Goal: Task Accomplishment & Management: Manage account settings

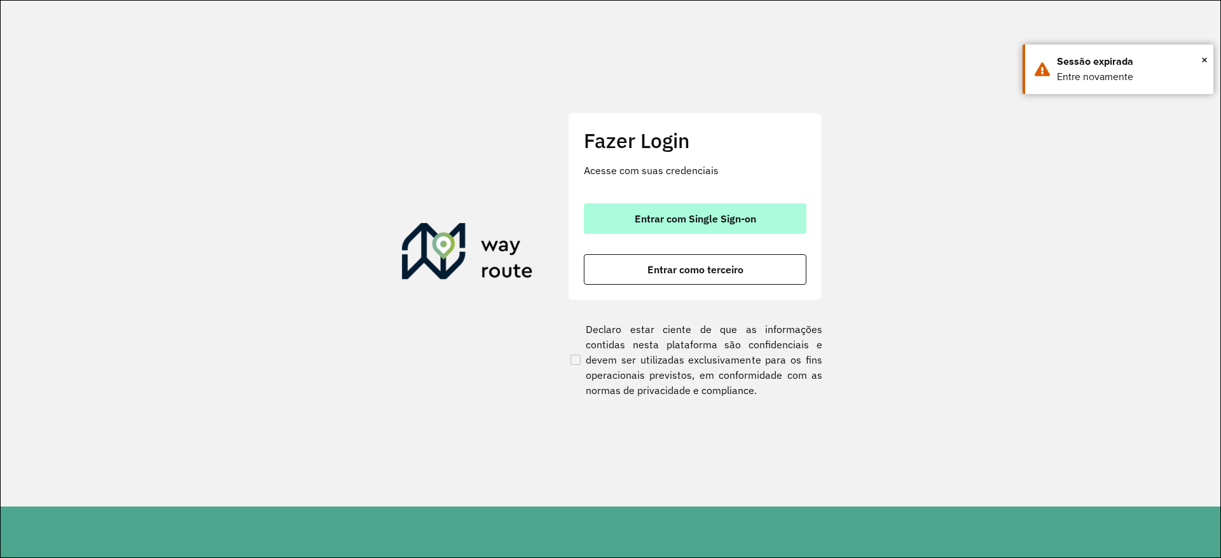
click at [713, 224] on span "Entrar com Single Sign-on" at bounding box center [695, 219] width 121 height 10
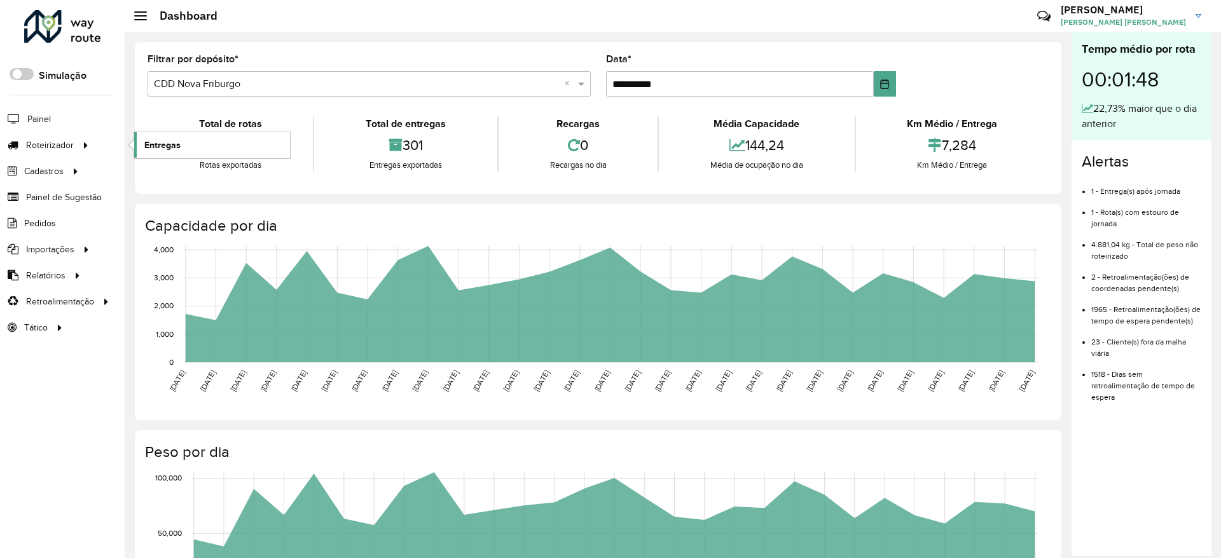
click at [162, 148] on span "Entregas" at bounding box center [162, 145] width 36 height 13
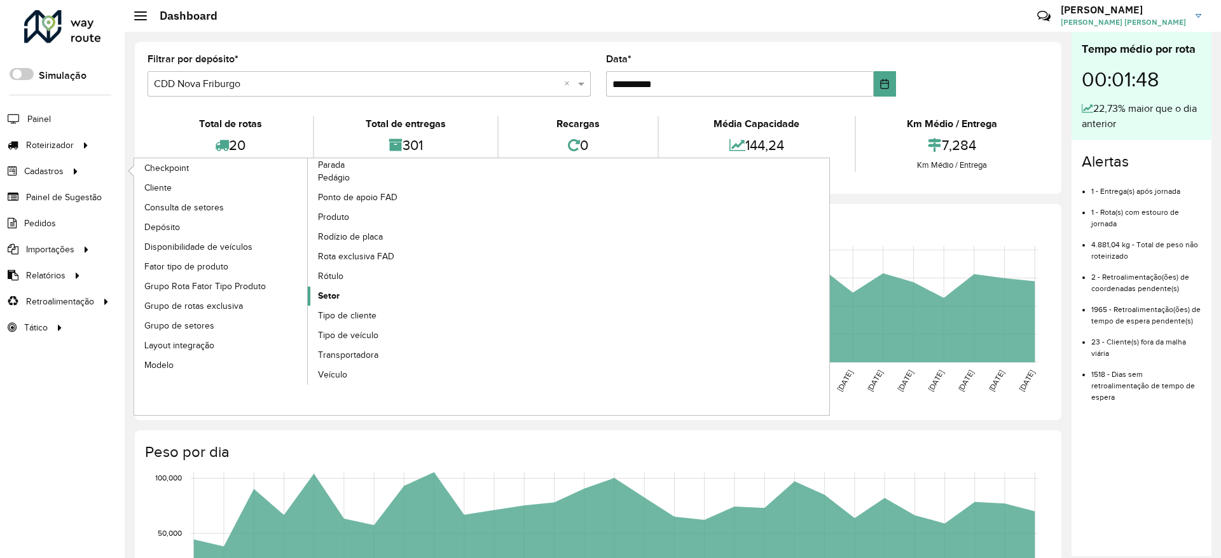
click at [351, 297] on link "Setor" at bounding box center [395, 296] width 174 height 19
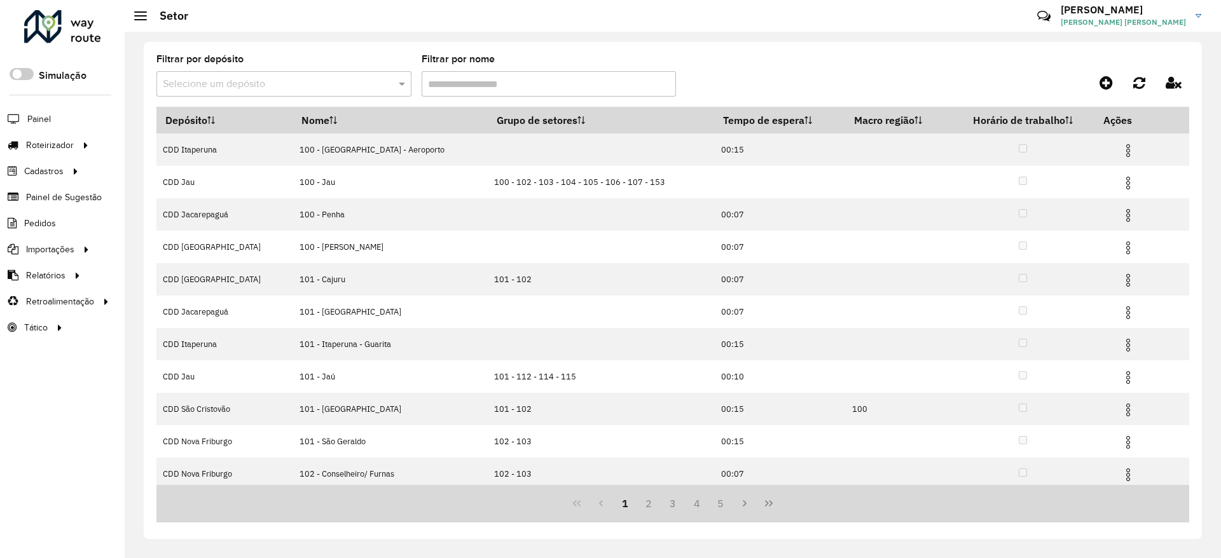
click at [384, 90] on div at bounding box center [283, 84] width 255 height 16
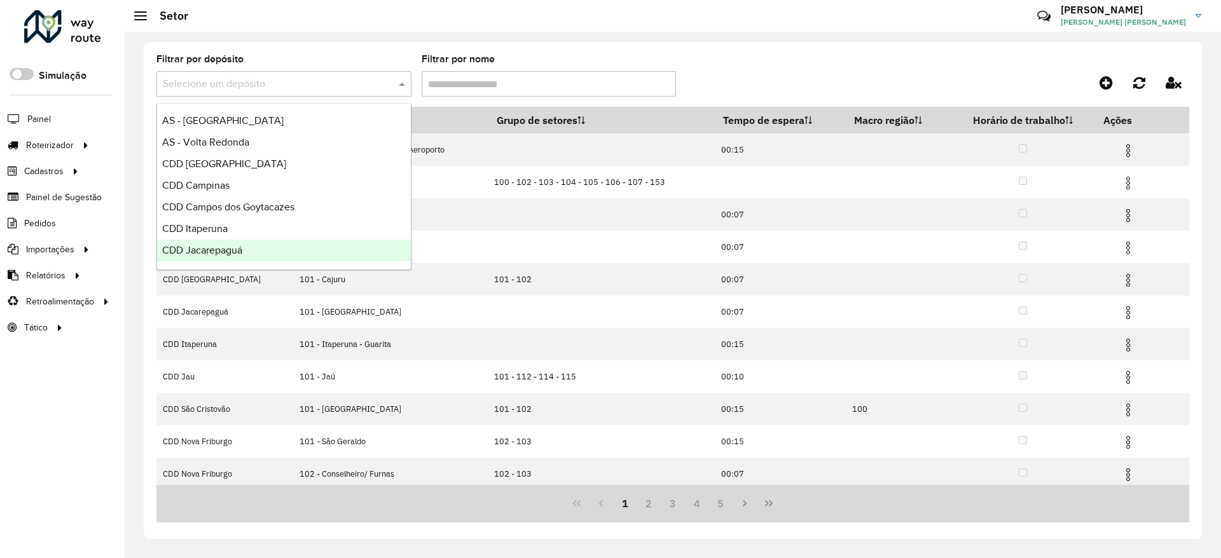
click at [290, 242] on div "CDD Jacarepaguá" at bounding box center [284, 251] width 254 height 22
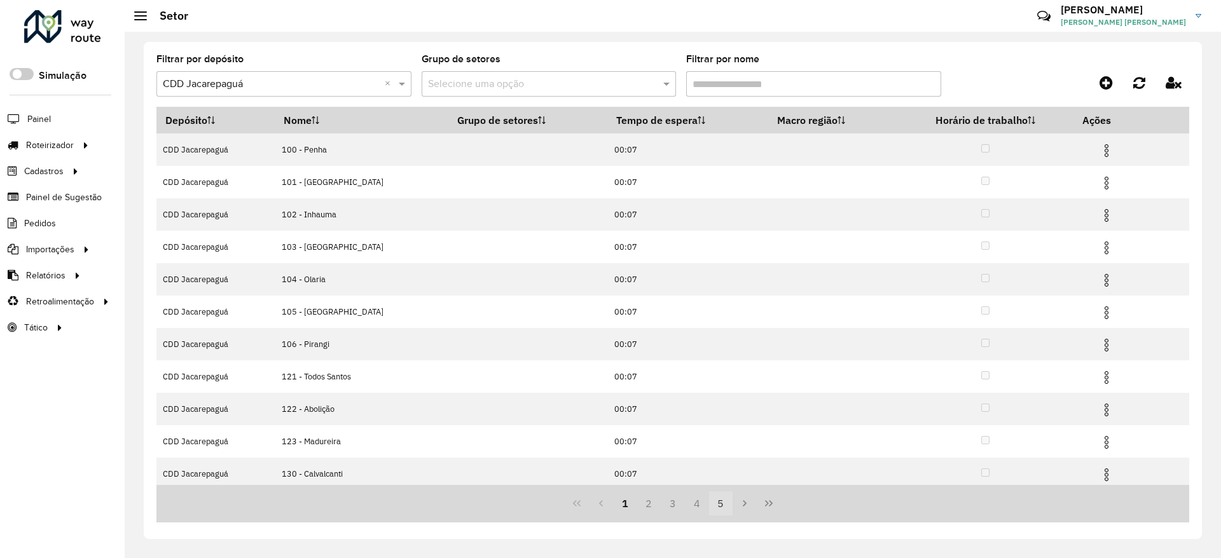
click at [719, 503] on button "5" at bounding box center [721, 504] width 24 height 24
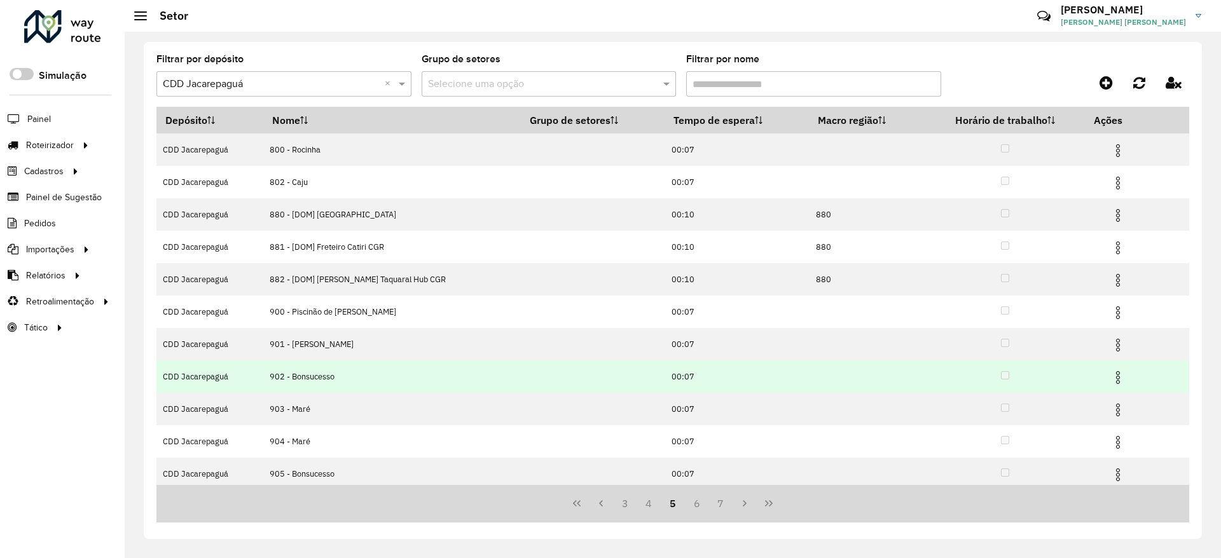
click at [1121, 375] on img at bounding box center [1117, 377] width 15 height 15
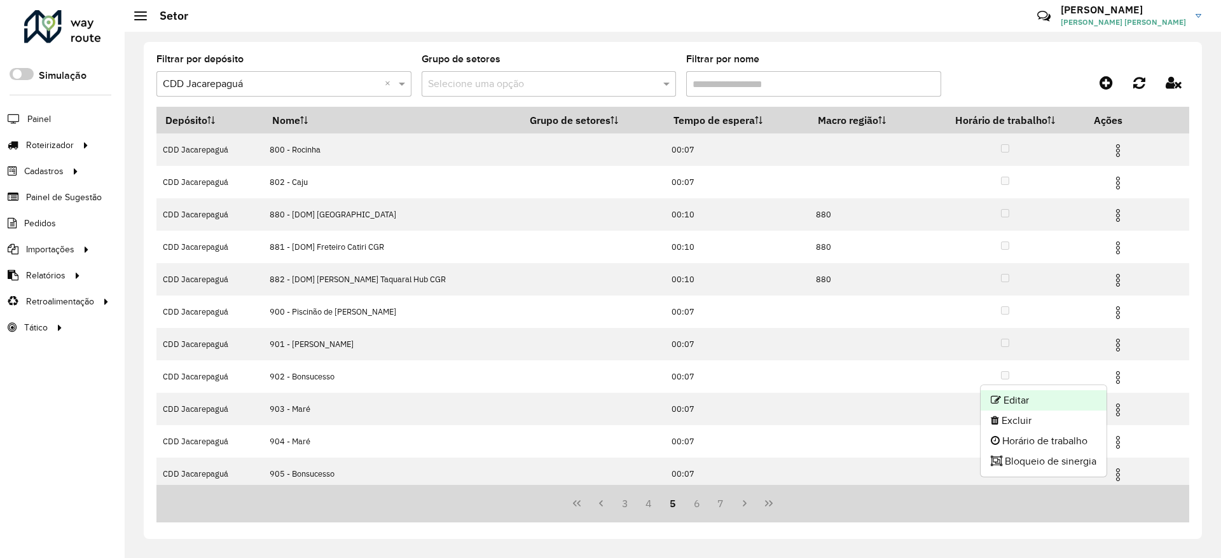
click at [1080, 395] on li "Editar" at bounding box center [1044, 400] width 126 height 20
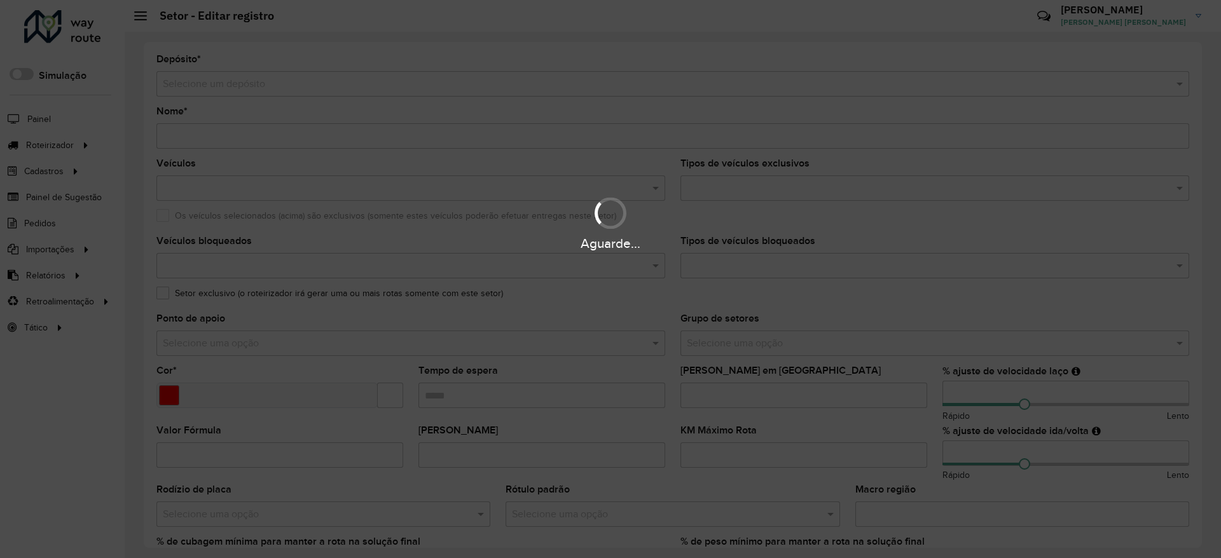
type input "**********"
type input "*******"
type input "*****"
type input "**"
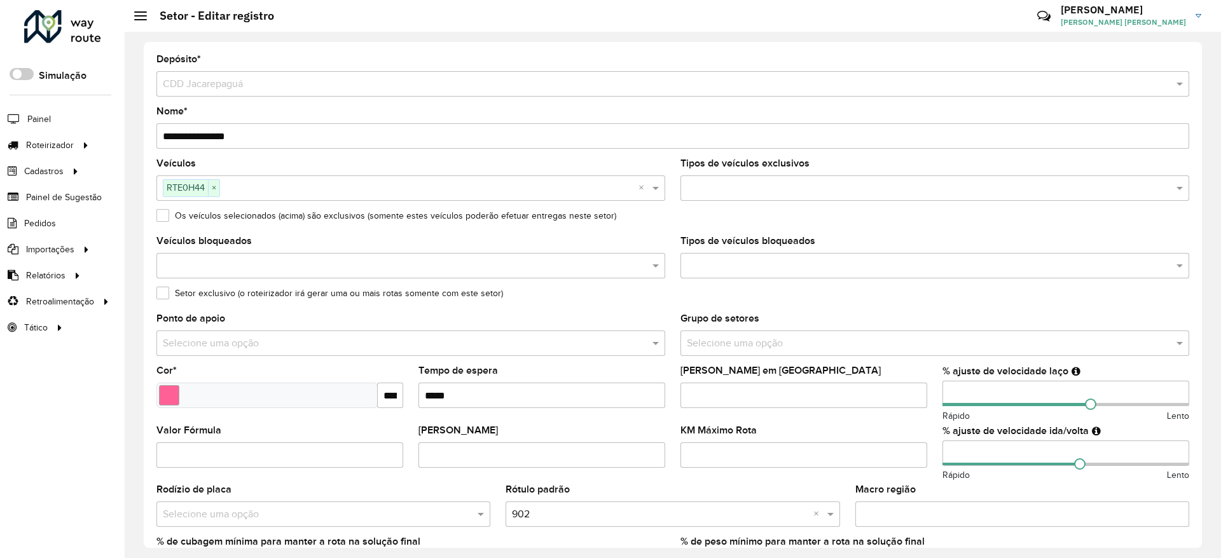
click at [44, 17] on div at bounding box center [62, 26] width 77 height 33
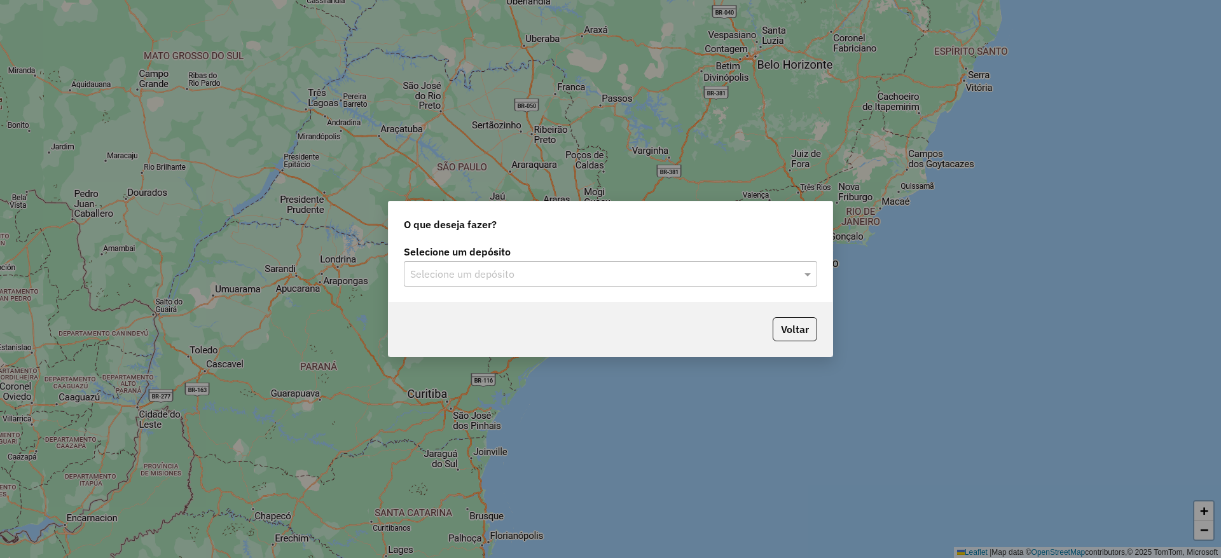
click at [541, 281] on input "text" at bounding box center [597, 274] width 375 height 15
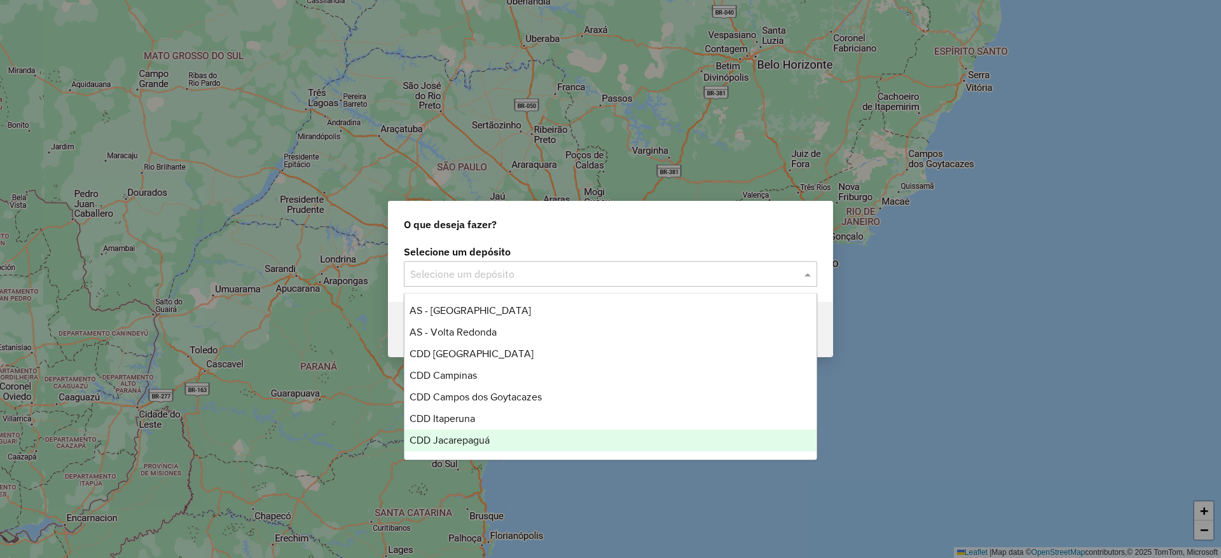
click at [516, 444] on div "CDD Jacarepaguá" at bounding box center [610, 441] width 412 height 22
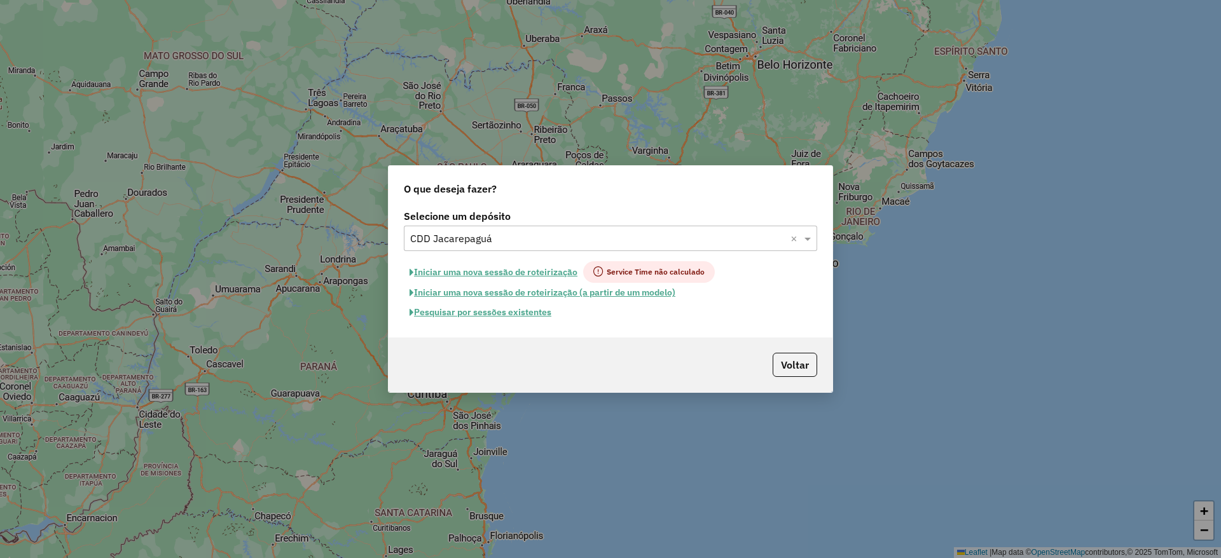
click at [532, 314] on button "Pesquisar por sessões existentes" at bounding box center [480, 313] width 153 height 20
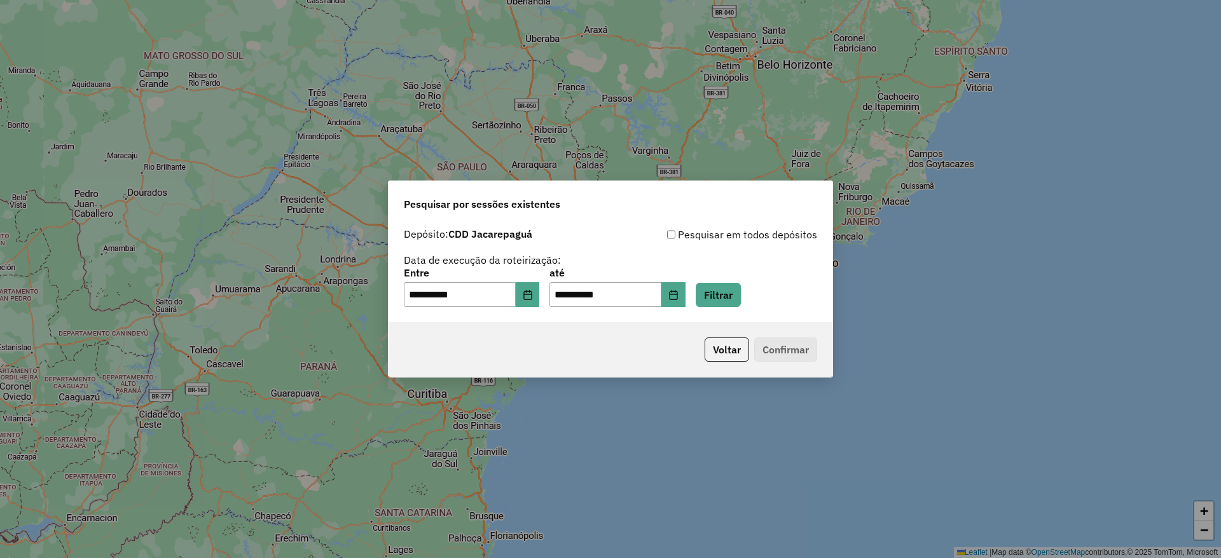
click at [707, 284] on div "**********" at bounding box center [610, 287] width 413 height 39
click at [746, 310] on div "**********" at bounding box center [611, 272] width 444 height 101
click at [741, 293] on button "Filtrar" at bounding box center [718, 295] width 45 height 24
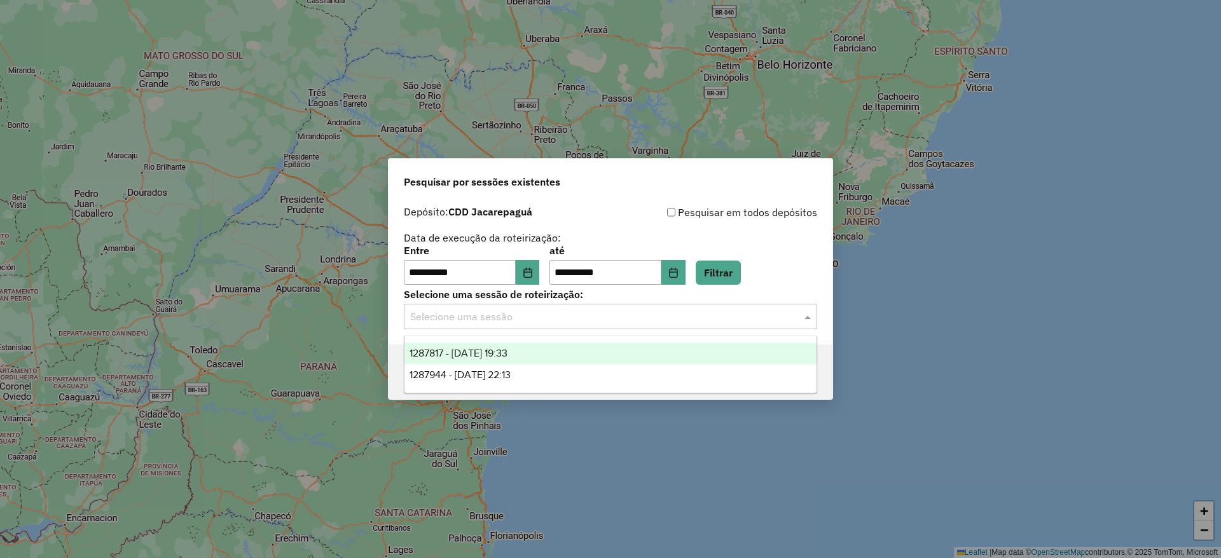
click at [588, 324] on div "Selecione uma sessão" at bounding box center [610, 316] width 413 height 25
click at [589, 355] on div "1287817 - 03/10/2025 19:33" at bounding box center [610, 354] width 412 height 22
click at [645, 325] on div "Selecione uma sessão × 1287817 - 03/10/2025 19:33 ×" at bounding box center [610, 316] width 413 height 25
click at [624, 356] on div "1287817 - 03/10/2025 19:33" at bounding box center [610, 354] width 412 height 22
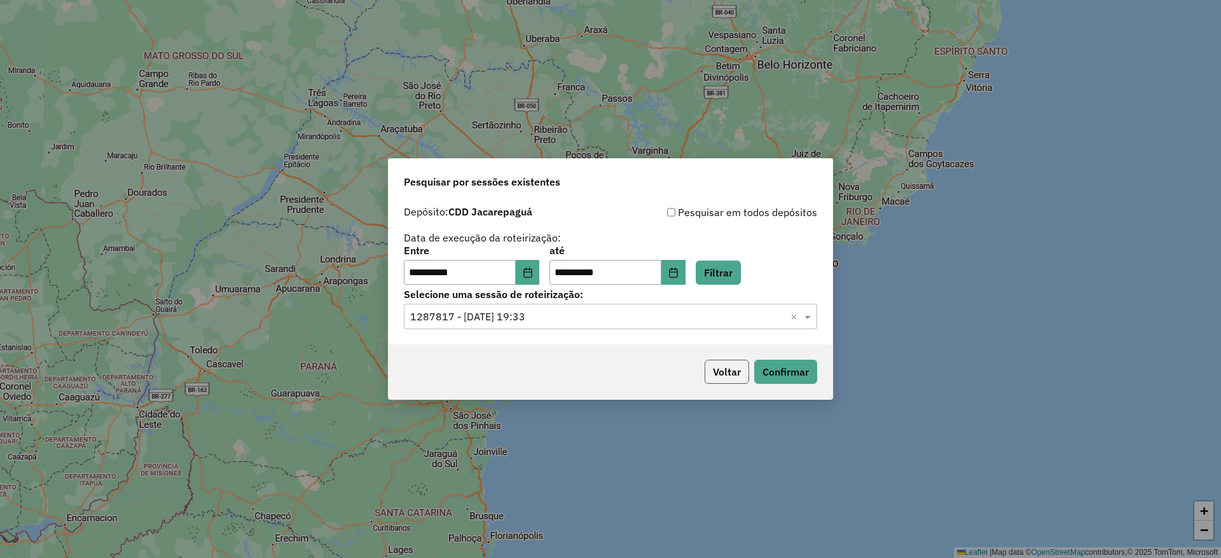
click at [747, 369] on button "Voltar" at bounding box center [727, 372] width 45 height 24
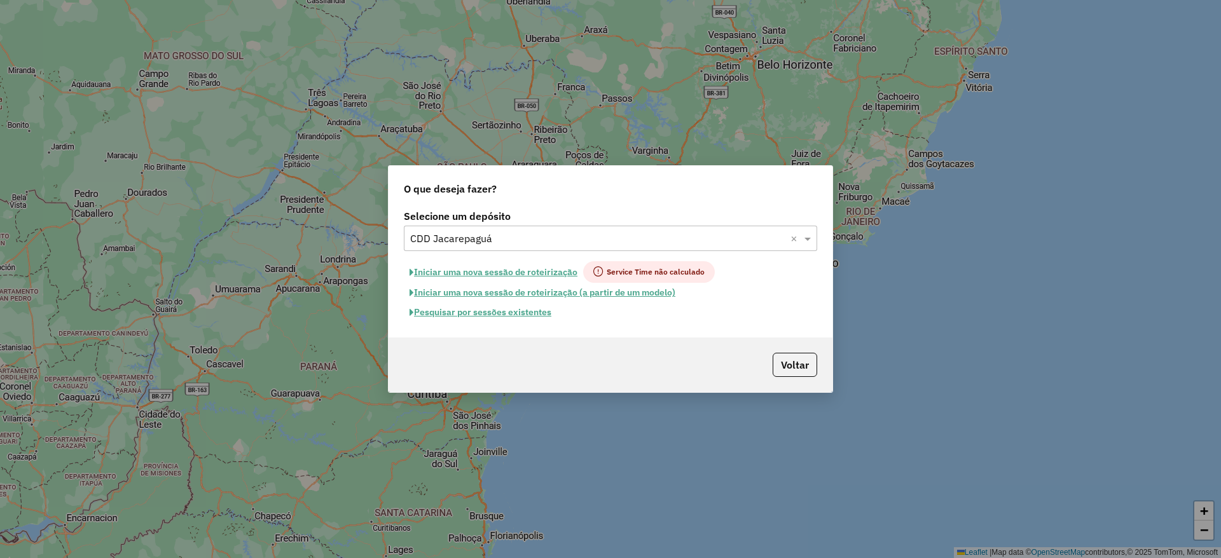
click at [606, 237] on input "text" at bounding box center [597, 238] width 375 height 15
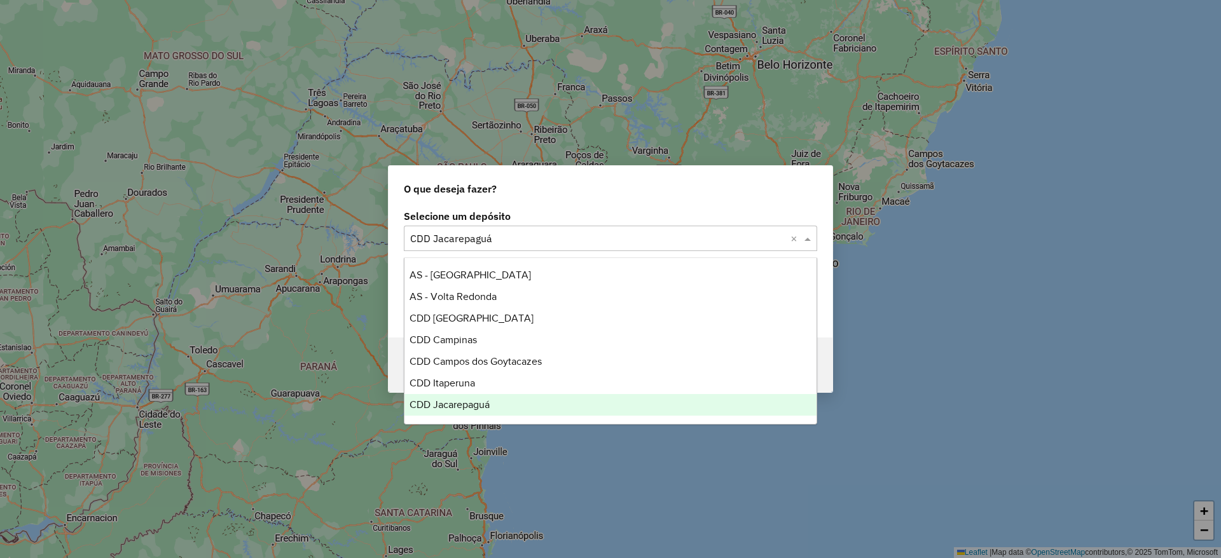
click at [606, 237] on input "text" at bounding box center [597, 238] width 375 height 15
click at [642, 182] on div "O que deseja fazer?" at bounding box center [611, 186] width 444 height 41
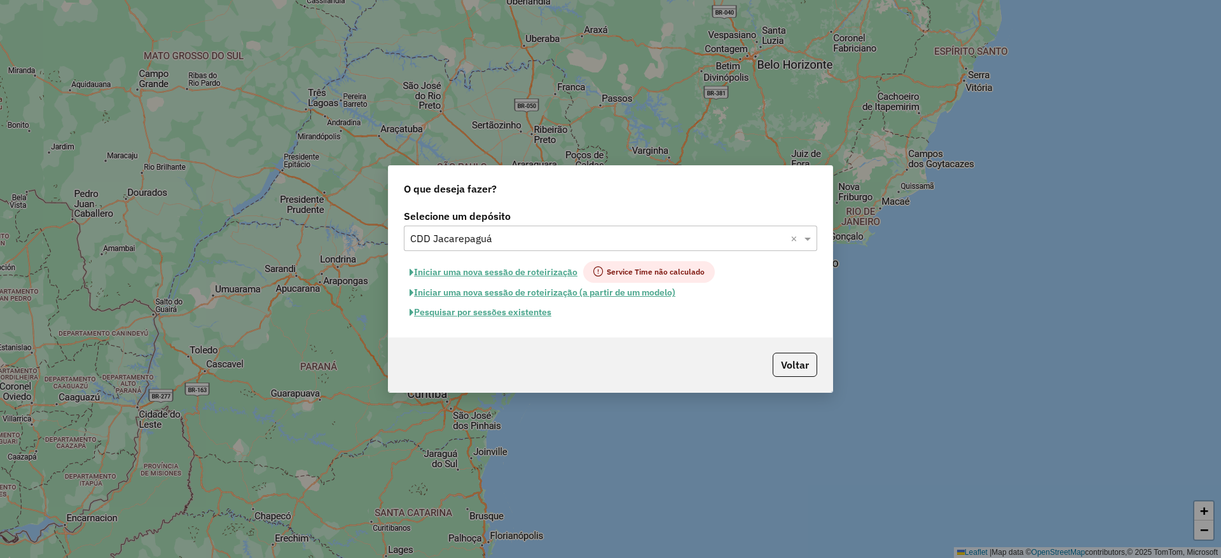
click at [532, 308] on button "Pesquisar por sessões existentes" at bounding box center [480, 313] width 153 height 20
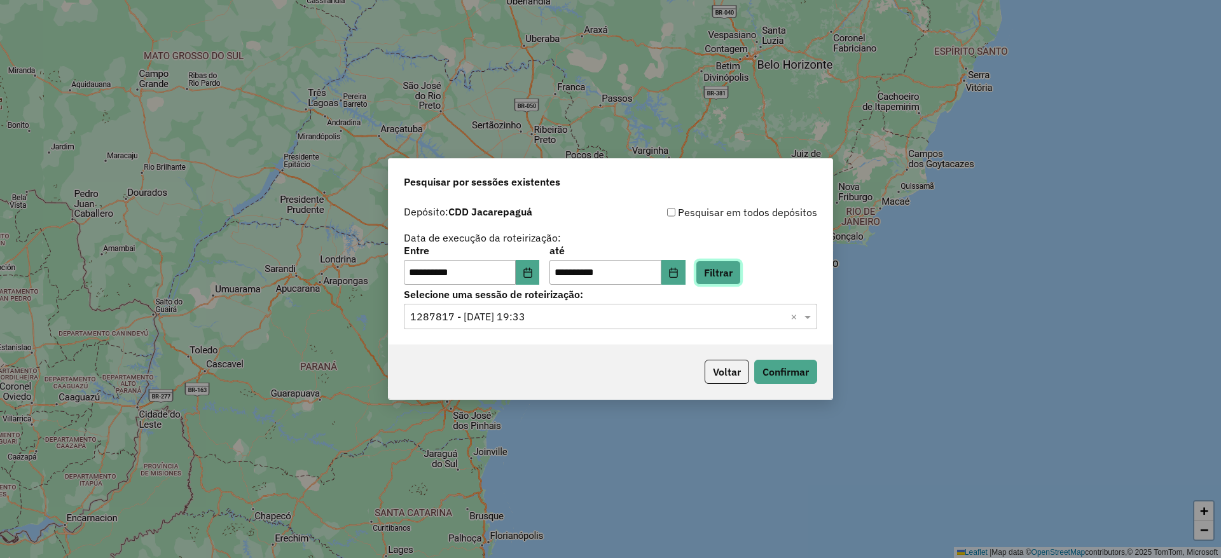
click at [728, 282] on button "Filtrar" at bounding box center [718, 273] width 45 height 24
click at [627, 318] on input "text" at bounding box center [597, 317] width 375 height 15
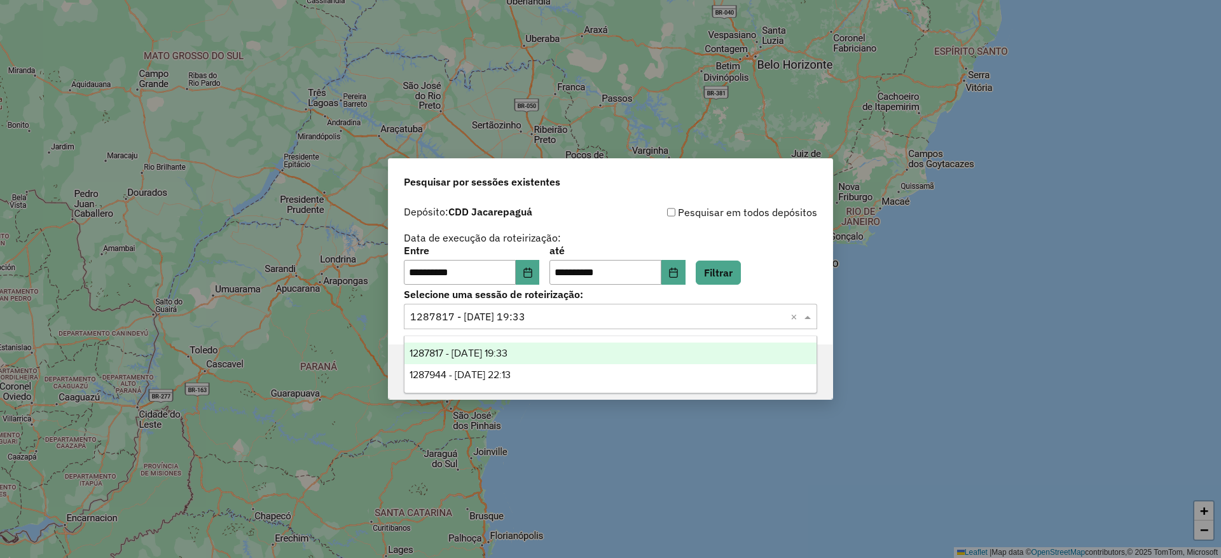
click at [624, 354] on div "1287817 - 03/10/2025 19:33" at bounding box center [610, 354] width 412 height 22
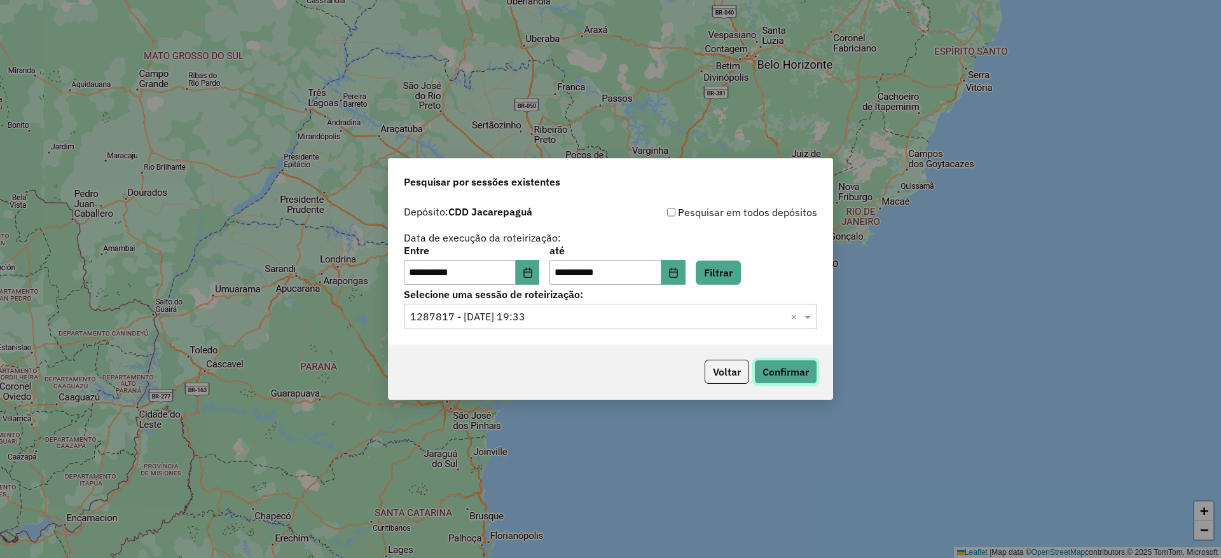
click at [772, 367] on button "Confirmar" at bounding box center [785, 372] width 63 height 24
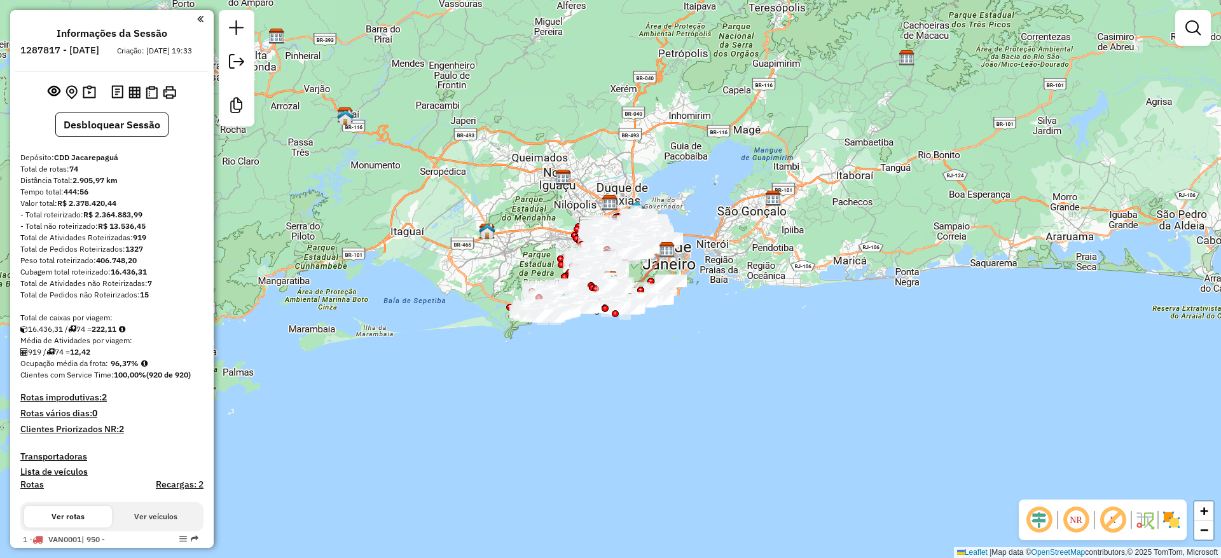
click at [1042, 520] on em at bounding box center [1039, 520] width 31 height 31
click at [1114, 521] on em at bounding box center [1113, 520] width 31 height 31
click at [1172, 514] on img at bounding box center [1171, 520] width 20 height 20
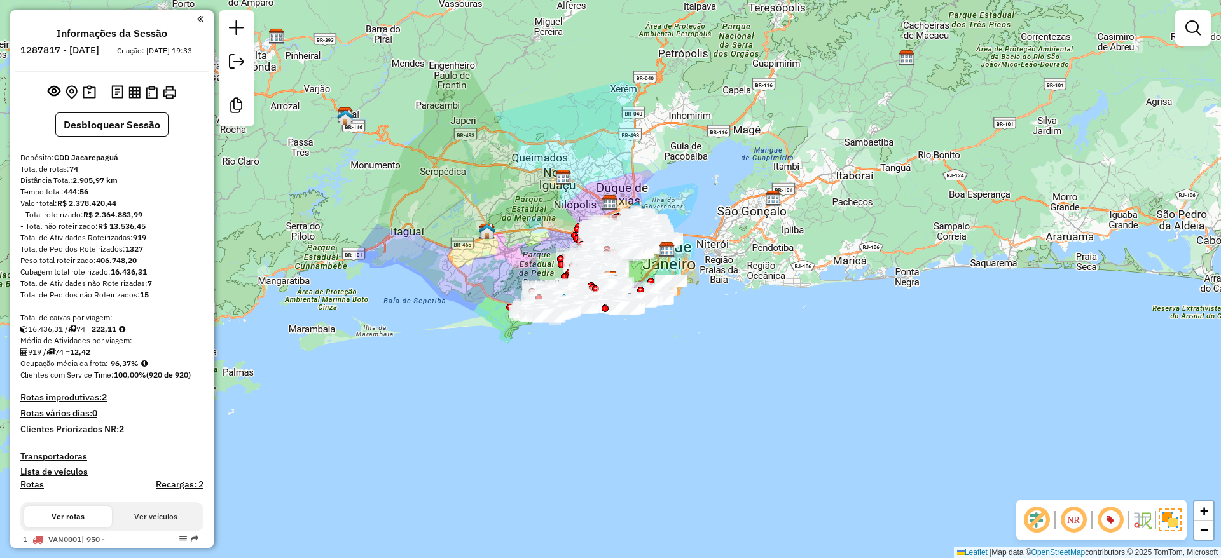
click at [1075, 350] on div "Janela de atendimento Grade de atendimento Capacidade Transportadoras Veículos …" at bounding box center [610, 279] width 1221 height 558
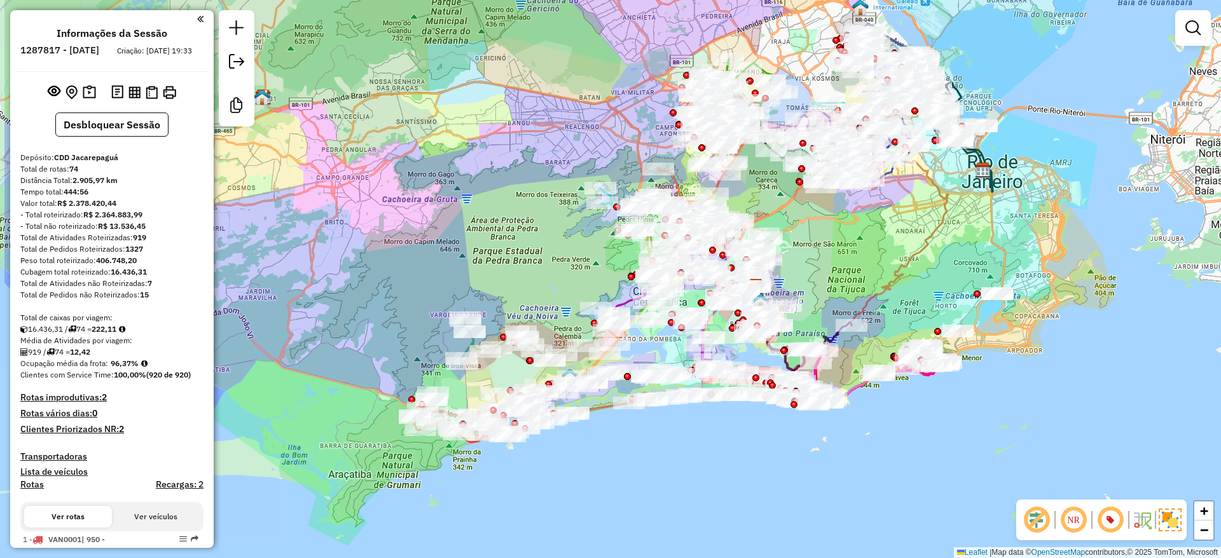
drag, startPoint x: 803, startPoint y: 242, endPoint x: 864, endPoint y: 273, distance: 68.3
click at [864, 273] on div "Janela de atendimento Grade de atendimento Capacidade Transportadoras Veículos …" at bounding box center [610, 279] width 1221 height 558
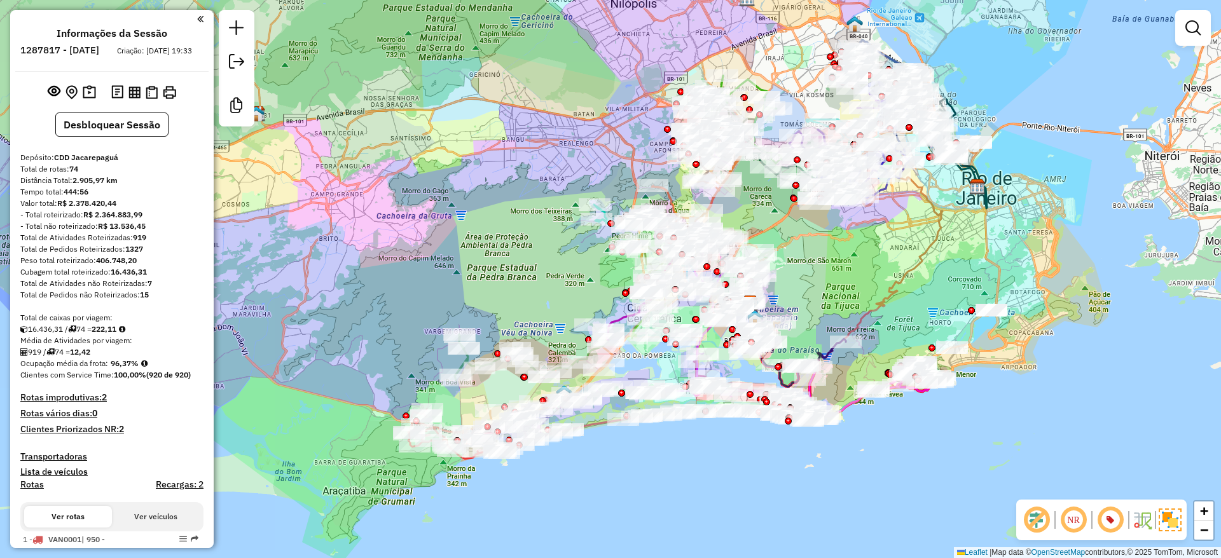
drag, startPoint x: 864, startPoint y: 273, endPoint x: 857, endPoint y: 291, distance: 18.3
click at [857, 291] on div "Janela de atendimento Grade de atendimento Capacidade Transportadoras Veículos …" at bounding box center [610, 279] width 1221 height 558
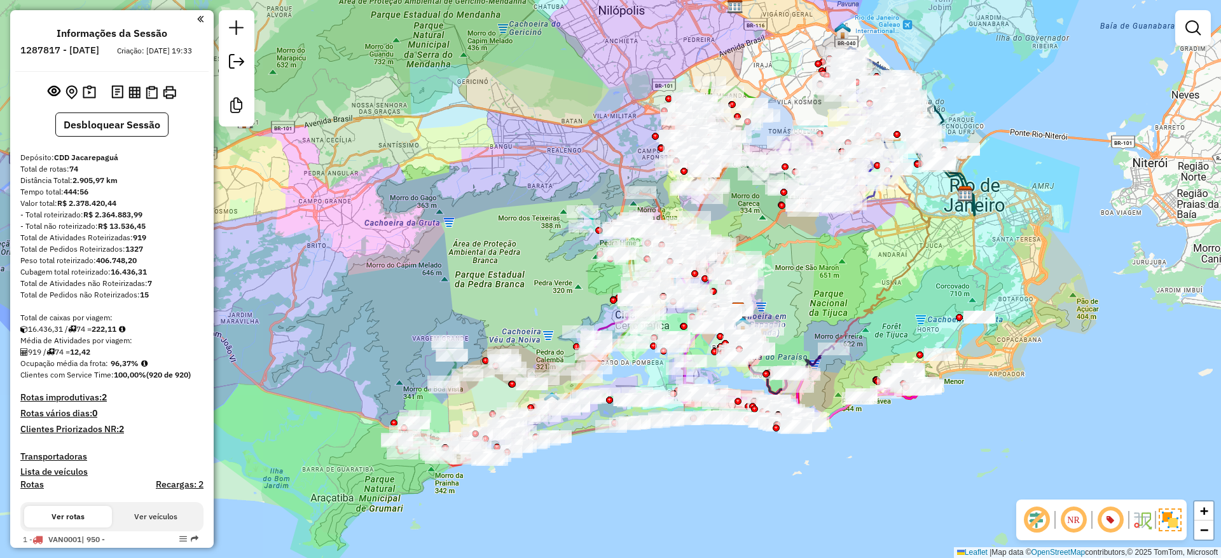
drag, startPoint x: 857, startPoint y: 291, endPoint x: 846, endPoint y: 297, distance: 13.1
click at [846, 297] on div "Janela de atendimento Grade de atendimento Capacidade Transportadoras Veículos …" at bounding box center [610, 279] width 1221 height 558
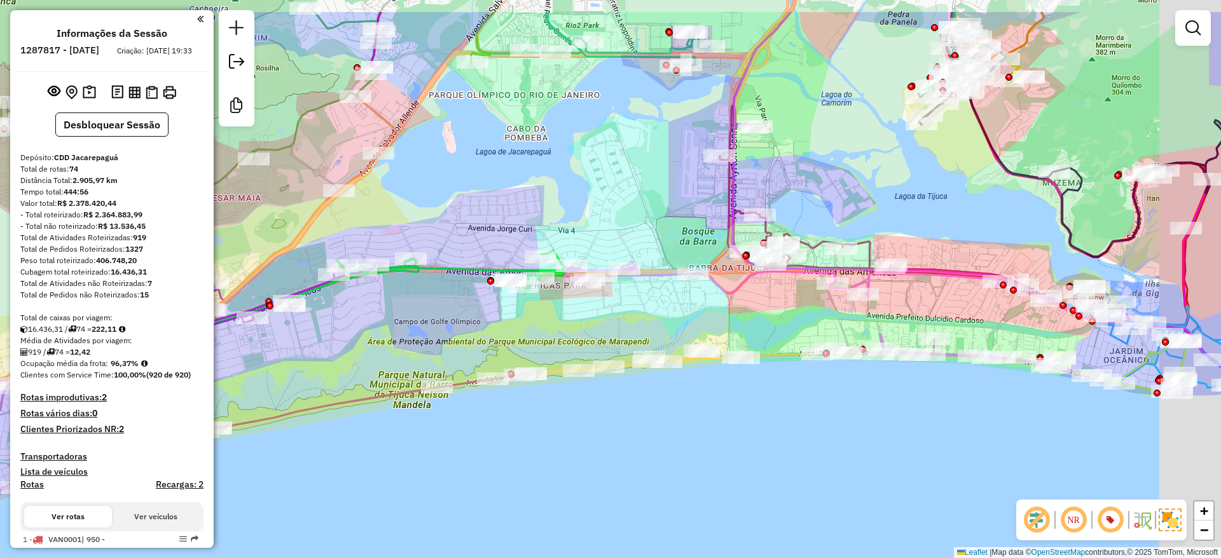
drag, startPoint x: 831, startPoint y: 426, endPoint x: 735, endPoint y: 429, distance: 96.1
click at [693, 508] on div "Janela de atendimento Grade de atendimento Capacidade Transportadoras Veículos …" at bounding box center [610, 279] width 1221 height 558
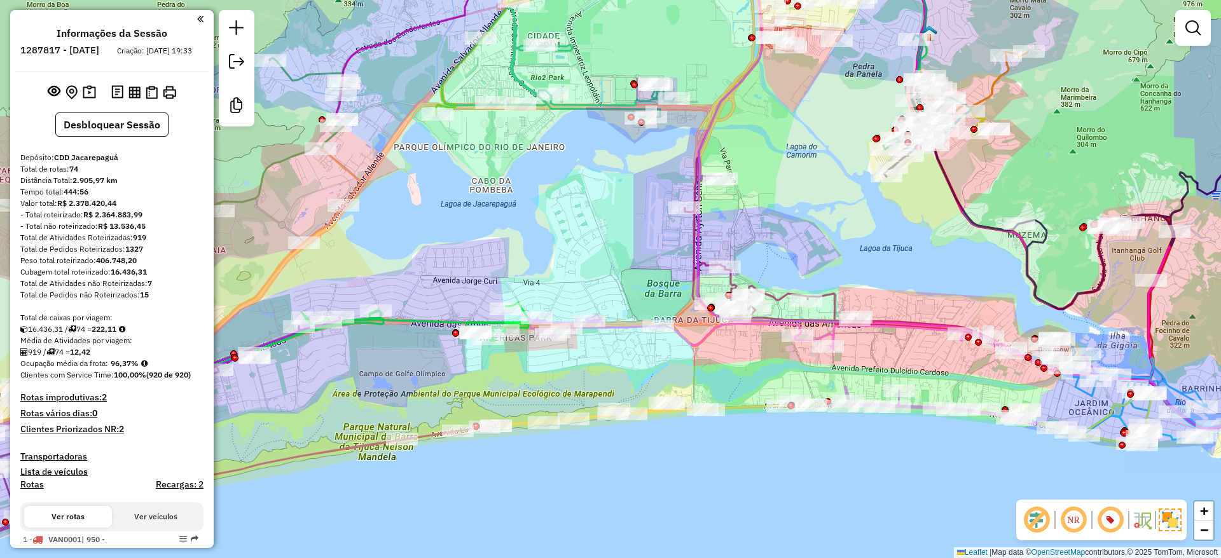
drag, startPoint x: 895, startPoint y: 195, endPoint x: 885, endPoint y: 224, distance: 31.0
click at [885, 224] on div "Janela de atendimento Grade de atendimento Capacidade Transportadoras Veículos …" at bounding box center [610, 279] width 1221 height 558
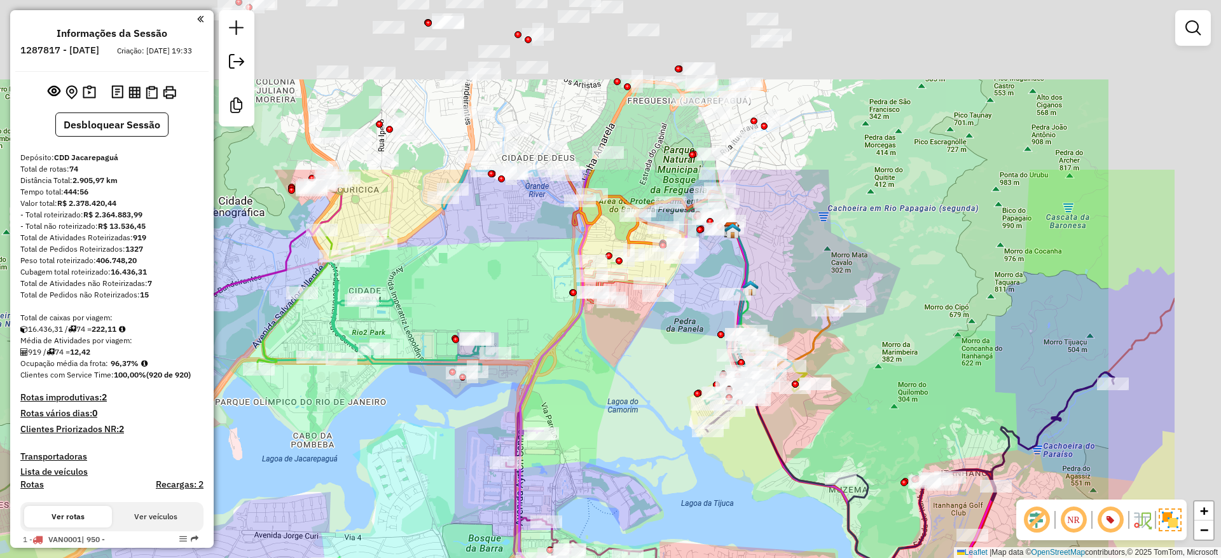
drag, startPoint x: 858, startPoint y: 304, endPoint x: 701, endPoint y: 461, distance: 221.7
click at [701, 461] on div "Janela de atendimento Grade de atendimento Capacidade Transportadoras Veículos …" at bounding box center [610, 279] width 1221 height 558
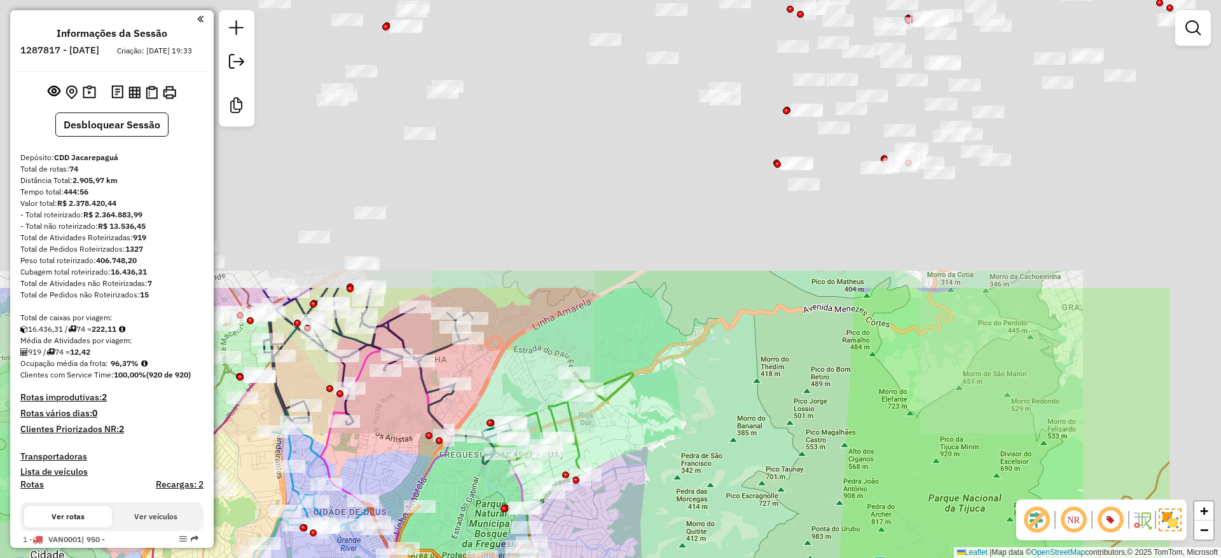
drag, startPoint x: 960, startPoint y: 209, endPoint x: 804, endPoint y: 192, distance: 156.7
click at [746, 558] on html "Aguarde... Pop-up bloqueado! Seu navegador bloqueou automáticamente a abertura …" at bounding box center [610, 279] width 1221 height 558
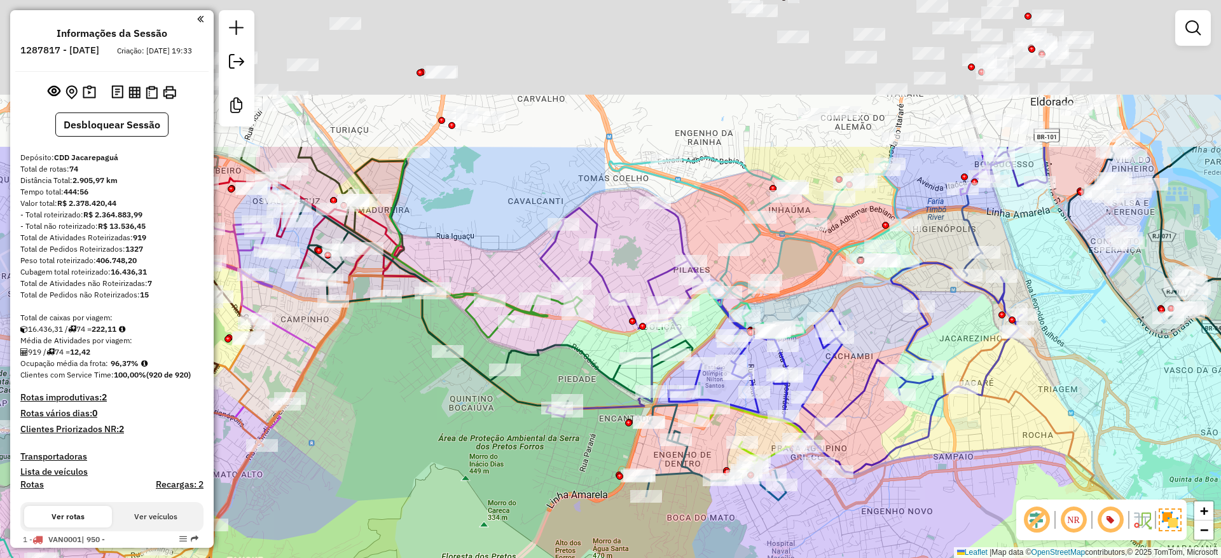
drag, startPoint x: 529, startPoint y: 506, endPoint x: 587, endPoint y: 326, distance: 189.0
click at [499, 558] on div "Janela de atendimento Grade de atendimento Capacidade Transportadoras Veículos …" at bounding box center [610, 279] width 1221 height 558
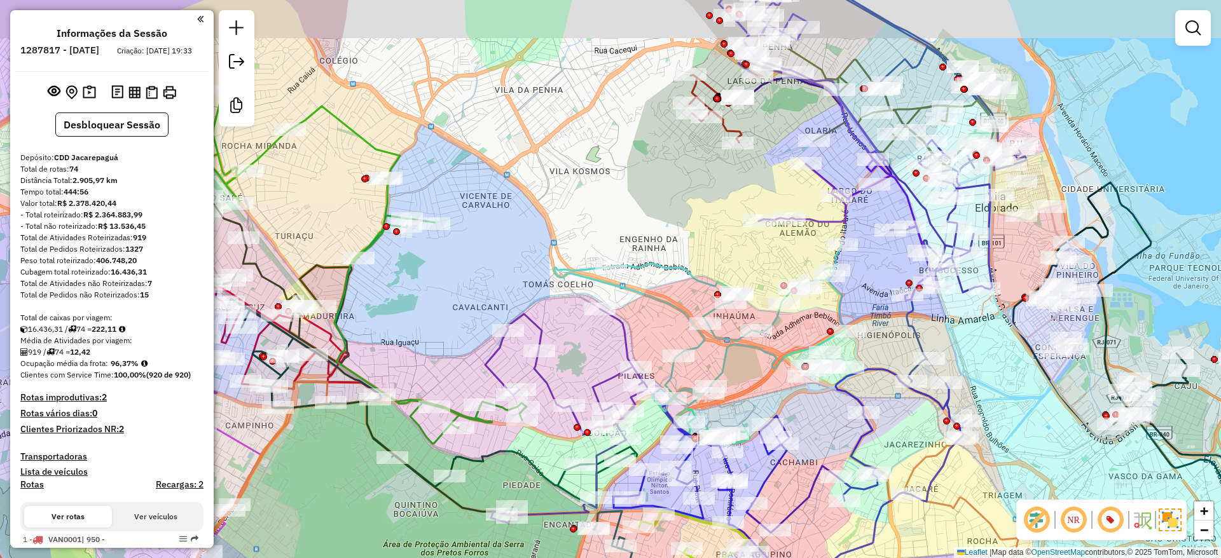
drag, startPoint x: 644, startPoint y: 190, endPoint x: 631, endPoint y: 224, distance: 36.6
click at [631, 227] on div "Janela de atendimento Grade de atendimento Capacidade Transportadoras Veículos …" at bounding box center [610, 279] width 1221 height 558
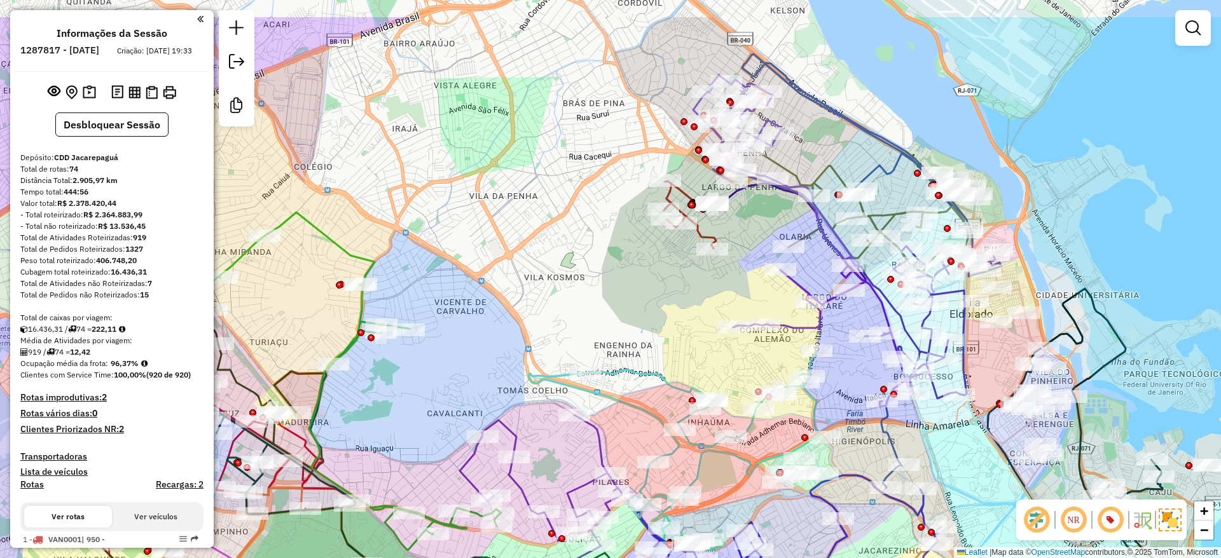
drag, startPoint x: 630, startPoint y: 202, endPoint x: 616, endPoint y: 275, distance: 74.5
click at [616, 275] on div "Janela de atendimento Grade de atendimento Capacidade Transportadoras Veículos …" at bounding box center [610, 279] width 1221 height 558
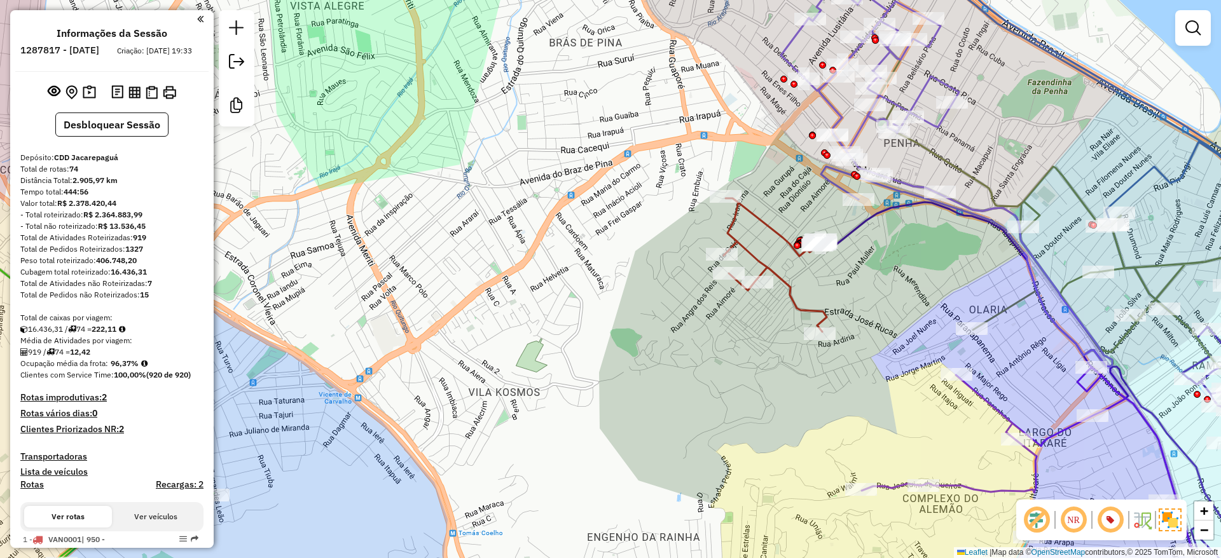
drag, startPoint x: 607, startPoint y: 389, endPoint x: 649, endPoint y: 364, distance: 48.2
click at [649, 364] on div "Janela de atendimento Grade de atendimento Capacidade Transportadoras Veículos …" at bounding box center [610, 279] width 1221 height 558
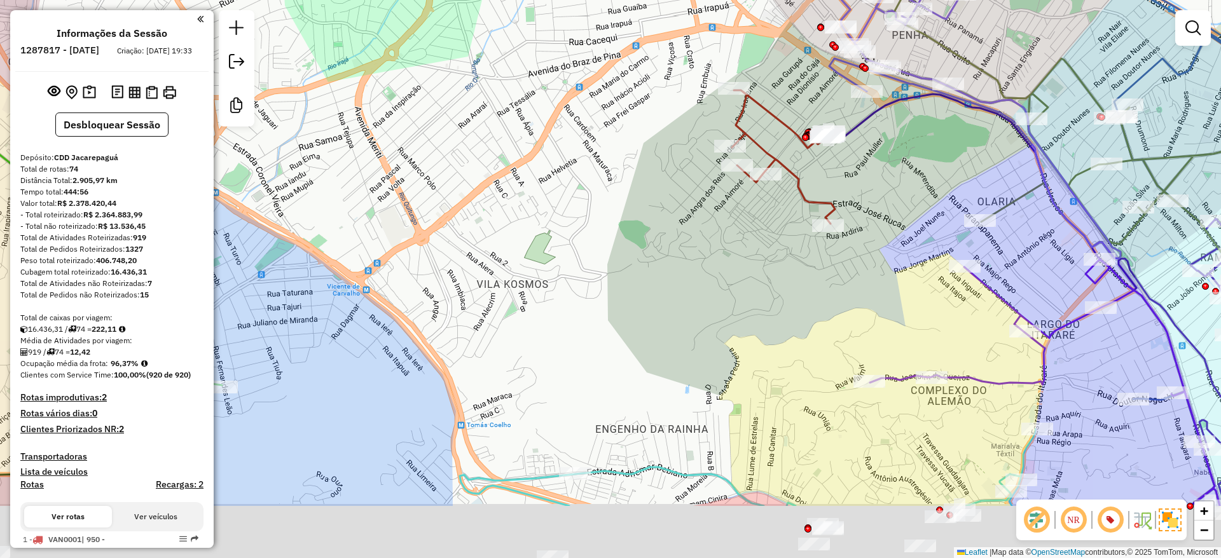
drag, startPoint x: 616, startPoint y: 331, endPoint x: 622, endPoint y: 216, distance: 115.9
click at [622, 216] on div "Janela de atendimento Grade de atendimento Capacidade Transportadoras Veículos …" at bounding box center [610, 279] width 1221 height 558
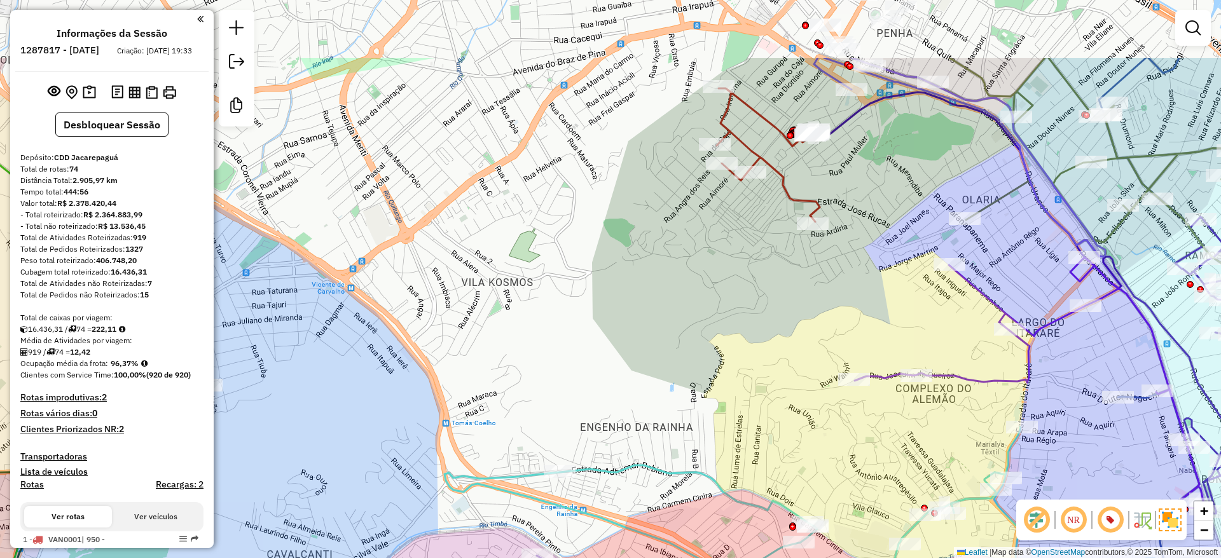
drag, startPoint x: 625, startPoint y: 308, endPoint x: 586, endPoint y: 433, distance: 130.7
click at [586, 433] on div "Janela de atendimento Grade de atendimento Capacidade Transportadoras Veículos …" at bounding box center [610, 279] width 1221 height 558
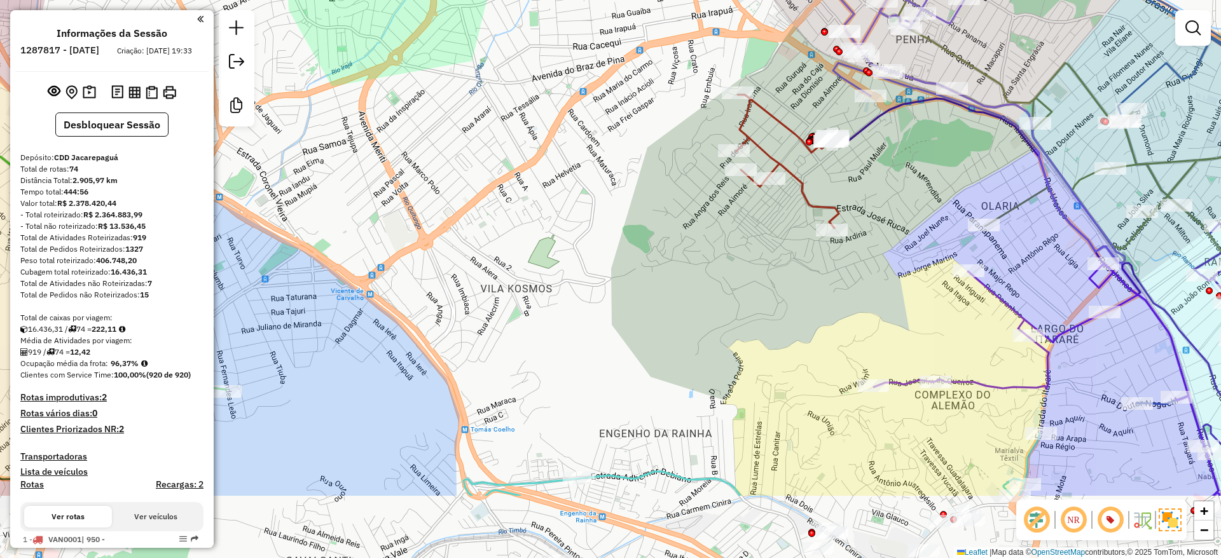
drag, startPoint x: 608, startPoint y: 473, endPoint x: 665, endPoint y: 355, distance: 130.6
click at [665, 355] on div "Janela de atendimento Grade de atendimento Capacidade Transportadoras Veículos …" at bounding box center [610, 279] width 1221 height 558
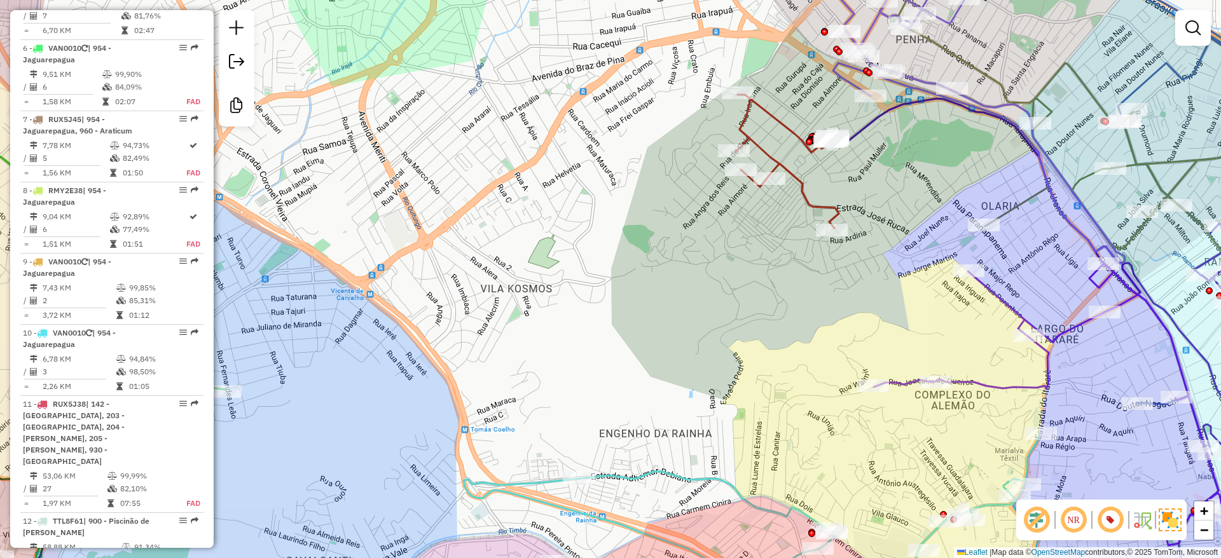
scroll to position [922, 0]
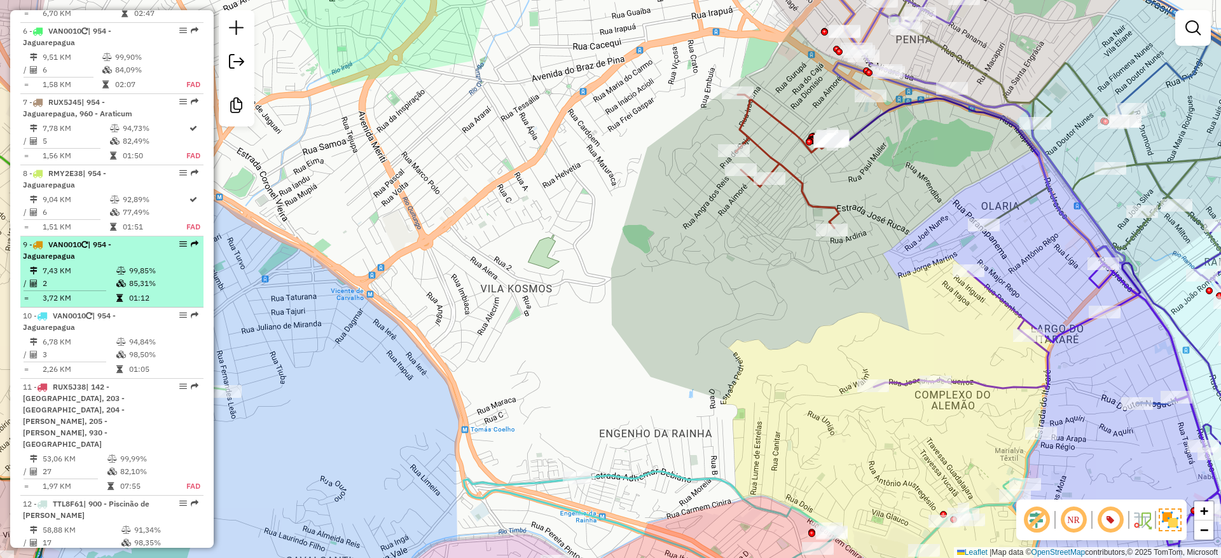
click at [147, 277] on td "85,31%" at bounding box center [162, 283] width 69 height 13
select select "**********"
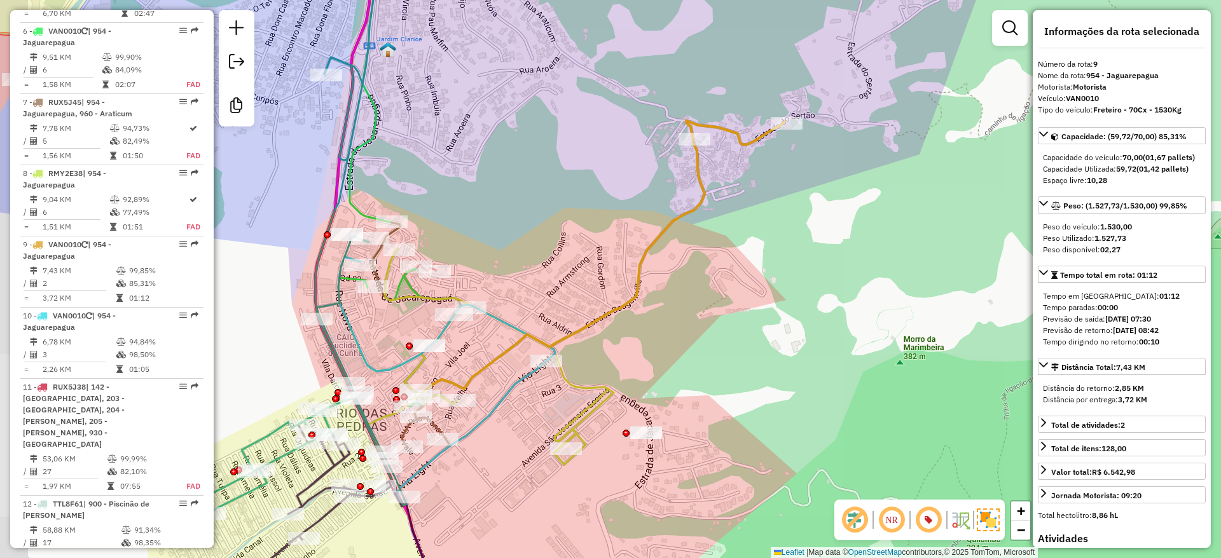
drag, startPoint x: 530, startPoint y: 279, endPoint x: 544, endPoint y: 273, distance: 15.1
click at [544, 273] on div "Janela de atendimento Grade de atendimento Capacidade Transportadoras Veículos …" at bounding box center [610, 279] width 1221 height 558
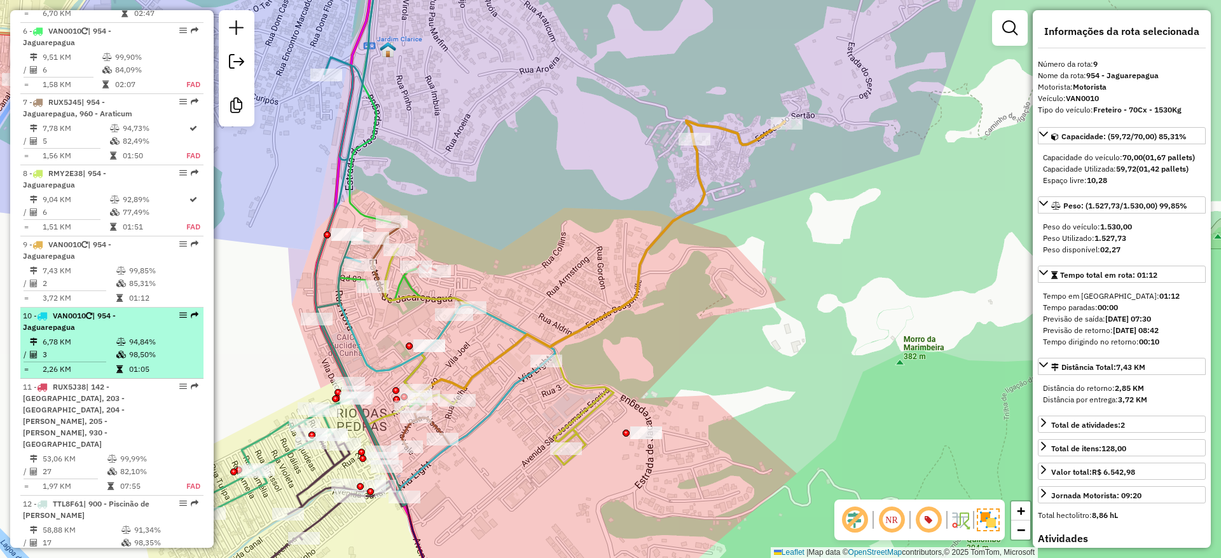
click at [129, 336] on td "94,84%" at bounding box center [162, 342] width 69 height 13
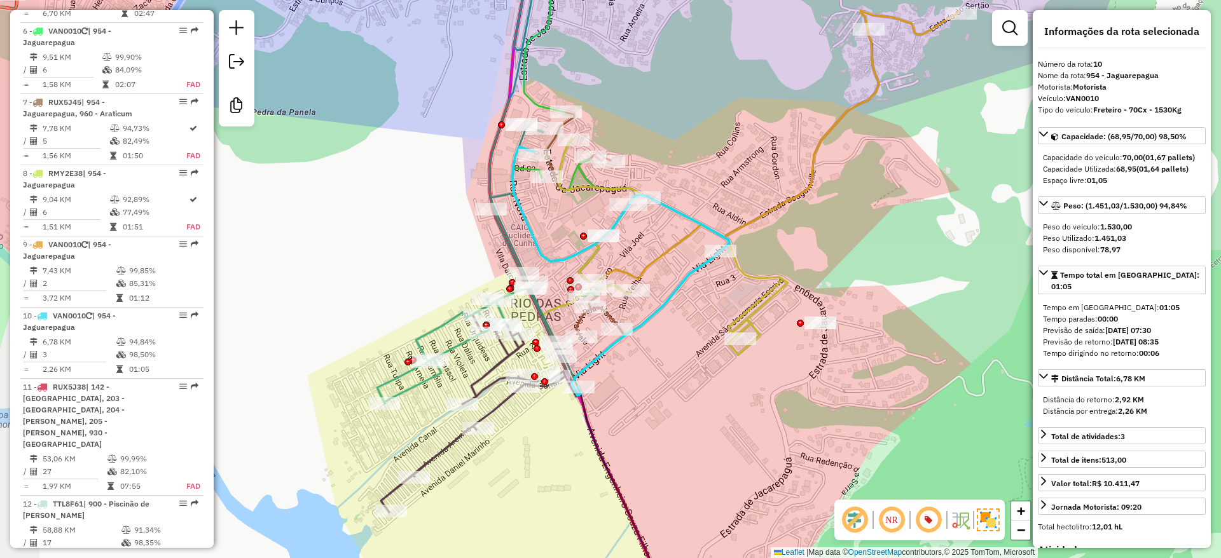
click at [742, 183] on div "Janela de atendimento Grade de atendimento Capacidade Transportadoras Veículos …" at bounding box center [610, 279] width 1221 height 558
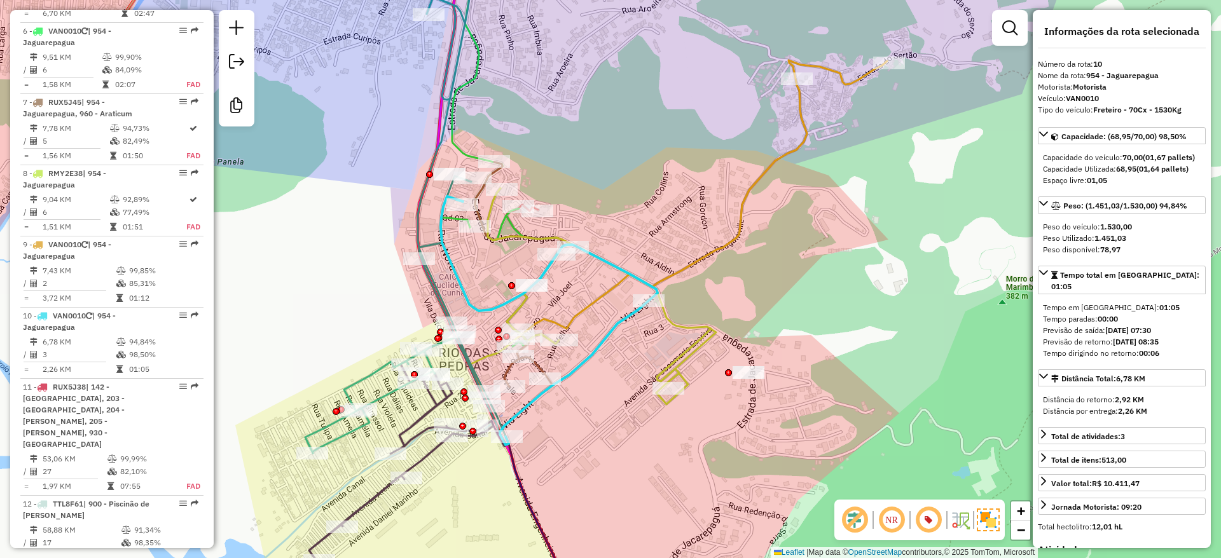
drag, startPoint x: 726, startPoint y: 191, endPoint x: 671, endPoint y: 232, distance: 68.7
click at [671, 232] on div "Janela de atendimento Grade de atendimento Capacidade Transportadoras Veículos …" at bounding box center [610, 279] width 1221 height 558
click at [690, 188] on div "Janela de atendimento Grade de atendimento Capacidade Transportadoras Veículos …" at bounding box center [610, 279] width 1221 height 558
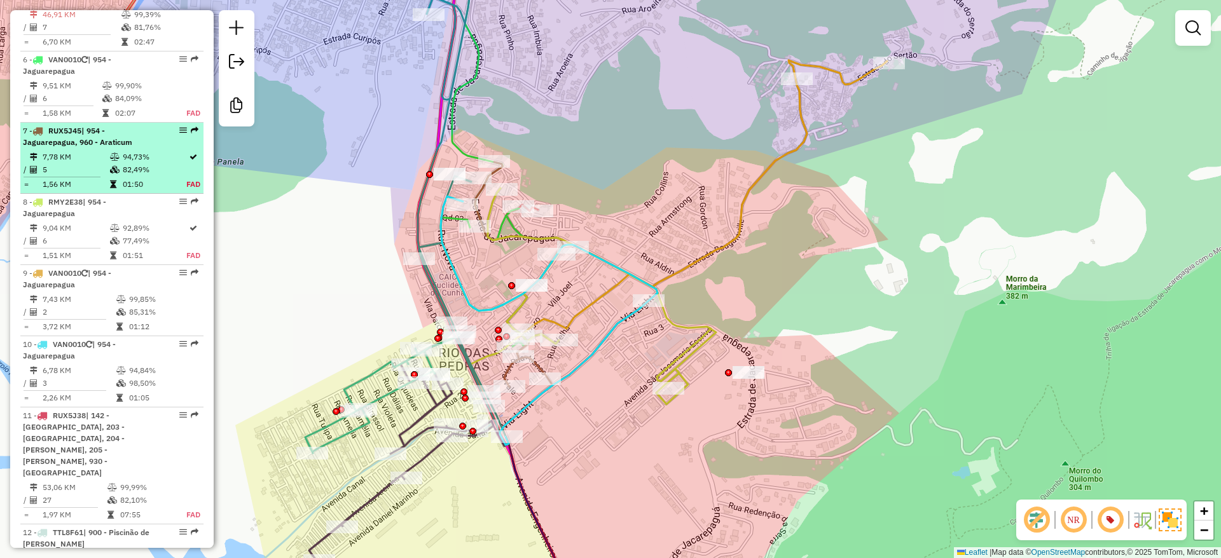
scroll to position [859, 0]
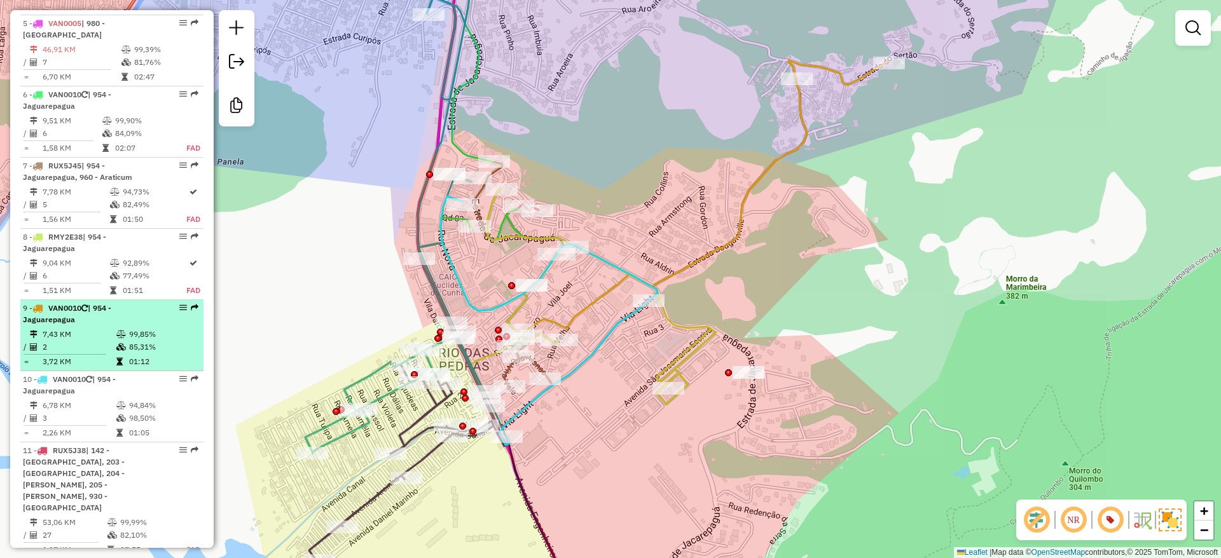
click at [144, 341] on td "85,31%" at bounding box center [162, 347] width 69 height 13
select select "**********"
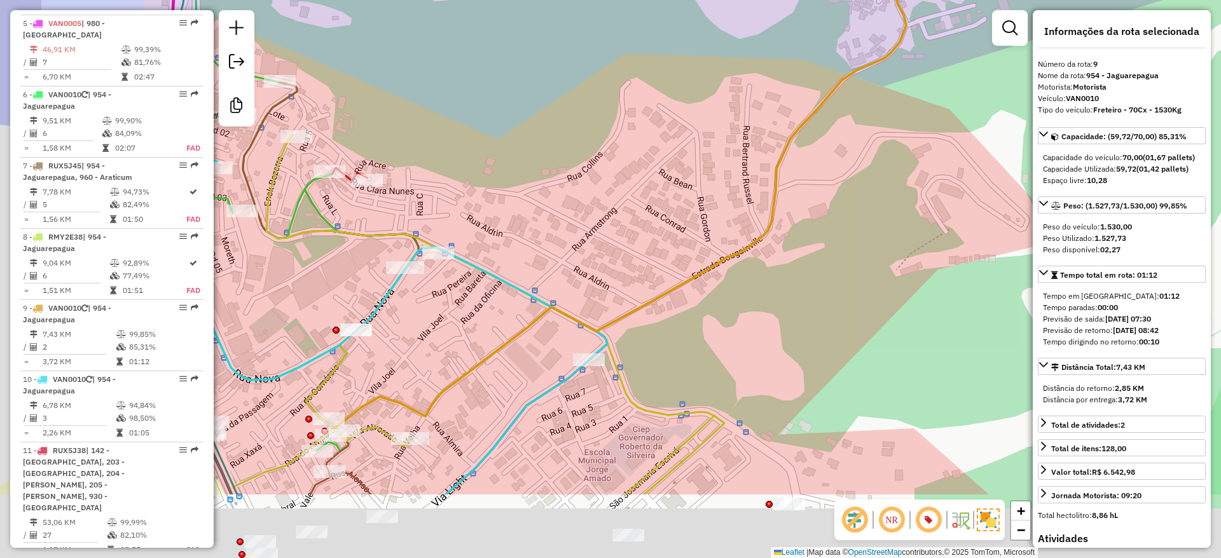
drag, startPoint x: 649, startPoint y: 241, endPoint x: 684, endPoint y: 202, distance: 53.1
click at [682, 208] on div "Janela de atendimento Grade de atendimento Capacidade Transportadoras Veículos …" at bounding box center [610, 279] width 1221 height 558
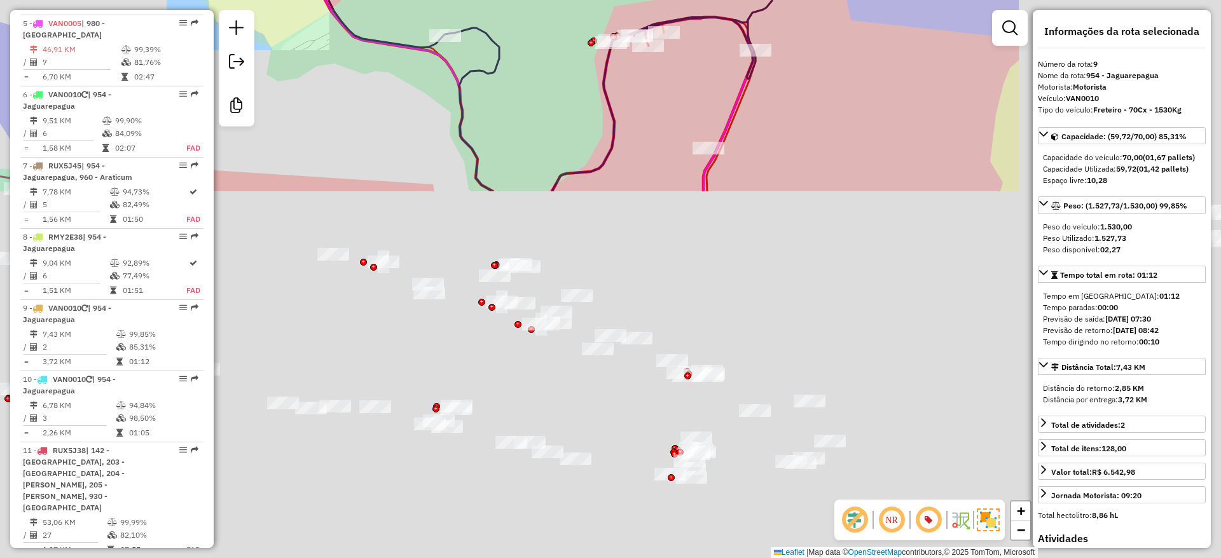
drag, startPoint x: 554, startPoint y: 113, endPoint x: 328, endPoint y: -83, distance: 299.3
click at [328, 0] on html "Aguarde... Pop-up bloqueado! Seu navegador bloqueou automáticamente a abertura …" at bounding box center [610, 279] width 1221 height 558
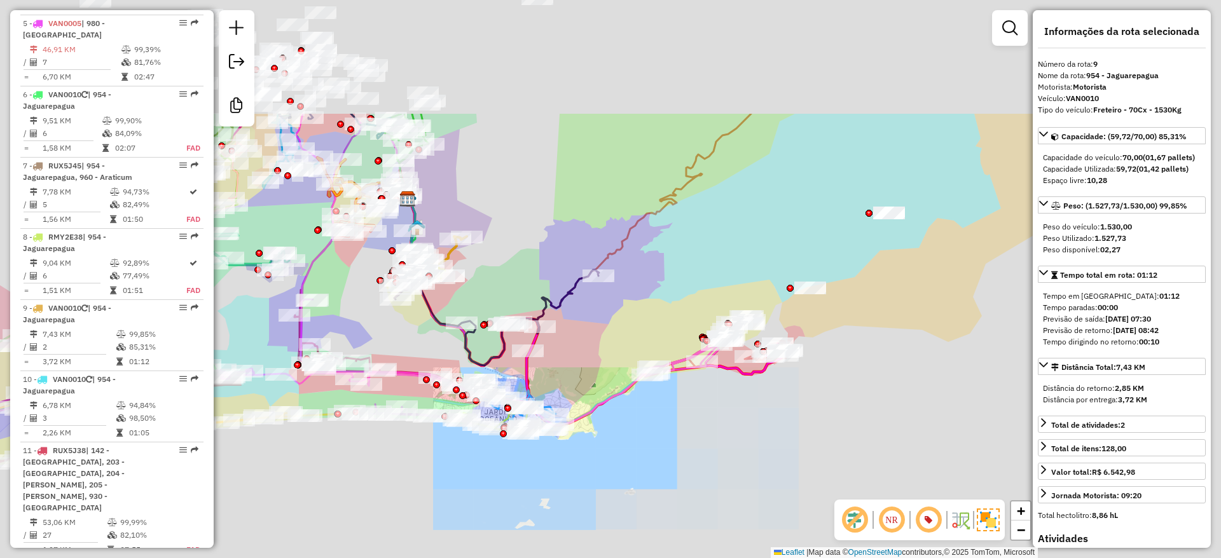
drag, startPoint x: 567, startPoint y: 336, endPoint x: 544, endPoint y: 398, distance: 65.6
click at [568, 514] on div "Janela de atendimento Grade de atendimento Capacidade Transportadoras Veículos …" at bounding box center [610, 279] width 1221 height 558
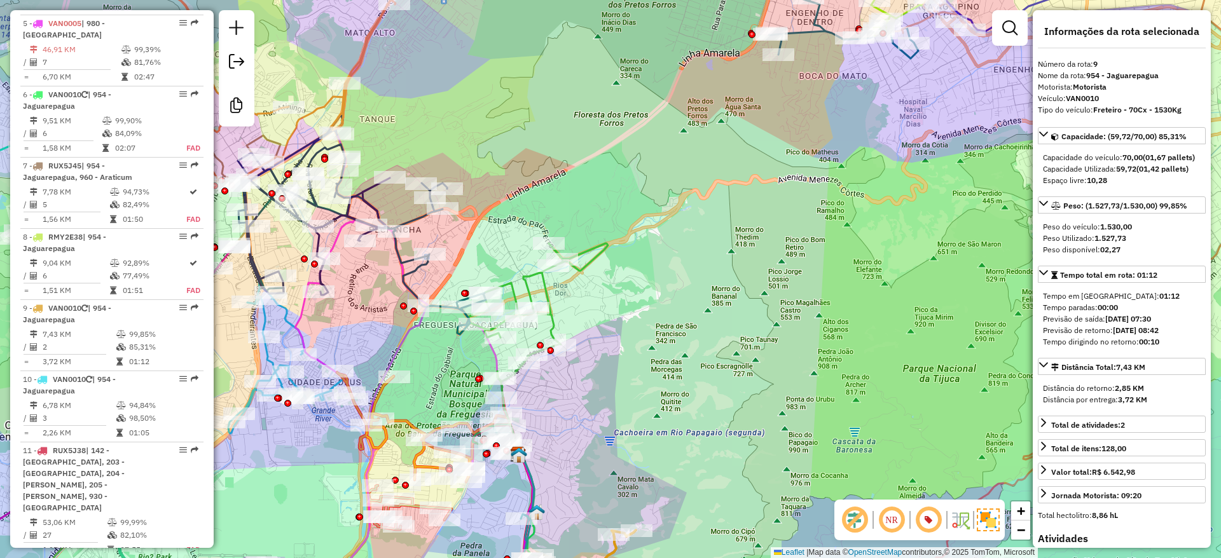
drag, startPoint x: 523, startPoint y: 210, endPoint x: 562, endPoint y: 188, distance: 44.2
click at [560, 190] on div "Janela de atendimento Grade de atendimento Capacidade Transportadoras Veículos …" at bounding box center [610, 279] width 1221 height 558
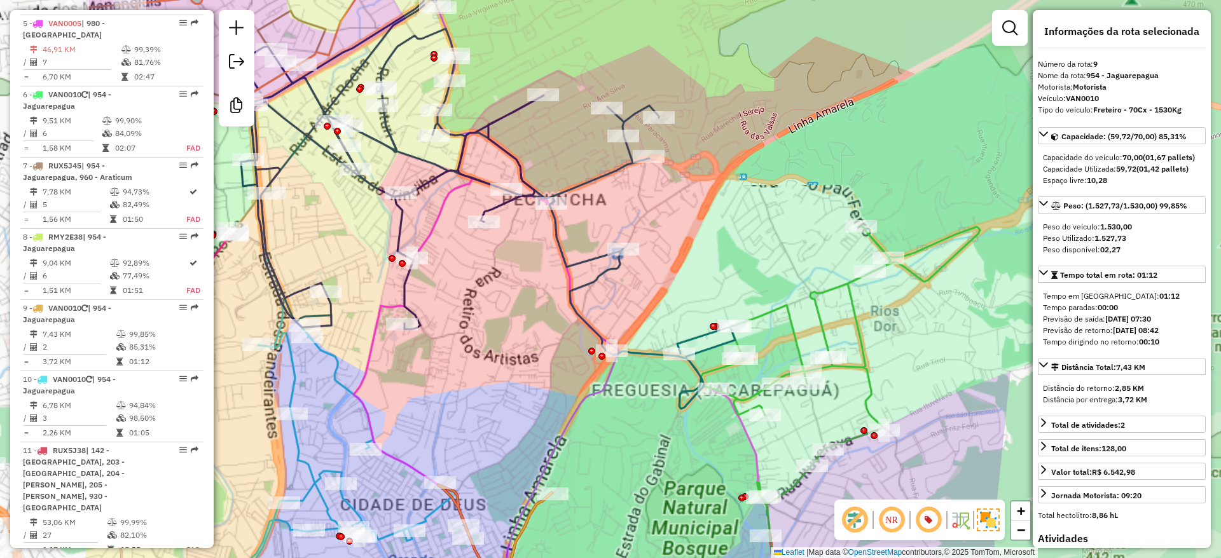
drag, startPoint x: 496, startPoint y: 217, endPoint x: 740, endPoint y: 214, distance: 244.2
click at [740, 214] on div "Janela de atendimento Grade de atendimento Capacidade Transportadoras Veículos …" at bounding box center [610, 279] width 1221 height 558
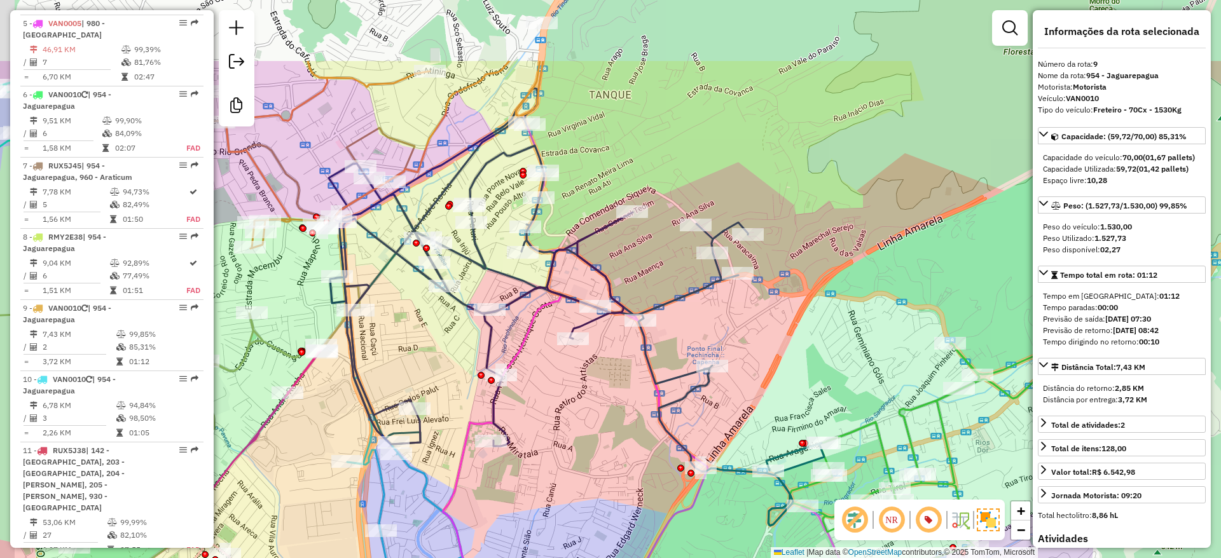
drag, startPoint x: 532, startPoint y: 265, endPoint x: 572, endPoint y: 380, distance: 121.7
click at [572, 380] on div "Janela de atendimento Grade de atendimento Capacidade Transportadoras Veículos …" at bounding box center [610, 279] width 1221 height 558
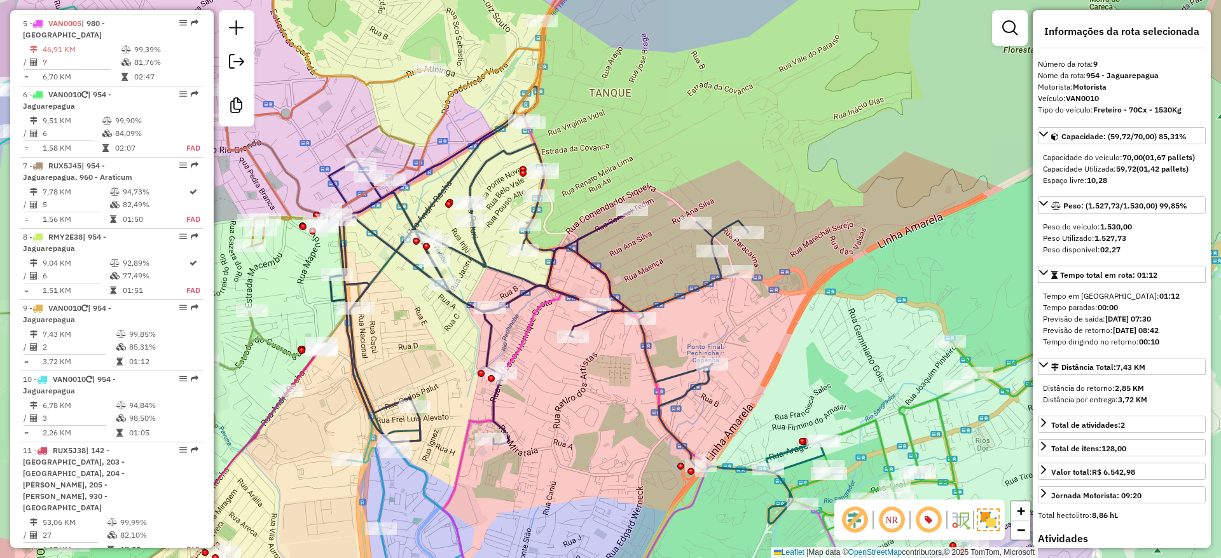
drag, startPoint x: 609, startPoint y: 238, endPoint x: 616, endPoint y: 236, distance: 6.8
click at [614, 244] on div "Rota 52 - Placa JBR2B15 55022939 - BAR E MERC CANTINHO Janela de atendimento Gr…" at bounding box center [610, 279] width 1221 height 558
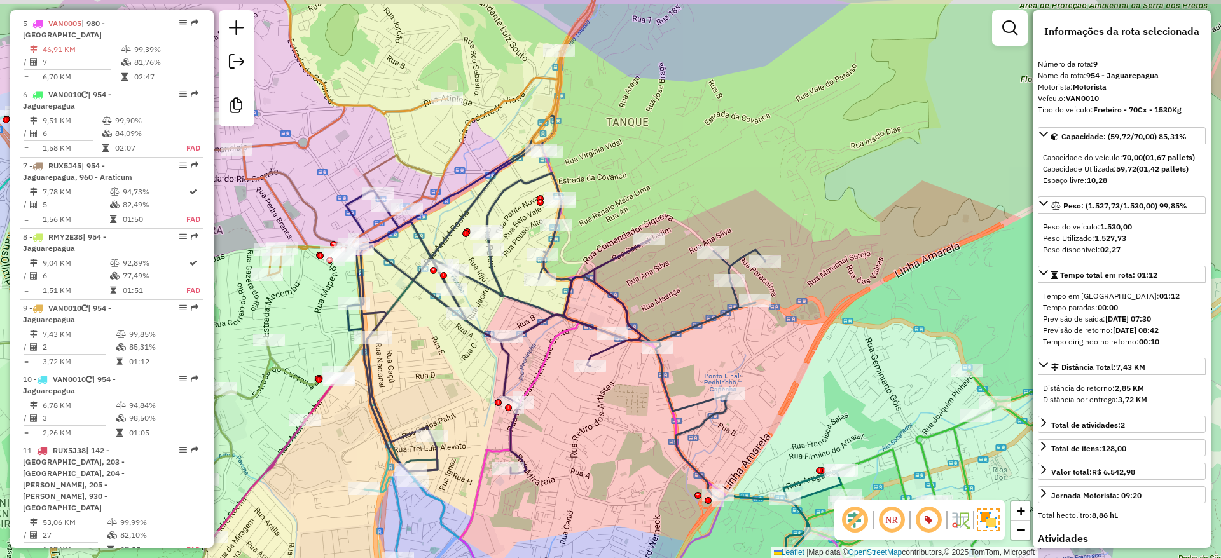
drag, startPoint x: 616, startPoint y: 234, endPoint x: 625, endPoint y: 253, distance: 21.1
click at [625, 253] on div "Janela de atendimento Grade de atendimento Capacidade Transportadoras Veículos …" at bounding box center [610, 279] width 1221 height 558
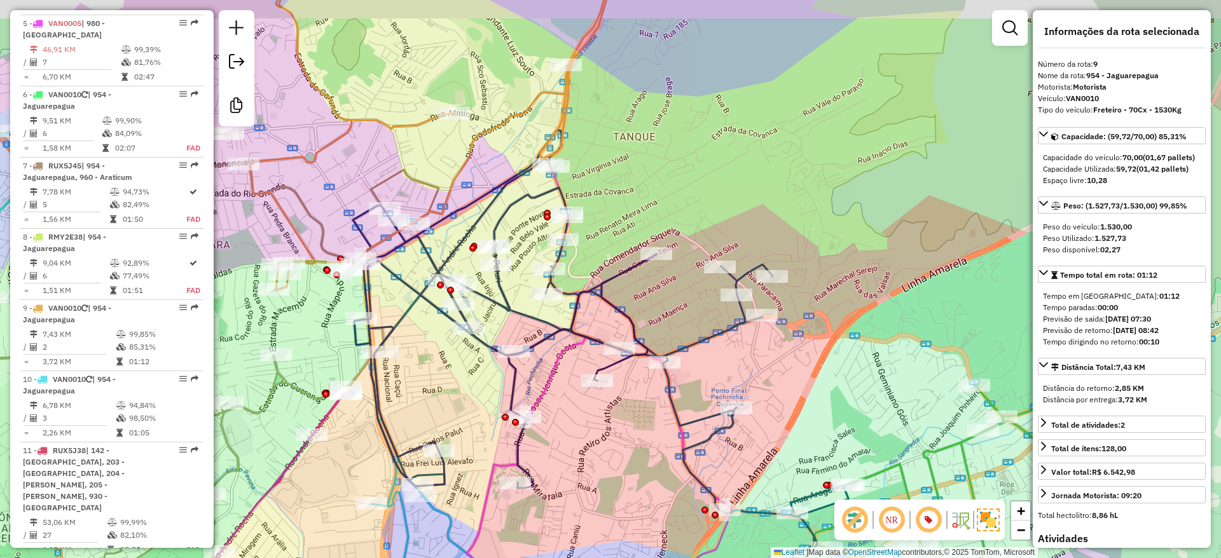
drag, startPoint x: 626, startPoint y: 246, endPoint x: 635, endPoint y: 252, distance: 10.1
click at [635, 252] on div "Janela de atendimento Grade de atendimento Capacidade Transportadoras Veículos …" at bounding box center [610, 279] width 1221 height 558
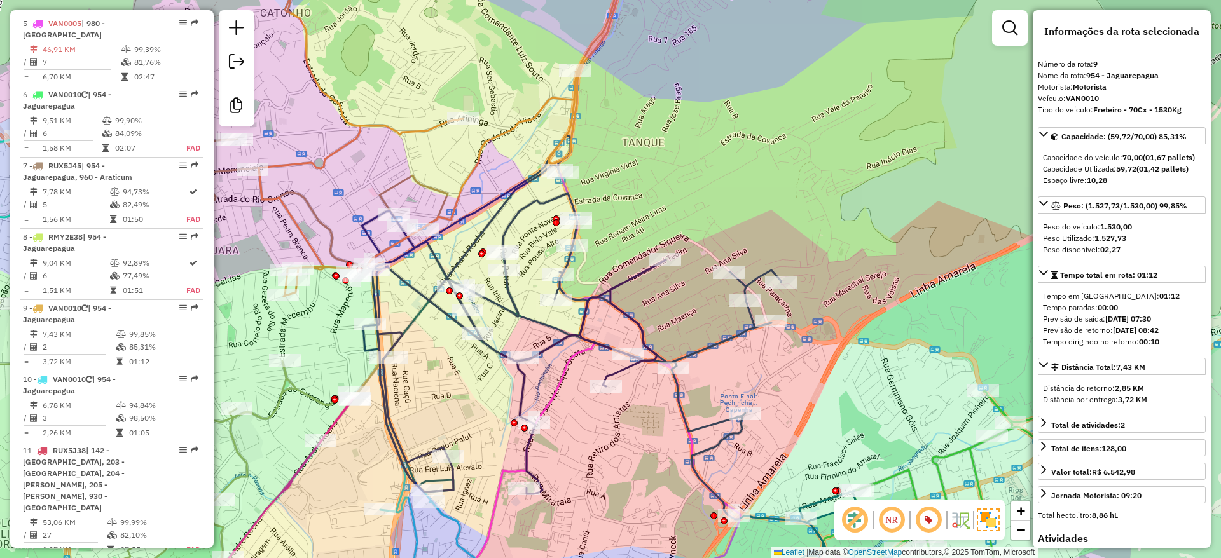
drag, startPoint x: 666, startPoint y: 224, endPoint x: 637, endPoint y: 169, distance: 62.6
click at [637, 170] on div "Janela de atendimento Grade de atendimento Capacidade Transportadoras Veículos …" at bounding box center [610, 279] width 1221 height 558
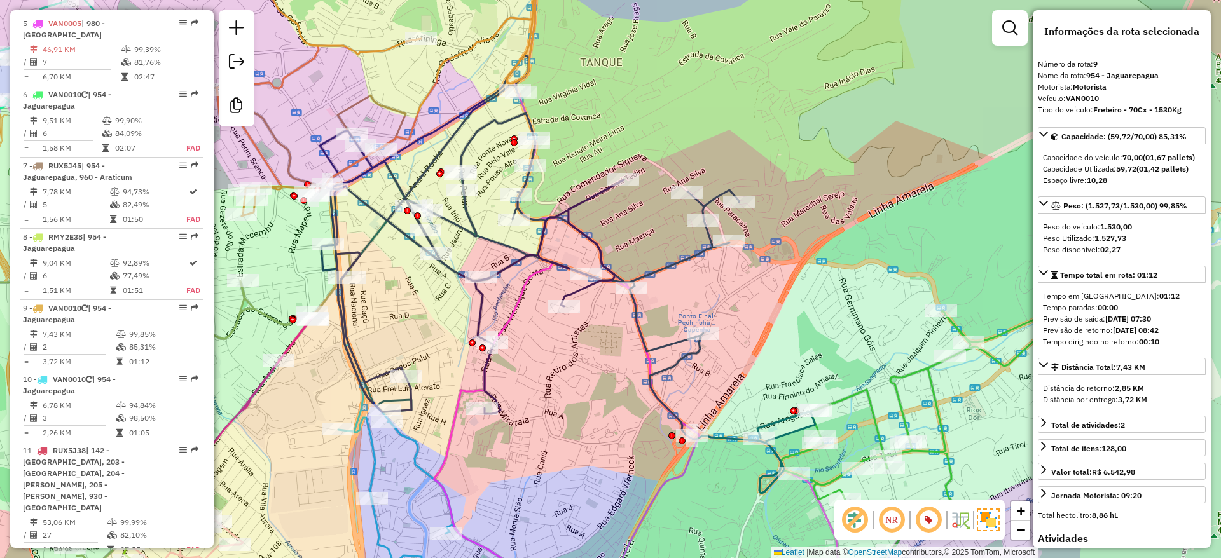
click at [621, 137] on div "Janela de atendimento Grade de atendimento Capacidade Transportadoras Veículos …" at bounding box center [610, 279] width 1221 height 558
drag, startPoint x: 628, startPoint y: 130, endPoint x: 619, endPoint y: 107, distance: 23.7
click at [622, 112] on div "Janela de atendimento Grade de atendimento Capacidade Transportadoras Veículos …" at bounding box center [610, 279] width 1221 height 558
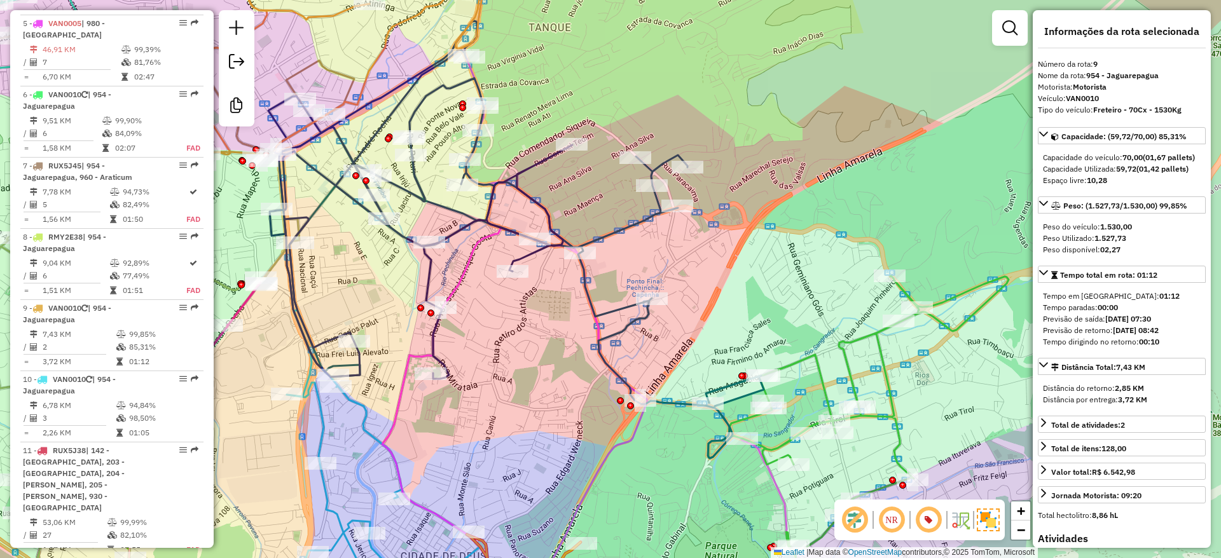
drag, startPoint x: 619, startPoint y: 107, endPoint x: 562, endPoint y: 87, distance: 60.7
click at [562, 87] on div "Janela de atendimento Grade de atendimento Capacidade Transportadoras Veículos …" at bounding box center [610, 279] width 1221 height 558
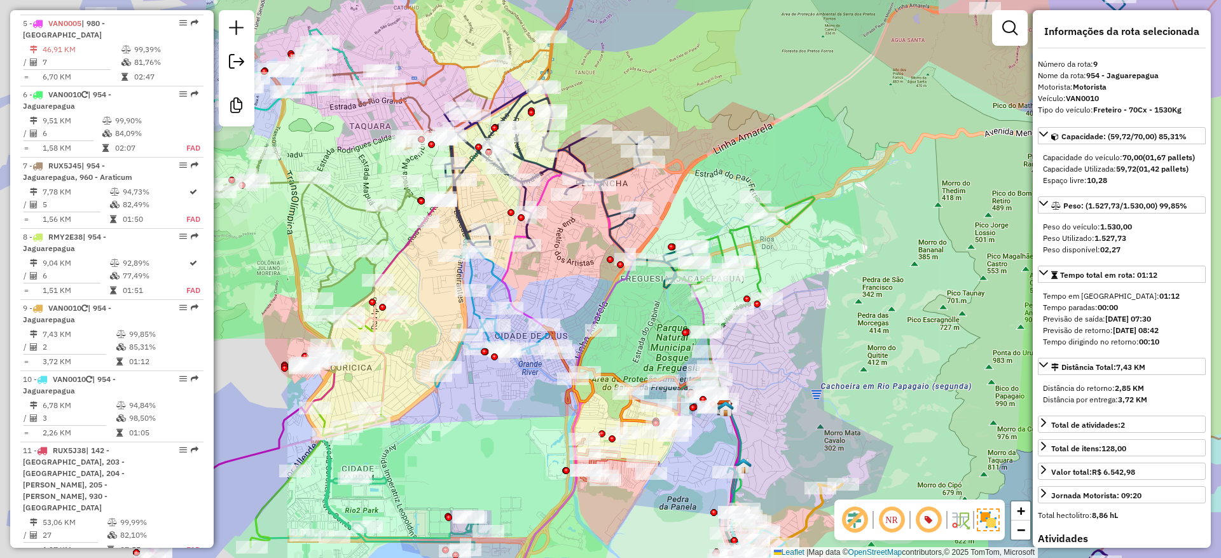
drag, startPoint x: 605, startPoint y: 89, endPoint x: 615, endPoint y: 100, distance: 14.9
click at [615, 100] on div "Janela de atendimento Grade de atendimento Capacidade Transportadoras Veículos …" at bounding box center [610, 279] width 1221 height 558
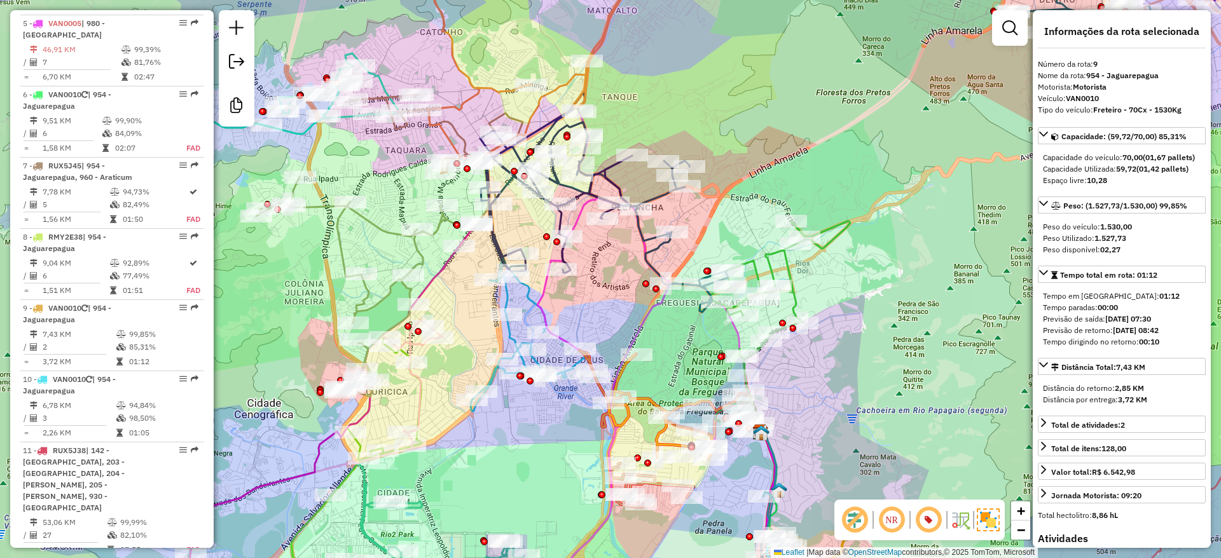
drag, startPoint x: 615, startPoint y: 100, endPoint x: 658, endPoint y: 128, distance: 50.6
click at [658, 128] on div "Janela de atendimento Grade de atendimento Capacidade Transportadoras Veículos …" at bounding box center [610, 279] width 1221 height 558
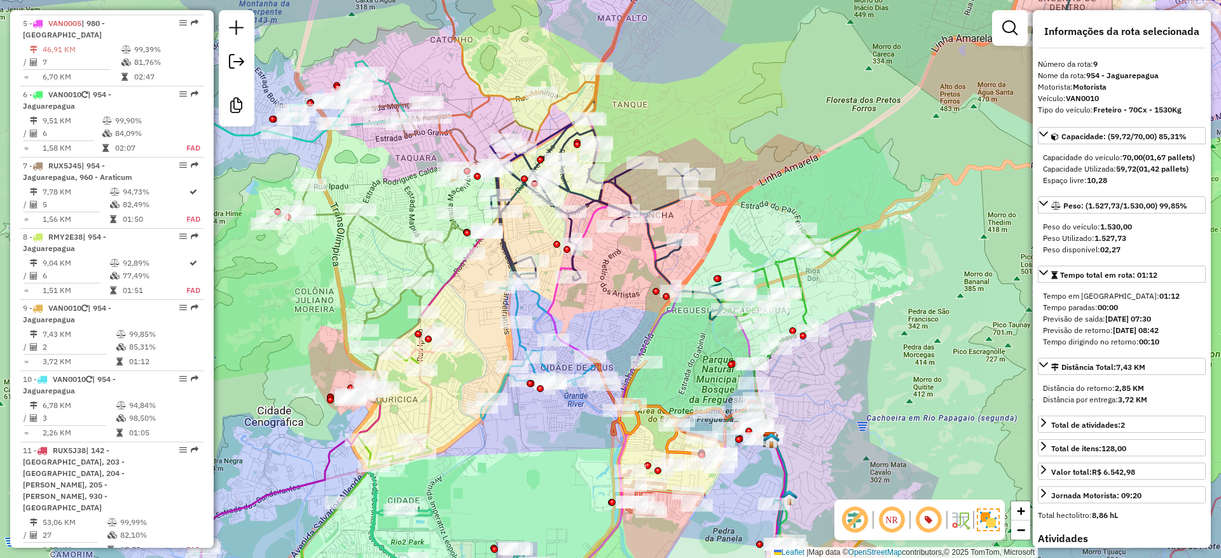
click at [691, 131] on div "Janela de atendimento Grade de atendimento Capacidade Transportadoras Veículos …" at bounding box center [610, 279] width 1221 height 558
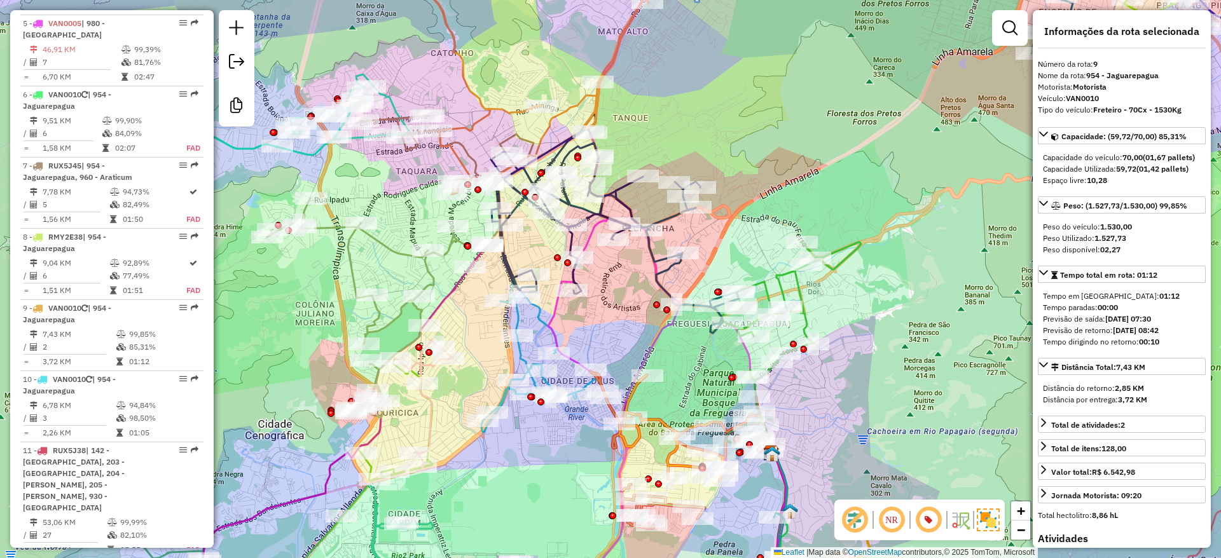
drag, startPoint x: 717, startPoint y: 130, endPoint x: 718, endPoint y: 141, distance: 10.8
click at [718, 141] on div "Janela de atendimento Grade de atendimento Capacidade Transportadoras Veículos …" at bounding box center [610, 279] width 1221 height 558
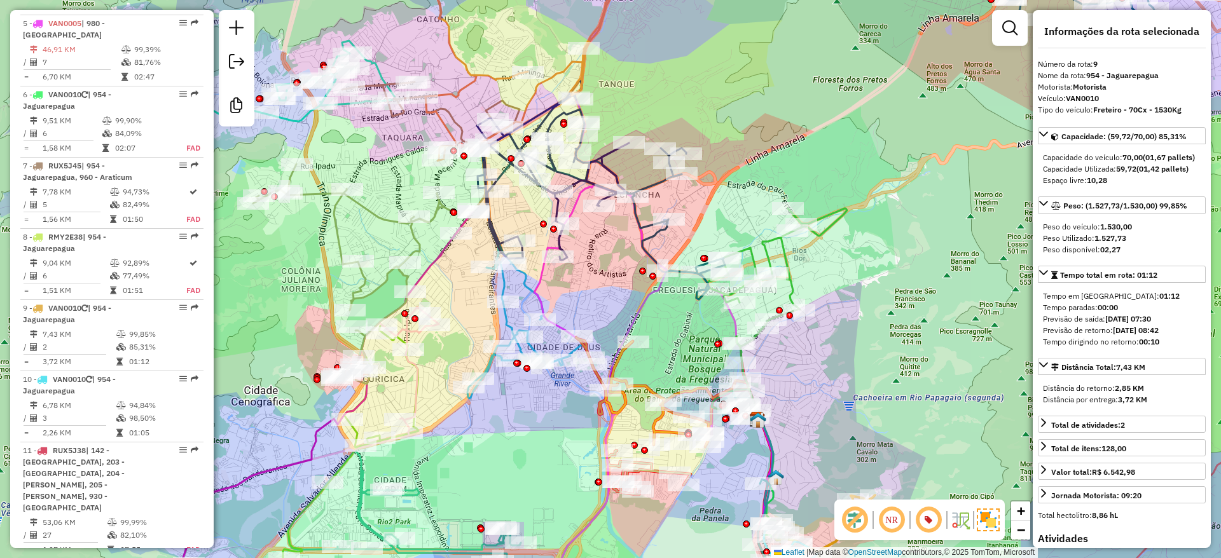
drag, startPoint x: 860, startPoint y: 388, endPoint x: 708, endPoint y: 193, distance: 247.0
click at [733, 169] on div "Janela de atendimento Grade de atendimento Capacidade Transportadoras Veículos …" at bounding box center [610, 279] width 1221 height 558
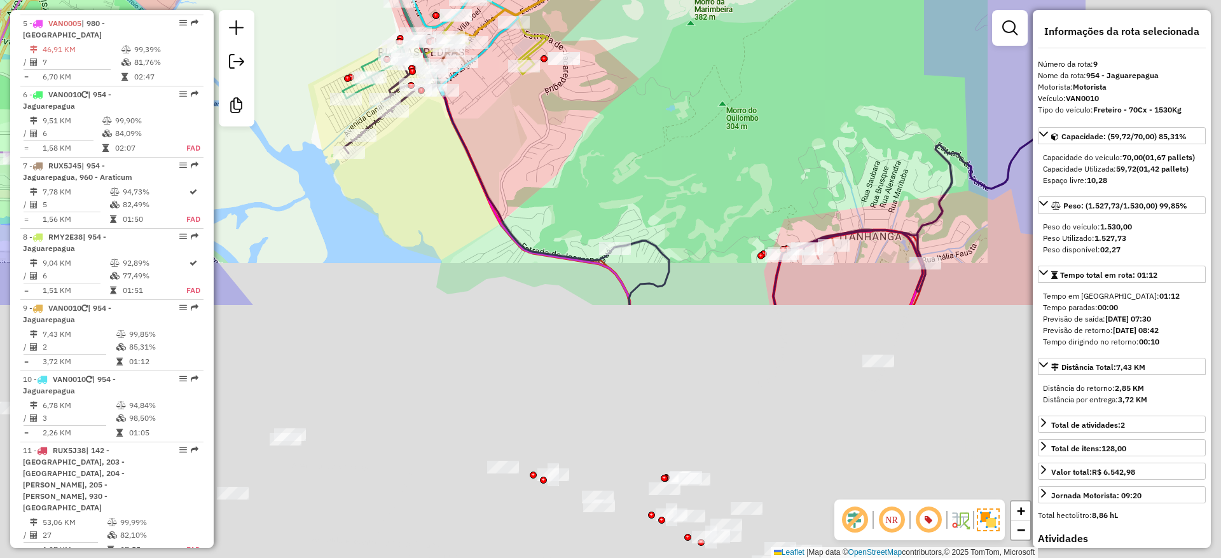
drag, startPoint x: 672, startPoint y: 477, endPoint x: 655, endPoint y: 329, distance: 149.2
click at [427, 190] on div "Janela de atendimento Grade de atendimento Capacidade Transportadoras Veículos …" at bounding box center [610, 279] width 1221 height 558
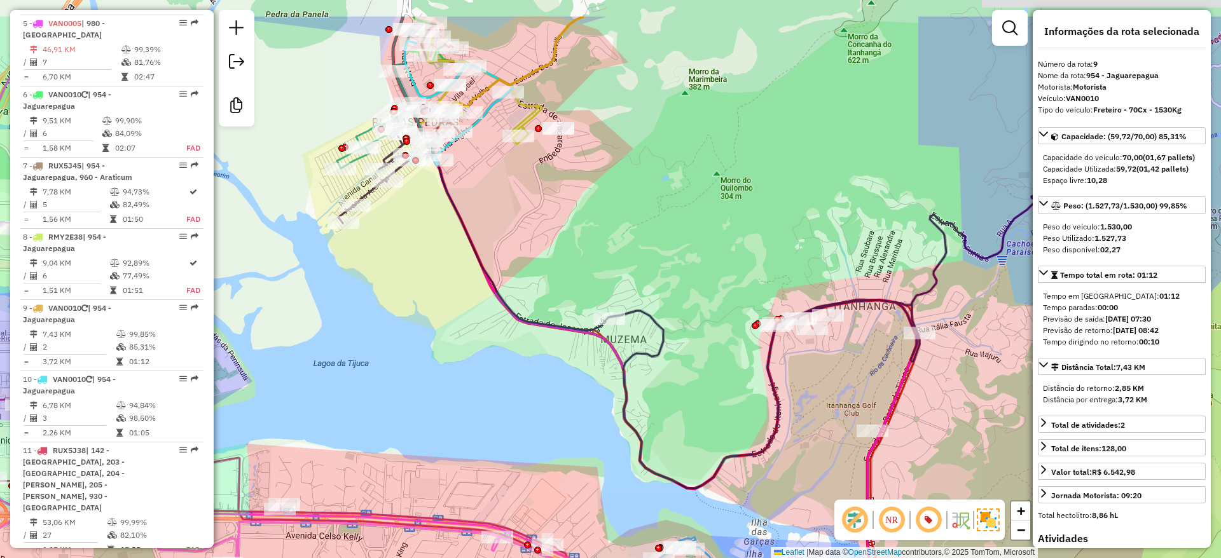
drag, startPoint x: 880, startPoint y: 276, endPoint x: 874, endPoint y: 349, distance: 73.4
click at [876, 350] on div "Janela de atendimento Grade de atendimento Capacidade Transportadoras Veículos …" at bounding box center [610, 279] width 1221 height 558
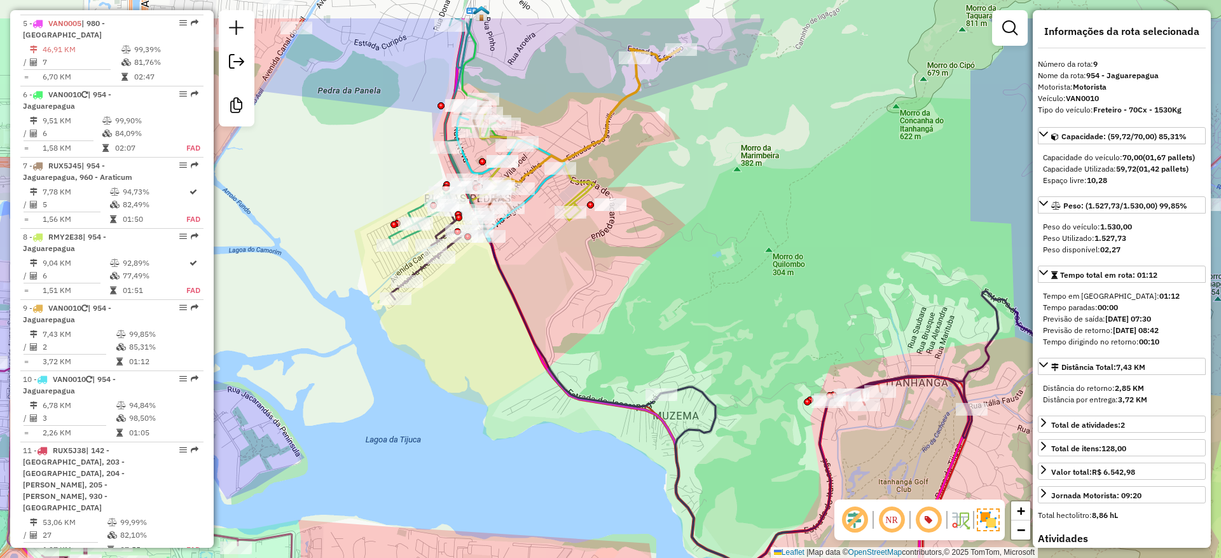
drag, startPoint x: 401, startPoint y: 272, endPoint x: 478, endPoint y: 334, distance: 98.6
click at [479, 377] on div "Janela de atendimento Grade de atendimento Capacidade Transportadoras Veículos …" at bounding box center [610, 279] width 1221 height 558
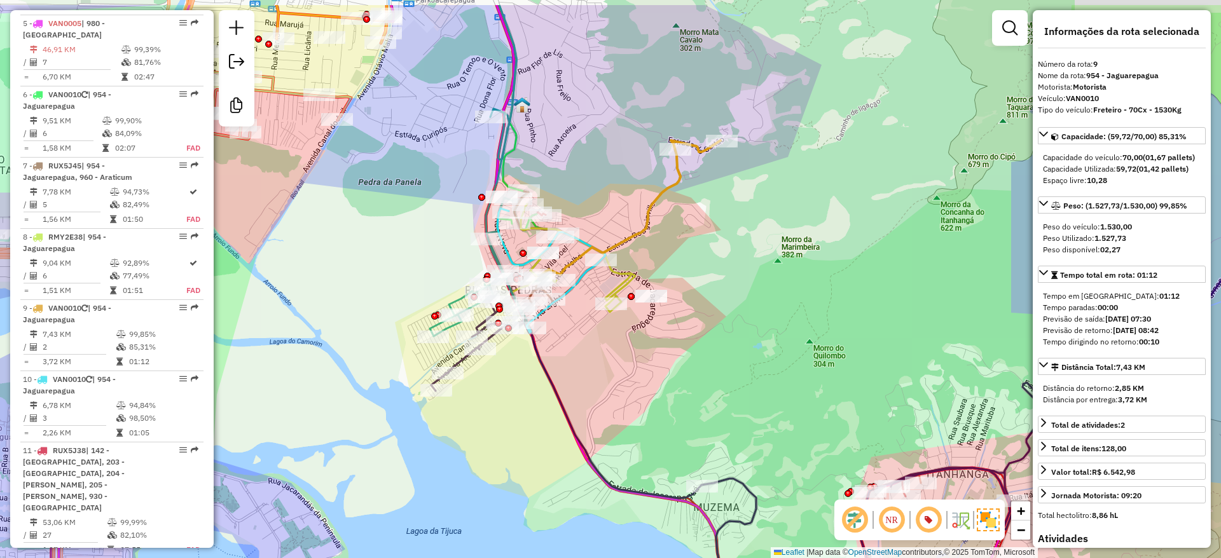
drag, startPoint x: 397, startPoint y: 124, endPoint x: 432, endPoint y: 293, distance: 172.2
click at [432, 293] on div "Janela de atendimento Grade de atendimento Capacidade Transportadoras Veículos …" at bounding box center [610, 279] width 1221 height 558
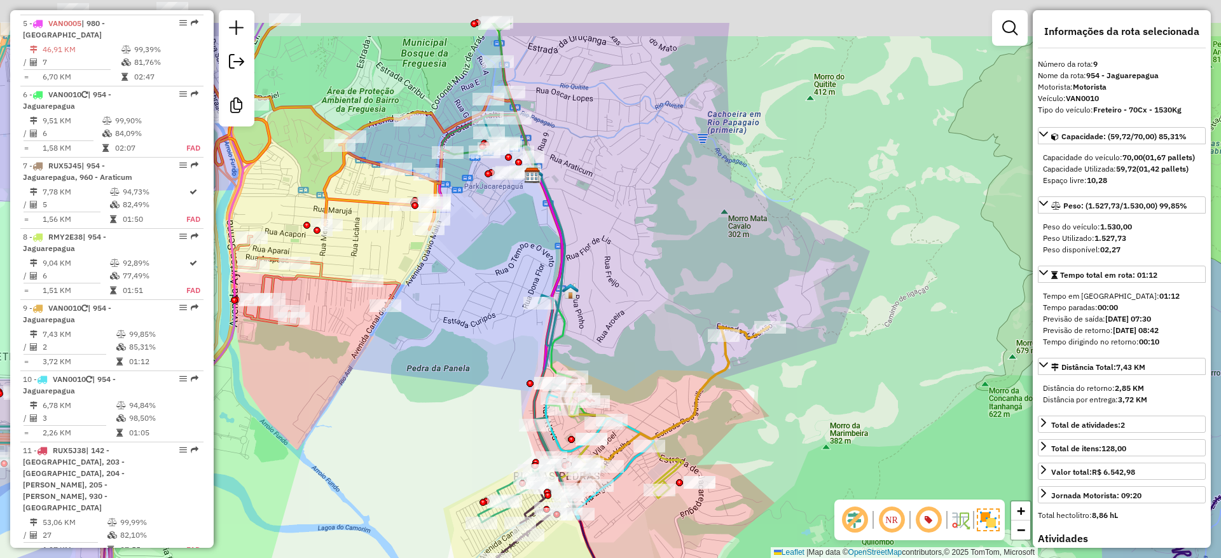
drag, startPoint x: 453, startPoint y: 158, endPoint x: 524, endPoint y: 355, distance: 208.8
click at [527, 361] on div "Janela de atendimento Grade de atendimento Capacidade Transportadoras Veículos …" at bounding box center [610, 279] width 1221 height 558
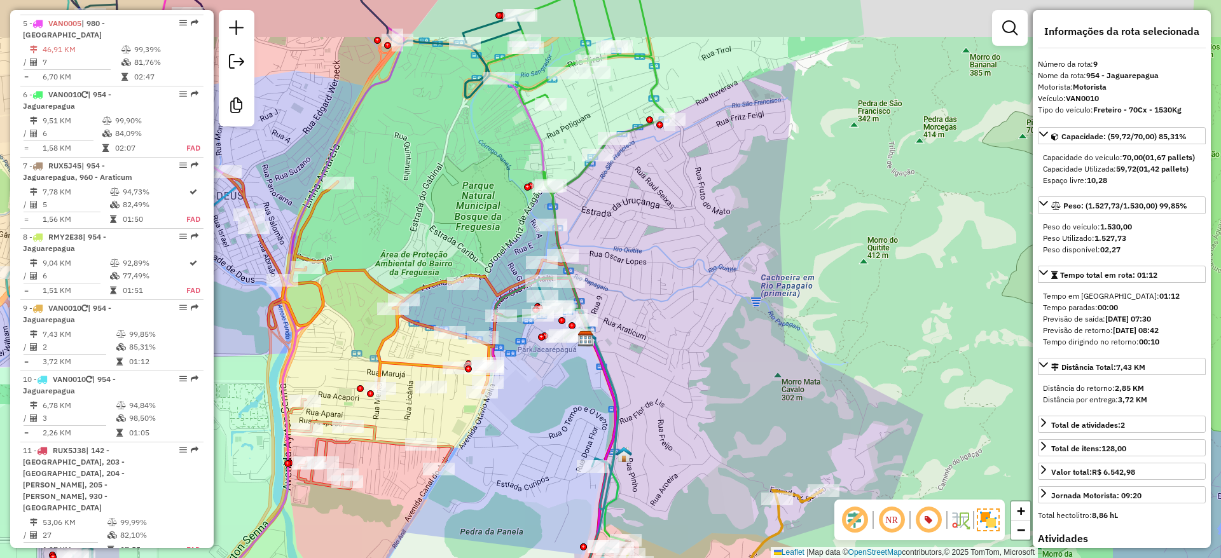
drag, startPoint x: 467, startPoint y: 188, endPoint x: 495, endPoint y: 254, distance: 72.4
click at [495, 254] on div "Janela de atendimento Grade de atendimento Capacidade Transportadoras Veículos …" at bounding box center [610, 279] width 1221 height 558
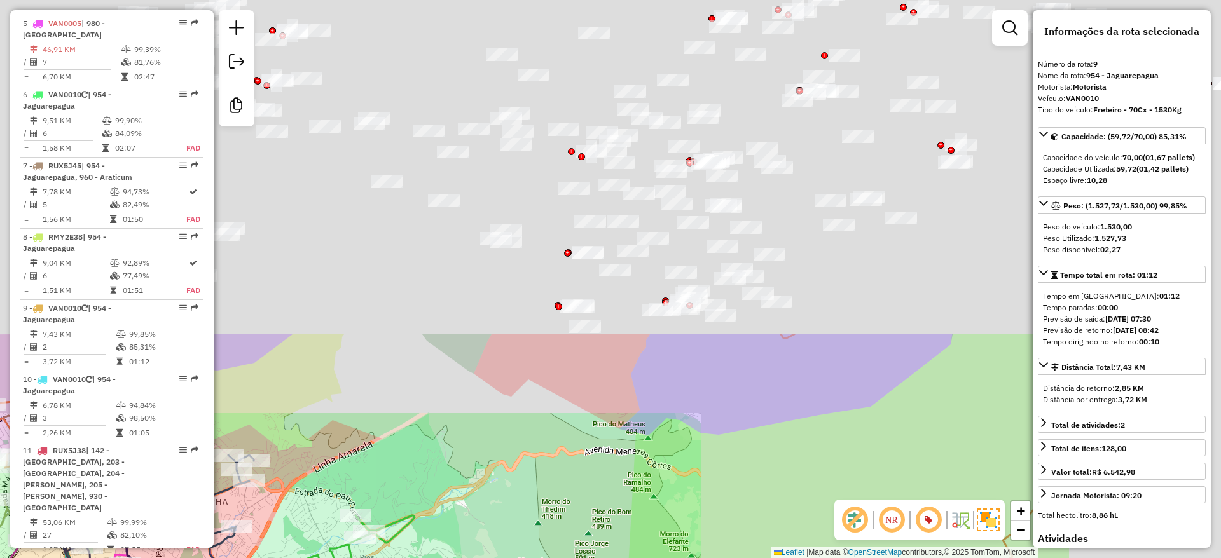
drag, startPoint x: 449, startPoint y: 603, endPoint x: 523, endPoint y: 476, distance: 147.4
click at [444, 558] on html "Aguarde... Pop-up bloqueado! Seu navegador bloqueou automáticamente a abertura …" at bounding box center [610, 279] width 1221 height 558
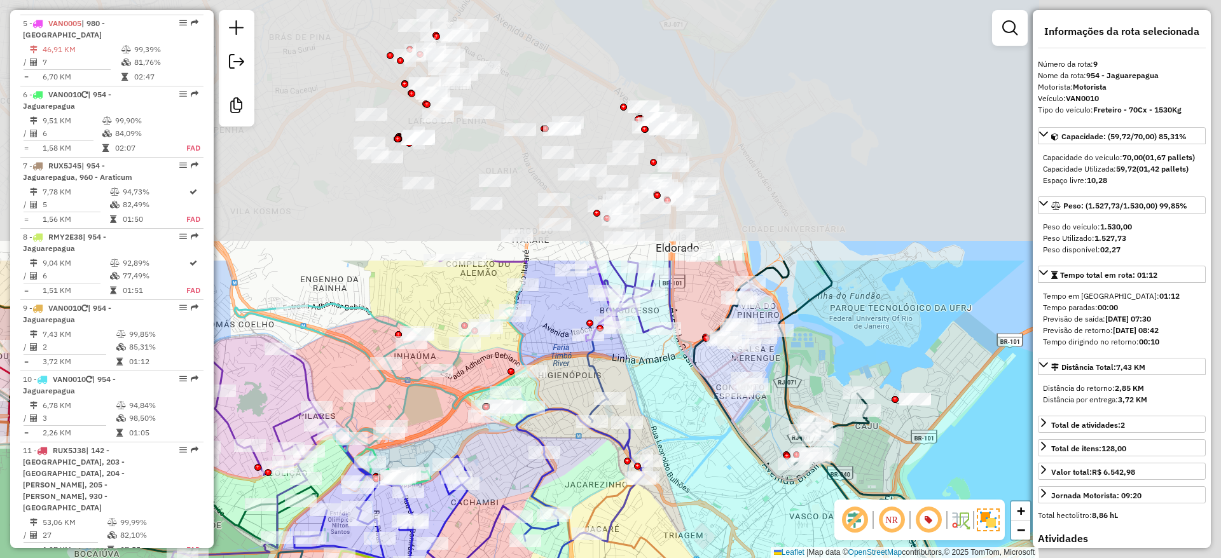
drag, startPoint x: 696, startPoint y: 563, endPoint x: 584, endPoint y: 603, distance: 119.5
click at [584, 558] on html "Aguarde... Pop-up bloqueado! Seu navegador bloqueou automáticamente a abertura …" at bounding box center [610, 279] width 1221 height 558
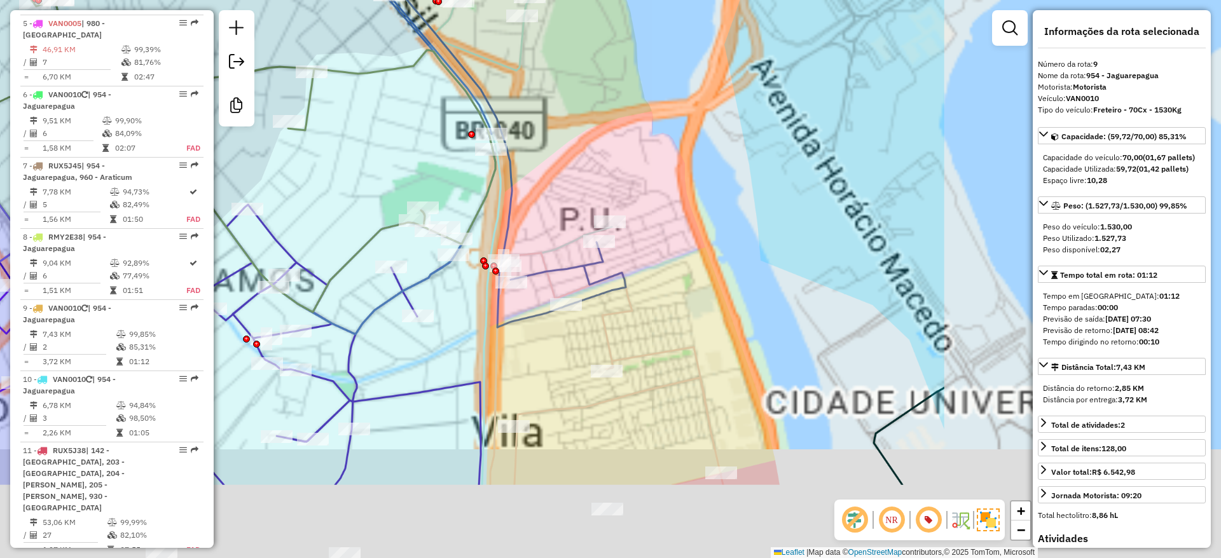
drag, startPoint x: 401, startPoint y: 170, endPoint x: 393, endPoint y: 167, distance: 8.3
click at [393, 167] on div "Rota 48 - Placa RTO2E54 55097878 - BAIXO CLARICE LANCHO Janela de atendimento G…" at bounding box center [610, 279] width 1221 height 558
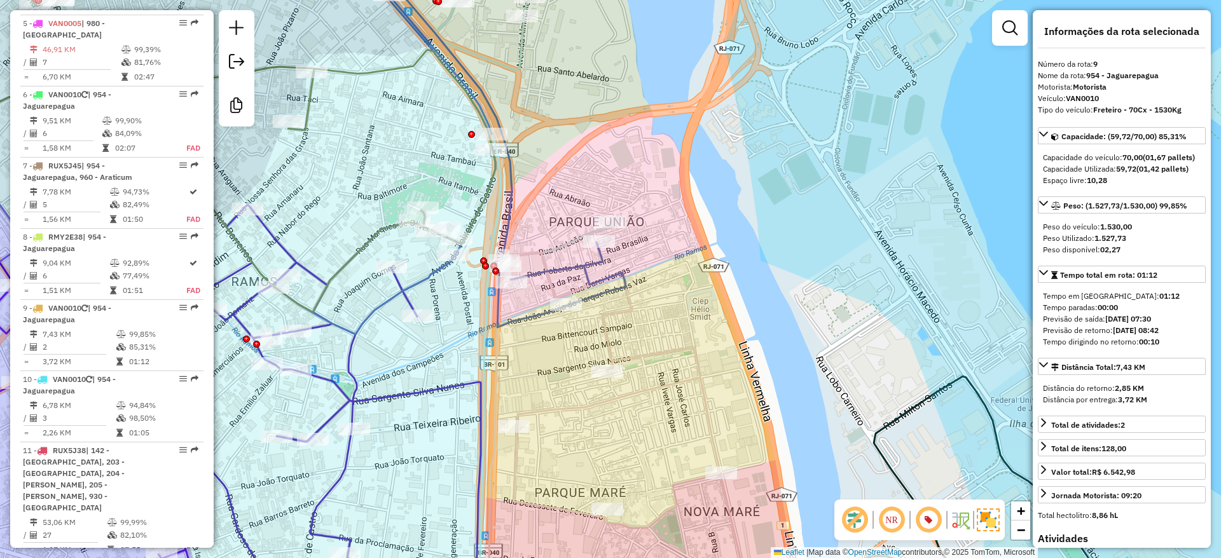
drag, startPoint x: 553, startPoint y: 254, endPoint x: 574, endPoint y: 254, distance: 21.0
click at [574, 254] on icon at bounding box center [479, 279] width 266 height 670
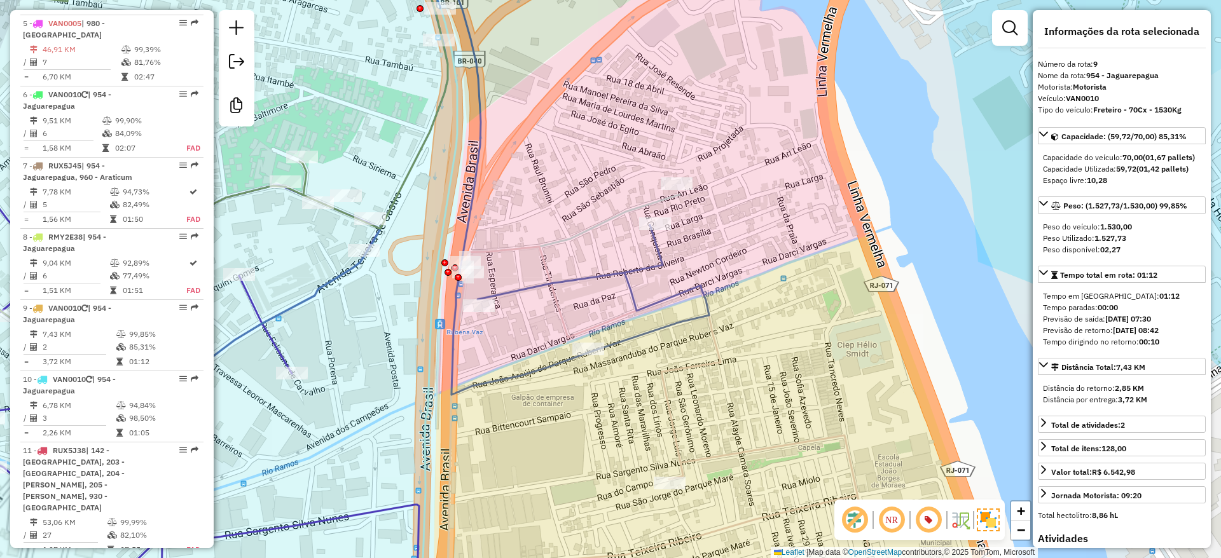
drag, startPoint x: 586, startPoint y: 291, endPoint x: 570, endPoint y: 260, distance: 35.0
click at [570, 260] on div "Rota 48 - Placa RTO2E54 55097878 - BAIXO CLARICE LANCHO Janela de atendimento G…" at bounding box center [610, 279] width 1221 height 558
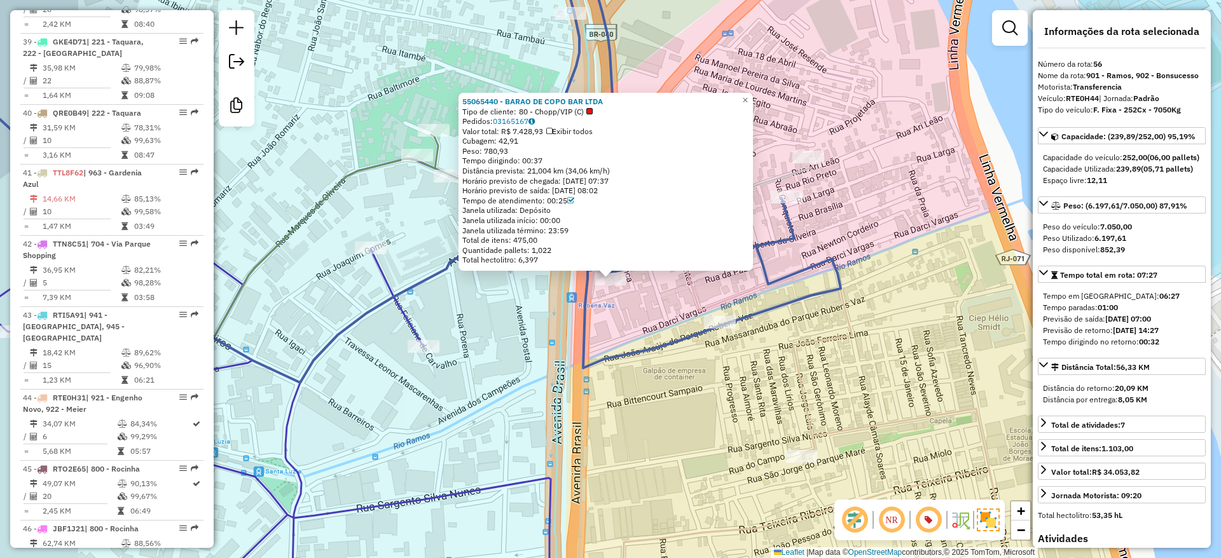
scroll to position [4553, 0]
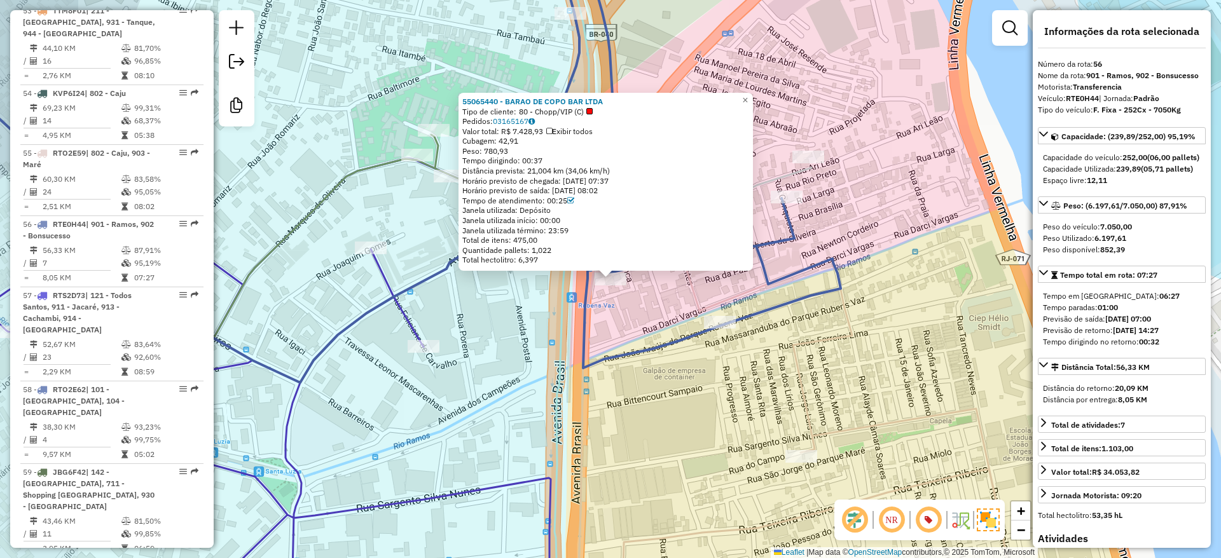
click at [610, 328] on div "55065440 - BARAO DE COPO BAR LTDA Tipo de cliente: 80 - Chopp/VIP (C) Pedidos: …" at bounding box center [610, 279] width 1221 height 558
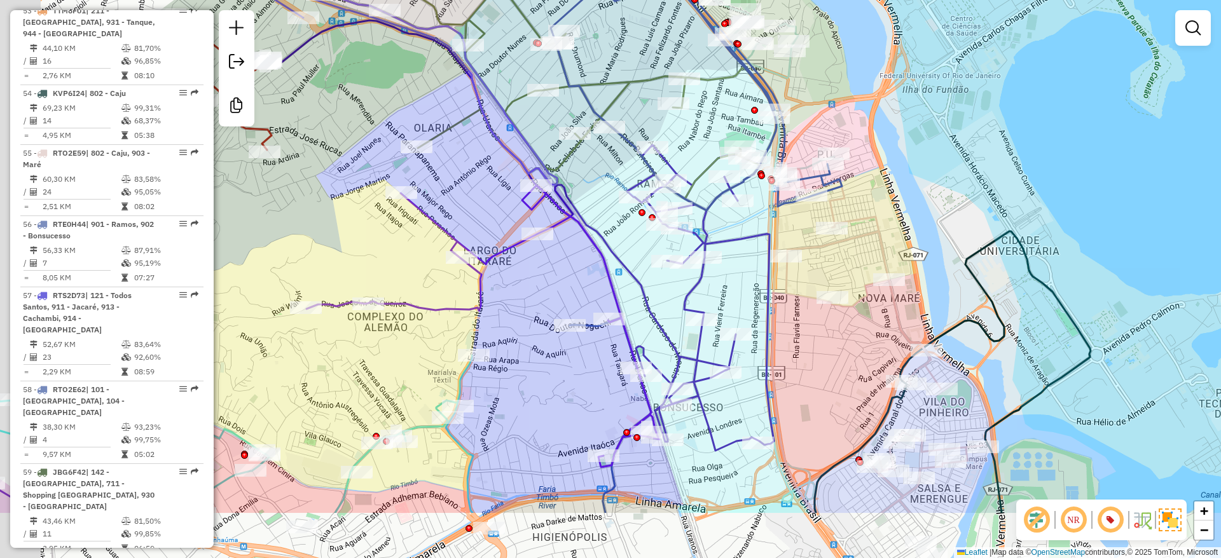
drag, startPoint x: 486, startPoint y: 364, endPoint x: 525, endPoint y: 323, distance: 56.2
click at [525, 323] on div "Janela de atendimento Grade de atendimento Capacidade Transportadoras Veículos …" at bounding box center [610, 279] width 1221 height 558
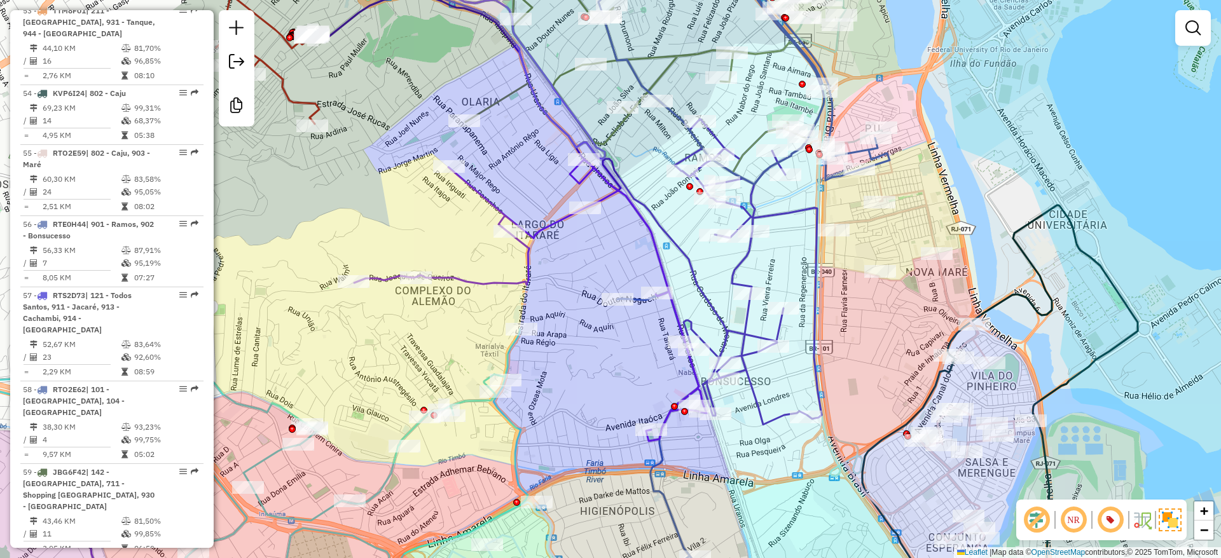
drag, startPoint x: 574, startPoint y: 297, endPoint x: 615, endPoint y: 275, distance: 46.6
click at [609, 279] on div "Janela de atendimento Grade de atendimento Capacidade Transportadoras Veículos …" at bounding box center [610, 279] width 1221 height 558
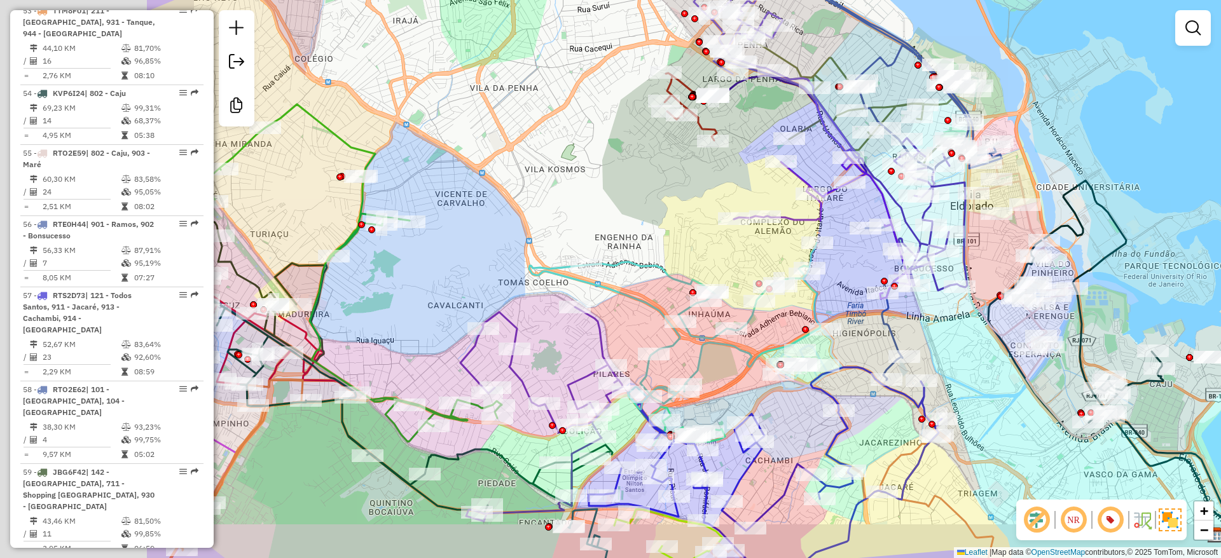
drag, startPoint x: 421, startPoint y: 287, endPoint x: 690, endPoint y: 232, distance: 274.6
click at [762, 214] on div "Janela de atendimento Grade de atendimento Capacidade Transportadoras Veículos …" at bounding box center [610, 279] width 1221 height 558
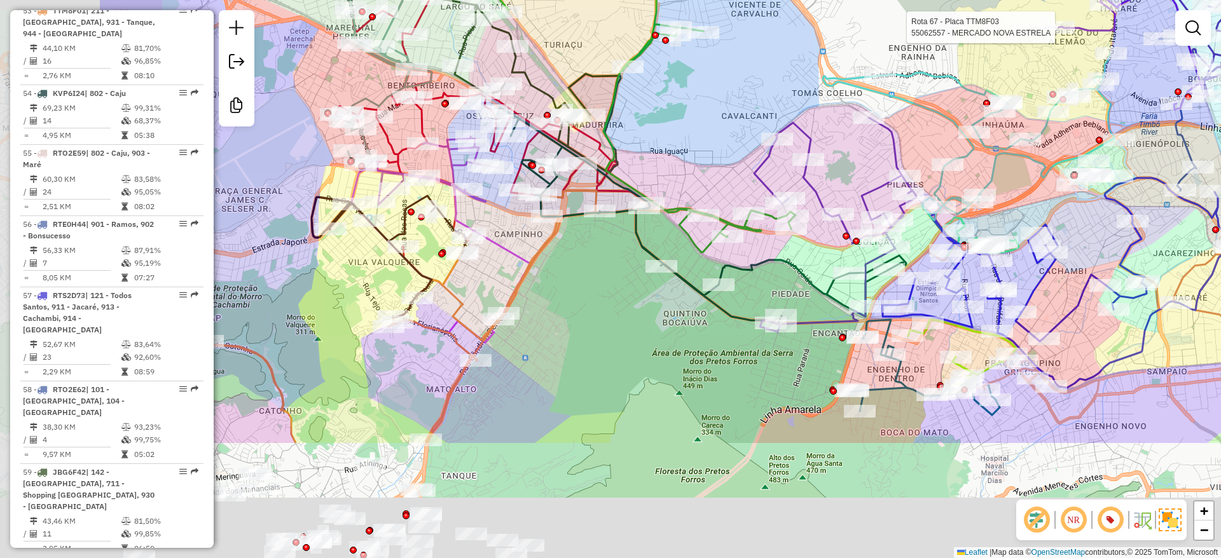
drag, startPoint x: 539, startPoint y: 267, endPoint x: 726, endPoint y: 202, distance: 197.5
click at [768, 91] on div "Rota 67 - Placa TTM8F03 55062557 - MERCADO NOVA ESTRELA Janela de atendimento G…" at bounding box center [610, 279] width 1221 height 558
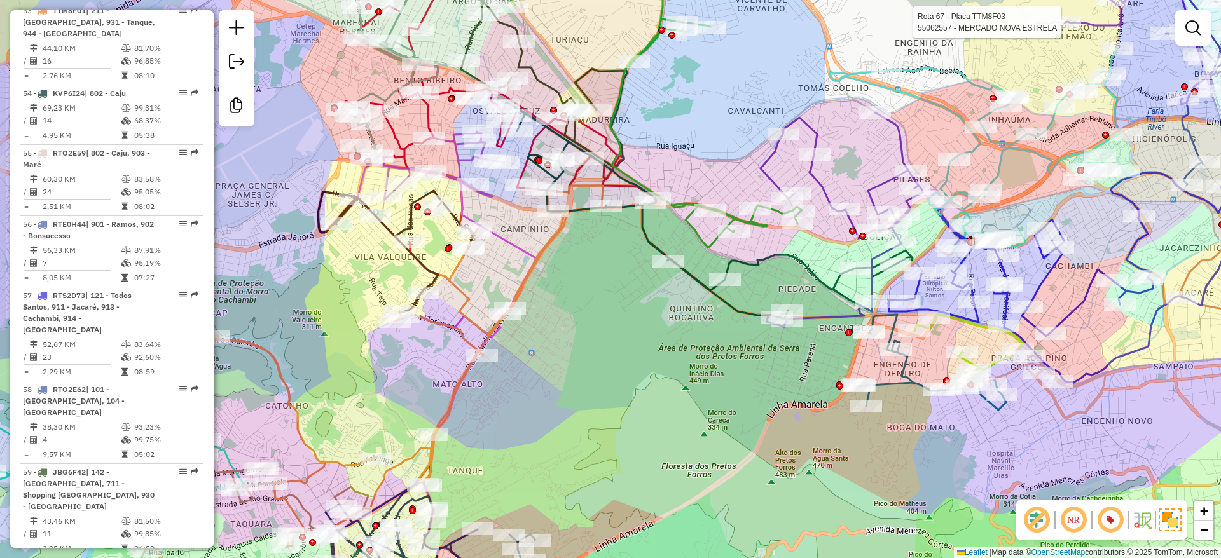
drag, startPoint x: 609, startPoint y: 392, endPoint x: 731, endPoint y: 263, distance: 176.8
click at [755, 224] on div "Rota 67 - Placa TTM8F03 55062557 - MERCADO NOVA ESTRELA Rota 64 - Placa QRD6410…" at bounding box center [610, 279] width 1221 height 558
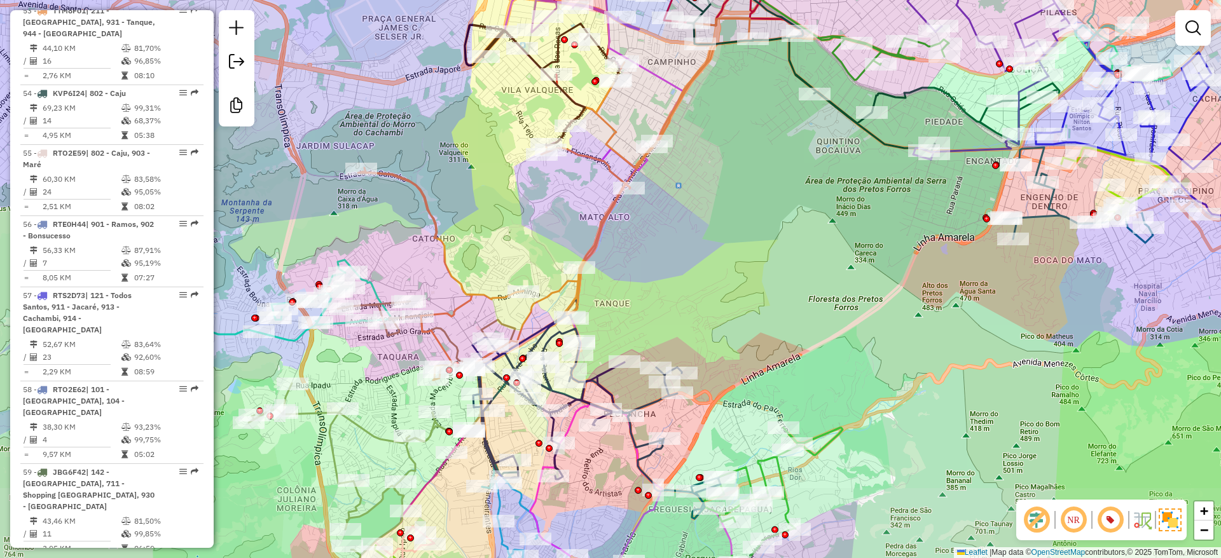
drag, startPoint x: 771, startPoint y: 201, endPoint x: 824, endPoint y: 146, distance: 76.5
click at [821, 147] on div "Rota 67 - Placa TTM8F03 55062557 - MERCADO NOVA ESTRELA Janela de atendimento G…" at bounding box center [610, 279] width 1221 height 558
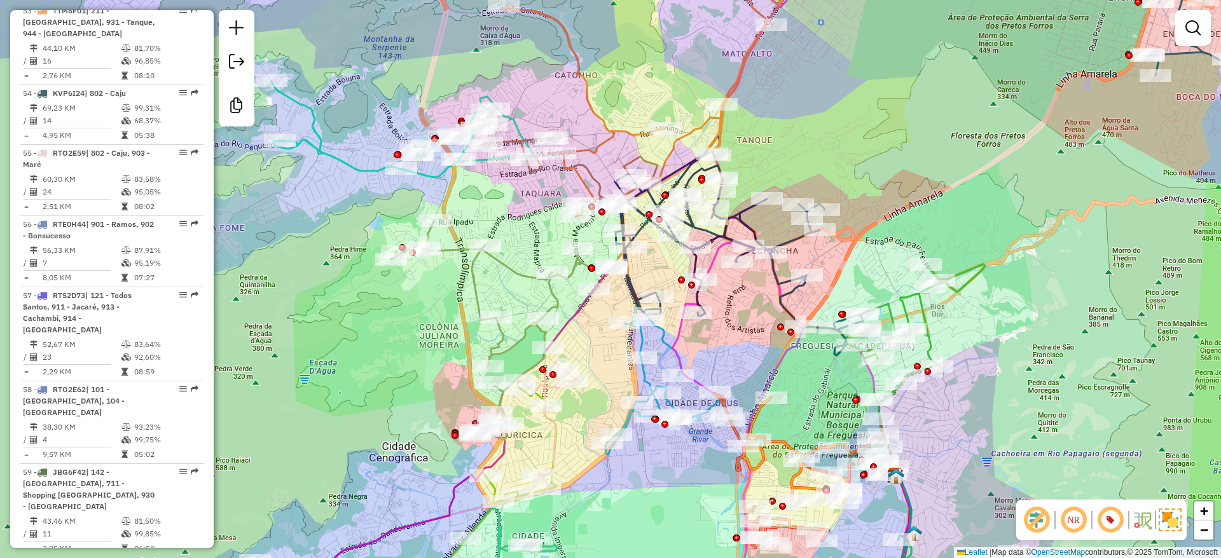
drag, startPoint x: 371, startPoint y: 399, endPoint x: 383, endPoint y: 389, distance: 15.9
click at [383, 389] on div "Rota 67 - Placa TTM8F03 55062557 - MERCADO NOVA ESTRELA Janela de atendimento G…" at bounding box center [610, 279] width 1221 height 558
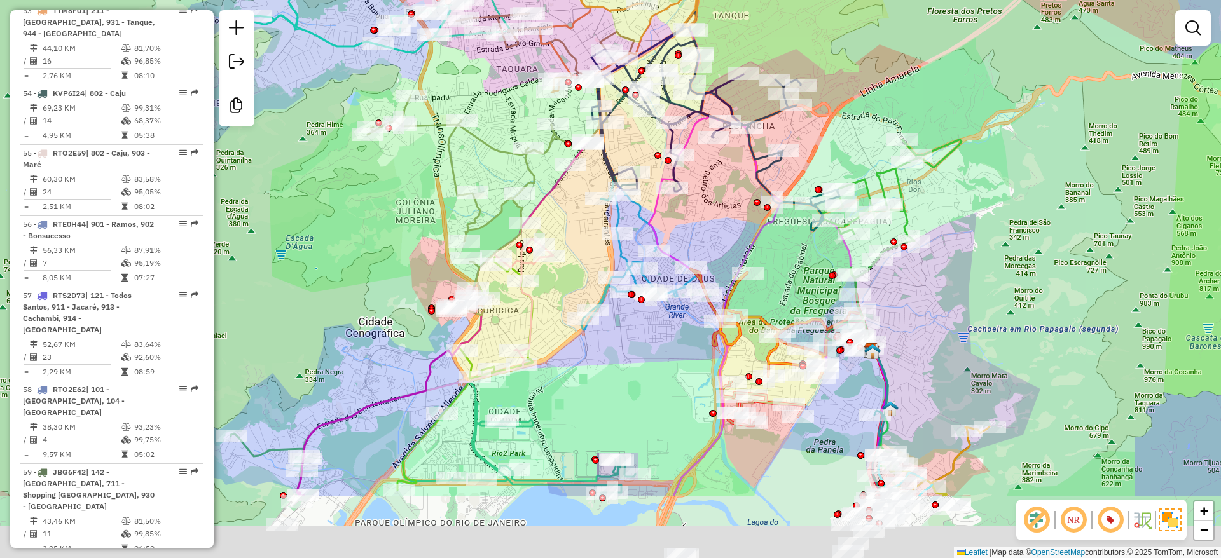
drag, startPoint x: 991, startPoint y: 423, endPoint x: 904, endPoint y: 235, distance: 206.8
click at [905, 229] on div "Rota 67 - Placa TTM8F03 55062557 - MERCADO NOVA ESTRELA Janela de atendimento G…" at bounding box center [610, 279] width 1221 height 558
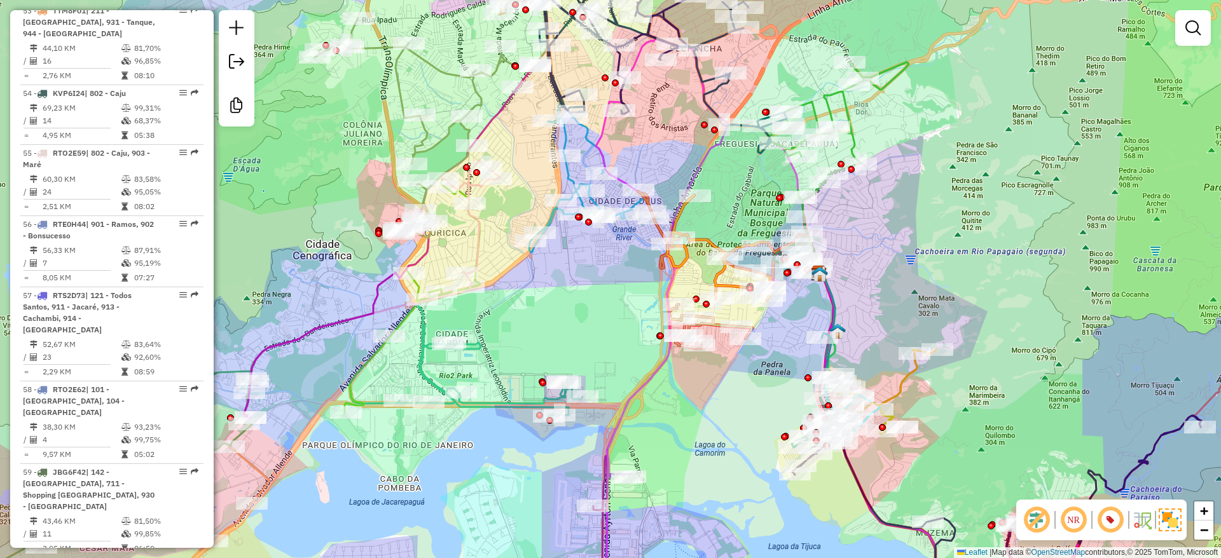
drag, startPoint x: 920, startPoint y: 335, endPoint x: 858, endPoint y: 267, distance: 92.3
click at [858, 267] on div "Rota 67 - Placa TTM8F03 55062557 - MERCADO NOVA ESTRELA Janela de atendimento G…" at bounding box center [610, 279] width 1221 height 558
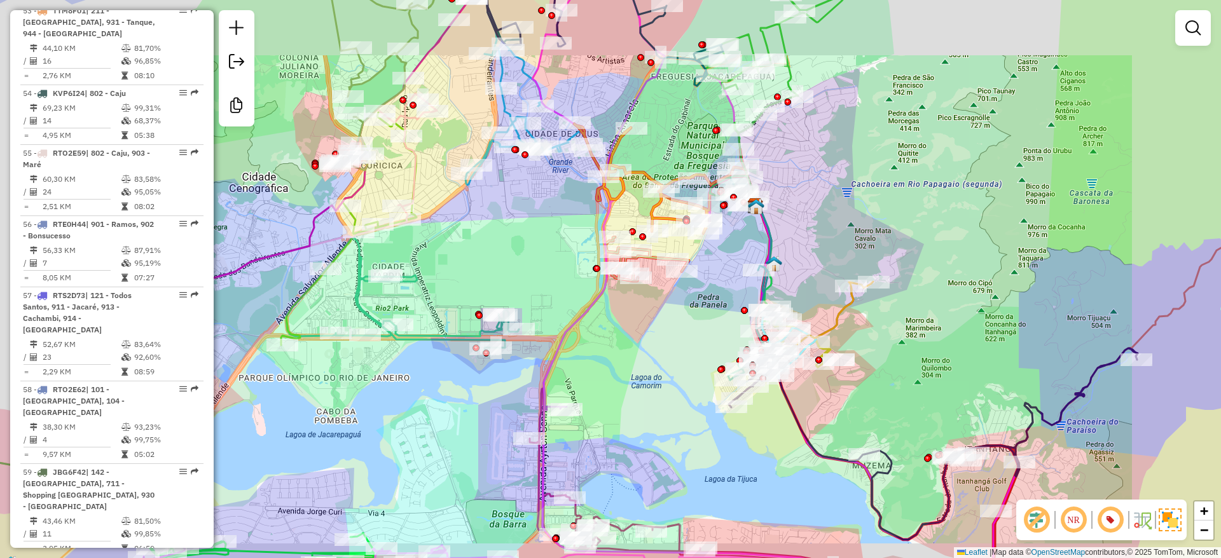
drag, startPoint x: 820, startPoint y: 208, endPoint x: 809, endPoint y: 240, distance: 33.6
click at [806, 249] on div "Rota 67 - Placa TTM8F03 55062557 - MERCADO NOVA ESTRELA Janela de atendimento G…" at bounding box center [610, 279] width 1221 height 558
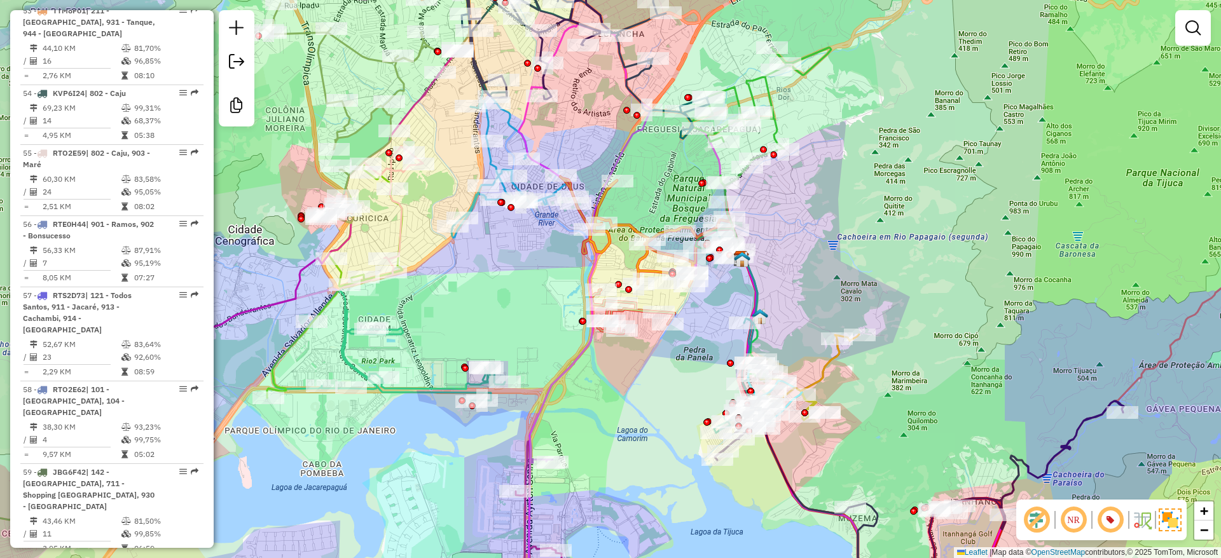
drag, startPoint x: 815, startPoint y: 227, endPoint x: 814, endPoint y: 240, distance: 13.4
click at [814, 240] on div "Rota 67 - Placa TTM8F03 55062557 - MERCADO NOVA ESTRELA Janela de atendimento G…" at bounding box center [610, 279] width 1221 height 558
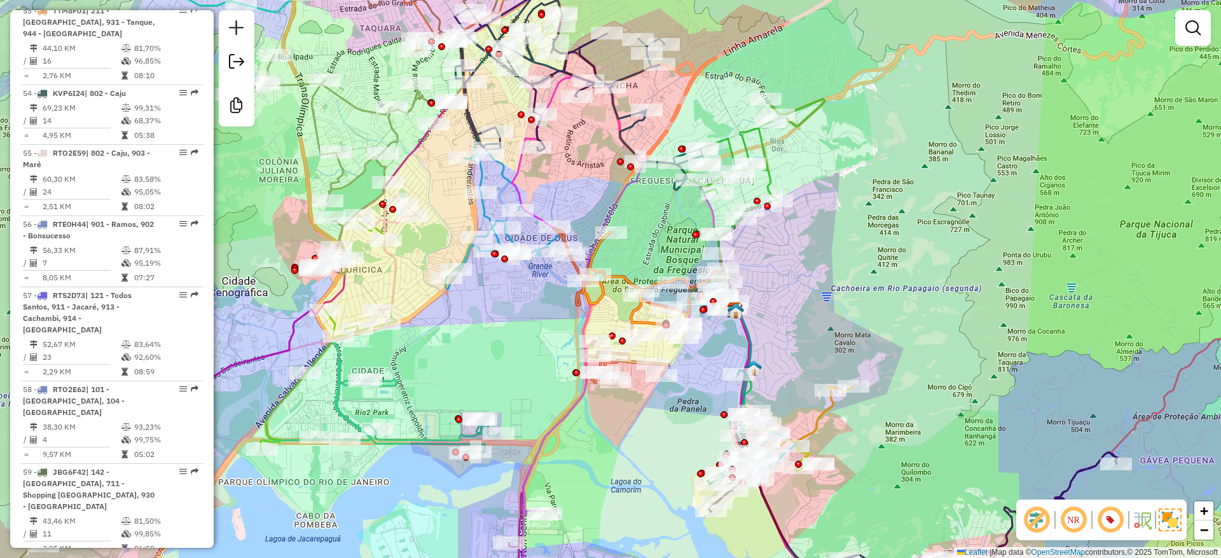
drag, startPoint x: 818, startPoint y: 232, endPoint x: 812, endPoint y: 281, distance: 49.4
click at [812, 281] on div "Rota 67 - Placa TTM8F03 55062557 - MERCADO NOVA ESTRELA Janela de atendimento G…" at bounding box center [610, 279] width 1221 height 558
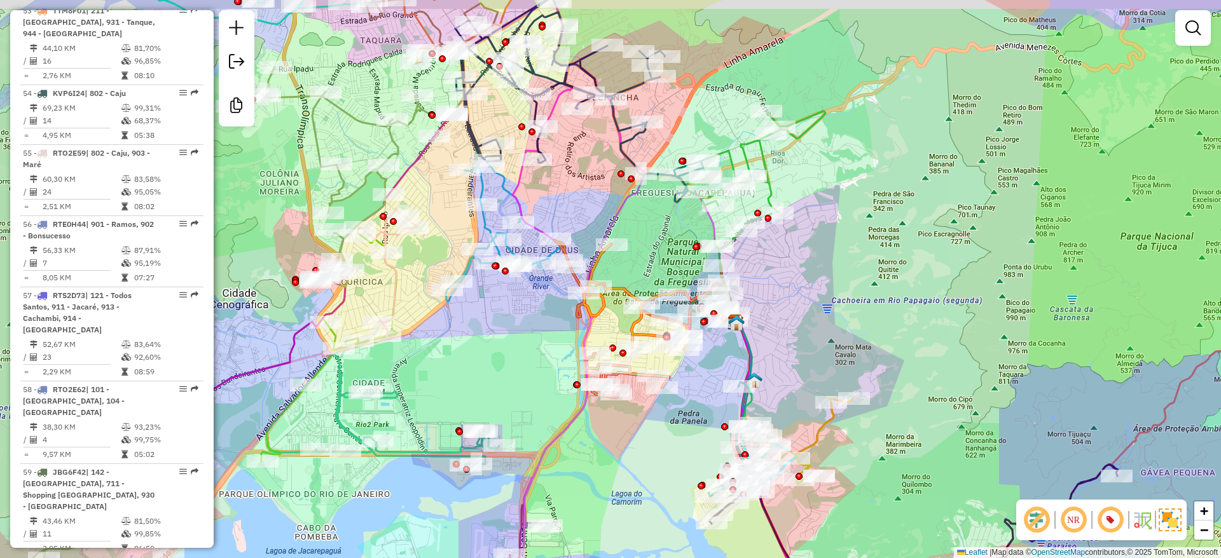
drag, startPoint x: 843, startPoint y: 249, endPoint x: 847, endPoint y: 275, distance: 26.5
click at [847, 275] on div "Rota 67 - Placa TTM8F03 55062557 - MERCADO NOVA ESTRELA Janela de atendimento G…" at bounding box center [610, 279] width 1221 height 558
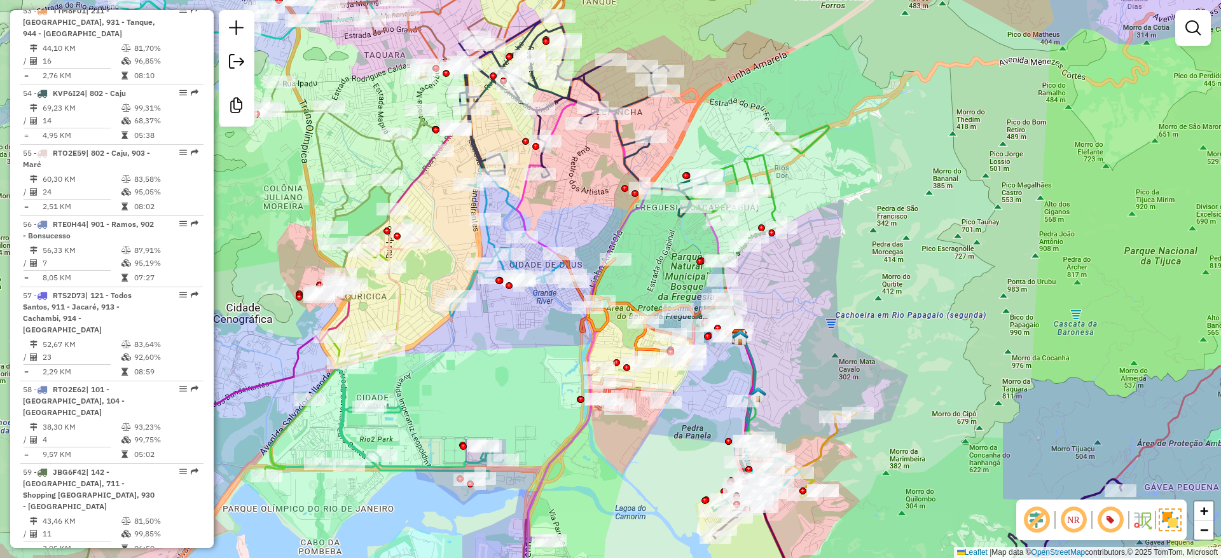
click at [834, 340] on div "Rota 67 - Placa TTM8F03 55062557 - MERCADO NOVA ESTRELA Rota 6 - Placa VAN0010 …" at bounding box center [610, 279] width 1221 height 558
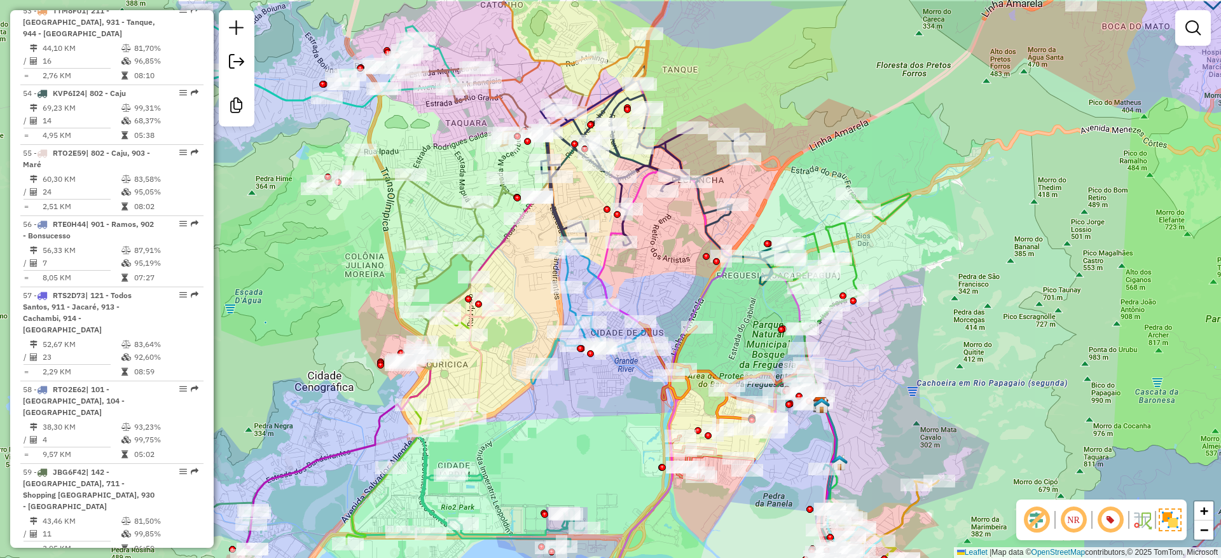
drag, startPoint x: 695, startPoint y: 263, endPoint x: 923, endPoint y: 457, distance: 299.1
click at [923, 457] on div "Rota 67 - Placa TTM8F03 55062557 - MERCADO NOVA ESTRELA Janela de atendimento G…" at bounding box center [610, 279] width 1221 height 558
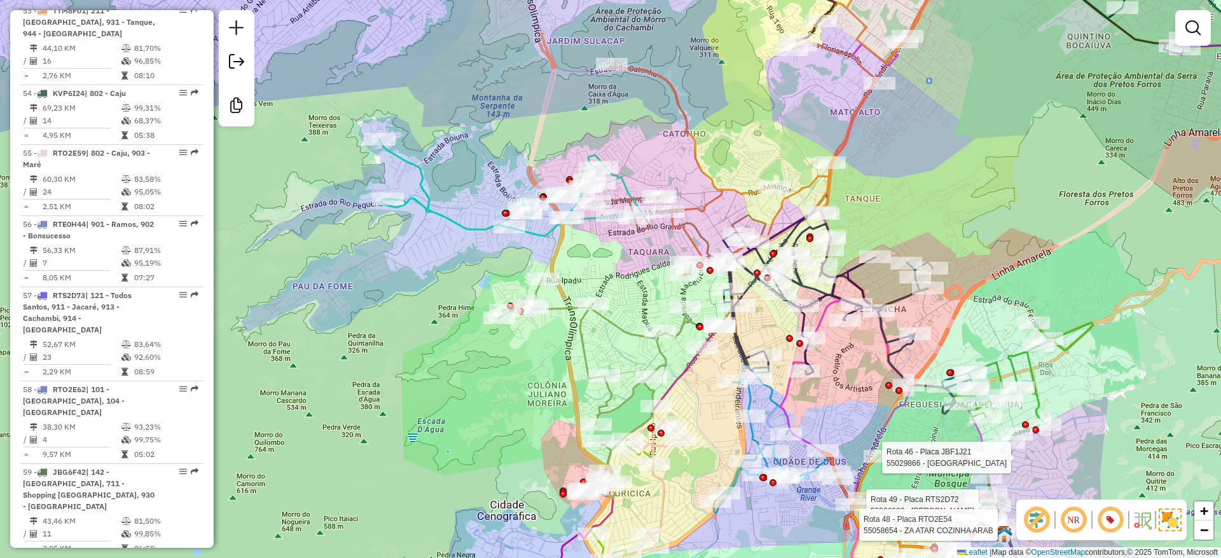
drag, startPoint x: 682, startPoint y: 383, endPoint x: 707, endPoint y: 334, distance: 54.9
click at [703, 344] on icon at bounding box center [595, 464] width 247 height 277
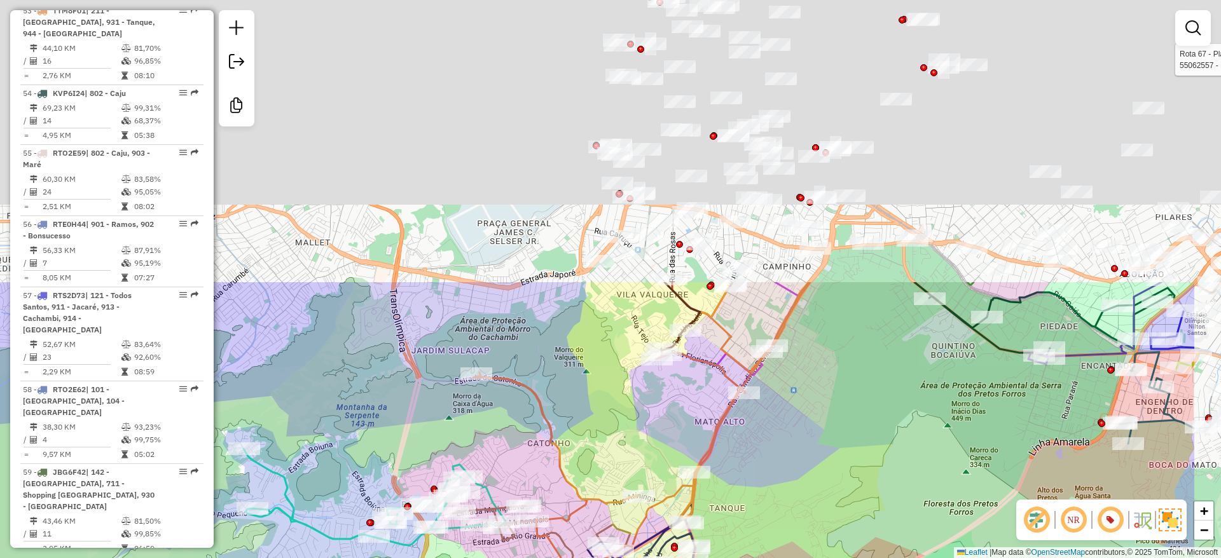
drag, startPoint x: 866, startPoint y: 209, endPoint x: 705, endPoint y: 401, distance: 250.1
click at [682, 558] on html "Aguarde... Pop-up bloqueado! Seu navegador bloqueou automáticamente a abertura …" at bounding box center [610, 279] width 1221 height 558
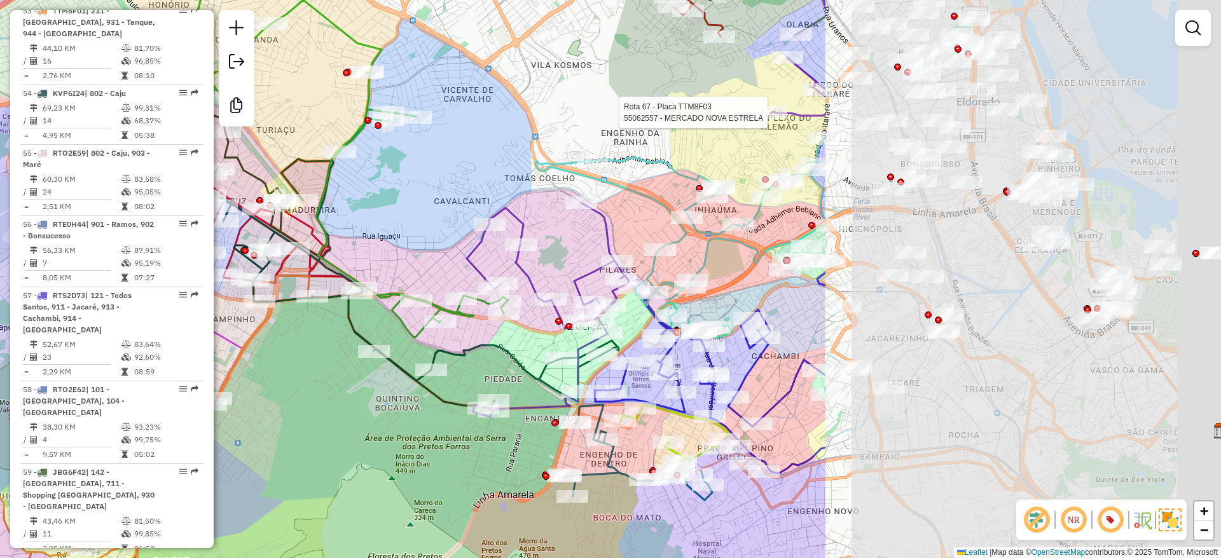
drag, startPoint x: 939, startPoint y: 281, endPoint x: 423, endPoint y: 266, distance: 516.0
click at [423, 266] on div "Rota 67 - Placa TTM8F03 55062557 - MERCADO NOVA ESTRELA Rota 49 - Placa RTS2D72…" at bounding box center [610, 279] width 1221 height 558
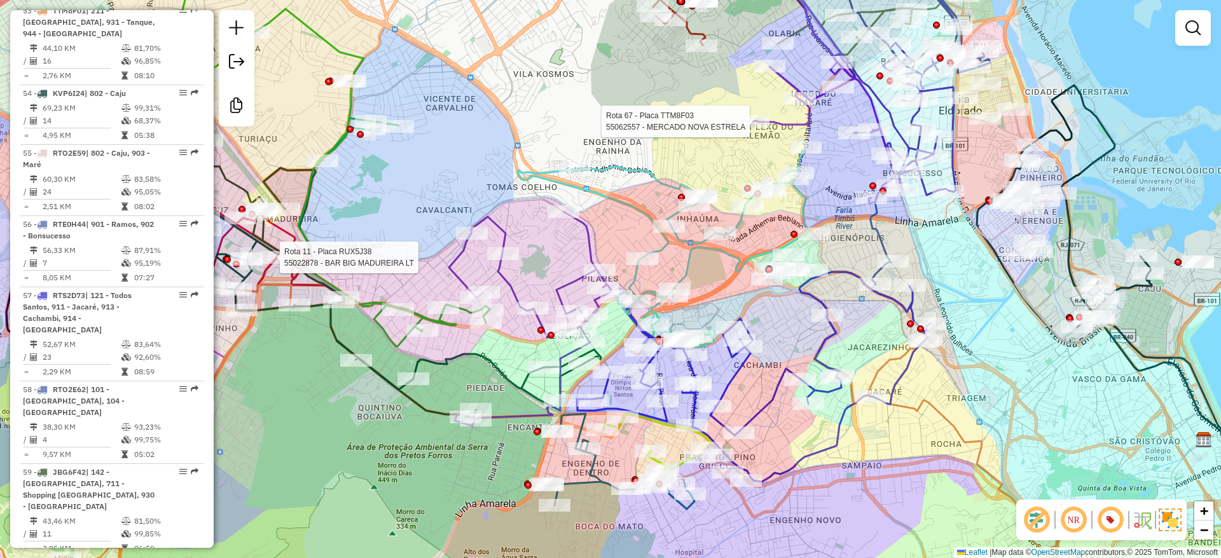
drag, startPoint x: 977, startPoint y: 411, endPoint x: 958, endPoint y: 420, distance: 20.2
click at [961, 420] on div "Rota 67 - Placa TTM8F03 55062557 - MERCADO NOVA ESTRELA Rota 49 - Placa RTS2D72…" at bounding box center [610, 279] width 1221 height 558
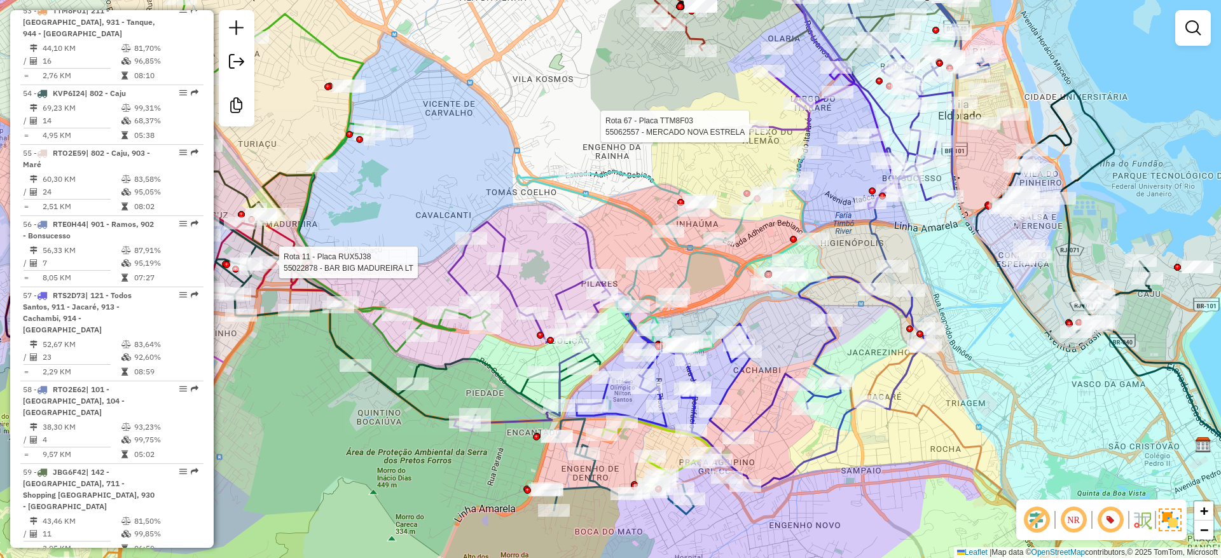
drag, startPoint x: 988, startPoint y: 366, endPoint x: 984, endPoint y: 410, distance: 44.7
click at [984, 410] on div "Rota 67 - Placa TTM8F03 55062557 - MERCADO NOVA ESTRELA Rota 49 - Placa RTS2D72…" at bounding box center [610, 279] width 1221 height 558
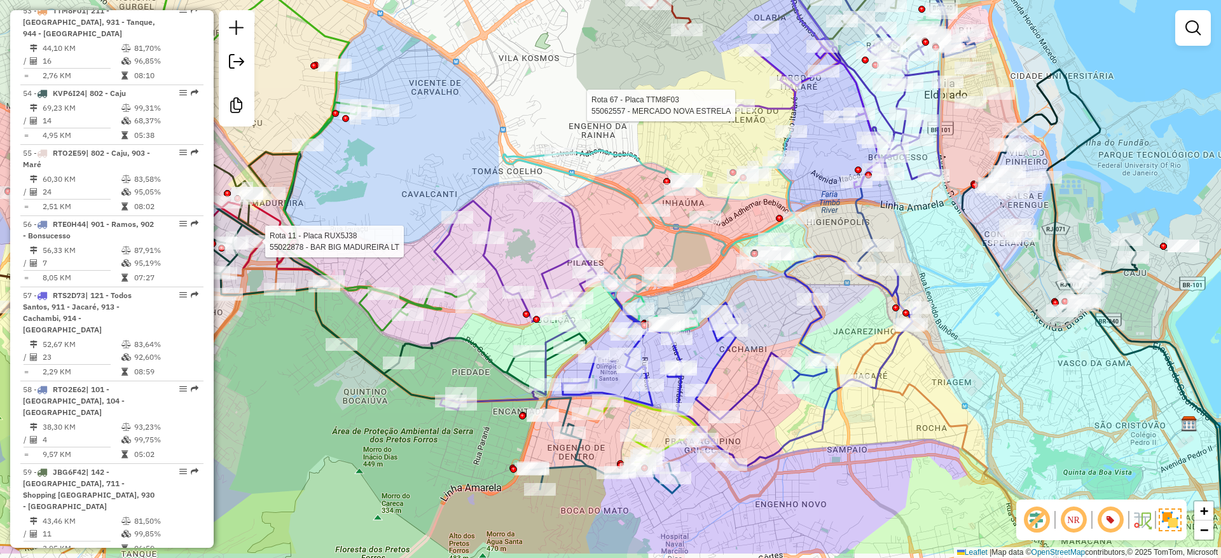
drag, startPoint x: 761, startPoint y: 468, endPoint x: 806, endPoint y: 376, distance: 102.4
click at [752, 408] on div "Rota 67 - Placa TTM8F03 55062557 - MERCADO NOVA ESTRELA Rota 49 - Placa RTS2D72…" at bounding box center [610, 279] width 1221 height 558
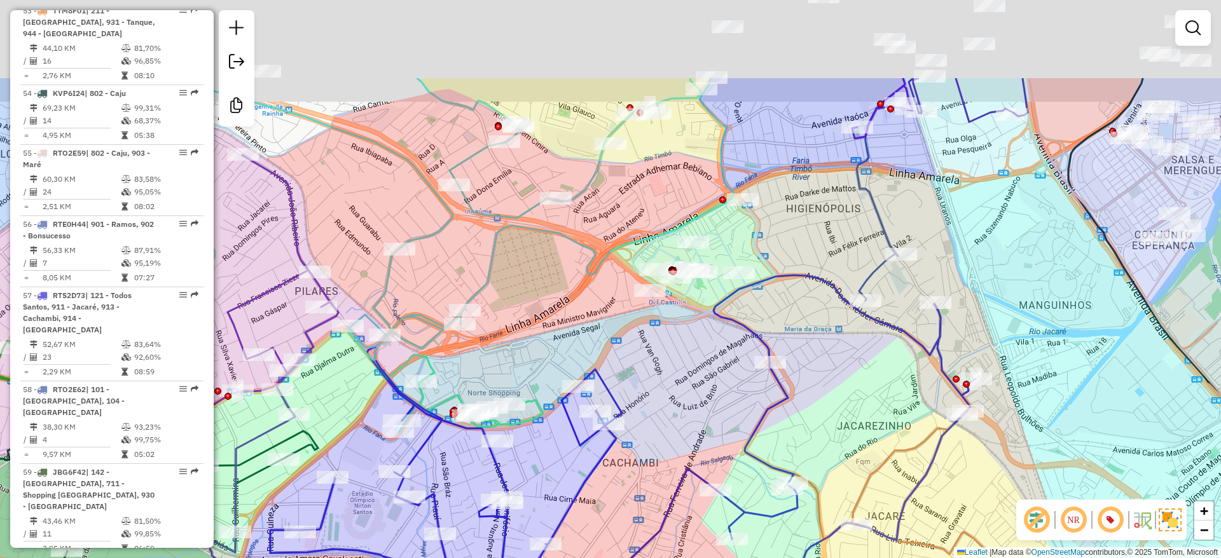
drag, startPoint x: 717, startPoint y: 399, endPoint x: 635, endPoint y: 524, distance: 149.7
click at [618, 558] on html "Aguarde... Pop-up bloqueado! Seu navegador bloqueou automáticamente a abertura …" at bounding box center [610, 279] width 1221 height 558
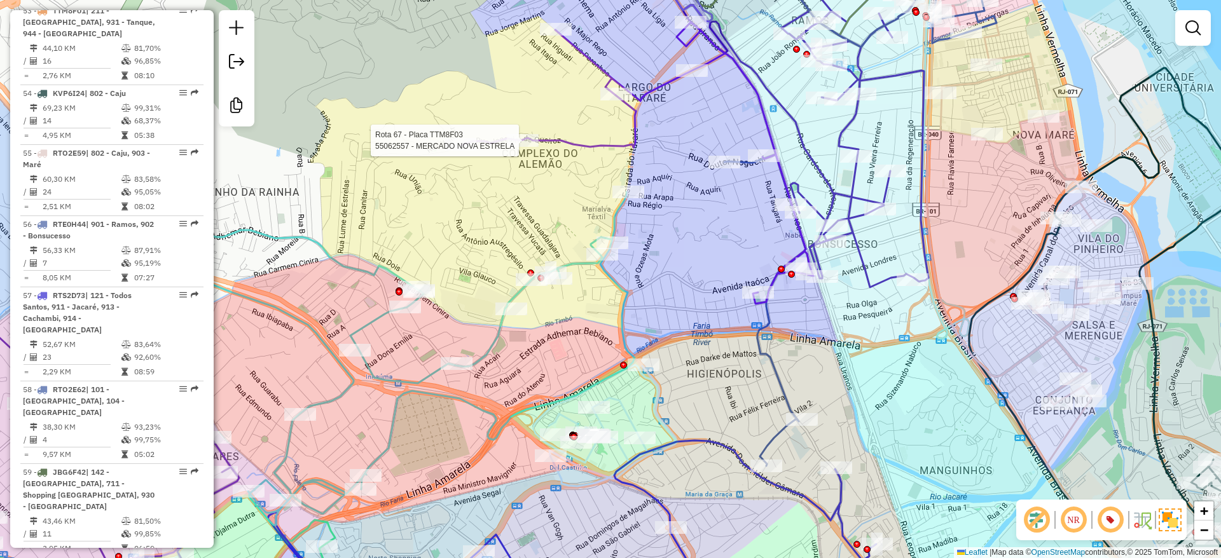
drag, startPoint x: 808, startPoint y: 183, endPoint x: 825, endPoint y: 312, distance: 130.9
click at [834, 357] on div "Rota 67 - Placa TTM8F03 55062557 - MERCADO NOVA ESTRELA Rota 49 - Placa RTS2D72…" at bounding box center [610, 279] width 1221 height 558
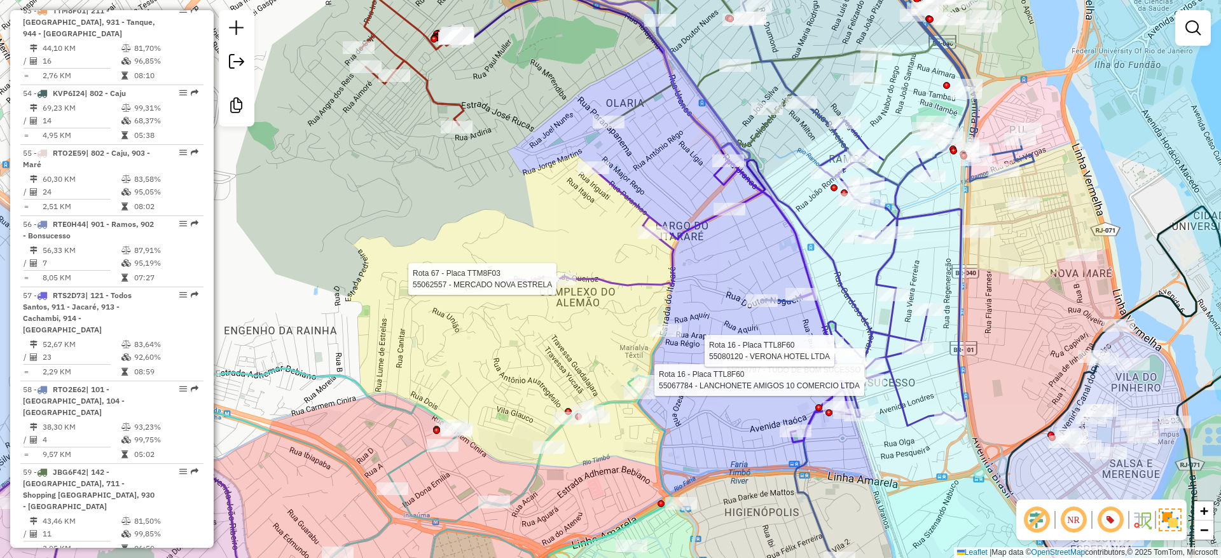
drag, startPoint x: 701, startPoint y: 439, endPoint x: 746, endPoint y: 295, distance: 150.6
click at [737, 306] on div "Rota 67 - Placa TTM8F03 55062557 - MERCADO NOVA ESTRELA Rota 49 - Placa RTS2D72…" at bounding box center [610, 279] width 1221 height 558
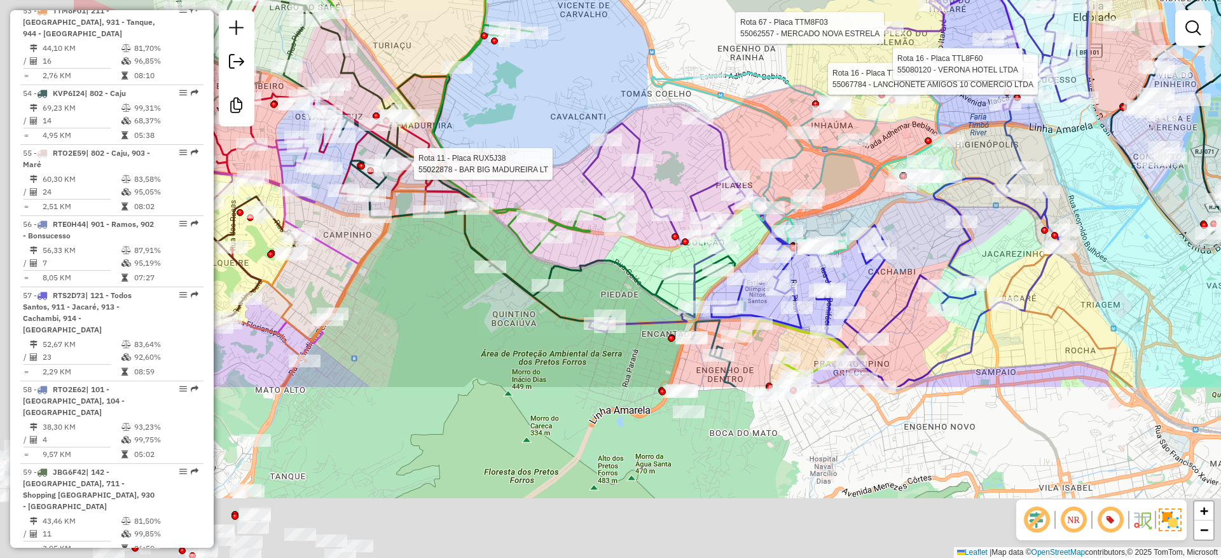
drag, startPoint x: 754, startPoint y: 549, endPoint x: 993, endPoint y: 247, distance: 385.3
click at [993, 247] on div "Rota 67 - Placa TTM8F03 55062557 - MERCADO NOVA ESTRELA Rota 49 - Placa RTS2D72…" at bounding box center [610, 279] width 1221 height 558
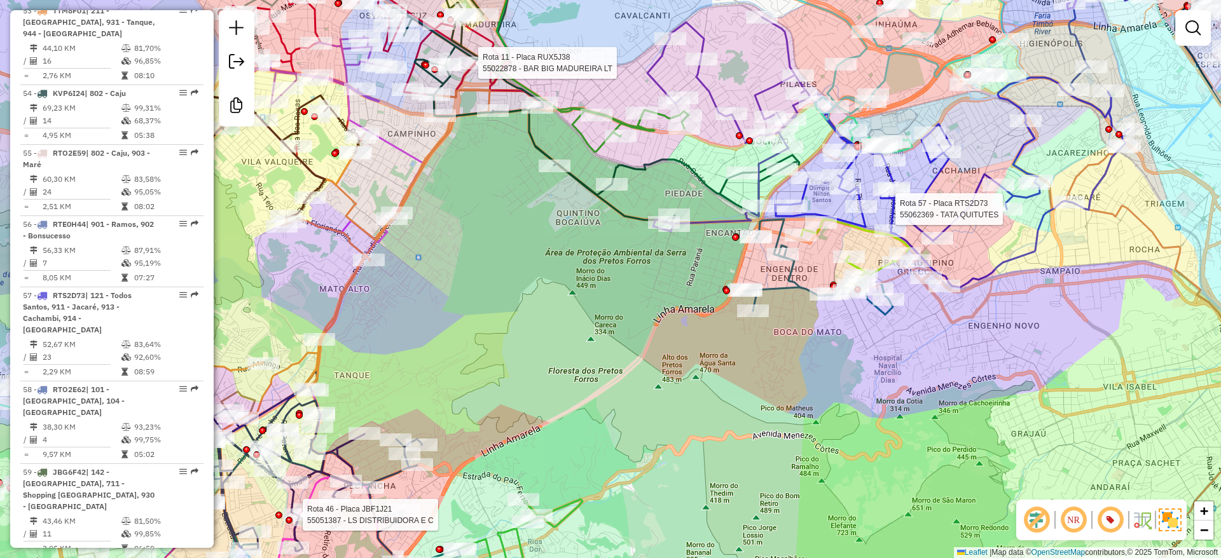
drag, startPoint x: 626, startPoint y: 400, endPoint x: 905, endPoint y: 156, distance: 370.5
click at [901, 156] on div "Rota 67 - Placa TTM8F03 55062557 - MERCADO NOVA ESTRELA Rota 49 - Placa RTS2D72…" at bounding box center [610, 279] width 1221 height 558
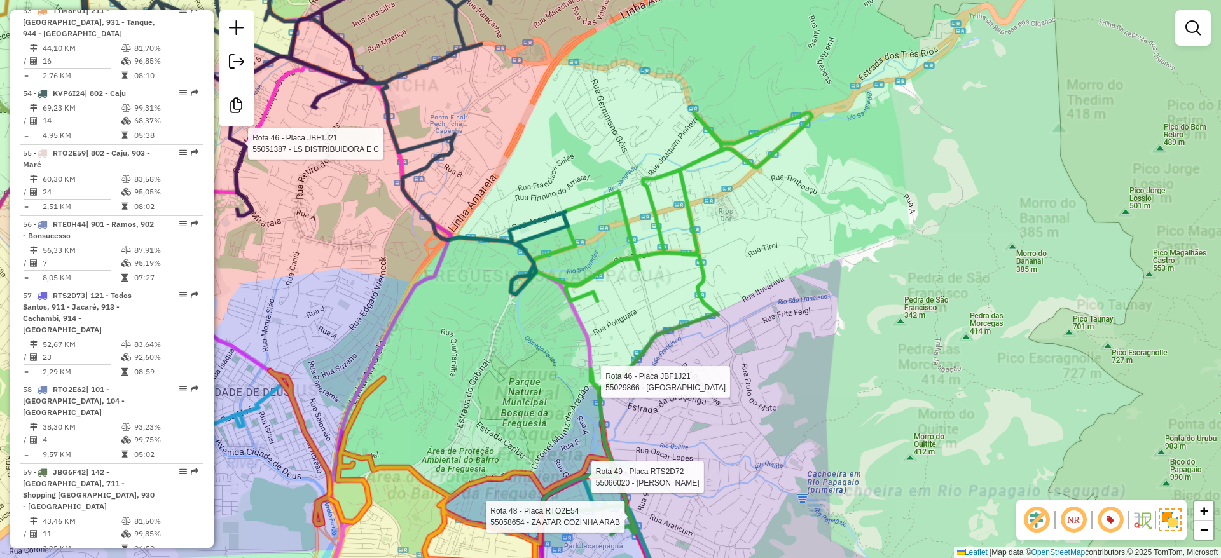
drag, startPoint x: 921, startPoint y: 341, endPoint x: 810, endPoint y: 284, distance: 125.7
click at [923, 339] on div "Rota 67 - Placa TTM8F03 55062557 - MERCADO NOVA ESTRELA Rota 49 - Placa RTS2D72…" at bounding box center [610, 279] width 1221 height 558
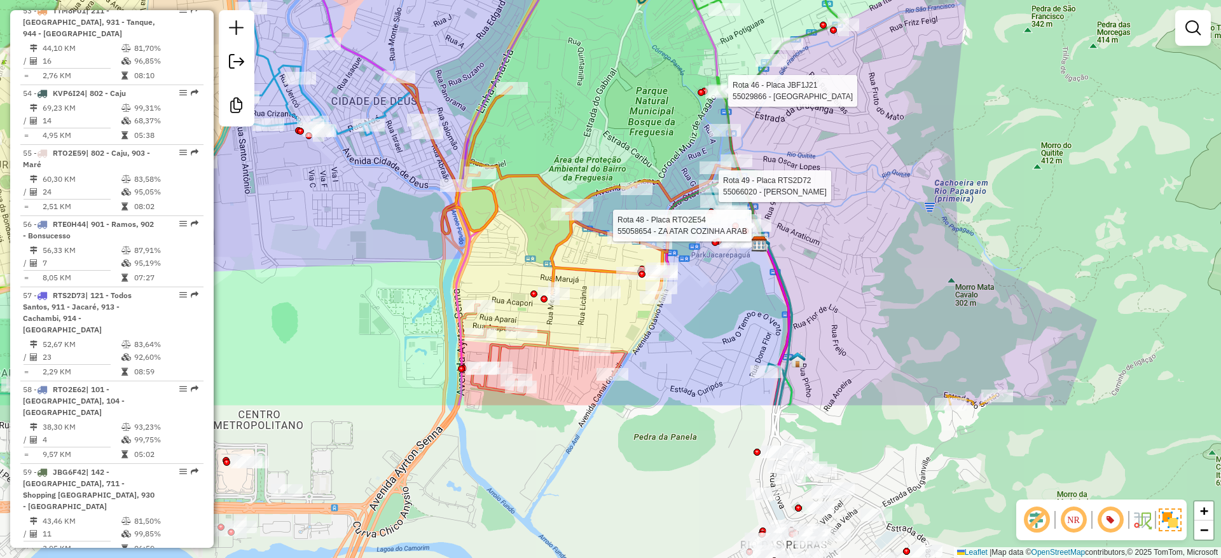
drag, startPoint x: 779, startPoint y: 375, endPoint x: 878, endPoint y: 179, distance: 219.3
click at [879, 160] on div "Rota 67 - Placa TTM8F03 55062557 - MERCADO NOVA ESTRELA Rota 49 - Placa RTS2D72…" at bounding box center [610, 279] width 1221 height 558
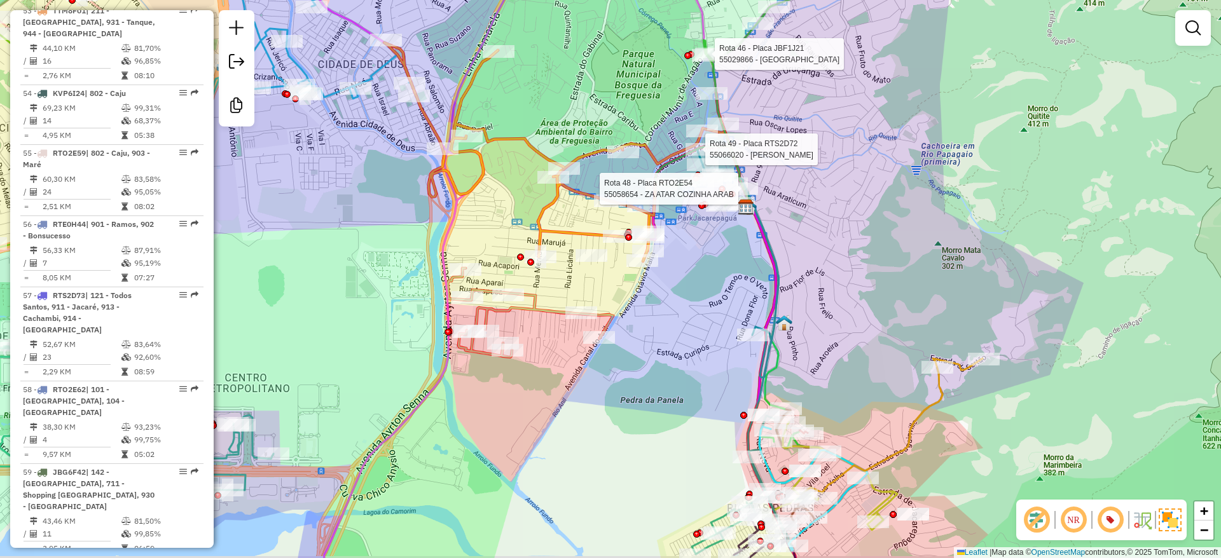
drag, startPoint x: 888, startPoint y: 322, endPoint x: 823, endPoint y: 216, distance: 124.8
click at [823, 216] on div "Rota 67 - Placa TTM8F03 55062557 - MERCADO NOVA ESTRELA Rota 49 - Placa RTS2D72…" at bounding box center [610, 279] width 1221 height 558
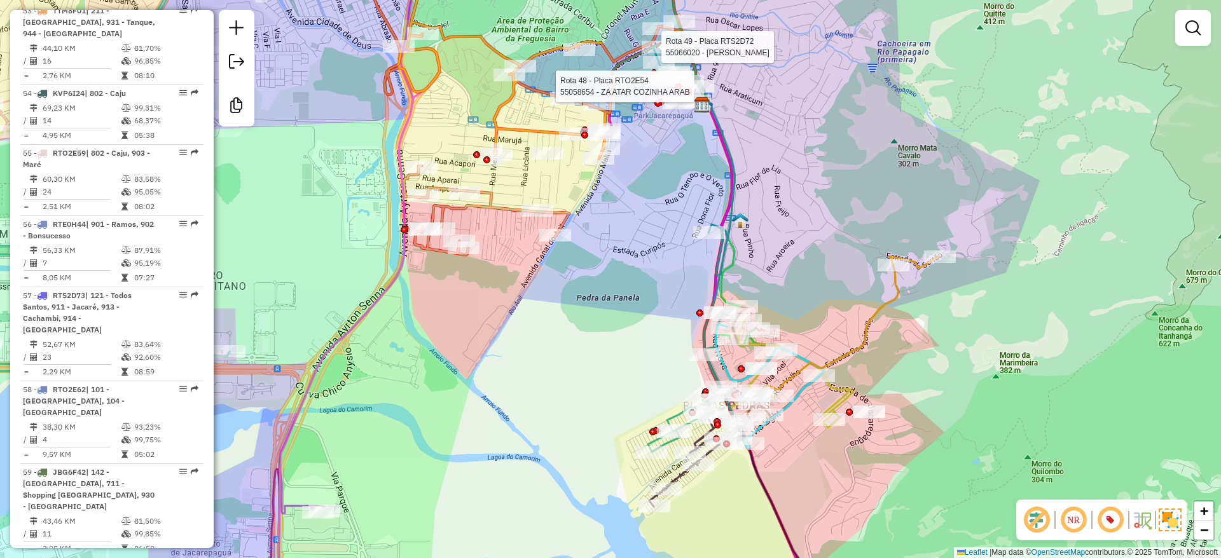
drag, startPoint x: 782, startPoint y: 468, endPoint x: 789, endPoint y: 378, distance: 90.6
click at [794, 397] on div "Rota 67 - Placa TTM8F03 55062557 - MERCADO NOVA ESTRELA Rota 49 - Placa RTS2D72…" at bounding box center [610, 279] width 1221 height 558
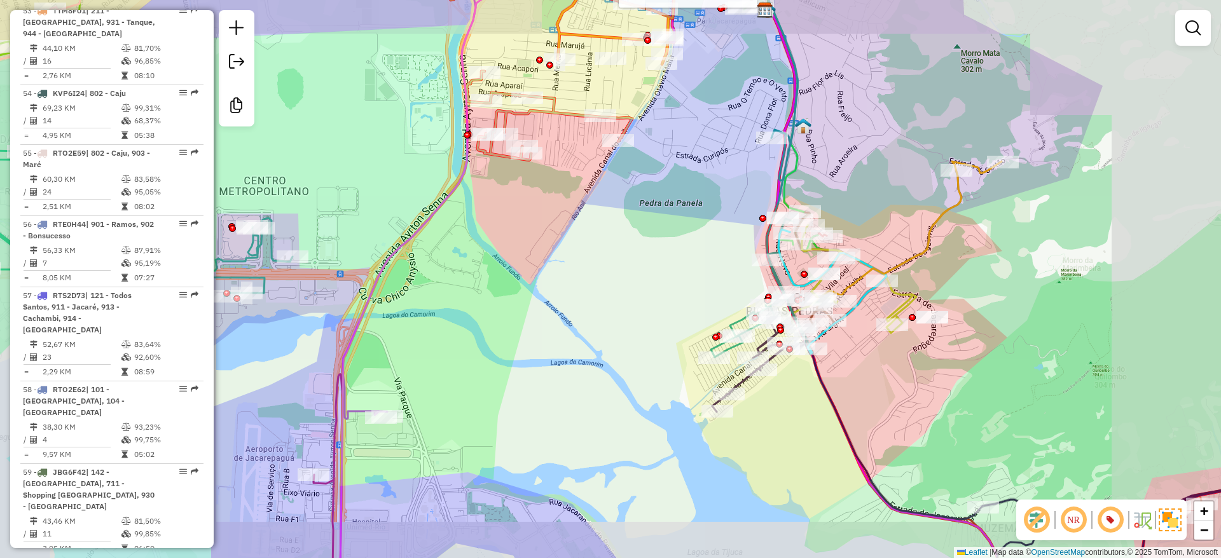
drag, startPoint x: 1028, startPoint y: 310, endPoint x: 1065, endPoint y: 267, distance: 56.4
click at [983, 394] on div "Rota 67 - Placa TTM8F03 55062557 - MERCADO NOVA ESTRELA Rota 49 - Placa RTS2D72…" at bounding box center [610, 279] width 1221 height 558
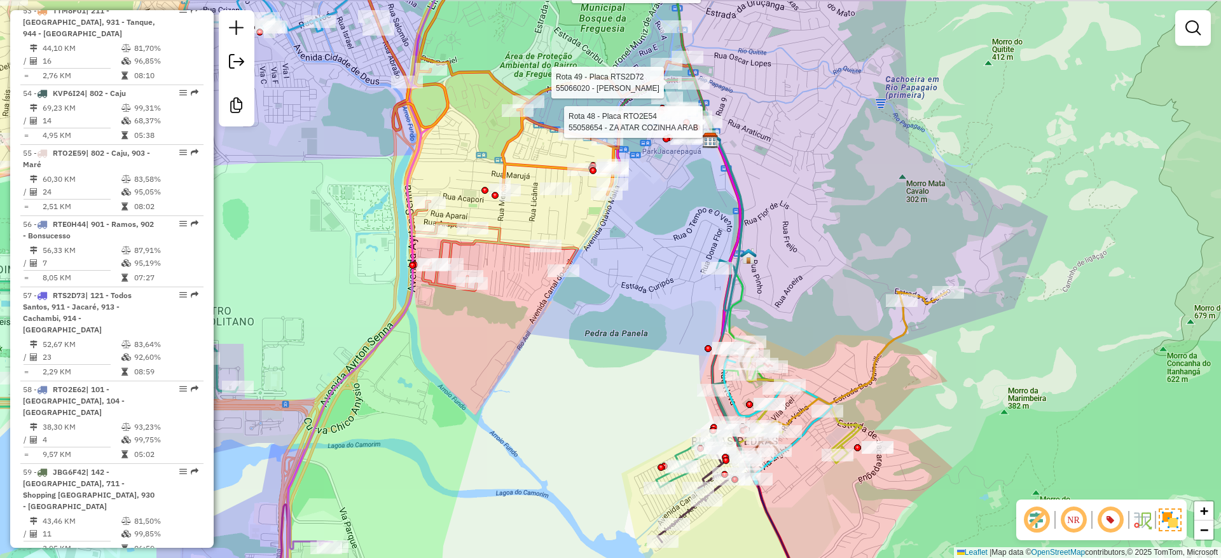
drag, startPoint x: 1060, startPoint y: 284, endPoint x: 918, endPoint y: 332, distance: 149.6
click at [995, 500] on div "Rota 67 - Placa TTM8F03 55062557 - MERCADO NOVA ESTRELA Rota 49 - Placa RTS2D72…" at bounding box center [610, 279] width 1221 height 558
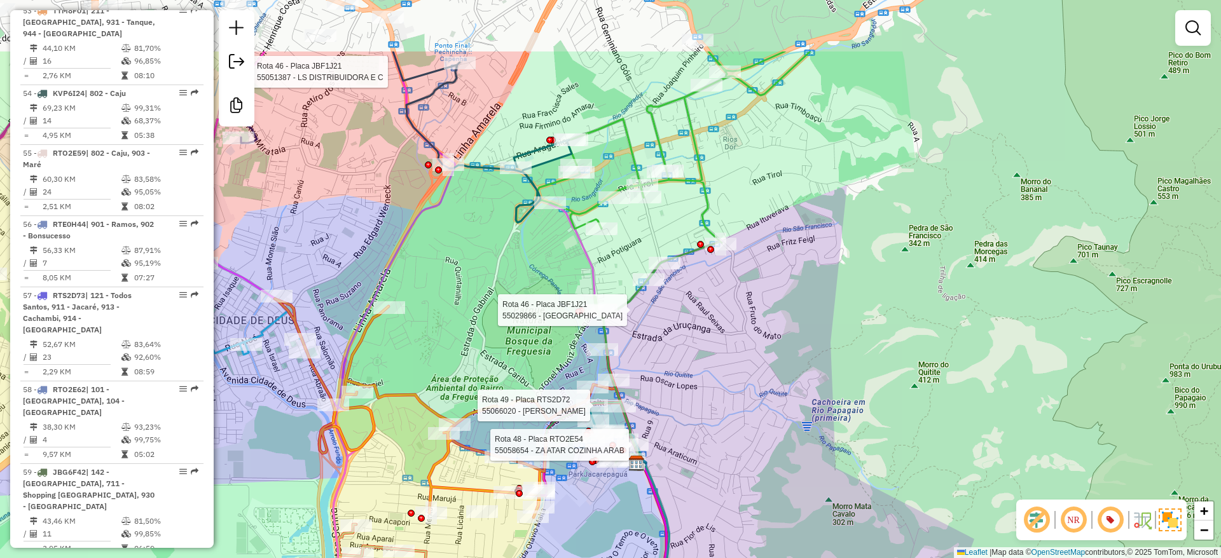
drag, startPoint x: 900, startPoint y: 354, endPoint x: 889, endPoint y: 300, distance: 54.6
click at [896, 420] on div "Rota 67 - Placa TTM8F03 55062557 - MERCADO NOVA ESTRELA Rota 49 - Placa RTS2D72…" at bounding box center [610, 279] width 1221 height 558
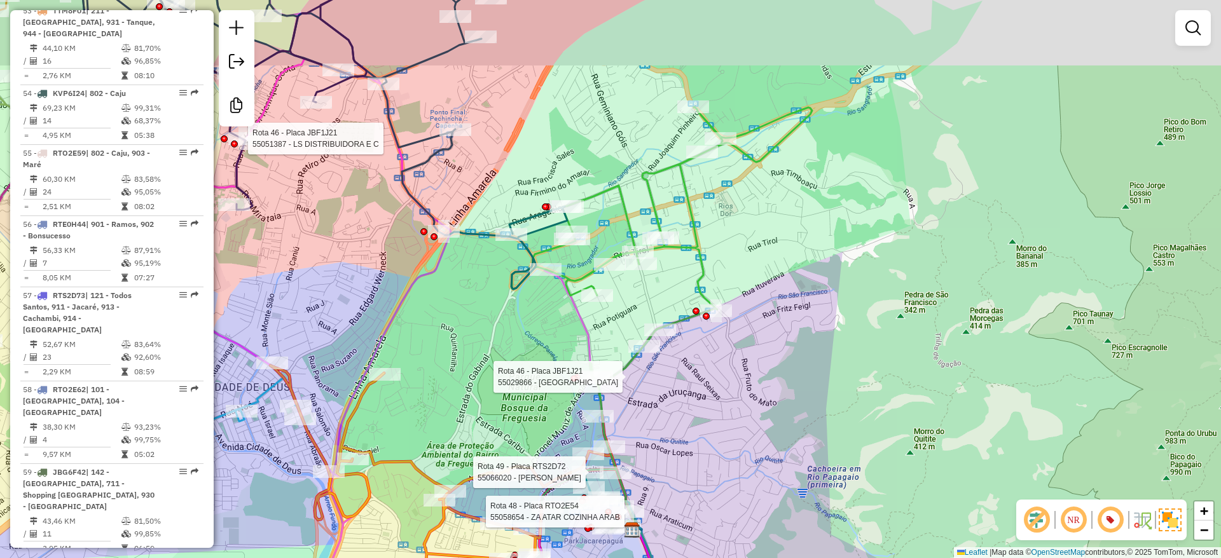
click at [891, 343] on div "Rota 67 - Placa TTM8F03 55062557 - MERCADO NOVA ESTRELA Rota 49 - Placa RTS2D72…" at bounding box center [610, 279] width 1221 height 558
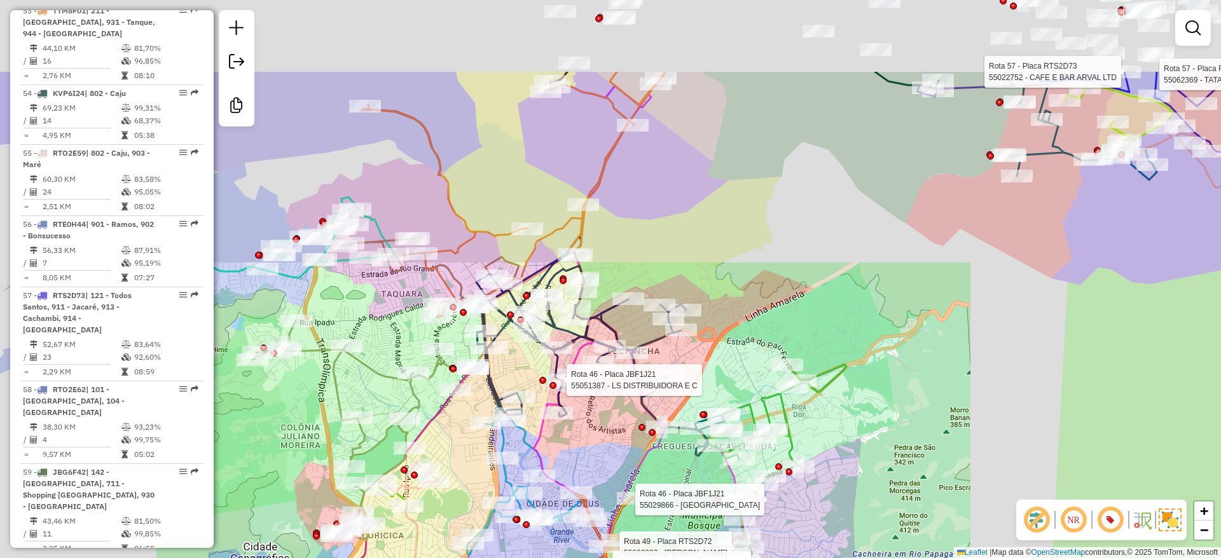
drag, startPoint x: 927, startPoint y: 304, endPoint x: 919, endPoint y: 350, distance: 46.5
click at [920, 361] on div "Rota 67 - Placa TTM8F03 55062557 - MERCADO NOVA ESTRELA Rota 49 - Placa RTS2D72…" at bounding box center [610, 279] width 1221 height 558
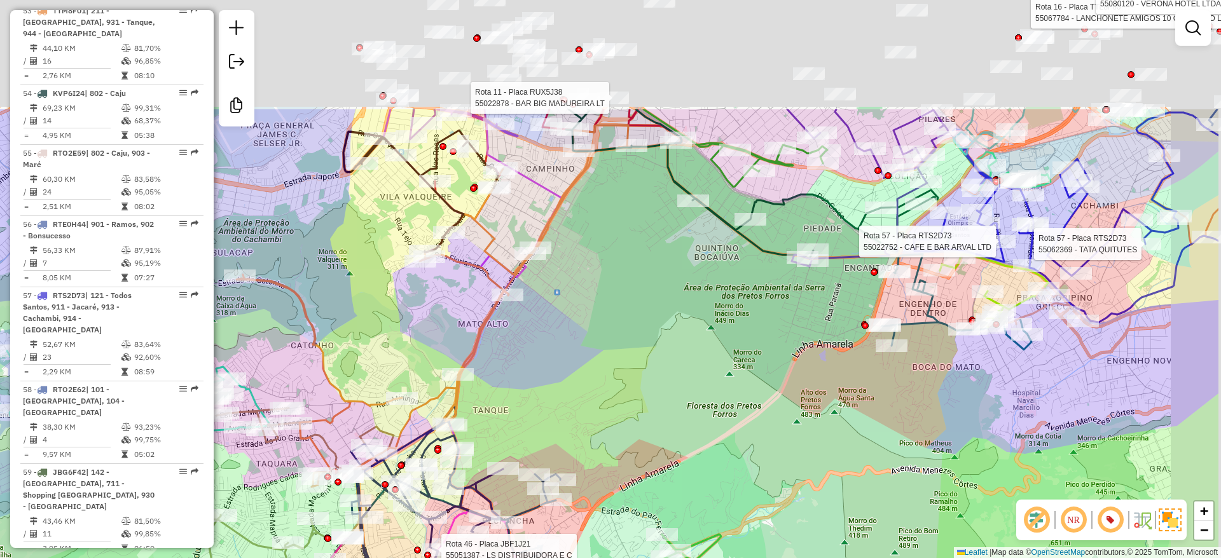
drag, startPoint x: 914, startPoint y: 267, endPoint x: 721, endPoint y: 445, distance: 261.9
click at [730, 467] on div "Rota 67 - Placa TTM8F03 55062557 - MERCADO NOVA ESTRELA Rota 49 - Placa RTS2D72…" at bounding box center [610, 279] width 1221 height 558
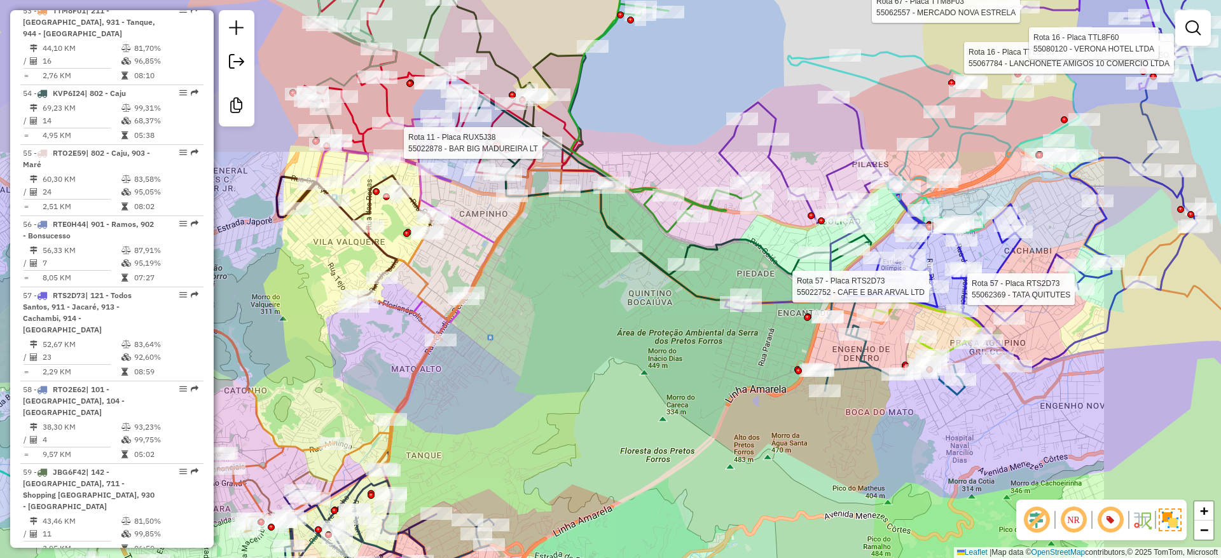
click at [711, 411] on div "Rota 67 - Placa TTM8F03 55062557 - MERCADO NOVA ESTRELA Rota 49 - Placa RTS2D72…" at bounding box center [610, 279] width 1221 height 558
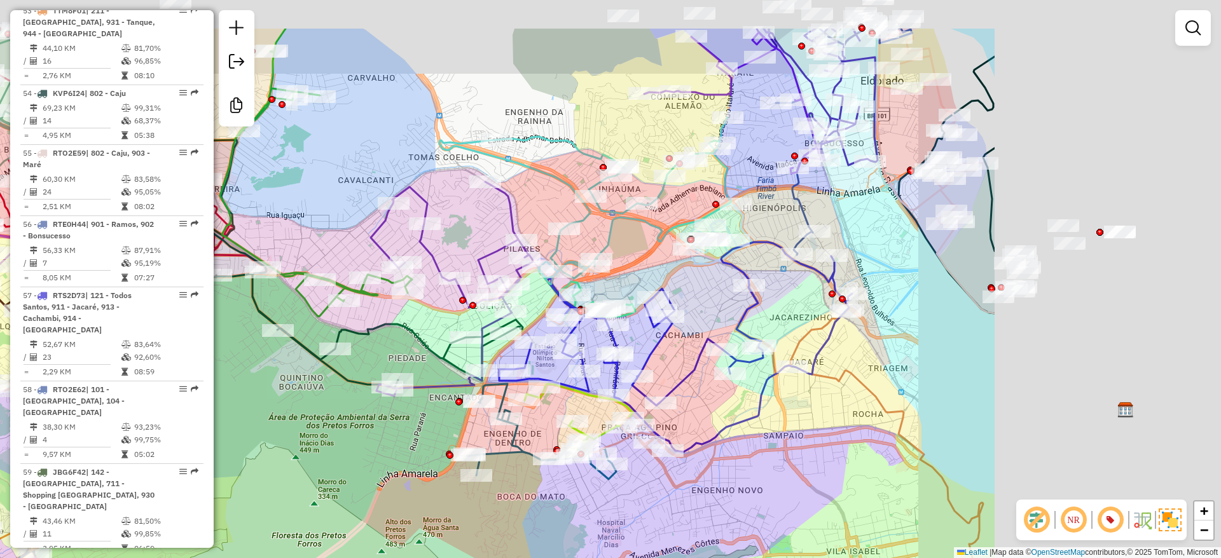
drag, startPoint x: 932, startPoint y: 432, endPoint x: 702, endPoint y: 483, distance: 235.8
click at [698, 487] on div "Janela de atendimento Grade de atendimento Capacidade Transportadoras Veículos …" at bounding box center [610, 279] width 1221 height 558
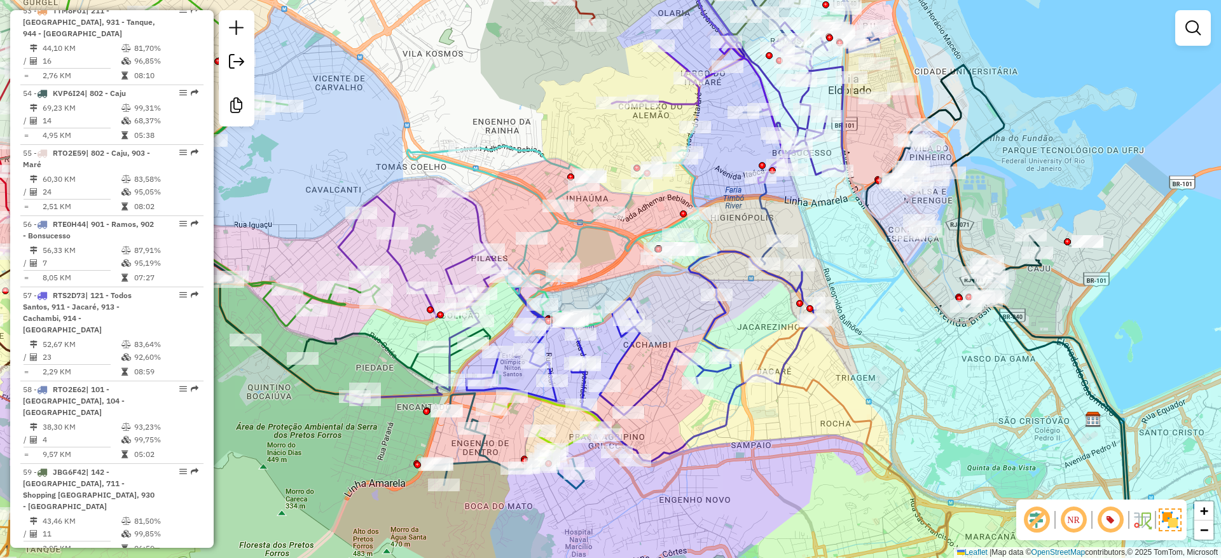
drag, startPoint x: 933, startPoint y: 422, endPoint x: 843, endPoint y: 409, distance: 90.6
click at [823, 512] on div "Janela de atendimento Grade de atendimento Capacidade Transportadoras Veículos …" at bounding box center [610, 279] width 1221 height 558
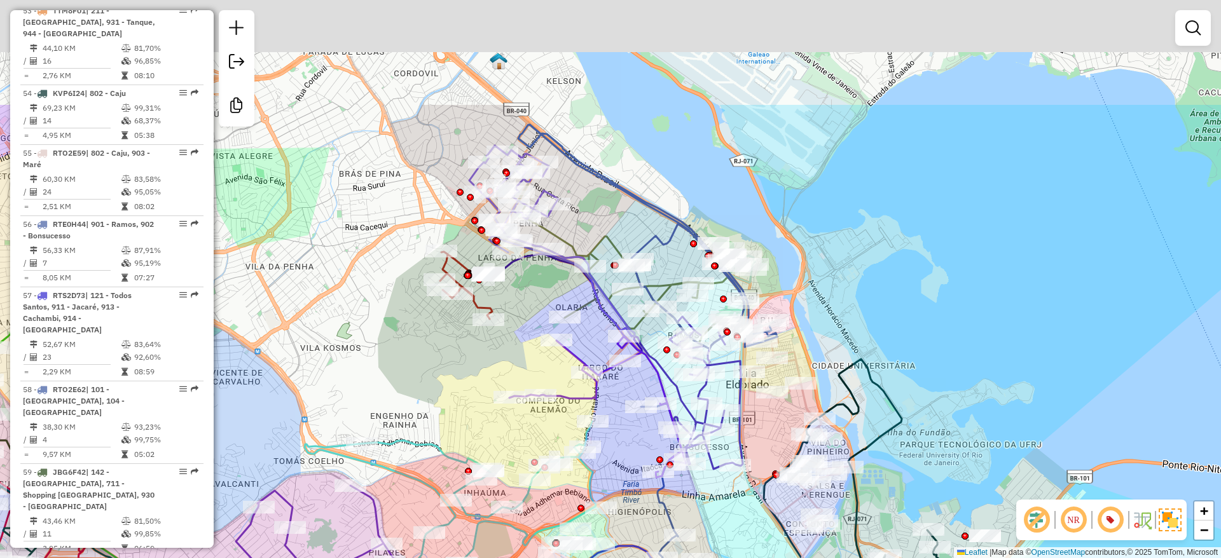
drag, startPoint x: 979, startPoint y: 378, endPoint x: 866, endPoint y: 213, distance: 199.9
click at [977, 378] on div "Janela de atendimento Grade de atendimento Capacidade Transportadoras Veículos …" at bounding box center [610, 279] width 1221 height 558
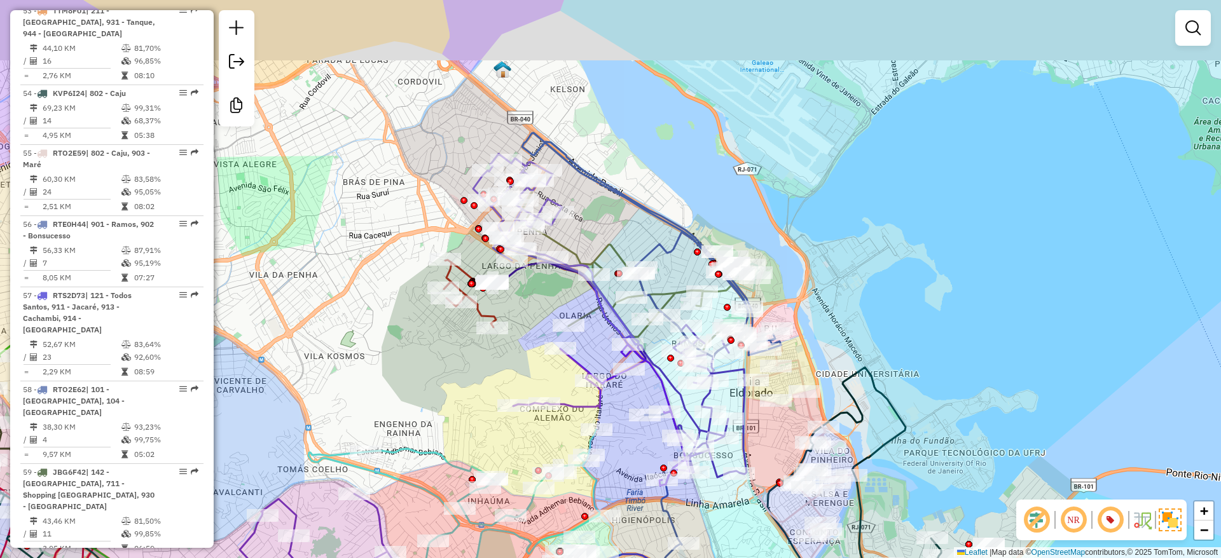
drag, startPoint x: 866, startPoint y: 213, endPoint x: 885, endPoint y: 230, distance: 25.2
click at [885, 230] on div "Janela de atendimento Grade de atendimento Capacidade Transportadoras Veículos …" at bounding box center [610, 279] width 1221 height 558
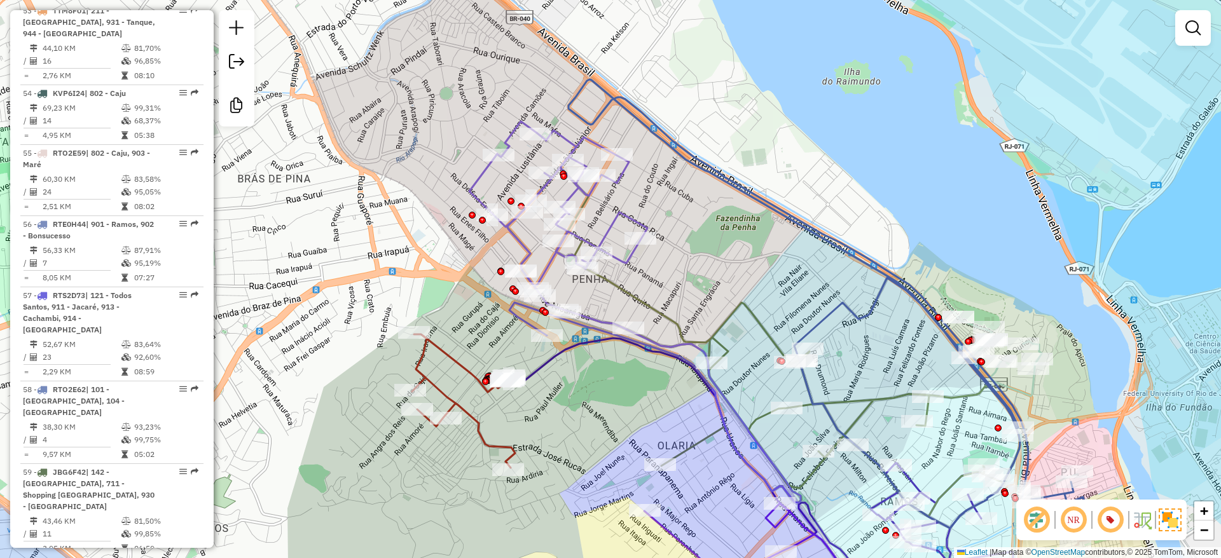
drag, startPoint x: 375, startPoint y: 195, endPoint x: 418, endPoint y: 187, distance: 43.4
click at [416, 187] on div "Janela de atendimento Grade de atendimento Capacidade Transportadoras Veículos …" at bounding box center [610, 279] width 1221 height 558
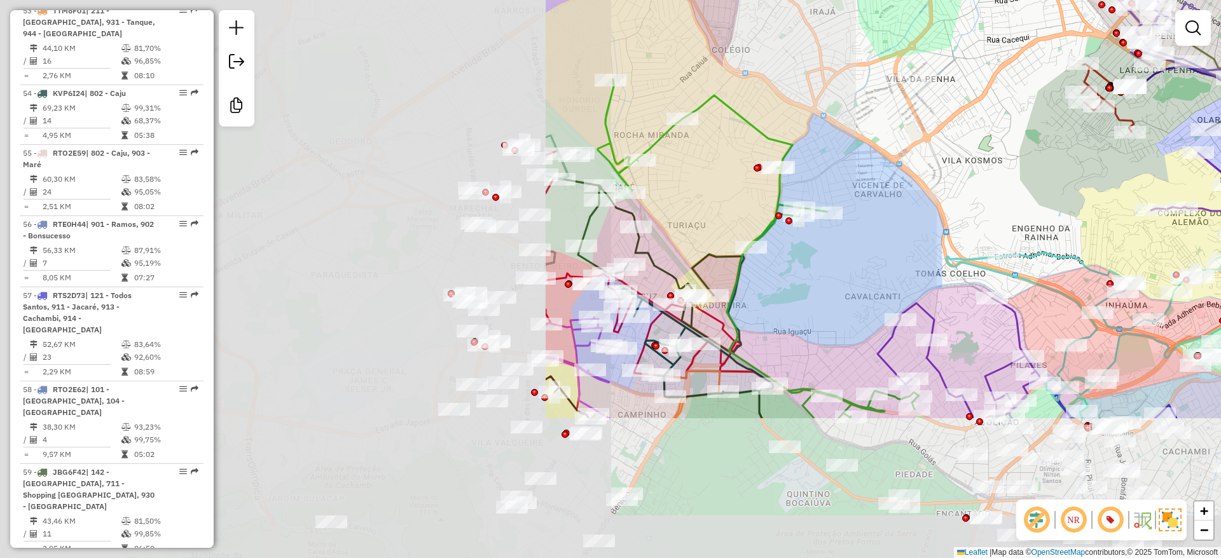
drag, startPoint x: 899, startPoint y: 81, endPoint x: 998, endPoint y: 53, distance: 103.5
click at [1021, 41] on div "Janela de atendimento Grade de atendimento Capacidade Transportadoras Veículos …" at bounding box center [610, 279] width 1221 height 558
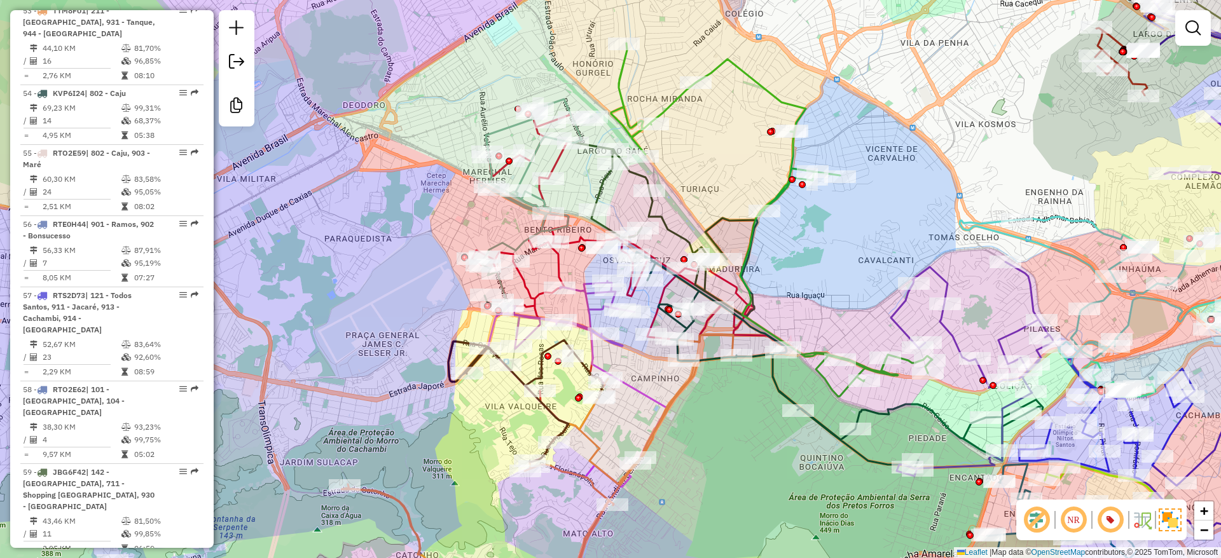
drag, startPoint x: 739, startPoint y: 187, endPoint x: 797, endPoint y: -29, distance: 224.0
click at [797, 0] on html "Aguarde... Pop-up bloqueado! Seu navegador bloqueou automáticamente a abertura …" at bounding box center [610, 279] width 1221 height 558
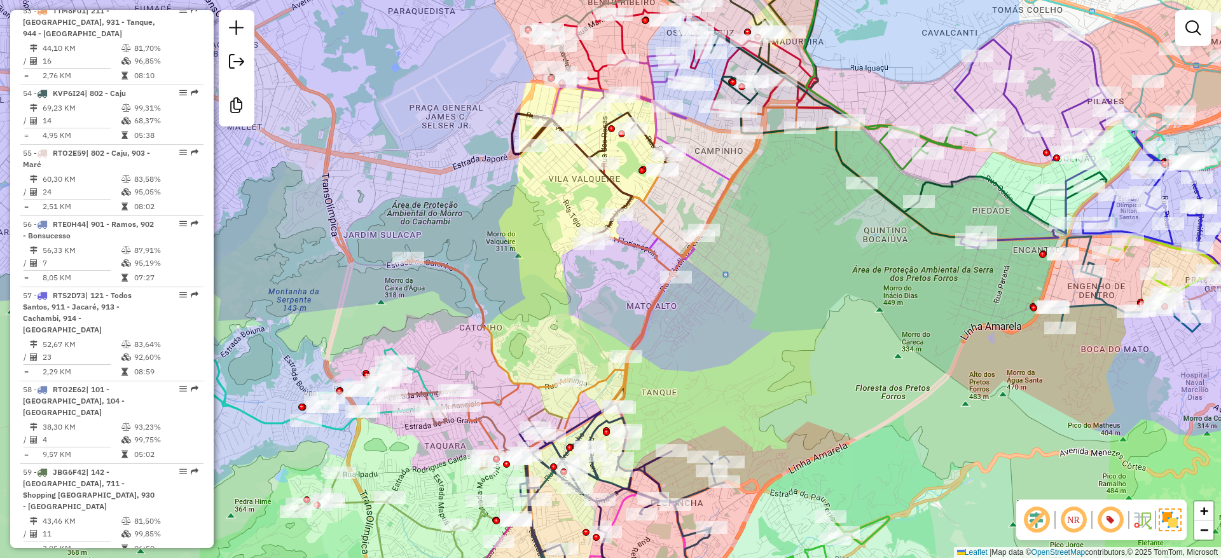
drag, startPoint x: 726, startPoint y: 358, endPoint x: 841, endPoint y: 69, distance: 311.2
click at [841, 69] on div "Rota 69 - Placa TTM8F04 55098404 - DOKAS BAR Janela de atendimento Grade de ate…" at bounding box center [610, 279] width 1221 height 558
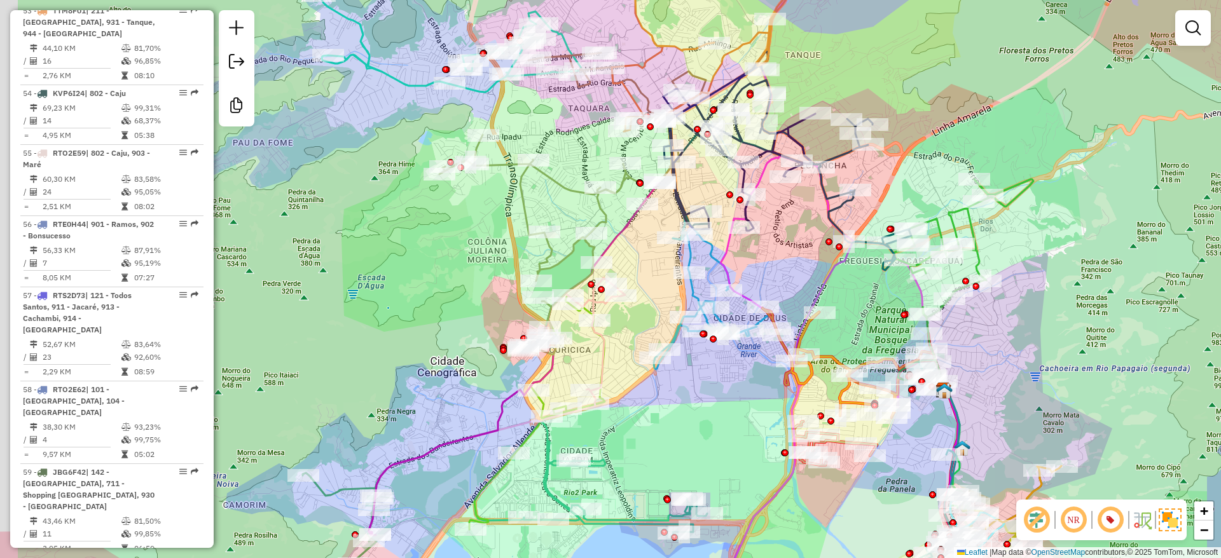
drag, startPoint x: 445, startPoint y: 303, endPoint x: 492, endPoint y: 173, distance: 138.4
click at [492, 173] on div "Rota 69 - Placa TTM8F04 55098404 - DOKAS BAR Janela de atendimento Grade de ate…" at bounding box center [610, 279] width 1221 height 558
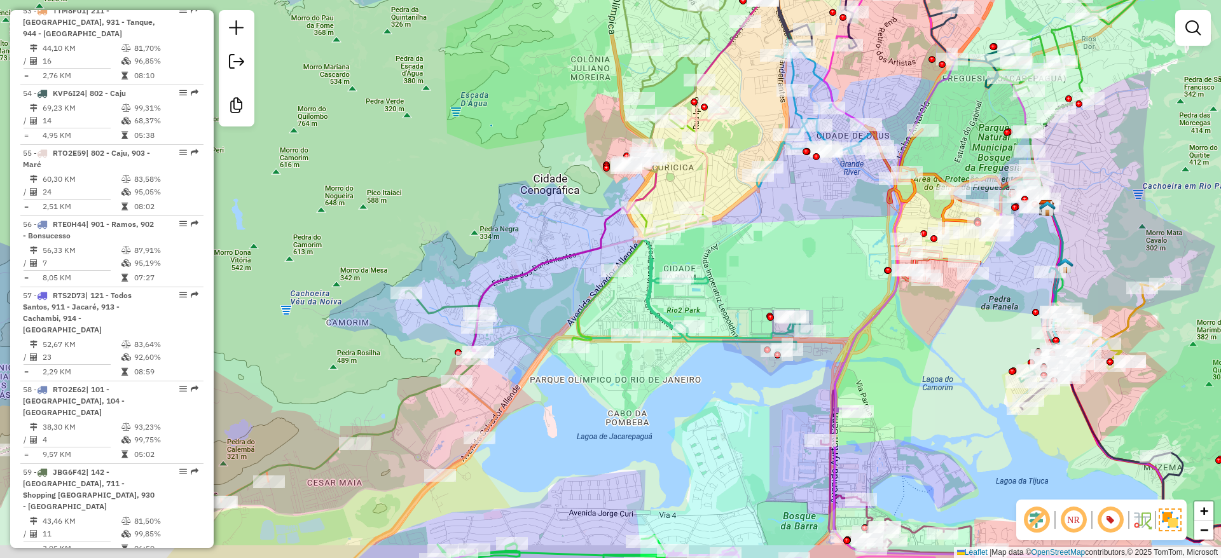
drag, startPoint x: 430, startPoint y: 241, endPoint x: 715, endPoint y: 1, distance: 372.8
click at [715, 1] on div "Rota 69 - Placa TTM8F04 55098404 - DOKAS BAR Janela de atendimento Grade de ate…" at bounding box center [610, 279] width 1221 height 558
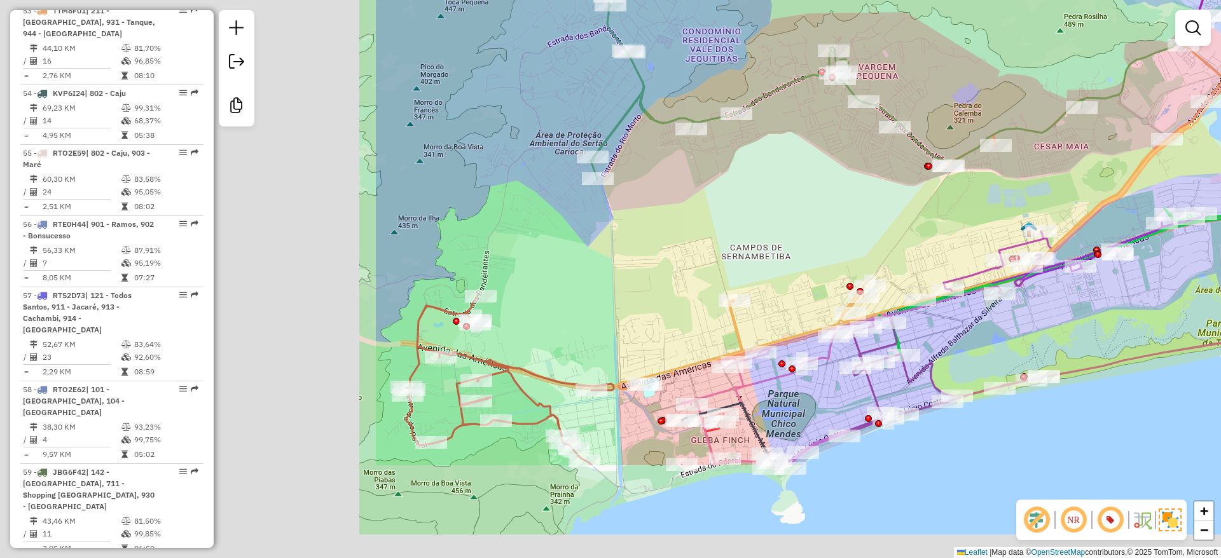
drag, startPoint x: 568, startPoint y: 331, endPoint x: 906, endPoint y: 238, distance: 350.8
click at [958, 217] on div "Rota 69 - Placa TTM8F04 55098404 - DOKAS BAR Janela de atendimento Grade de ate…" at bounding box center [610, 279] width 1221 height 558
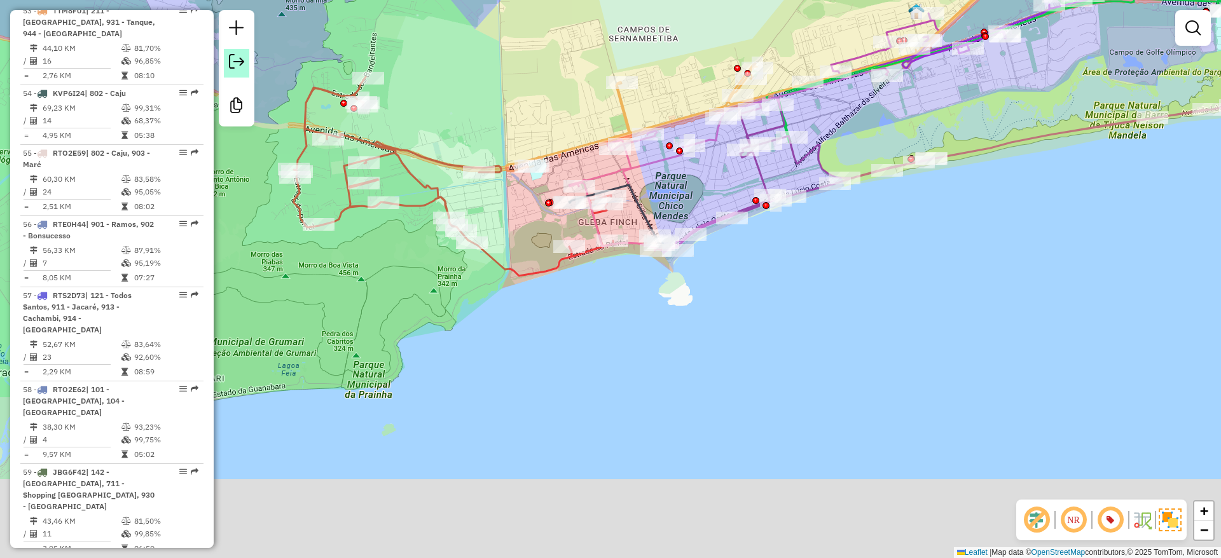
drag, startPoint x: 628, startPoint y: 291, endPoint x: 231, endPoint y: 74, distance: 451.9
click at [229, 73] on hb-router-mapa "Informações da Sessão 1287817 - 03/10/2025 Criação: 02/10/2025 19:33 Desbloquea…" at bounding box center [610, 279] width 1221 height 558
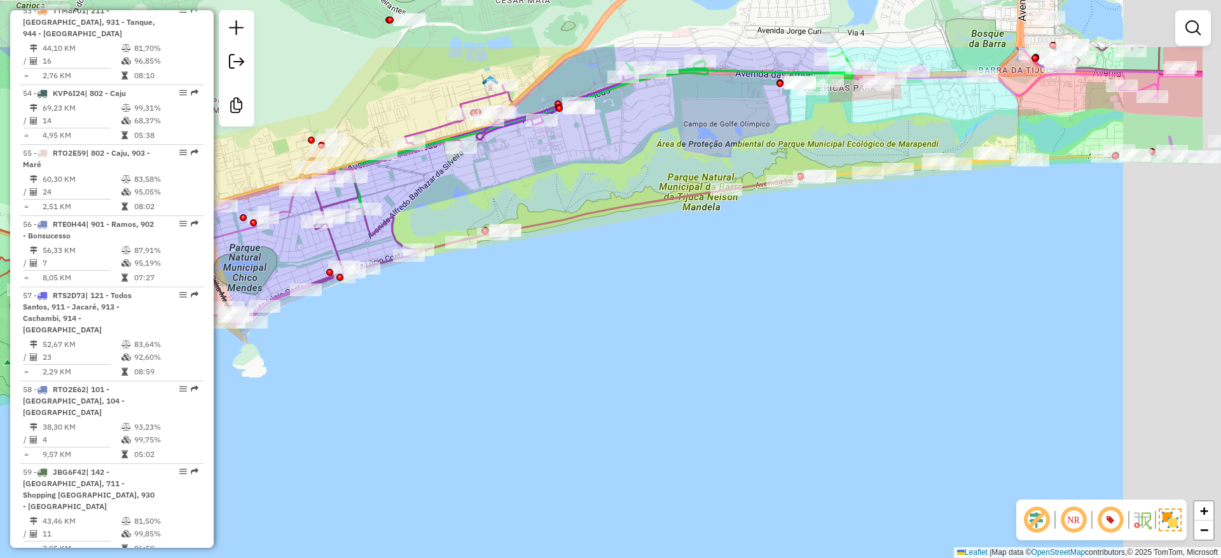
drag, startPoint x: 752, startPoint y: 226, endPoint x: 434, endPoint y: 418, distance: 371.1
click at [428, 420] on div "Rota 69 - Placa TTM8F04 55098404 - DOKAS BAR Janela de atendimento Grade de ate…" at bounding box center [610, 279] width 1221 height 558
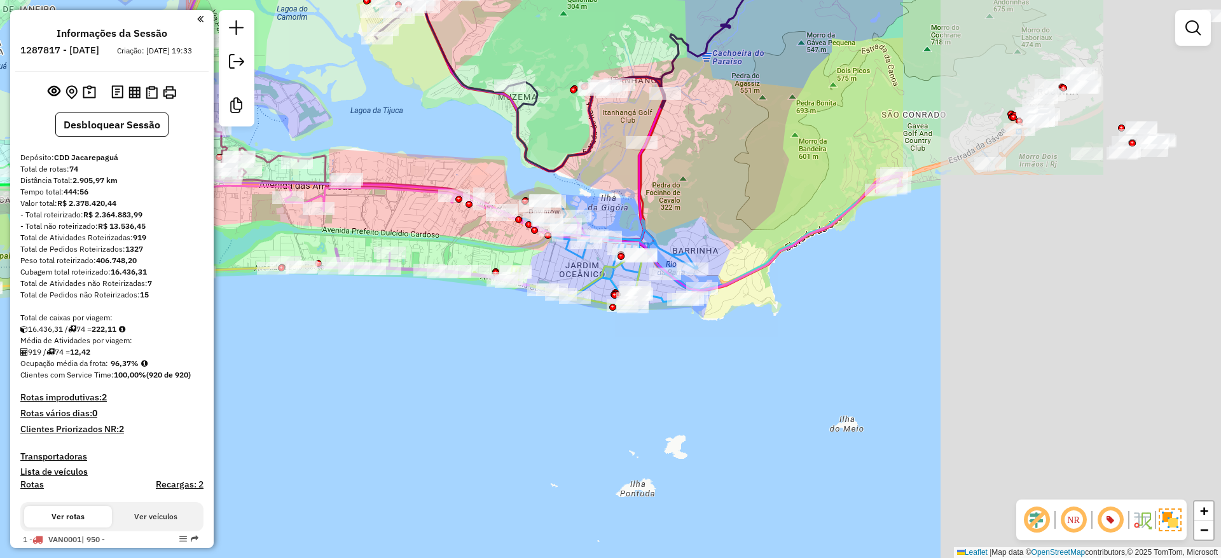
click at [312, 401] on div "Rota 69 - Placa TTM8F04 55098404 - DOKAS BAR Janela de atendimento Grade de ate…" at bounding box center [610, 279] width 1221 height 558
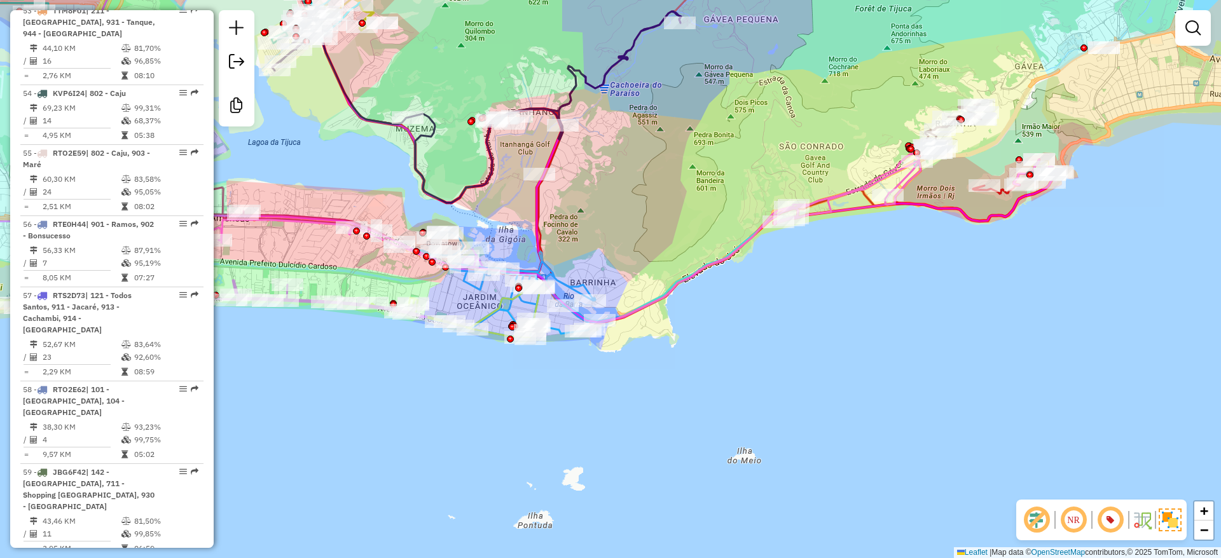
drag, startPoint x: 702, startPoint y: 368, endPoint x: 677, endPoint y: 380, distance: 27.6
click at [672, 382] on div "Rota 69 - Placa TTM8F04 55098404 - DOKAS BAR Janela de atendimento Grade de ate…" at bounding box center [610, 279] width 1221 height 558
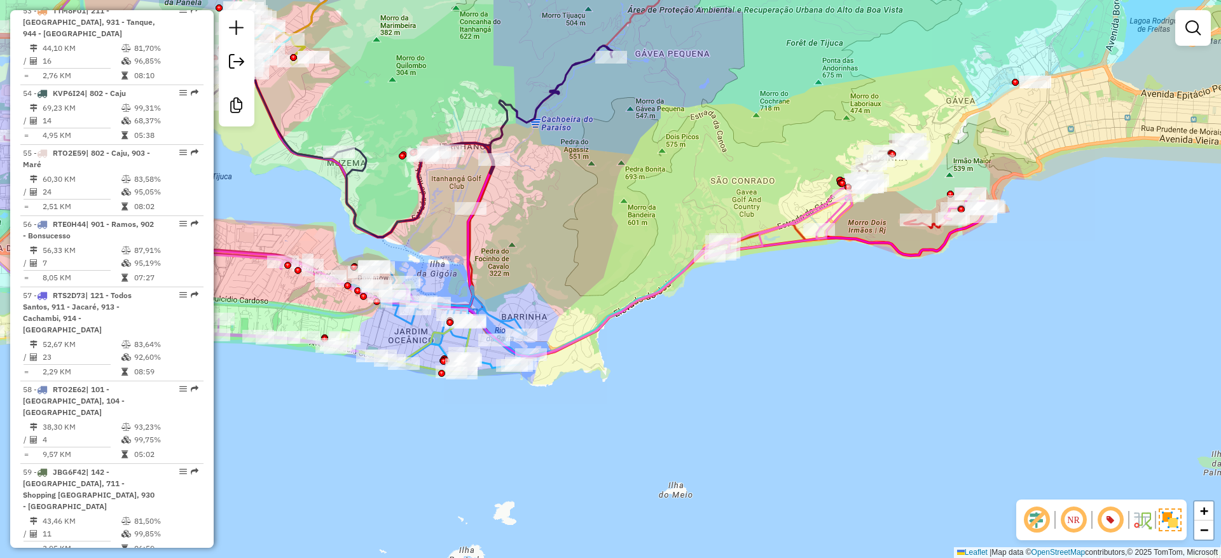
click at [659, 380] on div "Rota 69 - Placa TTM8F04 55098404 - DOKAS BAR Janela de atendimento Grade de ate…" at bounding box center [610, 279] width 1221 height 558
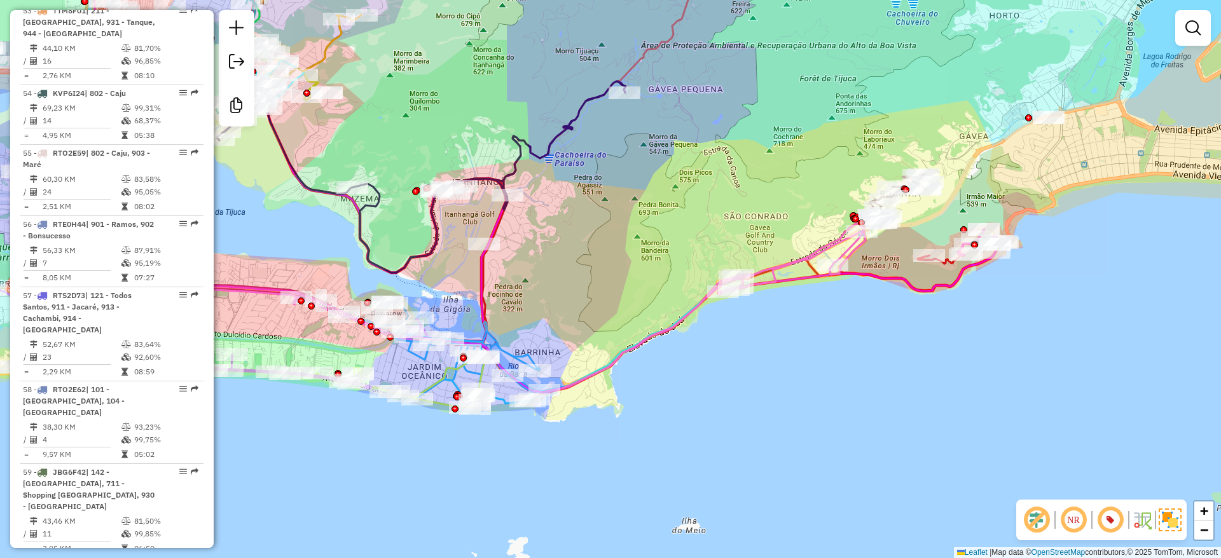
drag, startPoint x: 643, startPoint y: 162, endPoint x: 731, endPoint y: 394, distance: 248.7
click at [736, 396] on div "Rota 69 - Placa TTM8F04 55098404 - DOKAS BAR Janela de atendimento Grade de ate…" at bounding box center [610, 279] width 1221 height 558
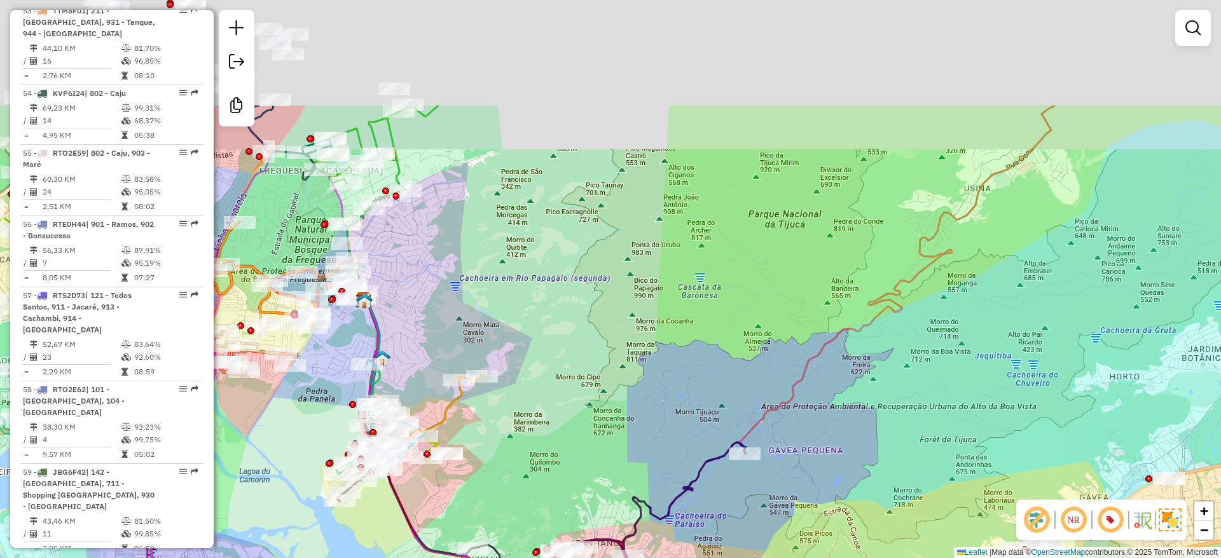
drag, startPoint x: 654, startPoint y: 160, endPoint x: 719, endPoint y: 411, distance: 260.1
click at [719, 411] on div "Rota 69 - Placa TTM8F04 55098404 - DOKAS BAR Janela de atendimento Grade de ate…" at bounding box center [610, 279] width 1221 height 558
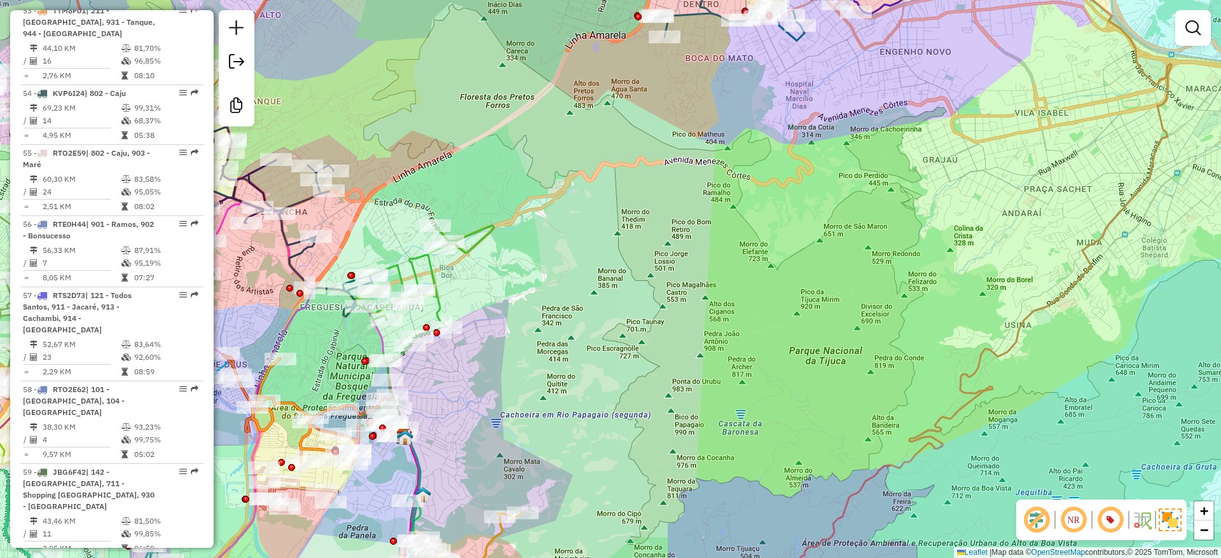
drag, startPoint x: 676, startPoint y: 324, endPoint x: 717, endPoint y: 351, distance: 49.6
click at [770, 444] on div "Rota 69 - Placa TTM8F04 55098404 - DOKAS BAR Janela de atendimento Grade de ate…" at bounding box center [610, 279] width 1221 height 558
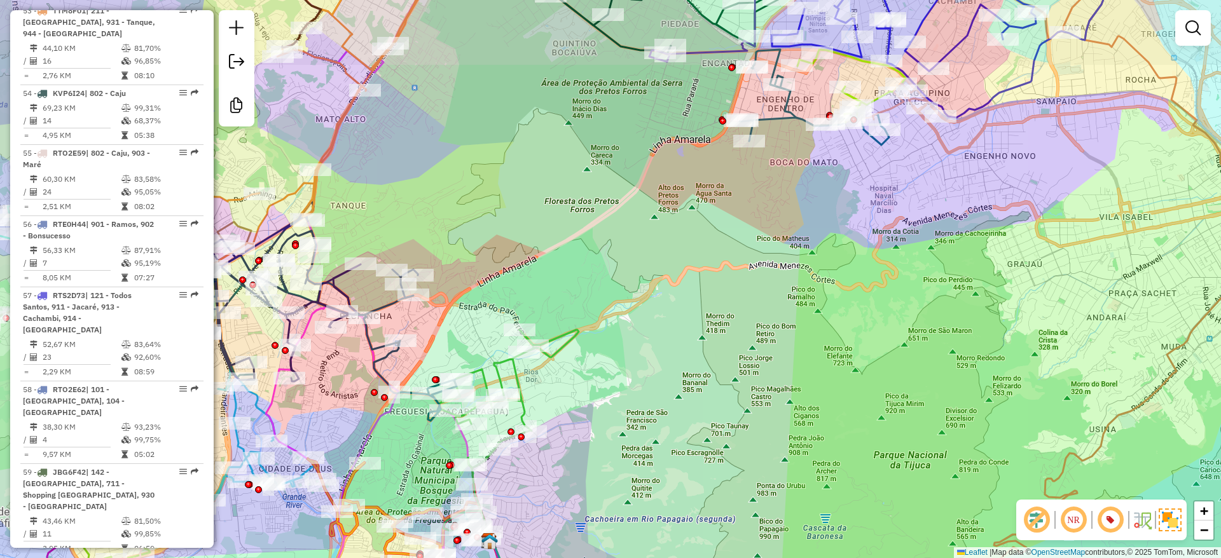
drag, startPoint x: 774, startPoint y: 468, endPoint x: 672, endPoint y: 347, distance: 158.9
click at [779, 478] on div "Rota 69 - Placa TTM8F04 55098404 - DOKAS BAR Janela de atendimento Grade de ate…" at bounding box center [610, 279] width 1221 height 558
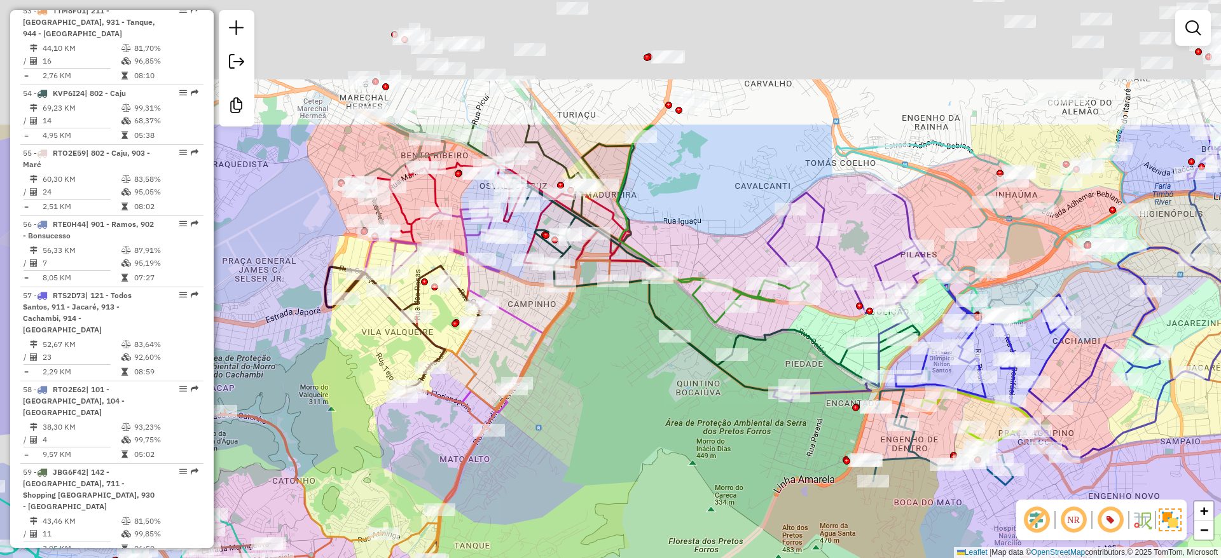
drag, startPoint x: 690, startPoint y: 414, endPoint x: 708, endPoint y: 537, distance: 124.0
click at [710, 538] on div "Rota 69 - Placa TTM8F04 55098404 - DOKAS BAR Janela de atendimento Grade de ate…" at bounding box center [610, 279] width 1221 height 558
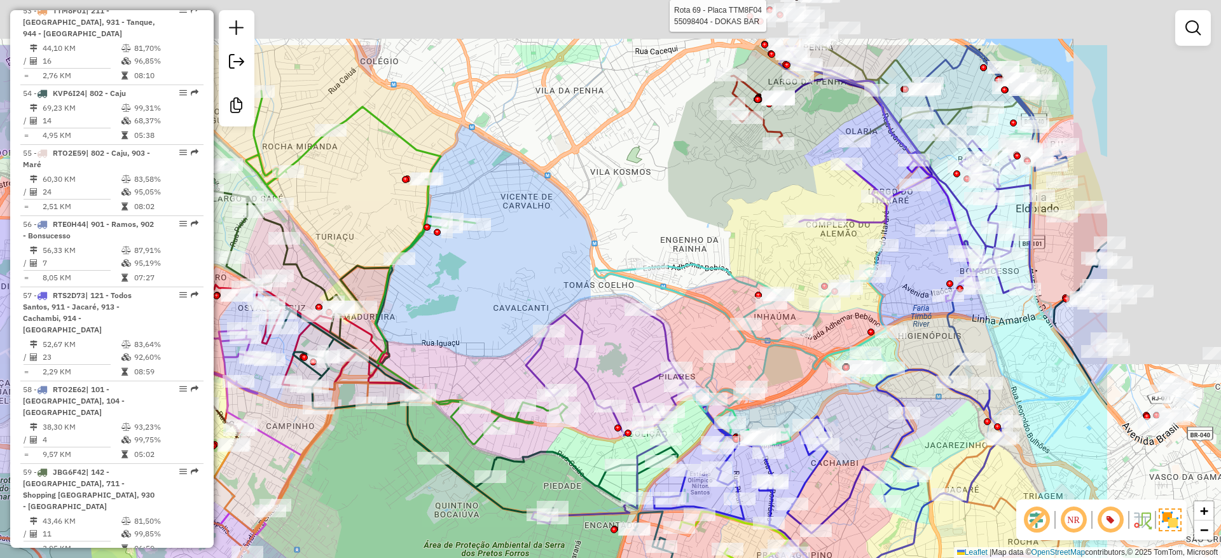
drag, startPoint x: 824, startPoint y: 188, endPoint x: 589, endPoint y: 289, distance: 256.1
click at [589, 289] on div "Rota 69 - Placa TTM8F04 55098404 - DOKAS BAR Janela de atendimento Grade de ate…" at bounding box center [610, 279] width 1221 height 558
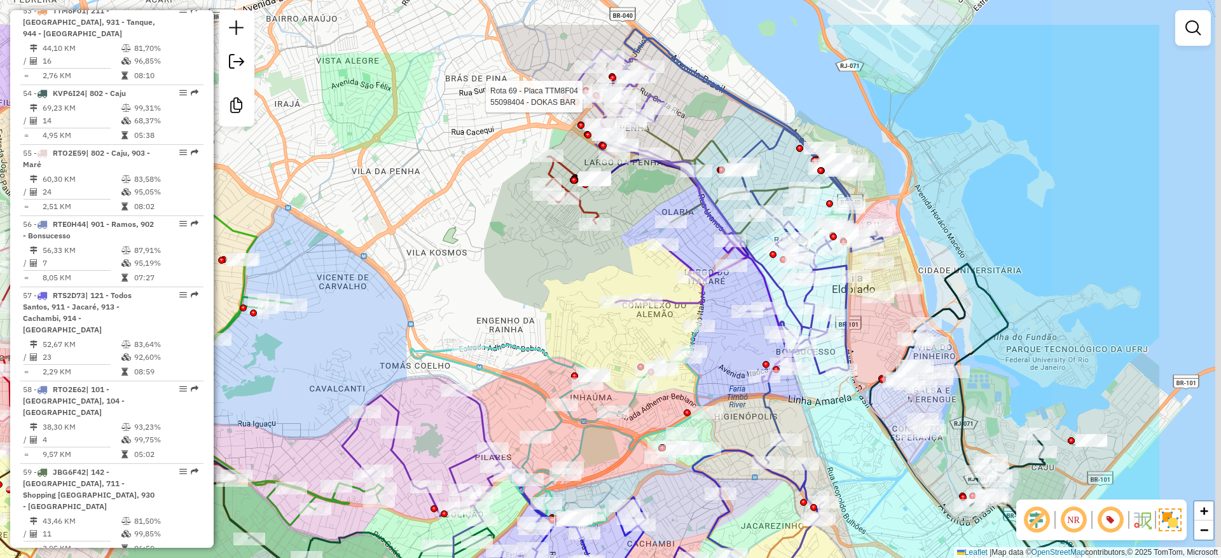
drag, startPoint x: 688, startPoint y: 241, endPoint x: 501, endPoint y: 322, distance: 203.9
click at [501, 322] on div "Rota 69 - Placa TTM8F04 55098404 - DOKAS BAR Janela de atendimento Grade de ate…" at bounding box center [610, 279] width 1221 height 558
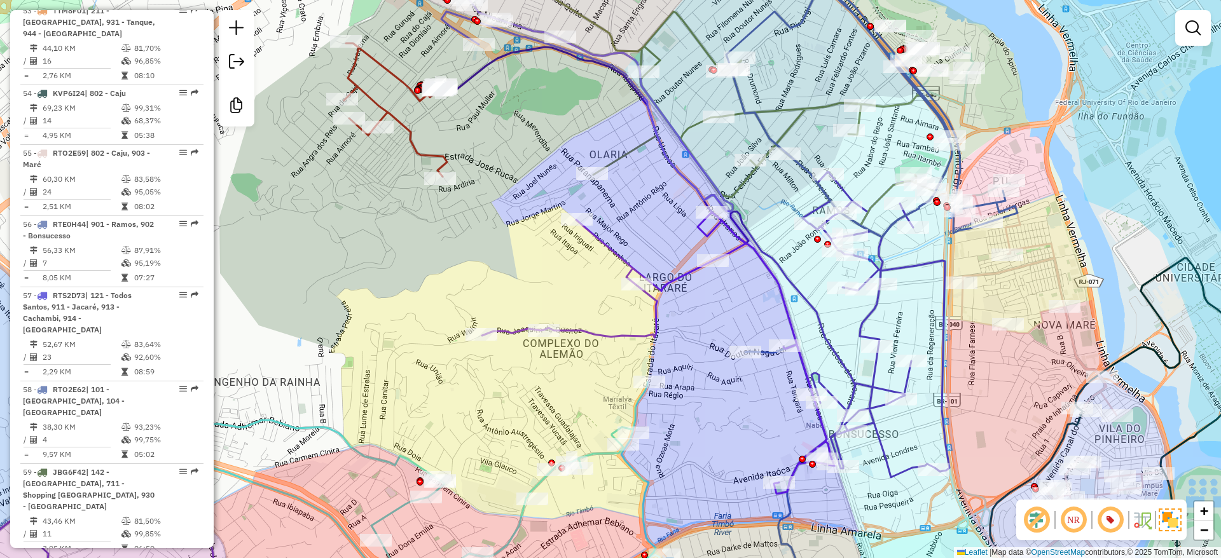
click at [680, 277] on icon at bounding box center [658, 353] width 352 height 282
select select "**********"
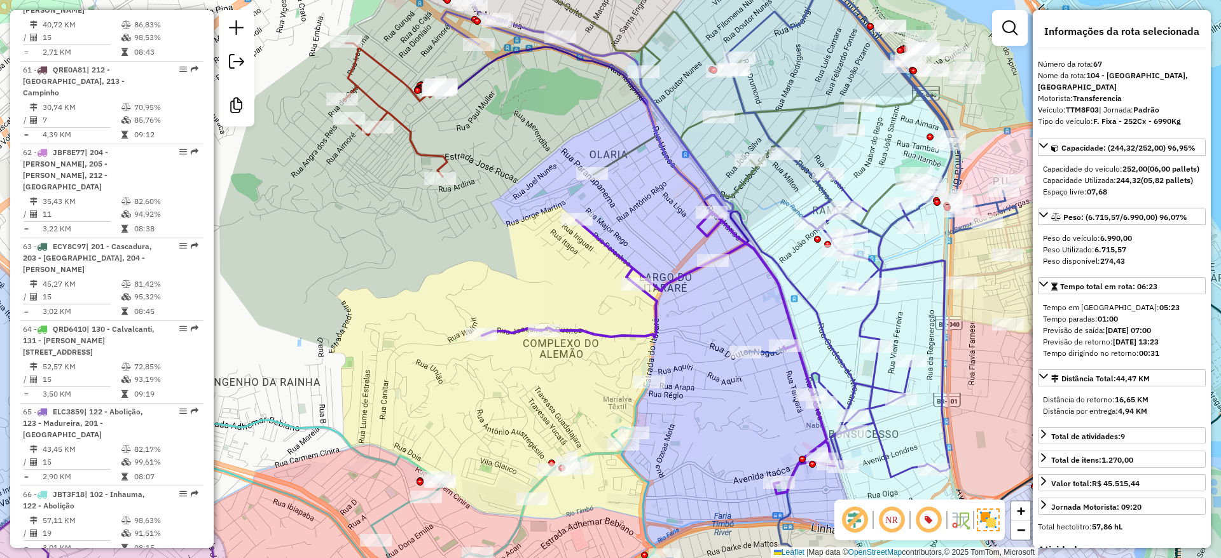
scroll to position [5383, 0]
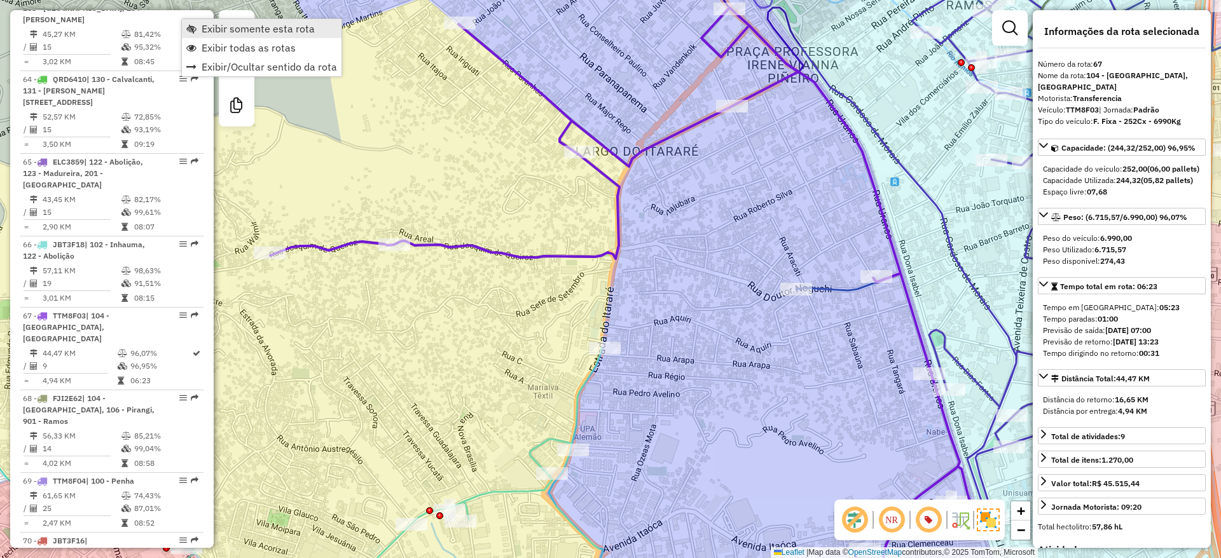
click at [289, 31] on span "Exibir somente esta rota" at bounding box center [258, 29] width 113 height 10
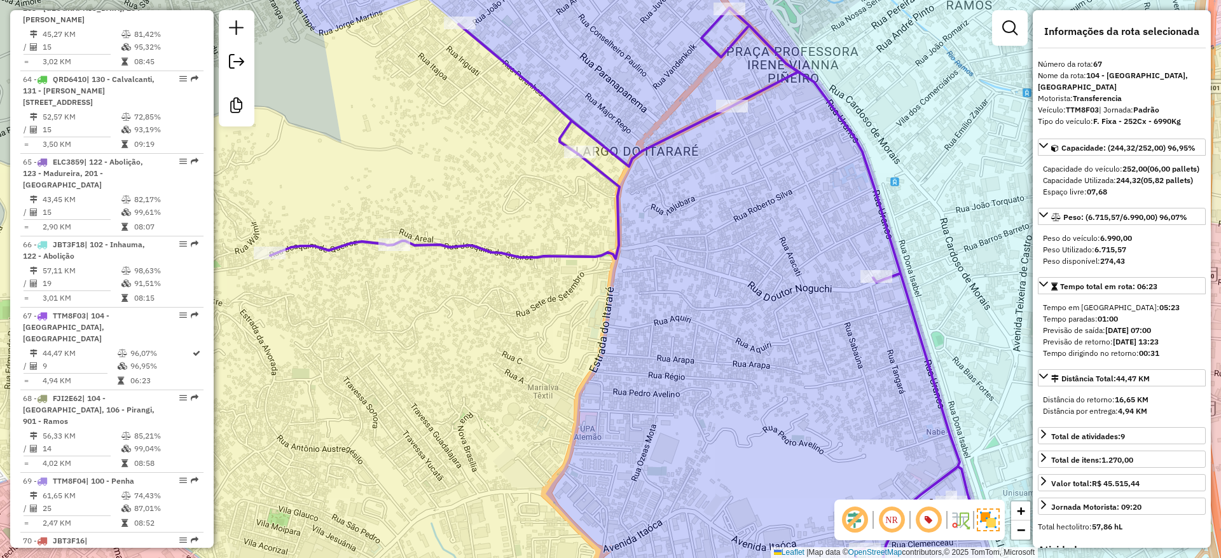
click at [562, 235] on div "Janela de atendimento Grade de atendimento Capacidade Transportadoras Veículos …" at bounding box center [610, 279] width 1221 height 558
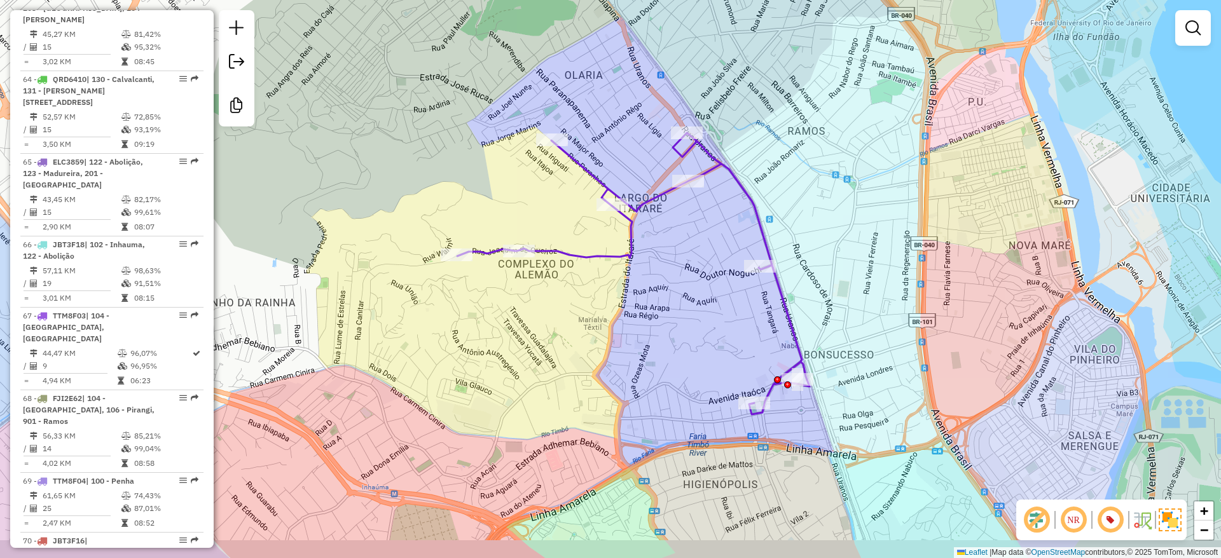
drag, startPoint x: 609, startPoint y: 378, endPoint x: 627, endPoint y: 352, distance: 32.5
click at [627, 352] on div "Janela de atendimento Grade de atendimento Capacidade Transportadoras Veículos …" at bounding box center [610, 279] width 1221 height 558
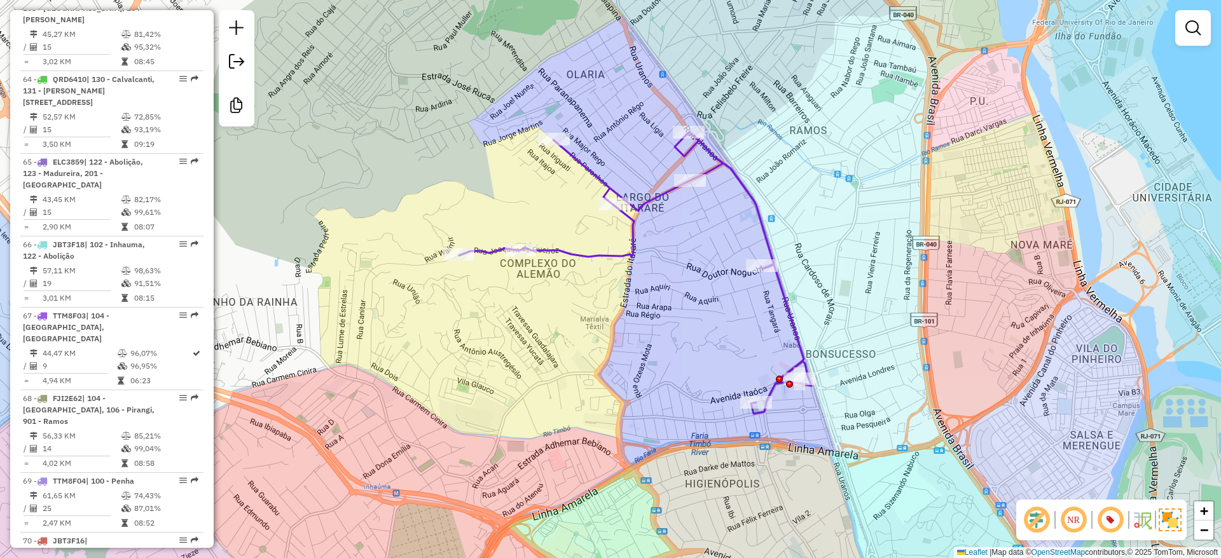
drag, startPoint x: 627, startPoint y: 352, endPoint x: 642, endPoint y: 347, distance: 15.3
click at [642, 347] on div "Janela de atendimento Grade de atendimento Capacidade Transportadoras Veículos …" at bounding box center [610, 279] width 1221 height 558
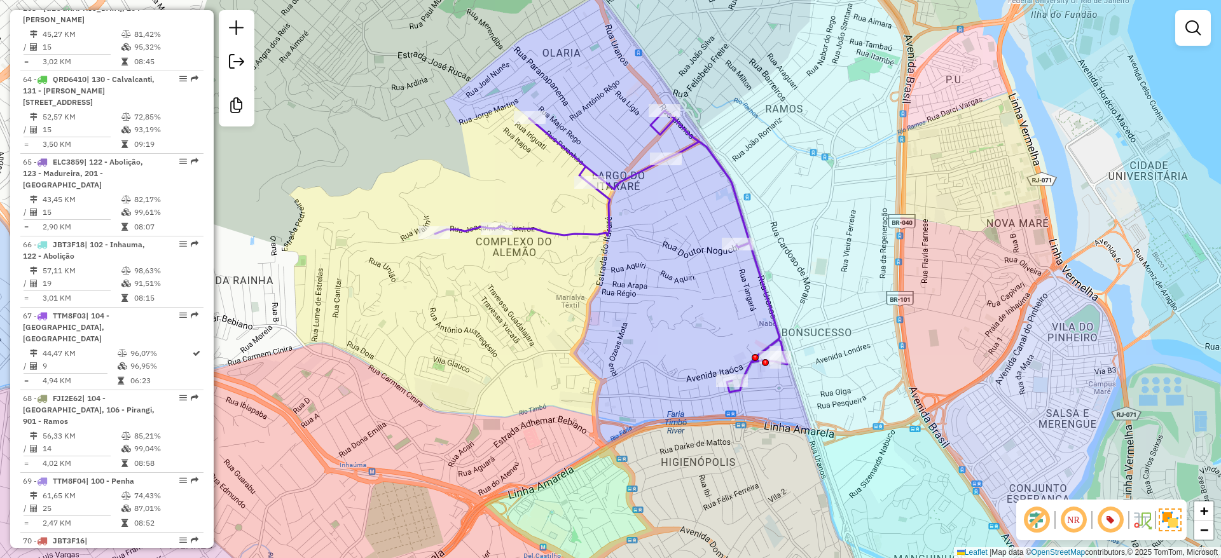
drag, startPoint x: 936, startPoint y: 352, endPoint x: 886, endPoint y: 326, distance: 55.7
click at [895, 332] on div "Janela de atendimento Grade de atendimento Capacidade Transportadoras Veículos …" at bounding box center [610, 279] width 1221 height 558
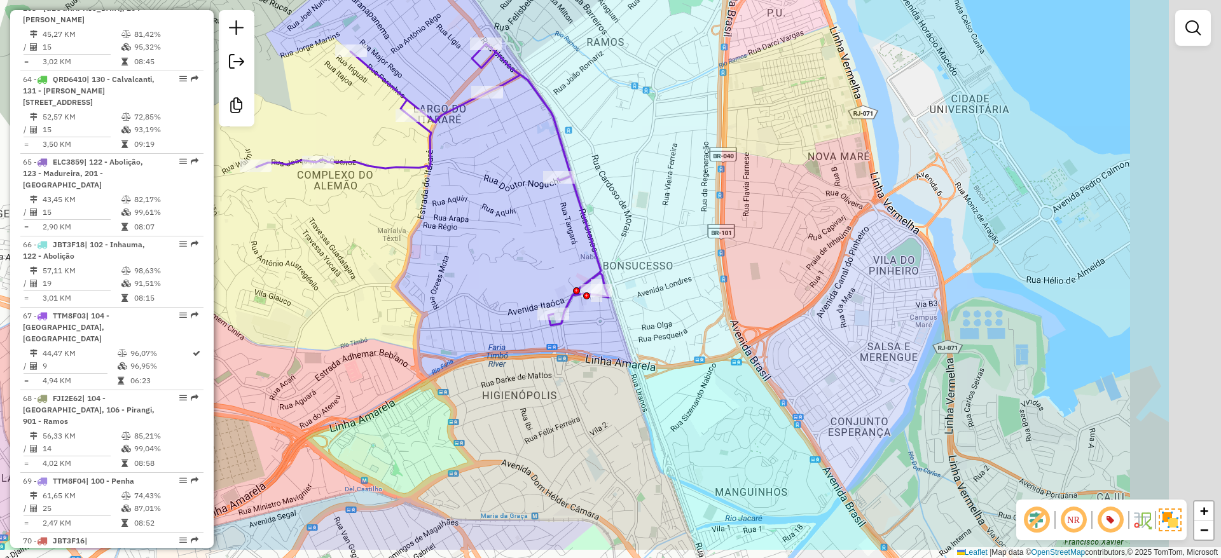
drag, startPoint x: 886, startPoint y: 326, endPoint x: 667, endPoint y: 235, distance: 237.5
click at [669, 236] on div "Janela de atendimento Grade de atendimento Capacidade Transportadoras Veículos …" at bounding box center [610, 279] width 1221 height 558
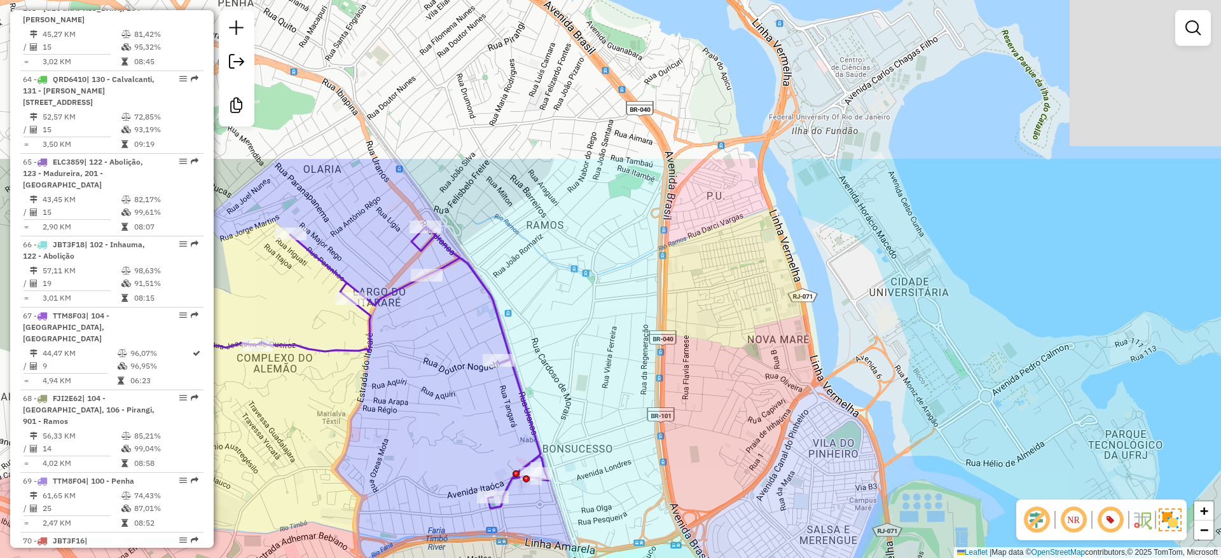
drag, startPoint x: 781, startPoint y: 351, endPoint x: 750, endPoint y: 539, distance: 190.8
click at [778, 558] on html "Aguarde... Pop-up bloqueado! Seu navegador bloqueou automáticamente a abertura …" at bounding box center [610, 279] width 1221 height 558
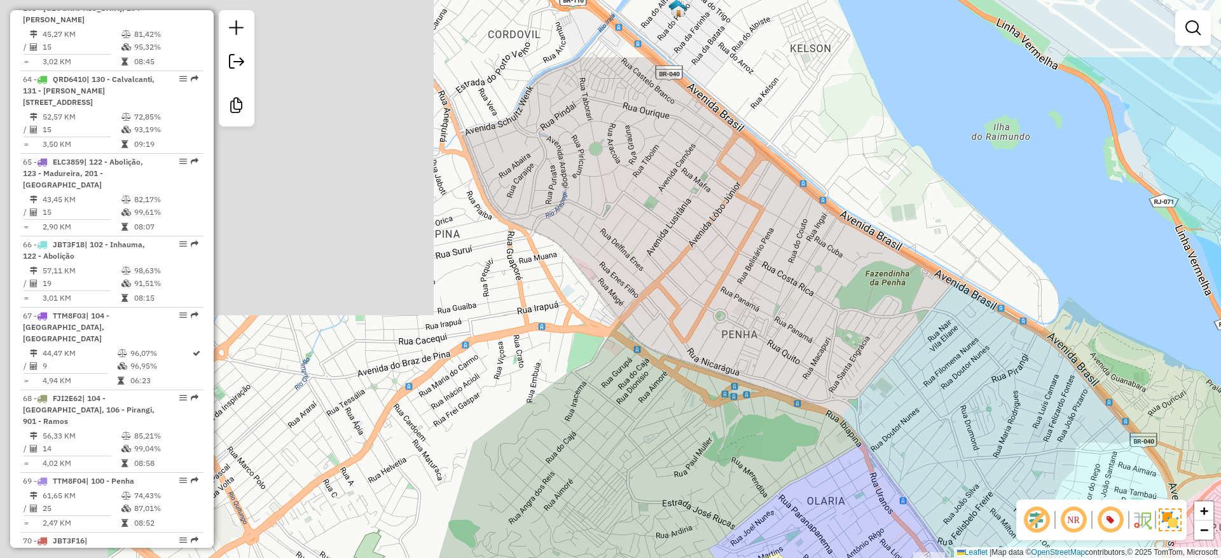
drag, startPoint x: 557, startPoint y: 438, endPoint x: 1009, endPoint y: 484, distance: 453.8
click at [1063, 551] on div "Janela de atendimento Grade de atendimento Capacidade Transportadoras Veículos …" at bounding box center [610, 279] width 1221 height 558
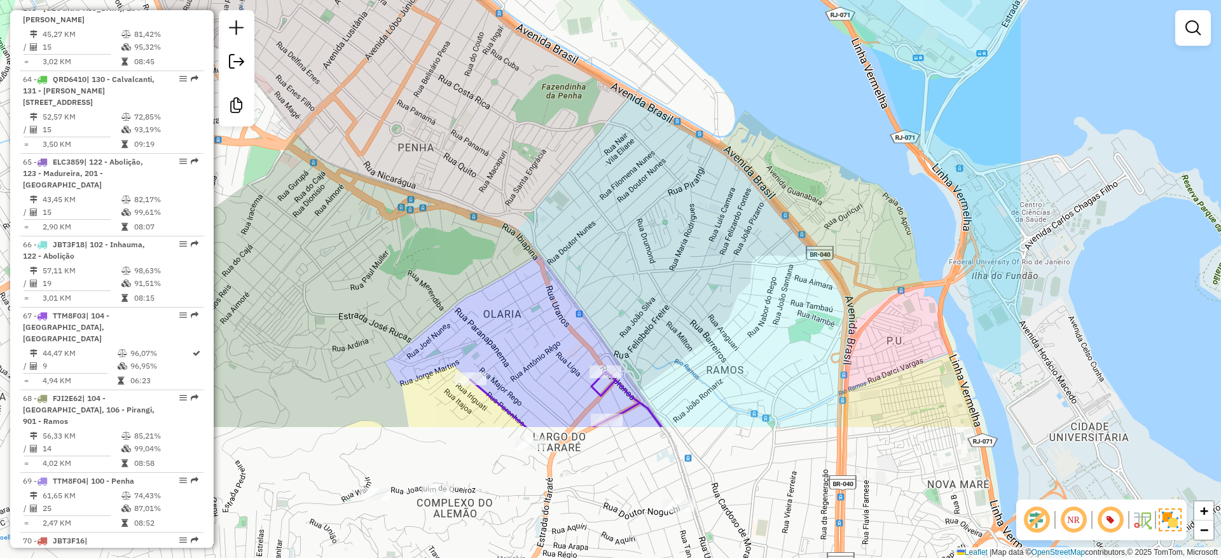
drag, startPoint x: 990, startPoint y: 459, endPoint x: 675, endPoint y: 275, distance: 364.5
click at [675, 275] on div "Janela de atendimento Grade de atendimento Capacidade Transportadoras Veículos …" at bounding box center [610, 279] width 1221 height 558
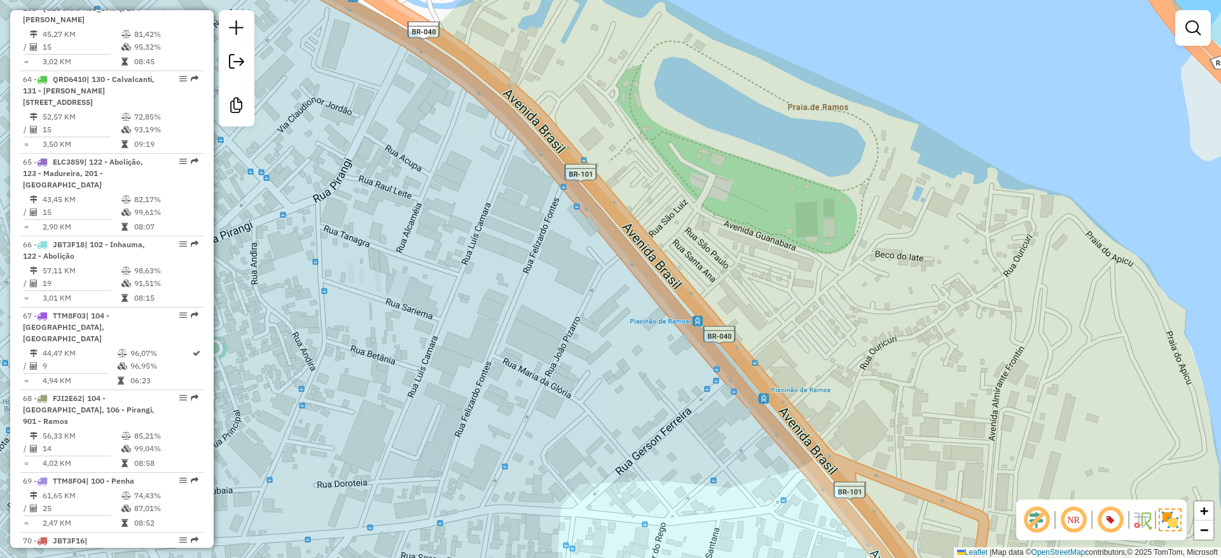
drag, startPoint x: 397, startPoint y: 204, endPoint x: 713, endPoint y: 375, distance: 359.7
click at [713, 375] on div "Janela de atendimento Grade de atendimento Capacidade Transportadoras Veículos …" at bounding box center [610, 279] width 1221 height 558
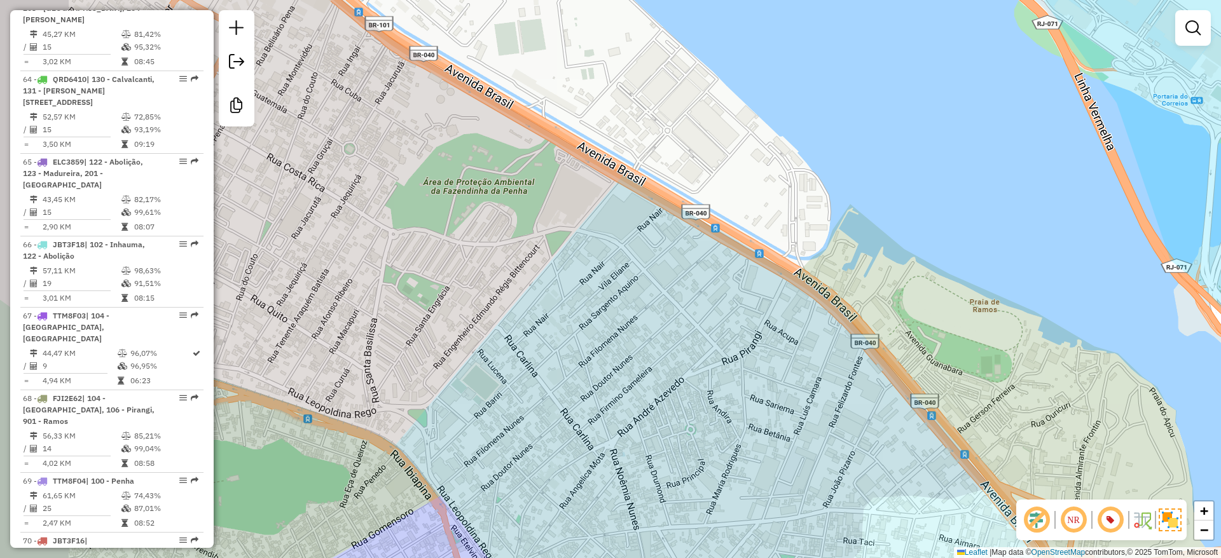
drag, startPoint x: 505, startPoint y: 371, endPoint x: 642, endPoint y: 381, distance: 137.7
click at [642, 381] on div "Janela de atendimento Grade de atendimento Capacidade Transportadoras Veículos …" at bounding box center [610, 279] width 1221 height 558
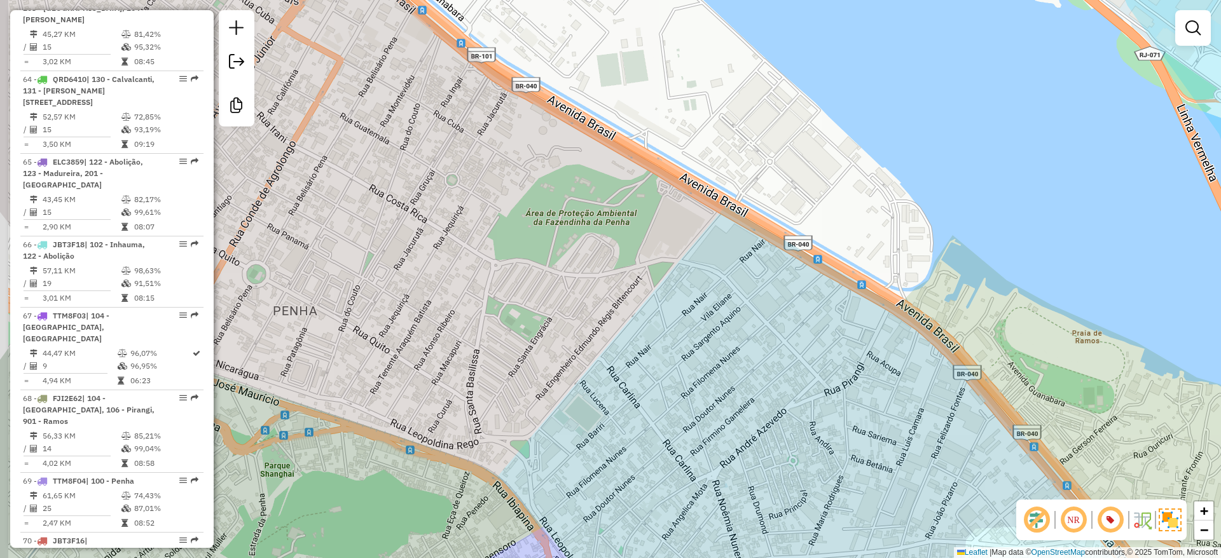
drag, startPoint x: 430, startPoint y: 208, endPoint x: 722, endPoint y: 384, distance: 340.9
click at [724, 388] on div "Janela de atendimento Grade de atendimento Capacidade Transportadoras Veículos …" at bounding box center [610, 279] width 1221 height 558
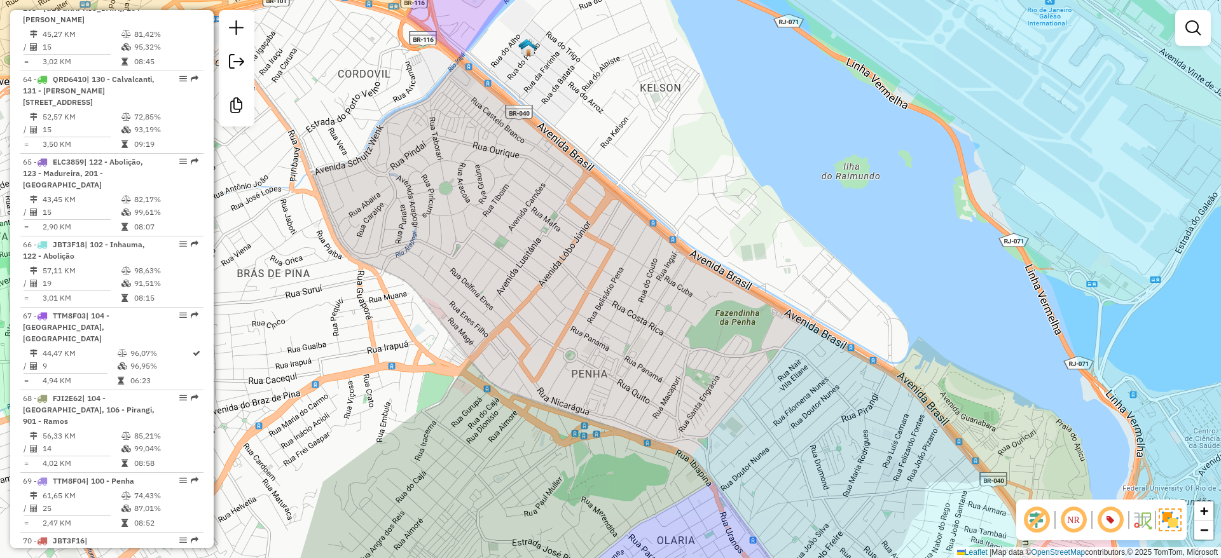
drag, startPoint x: 420, startPoint y: 135, endPoint x: 446, endPoint y: 188, distance: 58.9
click at [446, 188] on div "Janela de atendimento Grade de atendimento Capacidade Transportadoras Veículos …" at bounding box center [610, 279] width 1221 height 558
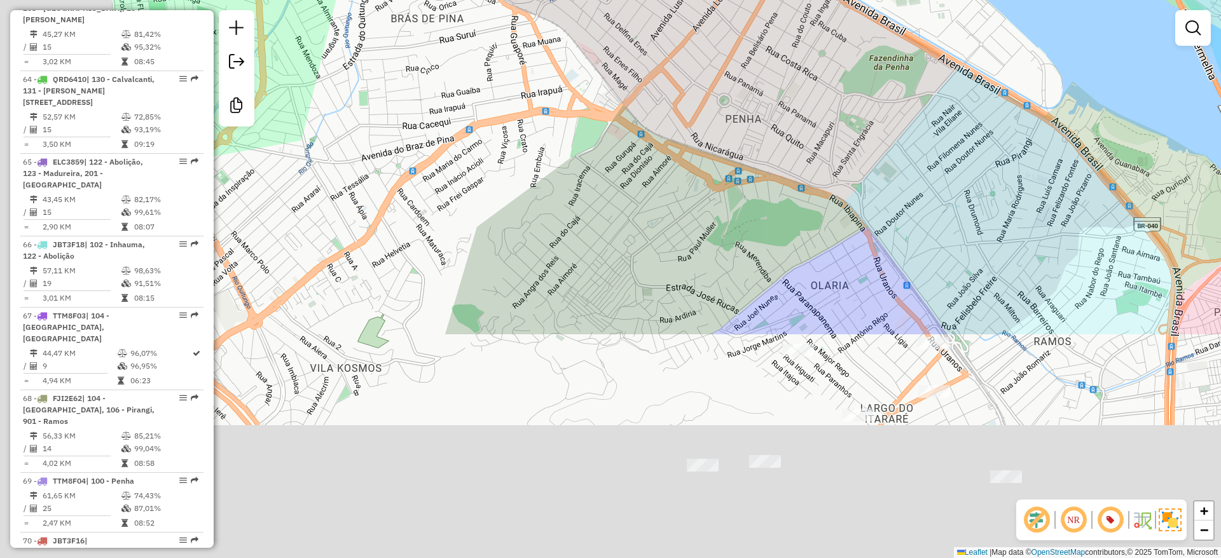
drag, startPoint x: 549, startPoint y: 223, endPoint x: 651, endPoint y: 77, distance: 178.0
click at [651, 77] on div "Janela de atendimento Grade de atendimento Capacidade Transportadoras Veículos …" at bounding box center [610, 279] width 1221 height 558
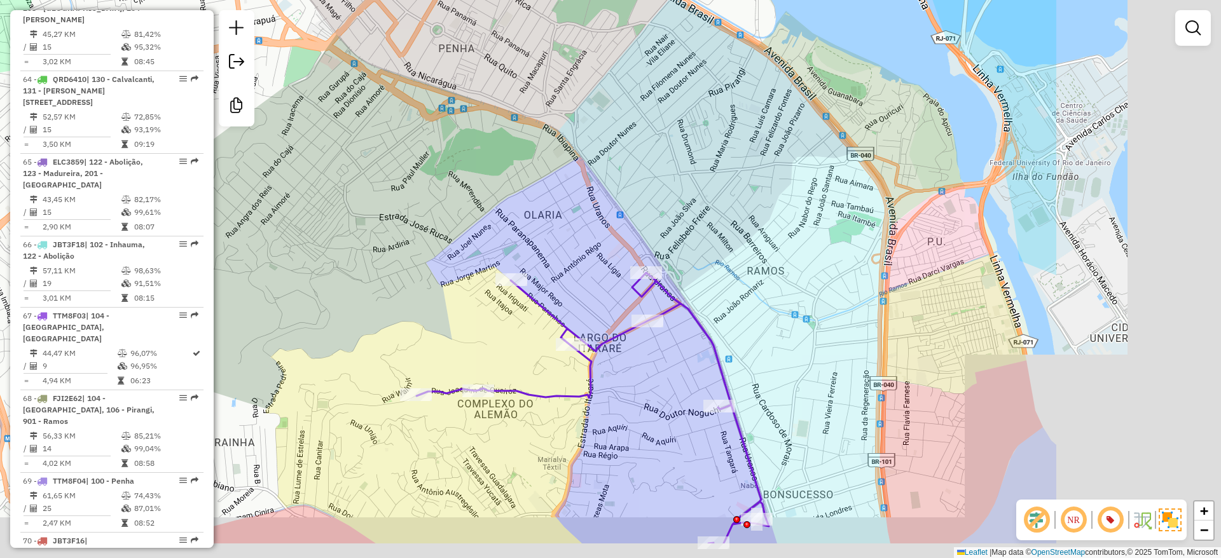
drag, startPoint x: 601, startPoint y: 217, endPoint x: 534, endPoint y: 186, distance: 74.3
click at [534, 186] on div "Janela de atendimento Grade de atendimento Capacidade Transportadoras Veículos …" at bounding box center [610, 279] width 1221 height 558
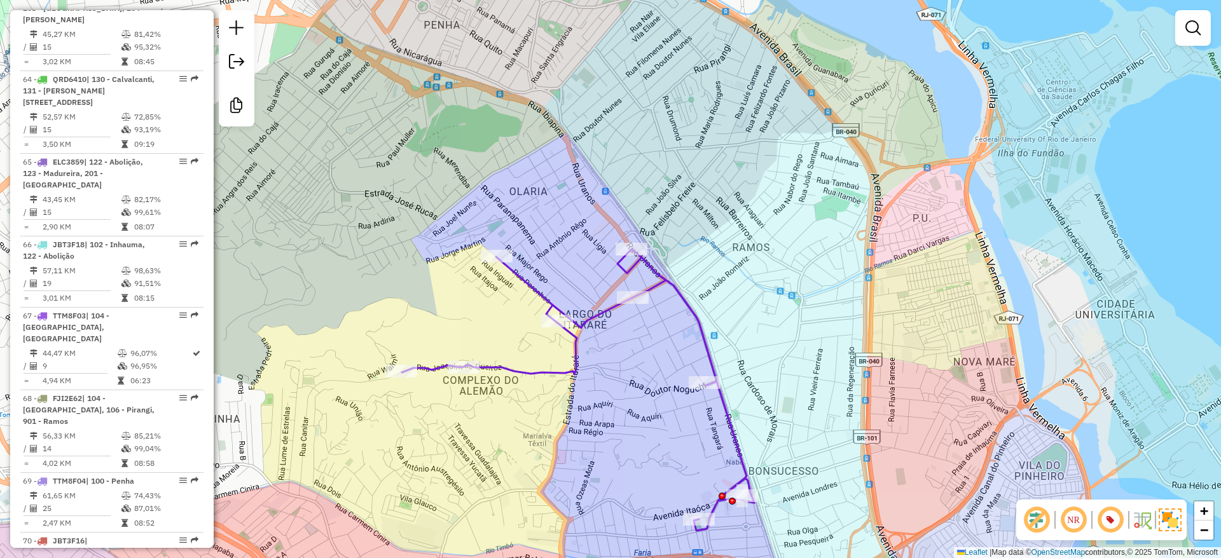
drag, startPoint x: 728, startPoint y: 333, endPoint x: 684, endPoint y: 272, distance: 75.0
click at [684, 272] on div "Janela de atendimento Grade de atendimento Capacidade Transportadoras Veículos …" at bounding box center [610, 279] width 1221 height 558
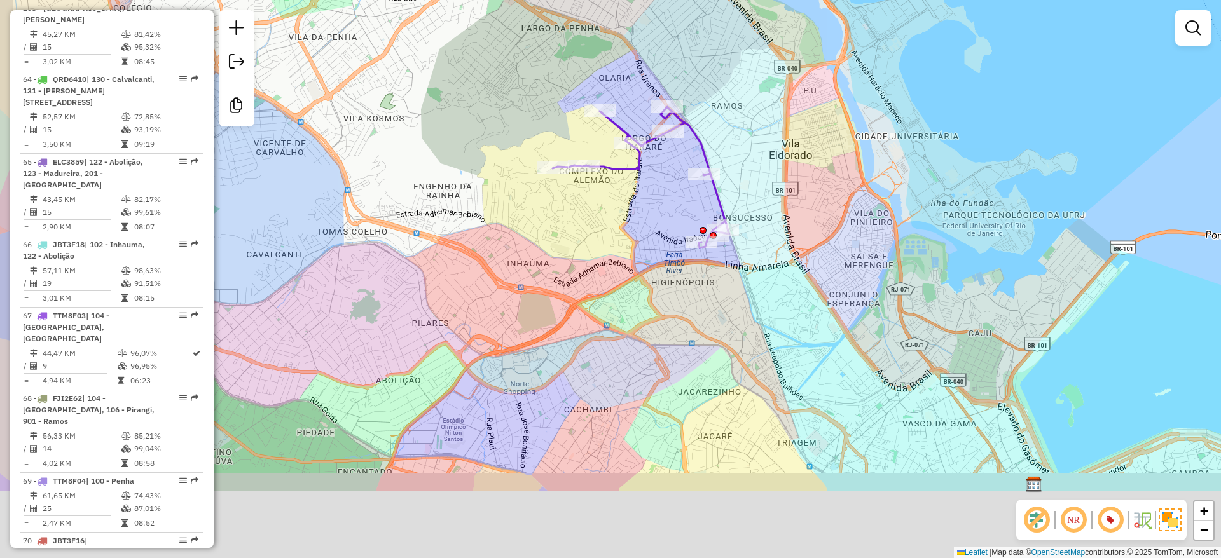
drag, startPoint x: 483, startPoint y: 181, endPoint x: 486, endPoint y: 174, distance: 7.7
click at [486, 174] on div "Janela de atendimento Grade de atendimento Capacidade Transportadoras Veículos …" at bounding box center [610, 279] width 1221 height 558
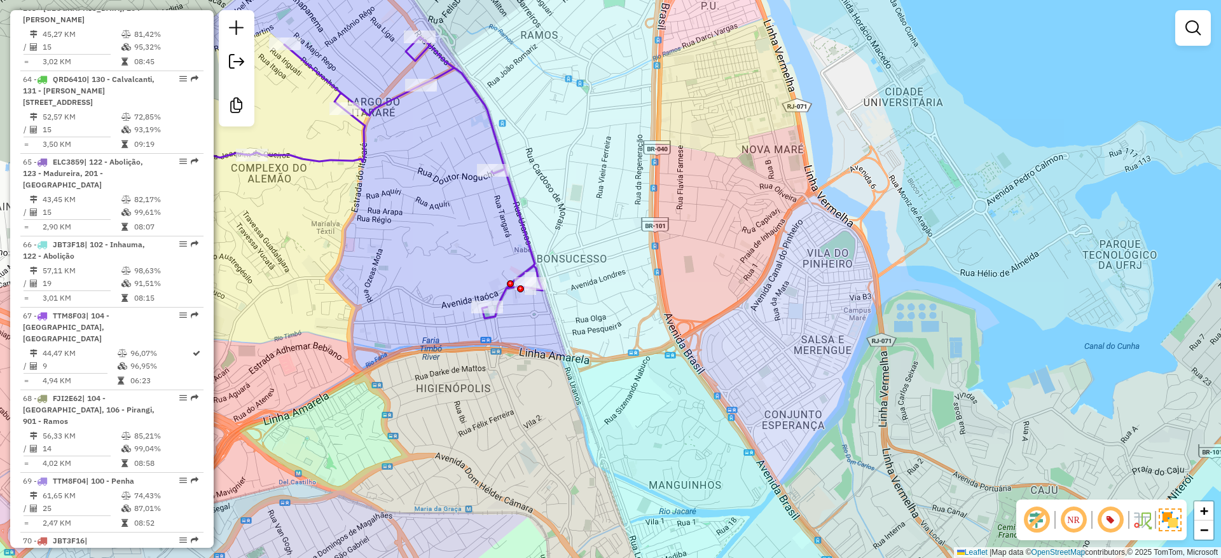
drag, startPoint x: 861, startPoint y: 210, endPoint x: 730, endPoint y: 238, distance: 134.0
click at [730, 238] on div "Janela de atendimento Grade de atendimento Capacidade Transportadoras Veículos …" at bounding box center [610, 279] width 1221 height 558
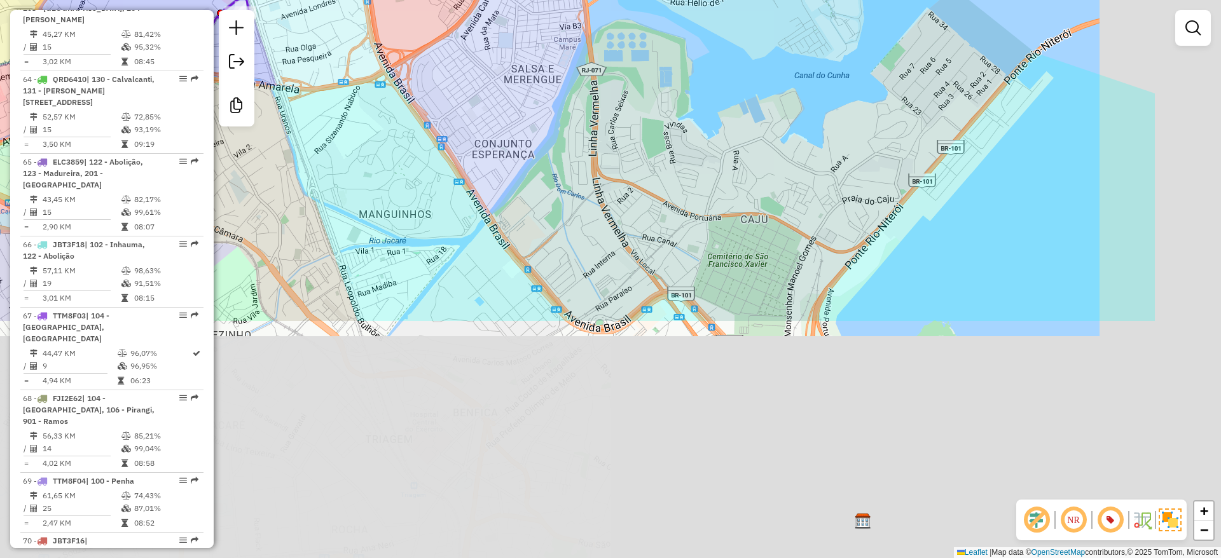
drag, startPoint x: 562, startPoint y: 215, endPoint x: 548, endPoint y: 195, distance: 24.5
click at [548, 195] on div "Janela de atendimento Grade de atendimento Capacidade Transportadoras Veículos …" at bounding box center [610, 279] width 1221 height 558
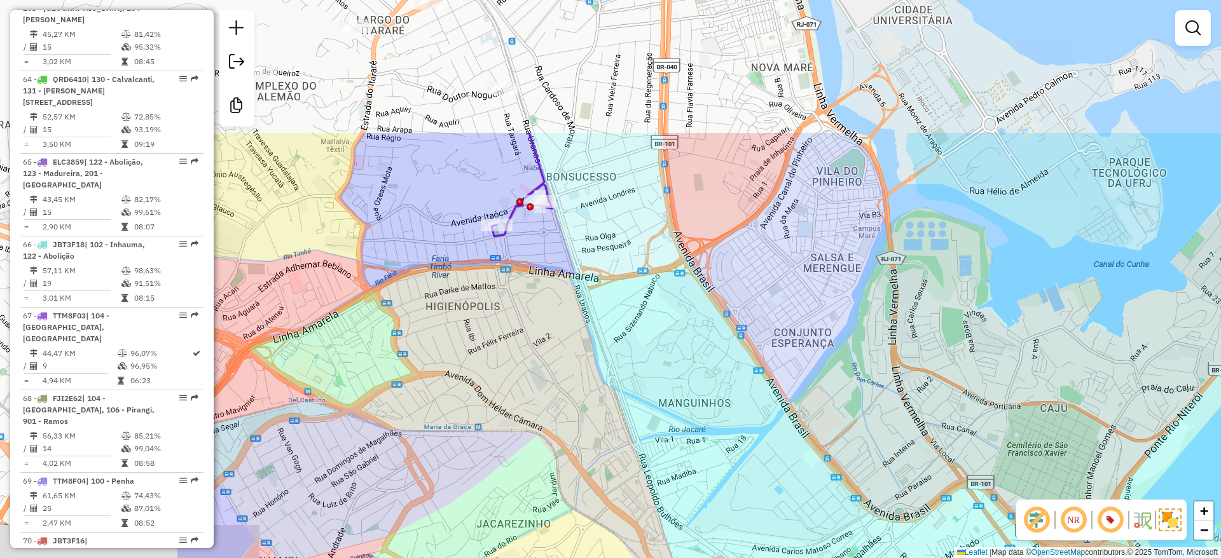
drag, startPoint x: 596, startPoint y: 154, endPoint x: 909, endPoint y: 354, distance: 371.2
click at [979, 390] on div "Janela de atendimento Grade de atendimento Capacidade Transportadoras Veículos …" at bounding box center [610, 279] width 1221 height 558
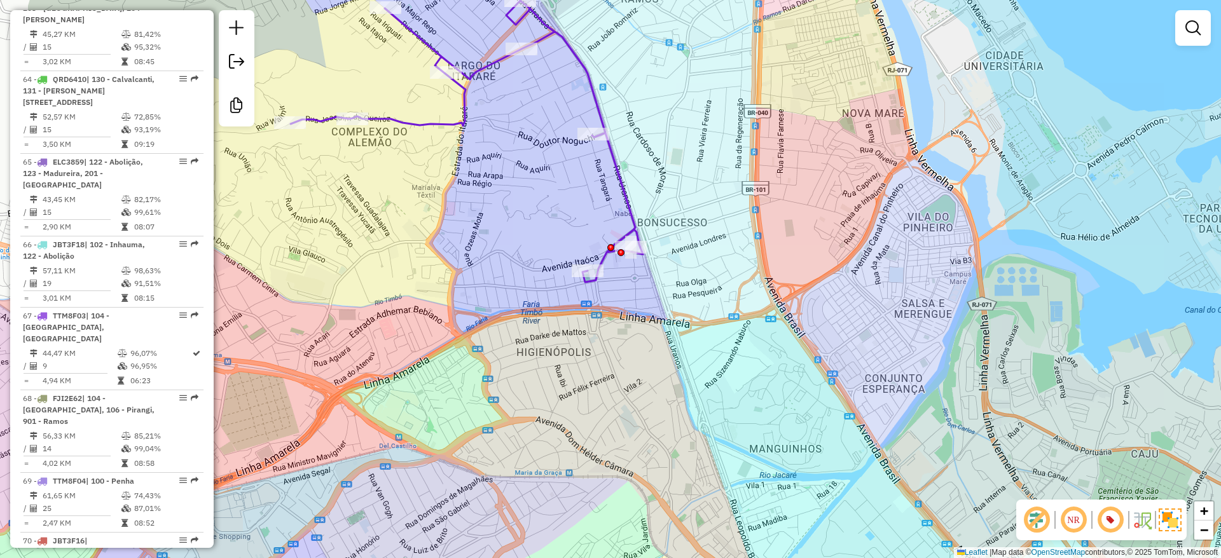
drag, startPoint x: 571, startPoint y: 166, endPoint x: 721, endPoint y: 137, distance: 152.2
click at [721, 137] on div "Janela de atendimento Grade de atendimento Capacidade Transportadoras Veículos …" at bounding box center [610, 279] width 1221 height 558
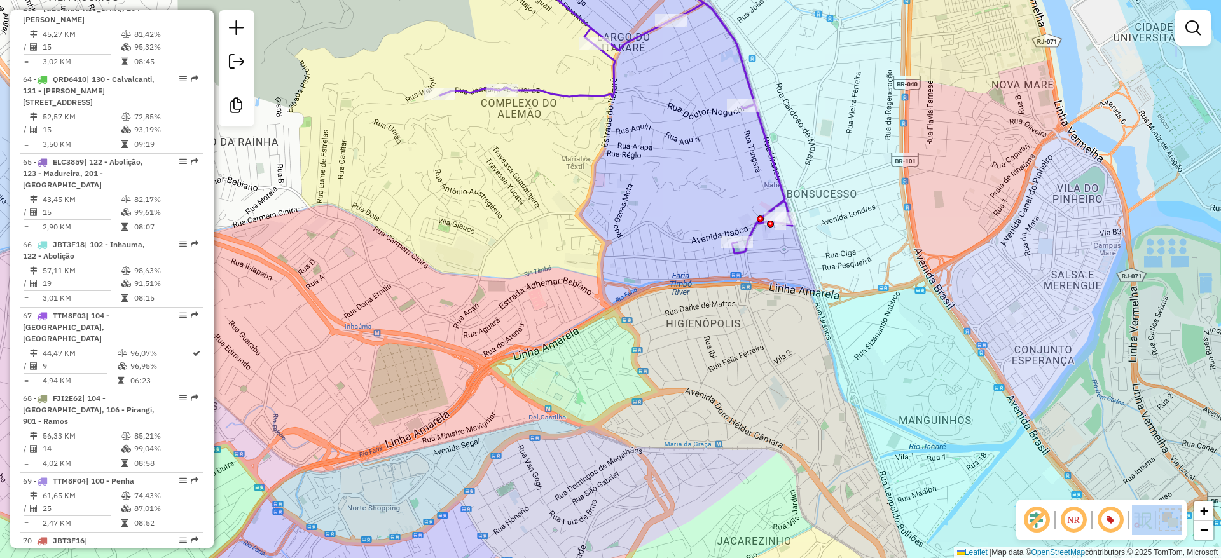
drag, startPoint x: 1050, startPoint y: 507, endPoint x: 620, endPoint y: 394, distance: 444.5
click at [620, 394] on hb-router-mapa "Informações da Sessão 1287817 - 03/10/2025 Criação: 02/10/2025 19:33 Desbloquea…" at bounding box center [610, 279] width 1221 height 558
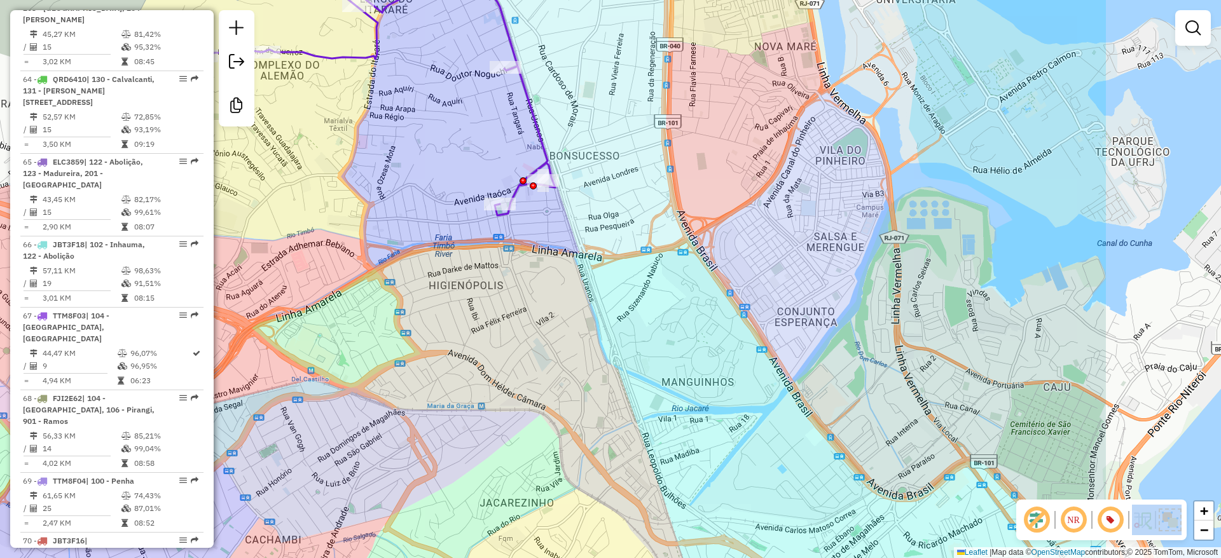
drag, startPoint x: 818, startPoint y: 413, endPoint x: 610, endPoint y: 379, distance: 211.4
click at [610, 379] on div "Janela de atendimento Grade de atendimento Capacidade Transportadoras Veículos …" at bounding box center [610, 279] width 1221 height 558
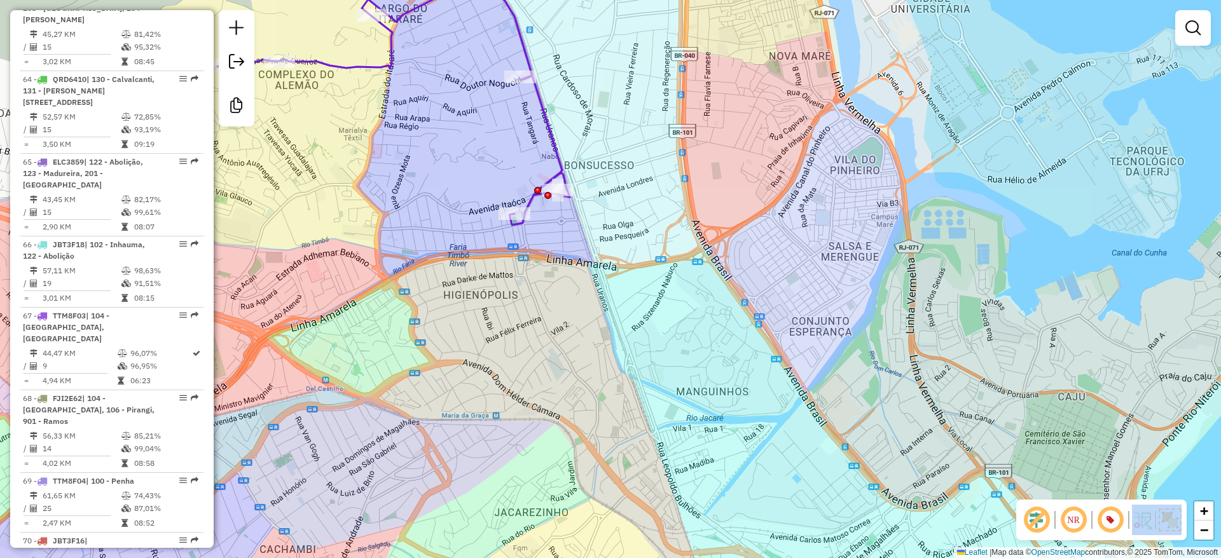
drag, startPoint x: 511, startPoint y: 301, endPoint x: 686, endPoint y: 422, distance: 212.4
click at [686, 422] on div "Janela de atendimento Grade de atendimento Capacidade Transportadoras Veículos …" at bounding box center [610, 279] width 1221 height 558
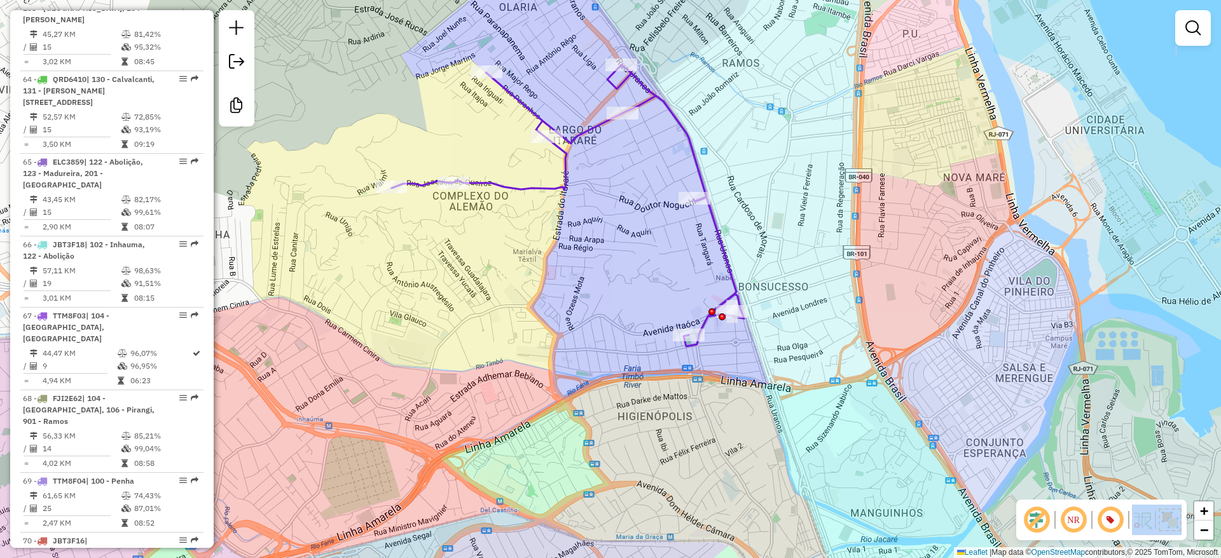
drag, startPoint x: 546, startPoint y: 361, endPoint x: 591, endPoint y: 355, distance: 45.5
click at [591, 354] on div "Janela de atendimento Grade de atendimento Capacidade Transportadoras Veículos …" at bounding box center [610, 279] width 1221 height 558
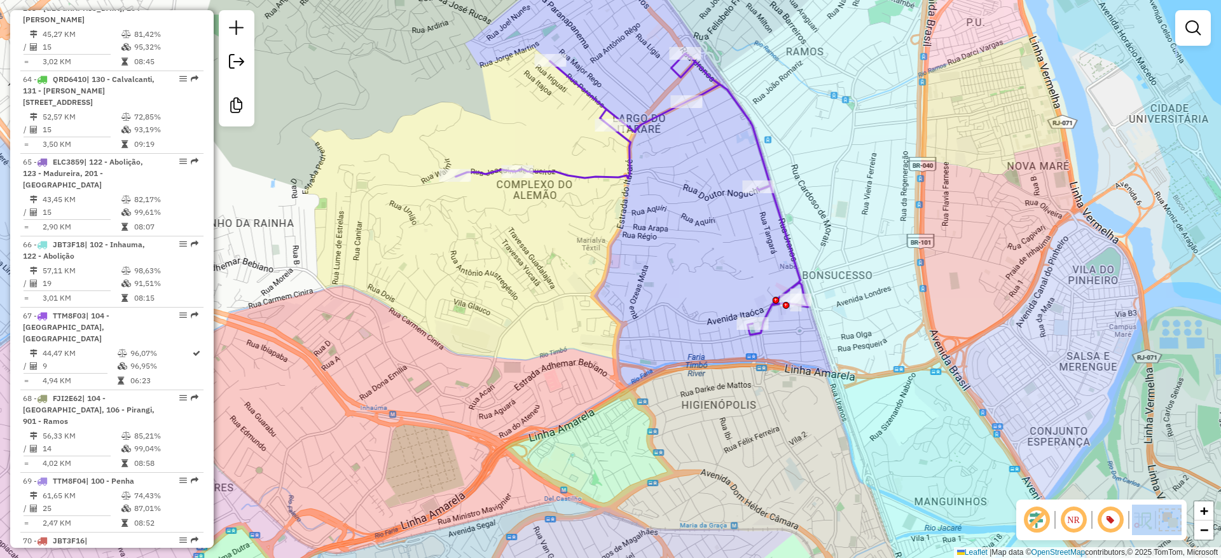
drag, startPoint x: 651, startPoint y: 344, endPoint x: 670, endPoint y: 343, distance: 19.1
click at [670, 343] on div "Janela de atendimento Grade de atendimento Capacidade Transportadoras Veículos …" at bounding box center [610, 279] width 1221 height 558
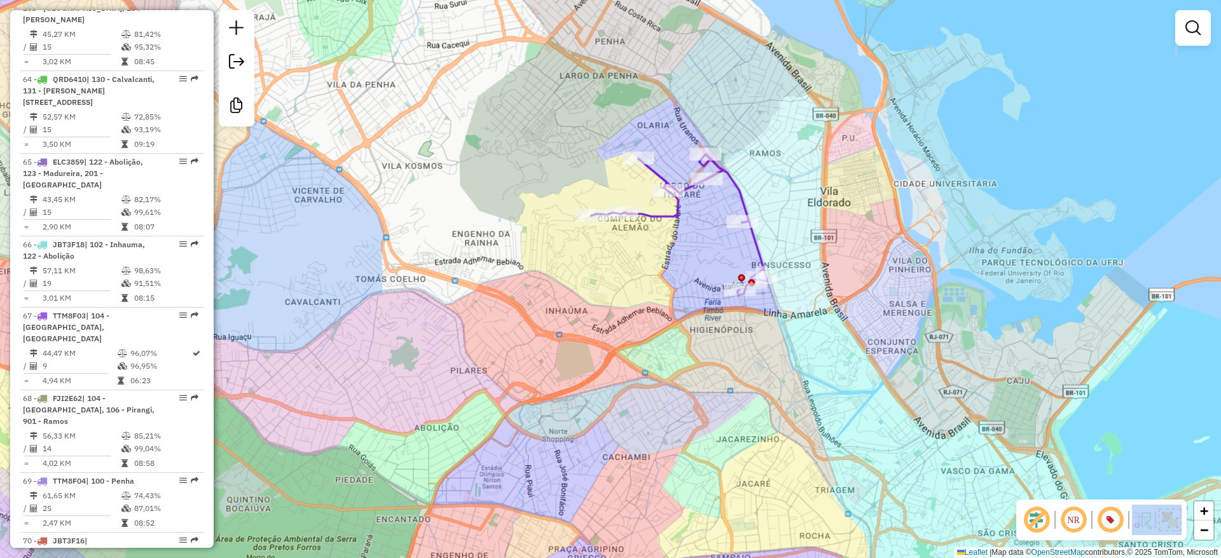
drag, startPoint x: 813, startPoint y: 406, endPoint x: 815, endPoint y: 389, distance: 16.6
click at [815, 389] on div "Janela de atendimento Grade de atendimento Capacidade Transportadoras Veículos …" at bounding box center [610, 279] width 1221 height 558
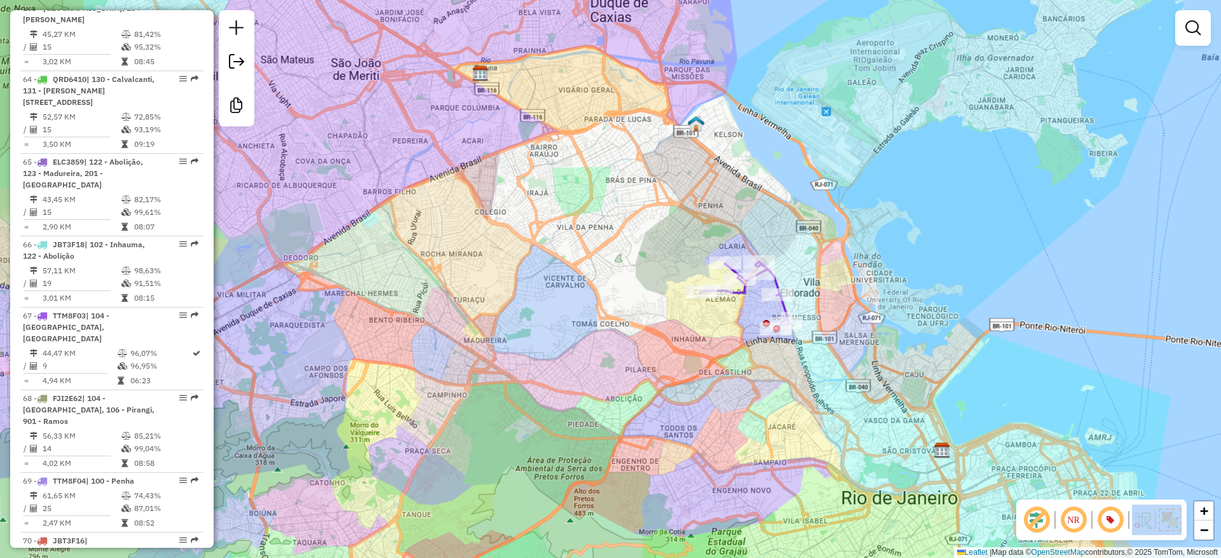
drag, startPoint x: 757, startPoint y: 476, endPoint x: 759, endPoint y: 464, distance: 11.7
click at [759, 464] on div "Janela de atendimento Grade de atendimento Capacidade Transportadoras Veículos …" at bounding box center [610, 279] width 1221 height 558
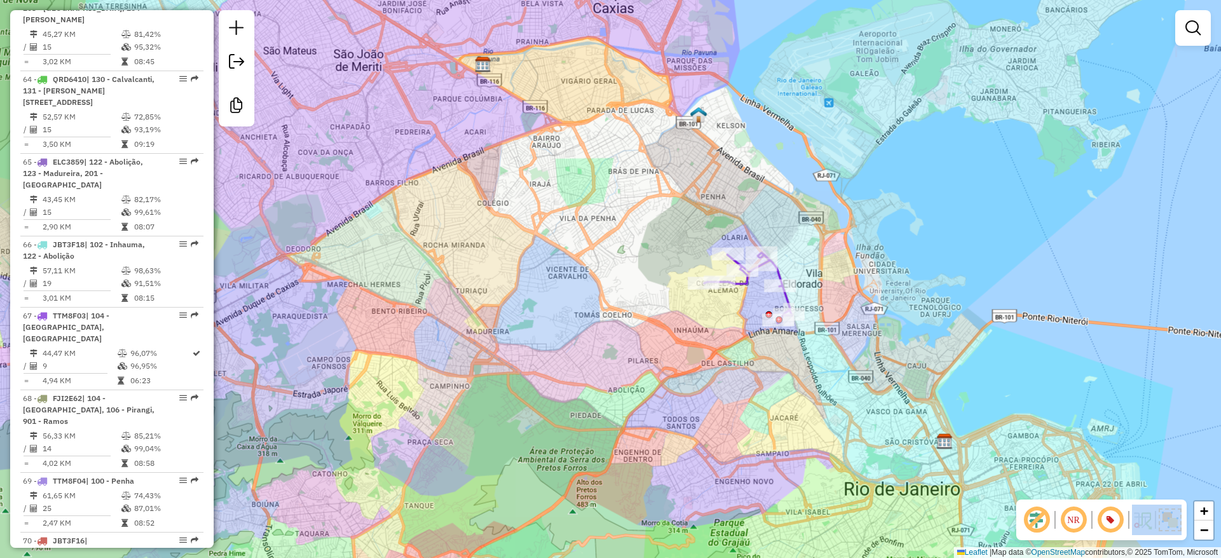
drag, startPoint x: 759, startPoint y: 464, endPoint x: 762, endPoint y: 455, distance: 9.3
click at [762, 455] on div "Janela de atendimento Grade de atendimento Capacidade Transportadoras Veículos …" at bounding box center [610, 279] width 1221 height 558
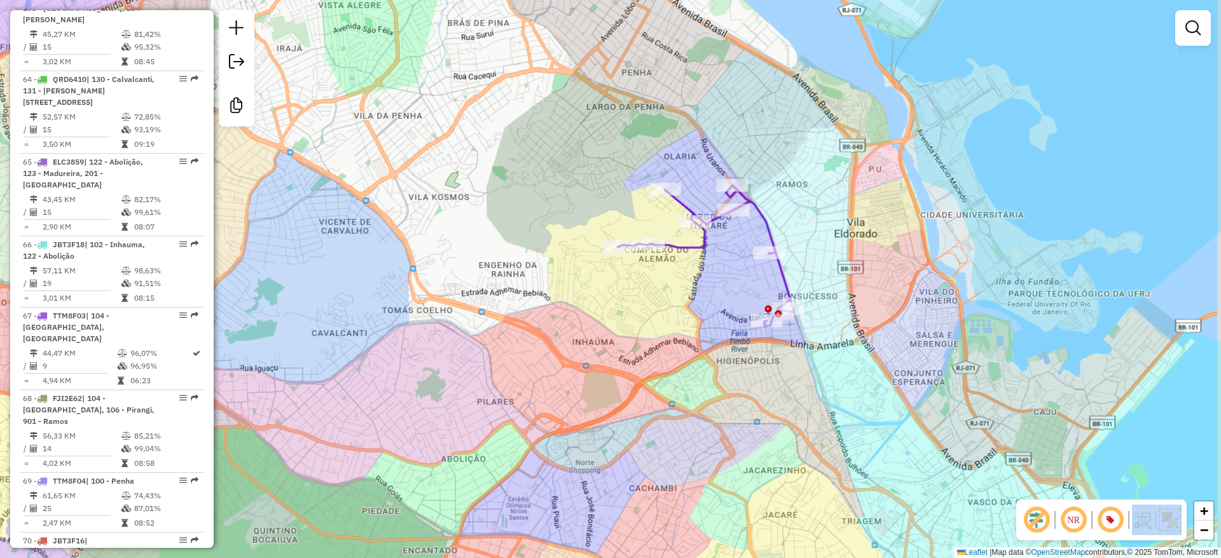
click at [768, 380] on div "Janela de atendimento Grade de atendimento Capacidade Transportadoras Veículos …" at bounding box center [610, 279] width 1221 height 558
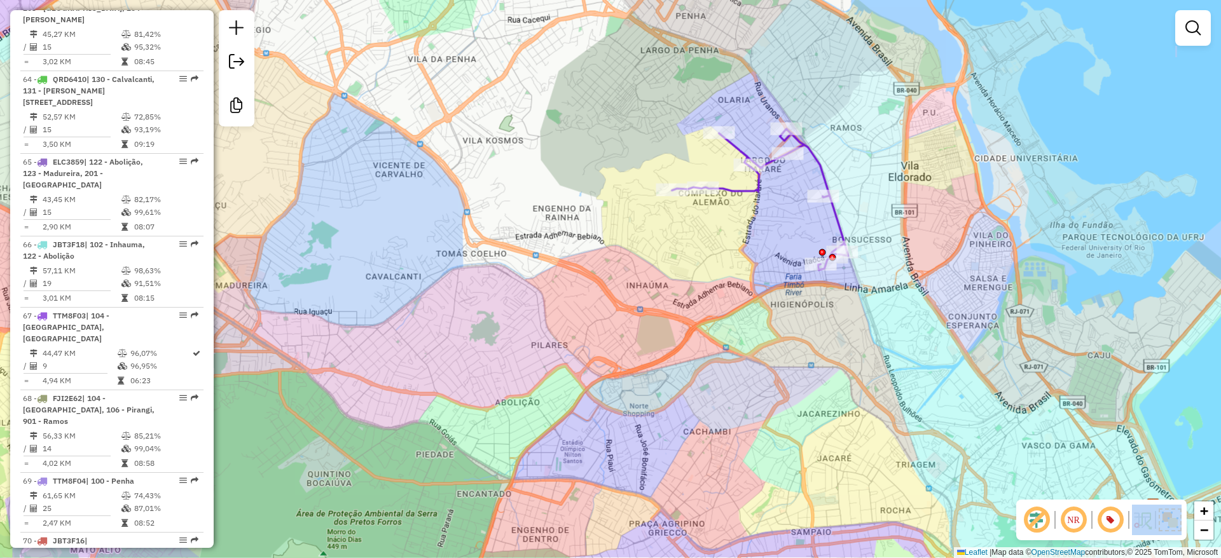
drag, startPoint x: 600, startPoint y: 446, endPoint x: 653, endPoint y: 389, distance: 78.3
click at [653, 389] on div "Janela de atendimento Grade de atendimento Capacidade Transportadoras Veículos …" at bounding box center [610, 279] width 1221 height 558
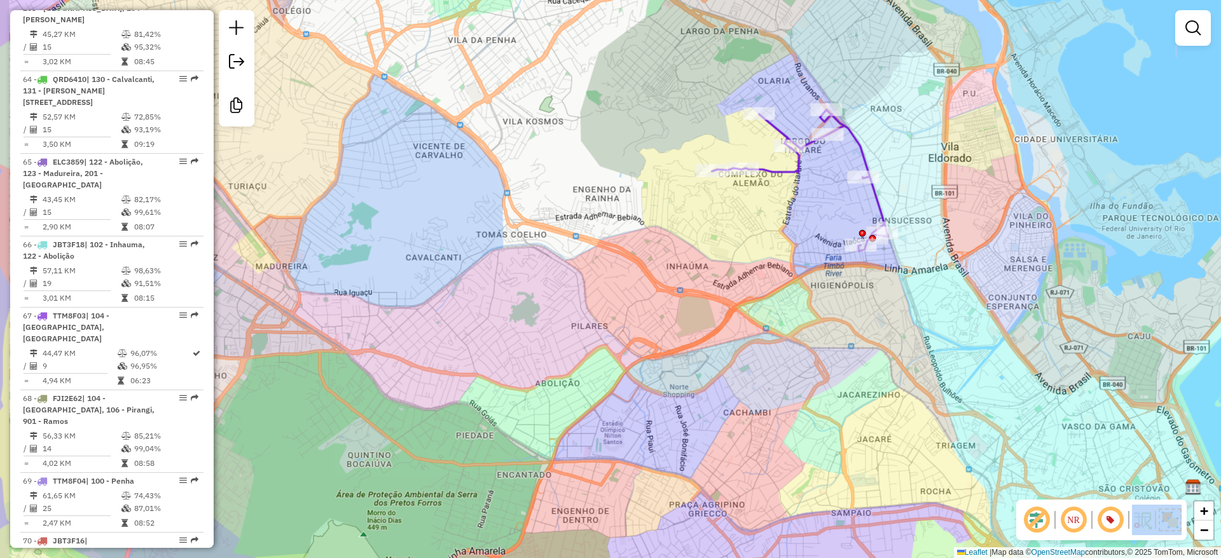
drag, startPoint x: 662, startPoint y: 385, endPoint x: 703, endPoint y: 368, distance: 43.9
click at [703, 368] on div "Janela de atendimento Grade de atendimento Capacidade Transportadoras Veículos …" at bounding box center [610, 279] width 1221 height 558
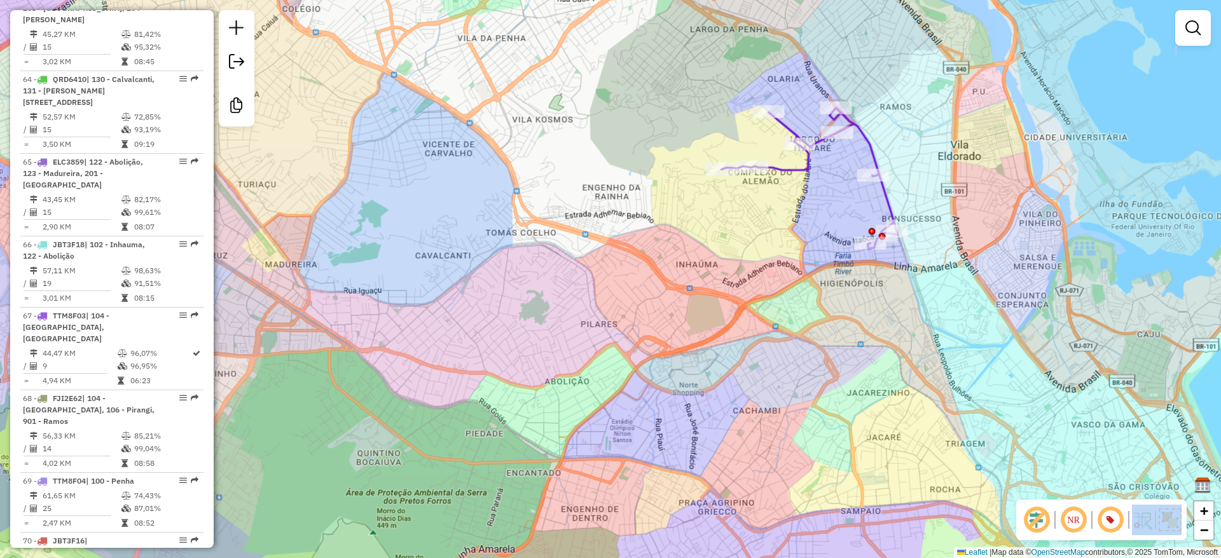
drag, startPoint x: 513, startPoint y: 405, endPoint x: 572, endPoint y: 344, distance: 84.6
click at [572, 344] on div "Janela de atendimento Grade de atendimento Capacidade Transportadoras Veículos …" at bounding box center [610, 279] width 1221 height 558
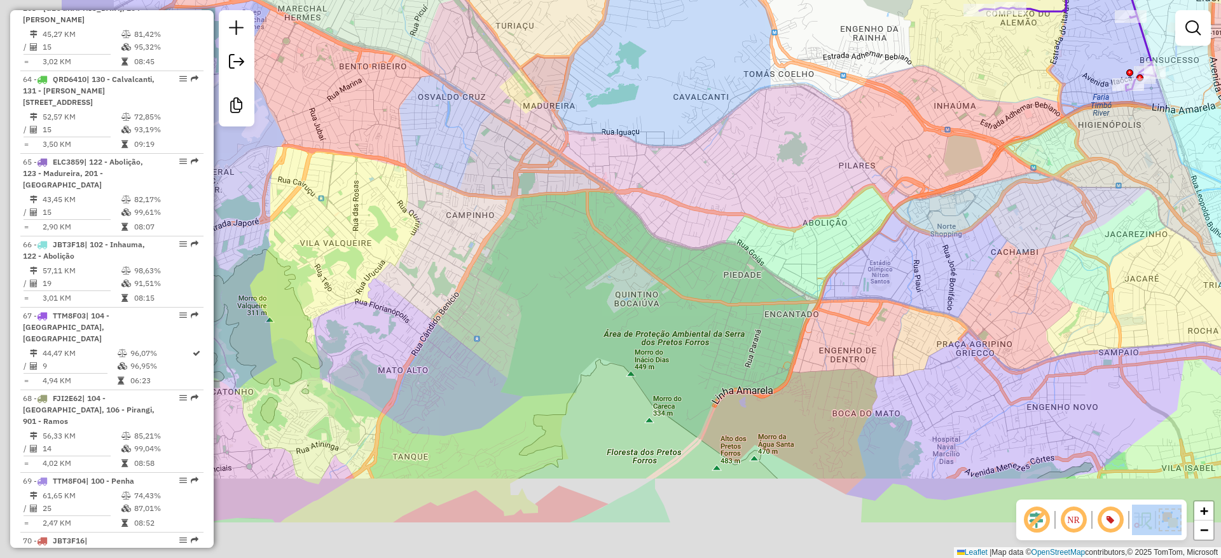
drag, startPoint x: 756, startPoint y: 253, endPoint x: 818, endPoint y: 205, distance: 78.5
click at [818, 206] on div "Janela de atendimento Grade de atendimento Capacidade Transportadoras Veículos …" at bounding box center [610, 279] width 1221 height 558
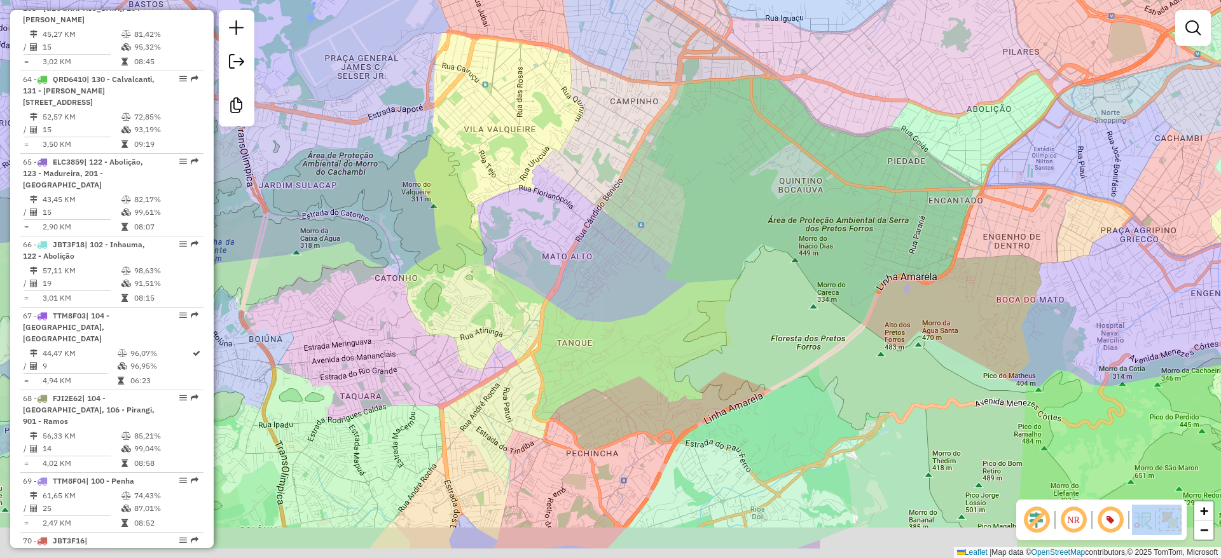
drag, startPoint x: 535, startPoint y: 430, endPoint x: 638, endPoint y: 364, distance: 121.9
click at [638, 364] on div "Janela de atendimento Grade de atendimento Capacidade Transportadoras Veículos …" at bounding box center [610, 279] width 1221 height 558
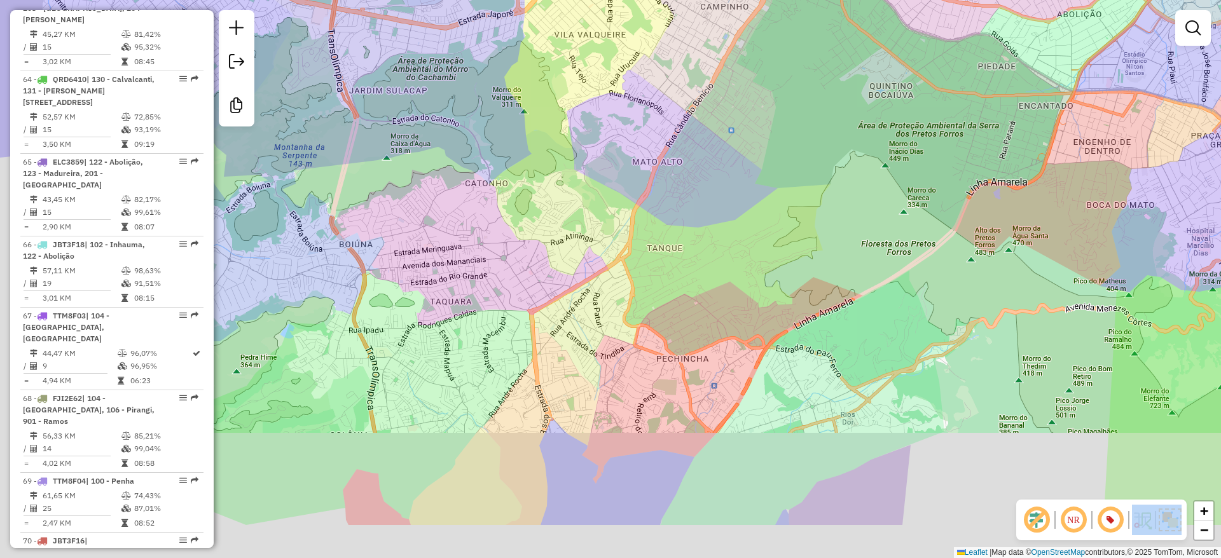
click at [702, 308] on div "Janela de atendimento Grade de atendimento Capacidade Transportadoras Veículos …" at bounding box center [610, 279] width 1221 height 558
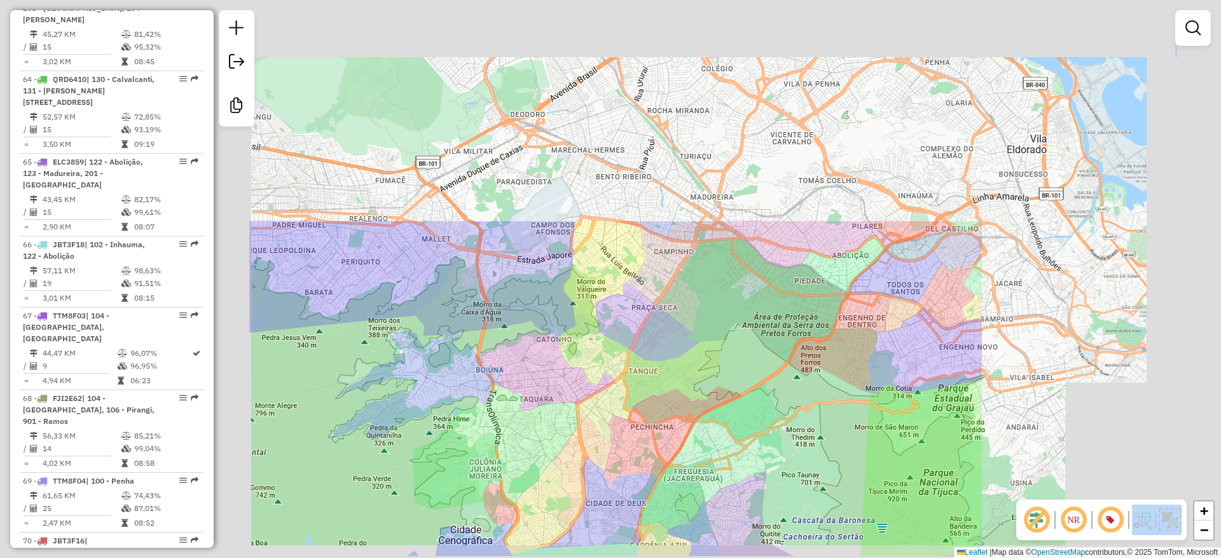
drag, startPoint x: 616, startPoint y: 504, endPoint x: 628, endPoint y: 425, distance: 79.1
click at [626, 436] on div "Janela de atendimento Grade de atendimento Capacidade Transportadoras Veículos …" at bounding box center [610, 279] width 1221 height 558
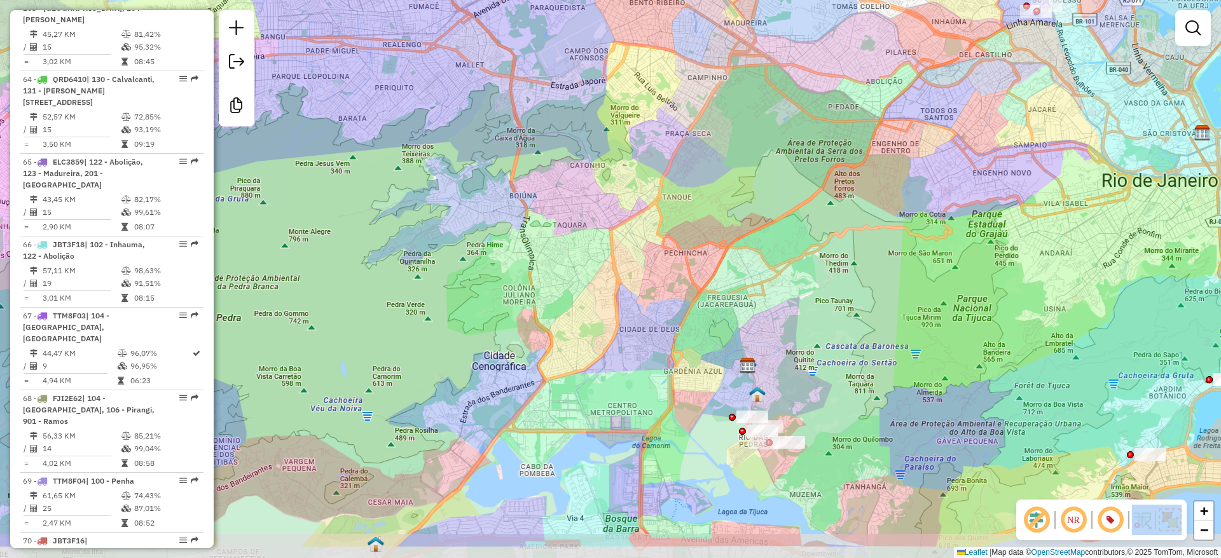
drag, startPoint x: 615, startPoint y: 449, endPoint x: 631, endPoint y: 382, distance: 69.4
click at [631, 382] on div "Janela de atendimento Grade de atendimento Capacidade Transportadoras Veículos …" at bounding box center [610, 279] width 1221 height 558
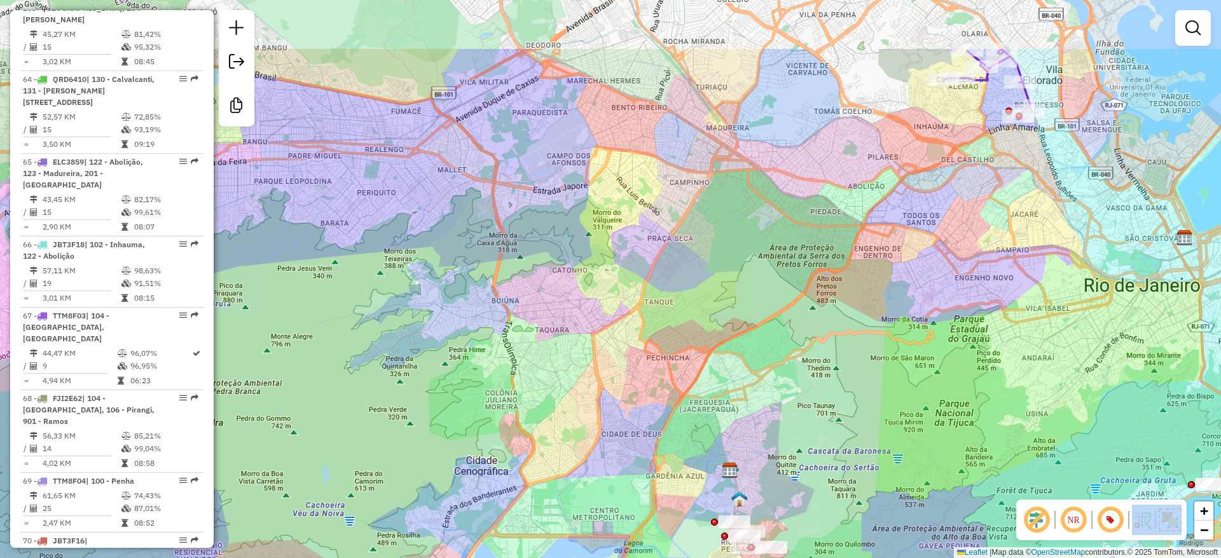
drag, startPoint x: 868, startPoint y: 379, endPoint x: 858, endPoint y: 401, distance: 24.5
click at [859, 448] on div "Janela de atendimento Grade de atendimento Capacidade Transportadoras Veículos …" at bounding box center [610, 279] width 1221 height 558
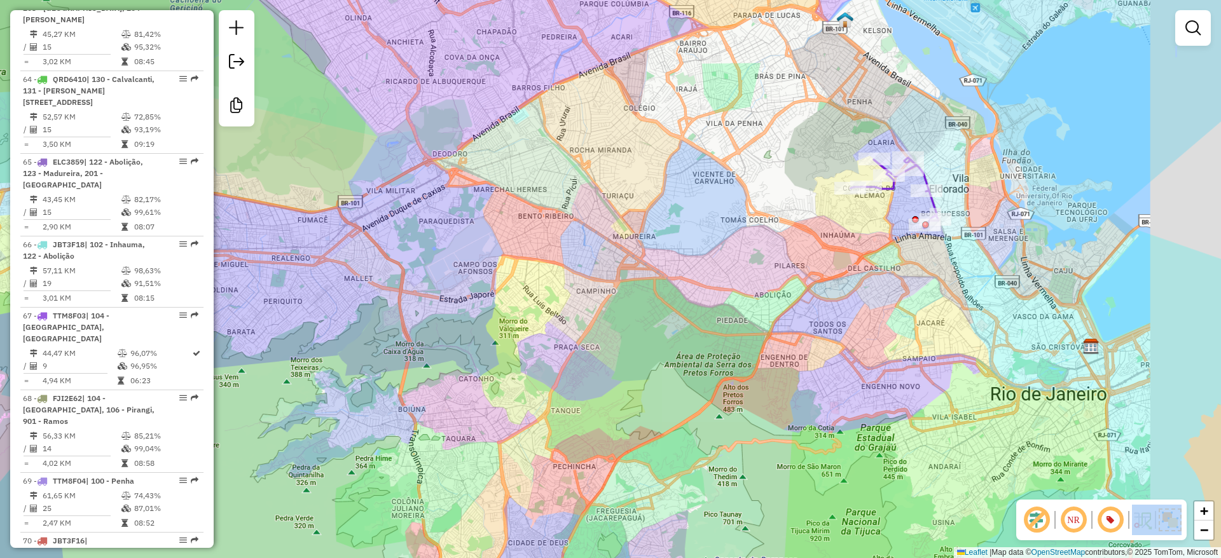
drag, startPoint x: 869, startPoint y: 345, endPoint x: 784, endPoint y: 385, distance: 93.9
click at [784, 385] on div "Janela de atendimento Grade de atendimento Capacidade Transportadoras Veículos …" at bounding box center [610, 279] width 1221 height 558
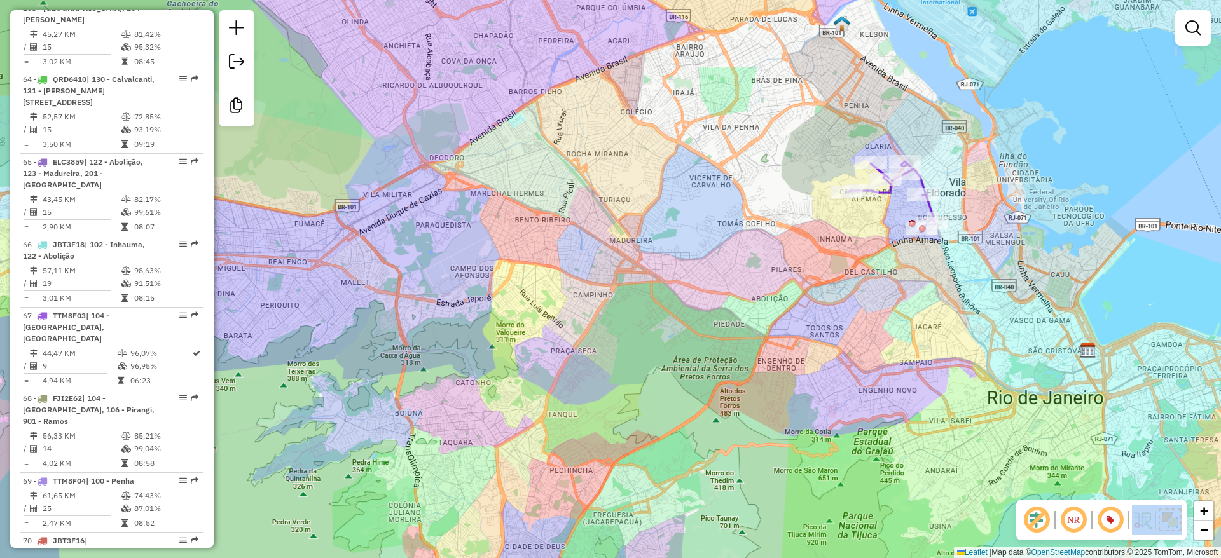
drag, startPoint x: 546, startPoint y: 258, endPoint x: 577, endPoint y: 285, distance: 40.6
click at [544, 263] on div "Janela de atendimento Grade de atendimento Capacidade Transportadoras Veículos …" at bounding box center [610, 279] width 1221 height 558
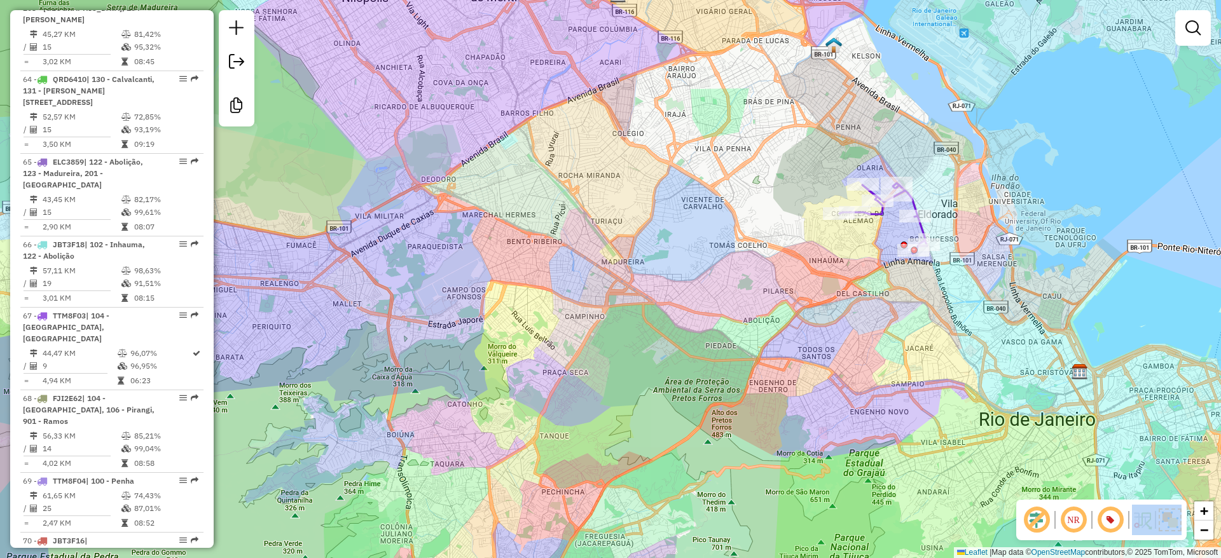
drag, startPoint x: 572, startPoint y: 303, endPoint x: 542, endPoint y: 314, distance: 31.8
click at [542, 314] on div "Janela de atendimento Grade de atendimento Capacidade Transportadoras Veículos …" at bounding box center [610, 279] width 1221 height 558
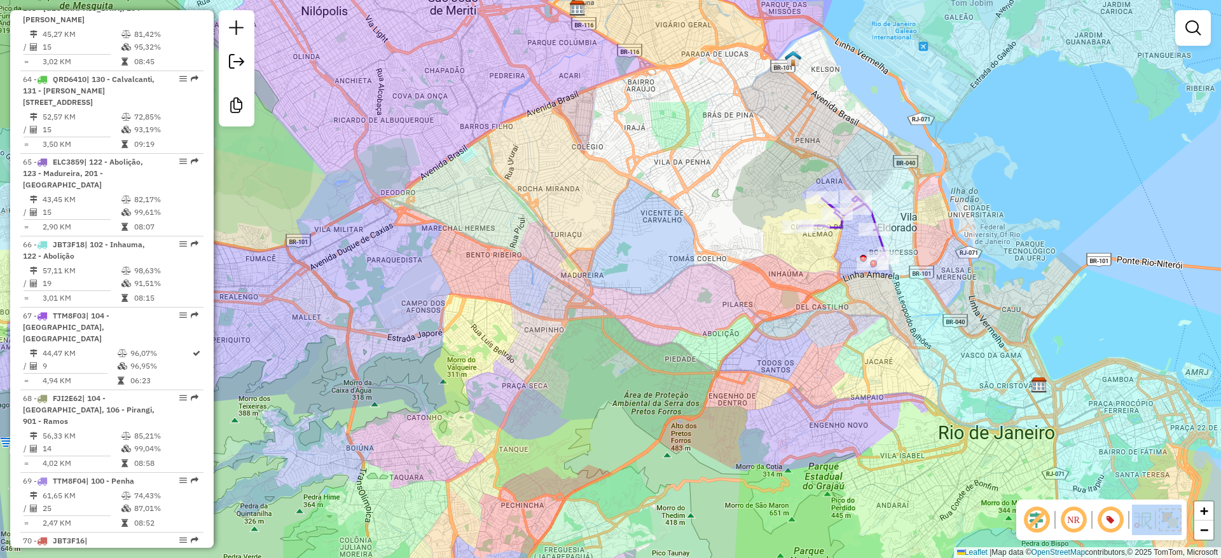
drag, startPoint x: 611, startPoint y: 335, endPoint x: 574, endPoint y: 335, distance: 36.9
click at [574, 335] on div "Janela de atendimento Grade de atendimento Capacidade Transportadoras Veículos …" at bounding box center [610, 279] width 1221 height 558
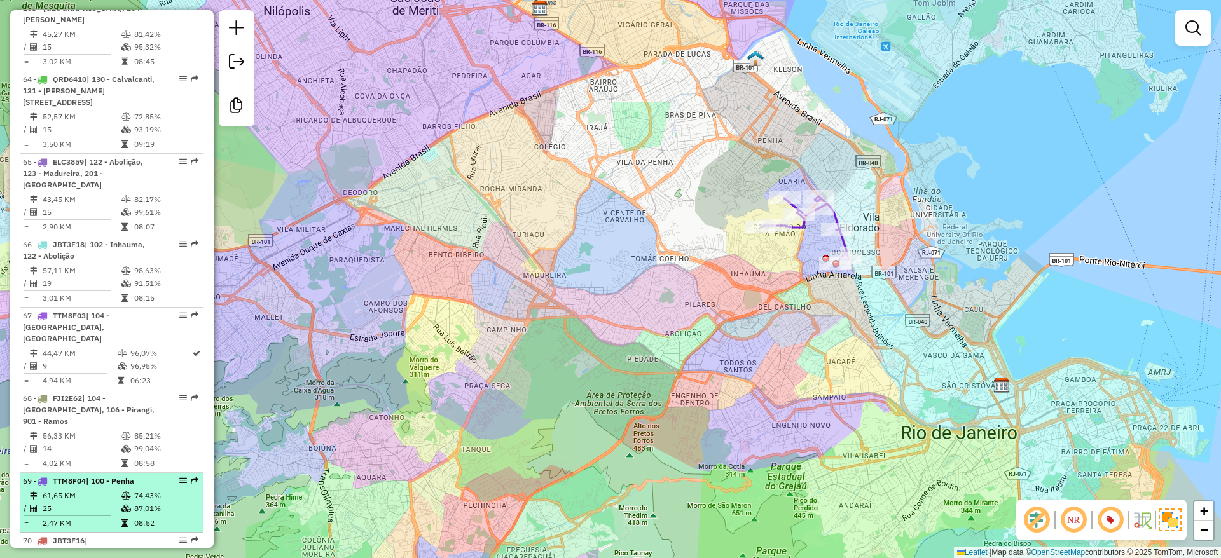
select select "**********"
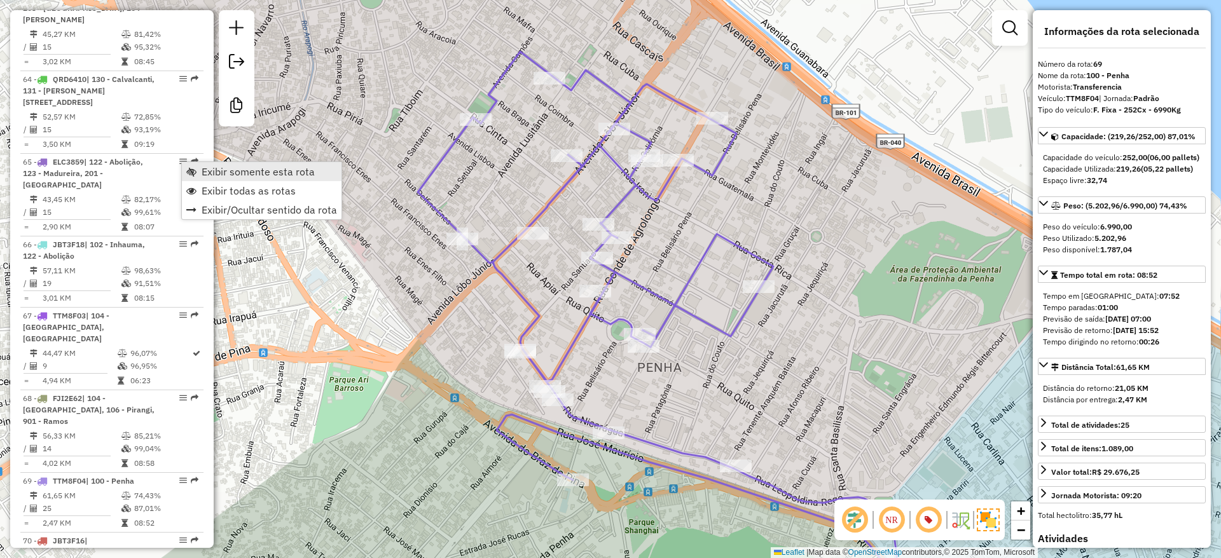
click at [248, 174] on span "Exibir somente esta rota" at bounding box center [258, 172] width 113 height 10
click at [229, 194] on span "Exibir todas as rotas" at bounding box center [247, 190] width 94 height 10
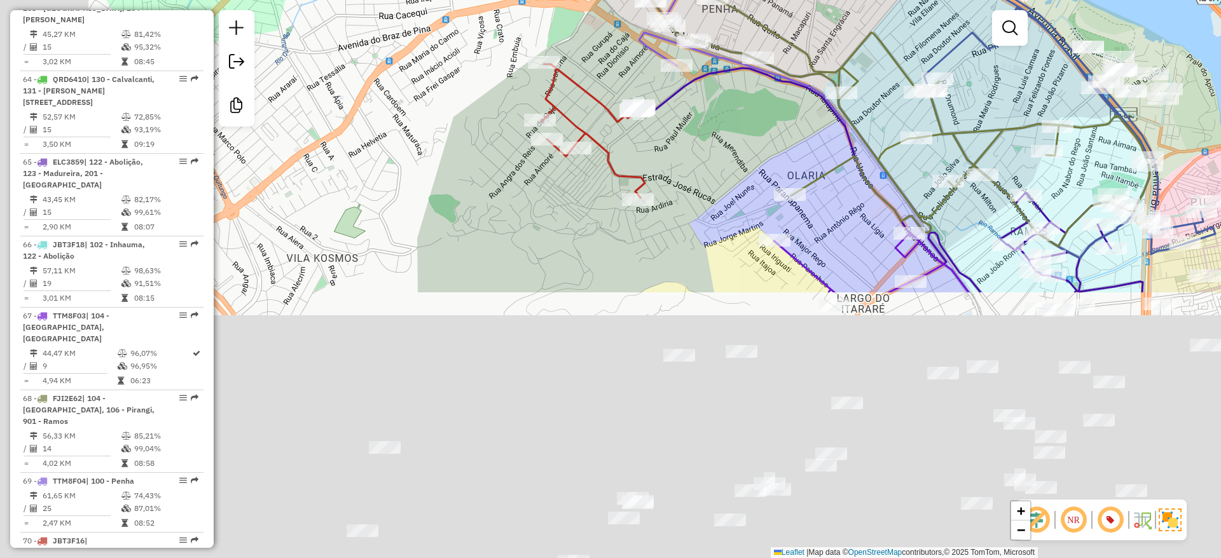
drag, startPoint x: 441, startPoint y: 293, endPoint x: 584, endPoint y: 89, distance: 248.9
click at [587, 0] on html "Aguarde... Pop-up bloqueado! Seu navegador bloqueou automáticamente a abertura …" at bounding box center [610, 279] width 1221 height 558
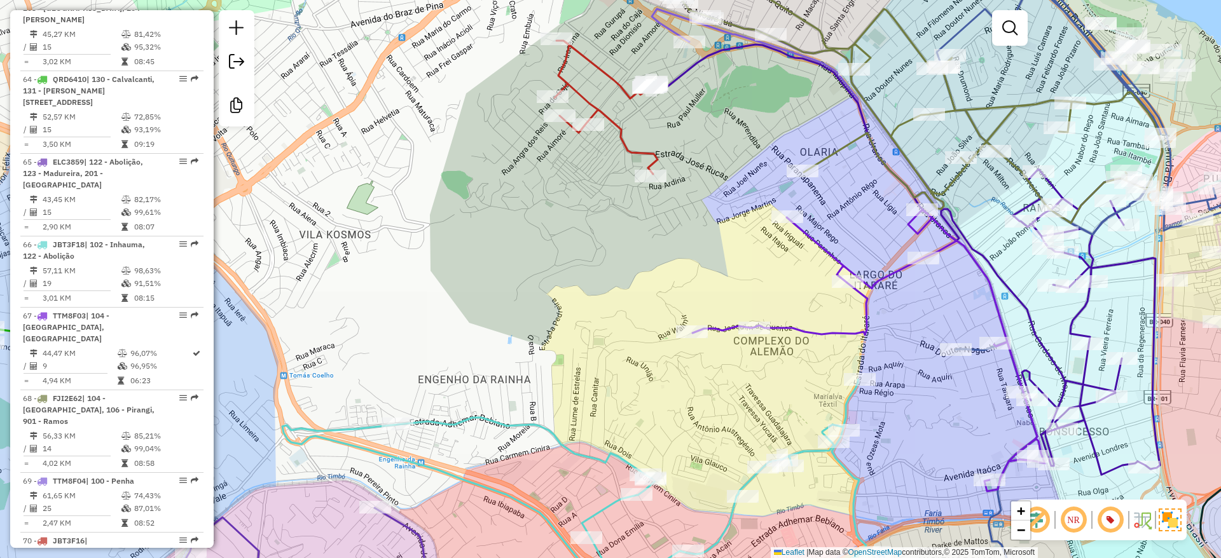
drag, startPoint x: 555, startPoint y: 142, endPoint x: 572, endPoint y: 63, distance: 81.3
click at [572, 68] on div "Janela de atendimento Grade de atendimento Capacidade Transportadoras Veículos …" at bounding box center [610, 279] width 1221 height 558
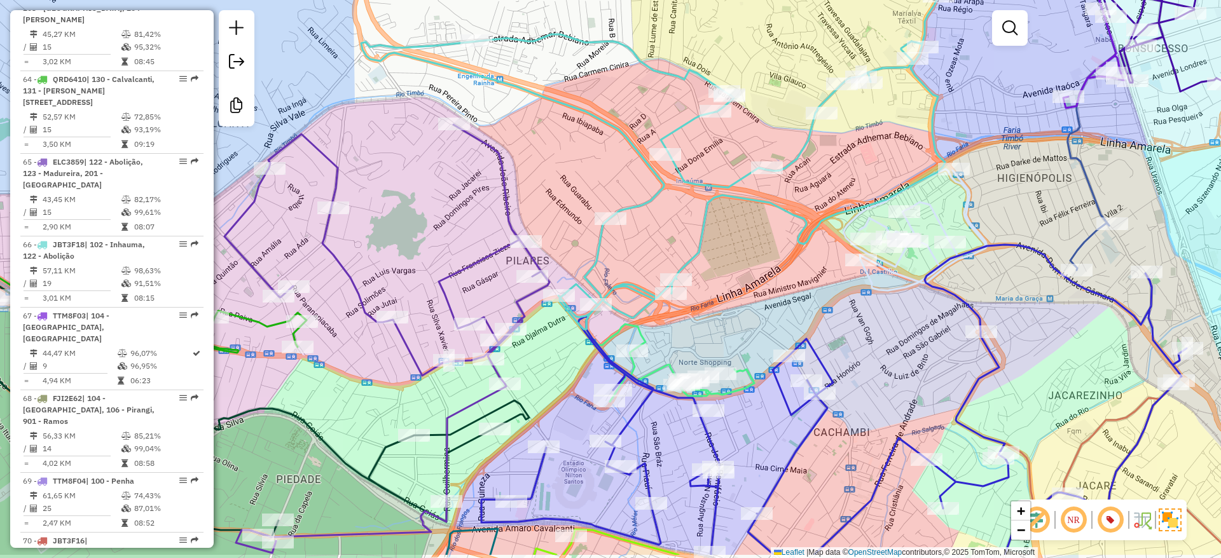
drag, startPoint x: 687, startPoint y: 250, endPoint x: 698, endPoint y: 36, distance: 213.9
click at [698, 38] on div "Janela de atendimento Grade de atendimento Capacidade Transportadoras Veículos …" at bounding box center [610, 279] width 1221 height 558
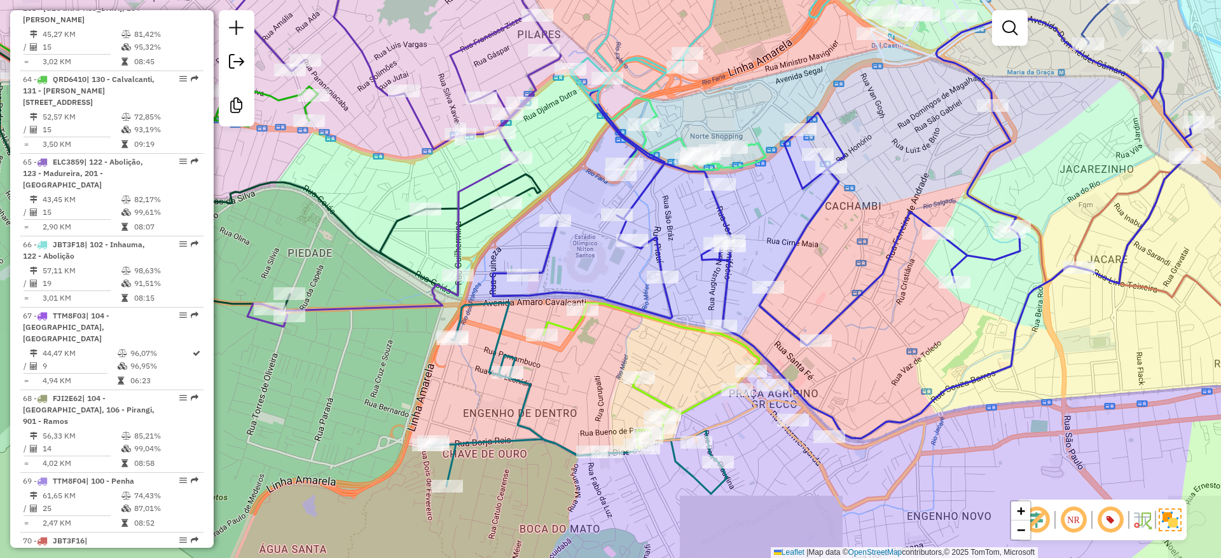
drag, startPoint x: 551, startPoint y: 439, endPoint x: 737, endPoint y: -19, distance: 494.1
click at [737, 0] on html "Aguarde... Pop-up bloqueado! Seu navegador bloqueou automáticamente a abertura …" at bounding box center [610, 279] width 1221 height 558
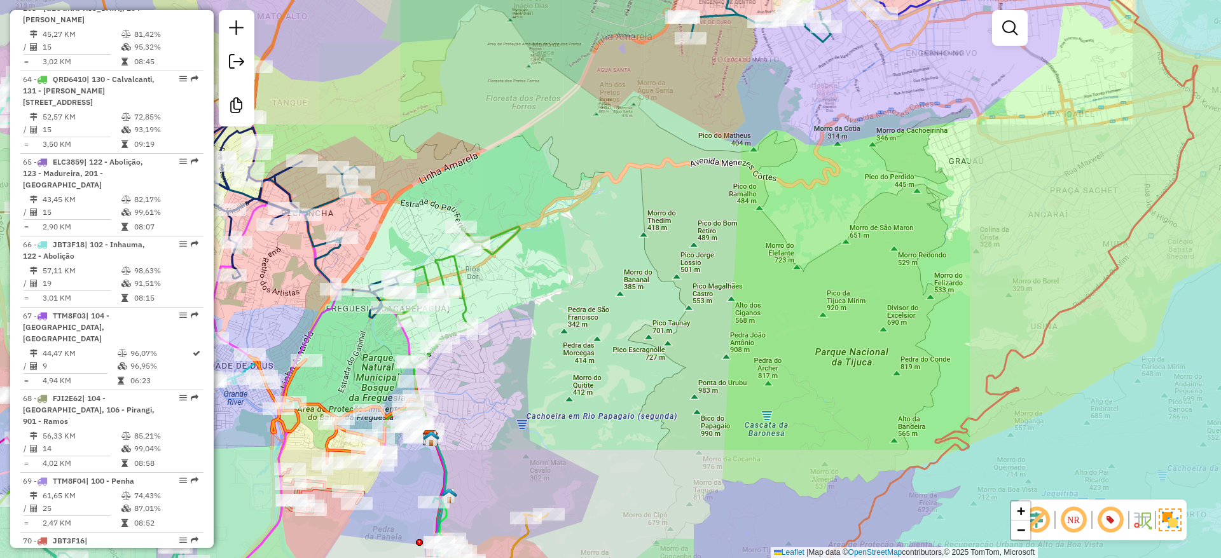
drag, startPoint x: 595, startPoint y: 362, endPoint x: 687, endPoint y: 52, distance: 323.1
click at [686, 52] on div "Janela de atendimento Grade de atendimento Capacidade Transportadoras Veículos …" at bounding box center [610, 279] width 1221 height 558
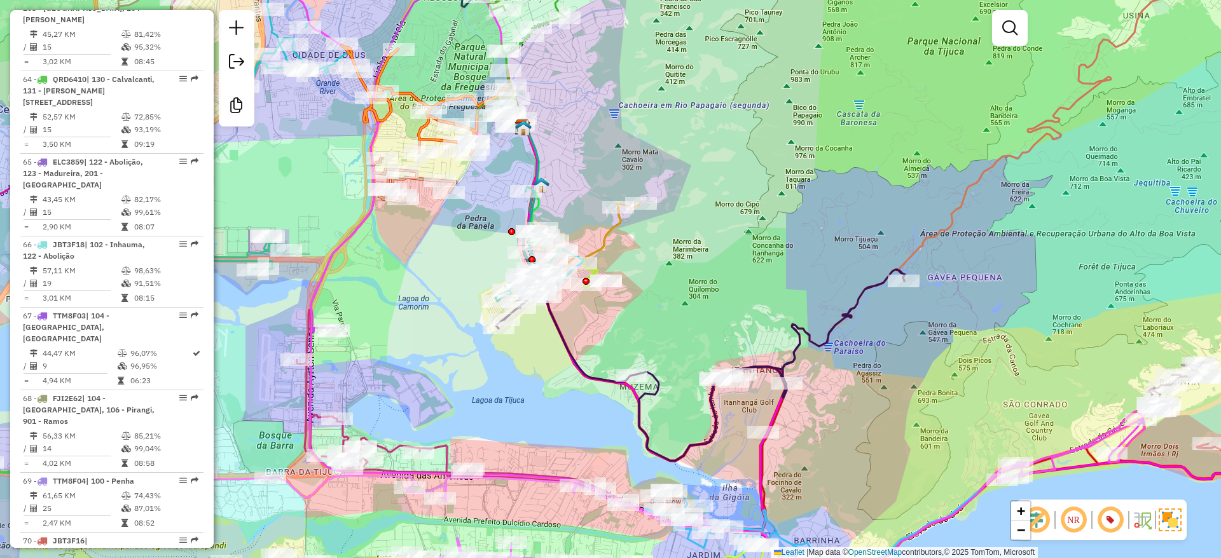
drag, startPoint x: 808, startPoint y: 38, endPoint x: 815, endPoint y: 24, distance: 14.8
click at [815, 24] on div "Janela de atendimento Grade de atendimento Capacidade Transportadoras Veículos …" at bounding box center [610, 279] width 1221 height 558
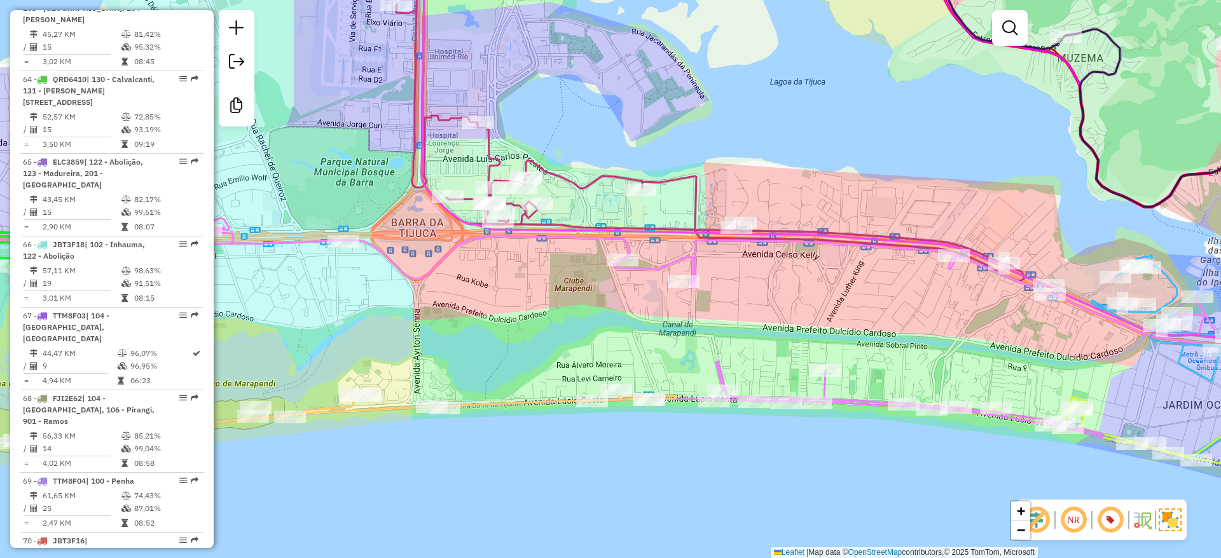
click at [691, 259] on icon at bounding box center [666, 282] width 1166 height 128
select select "**********"
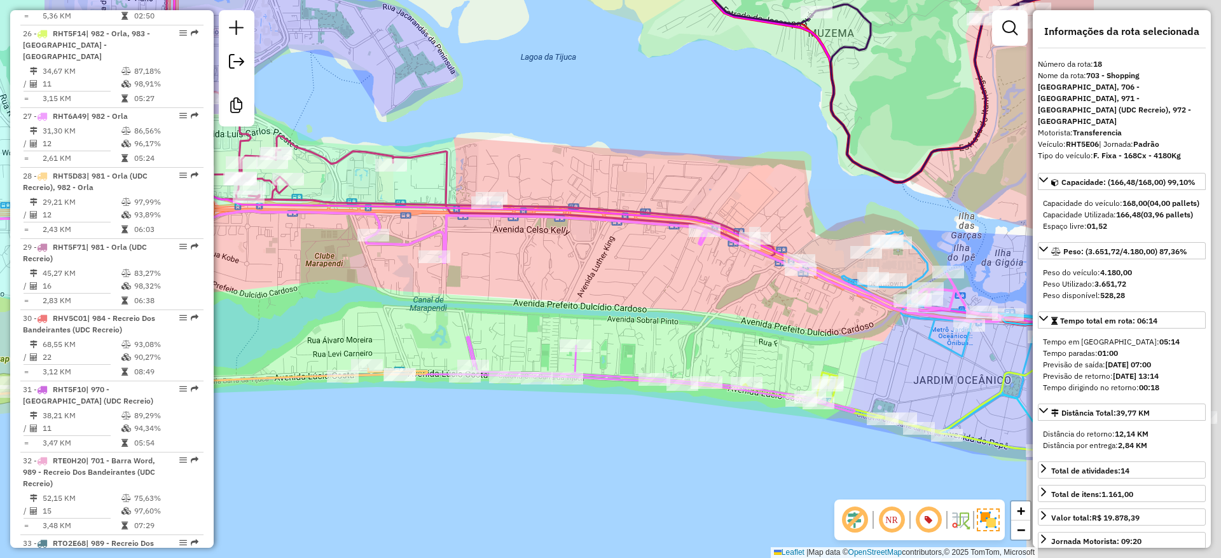
drag, startPoint x: 674, startPoint y: 275, endPoint x: 626, endPoint y: 272, distance: 47.8
click at [626, 272] on div "Janela de atendimento Grade de atendimento Capacidade Transportadoras Veículos …" at bounding box center [610, 279] width 1221 height 558
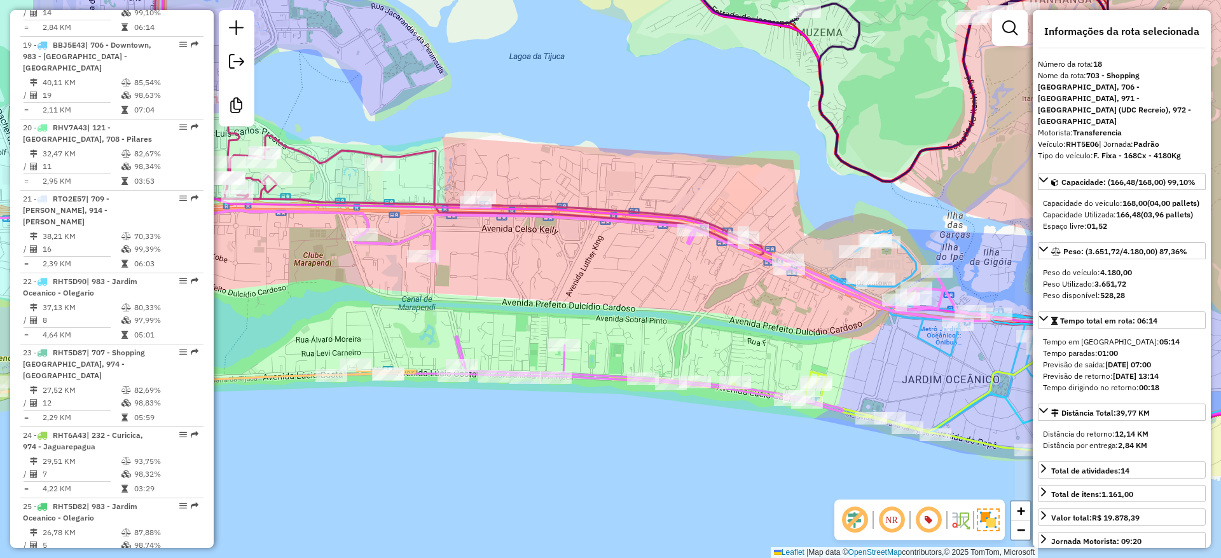
scroll to position [1755, 0]
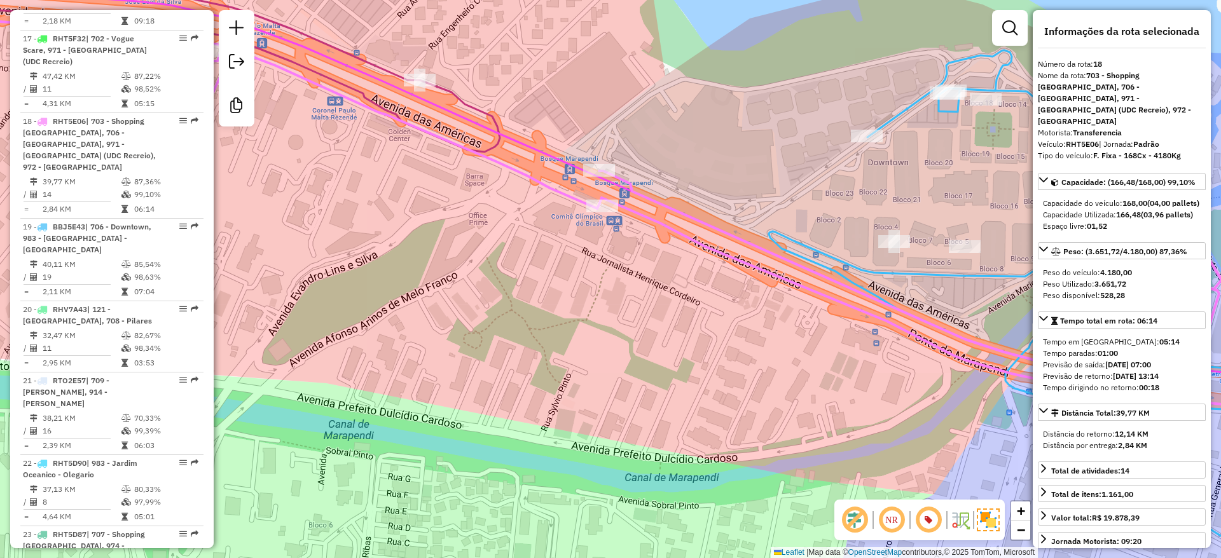
drag, startPoint x: 350, startPoint y: 249, endPoint x: 567, endPoint y: 326, distance: 229.3
click at [567, 326] on div "Janela de atendimento Grade de atendimento Capacidade Transportadoras Veículos …" at bounding box center [610, 279] width 1221 height 558
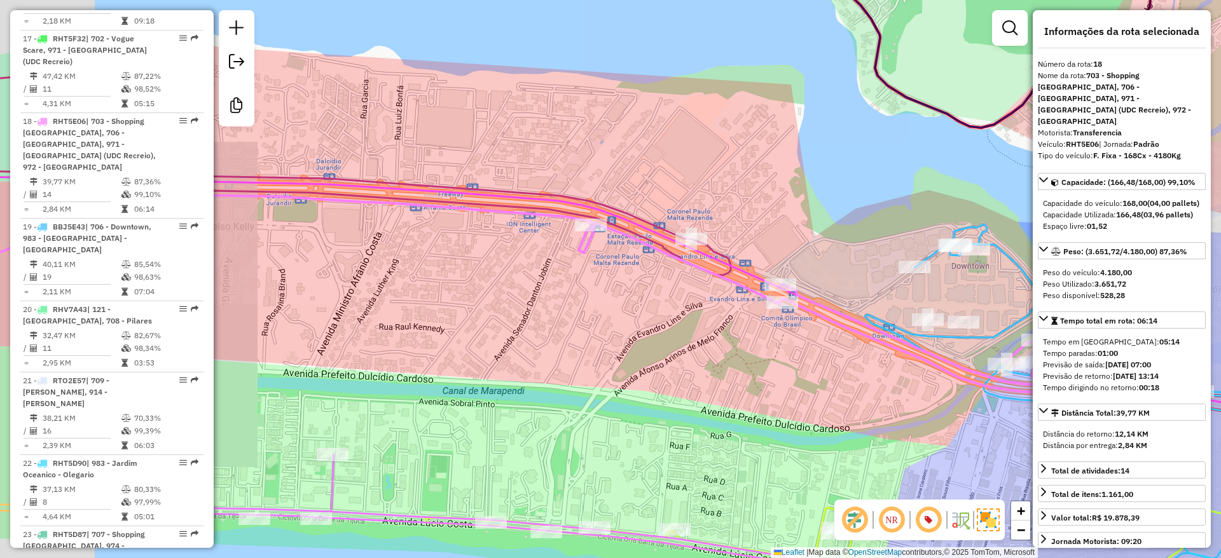
drag, startPoint x: 462, startPoint y: 297, endPoint x: 591, endPoint y: 314, distance: 130.8
click at [591, 314] on div "Janela de atendimento Grade de atendimento Capacidade Transportadoras Veículos …" at bounding box center [610, 279] width 1221 height 558
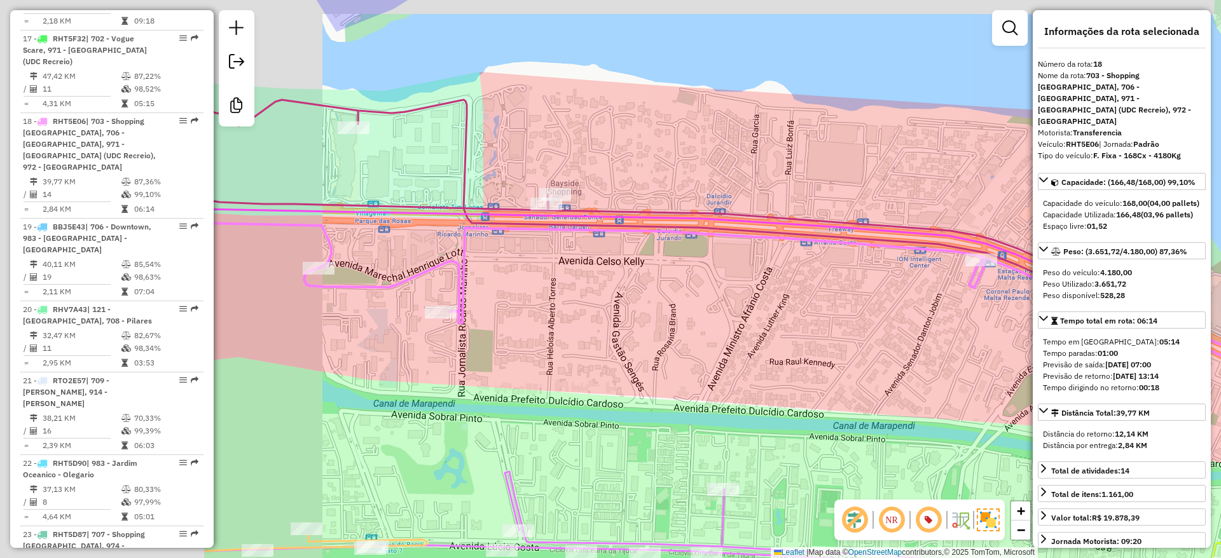
drag, startPoint x: 449, startPoint y: 317, endPoint x: 721, endPoint y: 334, distance: 272.1
click at [735, 336] on div "Janela de atendimento Grade de atendimento Capacidade Transportadoras Veículos …" at bounding box center [610, 279] width 1221 height 558
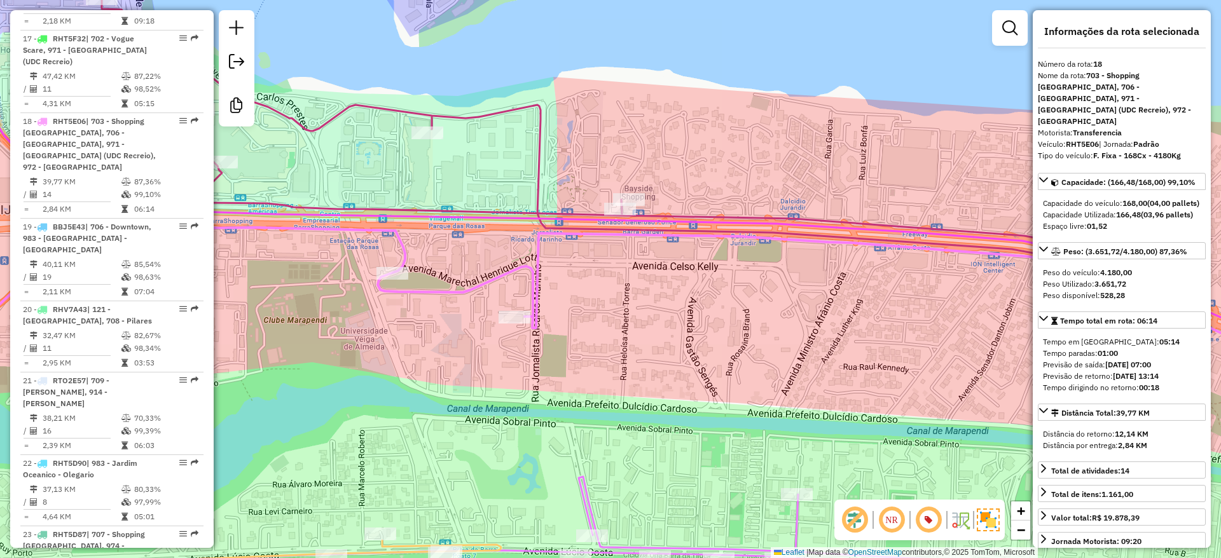
drag, startPoint x: 335, startPoint y: 327, endPoint x: 375, endPoint y: 333, distance: 40.6
click at [372, 334] on div "Janela de atendimento Grade de atendimento Capacidade Transportadoras Veículos …" at bounding box center [610, 279] width 1221 height 558
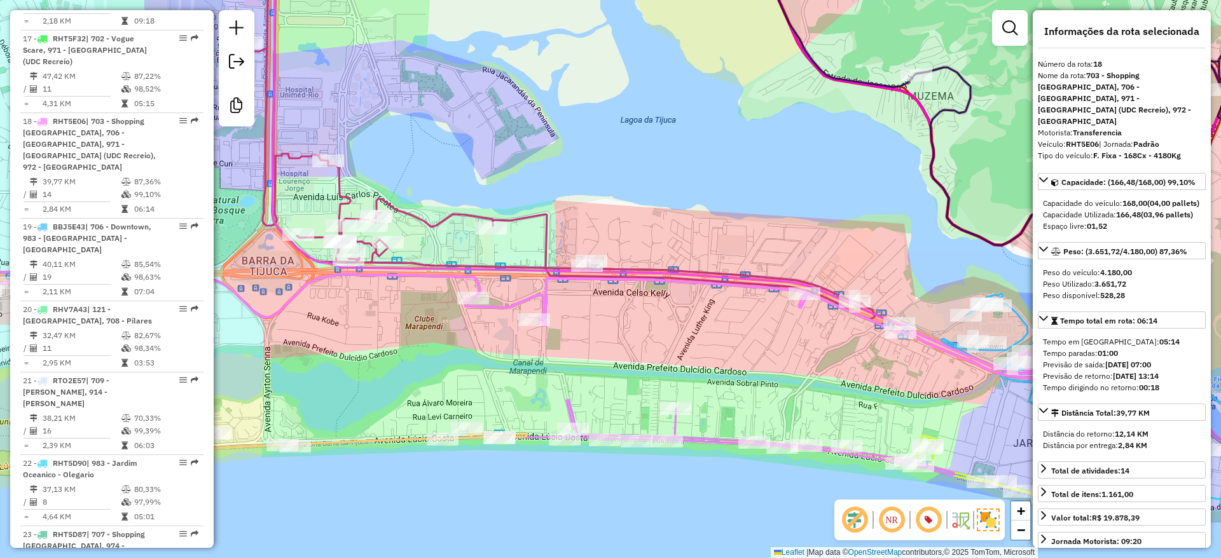
drag, startPoint x: 574, startPoint y: 217, endPoint x: 917, endPoint y: 177, distance: 345.8
click at [917, 177] on div "Janela de atendimento Grade de atendimento Capacidade Transportadoras Veículos …" at bounding box center [610, 279] width 1221 height 558
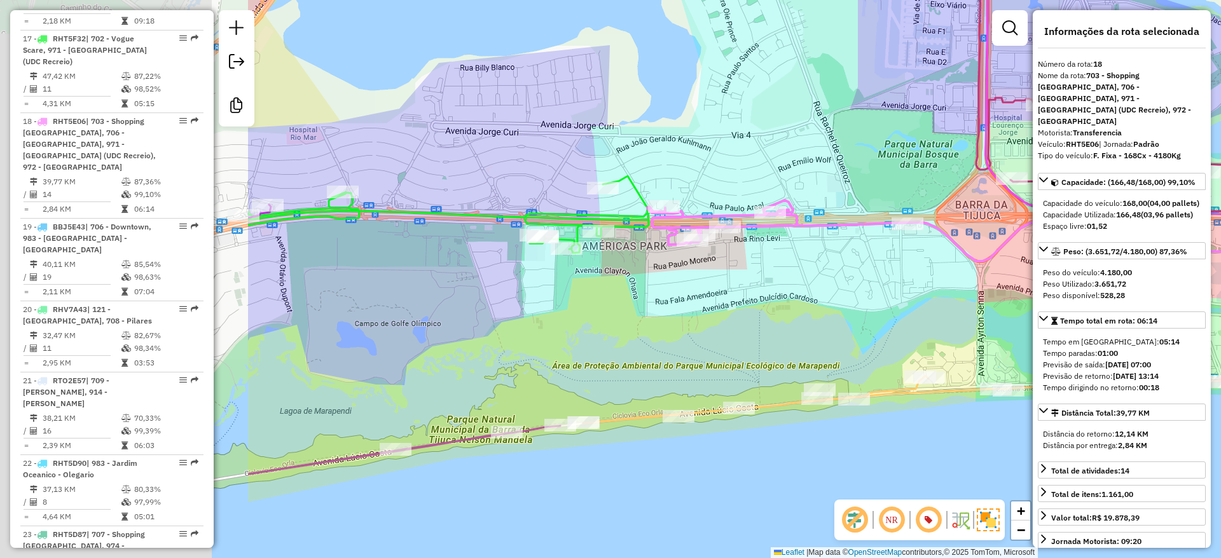
drag, startPoint x: 497, startPoint y: 321, endPoint x: 691, endPoint y: 305, distance: 194.0
click at [691, 305] on div "Janela de atendimento Grade de atendimento Capacidade Transportadoras Veículos …" at bounding box center [610, 279] width 1221 height 558
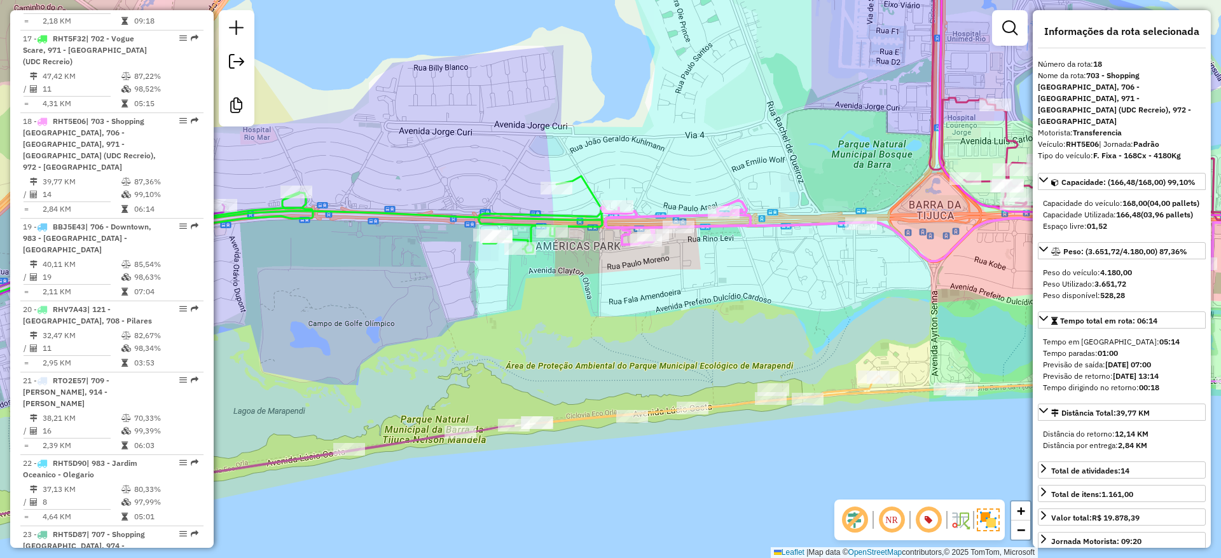
drag, startPoint x: 870, startPoint y: 318, endPoint x: 588, endPoint y: 313, distance: 281.8
click at [588, 313] on div "Janela de atendimento Grade de atendimento Capacidade Transportadoras Veículos …" at bounding box center [610, 279] width 1221 height 558
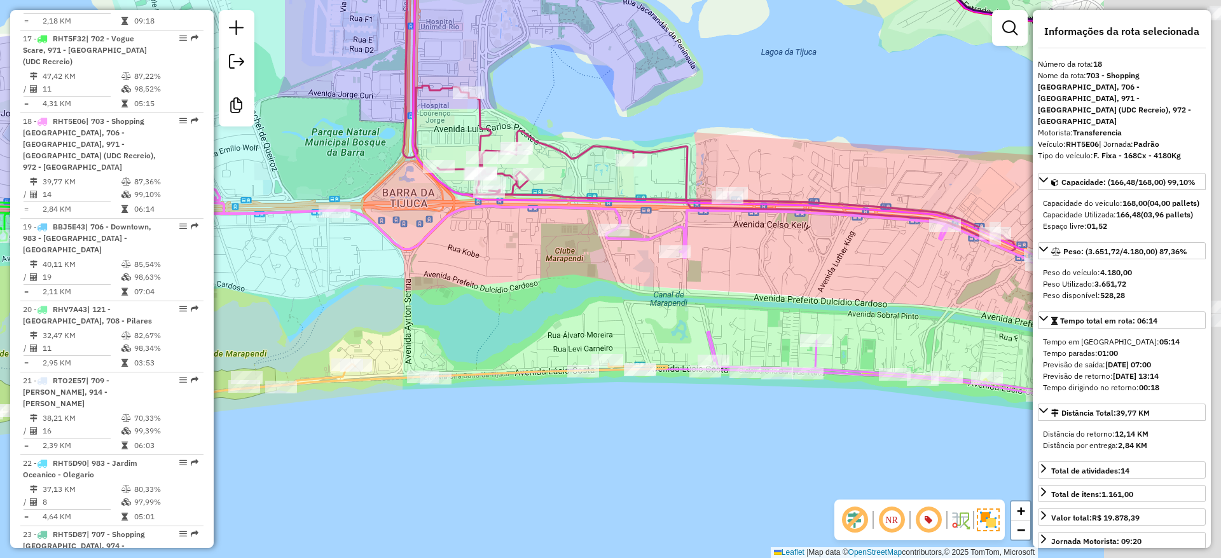
drag, startPoint x: 802, startPoint y: 305, endPoint x: 707, endPoint y: 308, distance: 95.5
click at [658, 313] on div "Janela de atendimento Grade de atendimento Capacidade Transportadoras Veículos …" at bounding box center [610, 279] width 1221 height 558
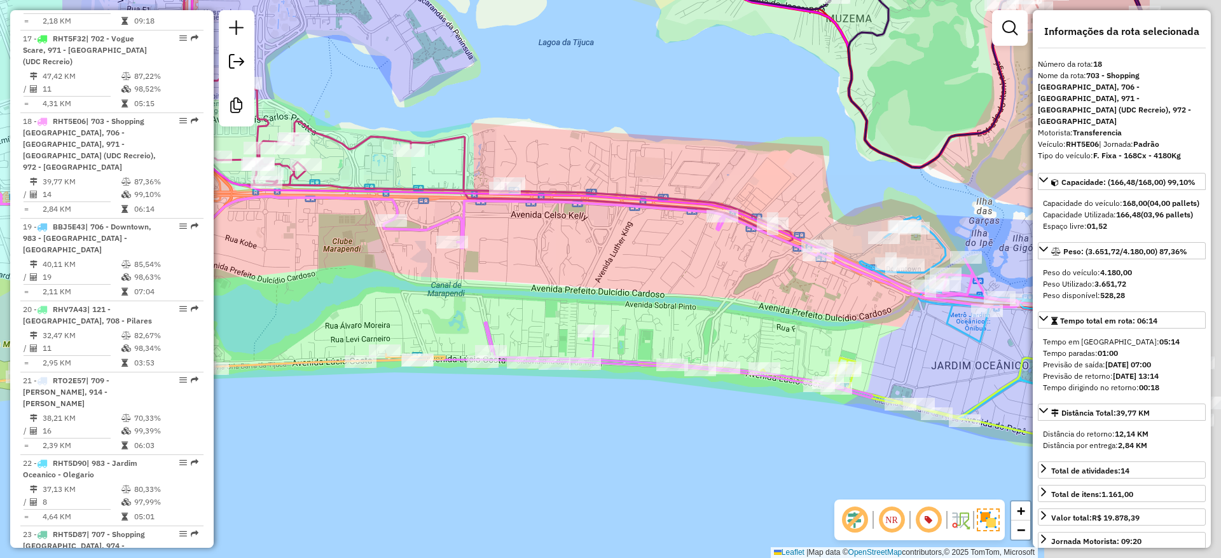
drag, startPoint x: 910, startPoint y: 320, endPoint x: 663, endPoint y: 288, distance: 248.8
click at [663, 288] on div "Janela de atendimento Grade de atendimento Capacidade Transportadoras Veículos …" at bounding box center [610, 279] width 1221 height 558
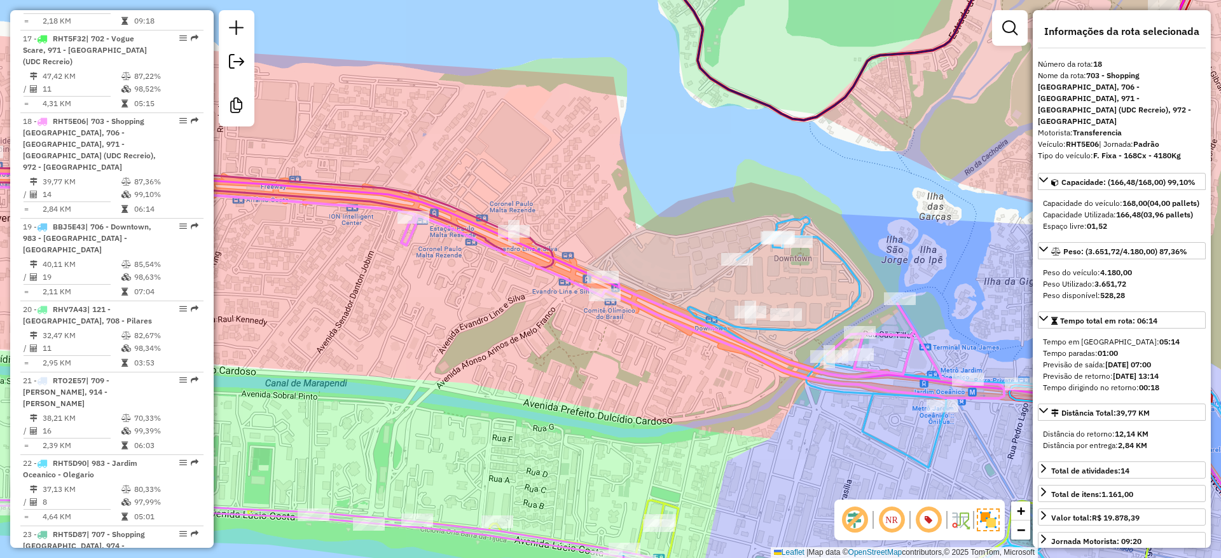
click at [835, 245] on icon at bounding box center [981, 415] width 724 height 397
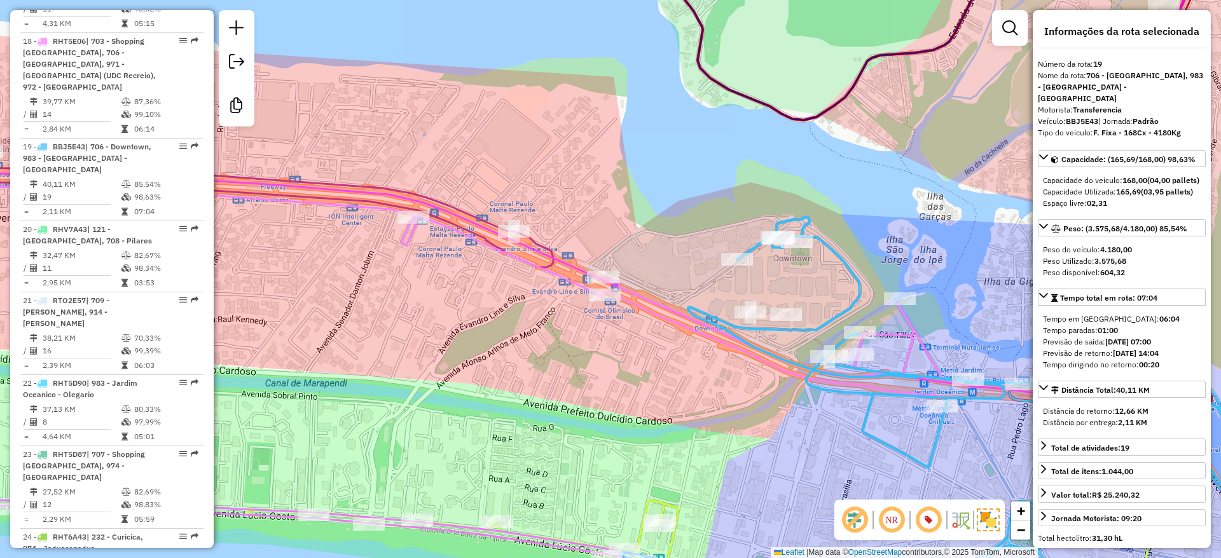
scroll to position [1849, 0]
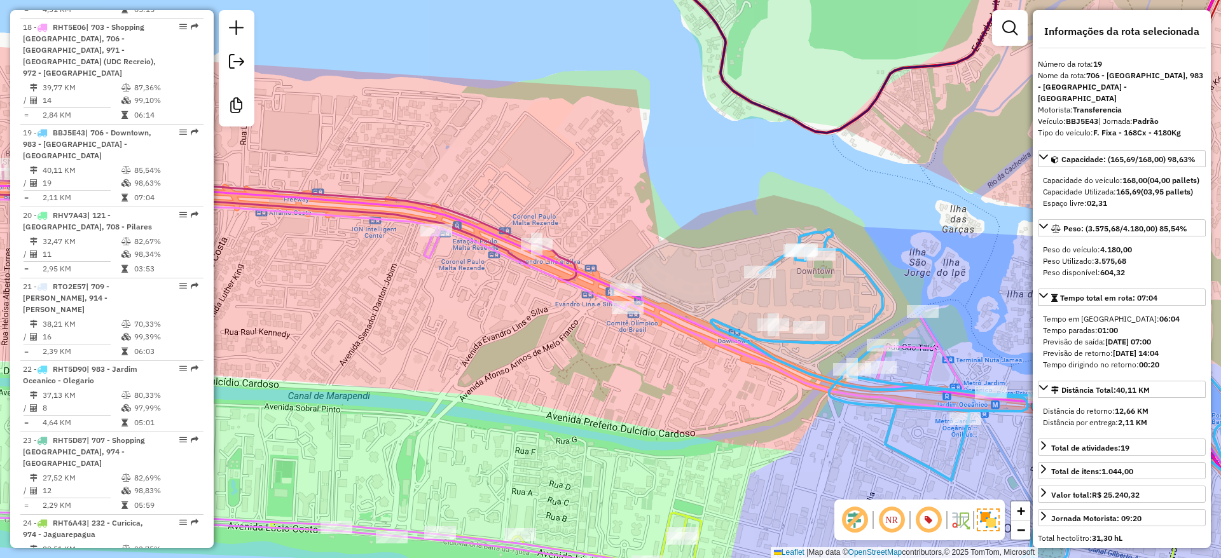
drag, startPoint x: 336, startPoint y: 281, endPoint x: 852, endPoint y: 301, distance: 515.5
click at [953, 343] on div "Rota 18 - Placa RHT5E06 55008648 - EMPRESA CHAMONIX HOT Janela de atendimento G…" at bounding box center [610, 279] width 1221 height 558
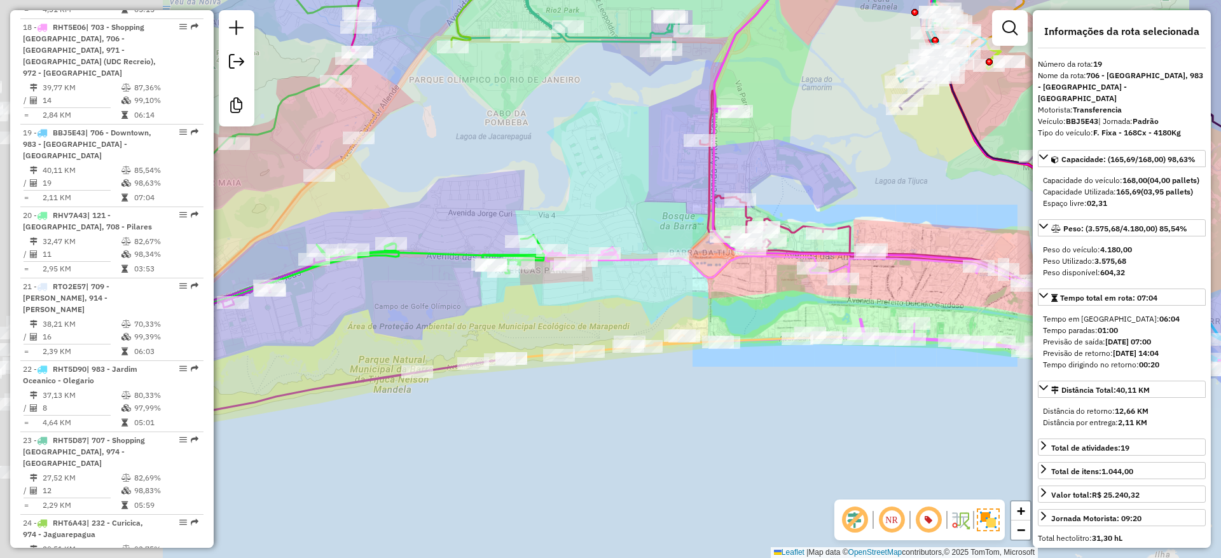
click at [709, 286] on div "Janela de atendimento Grade de atendimento Capacidade Transportadoras Veículos …" at bounding box center [610, 279] width 1221 height 558
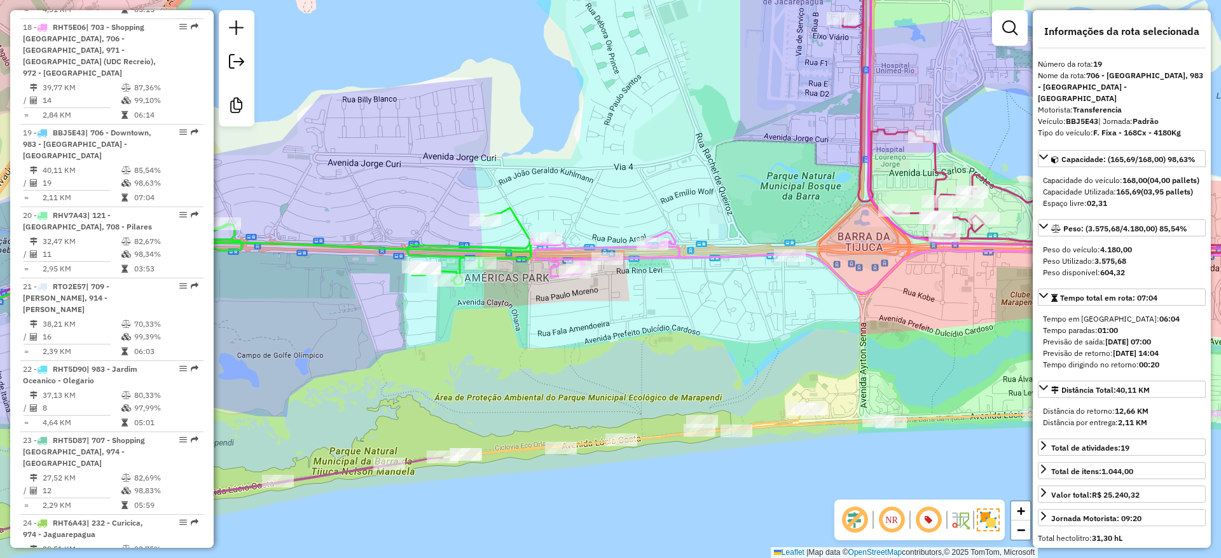
drag, startPoint x: 506, startPoint y: 301, endPoint x: 595, endPoint y: 308, distance: 89.9
click at [594, 310] on div "Janela de atendimento Grade de atendimento Capacidade Transportadoras Veículos …" at bounding box center [610, 279] width 1221 height 558
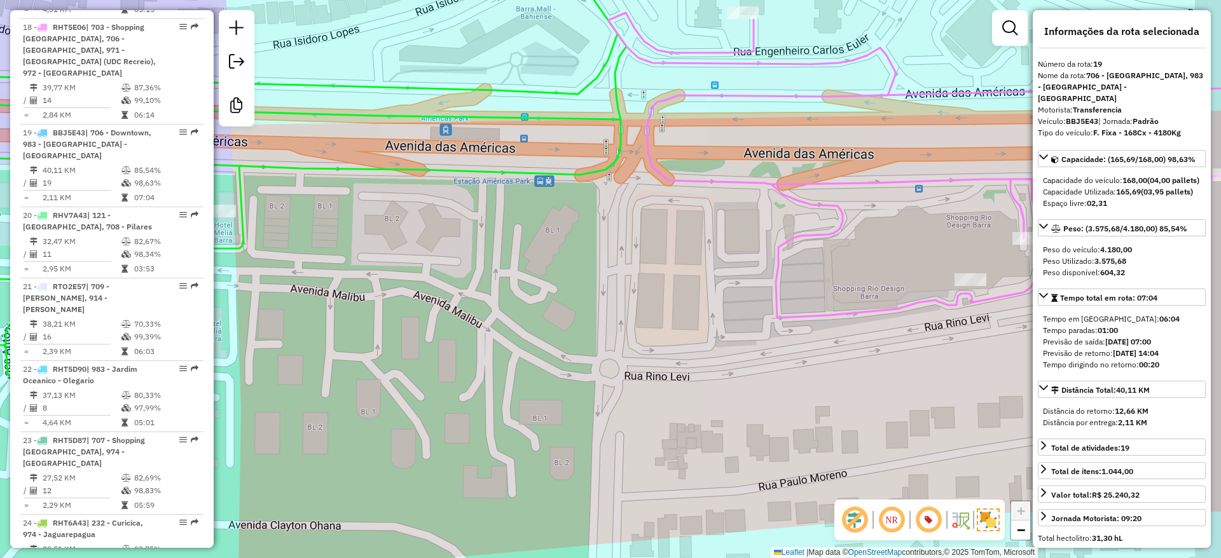
drag, startPoint x: 960, startPoint y: 286, endPoint x: 873, endPoint y: 277, distance: 88.2
click at [875, 278] on div "Janela de atendimento Grade de atendimento Capacidade Transportadoras Veículos …" at bounding box center [610, 279] width 1221 height 558
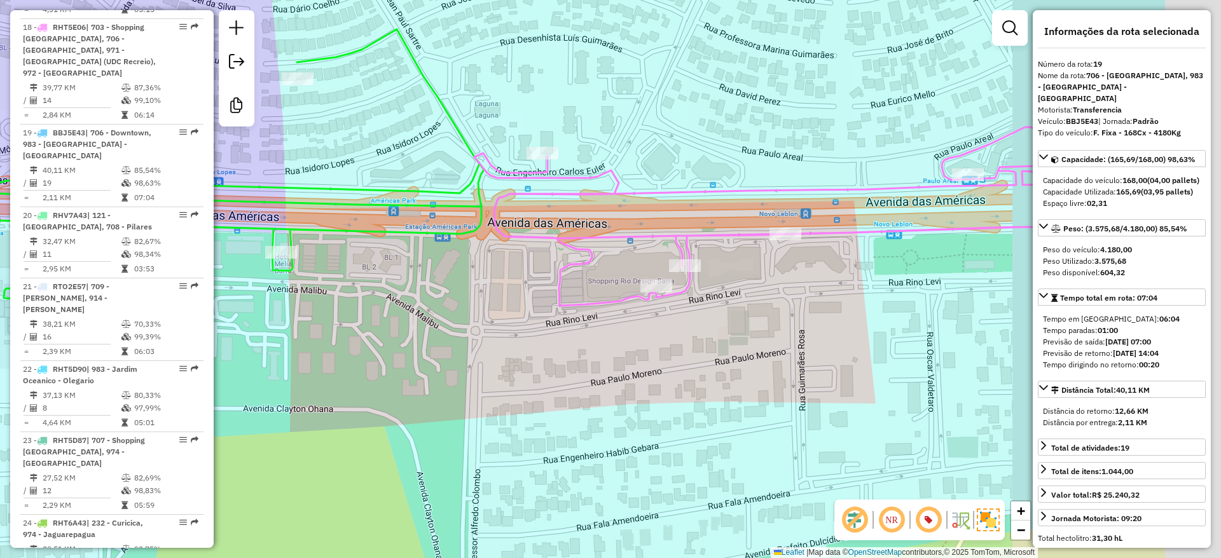
drag, startPoint x: 659, startPoint y: 357, endPoint x: 380, endPoint y: 352, distance: 279.2
click at [450, 360] on div "Janela de atendimento Grade de atendimento Capacidade Transportadoras Veículos …" at bounding box center [610, 279] width 1221 height 558
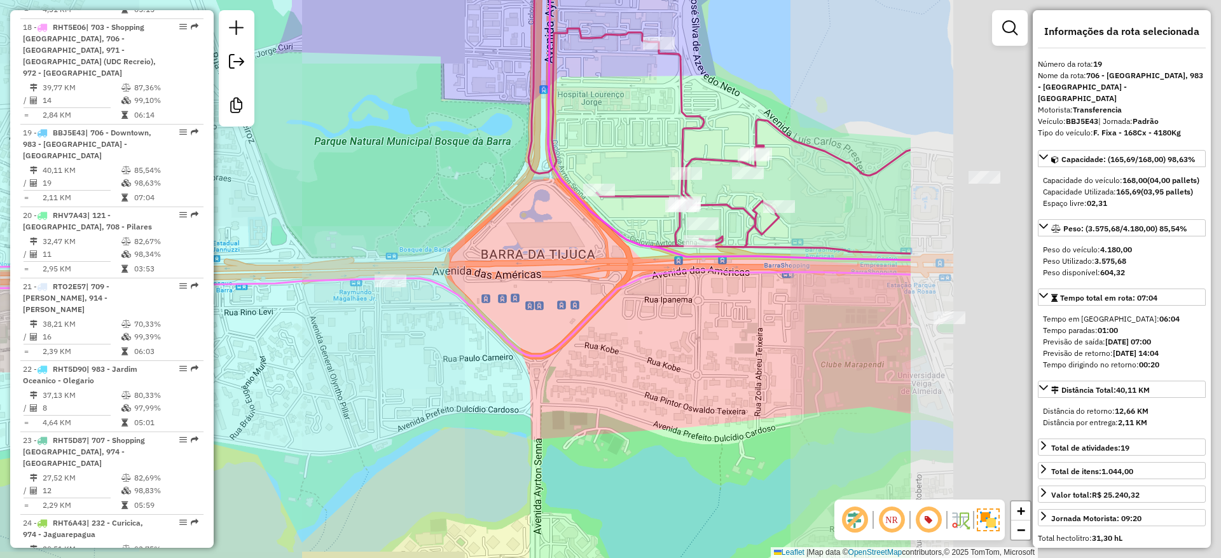
click at [406, 359] on div "Janela de atendimento Grade de atendimento Capacidade Transportadoras Veículos …" at bounding box center [610, 279] width 1221 height 558
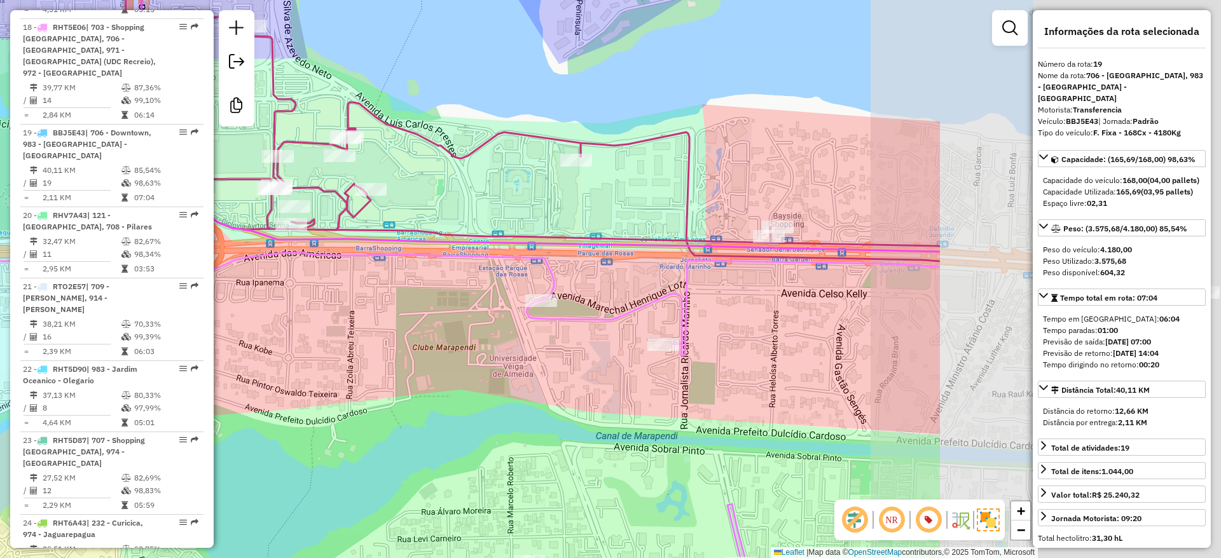
drag, startPoint x: 817, startPoint y: 385, endPoint x: 459, endPoint y: 373, distance: 358.2
click at [459, 373] on div "Janela de atendimento Grade de atendimento Capacidade Transportadoras Veículos …" at bounding box center [610, 279] width 1221 height 558
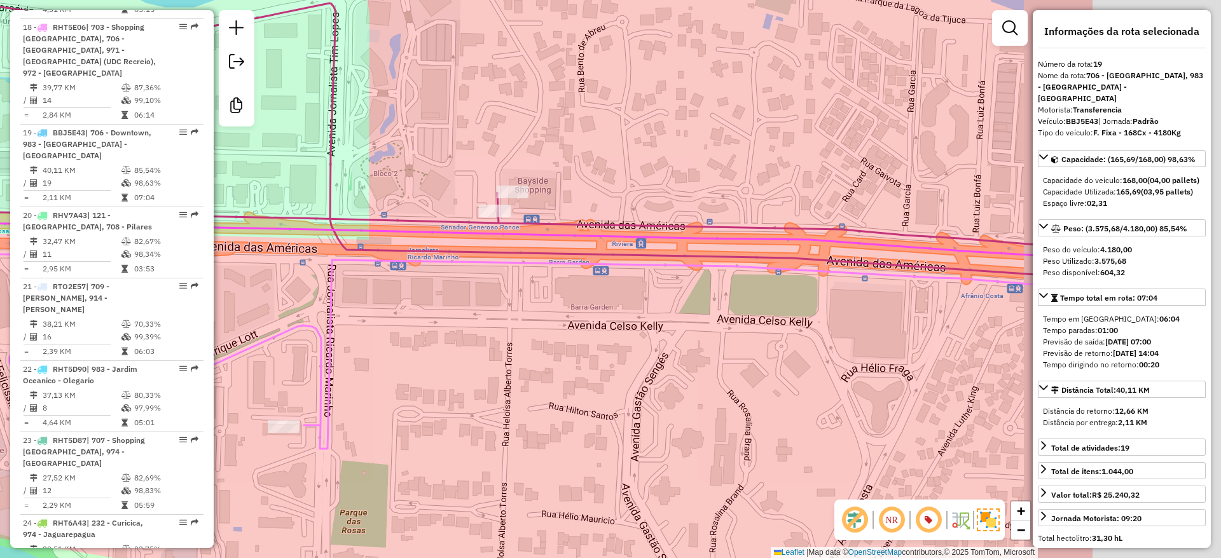
drag, startPoint x: 614, startPoint y: 372, endPoint x: 450, endPoint y: 355, distance: 164.3
click at [450, 356] on div "Janela de atendimento Grade de atendimento Capacidade Transportadoras Veículos …" at bounding box center [610, 279] width 1221 height 558
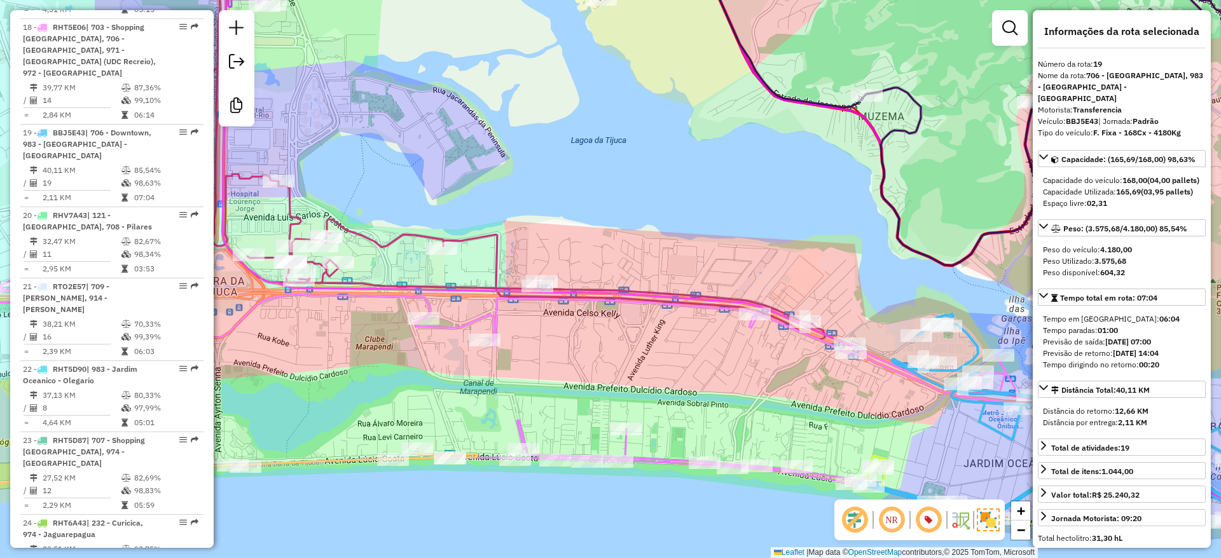
drag, startPoint x: 745, startPoint y: 385, endPoint x: 684, endPoint y: 362, distance: 65.6
click at [684, 362] on div "Janela de atendimento Grade de atendimento Capacidade Transportadoras Veículos …" at bounding box center [610, 279] width 1221 height 558
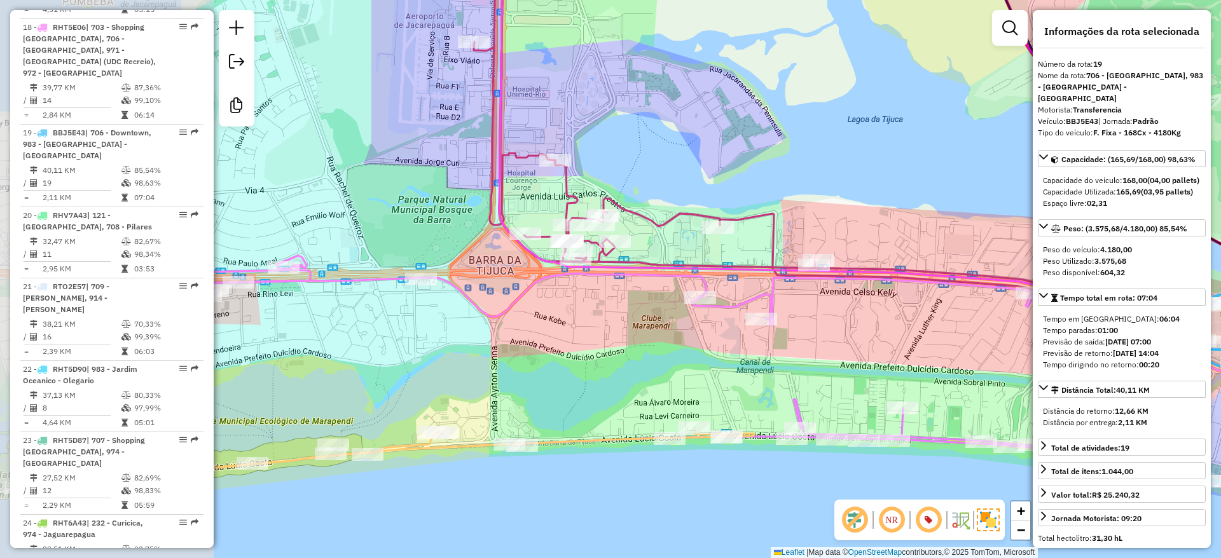
drag, startPoint x: 497, startPoint y: 365, endPoint x: 799, endPoint y: 351, distance: 302.4
click at [799, 351] on div "Janela de atendimento Grade de atendimento Capacidade Transportadoras Veículos …" at bounding box center [610, 279] width 1221 height 558
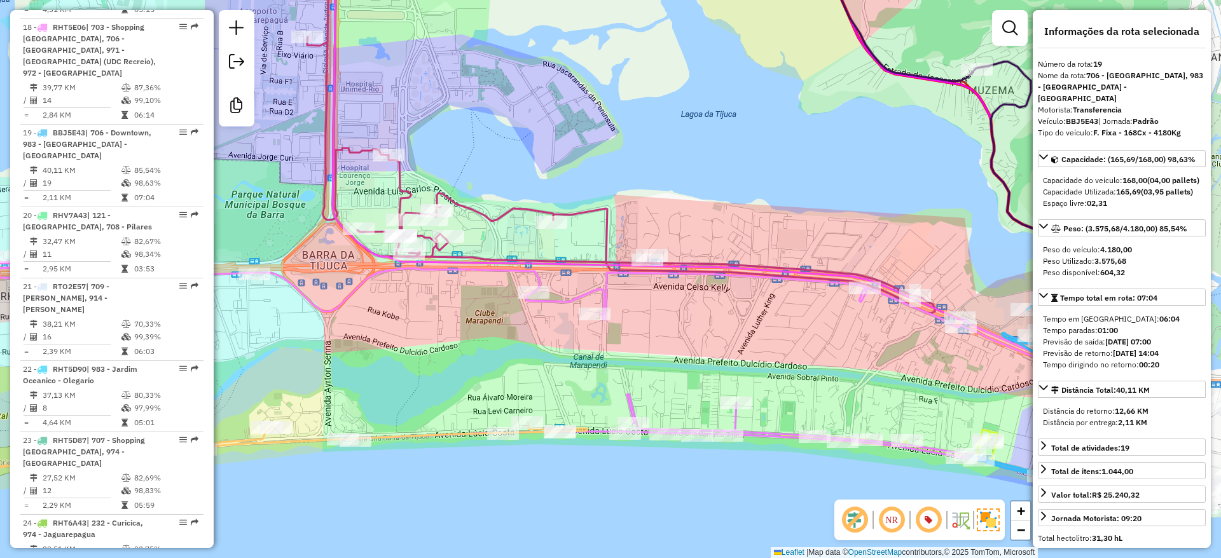
drag, startPoint x: 939, startPoint y: 345, endPoint x: 693, endPoint y: 336, distance: 245.6
click at [693, 336] on div "Janela de atendimento Grade de atendimento Capacidade Transportadoras Veículos …" at bounding box center [610, 279] width 1221 height 558
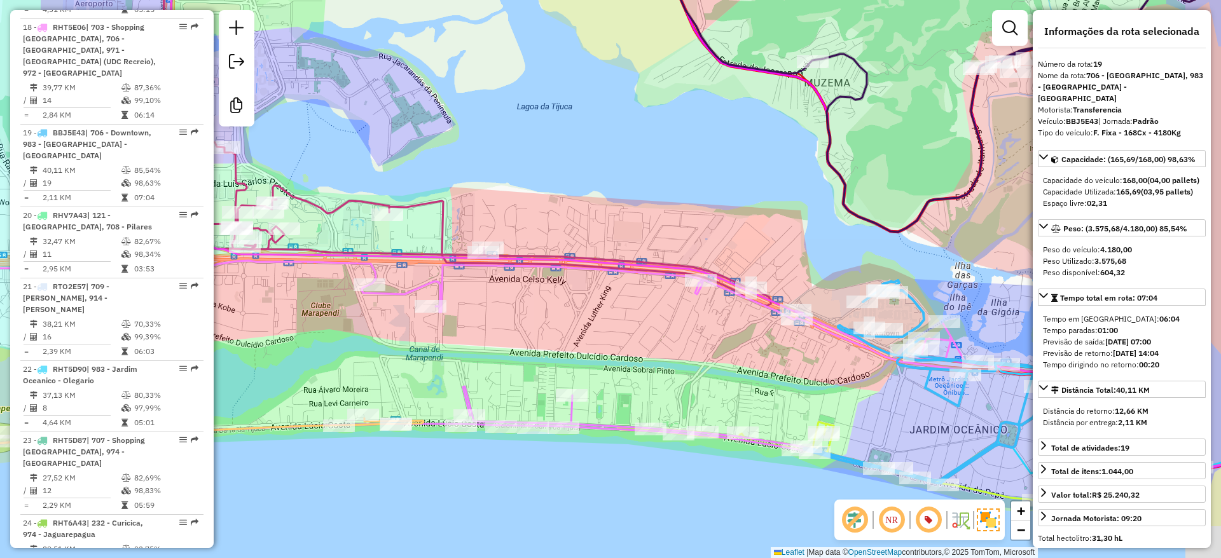
drag, startPoint x: 780, startPoint y: 361, endPoint x: 709, endPoint y: 352, distance: 71.8
click at [709, 352] on div "Janela de atendimento Grade de atendimento Capacidade Transportadoras Veículos …" at bounding box center [610, 279] width 1221 height 558
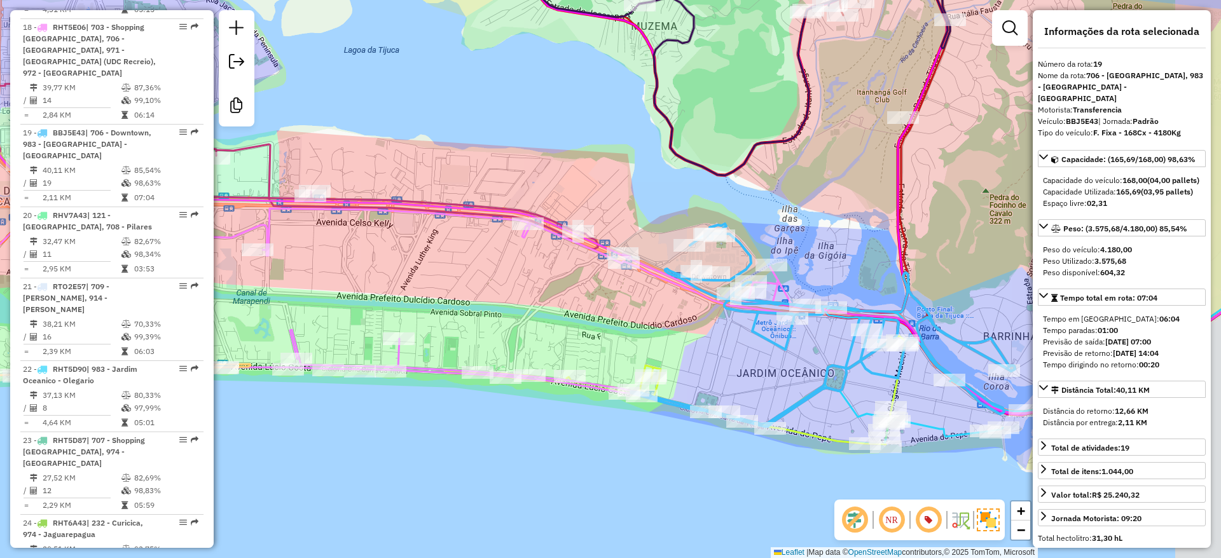
click at [607, 304] on div "Janela de atendimento Grade de atendimento Capacidade Transportadoras Veículos …" at bounding box center [610, 279] width 1221 height 558
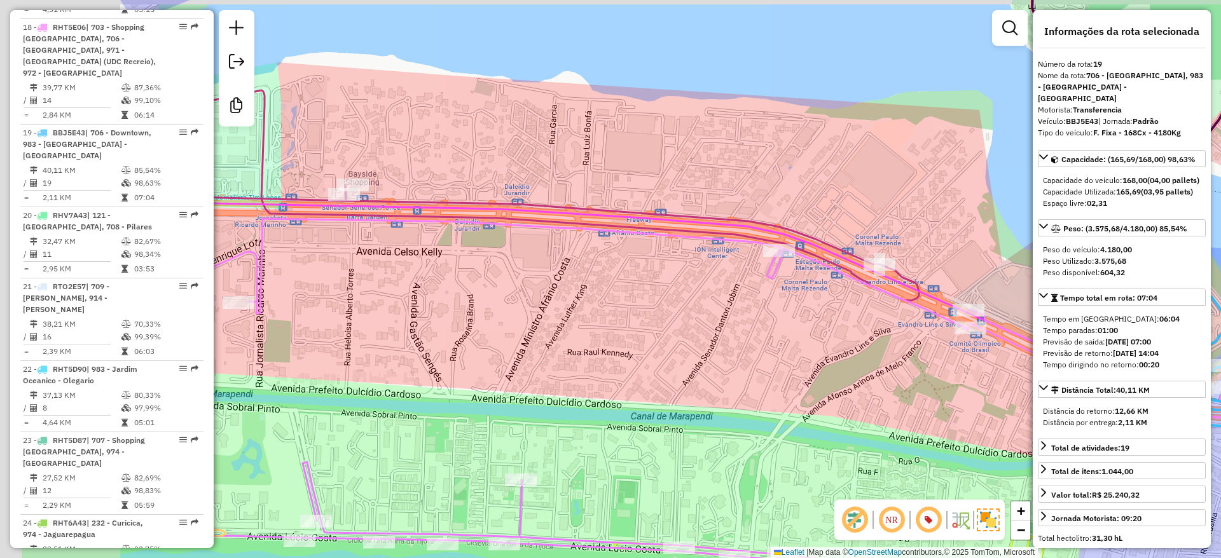
drag, startPoint x: 425, startPoint y: 287, endPoint x: 797, endPoint y: 299, distance: 372.2
click at [846, 308] on div "Janela de atendimento Grade de atendimento Capacidade Transportadoras Veículos …" at bounding box center [610, 279] width 1221 height 558
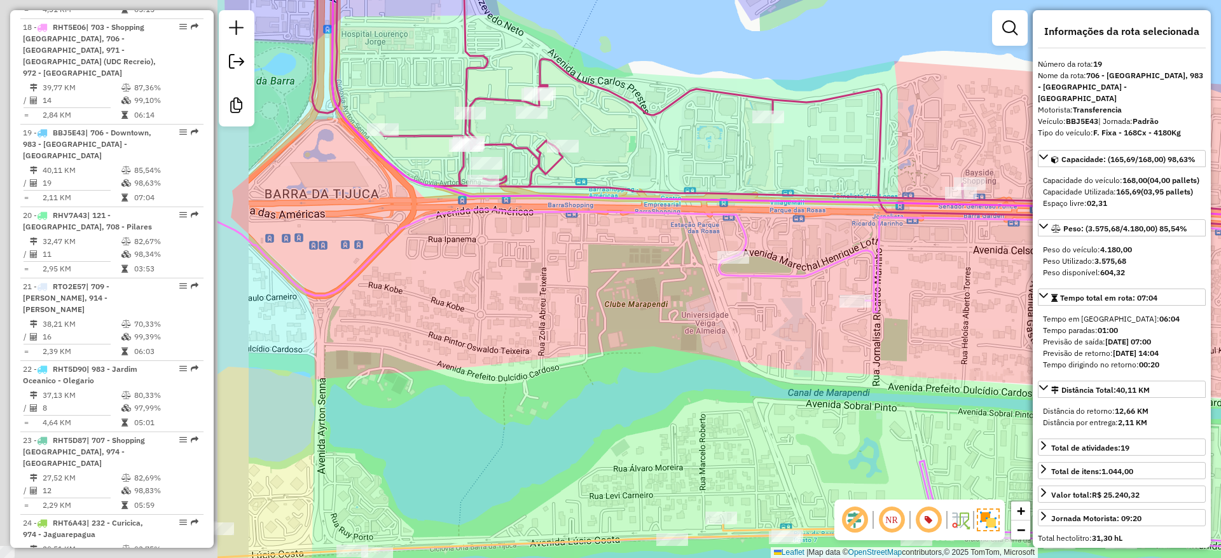
drag, startPoint x: 452, startPoint y: 337, endPoint x: 799, endPoint y: 319, distance: 347.7
click at [799, 319] on div "Janela de atendimento Grade de atendimento Capacidade Transportadoras Veículos …" at bounding box center [610, 279] width 1221 height 558
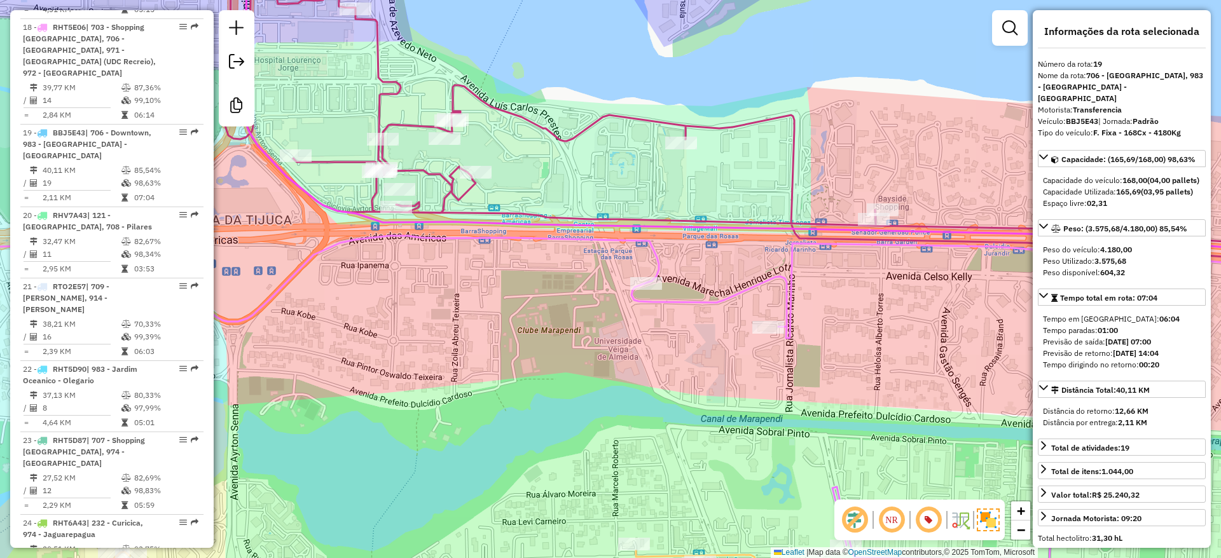
drag, startPoint x: 738, startPoint y: 317, endPoint x: 717, endPoint y: 321, distance: 22.1
click at [717, 321] on div "Janela de atendimento Grade de atendimento Capacidade Transportadoras Veículos …" at bounding box center [610, 279] width 1221 height 558
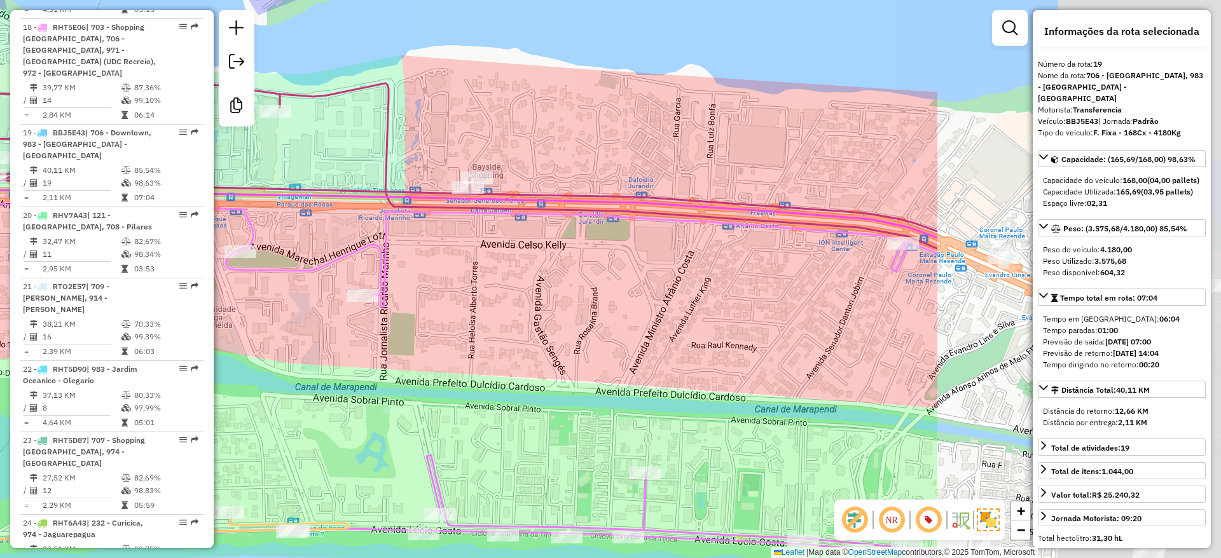
drag, startPoint x: 876, startPoint y: 339, endPoint x: 469, endPoint y: 307, distance: 407.6
click at [469, 307] on div "Janela de atendimento Grade de atendimento Capacidade Transportadoras Veículos …" at bounding box center [610, 279] width 1221 height 558
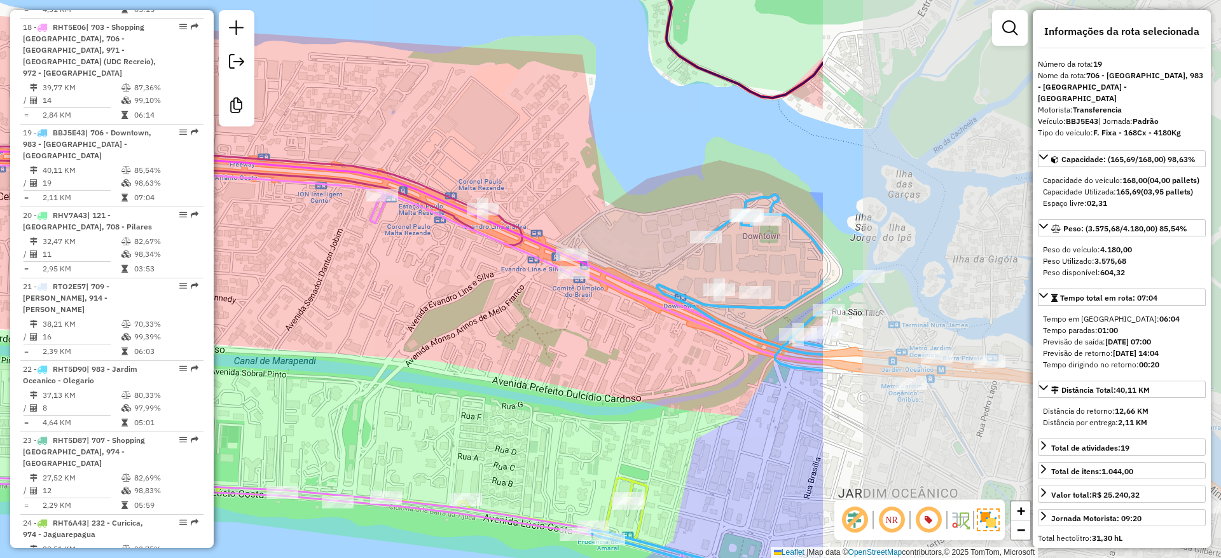
drag, startPoint x: 895, startPoint y: 348, endPoint x: 375, endPoint y: 300, distance: 522.4
click at [375, 300] on div "Janela de atendimento Grade de atendimento Capacidade Transportadoras Veículos …" at bounding box center [610, 279] width 1221 height 558
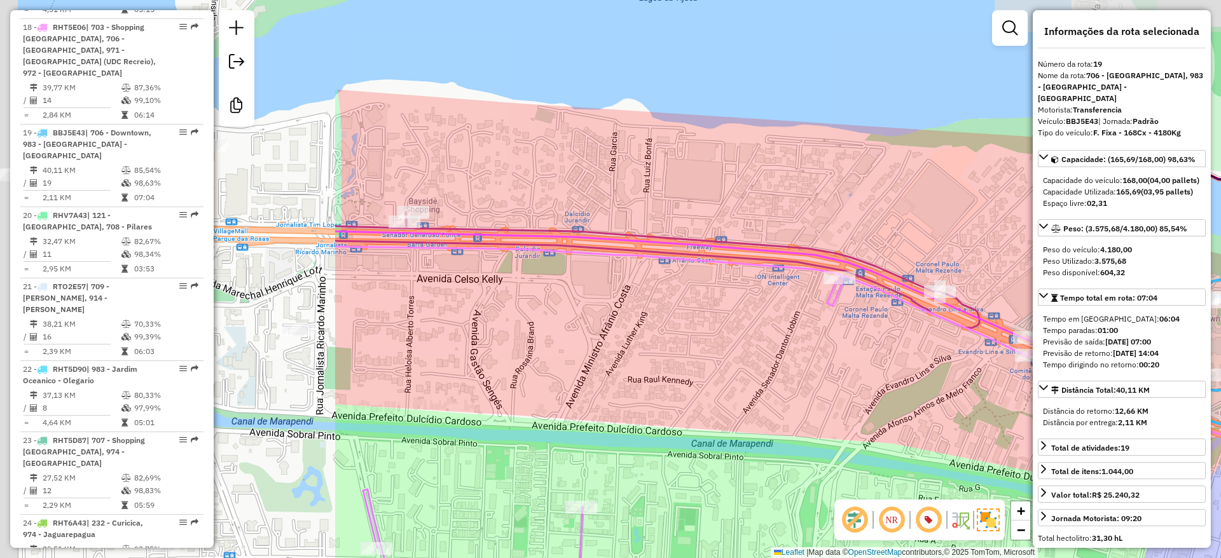
drag, startPoint x: 545, startPoint y: 152, endPoint x: 900, endPoint y: 228, distance: 363.0
click at [1024, 240] on div "Janela de atendimento Grade de atendimento Capacidade Transportadoras Veículos …" at bounding box center [610, 279] width 1221 height 558
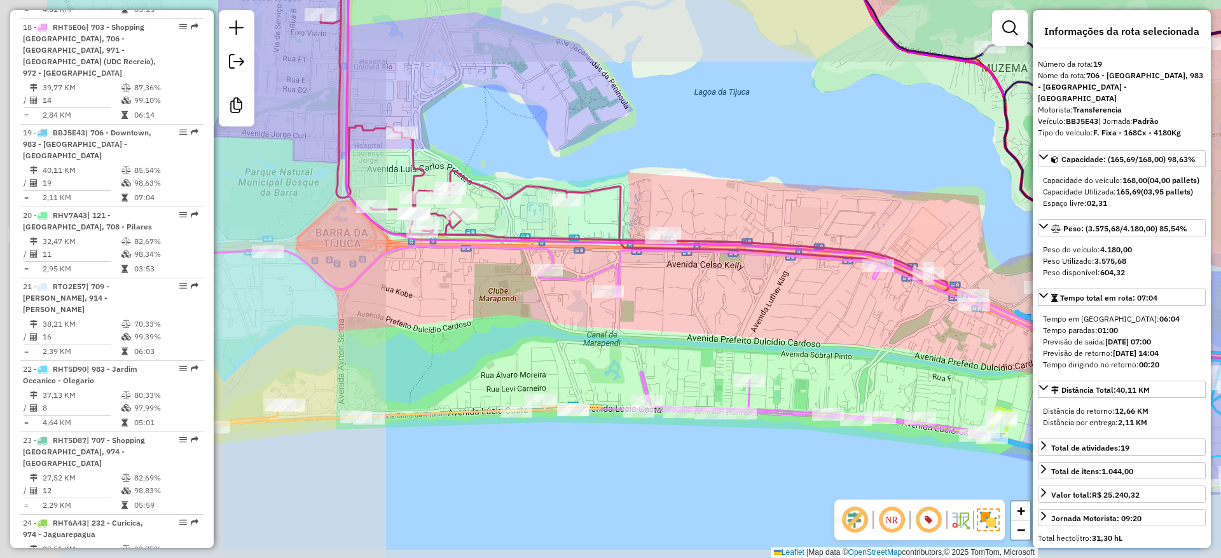
drag, startPoint x: 521, startPoint y: 319, endPoint x: 690, endPoint y: 321, distance: 168.5
click at [690, 321] on div "Janela de atendimento Grade de atendimento Capacidade Transportadoras Veículos …" at bounding box center [610, 279] width 1221 height 558
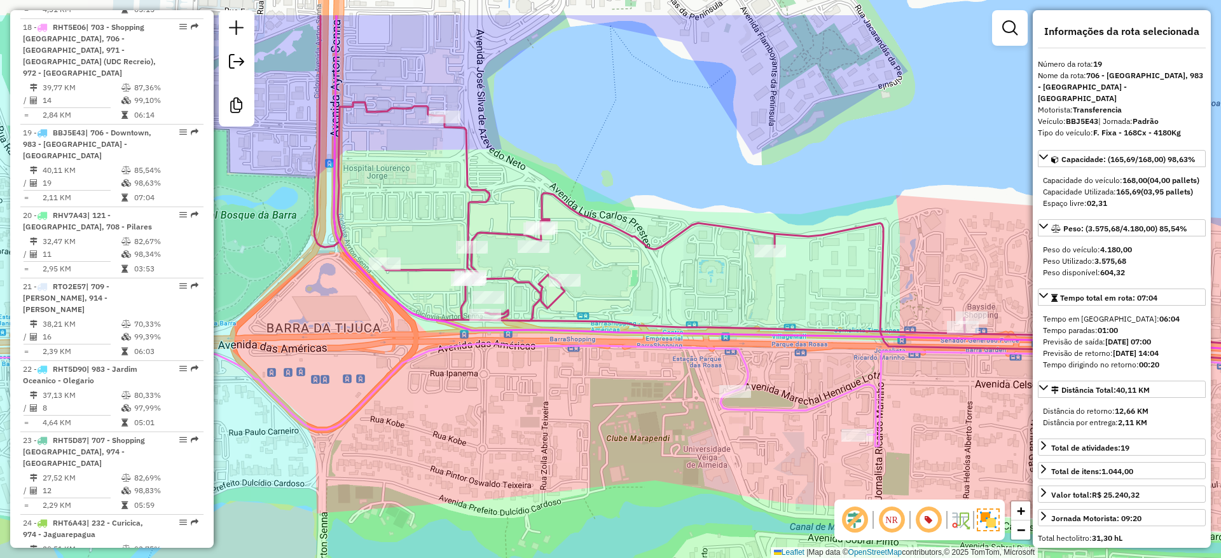
drag, startPoint x: 413, startPoint y: 174, endPoint x: 431, endPoint y: 209, distance: 39.5
click at [431, 209] on div "Janela de atendimento Grade de atendimento Capacidade Transportadoras Veículos …" at bounding box center [610, 279] width 1221 height 558
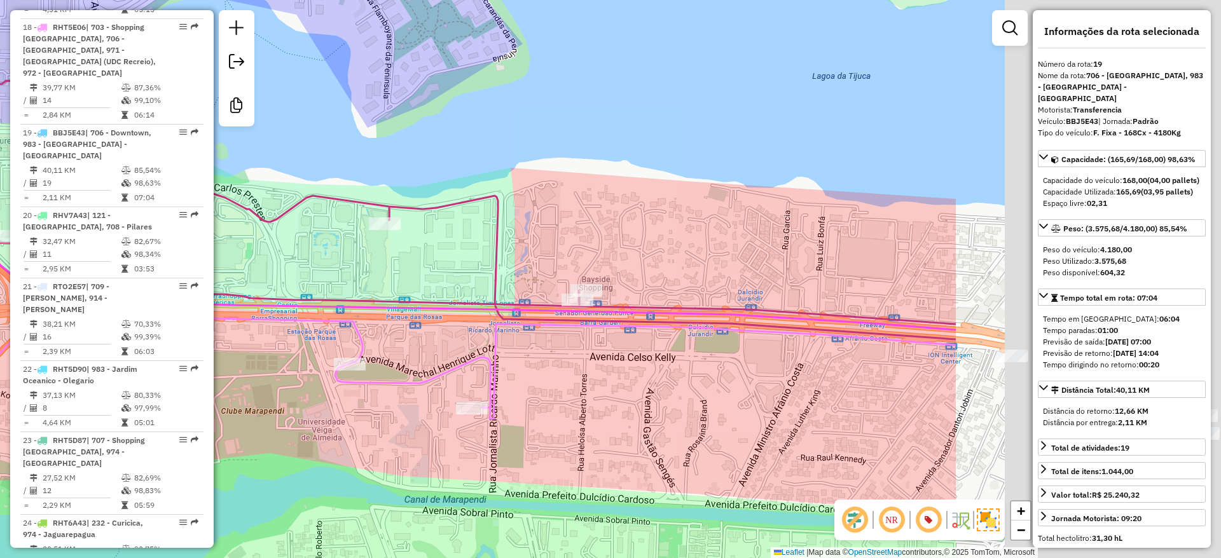
click at [380, 255] on div "Janela de atendimento Grade de atendimento Capacidade Transportadoras Veículos …" at bounding box center [610, 279] width 1221 height 558
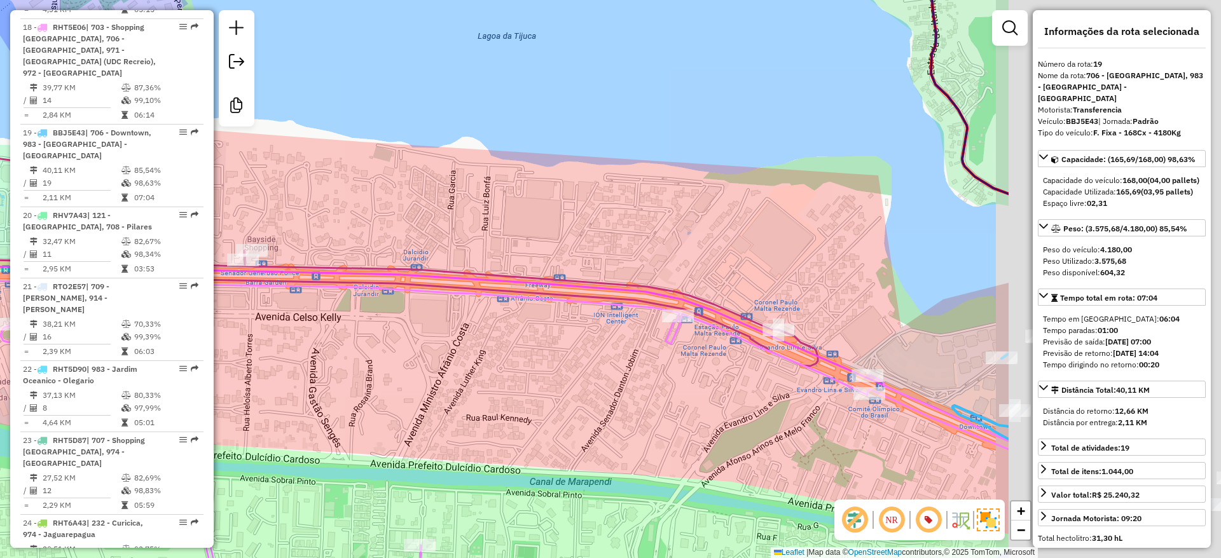
drag, startPoint x: 862, startPoint y: 286, endPoint x: 526, endPoint y: 246, distance: 338.2
click at [526, 246] on div "Janela de atendimento Grade de atendimento Capacidade Transportadoras Veículos …" at bounding box center [610, 279] width 1221 height 558
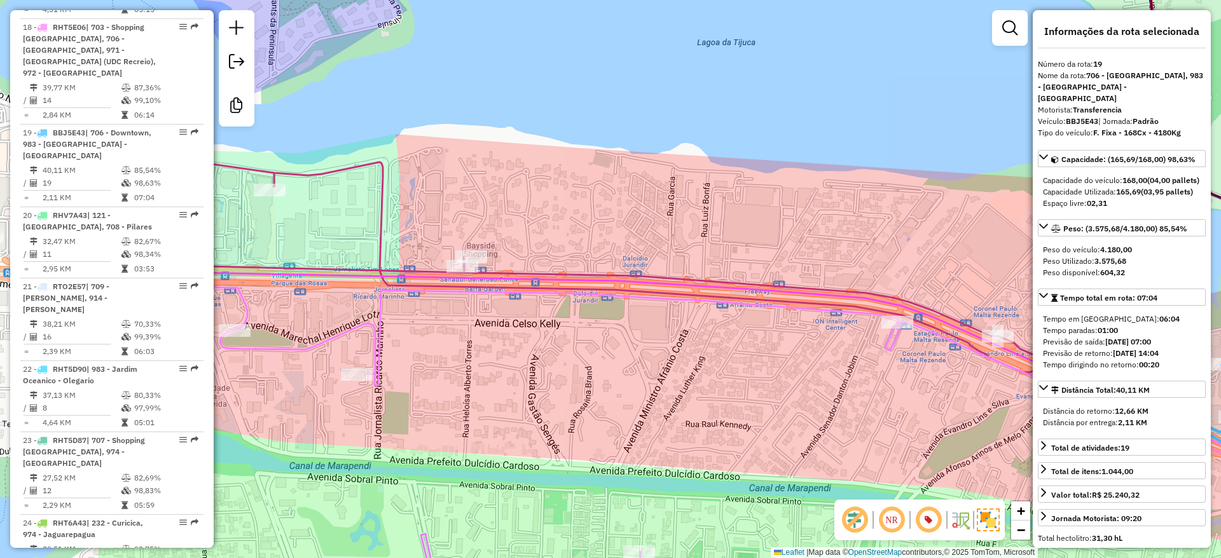
drag, startPoint x: 350, startPoint y: 217, endPoint x: 561, endPoint y: 223, distance: 211.2
click at [561, 223] on div "Janela de atendimento Grade de atendimento Capacidade Transportadoras Veículos …" at bounding box center [610, 279] width 1221 height 558
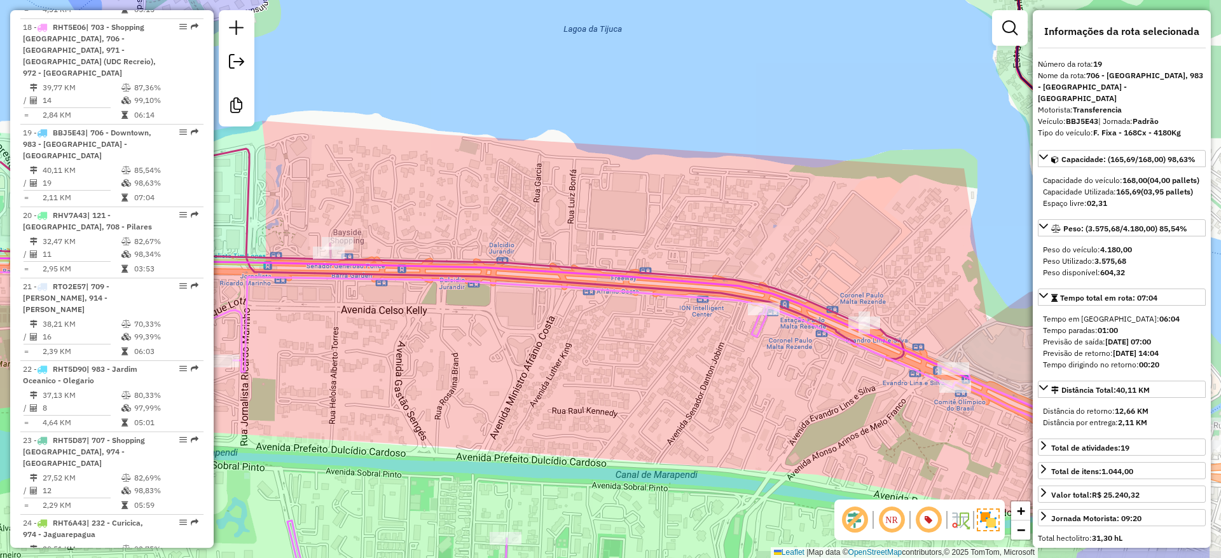
drag, startPoint x: 704, startPoint y: 242, endPoint x: 534, endPoint y: 224, distance: 170.7
click at [534, 224] on div "Janela de atendimento Grade de atendimento Capacidade Transportadoras Veículos …" at bounding box center [610, 279] width 1221 height 558
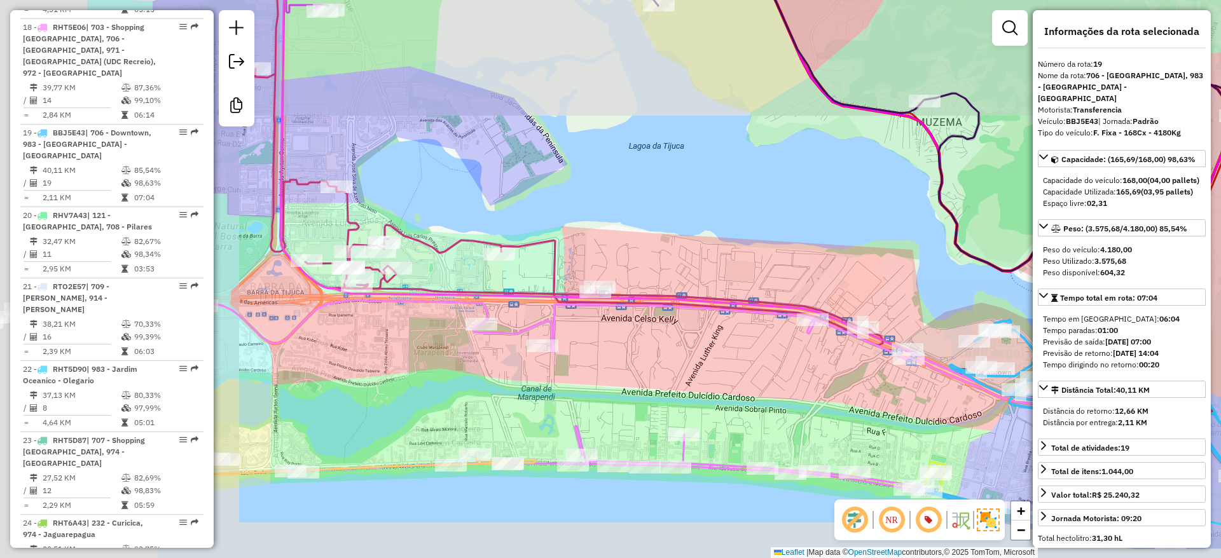
drag, startPoint x: 502, startPoint y: 380, endPoint x: 664, endPoint y: 362, distance: 163.1
click at [664, 362] on div "Janela de atendimento Grade de atendimento Capacidade Transportadoras Veículos …" at bounding box center [610, 279] width 1221 height 558
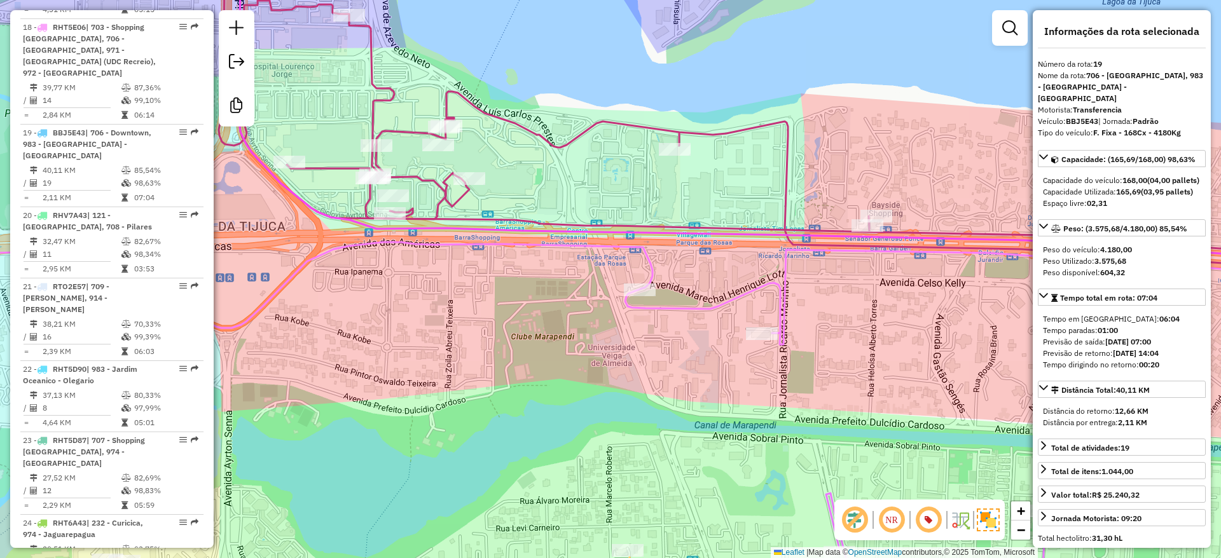
drag, startPoint x: 385, startPoint y: 366, endPoint x: 497, endPoint y: 345, distance: 114.0
click at [518, 351] on div "Janela de atendimento Grade de atendimento Capacidade Transportadoras Veículos …" at bounding box center [610, 279] width 1221 height 558
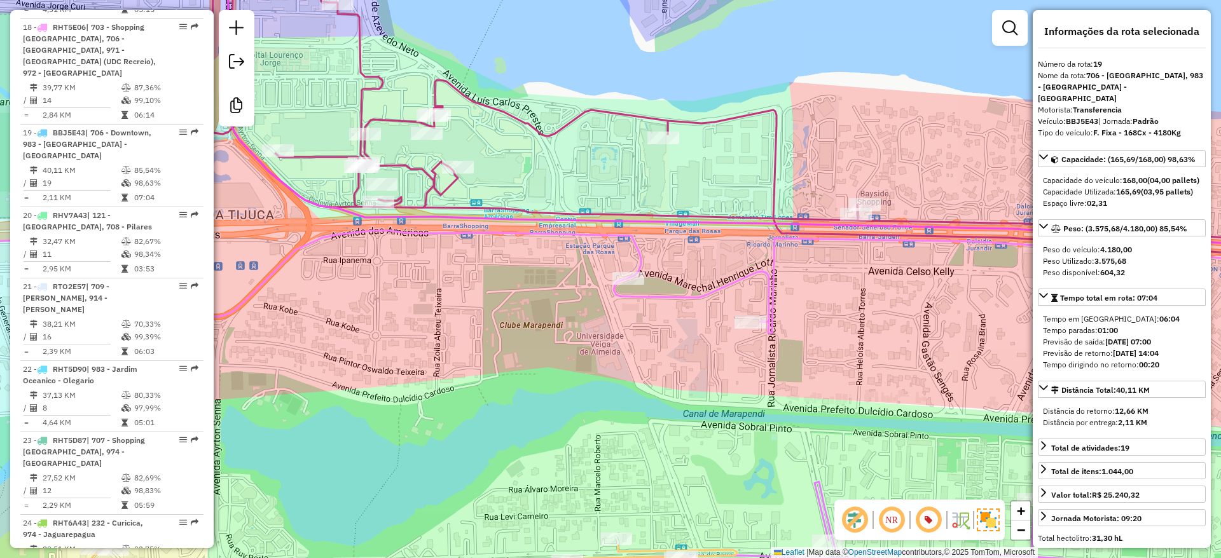
drag, startPoint x: 755, startPoint y: 347, endPoint x: 374, endPoint y: 330, distance: 381.9
click at [374, 330] on div "Janela de atendimento Grade de atendimento Capacidade Transportadoras Veículos …" at bounding box center [610, 279] width 1221 height 558
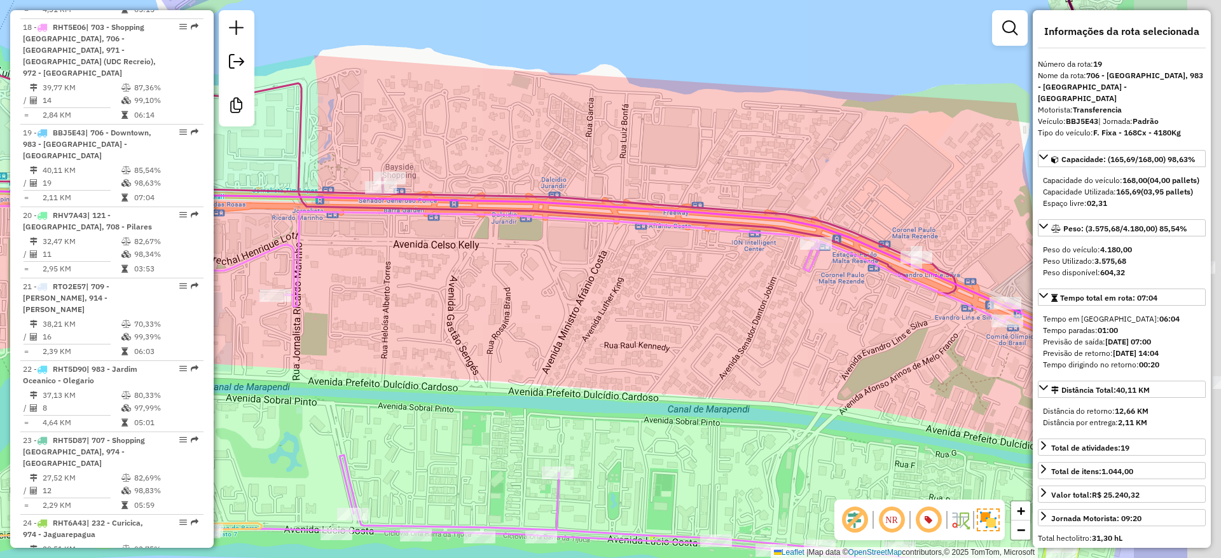
drag, startPoint x: 730, startPoint y: 361, endPoint x: 638, endPoint y: 354, distance: 92.5
click at [638, 354] on div "Janela de atendimento Grade de atendimento Capacidade Transportadoras Veículos …" at bounding box center [610, 279] width 1221 height 558
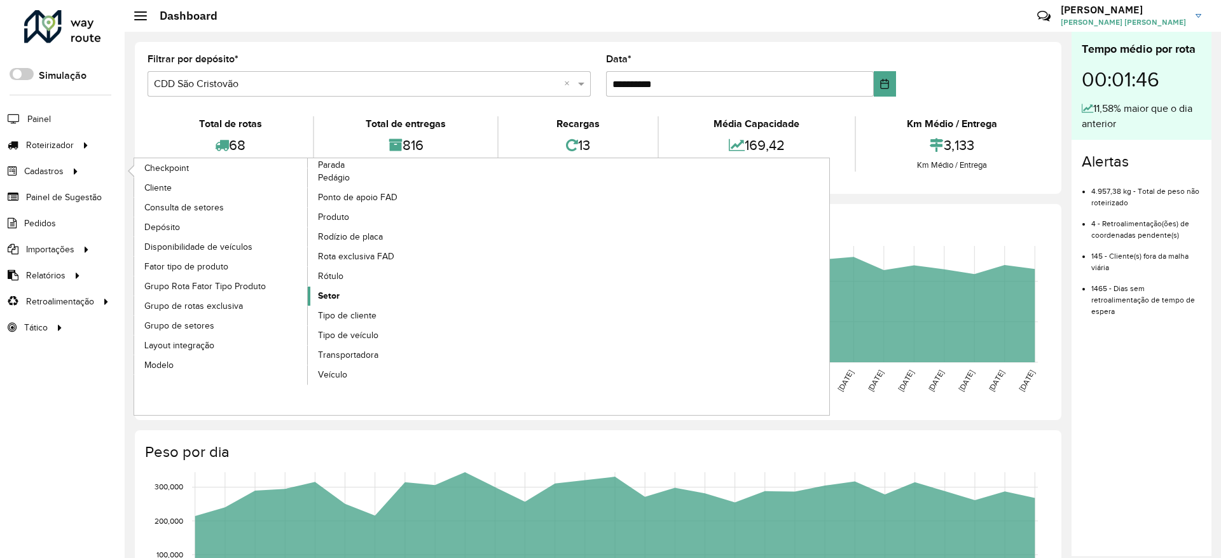
click at [346, 300] on link "Setor" at bounding box center [395, 296] width 174 height 19
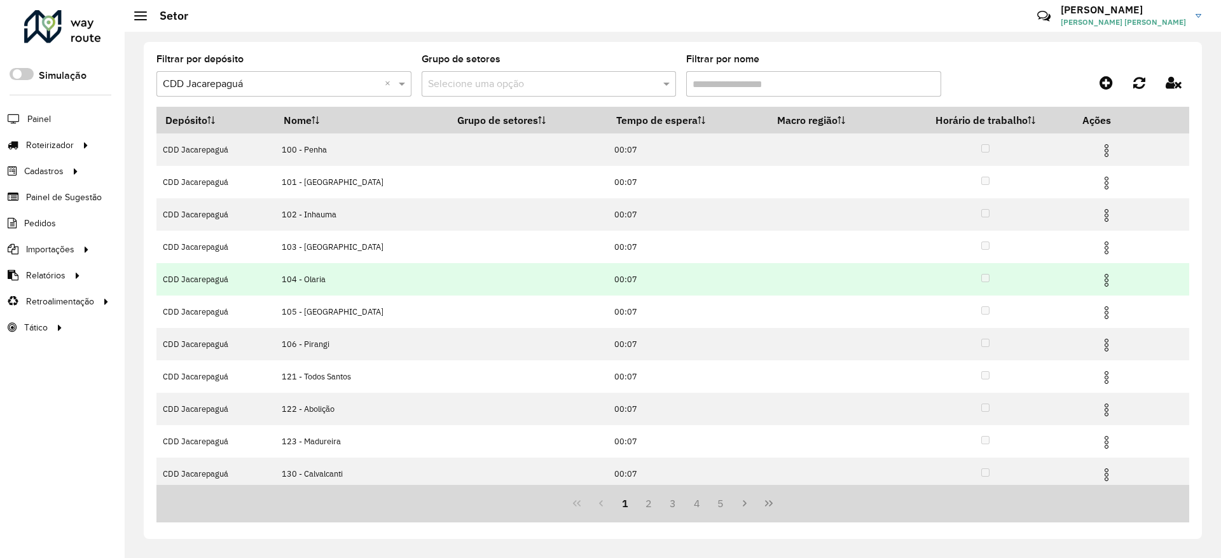
drag, startPoint x: 1108, startPoint y: 277, endPoint x: 1100, endPoint y: 283, distance: 10.1
click at [1108, 277] on img at bounding box center [1106, 280] width 15 height 15
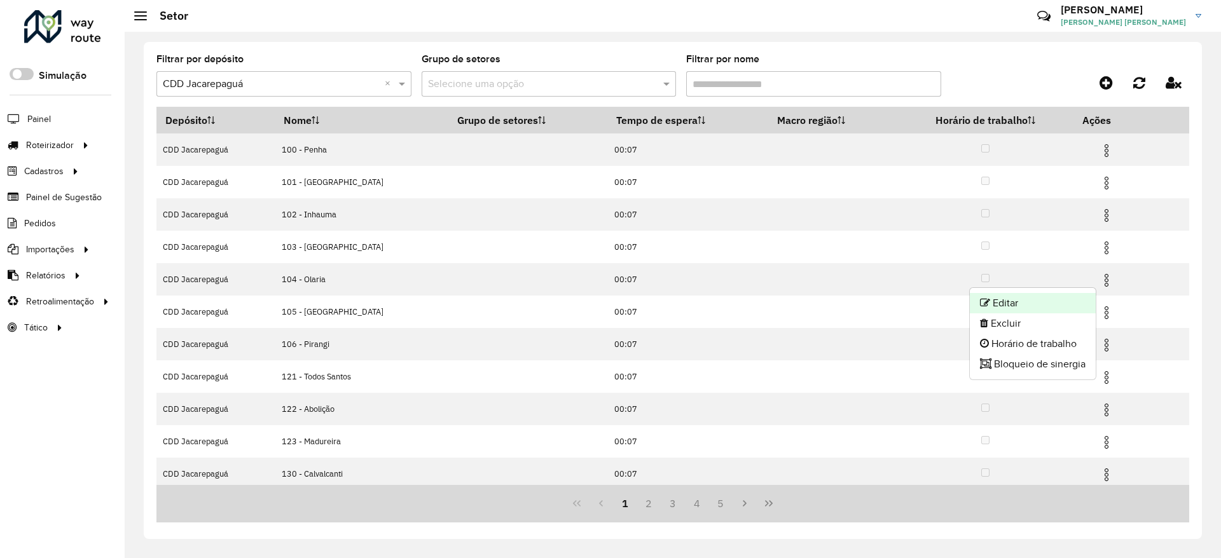
click at [1065, 300] on li "Editar" at bounding box center [1033, 303] width 126 height 20
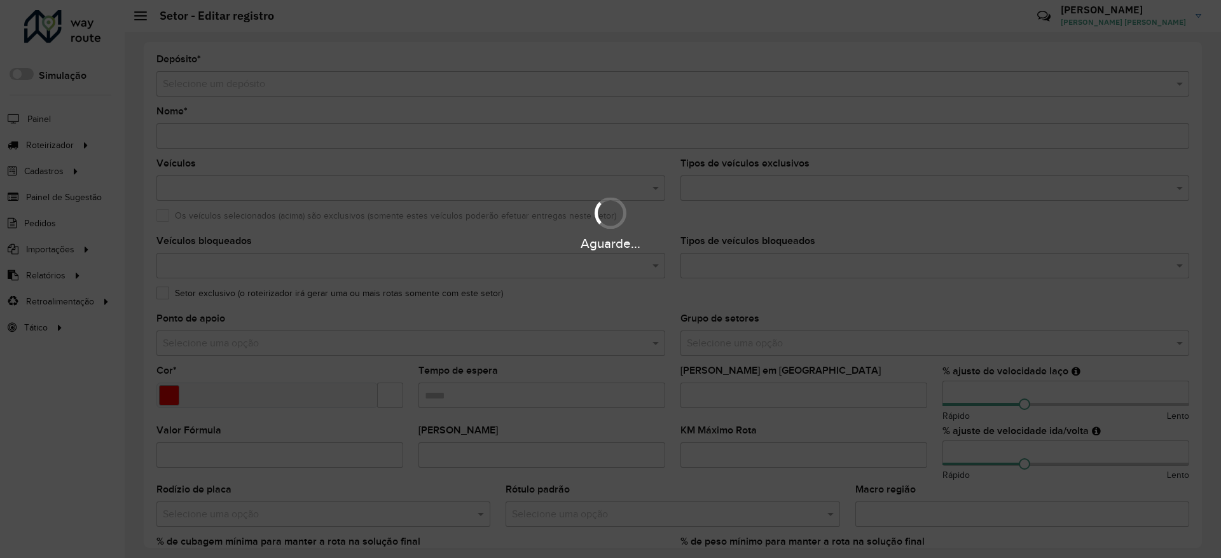
type input "**********"
type input "*******"
type input "*****"
type input "***"
type input "**"
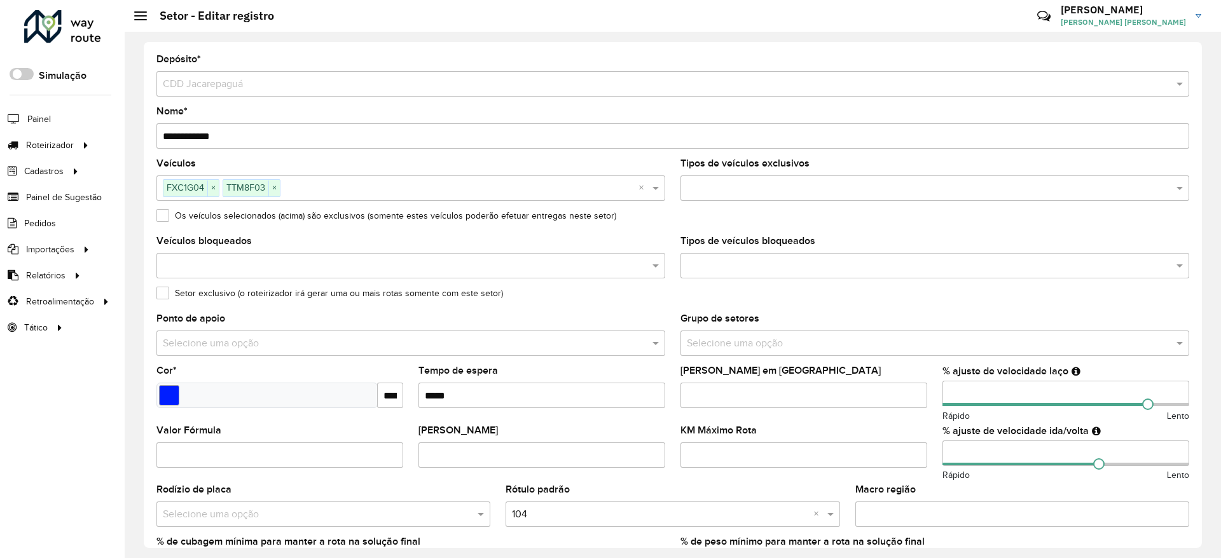
click at [1000, 395] on input "***" at bounding box center [1065, 393] width 247 height 25
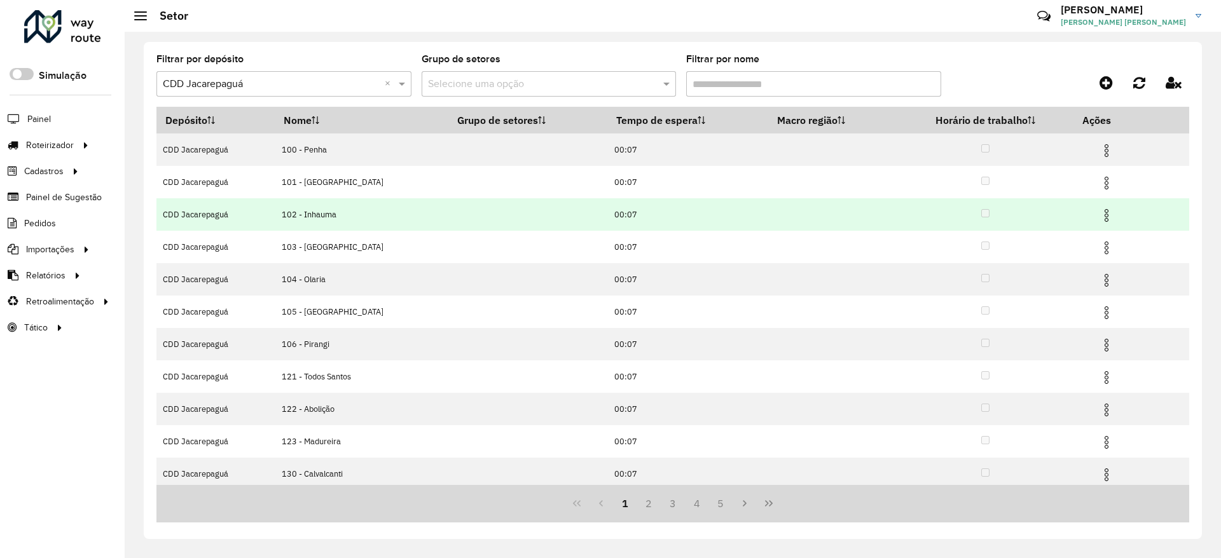
click at [1105, 220] on img at bounding box center [1106, 215] width 15 height 15
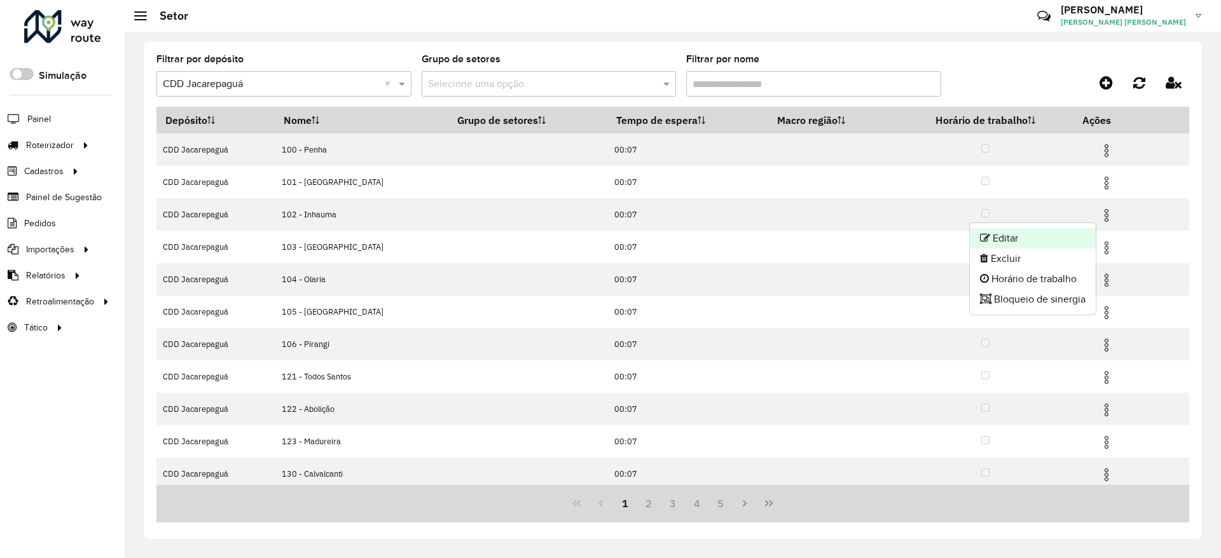
click at [1058, 237] on li "Editar" at bounding box center [1033, 238] width 126 height 20
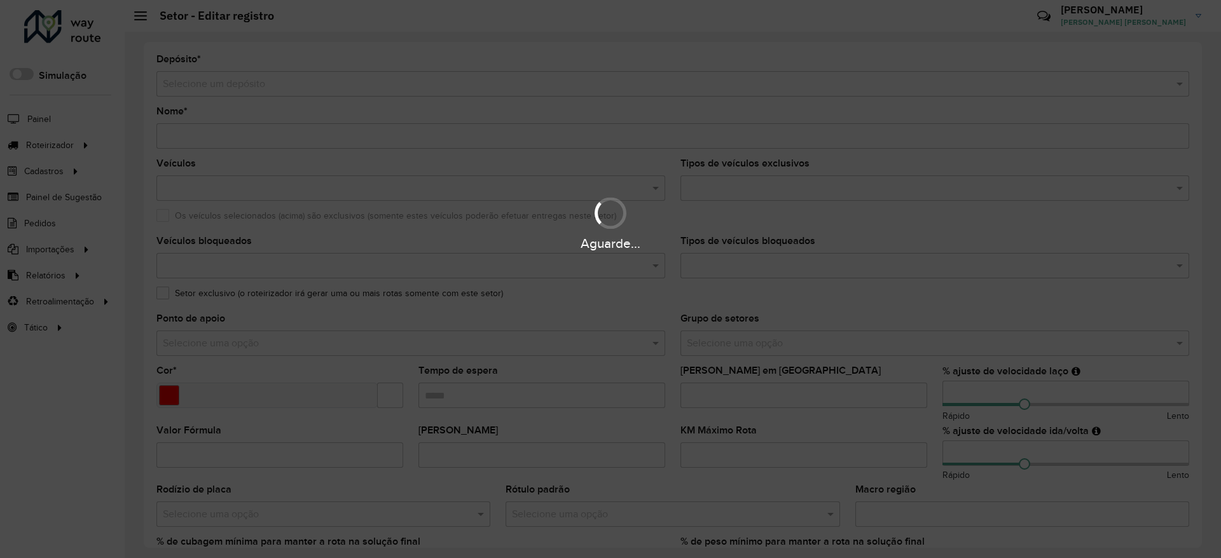
type input "**********"
type input "*******"
type input "*****"
type input "***"
type input "**"
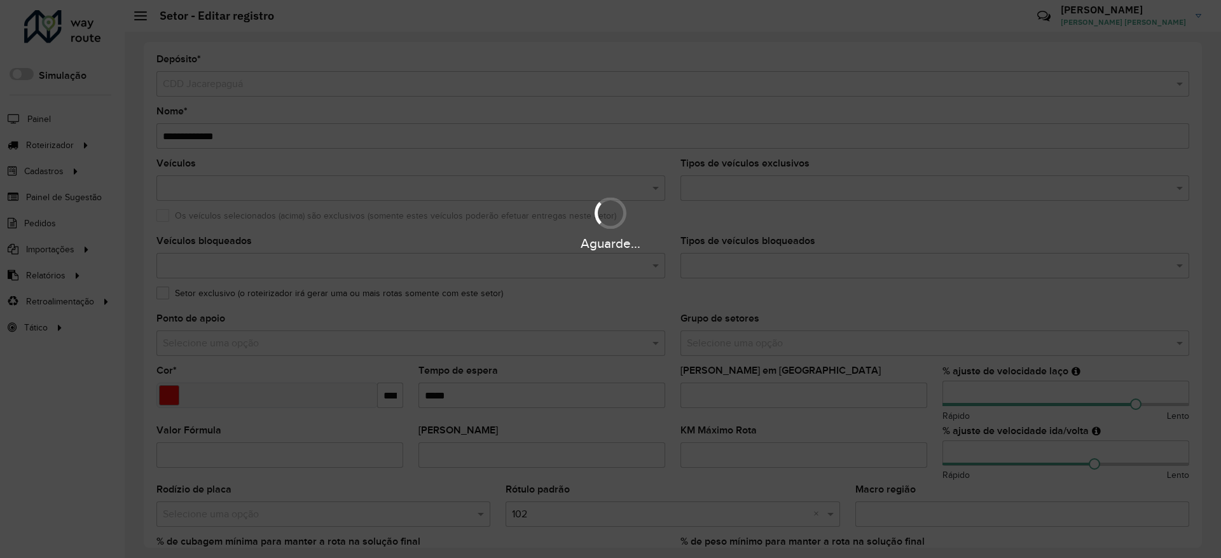
click at [977, 396] on div "Aguarde..." at bounding box center [610, 279] width 1221 height 558
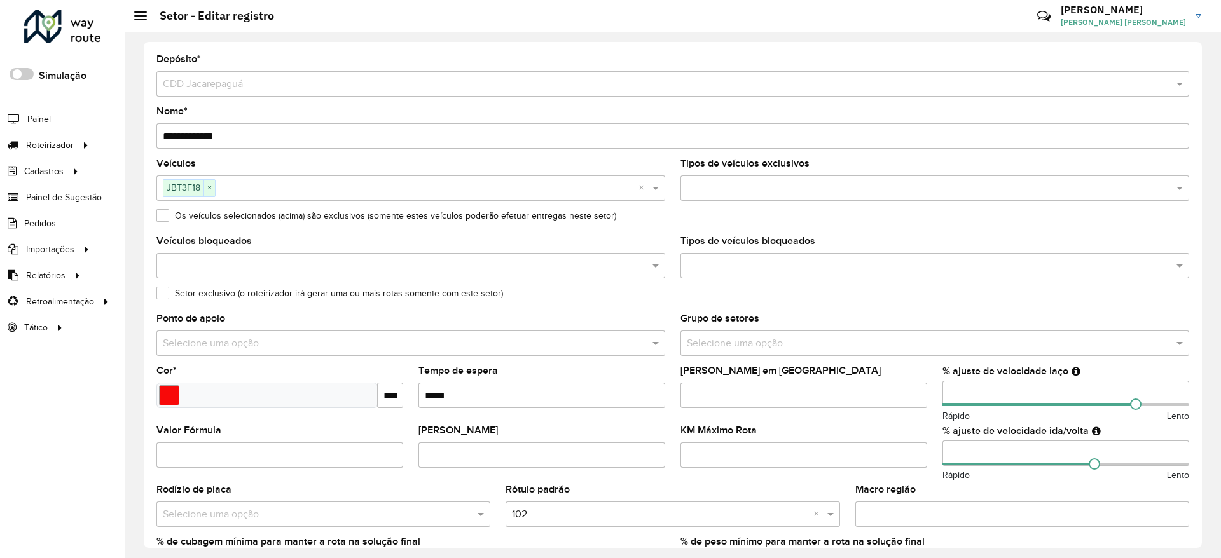
click at [997, 392] on input "***" at bounding box center [1065, 393] width 247 height 25
type input "***"
drag, startPoint x: 1131, startPoint y: 406, endPoint x: 1220, endPoint y: 414, distance: 89.4
click at [1208, 411] on div "**********" at bounding box center [673, 295] width 1096 height 527
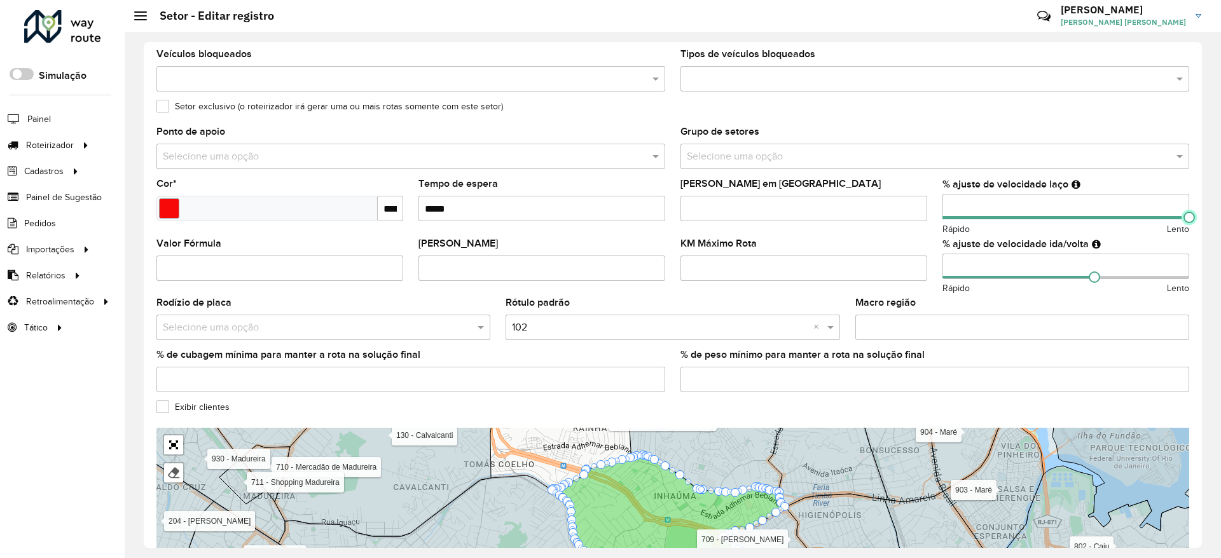
scroll to position [315, 0]
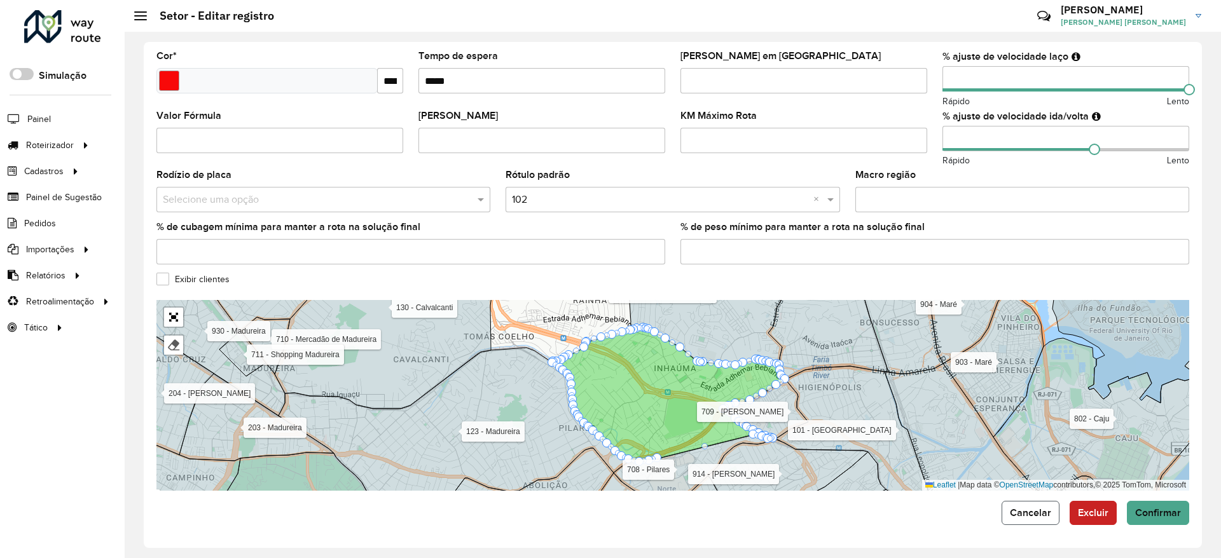
click at [1031, 521] on button "Cancelar" at bounding box center [1031, 513] width 58 height 24
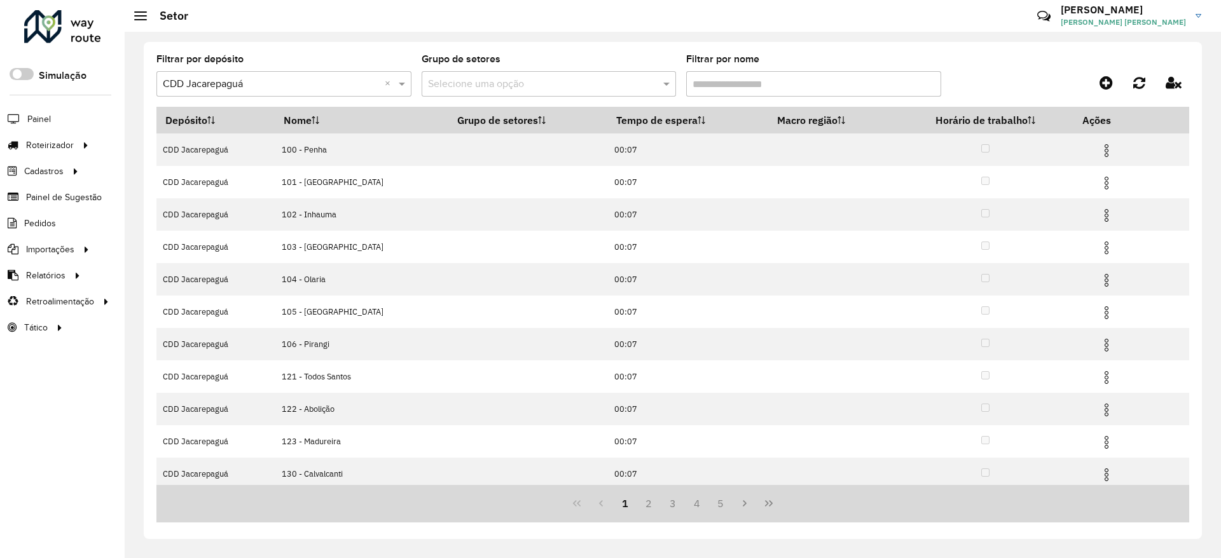
click at [734, 87] on input "Filtrar por nome" at bounding box center [813, 83] width 255 height 25
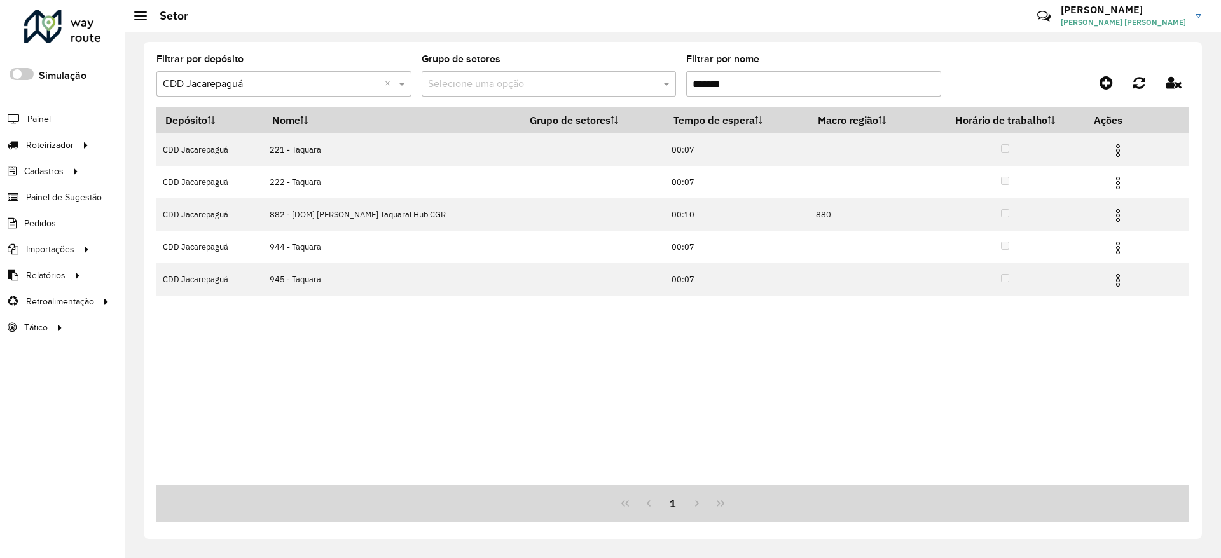
type input "*******"
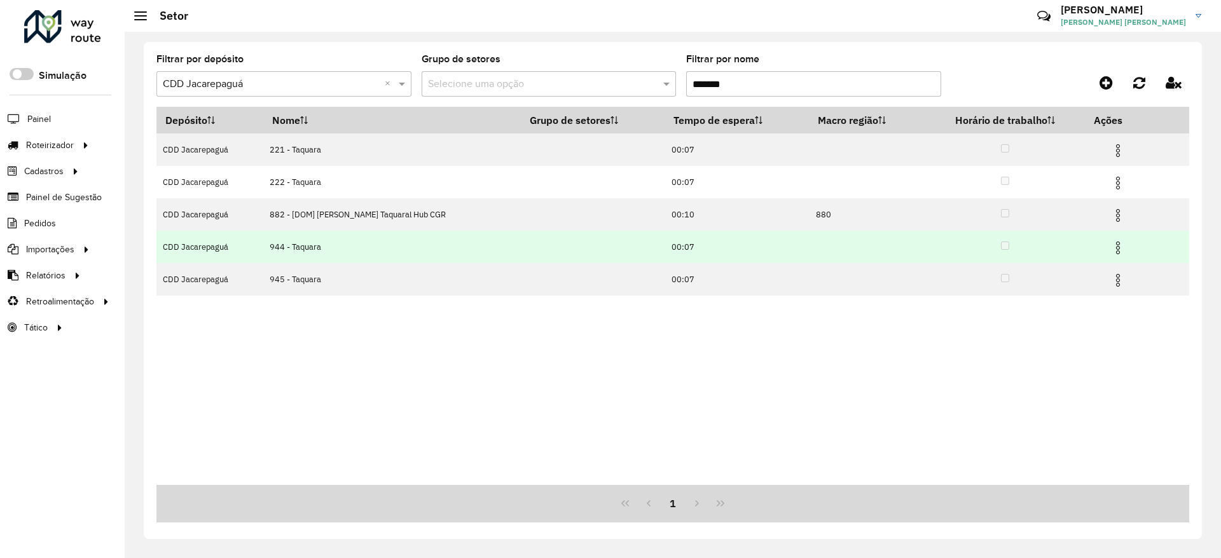
click at [1115, 253] on img at bounding box center [1117, 247] width 15 height 15
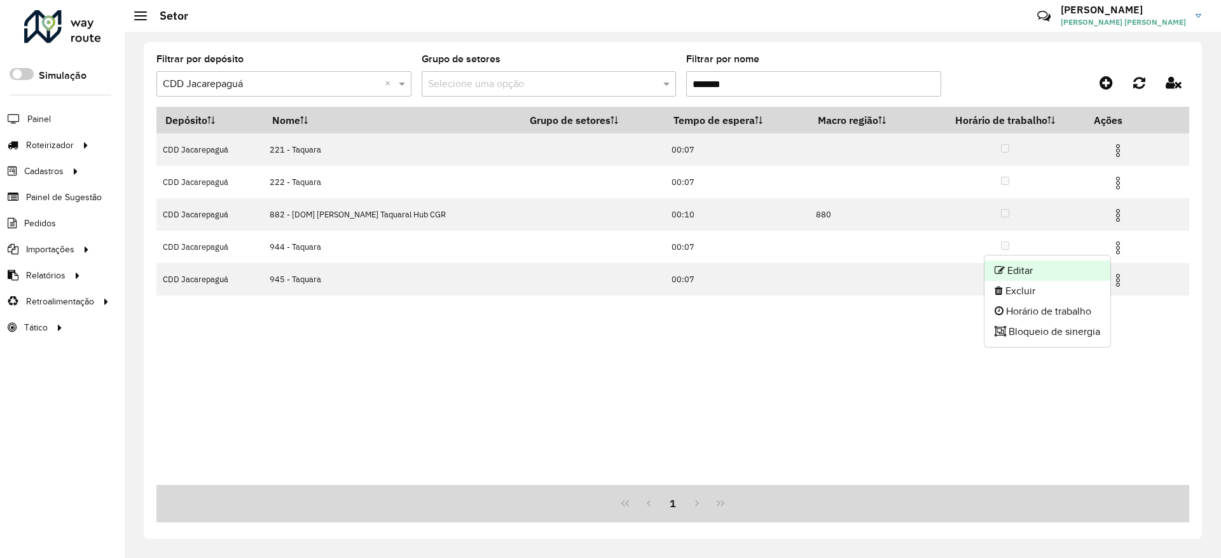
click at [1090, 265] on li "Editar" at bounding box center [1047, 271] width 126 height 20
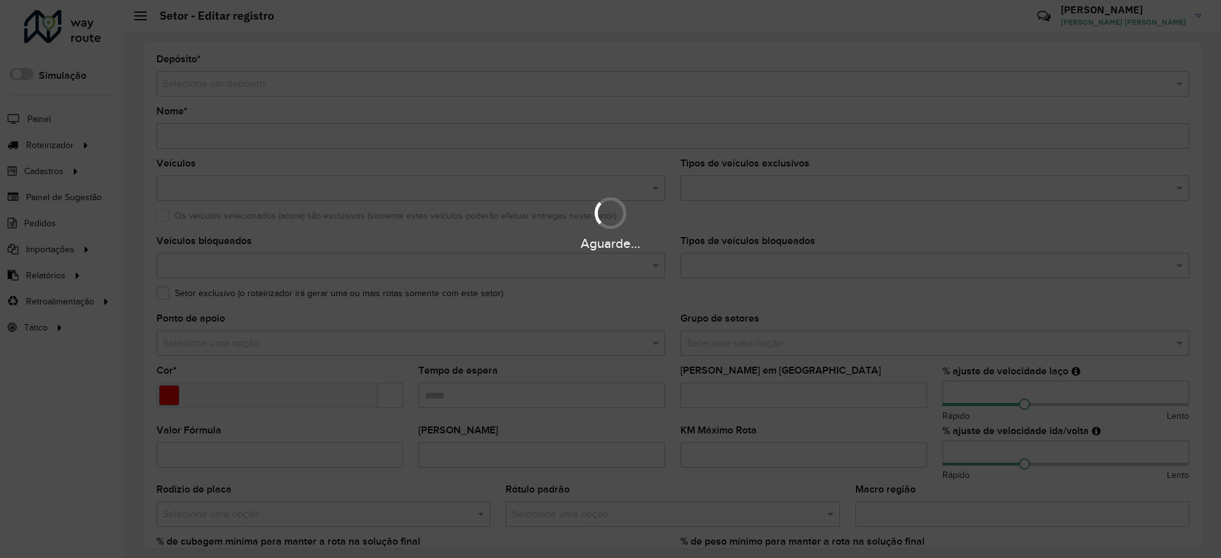
type input "**********"
type input "*******"
type input "*****"
type input "**"
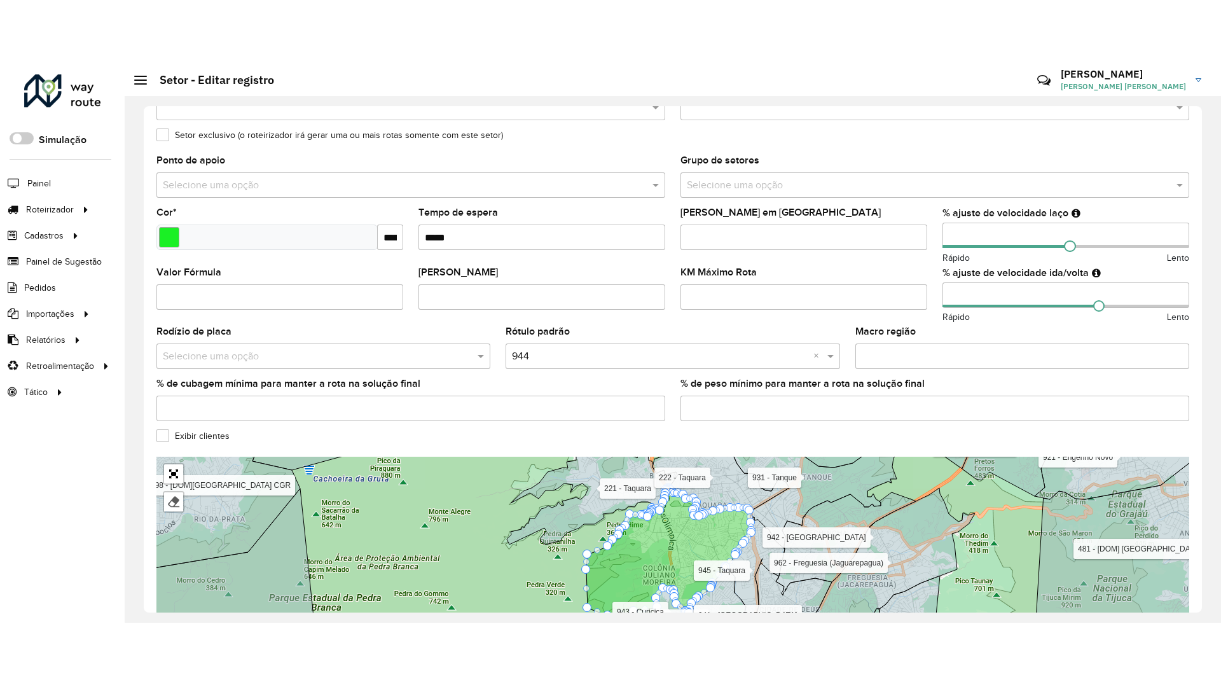
scroll to position [258, 0]
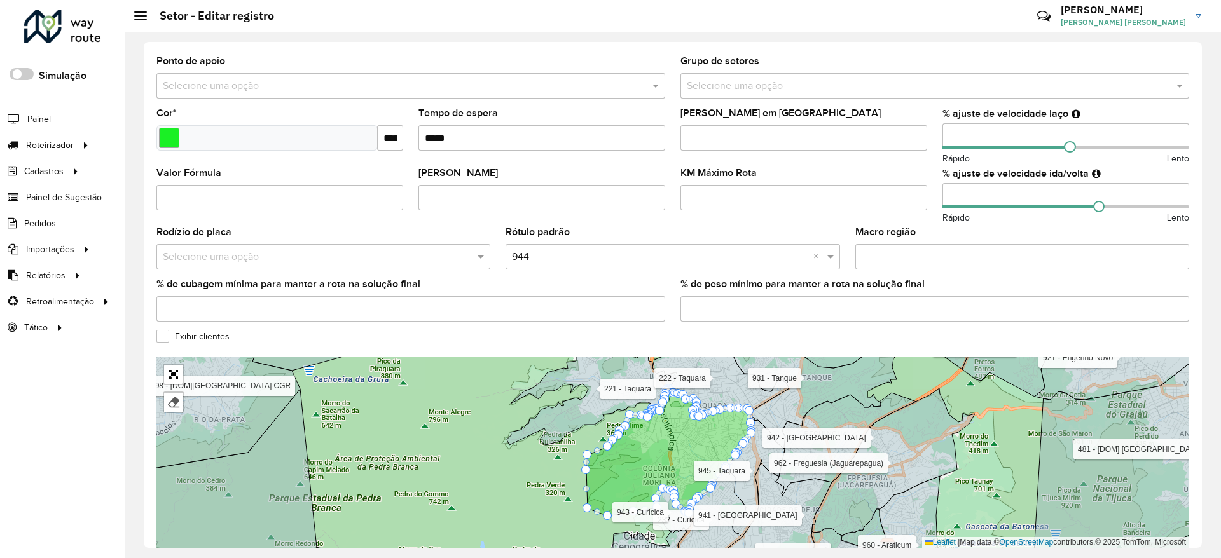
drag, startPoint x: 652, startPoint y: 488, endPoint x: 638, endPoint y: 446, distance: 44.2
click at [640, 450] on icon at bounding box center [668, 452] width 165 height 127
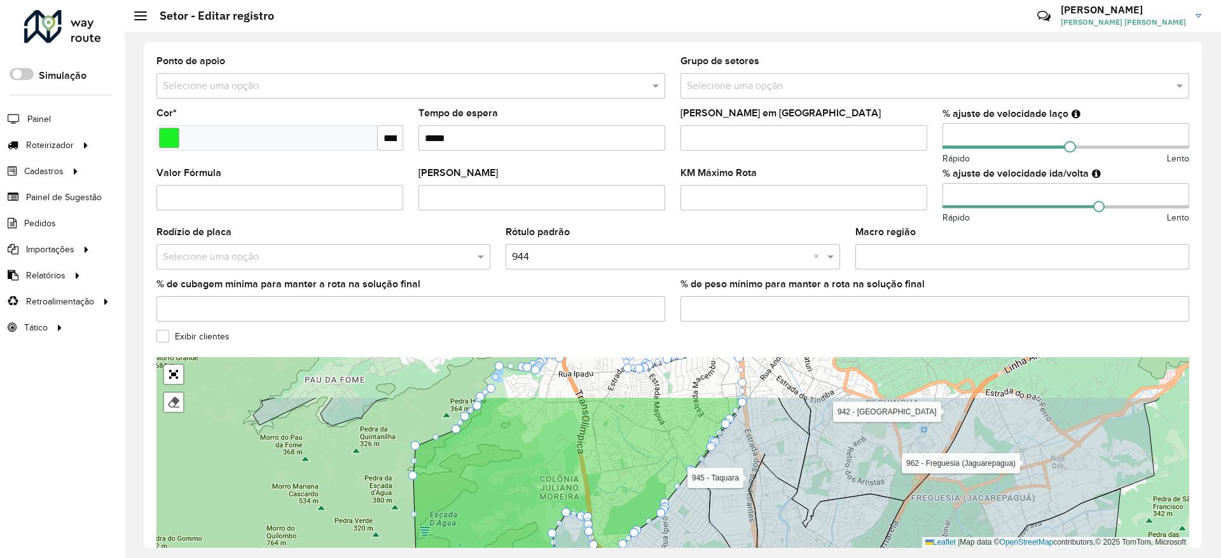
drag, startPoint x: 684, startPoint y: 427, endPoint x: 598, endPoint y: 477, distance: 99.2
click at [598, 477] on icon at bounding box center [578, 483] width 330 height 172
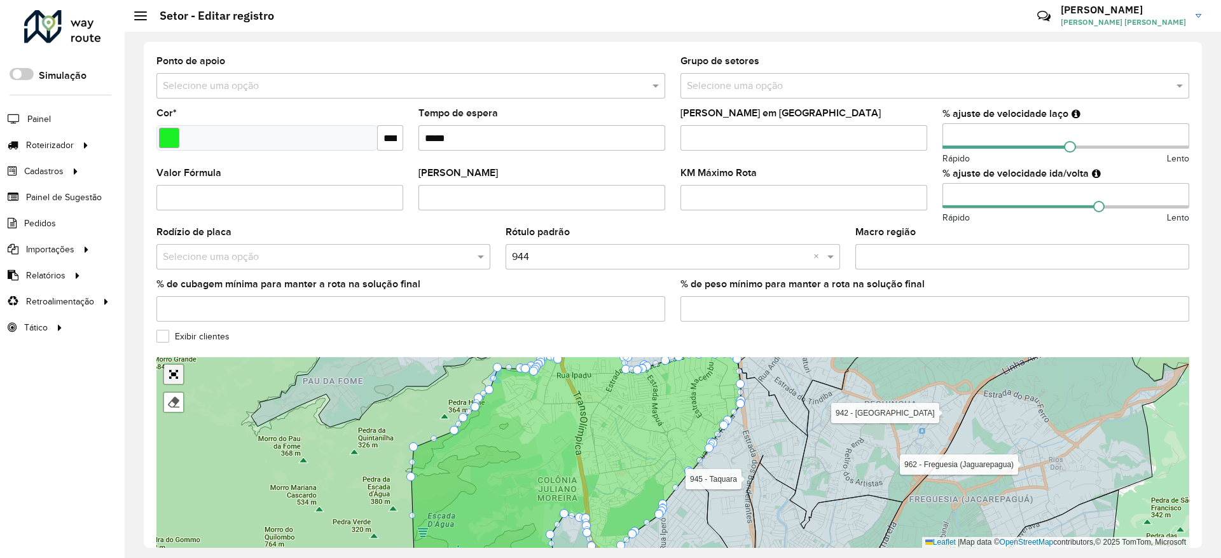
click at [176, 380] on link "Abrir mapa em tela cheia" at bounding box center [173, 374] width 19 height 19
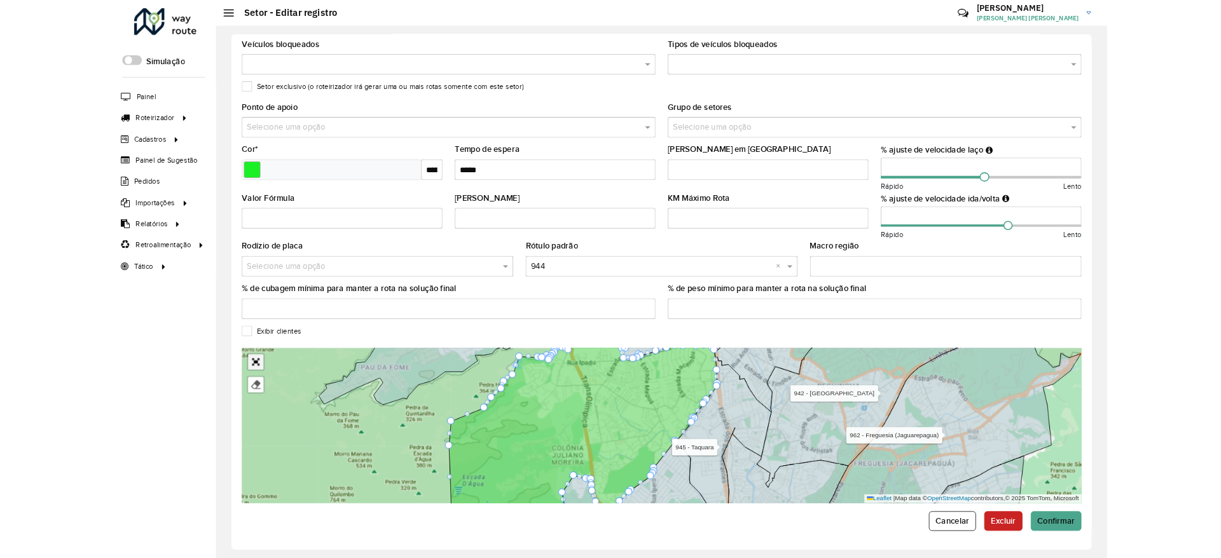
scroll to position [0, 0]
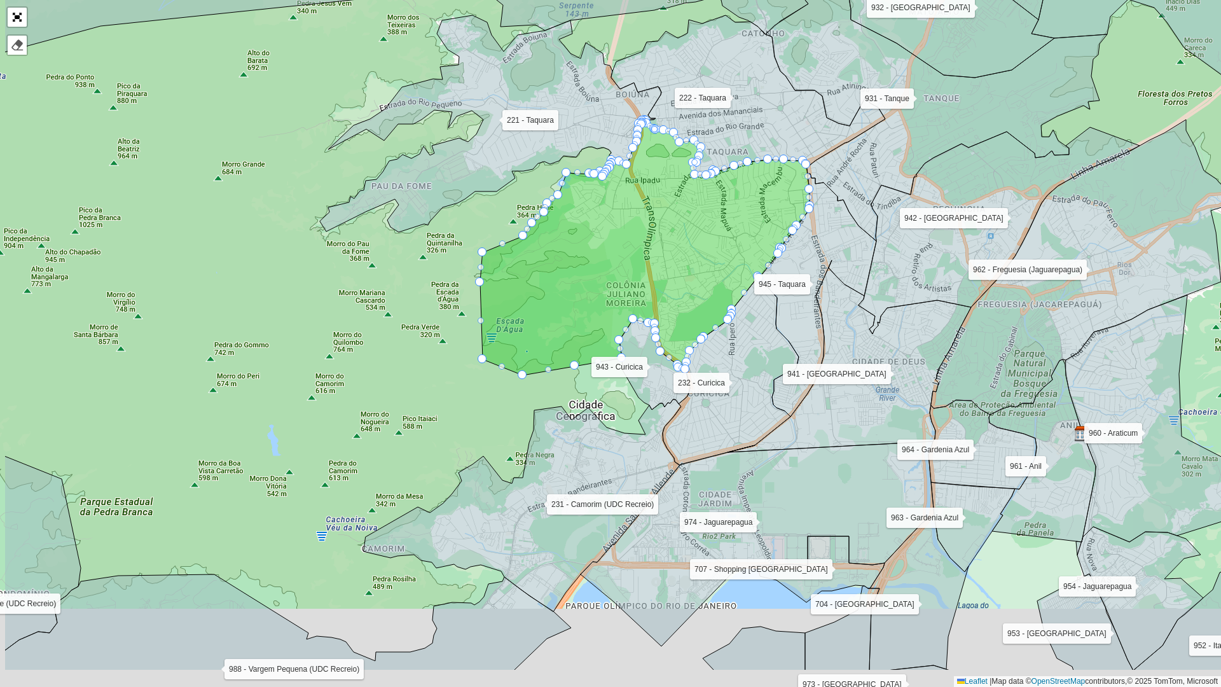
drag, startPoint x: 563, startPoint y: 549, endPoint x: 669, endPoint y: 466, distance: 134.5
click at [665, 471] on icon at bounding box center [522, 505] width 317 height 212
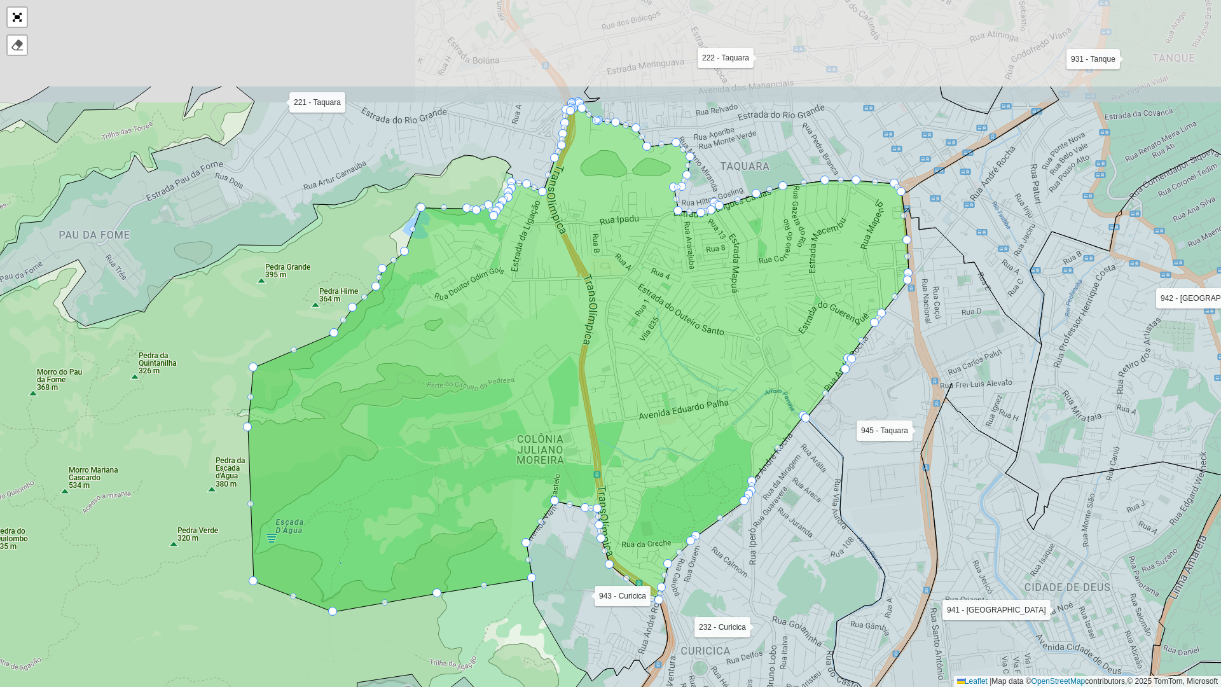
drag, startPoint x: 705, startPoint y: 362, endPoint x: 705, endPoint y: 412, distance: 50.2
click at [705, 412] on icon at bounding box center [578, 356] width 661 height 509
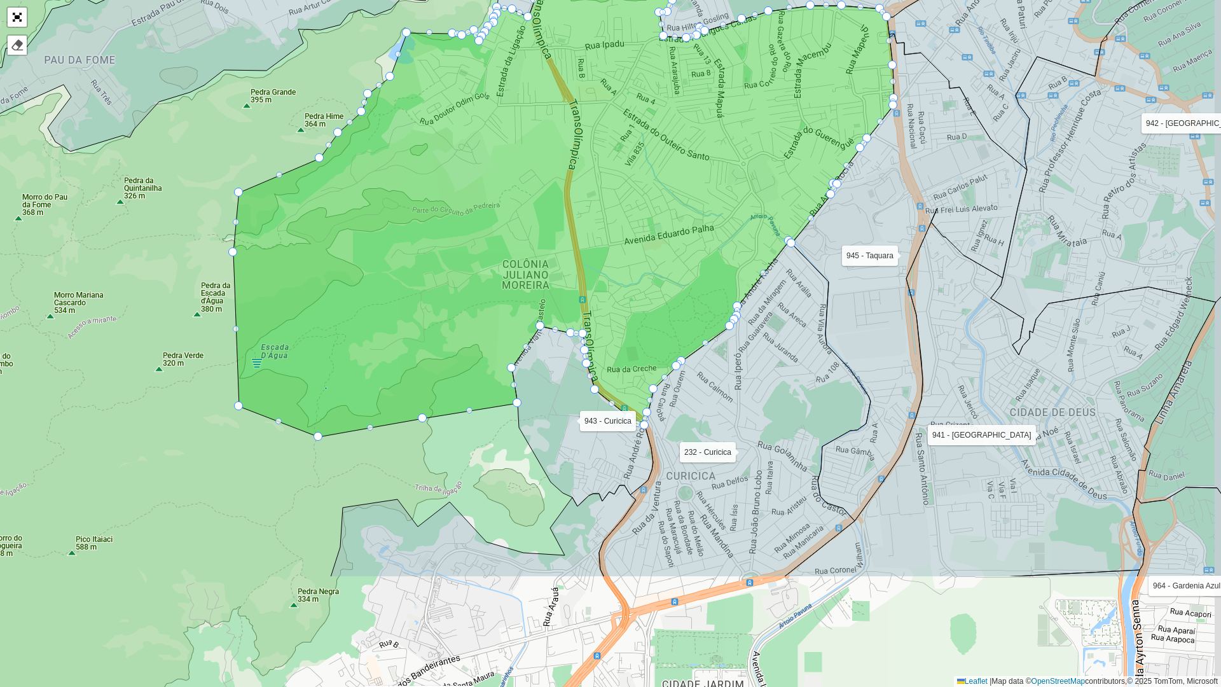
drag, startPoint x: 896, startPoint y: 501, endPoint x: 885, endPoint y: 286, distance: 215.9
click at [886, 320] on icon at bounding box center [909, 277] width 235 height 487
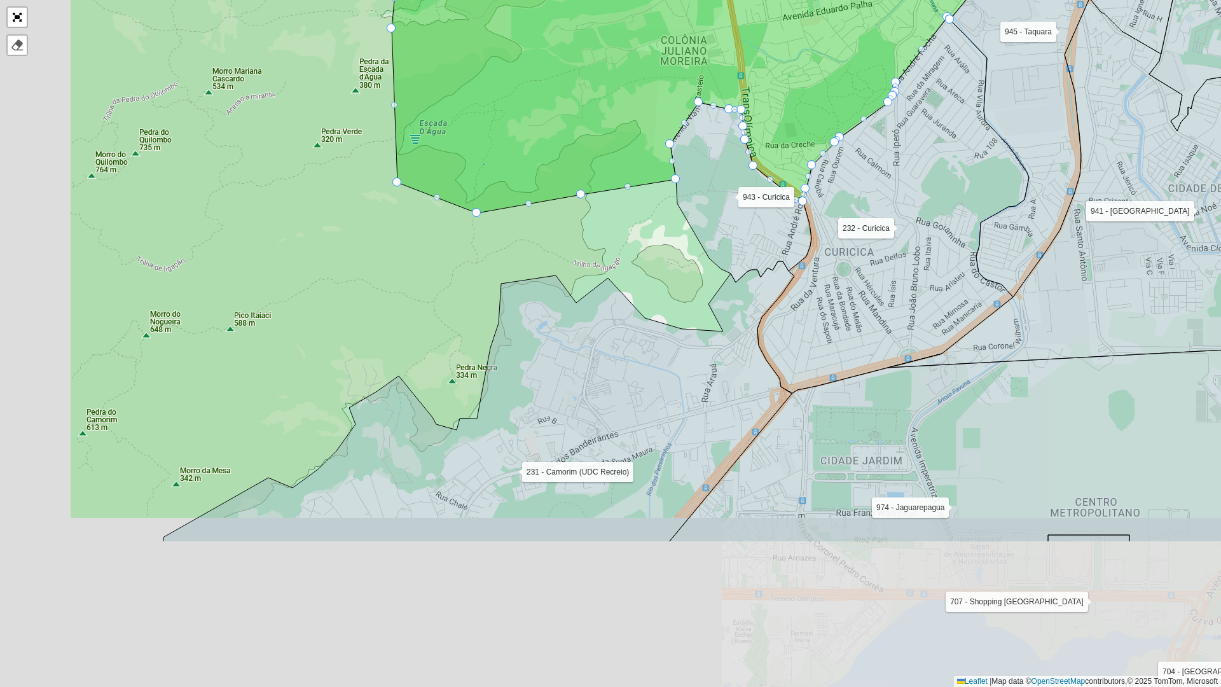
drag, startPoint x: 705, startPoint y: 479, endPoint x: 829, endPoint y: 315, distance: 206.0
click at [829, 315] on icon at bounding box center [893, 205] width 272 height 376
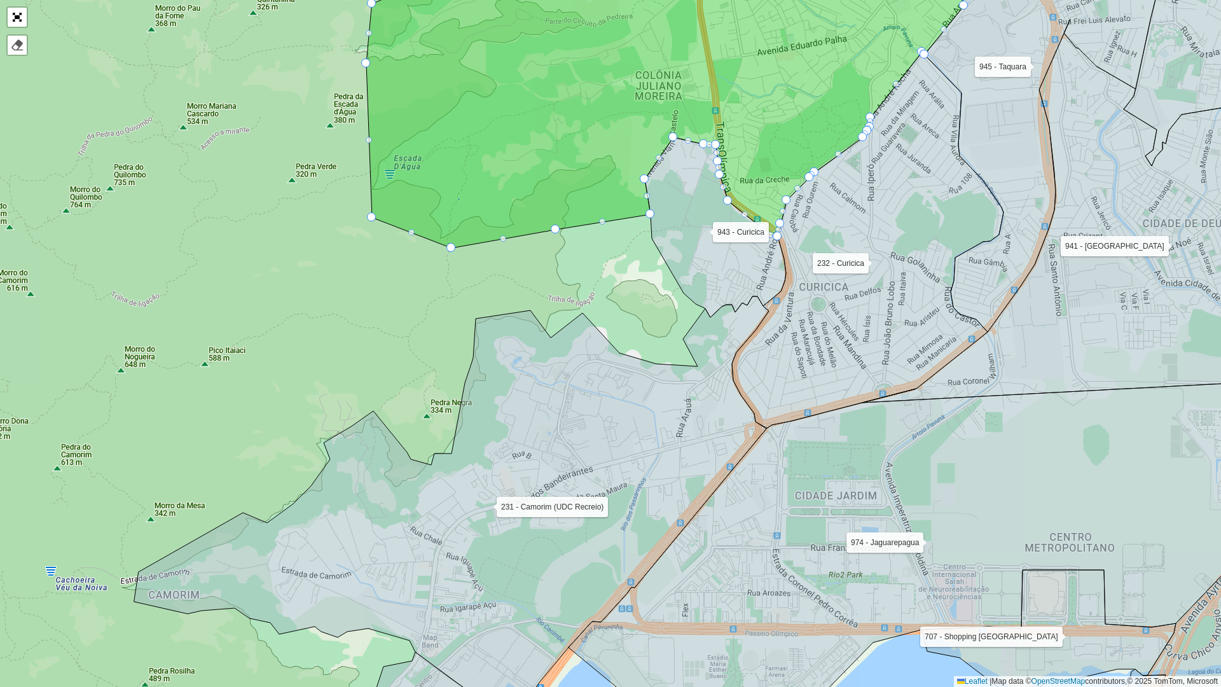
drag, startPoint x: 713, startPoint y: 444, endPoint x: 392, endPoint y: 674, distance: 395.1
click at [390, 558] on icon at bounding box center [451, 508] width 635 height 425
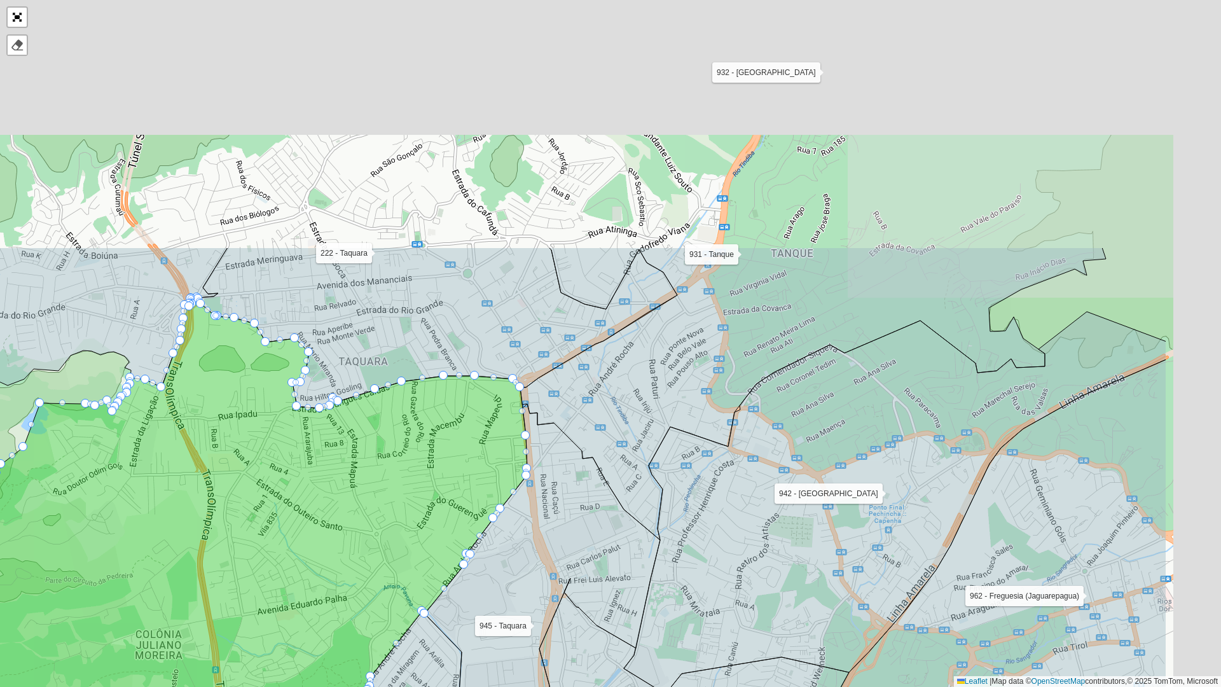
drag, startPoint x: 694, startPoint y: 380, endPoint x: 525, endPoint y: 664, distance: 330.6
click at [525, 558] on icon at bounding box center [542, 647] width 235 height 487
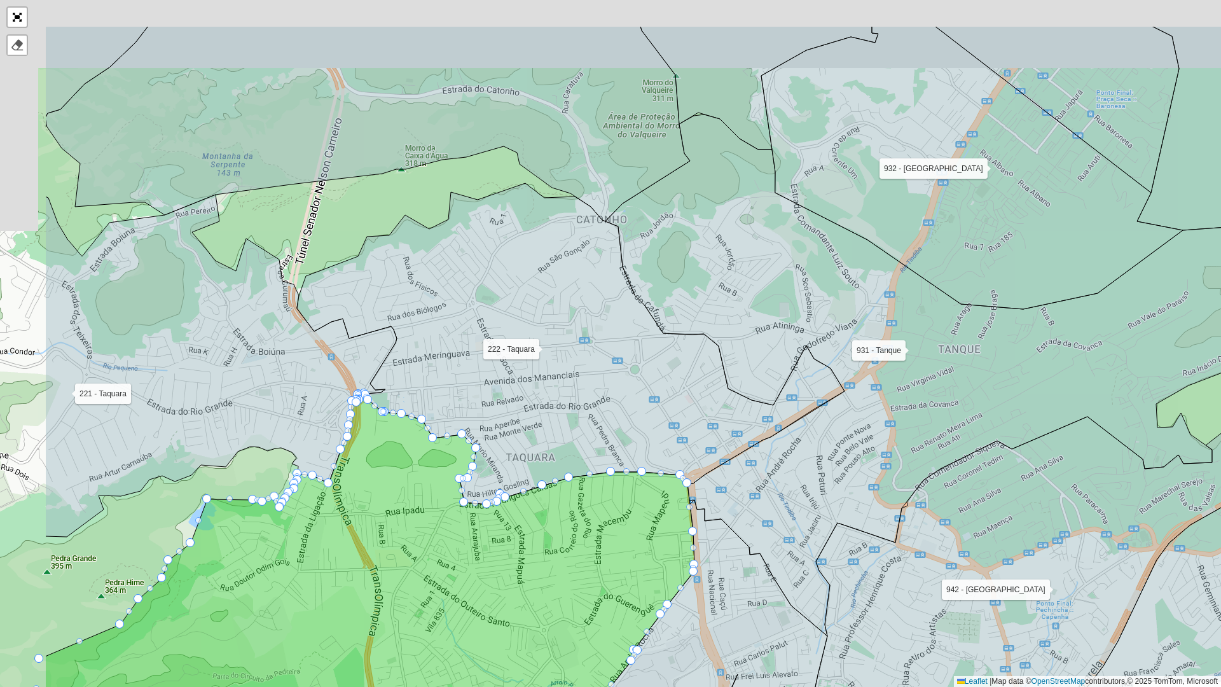
drag, startPoint x: 454, startPoint y: 319, endPoint x: 642, endPoint y: 419, distance: 213.1
click at [642, 419] on icon at bounding box center [571, 343] width 548 height 321
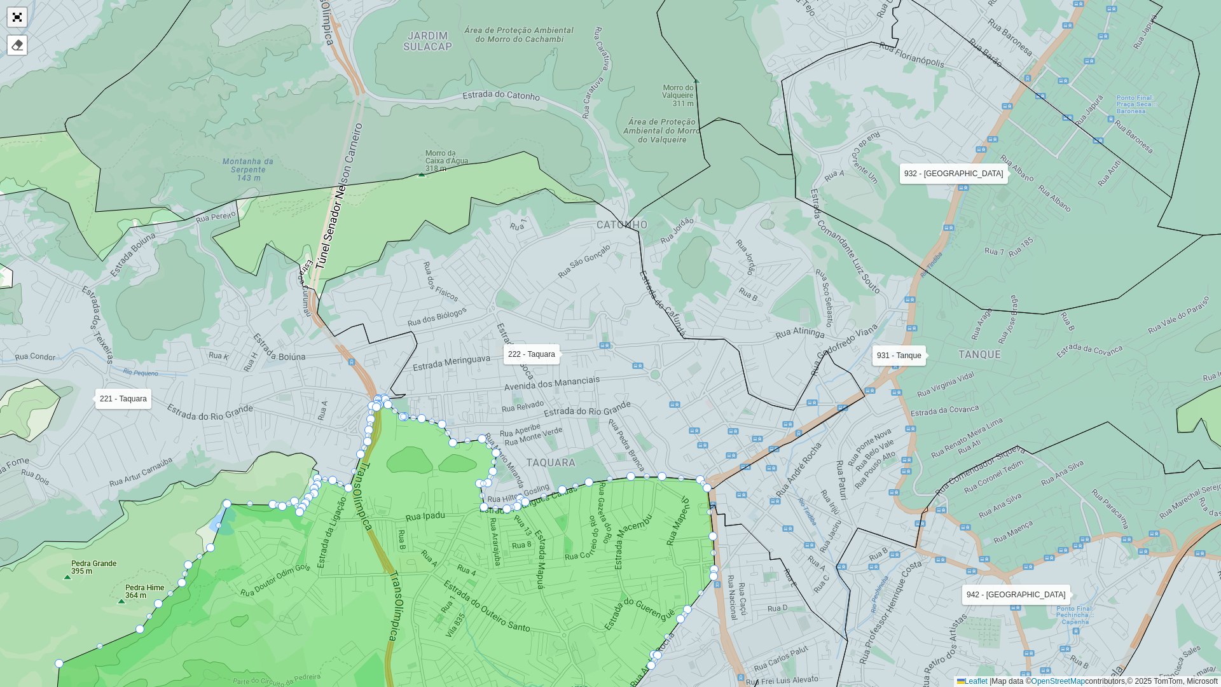
click at [20, 14] on link "Abrir mapa em tela cheia" at bounding box center [17, 17] width 19 height 19
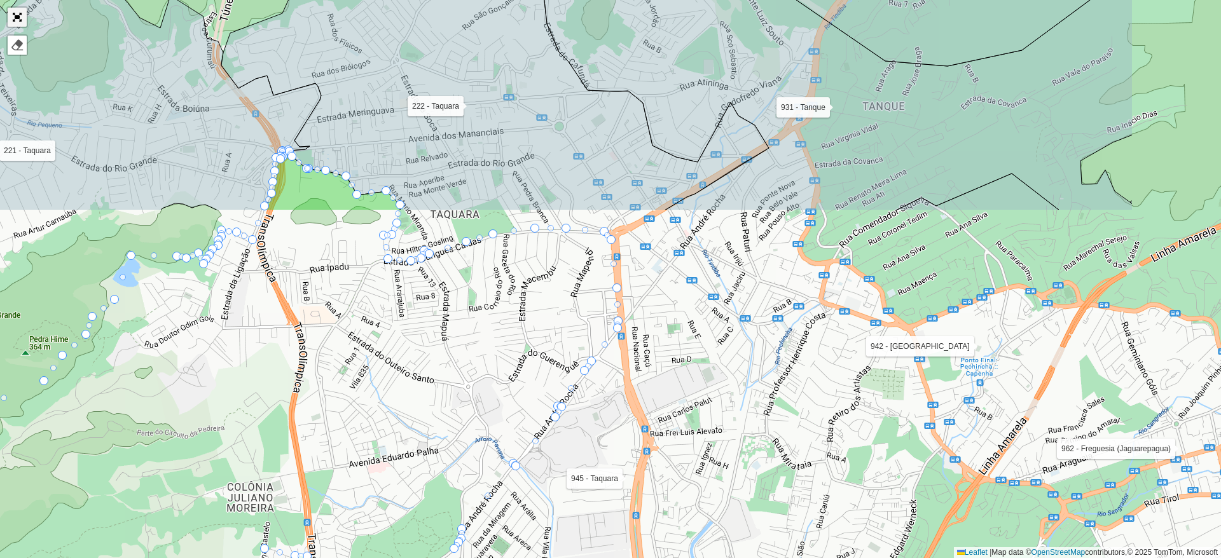
scroll to position [315, 0]
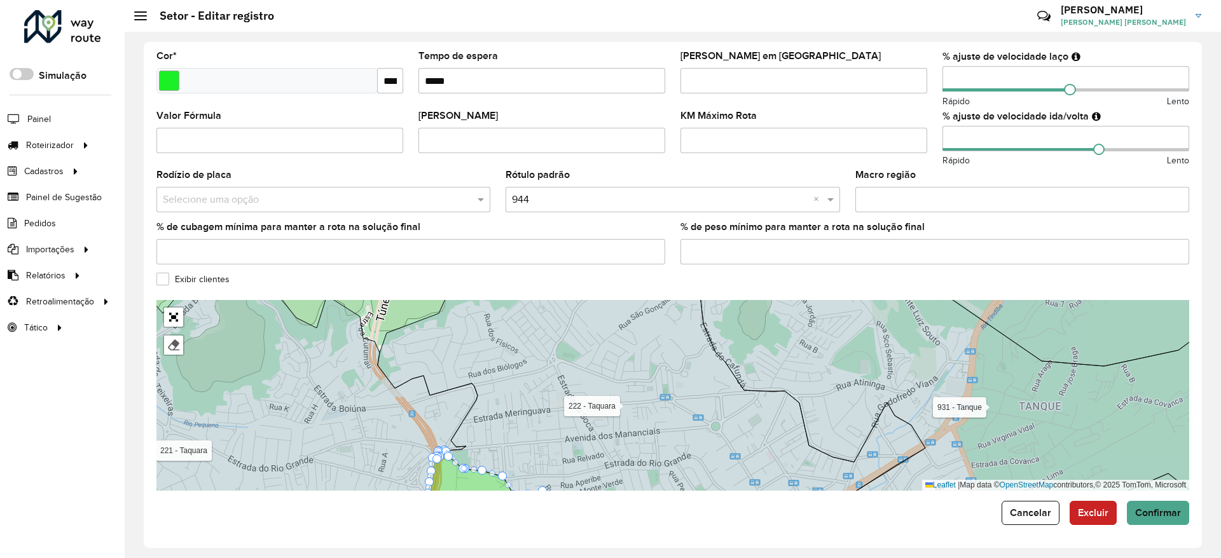
click at [1033, 528] on div "**********" at bounding box center [673, 295] width 1058 height 506
click at [1037, 521] on button "Cancelar" at bounding box center [1031, 513] width 58 height 24
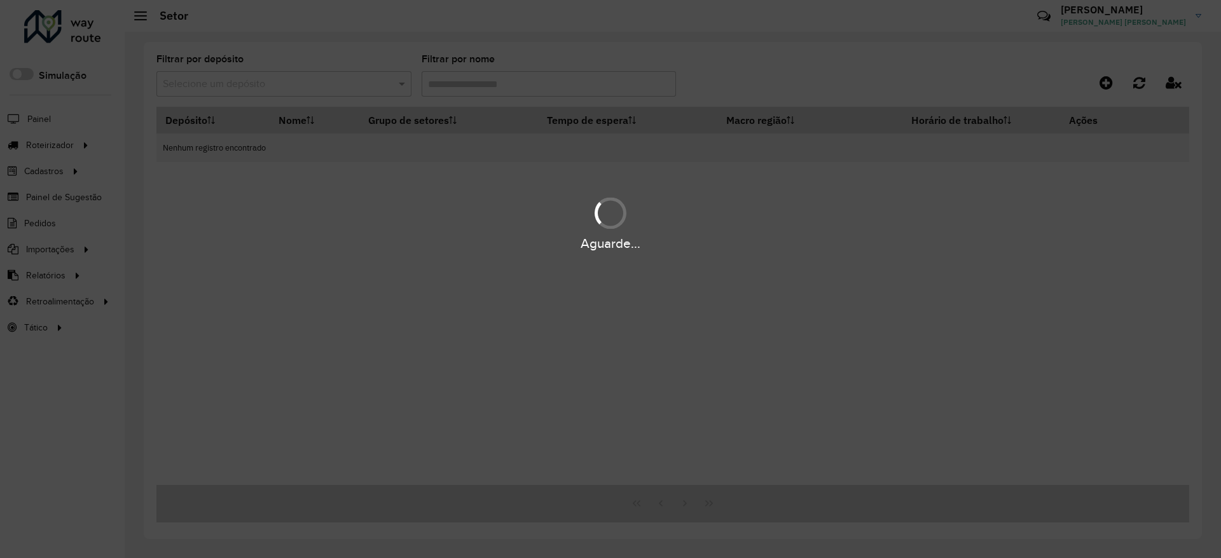
type input "*******"
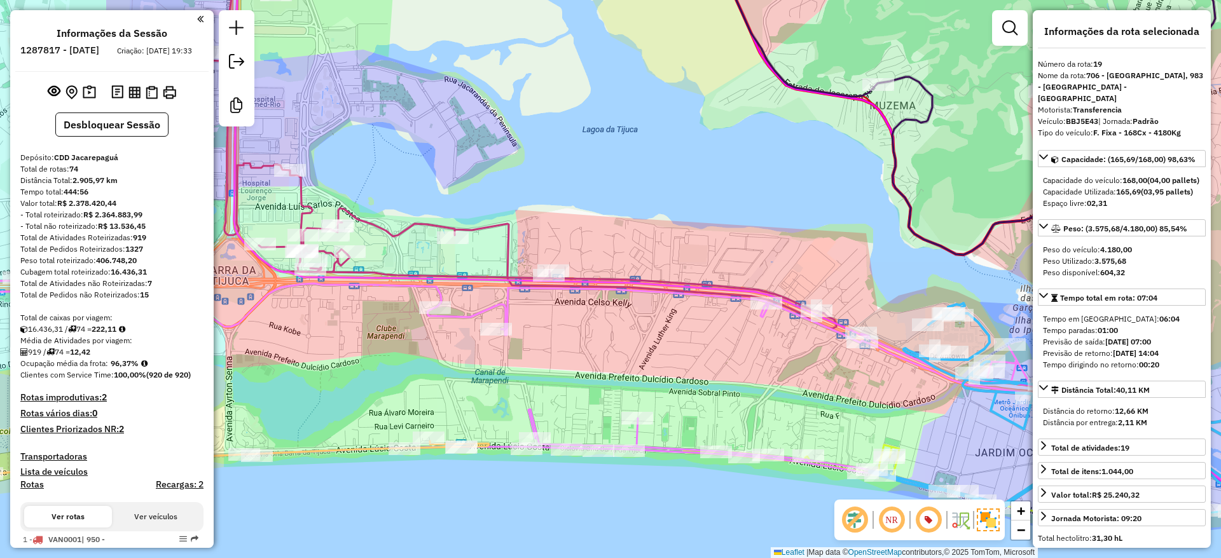
select select "**********"
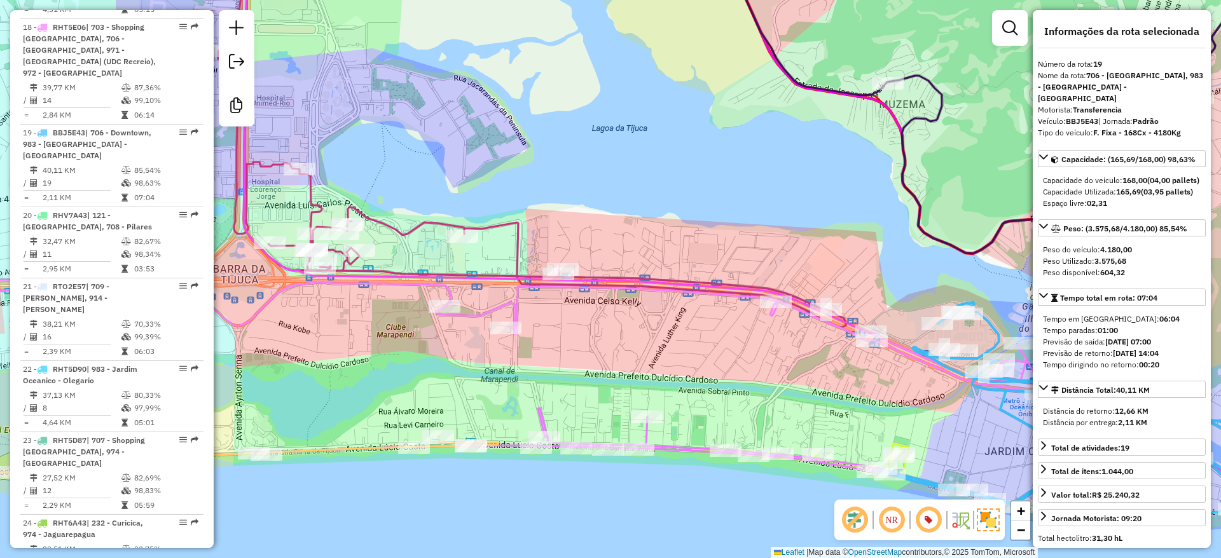
drag, startPoint x: 552, startPoint y: 335, endPoint x: 569, endPoint y: 330, distance: 17.9
click at [569, 330] on div "Janela de atendimento Grade de atendimento Capacidade Transportadoras Veículos …" at bounding box center [610, 279] width 1221 height 558
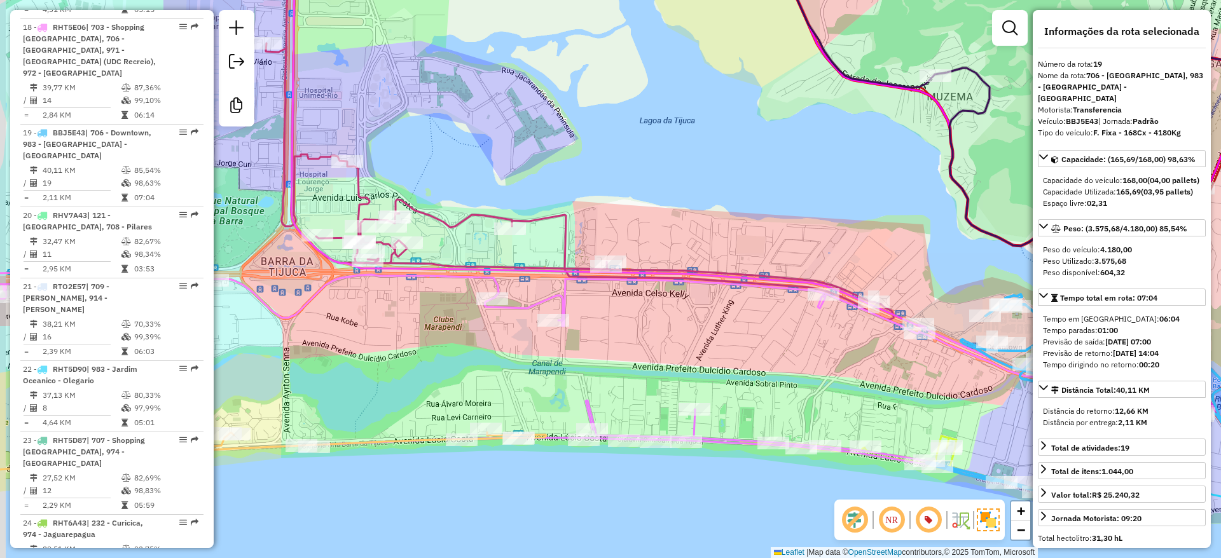
drag, startPoint x: 615, startPoint y: 325, endPoint x: 679, endPoint y: 324, distance: 64.2
click at [679, 324] on div "Janela de atendimento Grade de atendimento Capacidade Transportadoras Veículos …" at bounding box center [610, 279] width 1221 height 558
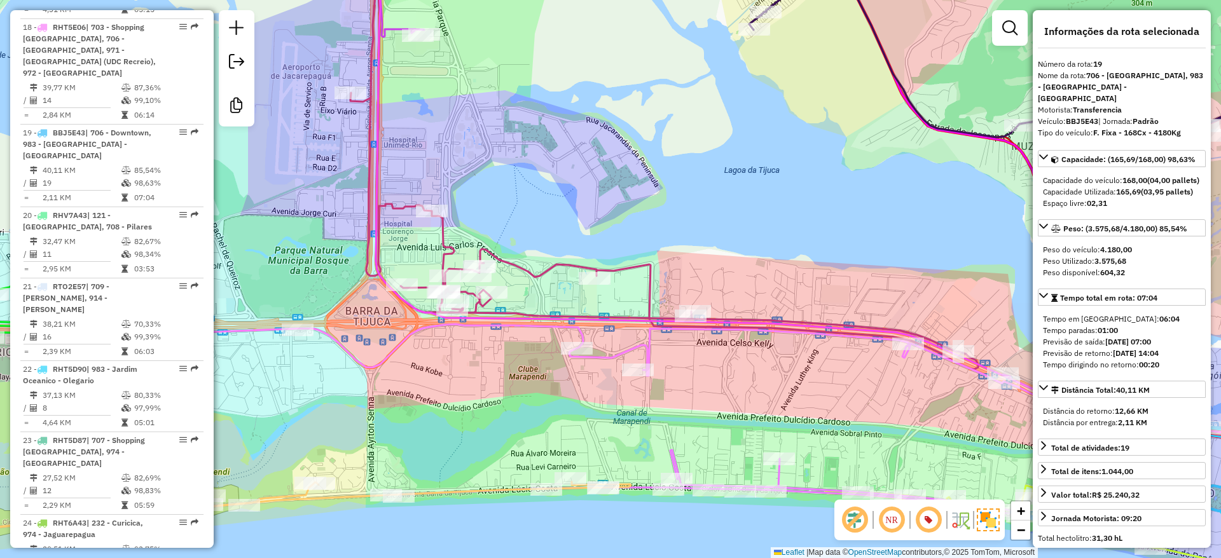
drag, startPoint x: 511, startPoint y: 163, endPoint x: 556, endPoint y: 263, distance: 110.4
click at [556, 265] on div "Janela de atendimento Grade de atendimento Capacidade Transportadoras Veículos …" at bounding box center [610, 279] width 1221 height 558
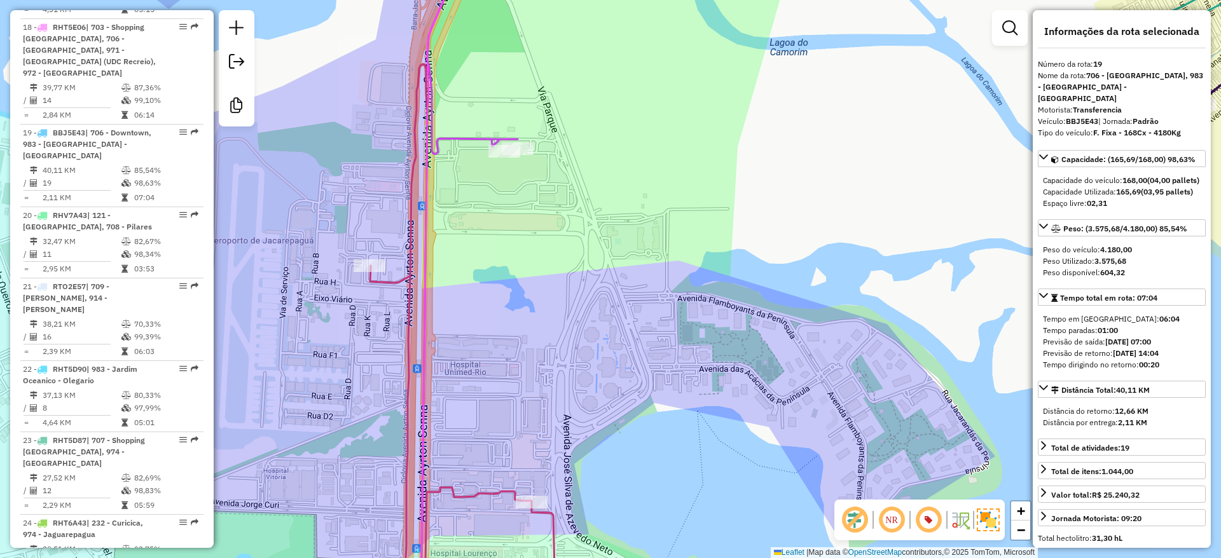
drag, startPoint x: 458, startPoint y: 169, endPoint x: 478, endPoint y: 186, distance: 26.6
click at [471, 182] on div "Janela de atendimento Grade de atendimento Capacidade Transportadoras Veículos …" at bounding box center [610, 279] width 1221 height 558
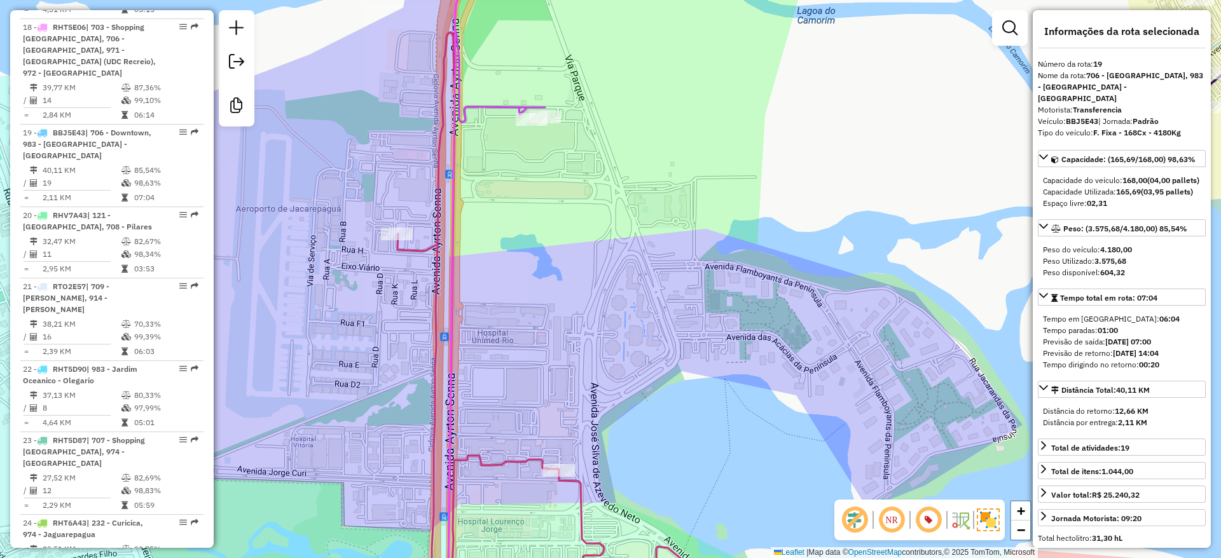
drag, startPoint x: 514, startPoint y: 300, endPoint x: 544, endPoint y: 226, distance: 79.0
click at [544, 228] on div "Janela de atendimento Grade de atendimento Capacidade Transportadoras Veículos …" at bounding box center [610, 279] width 1221 height 558
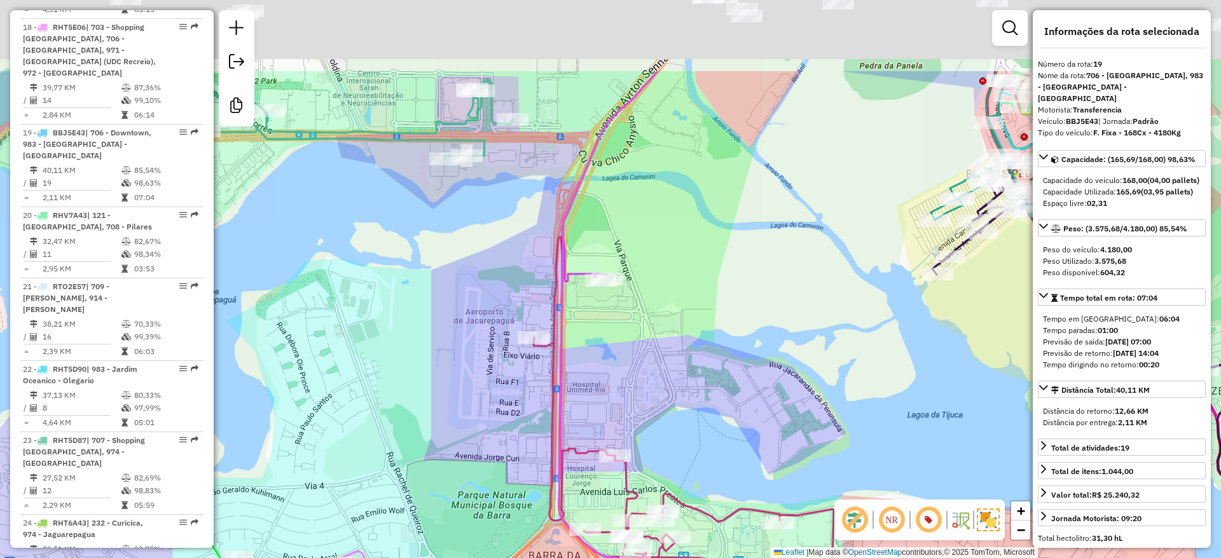
drag, startPoint x: 624, startPoint y: 223, endPoint x: 679, endPoint y: 350, distance: 138.7
click at [679, 350] on div "Janela de atendimento Grade de atendimento Capacidade Transportadoras Veículos …" at bounding box center [610, 279] width 1221 height 558
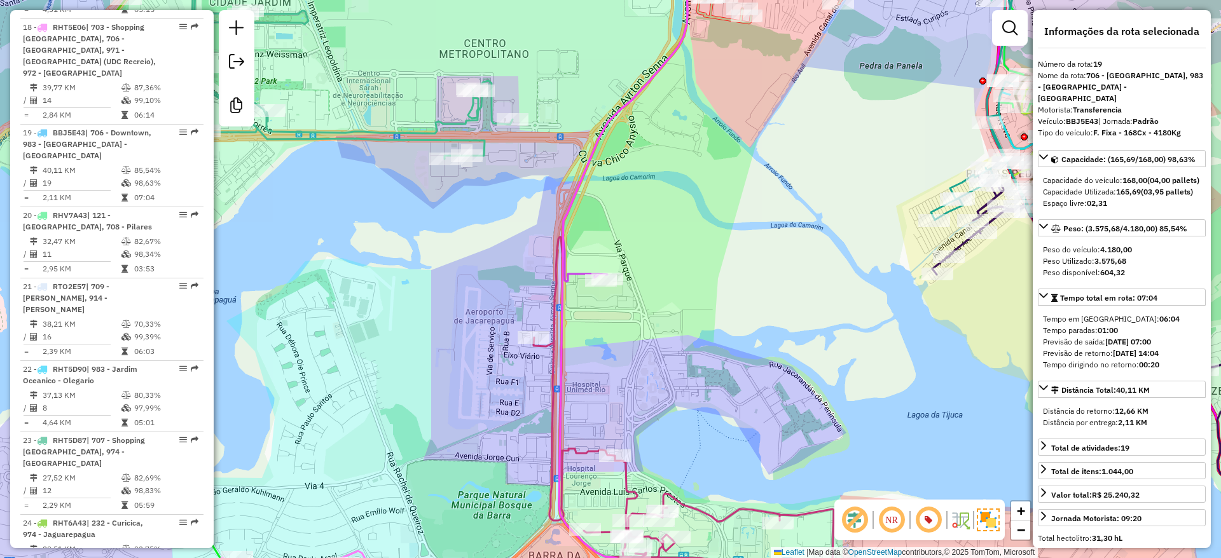
click at [577, 197] on icon at bounding box center [865, 279] width 612 height 670
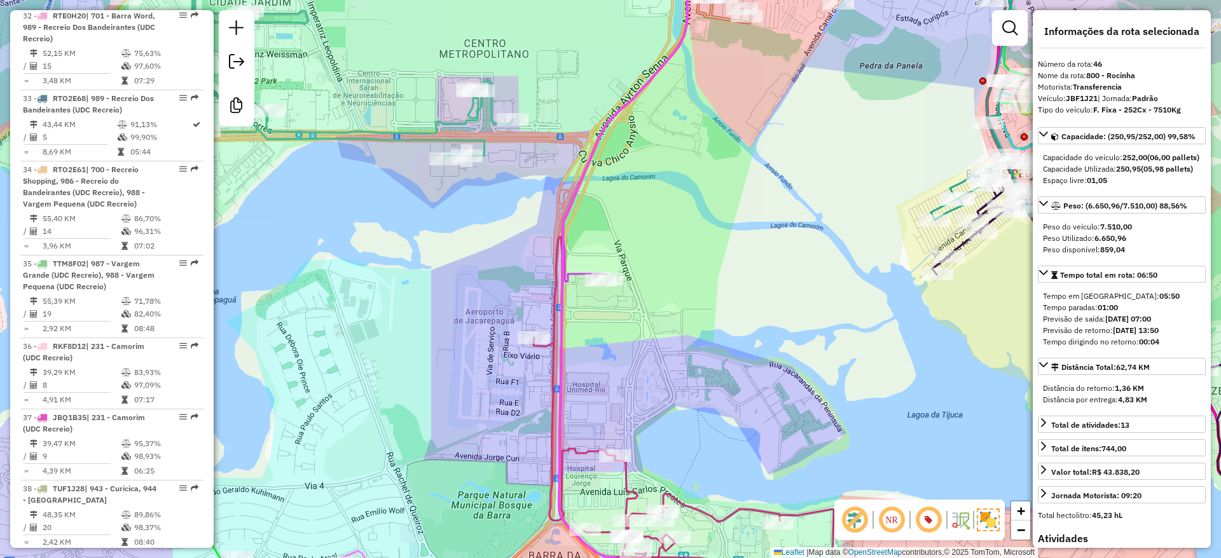
scroll to position [3807, 0]
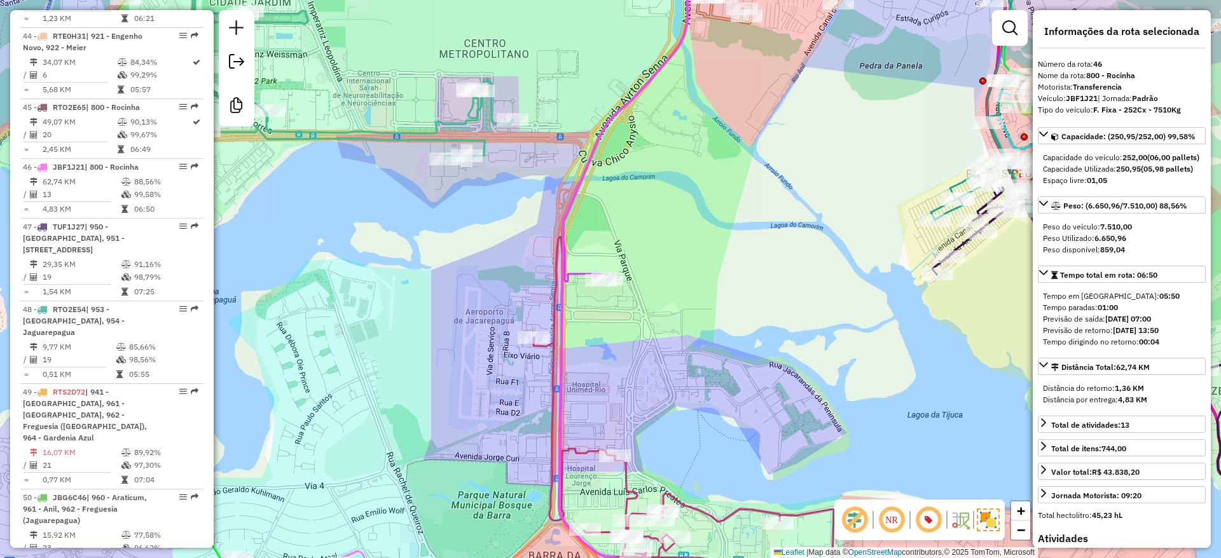
click at [579, 272] on icon at bounding box center [625, 113] width 125 height 338
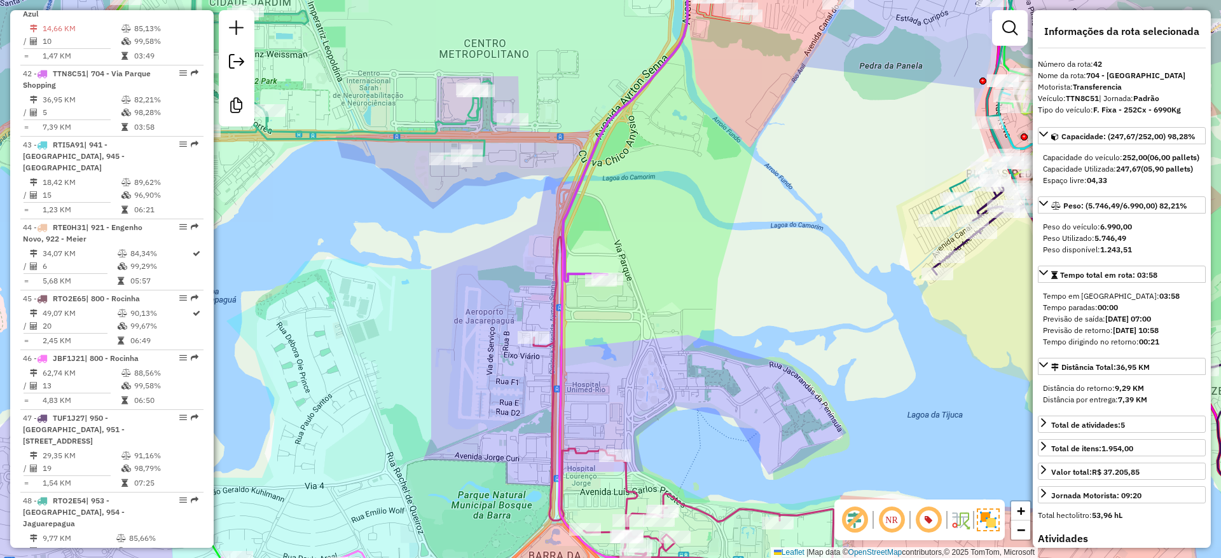
scroll to position [3533, 0]
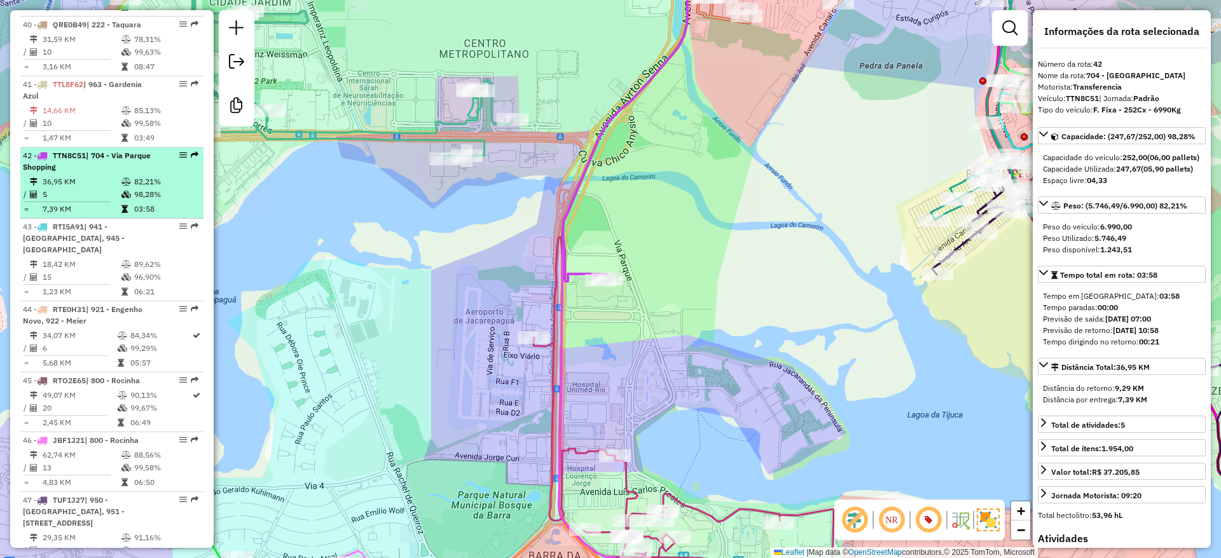
click at [104, 203] on td "7,39 KM" at bounding box center [81, 209] width 79 height 13
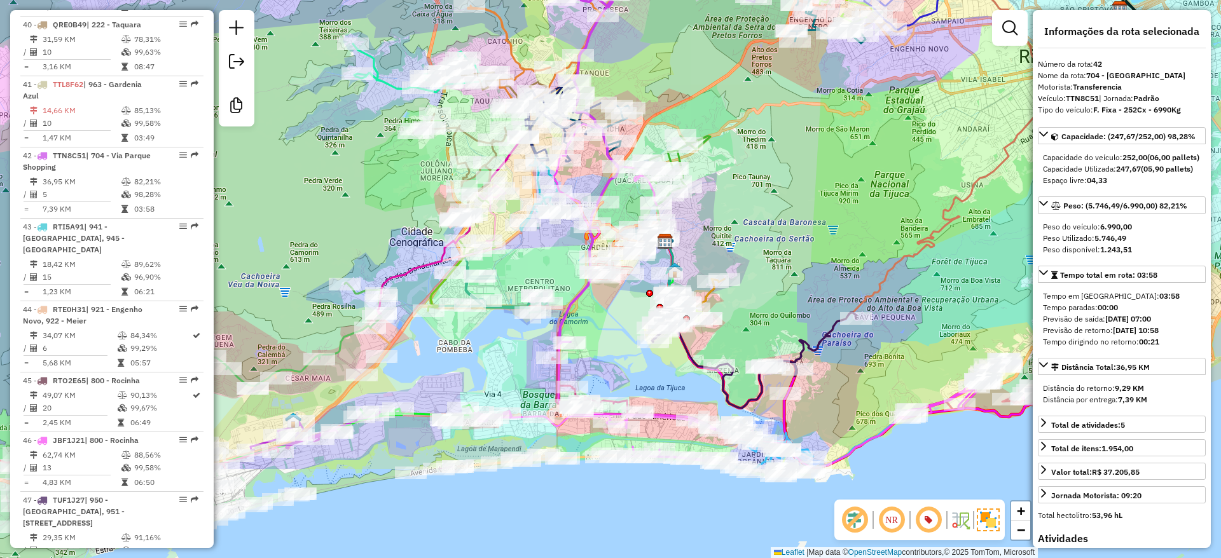
drag, startPoint x: 789, startPoint y: 289, endPoint x: 769, endPoint y: 144, distance: 145.7
click at [769, 144] on div "Janela de atendimento Grade de atendimento Capacidade Transportadoras Veículos …" at bounding box center [610, 279] width 1221 height 558
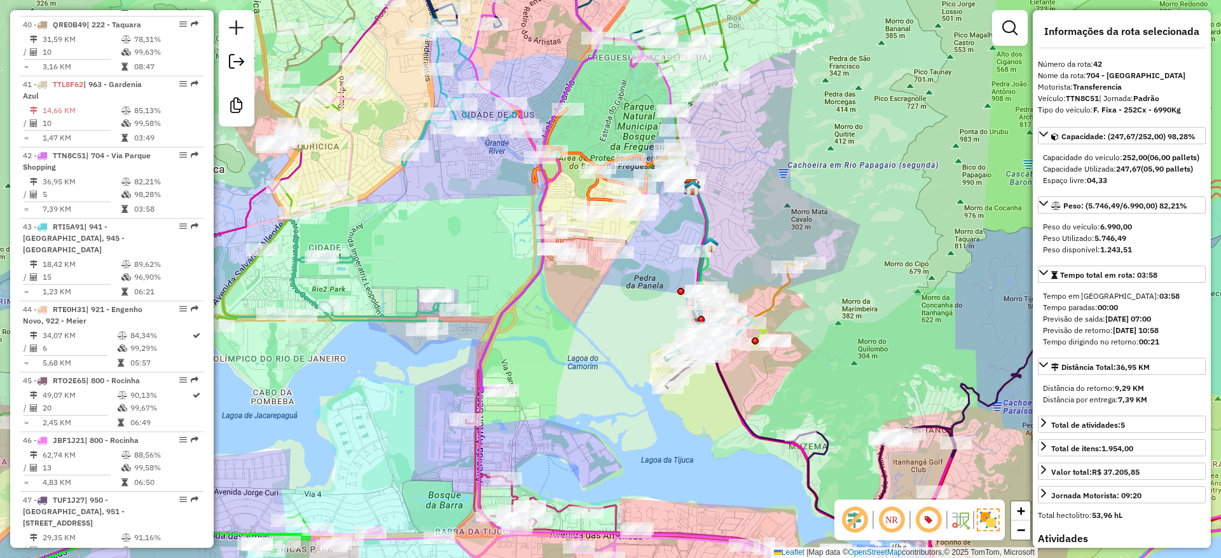
drag, startPoint x: 588, startPoint y: 287, endPoint x: 626, endPoint y: 214, distance: 82.2
click at [626, 214] on div "Janela de atendimento Grade de atendimento Capacidade Transportadoras Veículos …" at bounding box center [610, 279] width 1221 height 558
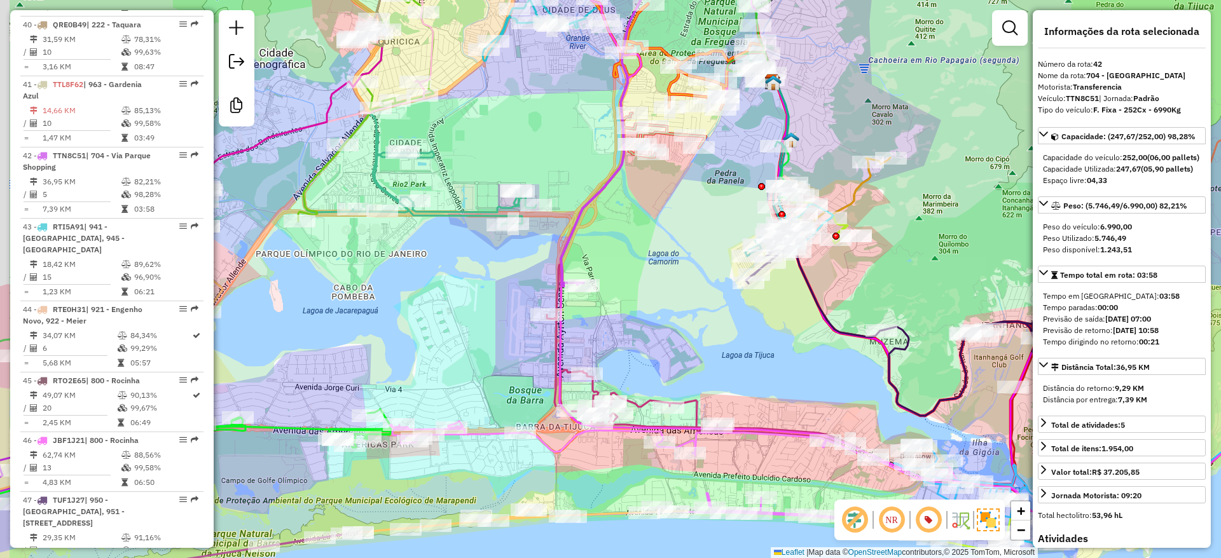
drag, startPoint x: 570, startPoint y: 299, endPoint x: 612, endPoint y: 264, distance: 54.6
click at [615, 264] on div "Janela de atendimento Grade de atendimento Capacidade Transportadoras Veículos …" at bounding box center [610, 279] width 1221 height 558
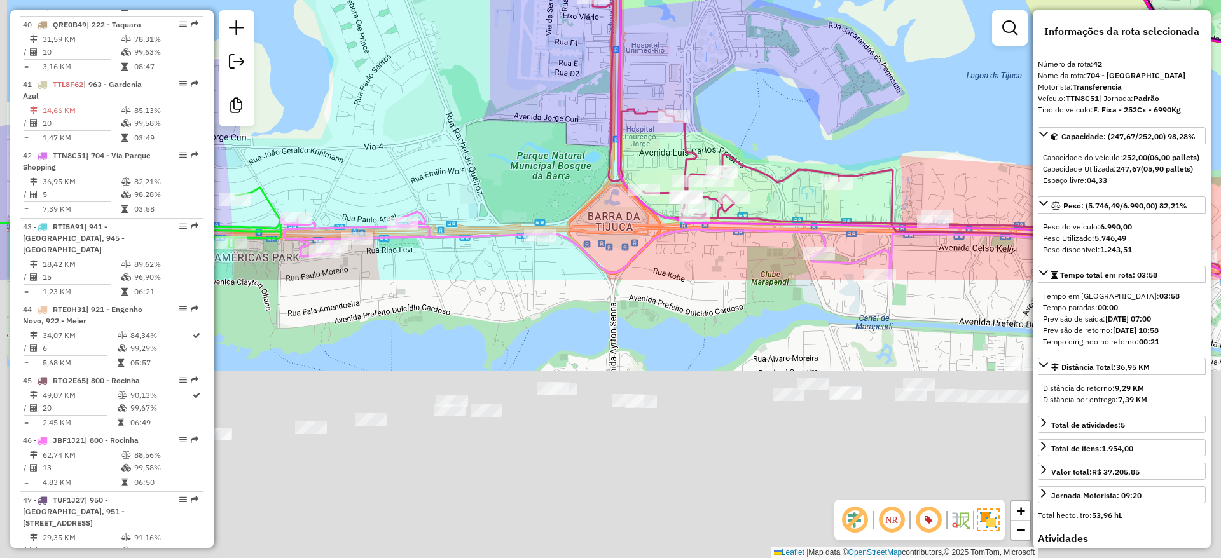
drag, startPoint x: 582, startPoint y: 324, endPoint x: 665, endPoint y: -6, distance: 340.9
click at [665, 0] on html "Aguarde... Pop-up bloqueado! Seu navegador bloqueou automáticamente a abertura …" at bounding box center [610, 279] width 1221 height 558
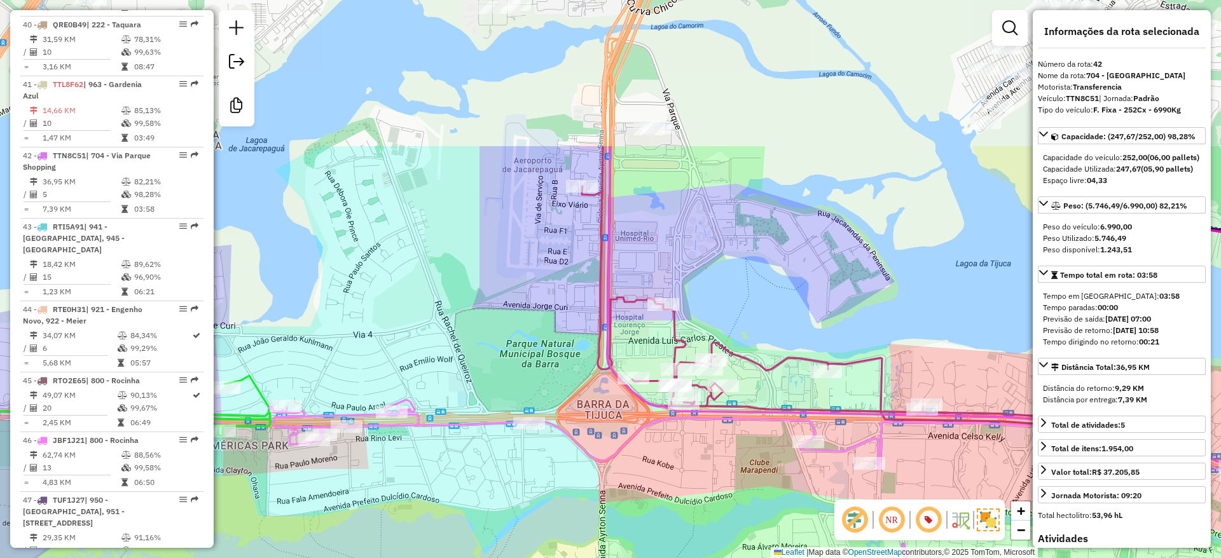
drag, startPoint x: 651, startPoint y: 190, endPoint x: 642, endPoint y: 158, distance: 33.6
click at [644, 259] on div "Janela de atendimento Grade de atendimento Capacidade Transportadoras Veículos …" at bounding box center [610, 279] width 1221 height 558
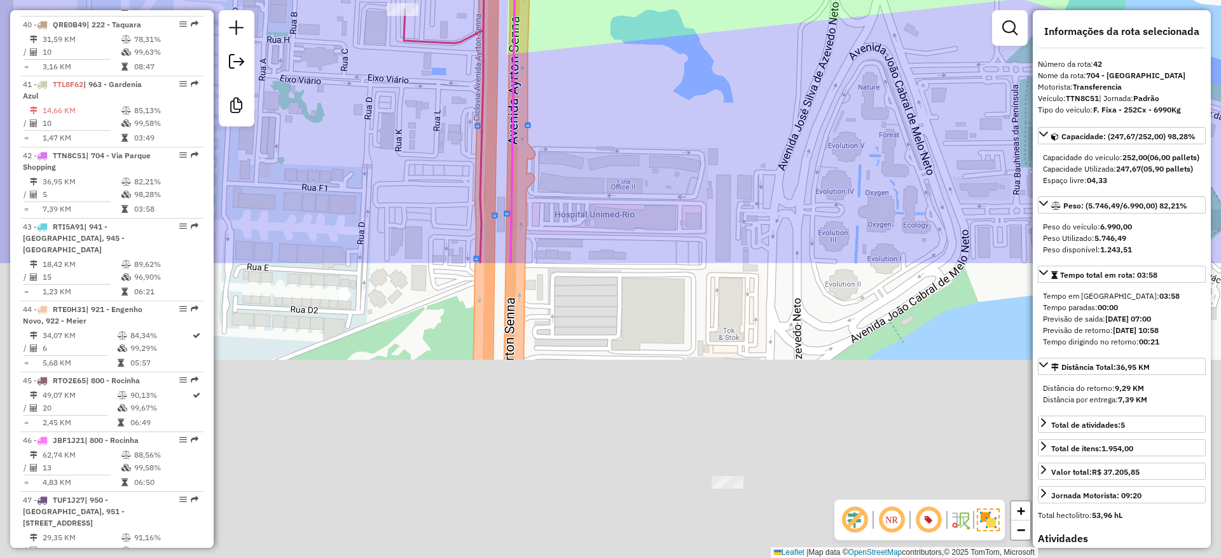
drag, startPoint x: 615, startPoint y: 17, endPoint x: 640, endPoint y: 148, distance: 133.5
click at [621, 0] on html "Aguarde... Pop-up bloqueado! Seu navegador bloqueou automáticamente a abertura …" at bounding box center [610, 279] width 1221 height 558
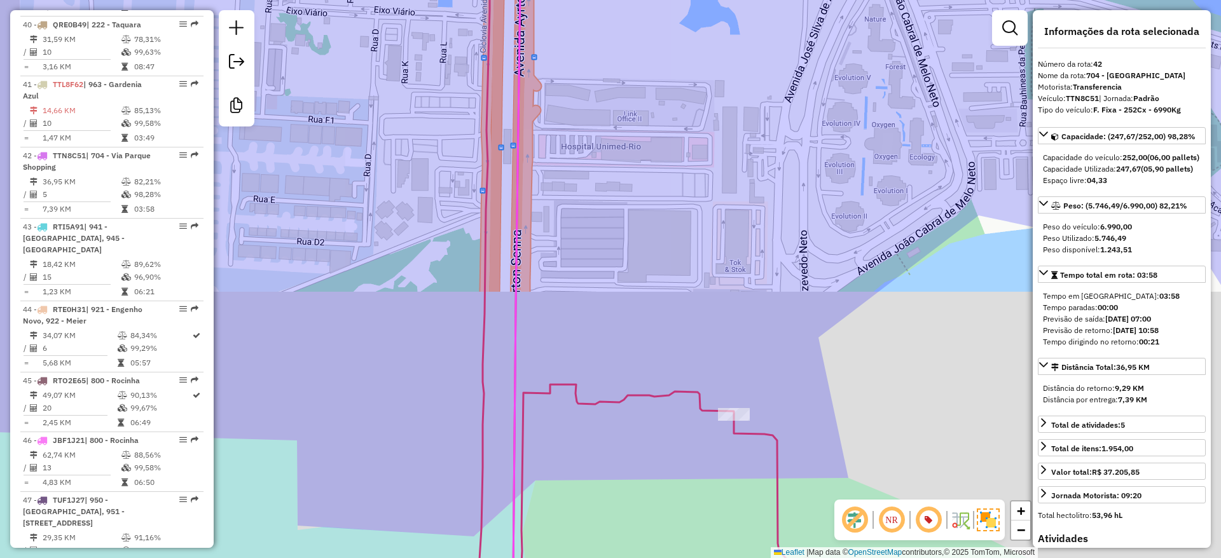
click at [653, 0] on html "Aguarde... Pop-up bloqueado! Seu navegador bloqueou automáticamente a abertura …" at bounding box center [610, 279] width 1221 height 558
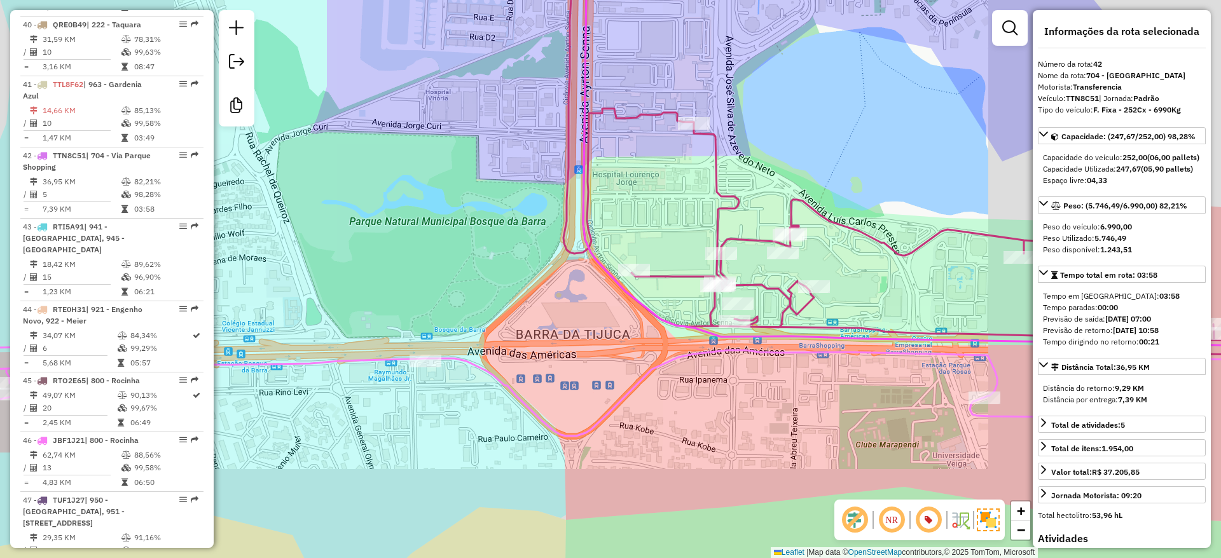
click at [688, 66] on div "Janela de atendimento Grade de atendimento Capacidade Transportadoras Veículos …" at bounding box center [610, 279] width 1221 height 558
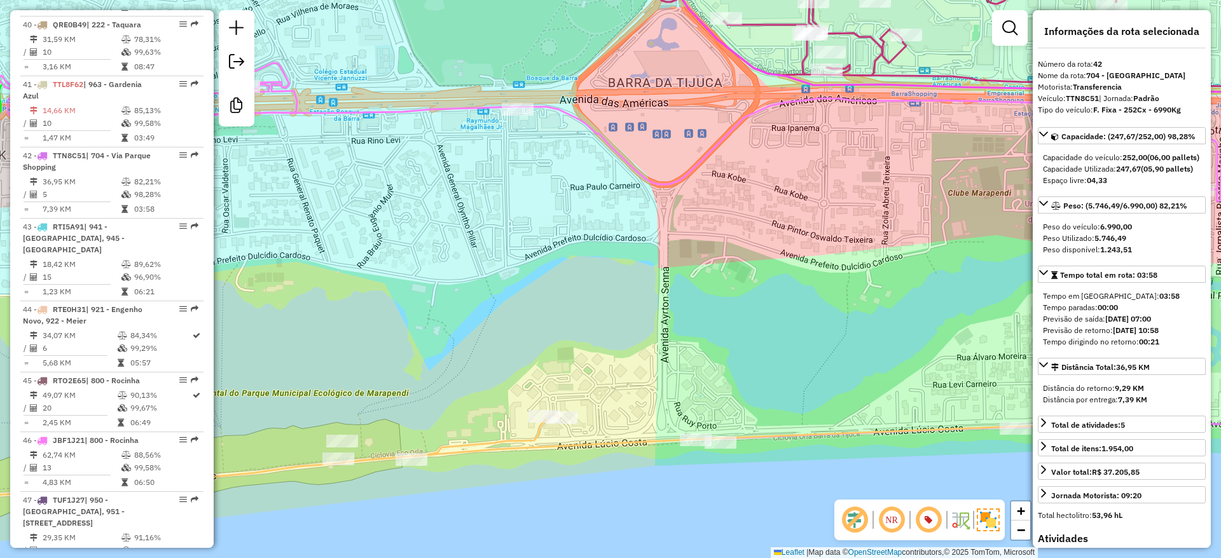
drag, startPoint x: 596, startPoint y: 396, endPoint x: 659, endPoint y: 396, distance: 63.6
click at [597, 413] on icon at bounding box center [531, 460] width 1307 height 94
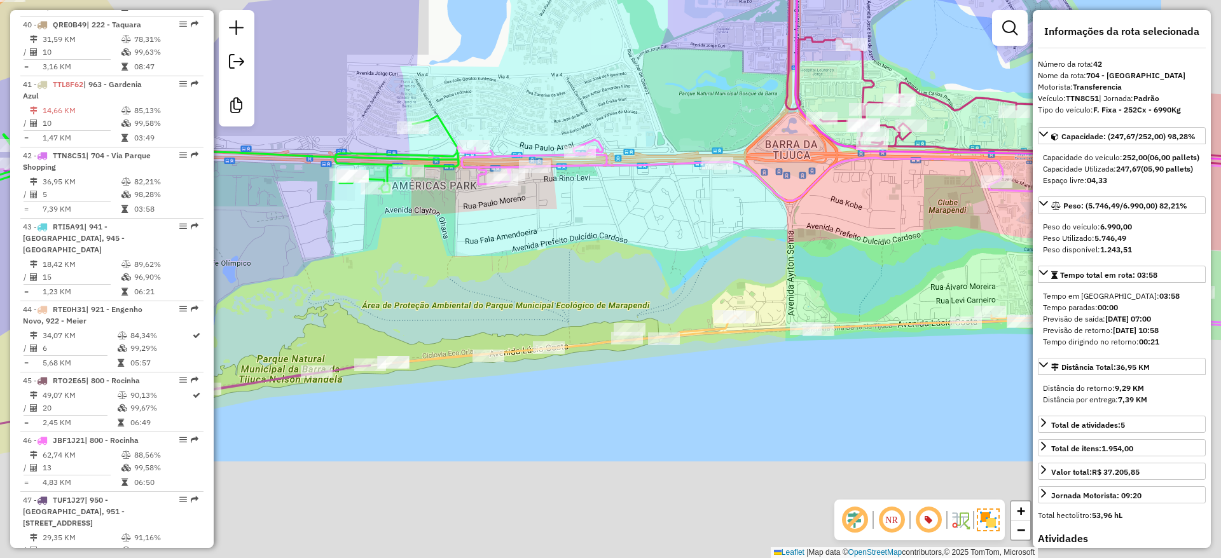
drag, startPoint x: 720, startPoint y: 253, endPoint x: 625, endPoint y: 328, distance: 120.5
click at [625, 333] on div "Janela de atendimento Grade de atendimento Capacidade Transportadoras Veículos …" at bounding box center [610, 279] width 1221 height 558
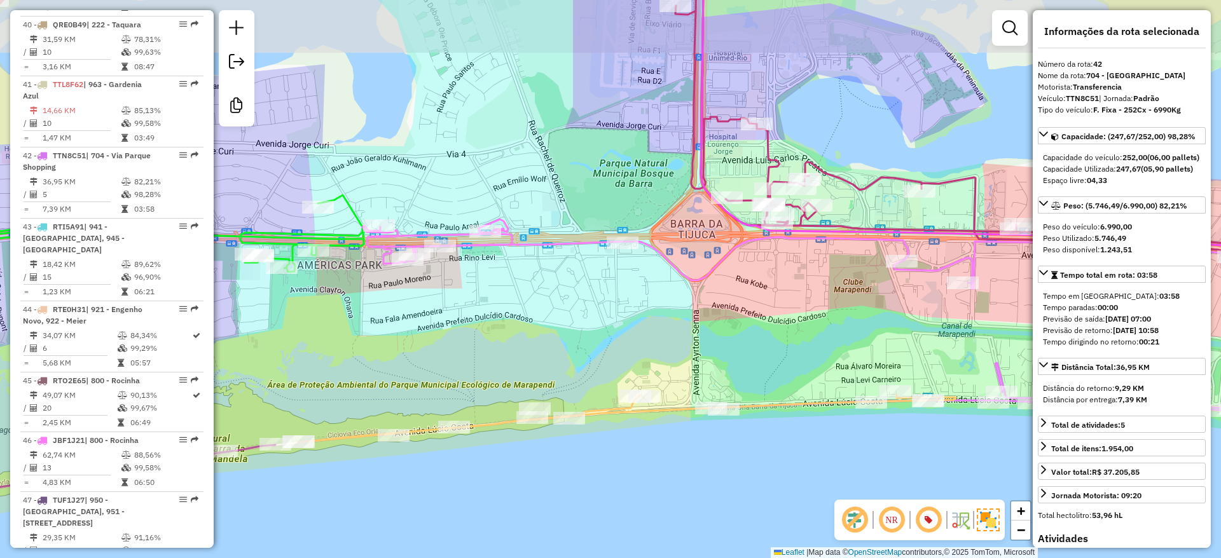
drag, startPoint x: 655, startPoint y: 147, endPoint x: 602, endPoint y: 209, distance: 81.7
click at [602, 226] on div "Janela de atendimento Grade de atendimento Capacidade Transportadoras Veículos …" at bounding box center [610, 279] width 1221 height 558
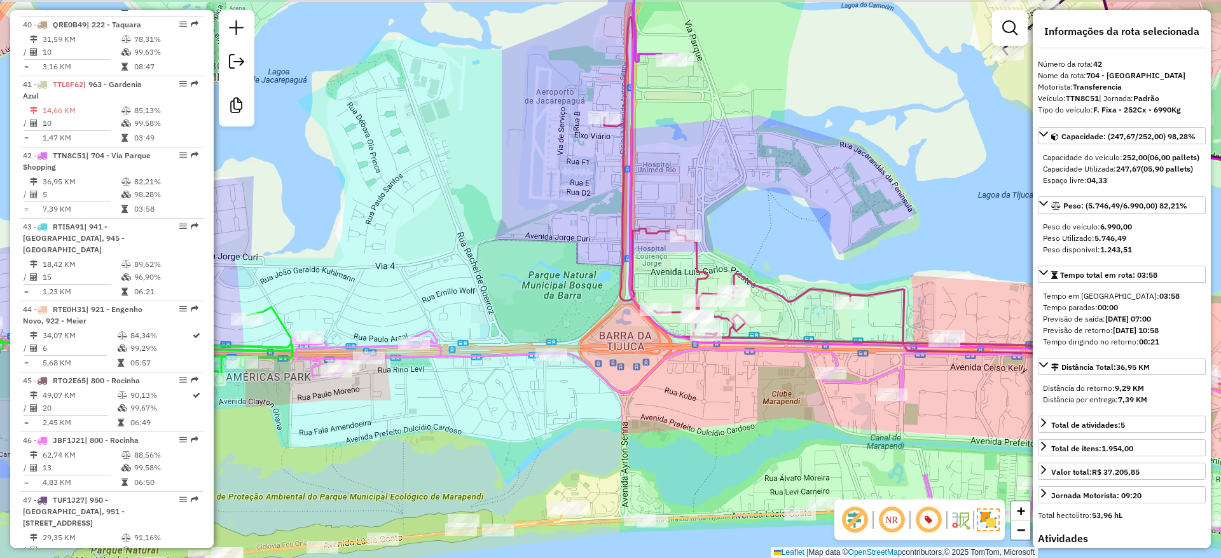
drag, startPoint x: 584, startPoint y: 243, endPoint x: 572, endPoint y: 256, distance: 17.5
click at [572, 257] on div "Janela de atendimento Grade de atendimento Capacidade Transportadoras Veículos …" at bounding box center [610, 279] width 1221 height 558
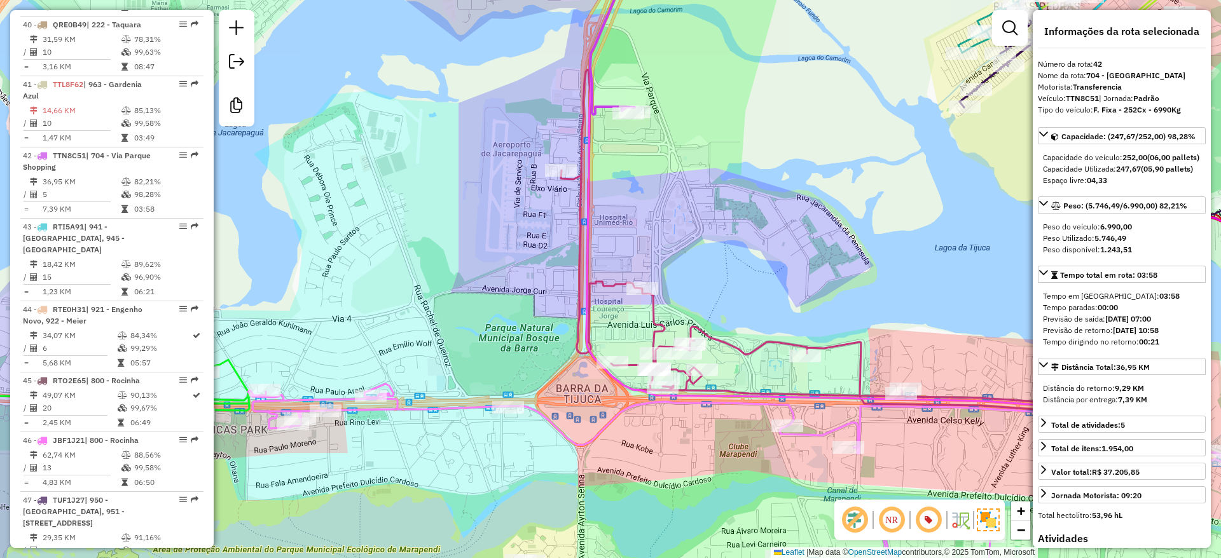
click at [538, 296] on div "Janela de atendimento Grade de atendimento Capacidade Transportadoras Veículos …" at bounding box center [610, 279] width 1221 height 558
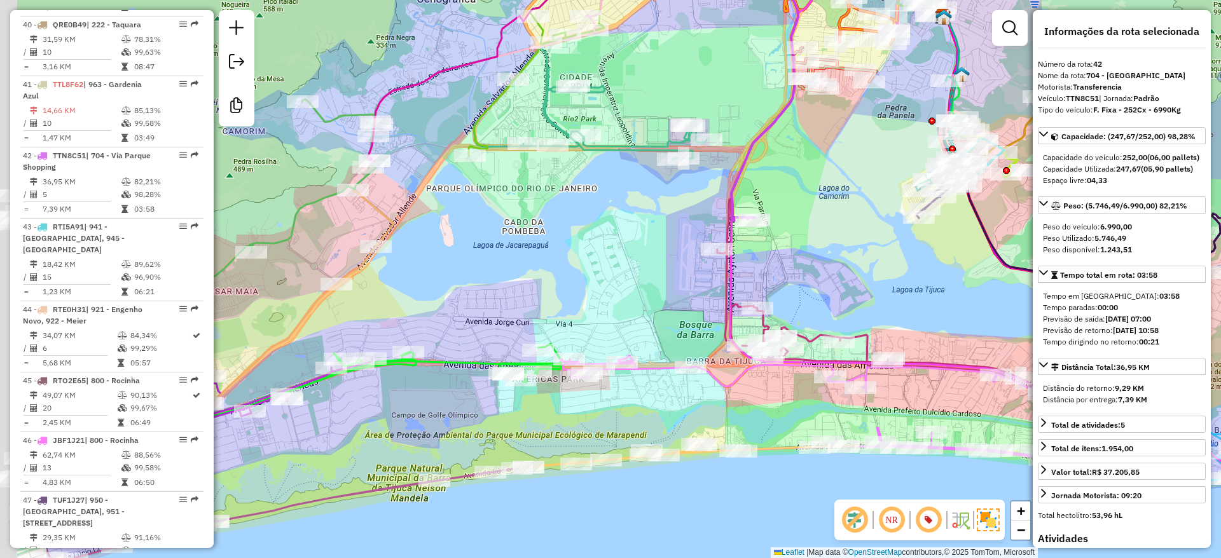
drag, startPoint x: 398, startPoint y: 290, endPoint x: 567, endPoint y: 307, distance: 169.3
click at [567, 307] on div "Janela de atendimento Grade de atendimento Capacidade Transportadoras Veículos …" at bounding box center [610, 279] width 1221 height 558
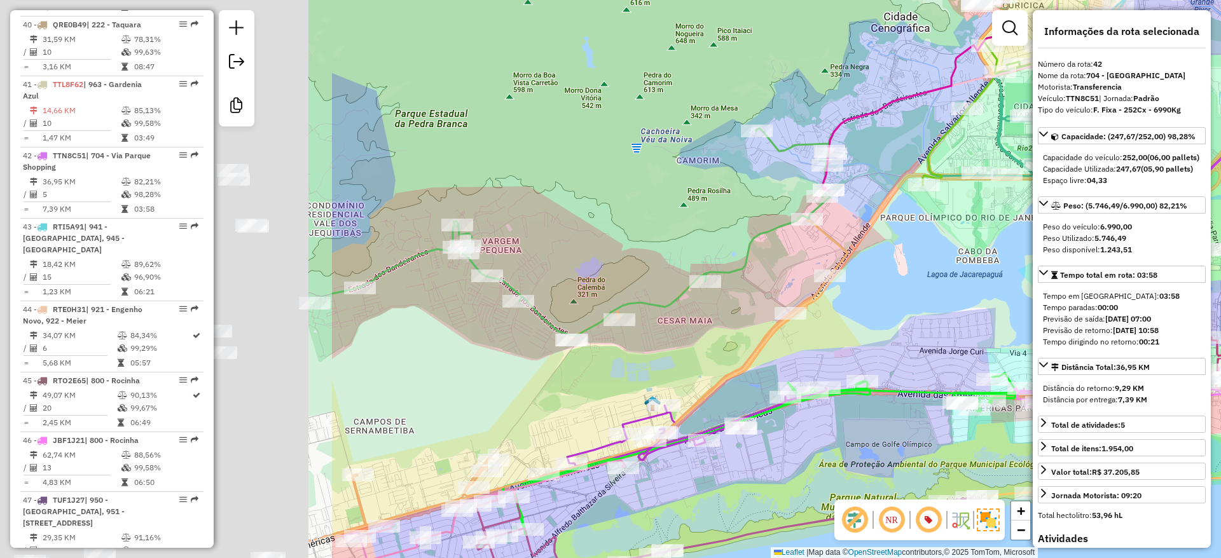
drag, startPoint x: 494, startPoint y: 292, endPoint x: 983, endPoint y: 301, distance: 488.5
click at [1000, 300] on div "Janela de atendimento Grade de atendimento Capacidade Transportadoras Veículos …" at bounding box center [610, 279] width 1221 height 558
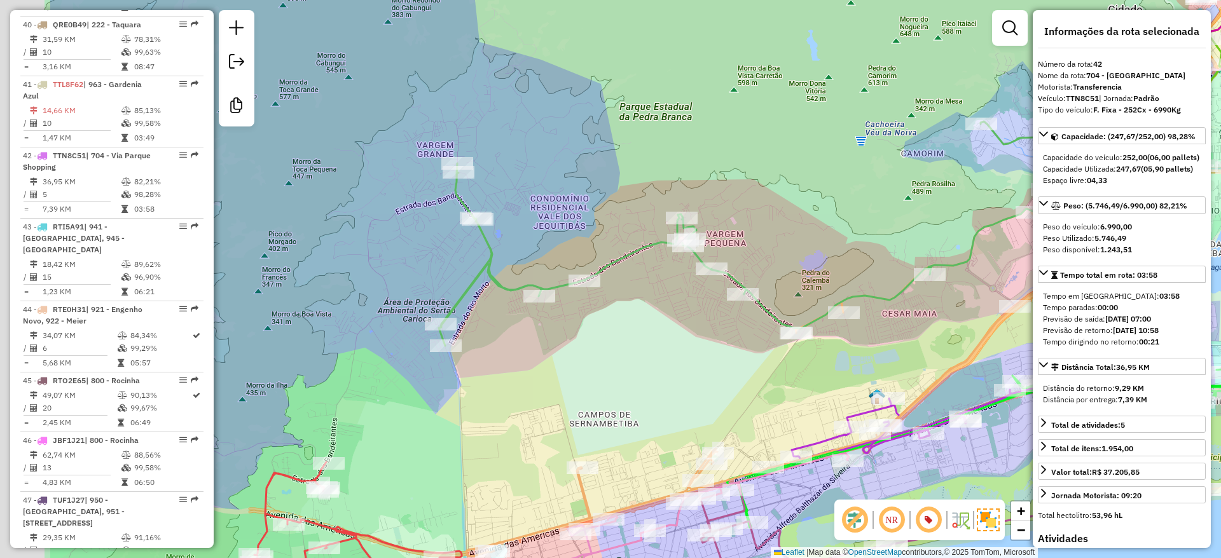
drag, startPoint x: 630, startPoint y: 212, endPoint x: 751, endPoint y: 224, distance: 122.1
click at [751, 224] on div "Janela de atendimento Grade de atendimento Capacidade Transportadoras Veículos …" at bounding box center [610, 279] width 1221 height 558
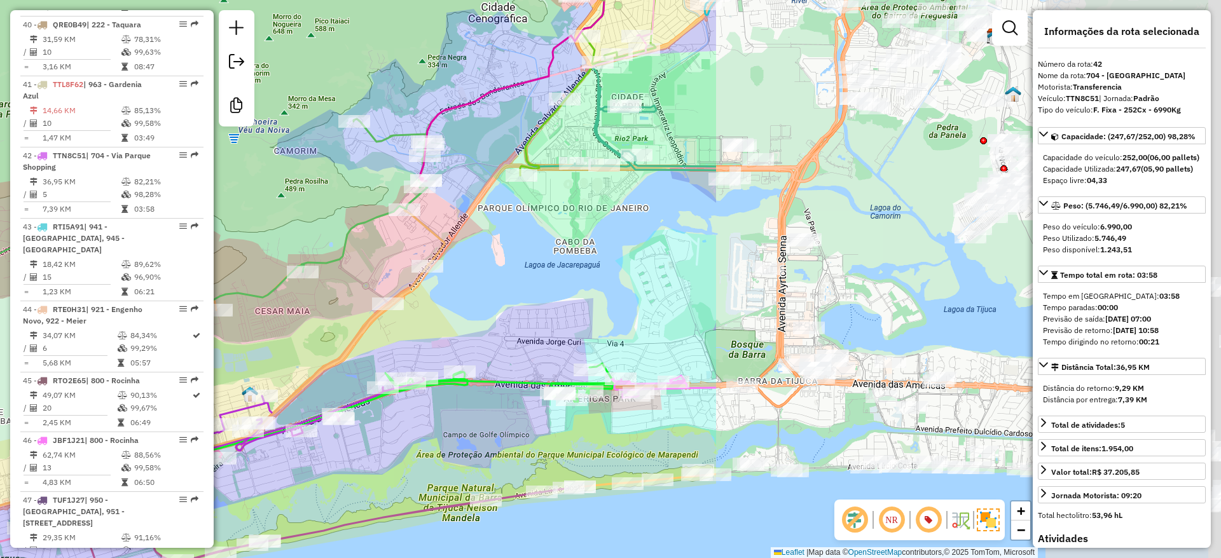
drag, startPoint x: 845, startPoint y: 248, endPoint x: 219, endPoint y: 245, distance: 626.4
click at [219, 245] on div "Janela de atendimento Grade de atendimento Capacidade Transportadoras Veículos …" at bounding box center [610, 279] width 1221 height 558
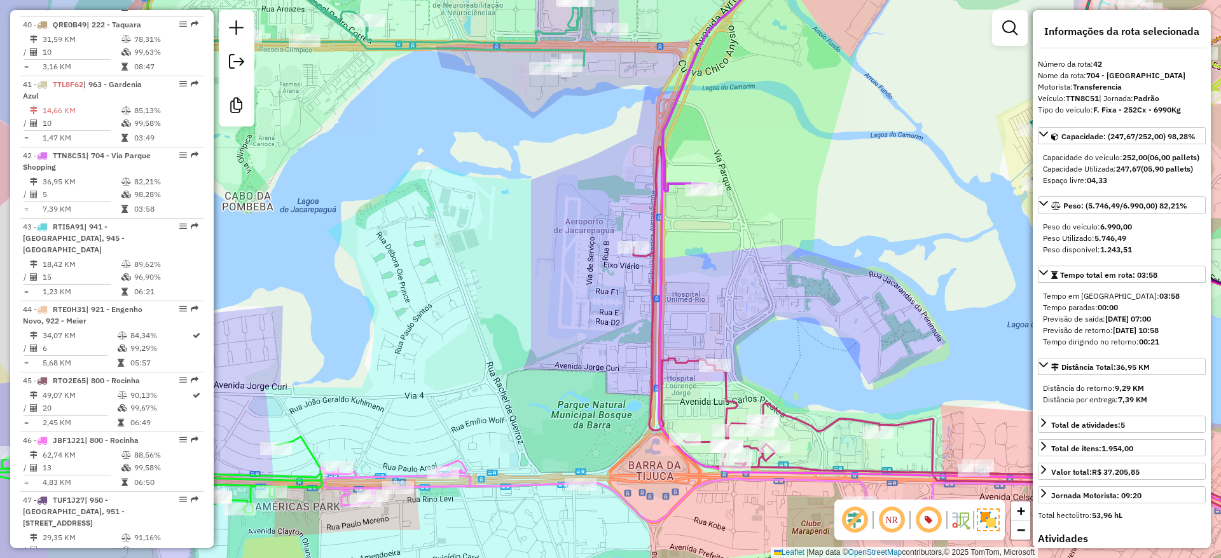
drag, startPoint x: 471, startPoint y: 304, endPoint x: 484, endPoint y: 302, distance: 12.9
click at [484, 302] on div "Janela de atendimento Grade de atendimento Capacidade Transportadoras Veículos …" at bounding box center [610, 279] width 1221 height 558
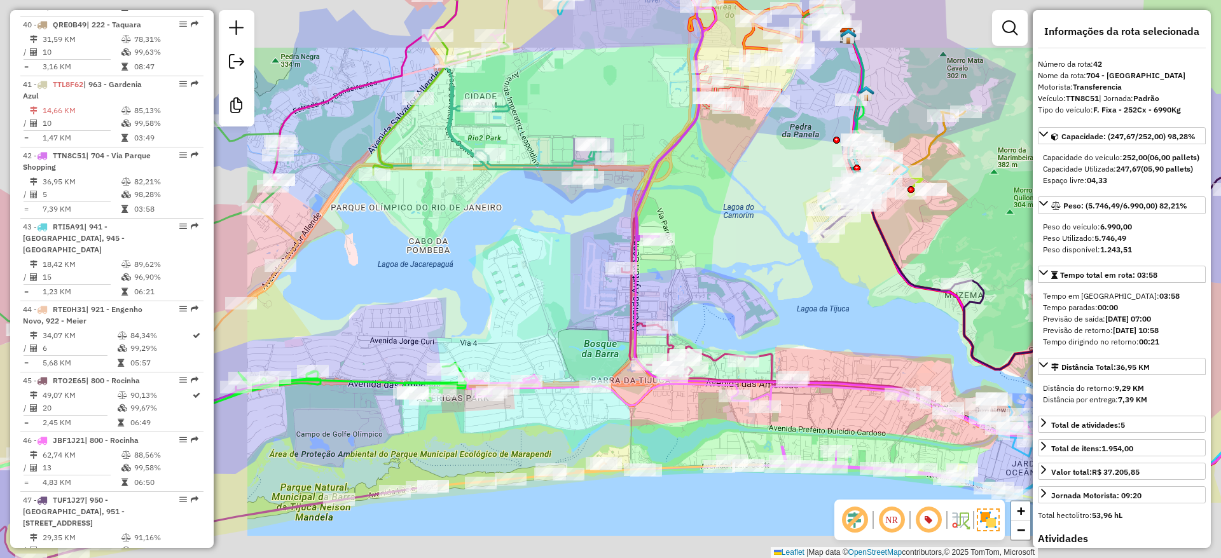
click at [527, 311] on div "Janela de atendimento Grade de atendimento Capacidade Transportadoras Veículos …" at bounding box center [610, 279] width 1221 height 558
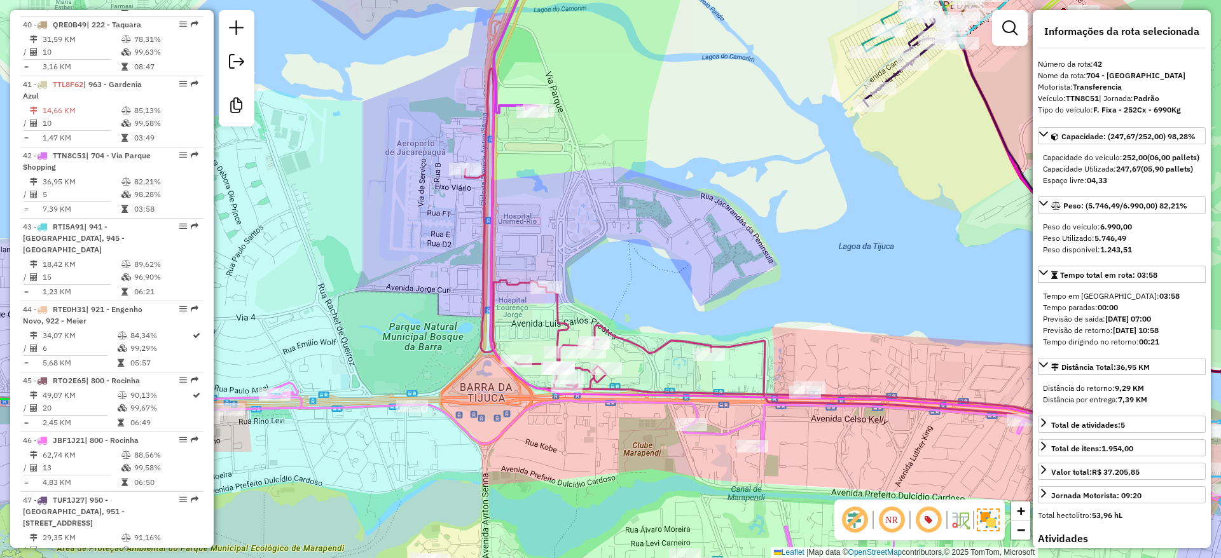
drag, startPoint x: 841, startPoint y: 432, endPoint x: 815, endPoint y: 422, distance: 27.6
click at [815, 420] on div "Janela de atendimento Grade de atendimento Capacidade Transportadoras Veículos …" at bounding box center [610, 279] width 1221 height 558
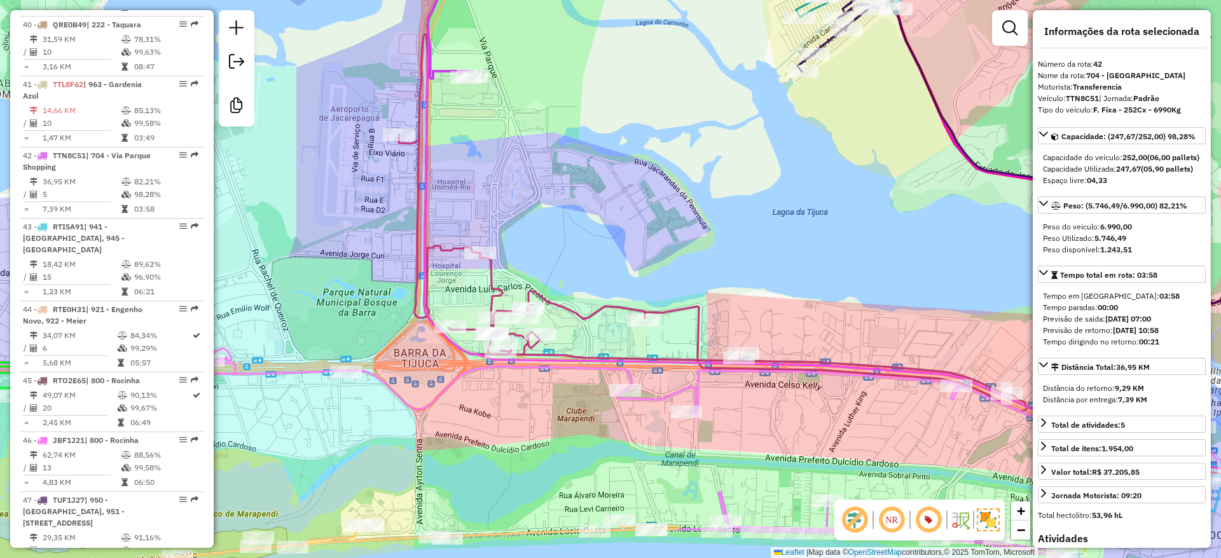
click at [770, 399] on div "Janela de atendimento Grade de atendimento Capacidade Transportadoras Veículos …" at bounding box center [610, 279] width 1221 height 558
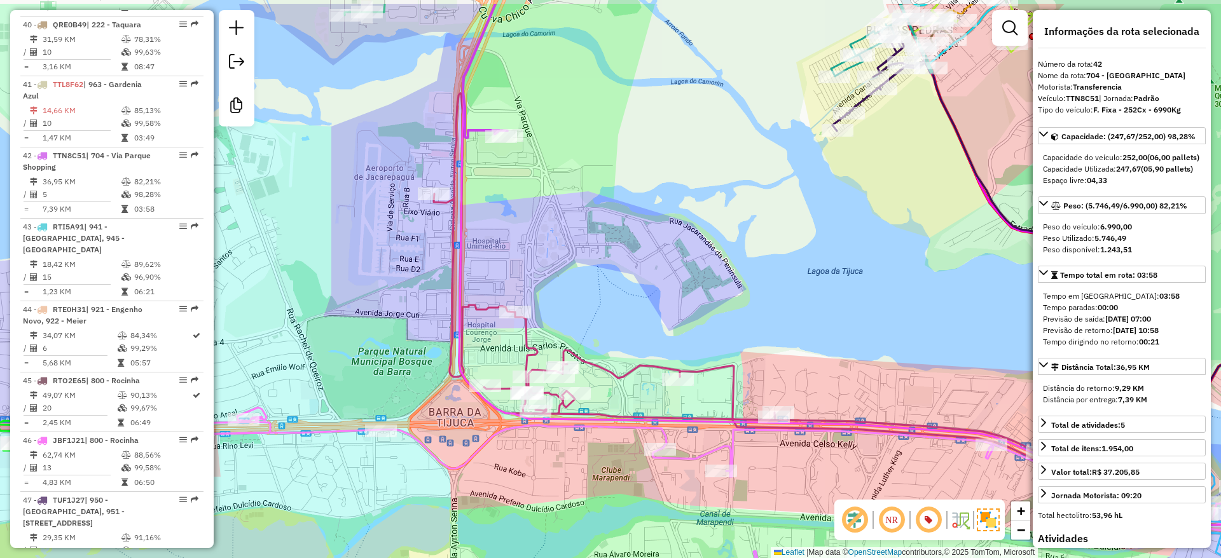
drag, startPoint x: 708, startPoint y: 233, endPoint x: 788, endPoint y: 312, distance: 112.4
click at [736, 399] on div "Janela de atendimento Grade de atendimento Capacidade Transportadoras Veículos …" at bounding box center [610, 279] width 1221 height 558
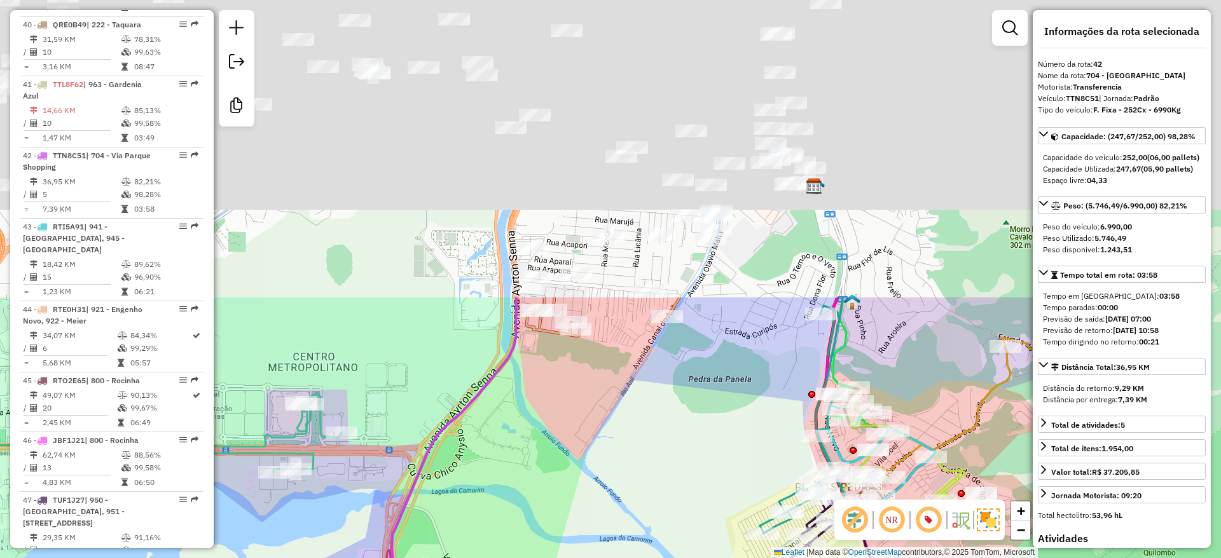
drag, startPoint x: 682, startPoint y: 479, endPoint x: 667, endPoint y: 459, distance: 24.9
click at [647, 558] on html "Aguarde... Pop-up bloqueado! Seu navegador bloqueou automáticamente a abertura …" at bounding box center [610, 279] width 1221 height 558
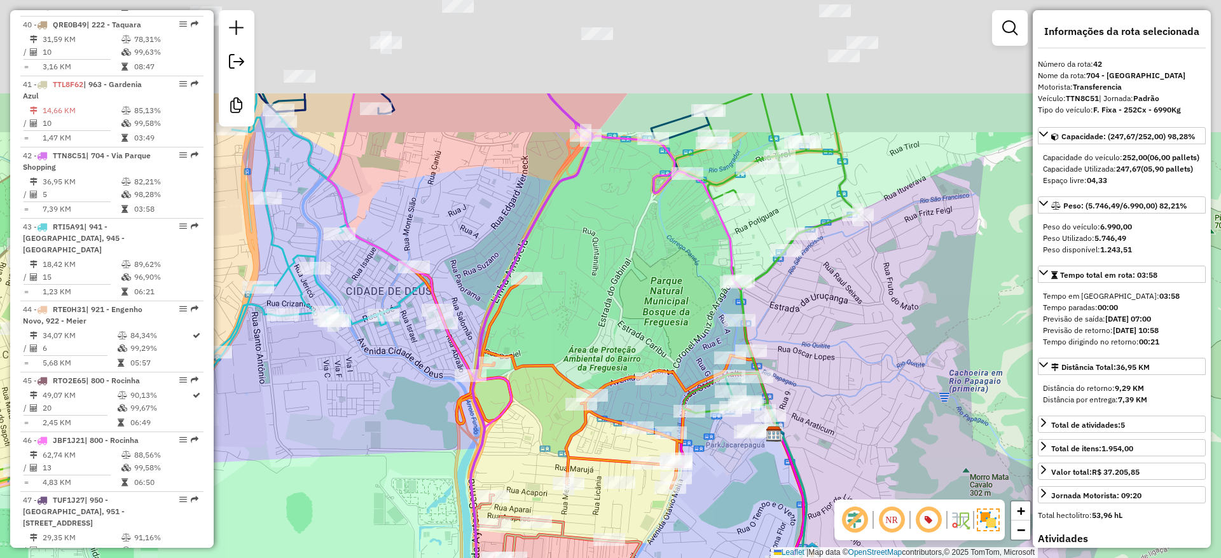
drag, startPoint x: 672, startPoint y: 134, endPoint x: 638, endPoint y: 557, distance: 424.2
click at [640, 558] on html "Aguarde... Pop-up bloqueado! Seu navegador bloqueou automáticamente a abertura …" at bounding box center [610, 279] width 1221 height 558
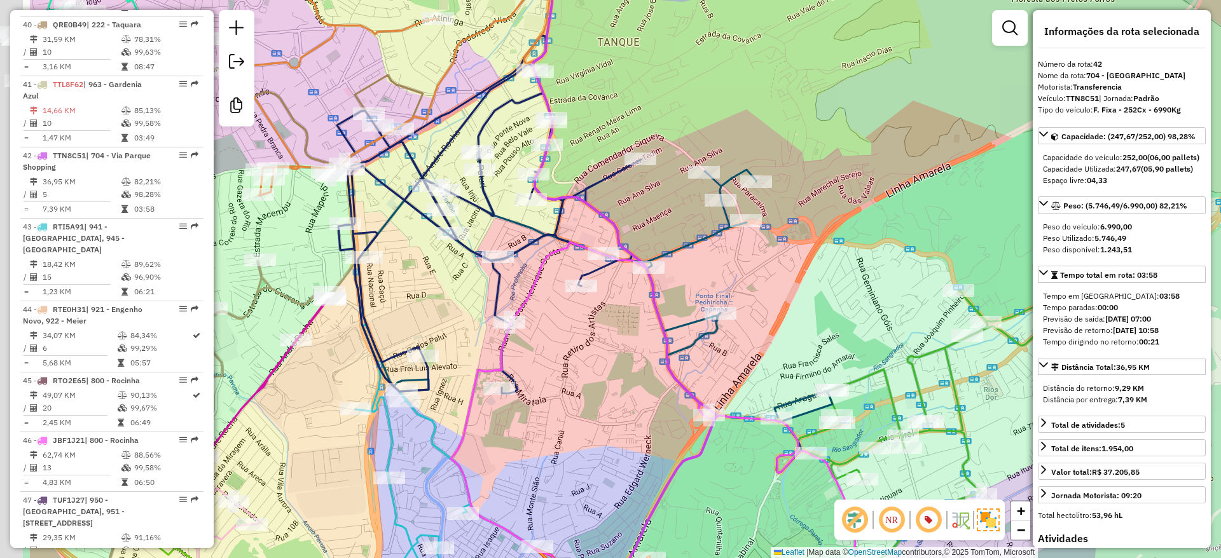
drag, startPoint x: 670, startPoint y: 376, endPoint x: 804, endPoint y: 336, distance: 140.5
click at [803, 336] on div "Janela de atendimento Grade de atendimento Capacidade Transportadoras Veículos …" at bounding box center [610, 279] width 1221 height 558
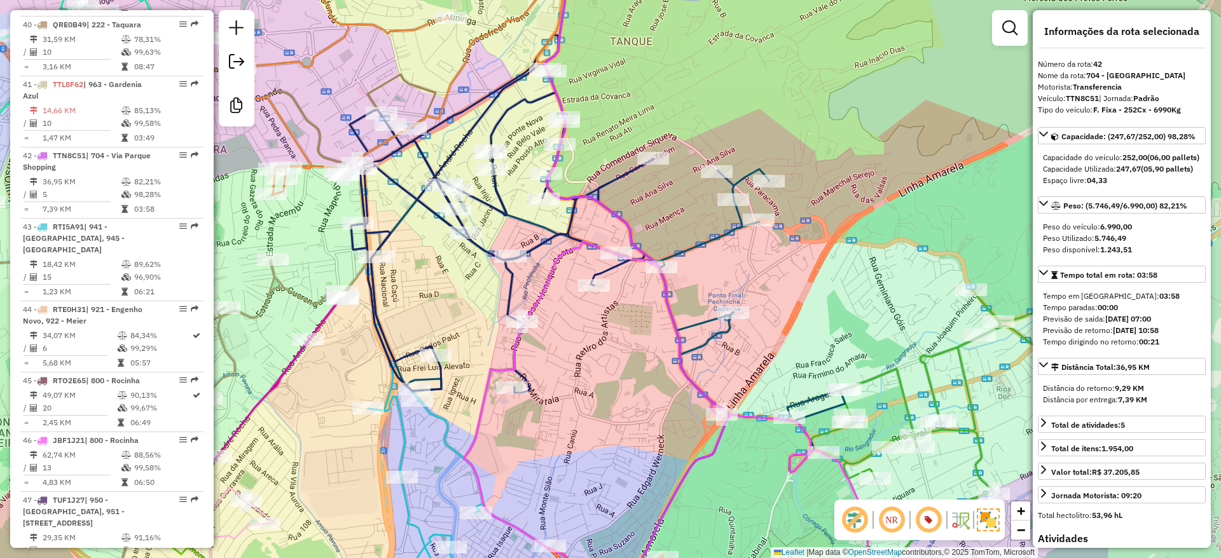
click at [837, 362] on div "Janela de atendimento Grade de atendimento Capacidade Transportadoras Veículos …" at bounding box center [610, 279] width 1221 height 558
drag, startPoint x: 632, startPoint y: 368, endPoint x: 656, endPoint y: 378, distance: 25.6
click at [656, 378] on div "Janela de atendimento Grade de atendimento Capacidade Transportadoras Veículos …" at bounding box center [610, 279] width 1221 height 558
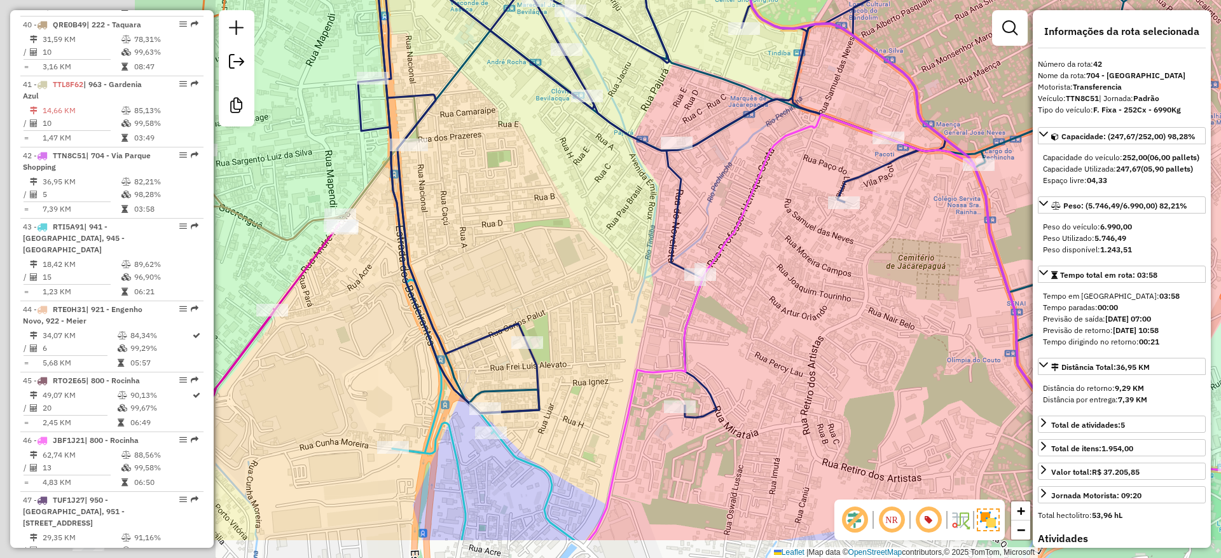
drag, startPoint x: 634, startPoint y: 409, endPoint x: 831, endPoint y: 358, distance: 203.0
click at [831, 358] on div "Janela de atendimento Grade de atendimento Capacidade Transportadoras Veículos …" at bounding box center [610, 279] width 1221 height 558
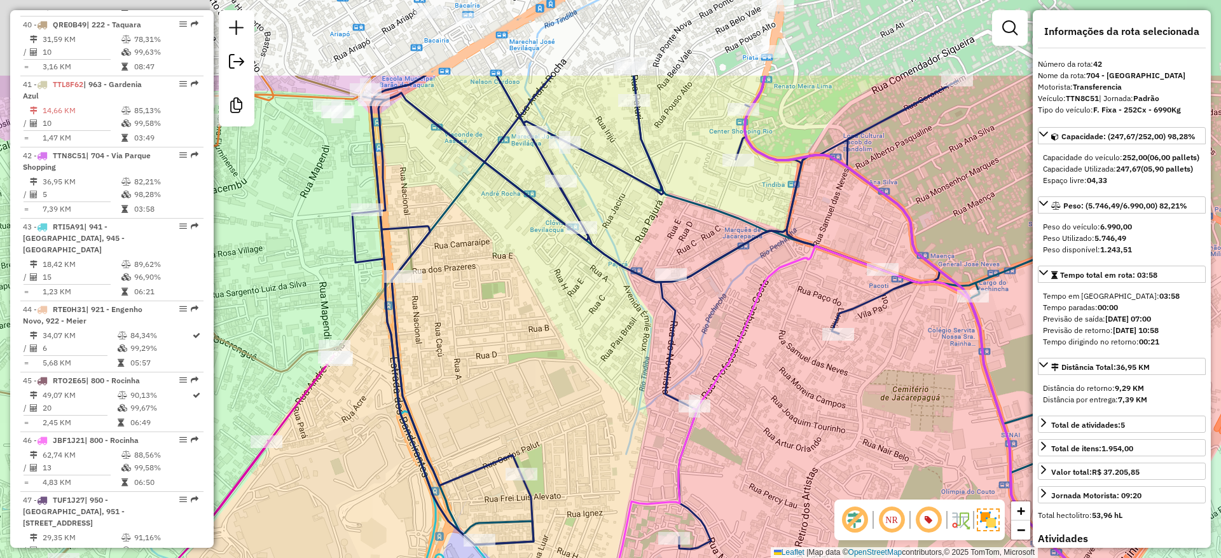
drag, startPoint x: 771, startPoint y: 248, endPoint x: 765, endPoint y: 380, distance: 131.8
click at [765, 380] on div "Janela de atendimento Grade de atendimento Capacidade Transportadoras Veículos …" at bounding box center [610, 279] width 1221 height 558
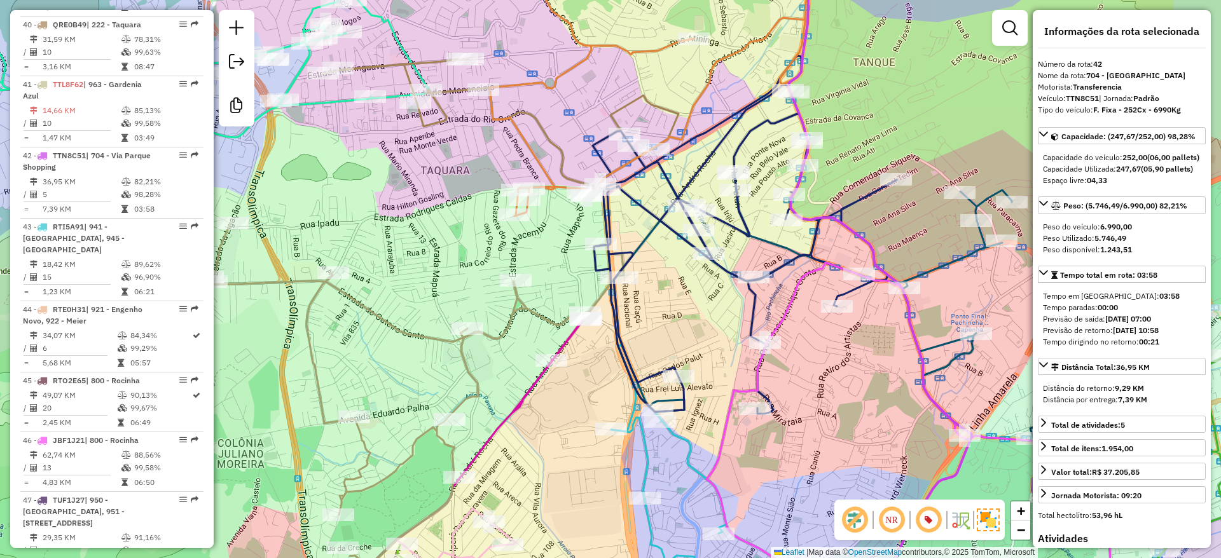
drag, startPoint x: 609, startPoint y: 415, endPoint x: 648, endPoint y: 373, distance: 57.1
click at [648, 373] on icon at bounding box center [745, 235] width 304 height 358
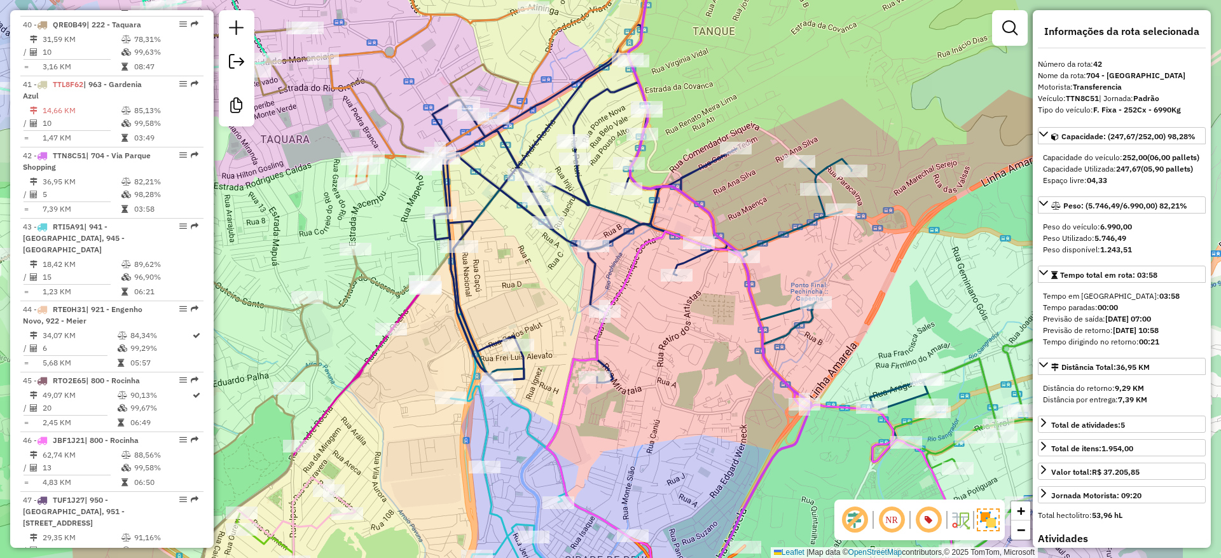
click at [608, 331] on icon at bounding box center [752, 407] width 413 height 352
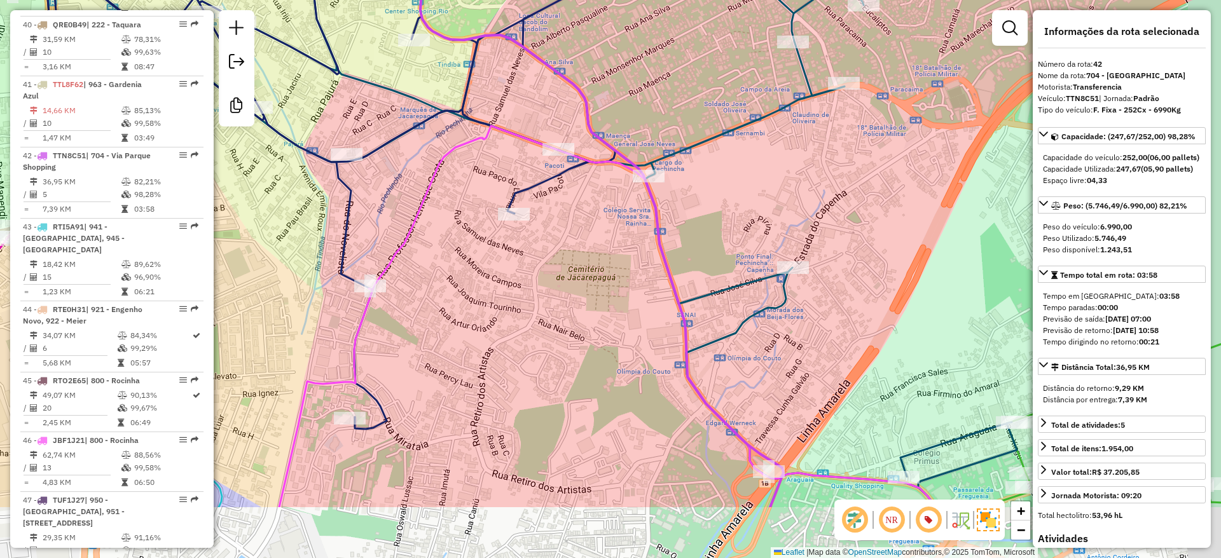
drag, startPoint x: 647, startPoint y: 349, endPoint x: 593, endPoint y: 289, distance: 81.0
click at [593, 289] on div "Janela de atendimento Grade de atendimento Capacidade Transportadoras Veículos …" at bounding box center [610, 279] width 1221 height 558
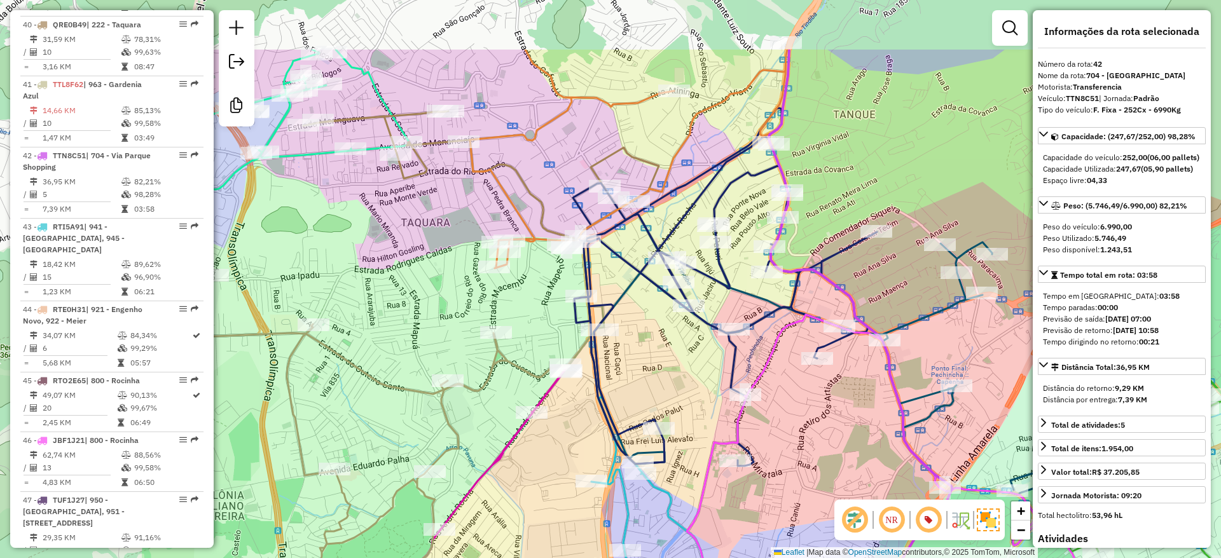
drag, startPoint x: 530, startPoint y: 274, endPoint x: 794, endPoint y: 380, distance: 284.2
click at [794, 380] on div "Janela de atendimento Grade de atendimento Capacidade Transportadoras Veículos …" at bounding box center [610, 279] width 1221 height 558
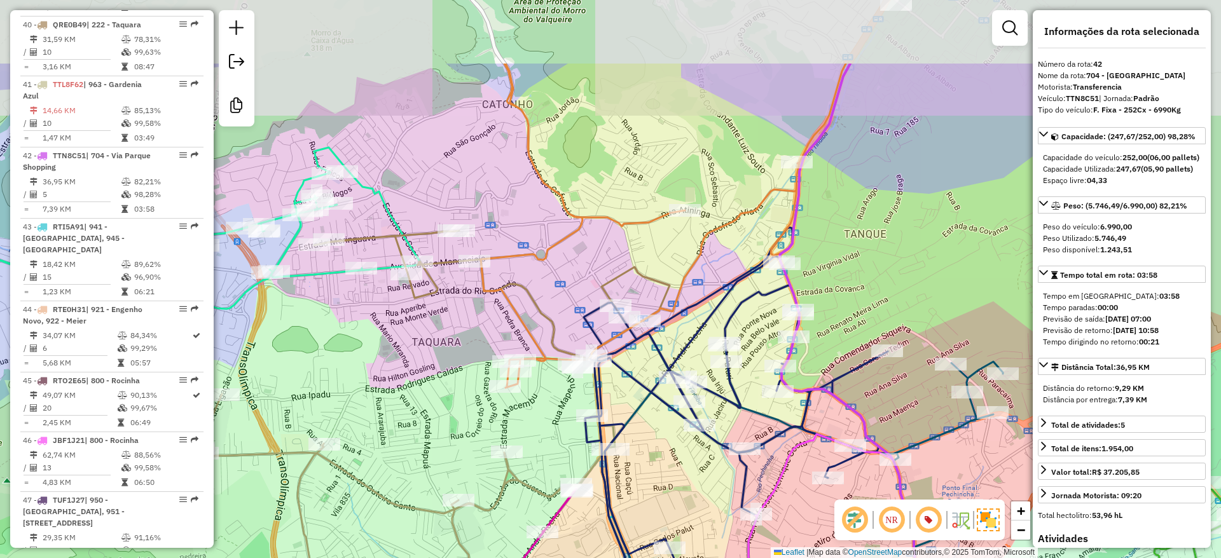
drag, startPoint x: 697, startPoint y: 193, endPoint x: 705, endPoint y: 280, distance: 87.5
click at [705, 280] on div "Janela de atendimento Grade de atendimento Capacidade Transportadoras Veículos …" at bounding box center [610, 279] width 1221 height 558
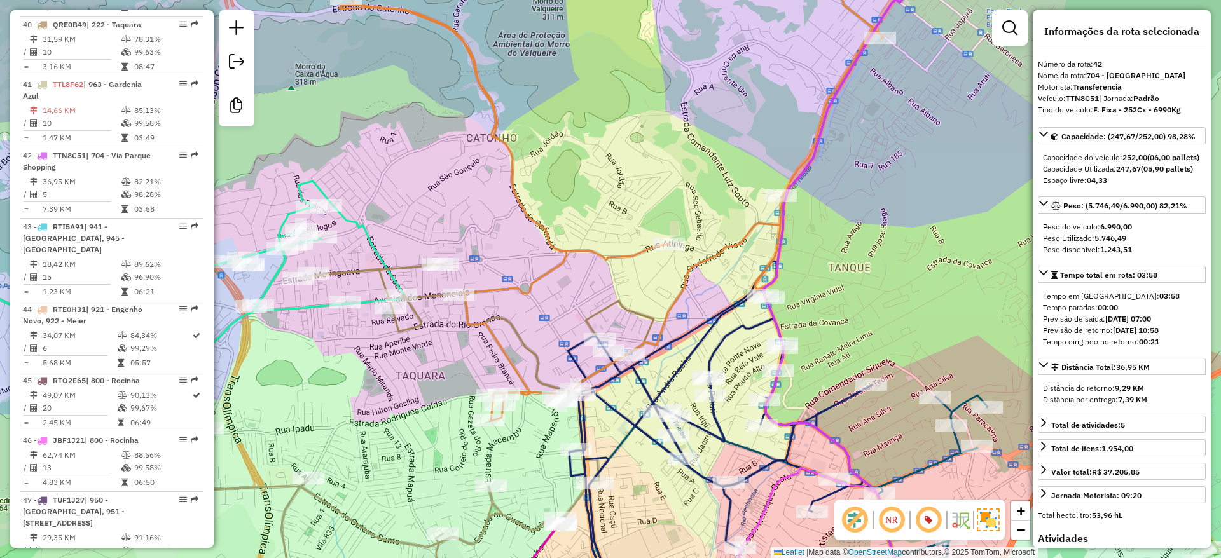
drag, startPoint x: 710, startPoint y: 191, endPoint x: 694, endPoint y: 225, distance: 37.8
click at [694, 225] on div "Janela de atendimento Grade de atendimento Capacidade Transportadoras Veículos …" at bounding box center [610, 279] width 1221 height 558
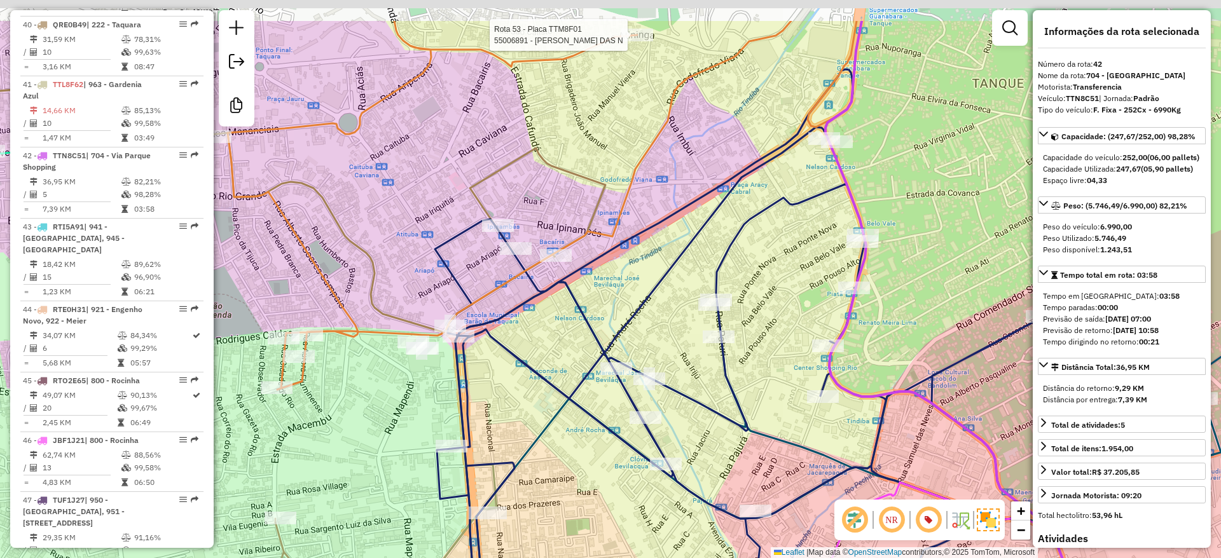
drag, startPoint x: 712, startPoint y: 93, endPoint x: 740, endPoint y: 202, distance: 112.9
click at [740, 202] on icon at bounding box center [738, 380] width 607 height 622
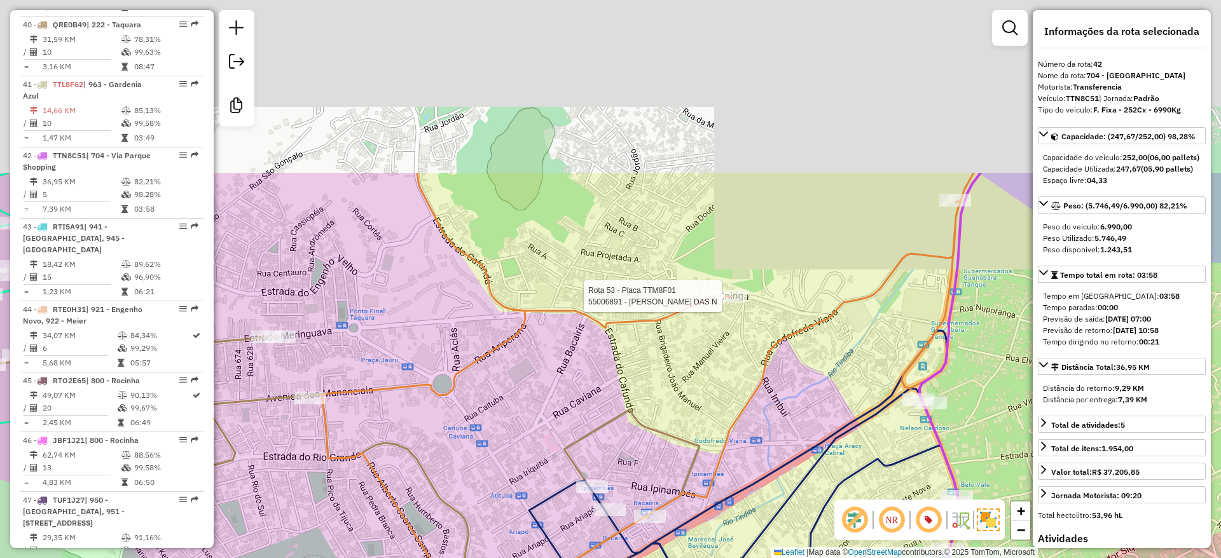
drag, startPoint x: 705, startPoint y: 135, endPoint x: 783, endPoint y: 339, distance: 218.6
click at [799, 382] on div "Rota 53 - Placa TTM8F01 55006891 - WANELY MOREIRA DAS N Janela de atendimento G…" at bounding box center [610, 279] width 1221 height 558
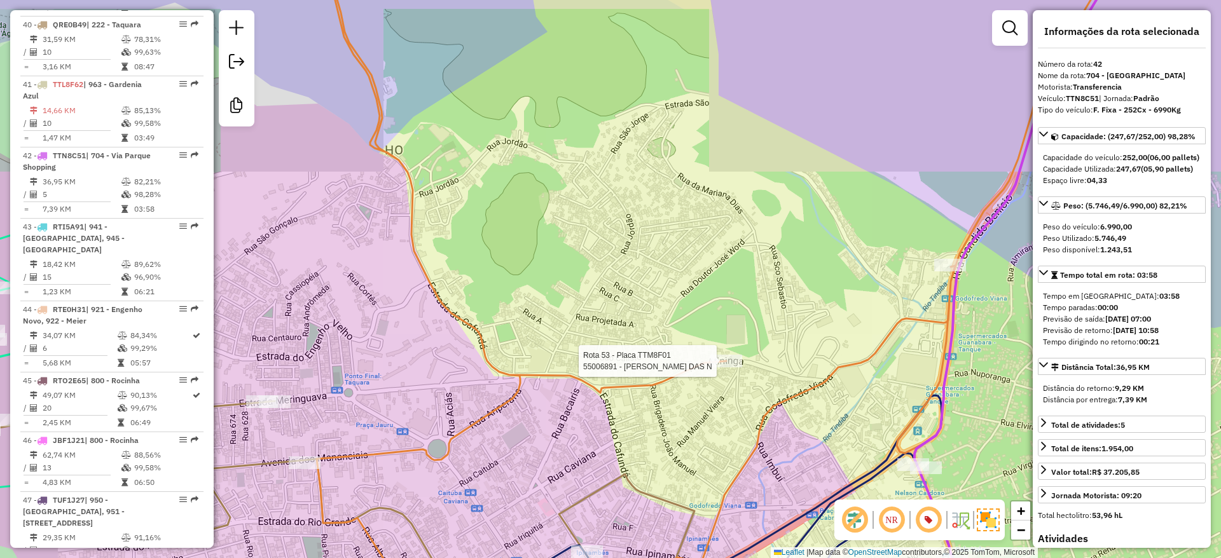
drag, startPoint x: 731, startPoint y: 213, endPoint x: 639, endPoint y: 296, distance: 123.8
click at [651, 408] on div "Rota 53 - Placa TTM8F01 55006891 - WANELY MOREIRA DAS N Janela de atendimento G…" at bounding box center [610, 279] width 1221 height 558
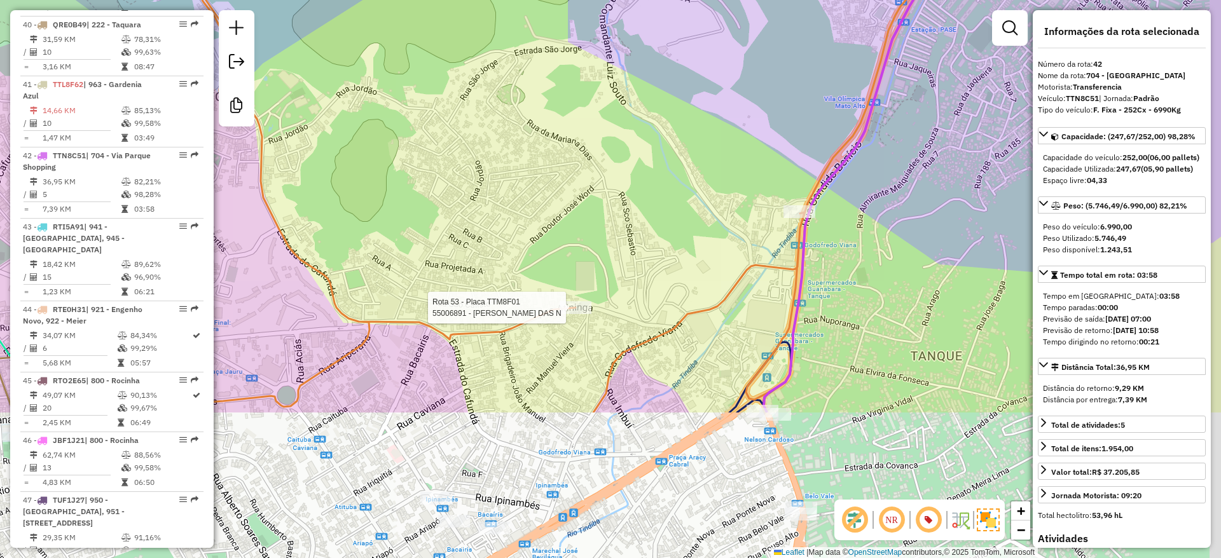
drag, startPoint x: 576, startPoint y: 326, endPoint x: 546, endPoint y: 237, distance: 93.5
click at [546, 237] on div "Rota 53 - Placa TTM8F01 55006891 - WANELY MOREIRA DAS N Janela de atendimento G…" at bounding box center [610, 279] width 1221 height 558
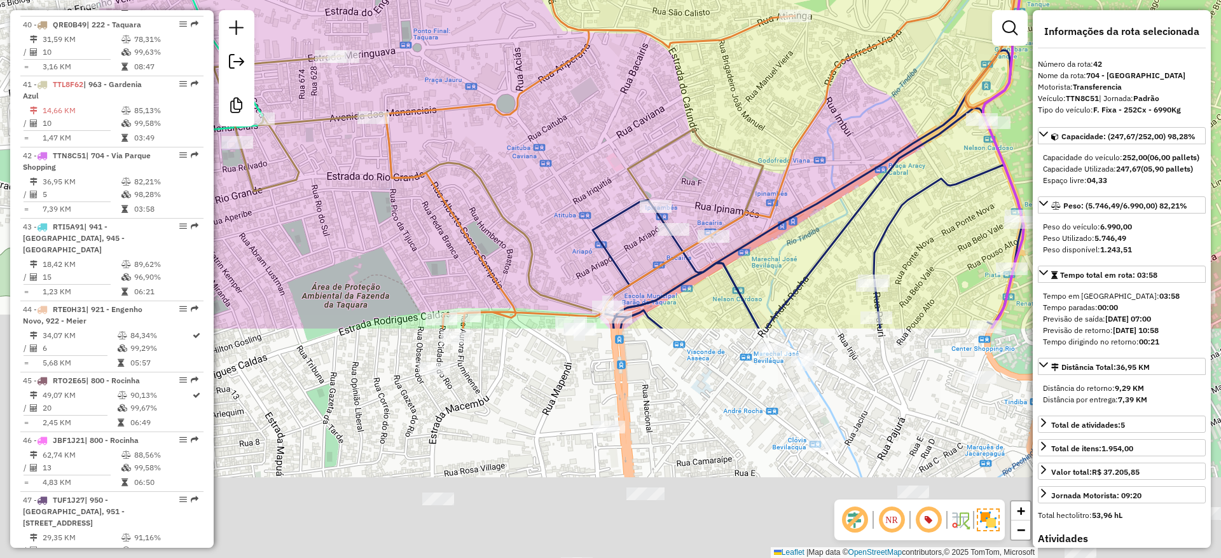
drag, startPoint x: 553, startPoint y: 354, endPoint x: 789, endPoint y: 54, distance: 381.3
click at [789, 54] on div "Rota 53 - Placa TTM8F01 55006891 - WANELY MOREIRA DAS N Janela de atendimento G…" at bounding box center [610, 279] width 1221 height 558
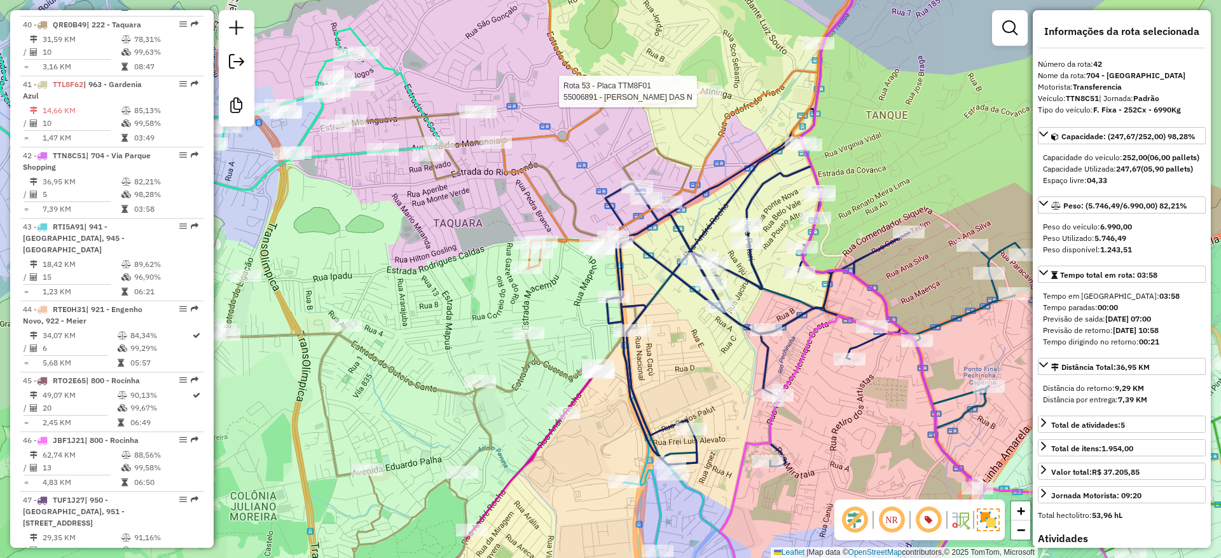
drag, startPoint x: 600, startPoint y: 296, endPoint x: 574, endPoint y: 289, distance: 27.2
click at [574, 289] on div "Rota 53 - Placa TTM8F01 55006891 - WANELY MOREIRA DAS N Janela de atendimento G…" at bounding box center [610, 279] width 1221 height 558
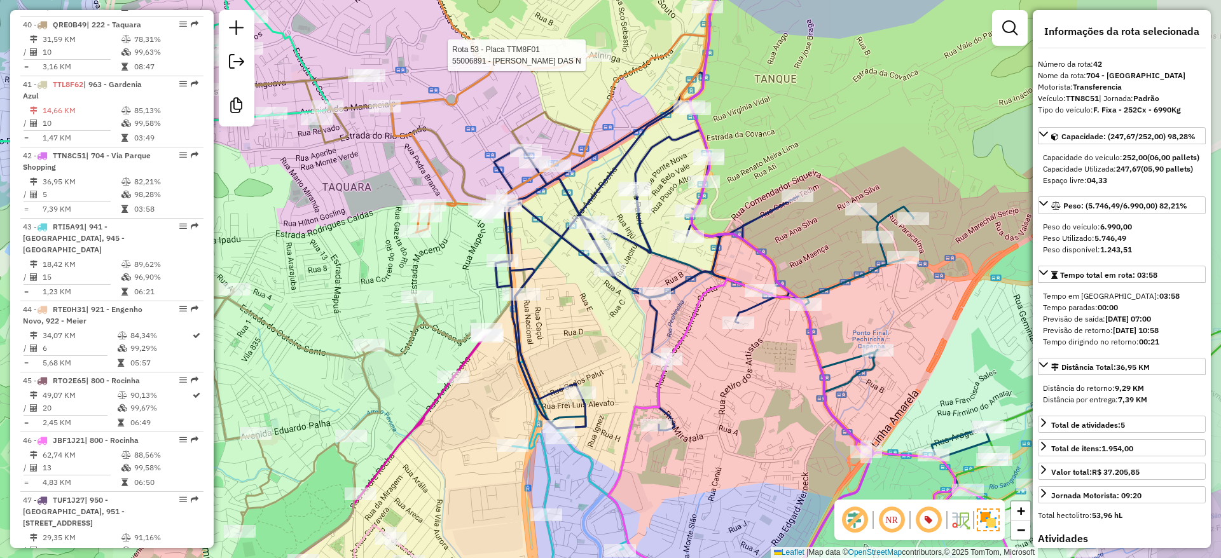
drag, startPoint x: 716, startPoint y: 395, endPoint x: 605, endPoint y: 359, distance: 117.0
click at [605, 359] on div "Rota 53 - Placa TTM8F01 55006891 - WANELY MOREIRA DAS N Janela de atendimento G…" at bounding box center [610, 279] width 1221 height 558
click at [787, 119] on div "Rota 53 - Placa TTM8F01 55006891 - WANELY MOREIRA DAS N Janela de atendimento G…" at bounding box center [610, 279] width 1221 height 558
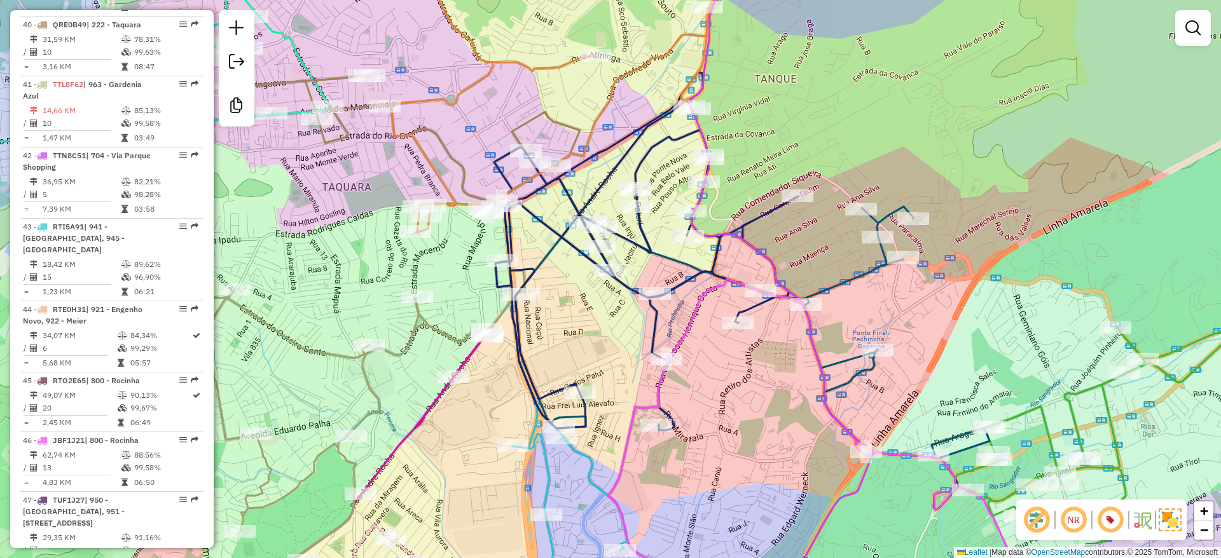
click at [756, 238] on div "Janela de atendimento Grade de atendimento Capacidade Transportadoras Veículos …" at bounding box center [610, 279] width 1221 height 558
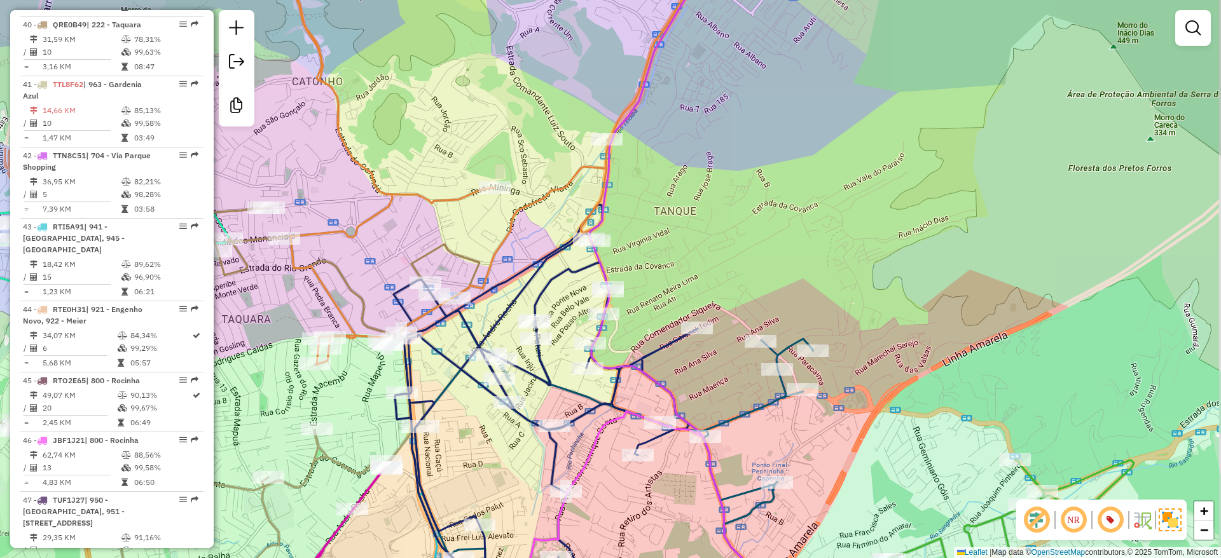
drag, startPoint x: 757, startPoint y: 275, endPoint x: 714, endPoint y: 274, distance: 43.3
click at [714, 274] on div "Janela de atendimento Grade de atendimento Capacidade Transportadoras Veículos …" at bounding box center [610, 279] width 1221 height 558
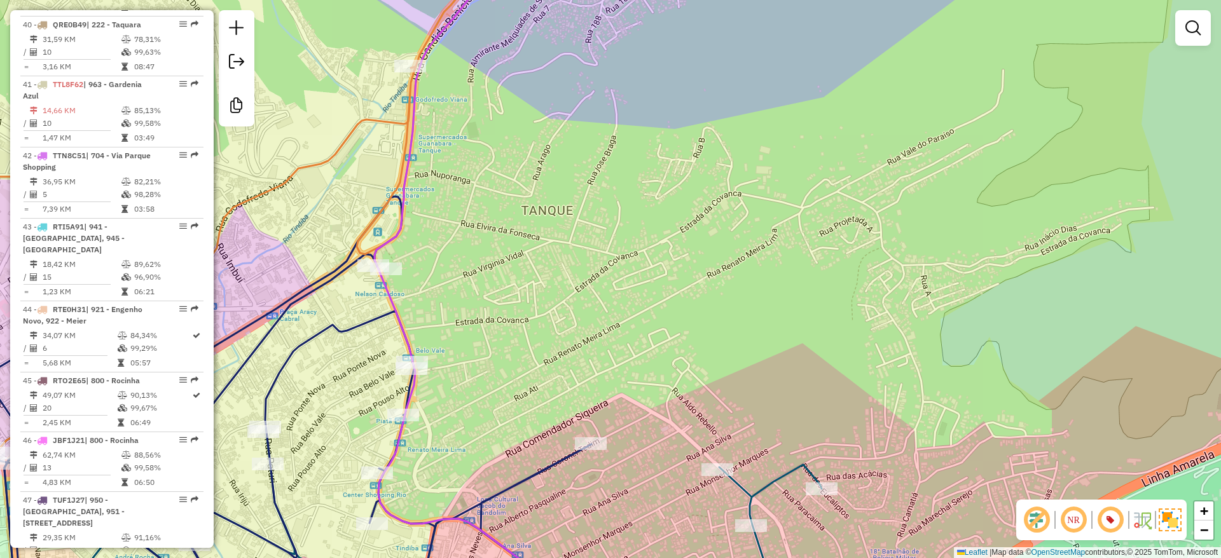
drag, startPoint x: 696, startPoint y: 226, endPoint x: 691, endPoint y: 242, distance: 17.3
click at [691, 243] on div "Janela de atendimento Grade de atendimento Capacidade Transportadoras Veículos …" at bounding box center [610, 279] width 1221 height 558
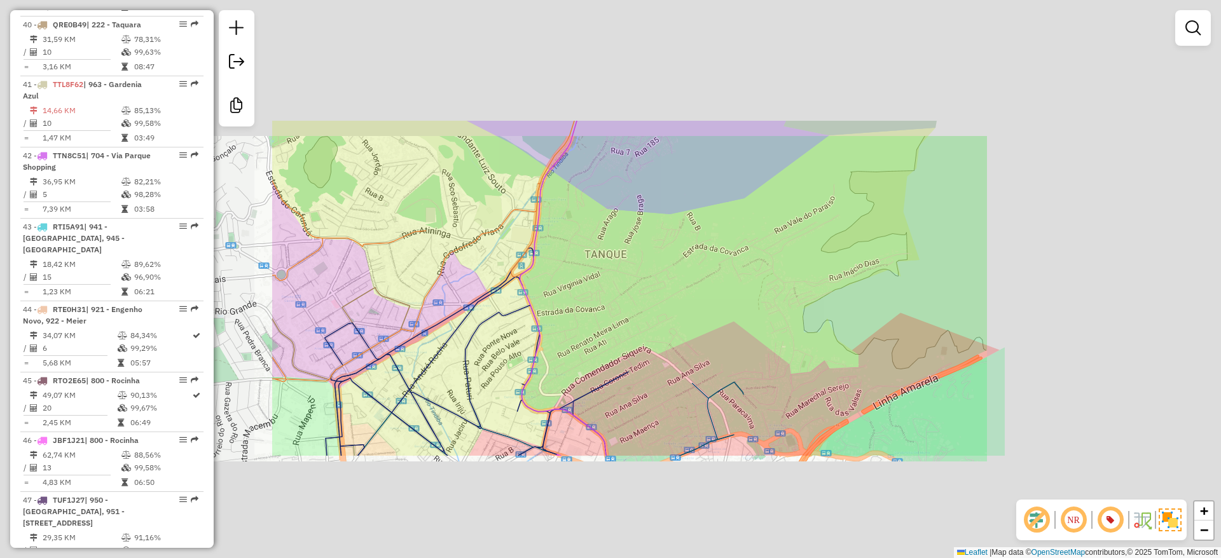
click at [699, 313] on div "Janela de atendimento Grade de atendimento Capacidade Transportadoras Veículos …" at bounding box center [610, 279] width 1221 height 558
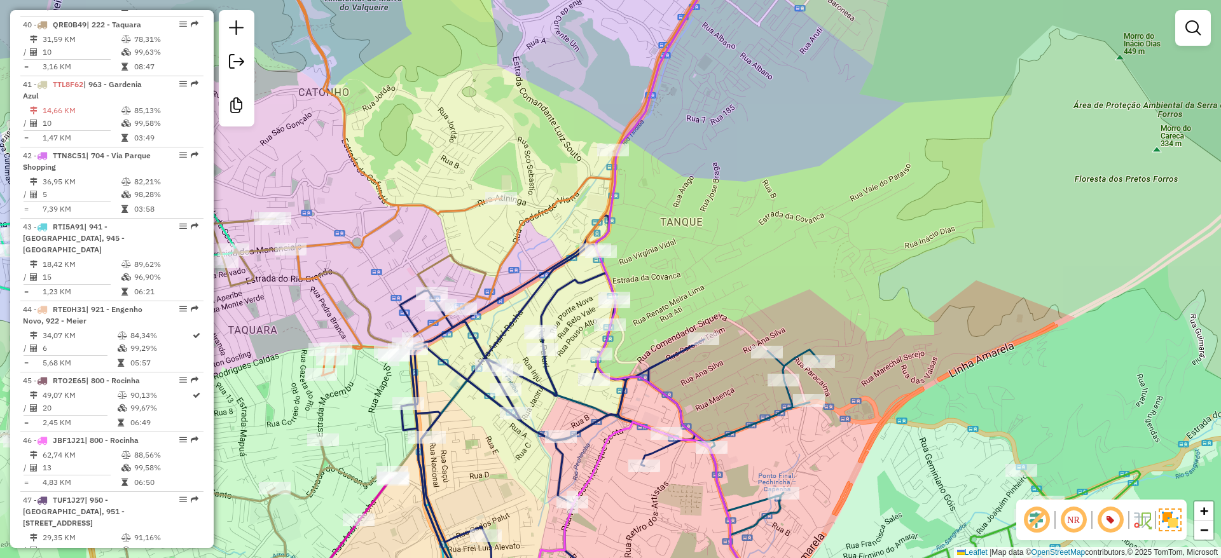
drag, startPoint x: 706, startPoint y: 312, endPoint x: 764, endPoint y: 279, distance: 67.5
click at [764, 279] on div "Janela de atendimento Grade de atendimento Capacidade Transportadoras Veículos …" at bounding box center [610, 279] width 1221 height 558
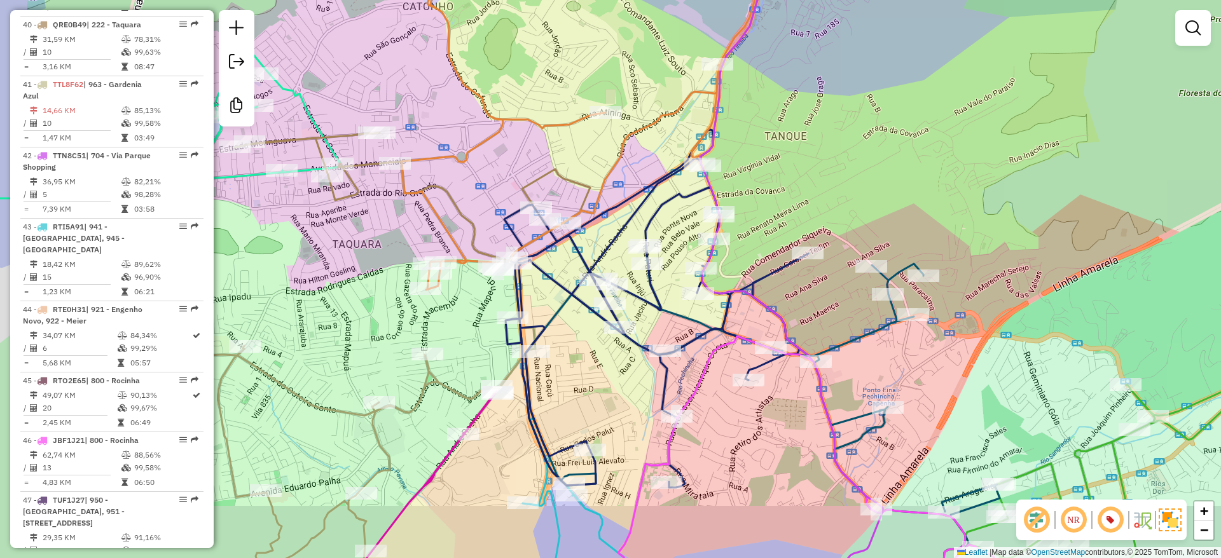
click at [769, 245] on div "Janela de atendimento Grade de atendimento Capacidade Transportadoras Veículos …" at bounding box center [610, 279] width 1221 height 558
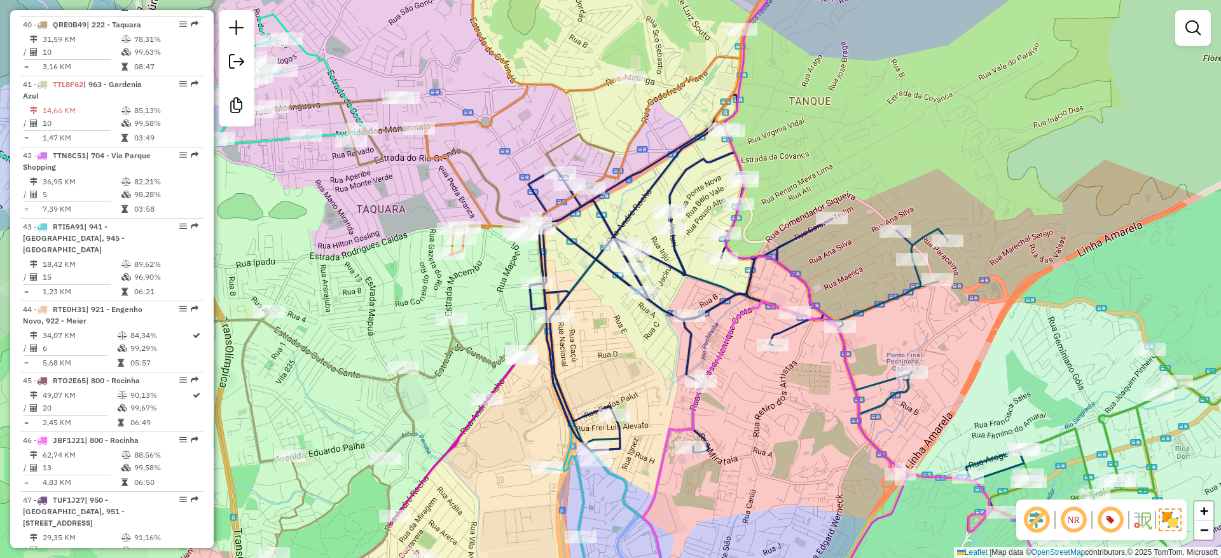
drag, startPoint x: 840, startPoint y: 257, endPoint x: 864, endPoint y: 222, distance: 42.5
click at [864, 222] on div "Janela de atendimento Grade de atendimento Capacidade Transportadoras Veículos …" at bounding box center [610, 279] width 1221 height 558
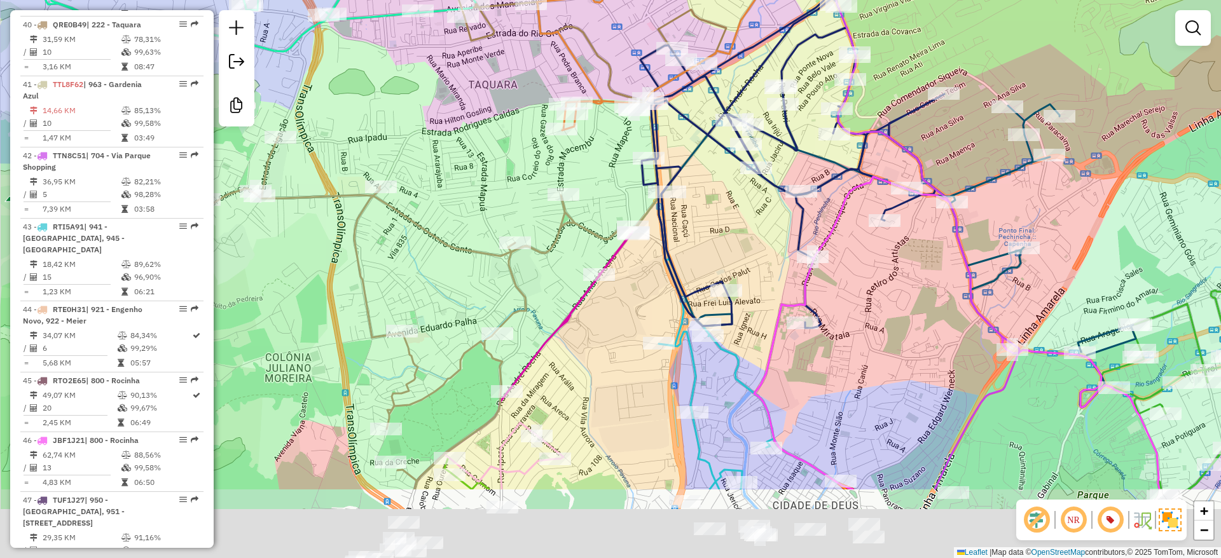
drag, startPoint x: 719, startPoint y: 404, endPoint x: 874, endPoint y: 210, distance: 247.5
click at [874, 210] on div "Janela de atendimento Grade de atendimento Capacidade Transportadoras Veículos …" at bounding box center [610, 279] width 1221 height 558
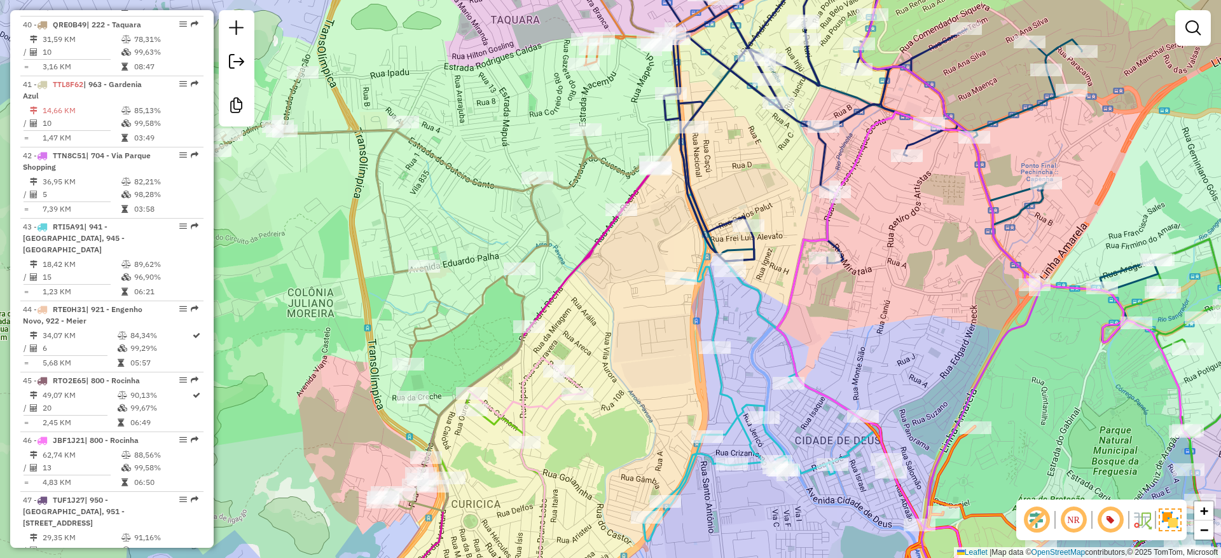
drag, startPoint x: 684, startPoint y: 399, endPoint x: 666, endPoint y: 403, distance: 17.7
click at [666, 403] on div "Janela de atendimento Grade de atendimento Capacidade Transportadoras Veículos …" at bounding box center [610, 279] width 1221 height 558
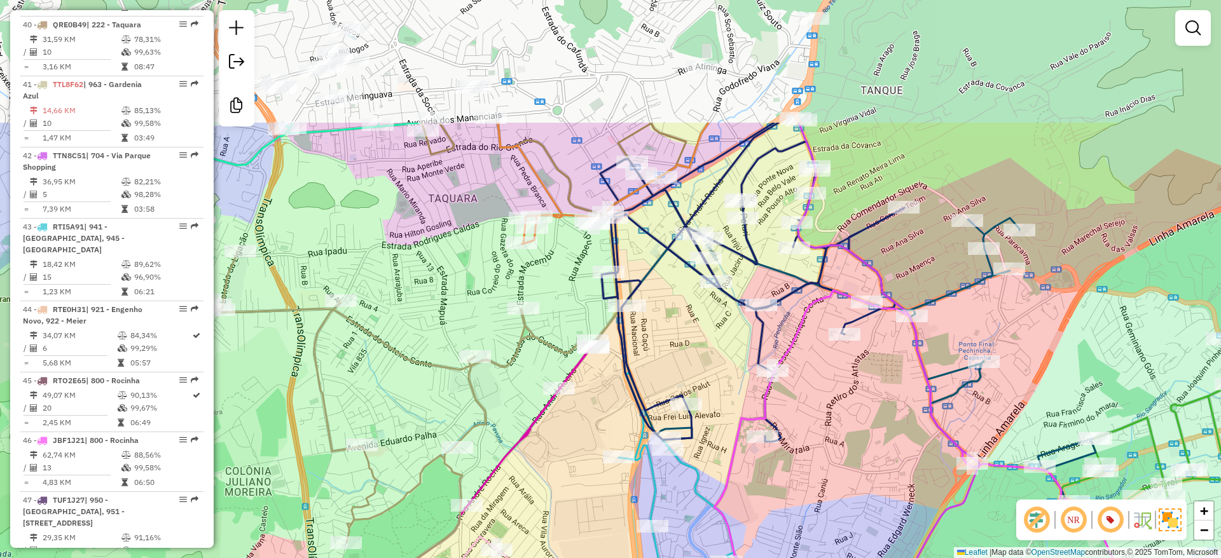
drag, startPoint x: 735, startPoint y: 183, endPoint x: 675, endPoint y: 352, distance: 180.0
click at [671, 364] on div "Janela de atendimento Grade de atendimento Capacidade Transportadoras Veículos …" at bounding box center [610, 279] width 1221 height 558
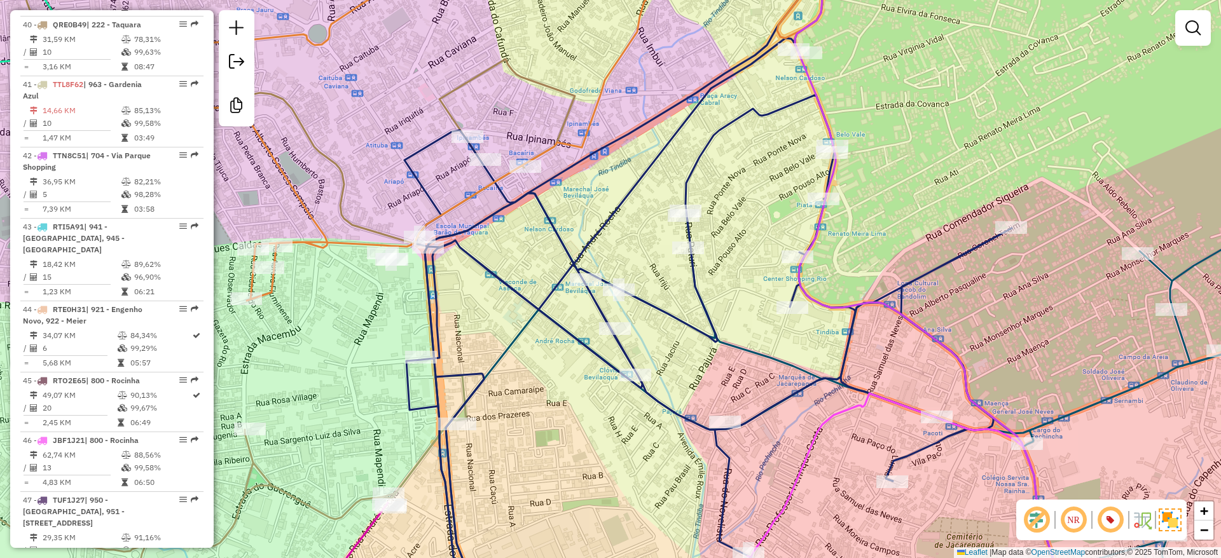
drag, startPoint x: 890, startPoint y: 458, endPoint x: 833, endPoint y: 454, distance: 56.7
click at [860, 480] on div "Janela de atendimento Grade de atendimento Capacidade Transportadoras Veículos …" at bounding box center [610, 279] width 1221 height 558
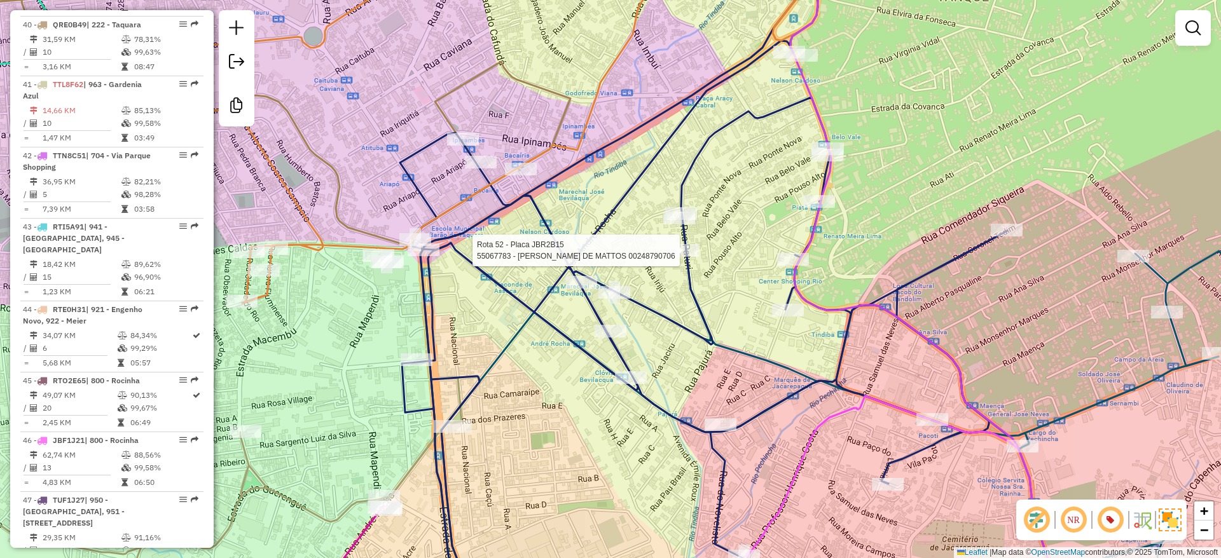
select select "**********"
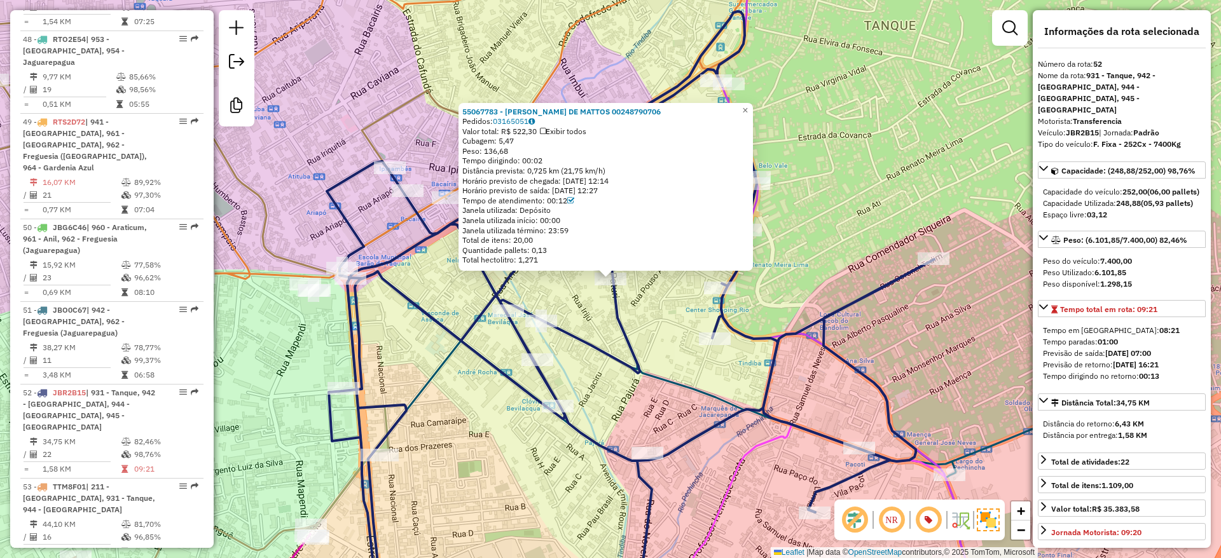
scroll to position [4257, 0]
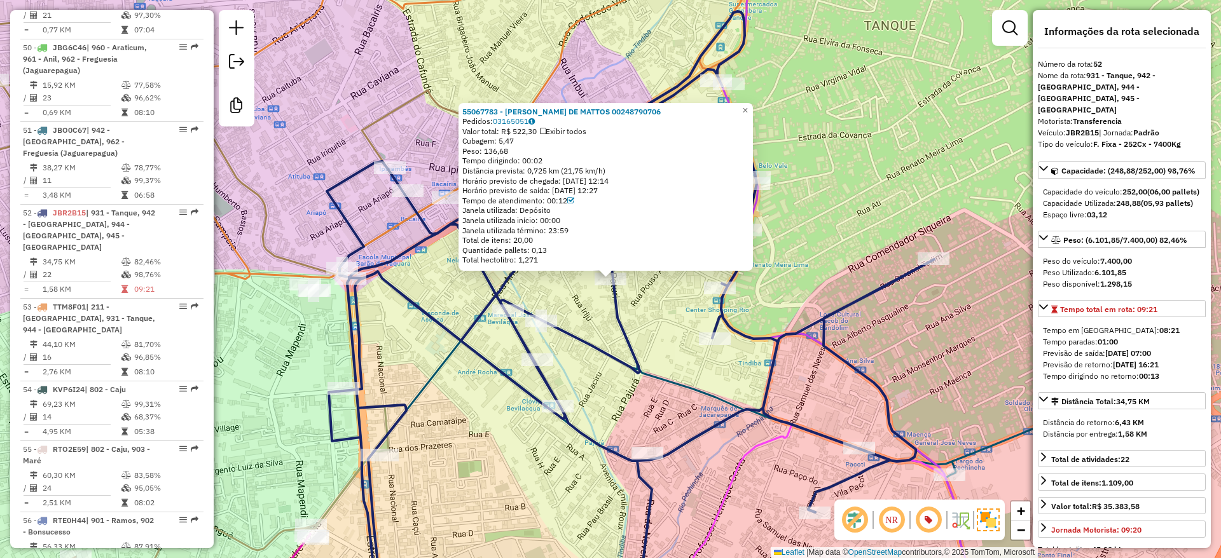
click at [660, 322] on div "55067783 - NOEME PEREIRA DE MATTOS 00248790706 Pedidos: 03165051 Valor total: R…" at bounding box center [610, 279] width 1221 height 558
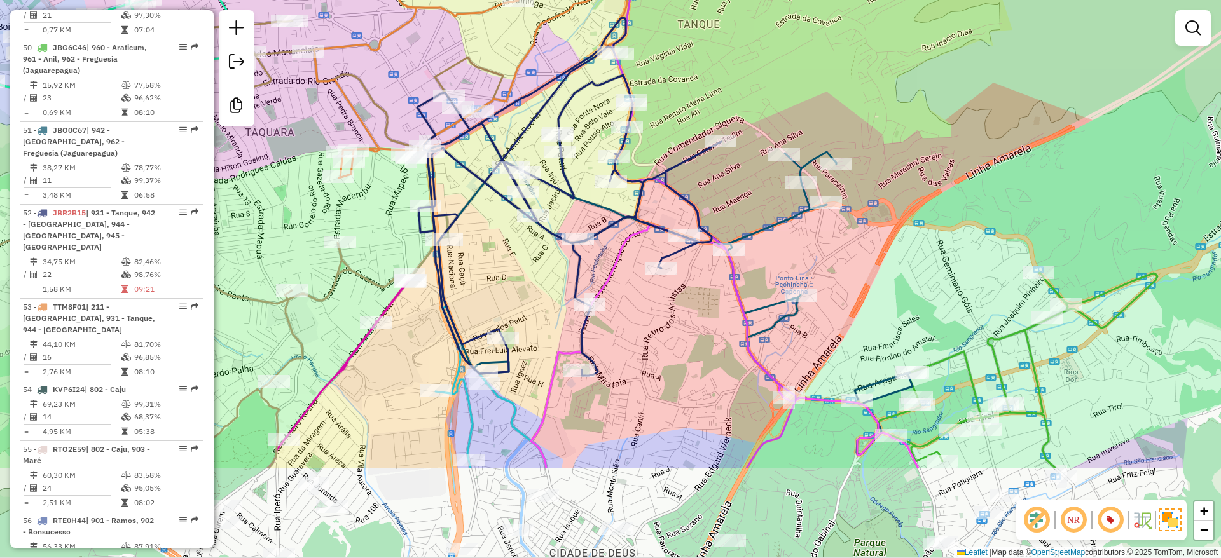
drag, startPoint x: 672, startPoint y: 316, endPoint x: 427, endPoint y: 2, distance: 397.9
click at [382, 0] on html "Aguarde... Pop-up bloqueado! Seu navegador bloqueou automáticamente a abertura …" at bounding box center [610, 279] width 1221 height 558
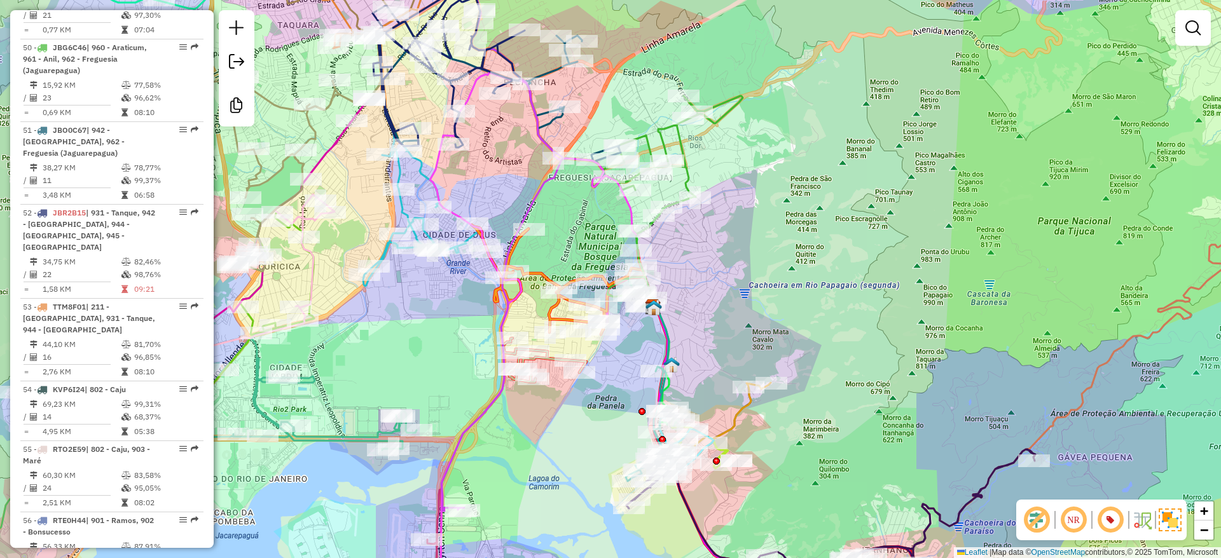
drag, startPoint x: 841, startPoint y: 292, endPoint x: 890, endPoint y: 270, distance: 54.4
click at [893, 258] on div "Janela de atendimento Grade de atendimento Capacidade Transportadoras Veículos …" at bounding box center [610, 279] width 1221 height 558
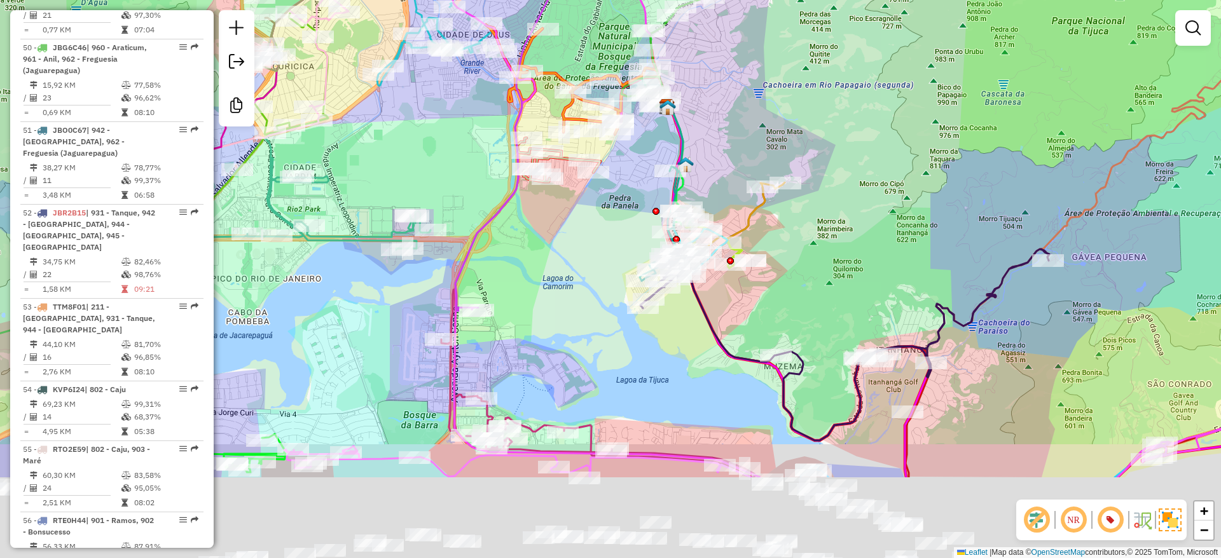
drag, startPoint x: 623, startPoint y: 444, endPoint x: 347, endPoint y: 156, distance: 399.0
click at [280, 129] on div "Janela de atendimento Grade de atendimento Capacidade Transportadoras Veículos …" at bounding box center [610, 279] width 1221 height 558
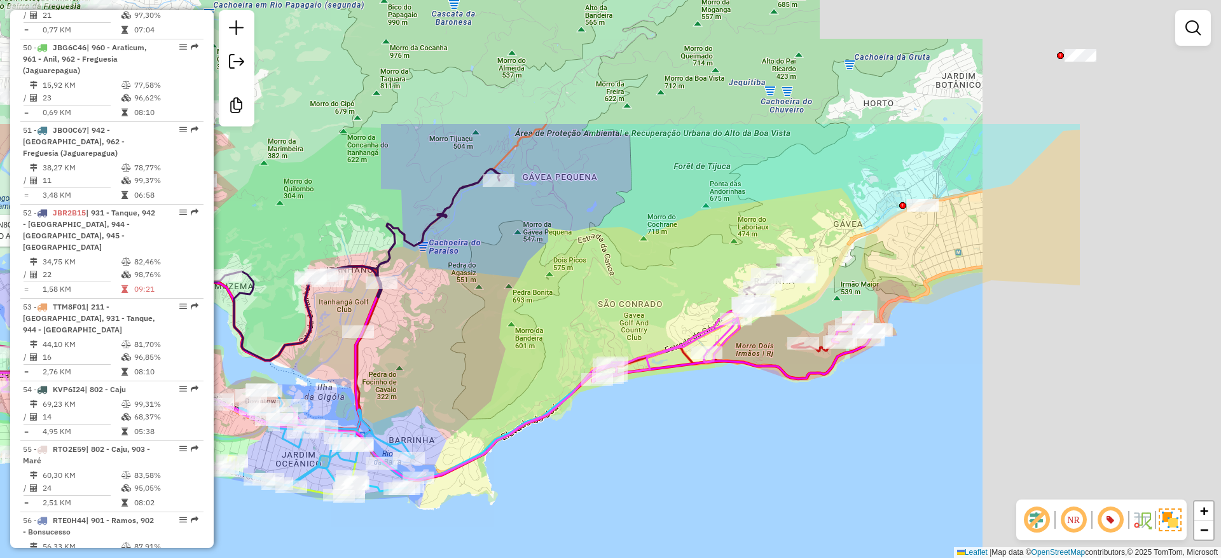
drag, startPoint x: 811, startPoint y: 160, endPoint x: 548, endPoint y: 340, distance: 318.9
click at [548, 340] on div "Rota 42 - Placa TTN8C51 55054631 - BAR DO ADAO VIA PARQ Janela de atendimento G…" at bounding box center [610, 279] width 1221 height 558
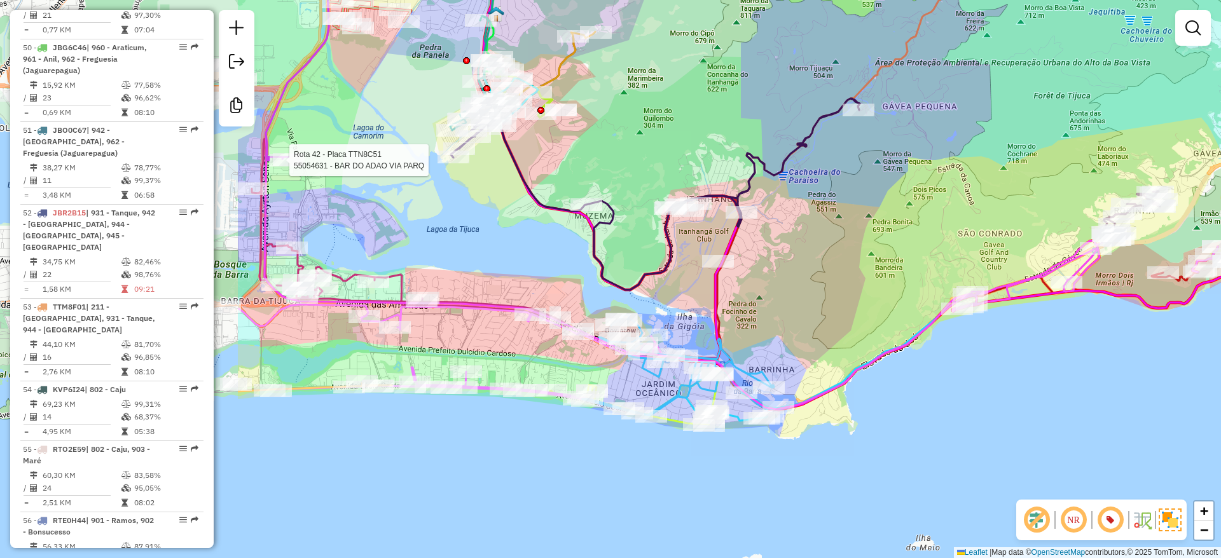
drag, startPoint x: 558, startPoint y: 415, endPoint x: 918, endPoint y: 344, distance: 366.8
click at [918, 344] on icon at bounding box center [693, 141] width 857 height 536
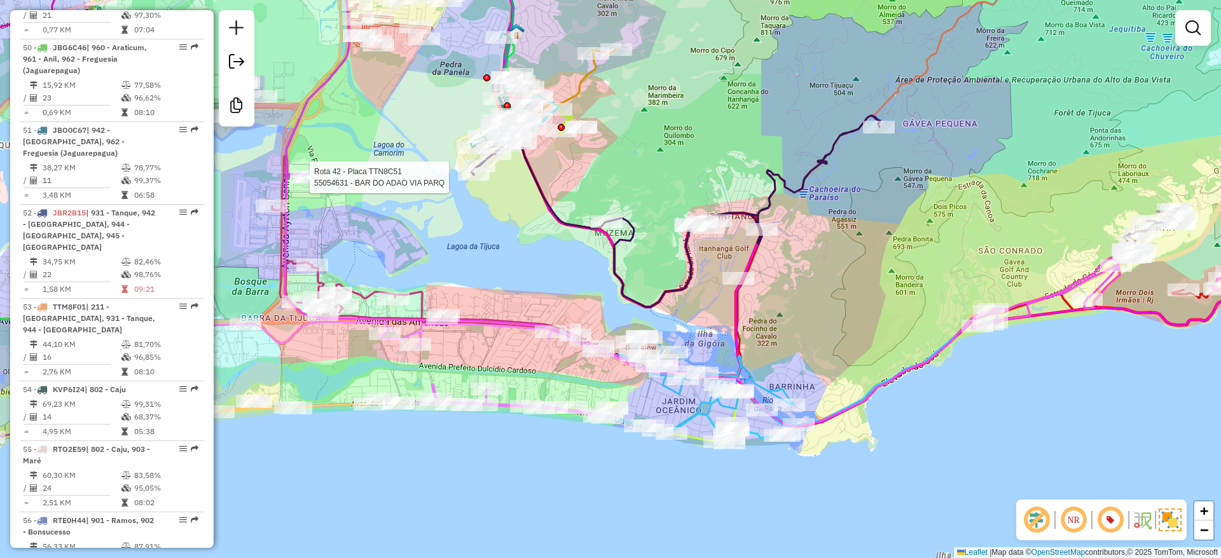
drag, startPoint x: 654, startPoint y: 194, endPoint x: 707, endPoint y: 293, distance: 112.4
click at [727, 304] on div "Rota 42 - Placa TTN8C51 55054631 - BAR DO ADAO VIA PARQ Janela de atendimento G…" at bounding box center [610, 279] width 1221 height 558
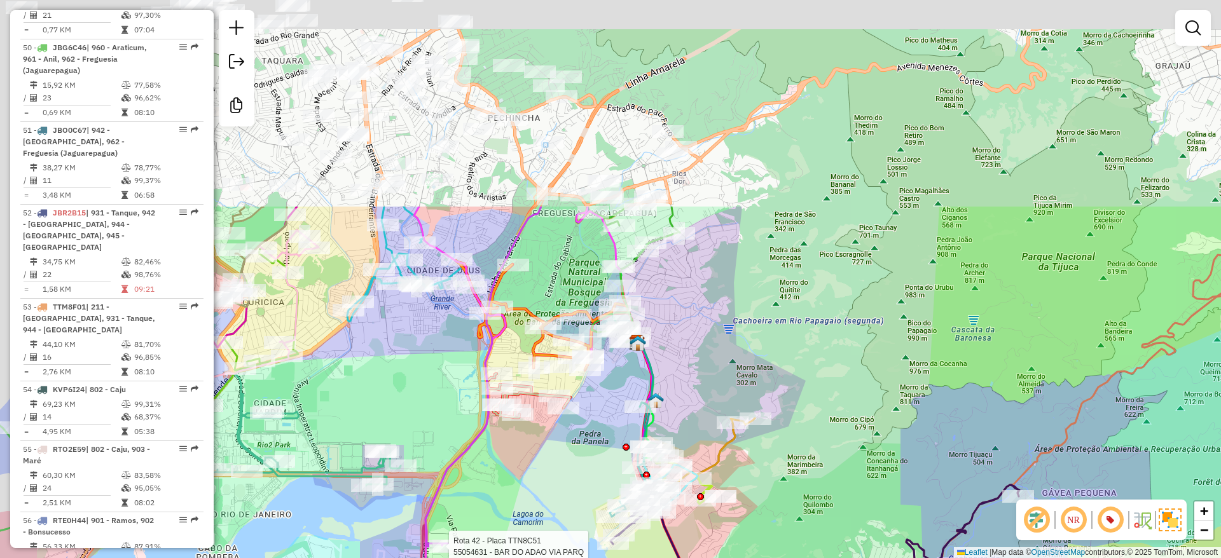
drag, startPoint x: 608, startPoint y: 126, endPoint x: 678, endPoint y: 389, distance: 271.8
click at [678, 389] on div "Rota 42 - Placa TTN8C51 55054631 - BAR DO ADAO VIA PARQ Janela de atendimento G…" at bounding box center [610, 279] width 1221 height 558
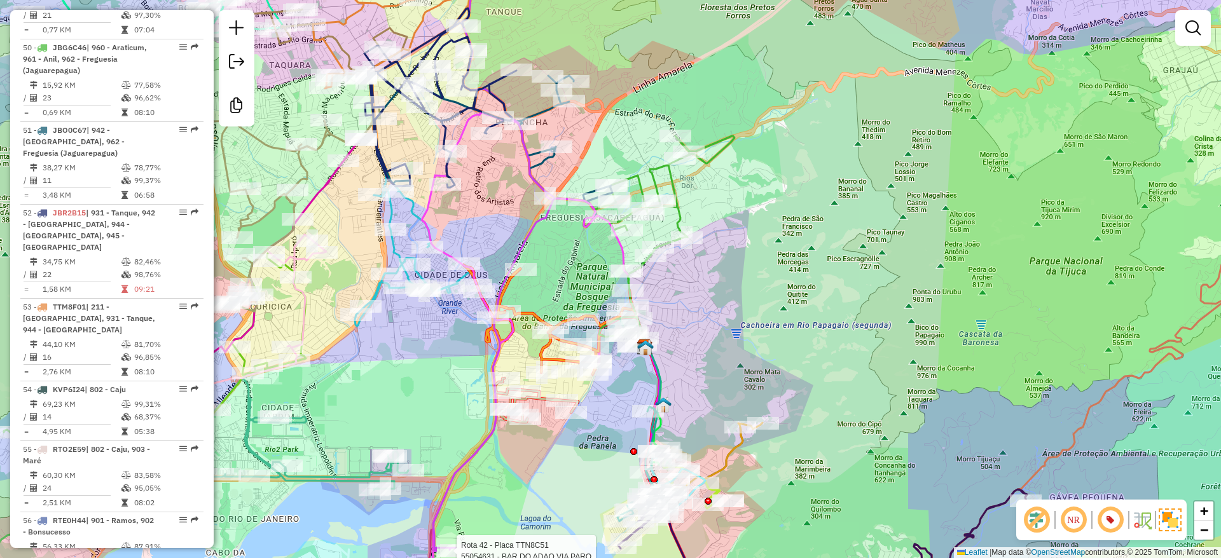
drag, startPoint x: 591, startPoint y: 168, endPoint x: 726, endPoint y: 322, distance: 205.1
click at [726, 322] on div "Rota 42 - Placa TTN8C51 55054631 - BAR DO ADAO VIA PARQ Janela de atendimento G…" at bounding box center [610, 279] width 1221 height 558
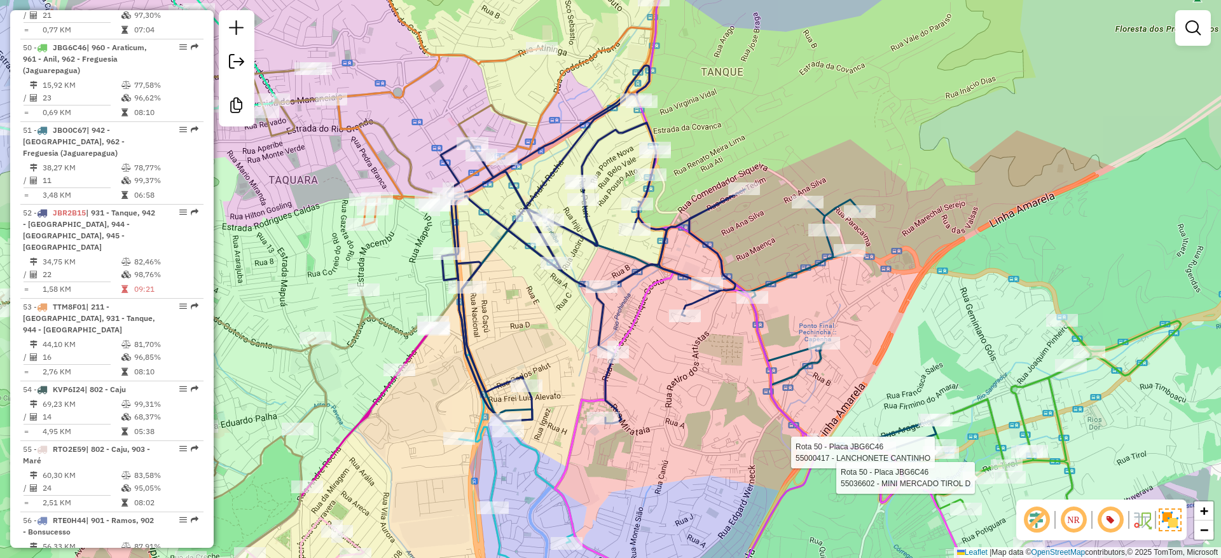
drag, startPoint x: 691, startPoint y: 135, endPoint x: 734, endPoint y: 187, distance: 67.3
click at [734, 187] on div "Rota 42 - Placa TTN8C51 55054631 - BAR DO ADAO VIA PARQ Rota 50 - Placa JBG6C46…" at bounding box center [610, 279] width 1221 height 558
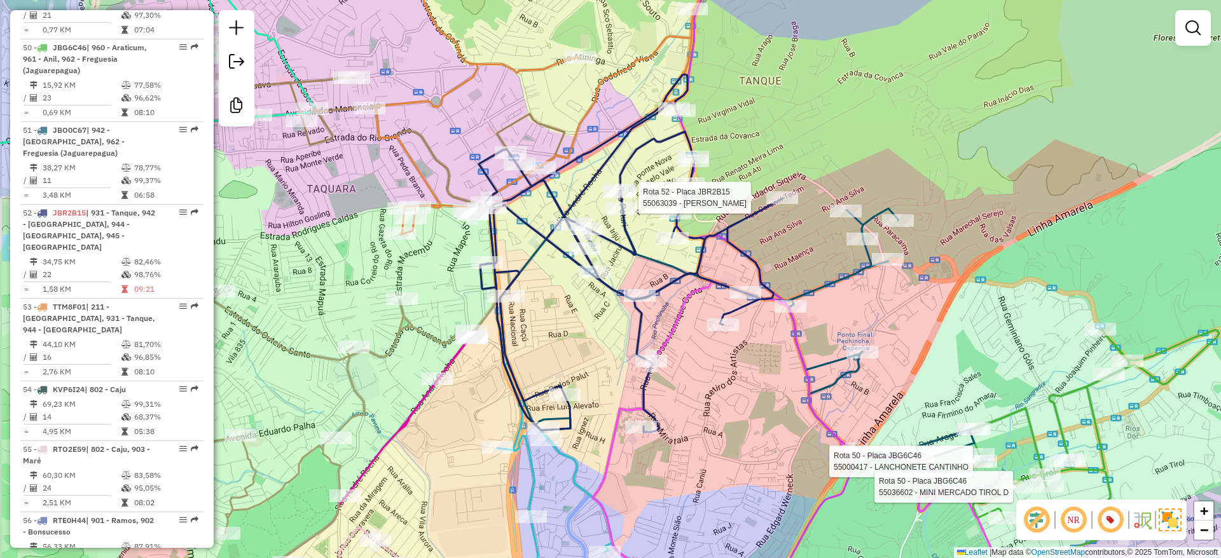
drag, startPoint x: 734, startPoint y: 187, endPoint x: 756, endPoint y: 177, distance: 24.2
click at [756, 177] on div "Rota 42 - Placa TTN8C51 55054631 - BAR DO ADAO VIA PARQ Rota 50 - Placa JBG6C46…" at bounding box center [610, 279] width 1221 height 558
click at [761, 129] on div "Rota 42 - Placa TTN8C51 55054631 - BAR DO ADAO VIA PARQ Rota 50 - Placa JBG6C46…" at bounding box center [610, 279] width 1221 height 558
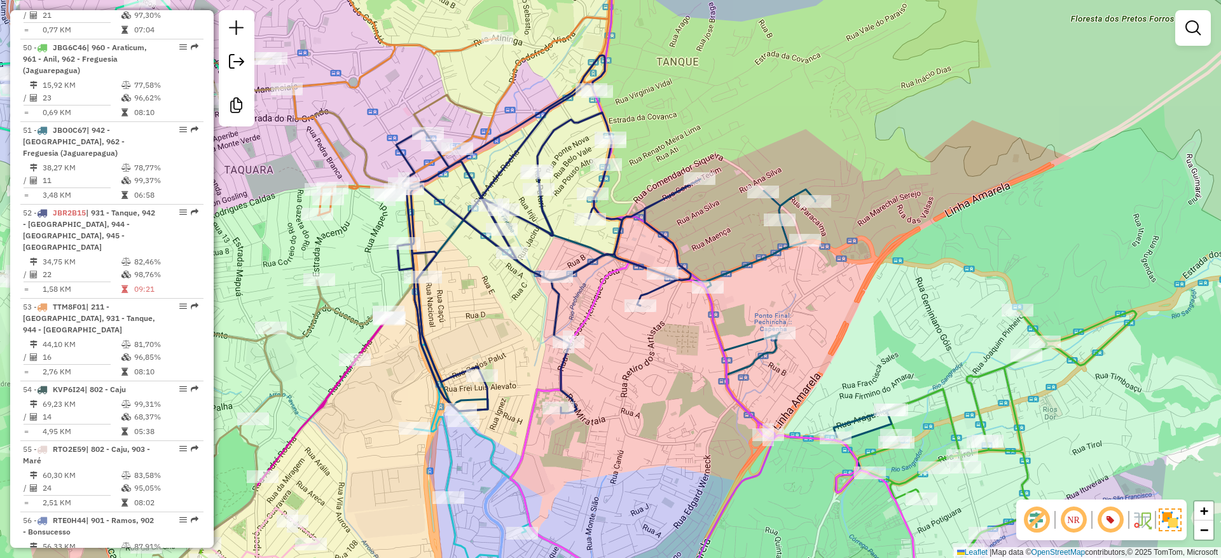
drag, startPoint x: 755, startPoint y: 99, endPoint x: 558, endPoint y: 41, distance: 205.3
click at [558, 41] on div "Janela de atendimento Grade de atendimento Capacidade Transportadoras Veículos …" at bounding box center [610, 279] width 1221 height 558
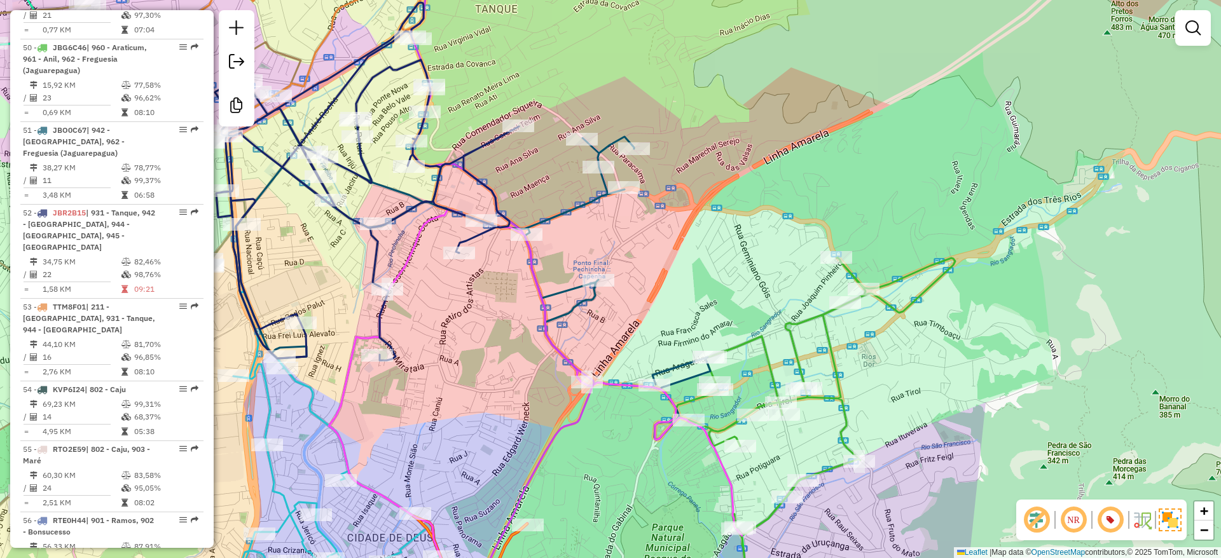
drag, startPoint x: 499, startPoint y: 361, endPoint x: 670, endPoint y: 421, distance: 181.4
click at [648, 422] on div "Janela de atendimento Grade de atendimento Capacidade Transportadoras Veículos …" at bounding box center [610, 279] width 1221 height 558
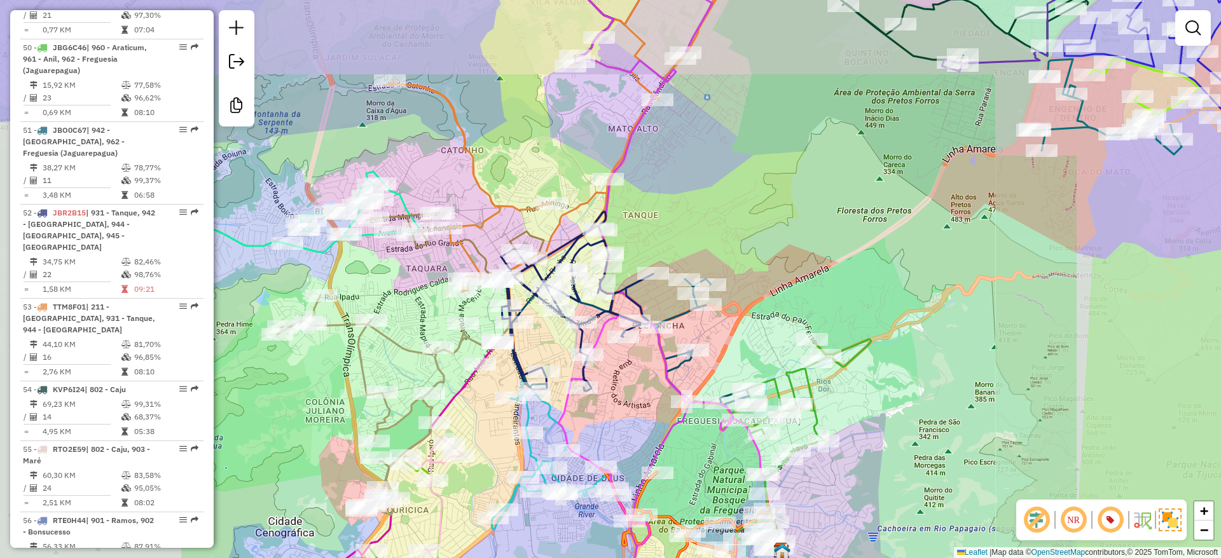
drag, startPoint x: 722, startPoint y: 219, endPoint x: 730, endPoint y: 211, distance: 10.8
click at [730, 211] on div "Rota 52 - Placa JBR2B15 55063039 - LISARDINO PAZ FORTES Janela de atendimento G…" at bounding box center [610, 279] width 1221 height 558
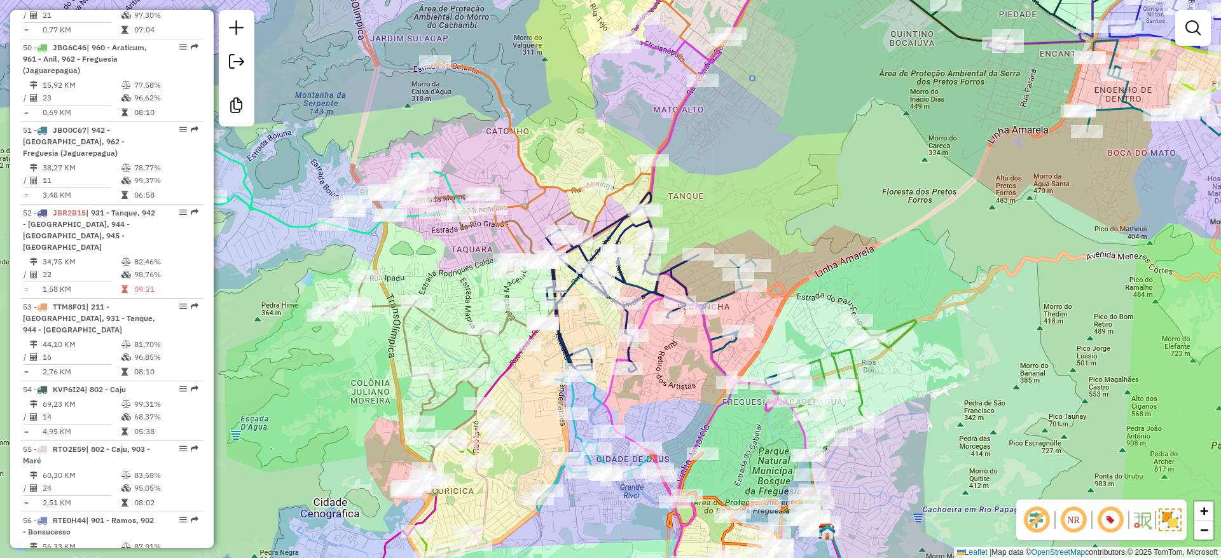
click at [735, 210] on div "Janela de atendimento Grade de atendimento Capacidade Transportadoras Veículos …" at bounding box center [610, 279] width 1221 height 558
drag, startPoint x: 728, startPoint y: 210, endPoint x: 719, endPoint y: 228, distance: 19.3
click at [719, 228] on div "Janela de atendimento Grade de atendimento Capacidade Transportadoras Veículos …" at bounding box center [610, 279] width 1221 height 558
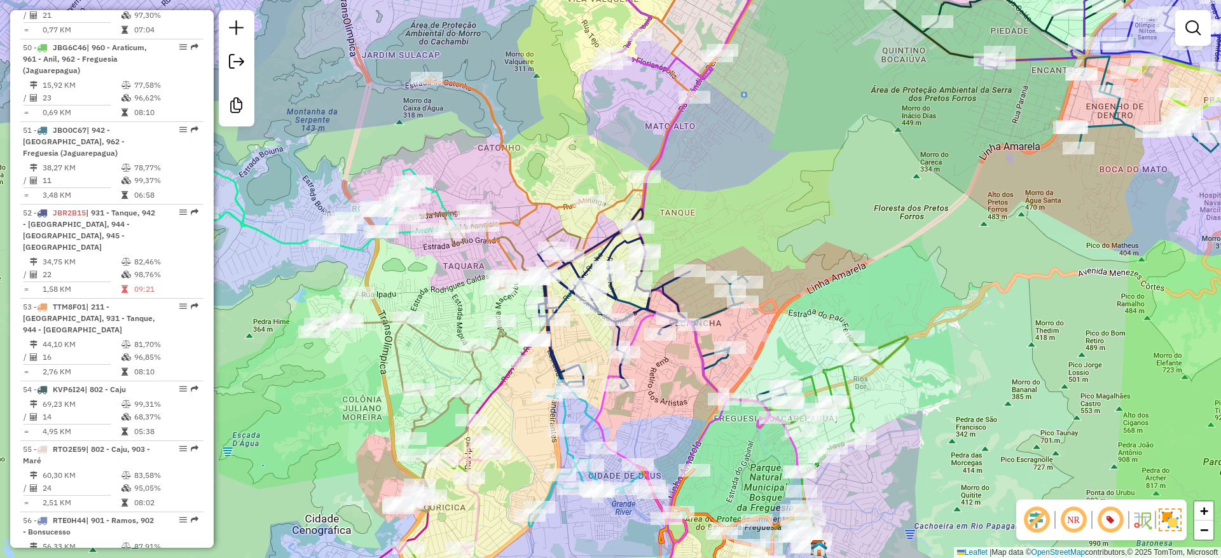
click at [719, 228] on div "Janela de atendimento Grade de atendimento Capacidade Transportadoras Veículos …" at bounding box center [610, 279] width 1221 height 558
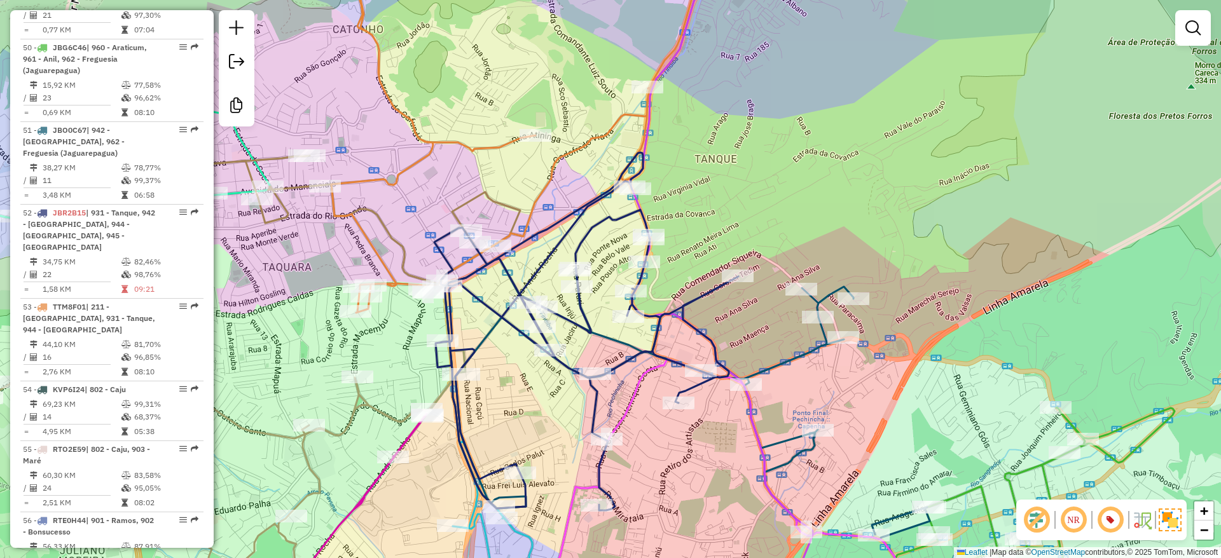
drag, startPoint x: 757, startPoint y: 206, endPoint x: 715, endPoint y: 277, distance: 82.4
click at [715, 277] on div "Janela de atendimento Grade de atendimento Capacidade Transportadoras Veículos …" at bounding box center [610, 279] width 1221 height 558
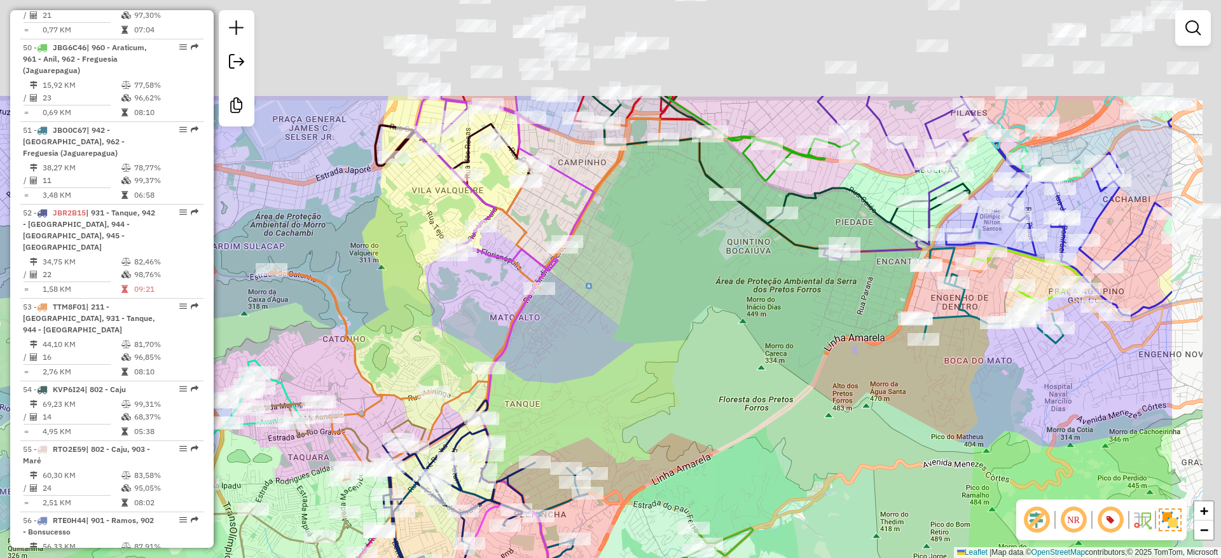
drag, startPoint x: 843, startPoint y: 228, endPoint x: 498, endPoint y: 486, distance: 430.3
click at [478, 525] on div "Janela de atendimento Grade de atendimento Capacidade Transportadoras Veículos …" at bounding box center [610, 279] width 1221 height 558
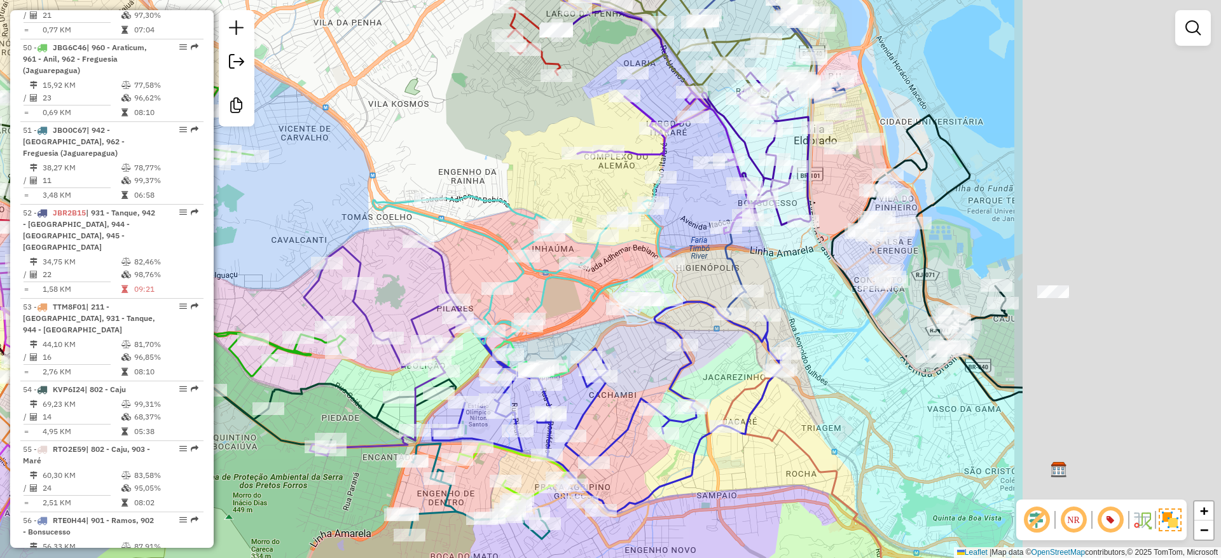
drag, startPoint x: 745, startPoint y: 237, endPoint x: 395, endPoint y: 295, distance: 354.6
click at [348, 322] on div "Rota 51 - Placa JBO0C67 55062036 - GARDEN BRASA Janela de atendimento Grade de …" at bounding box center [610, 279] width 1221 height 558
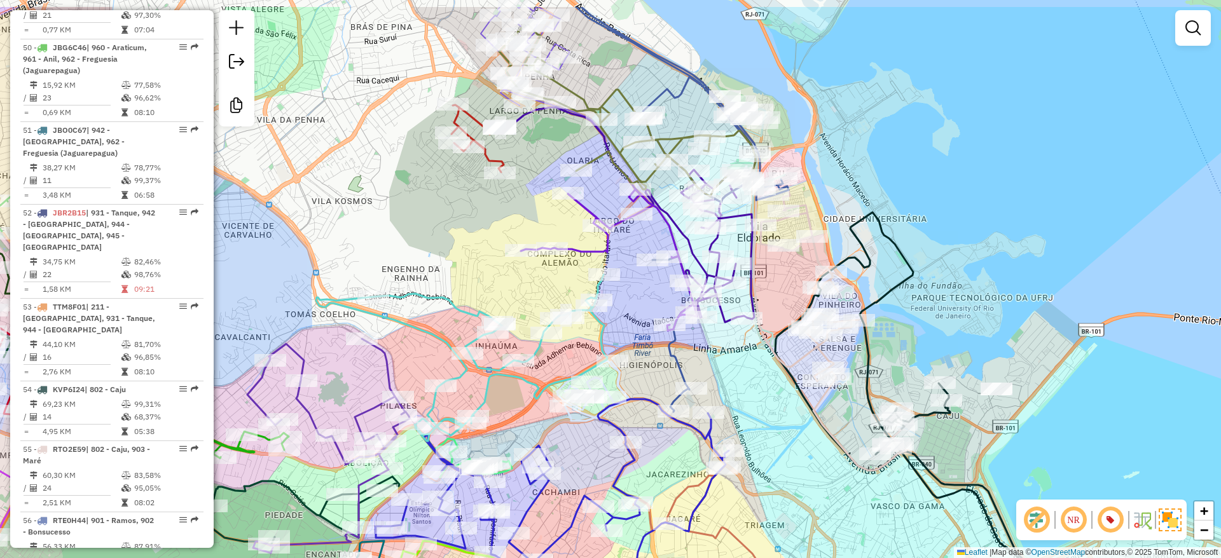
drag, startPoint x: 514, startPoint y: 94, endPoint x: 558, endPoint y: 162, distance: 81.0
click at [544, 171] on div "Rota 51 - Placa JBO0C67 55062036 - GARDEN BRASA Janela de atendimento Grade de …" at bounding box center [610, 279] width 1221 height 558
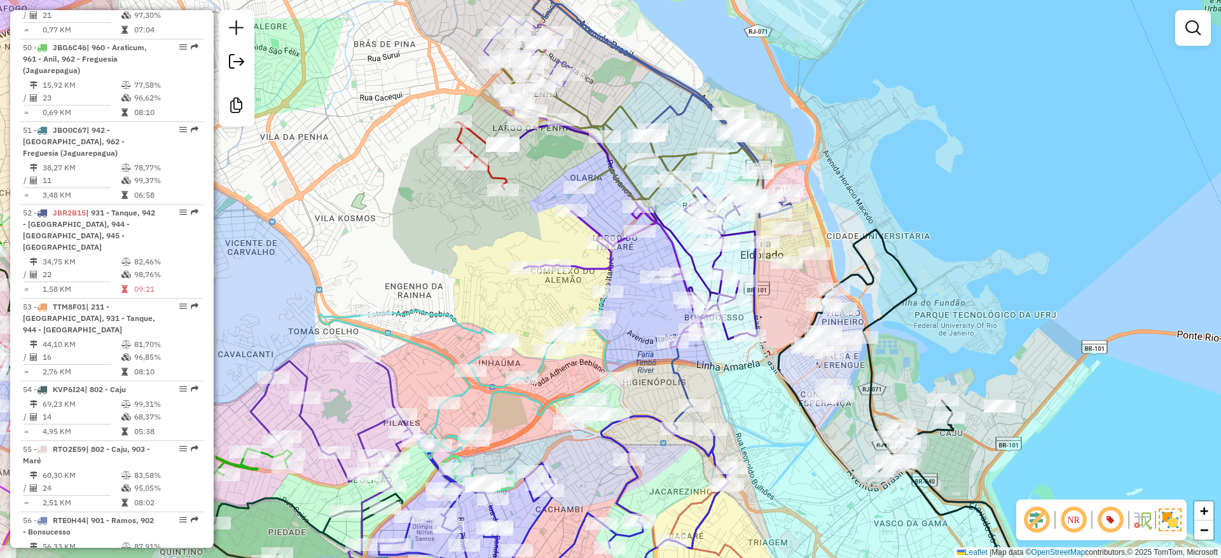
drag, startPoint x: 627, startPoint y: 64, endPoint x: 667, endPoint y: 116, distance: 66.3
click at [633, 109] on div "Rota 51 - Placa JBO0C67 55062036 - GARDEN BRASA Janela de atendimento Grade de …" at bounding box center [610, 279] width 1221 height 558
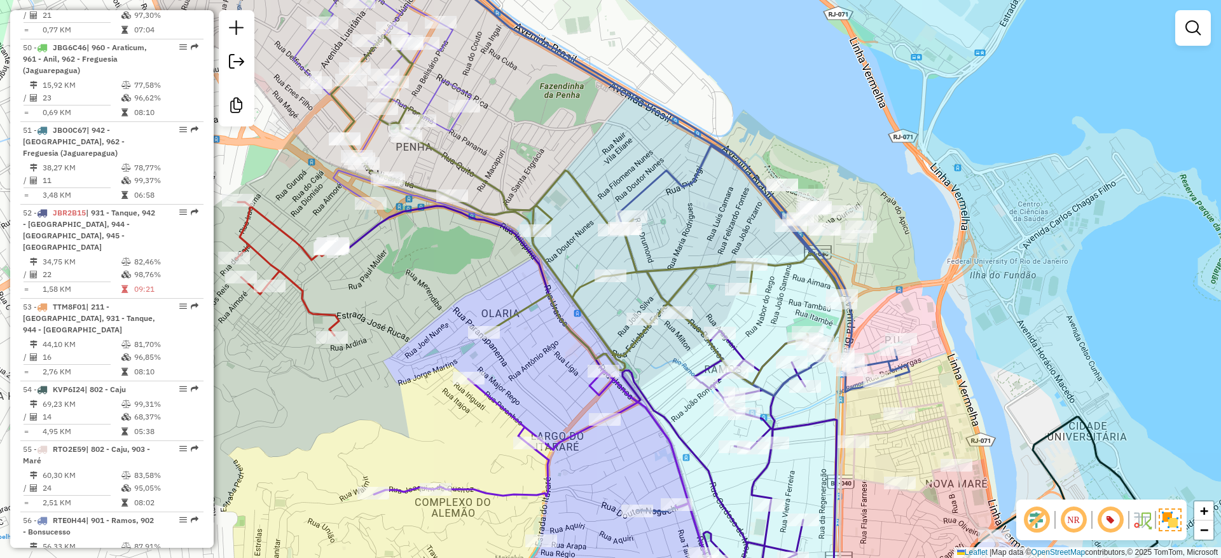
drag, startPoint x: 576, startPoint y: 419, endPoint x: 564, endPoint y: 408, distance: 15.7
click at [564, 408] on div "Rota 51 - Placa JBO0C67 55062036 - GARDEN BRASA Janela de atendimento Grade de …" at bounding box center [610, 279] width 1221 height 558
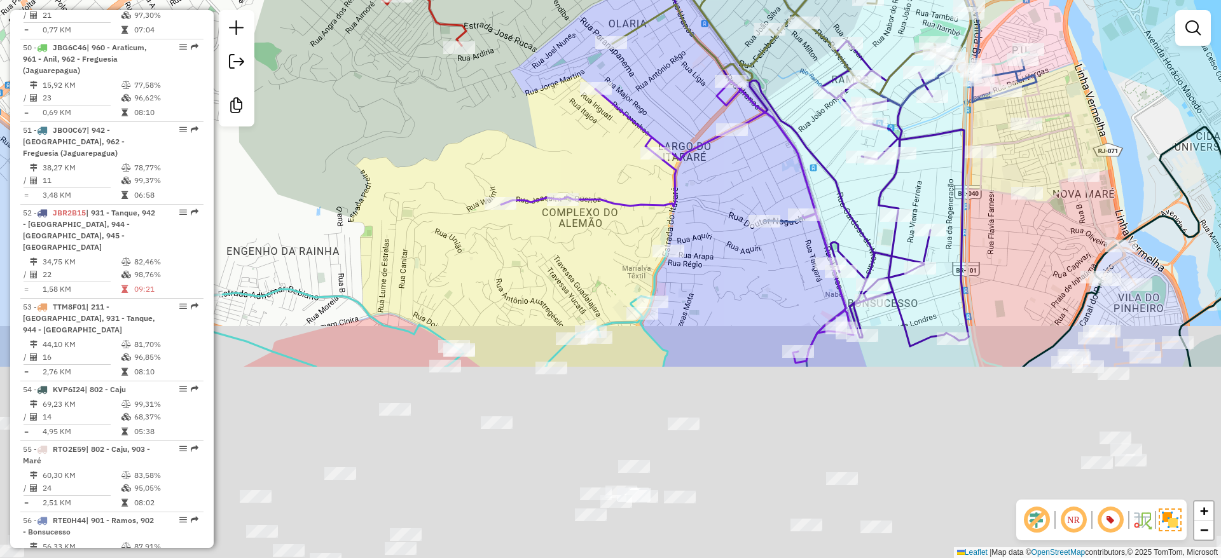
drag, startPoint x: 669, startPoint y: 397, endPoint x: 759, endPoint y: 75, distance: 334.7
click at [759, 74] on div "Rota 51 - Placa JBO0C67 55062036 - GARDEN BRASA Rota 67 - Placa TTM8F03 5508471…" at bounding box center [610, 279] width 1221 height 558
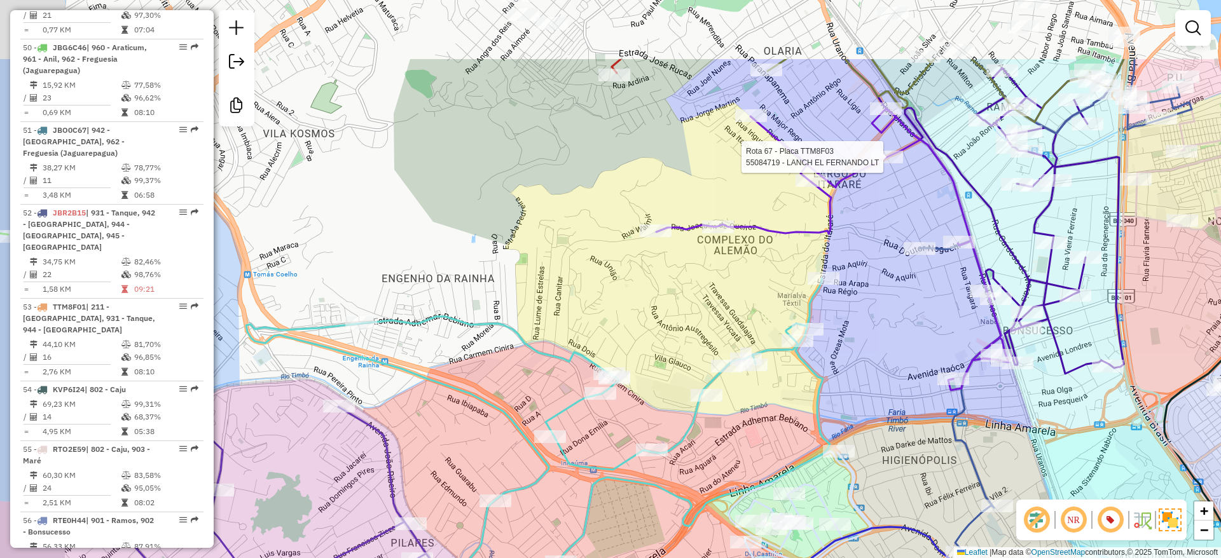
drag, startPoint x: 625, startPoint y: 217, endPoint x: 714, endPoint y: 297, distance: 118.9
click at [707, 292] on div "Rota 51 - Placa JBO0C67 55062036 - GARDEN BRASA Rota 67 - Placa TTM8F03 5508471…" at bounding box center [610, 279] width 1221 height 558
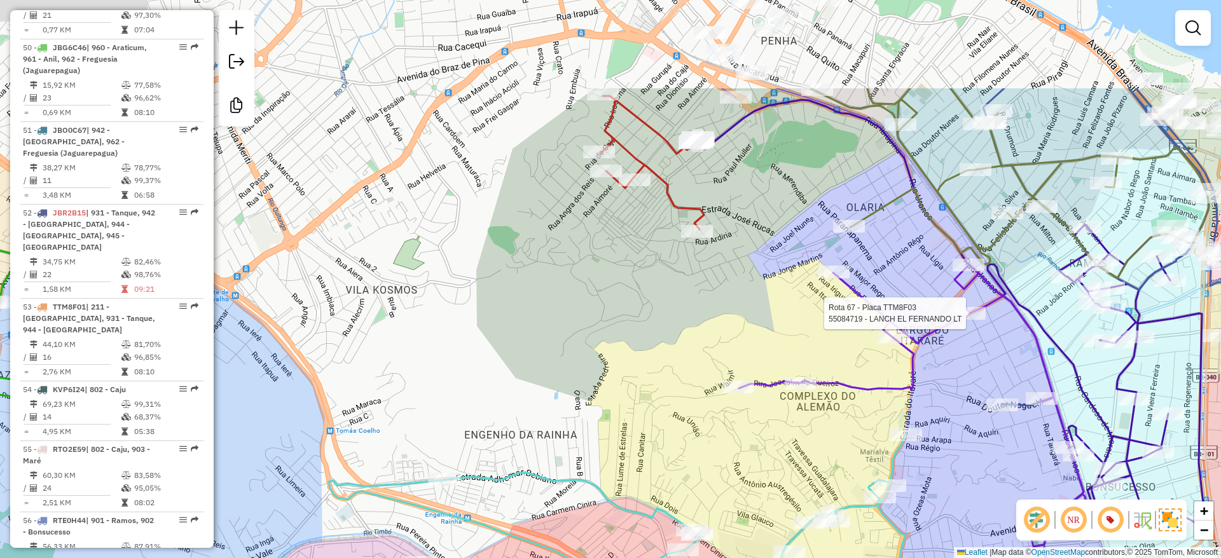
drag, startPoint x: 722, startPoint y: 330, endPoint x: 757, endPoint y: 403, distance: 80.5
click at [757, 403] on icon at bounding box center [915, 406] width 352 height 282
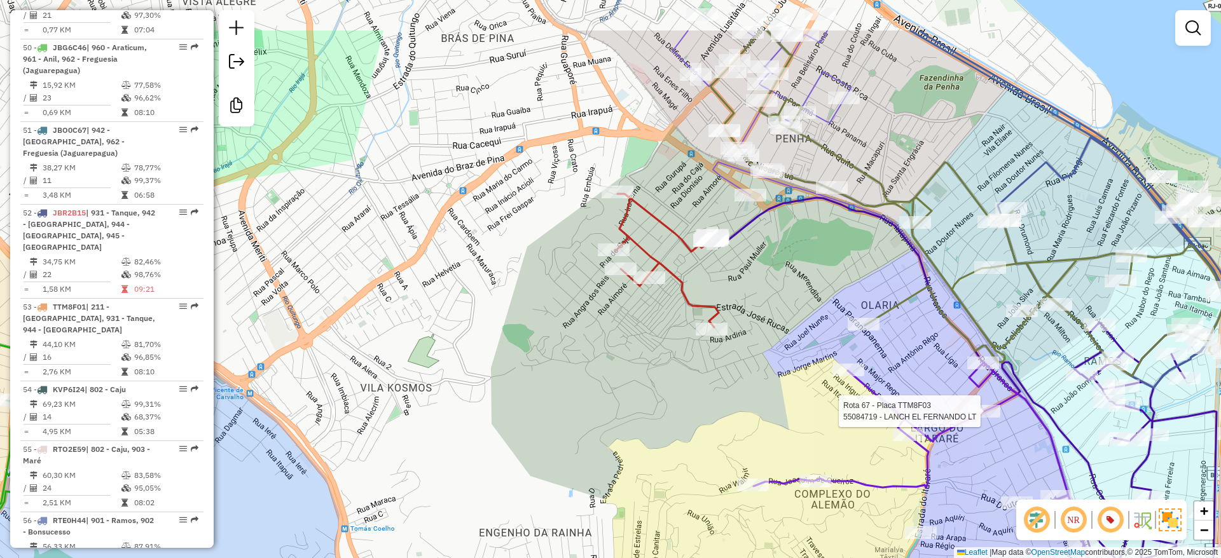
click at [686, 369] on div "Rota 51 - Placa JBO0C67 55062036 - GARDEN BRASA Rota 67 - Placa TTM8F03 5508471…" at bounding box center [610, 279] width 1221 height 558
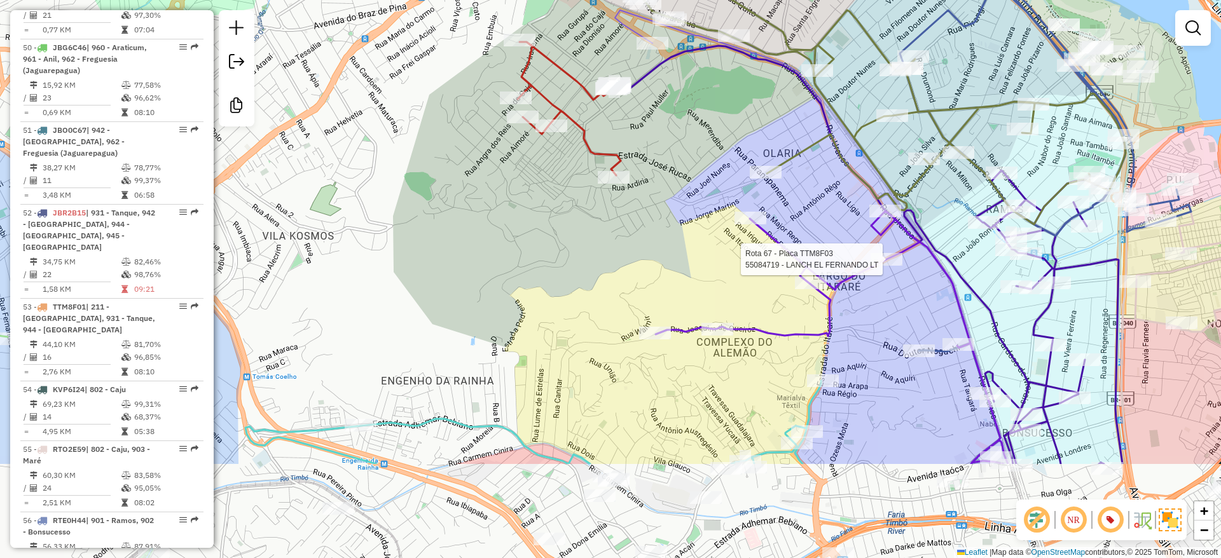
drag, startPoint x: 670, startPoint y: 347, endPoint x: 446, endPoint y: 11, distance: 403.6
click at [444, 4] on div "Rota 51 - Placa JBO0C67 55062036 - GARDEN BRASA Rota 67 - Placa TTM8F03 5508471…" at bounding box center [610, 279] width 1221 height 558
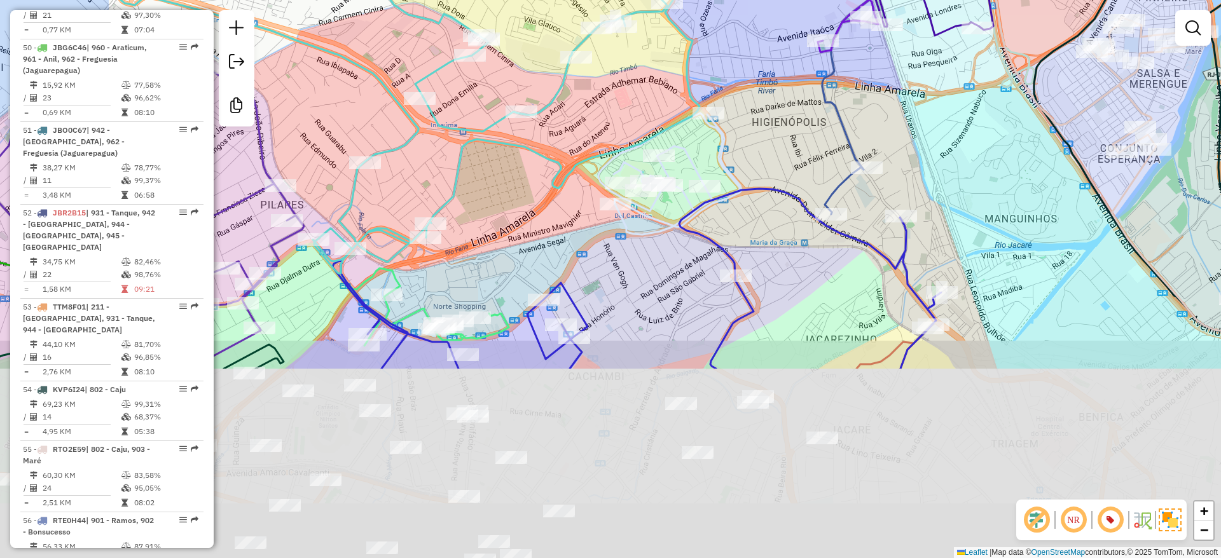
drag, startPoint x: 542, startPoint y: 209, endPoint x: 546, endPoint y: 31, distance: 178.8
click at [546, 31] on div "Rota 51 - Placa JBO0C67 55062036 - GARDEN BRASA Rota 67 - Placa TTM8F03 5508471…" at bounding box center [610, 279] width 1221 height 558
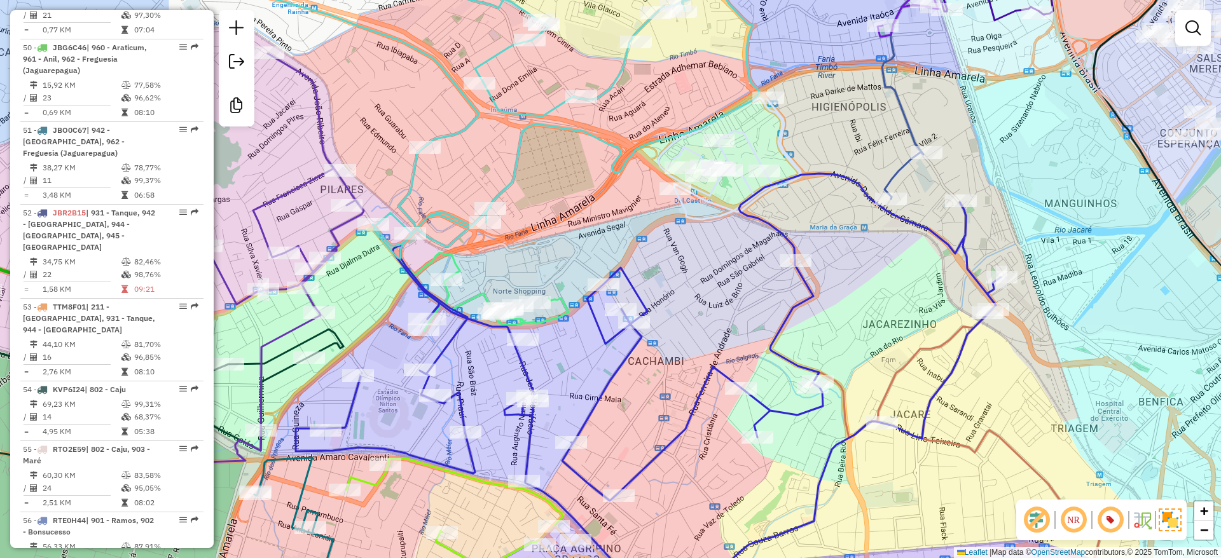
drag, startPoint x: 555, startPoint y: 158, endPoint x: 719, endPoint y: 220, distance: 175.9
click at [713, 216] on div "Rota 51 - Placa JBO0C67 55062036 - GARDEN BRASA Rota 67 - Placa TTM8F03 5508471…" at bounding box center [610, 279] width 1221 height 558
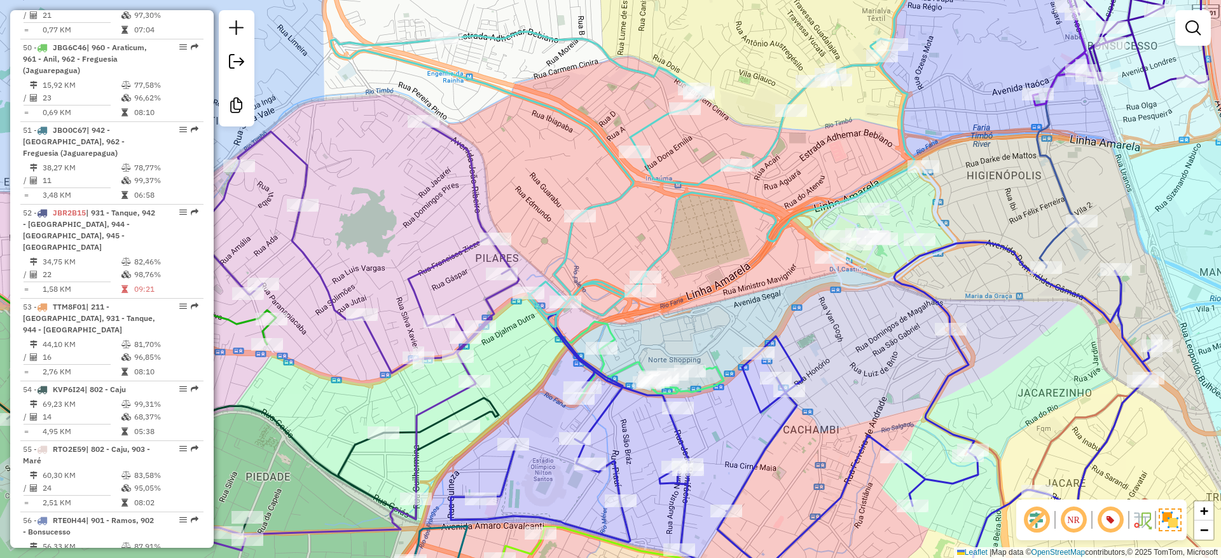
drag, startPoint x: 704, startPoint y: 214, endPoint x: 680, endPoint y: 277, distance: 67.4
click at [680, 277] on div "Rota 51 - Placa JBO0C67 55062036 - GARDEN BRASA Rota 67 - Placa TTM8F03 5508471…" at bounding box center [610, 279] width 1221 height 558
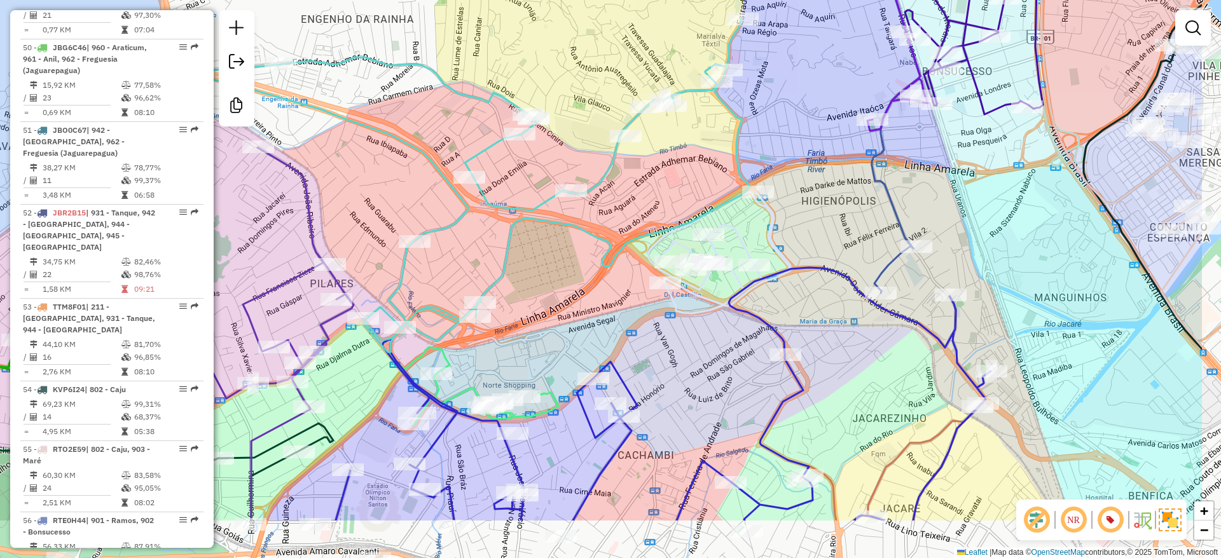
drag, startPoint x: 707, startPoint y: 345, endPoint x: 565, endPoint y: 251, distance: 169.3
click at [565, 251] on div "Rota 51 - Placa JBO0C67 55062036 - GARDEN BRASA Rota 67 - Placa TTM8F03 5508471…" at bounding box center [610, 279] width 1221 height 558
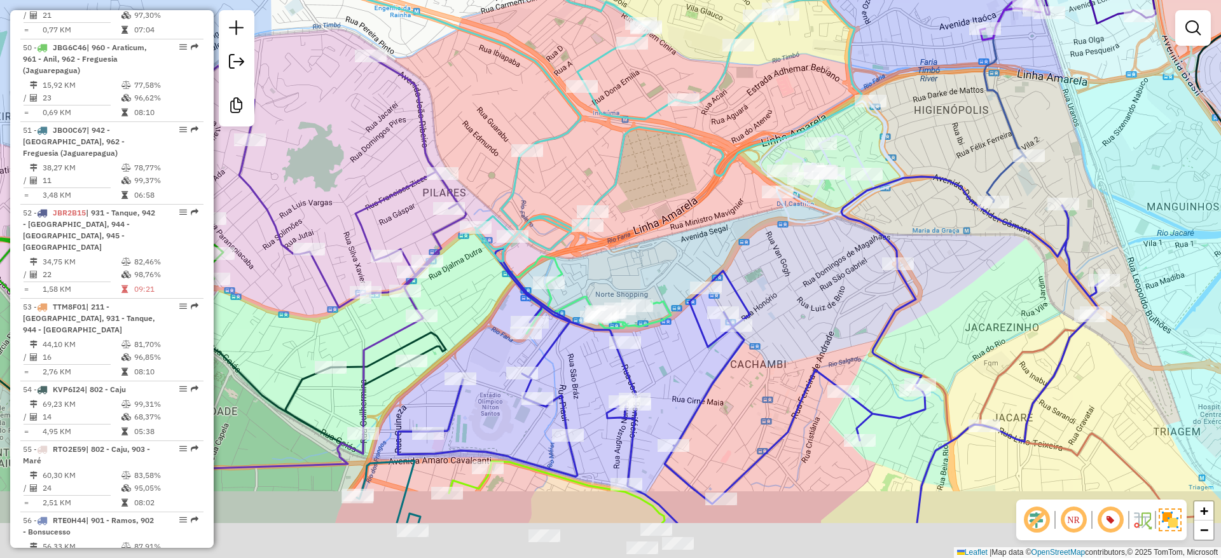
drag, startPoint x: 575, startPoint y: 336, endPoint x: 700, endPoint y: 230, distance: 163.8
click at [700, 231] on div "Rota 51 - Placa JBO0C67 55062036 - GARDEN BRASA Rota 67 - Placa TTM8F03 5508471…" at bounding box center [610, 279] width 1221 height 558
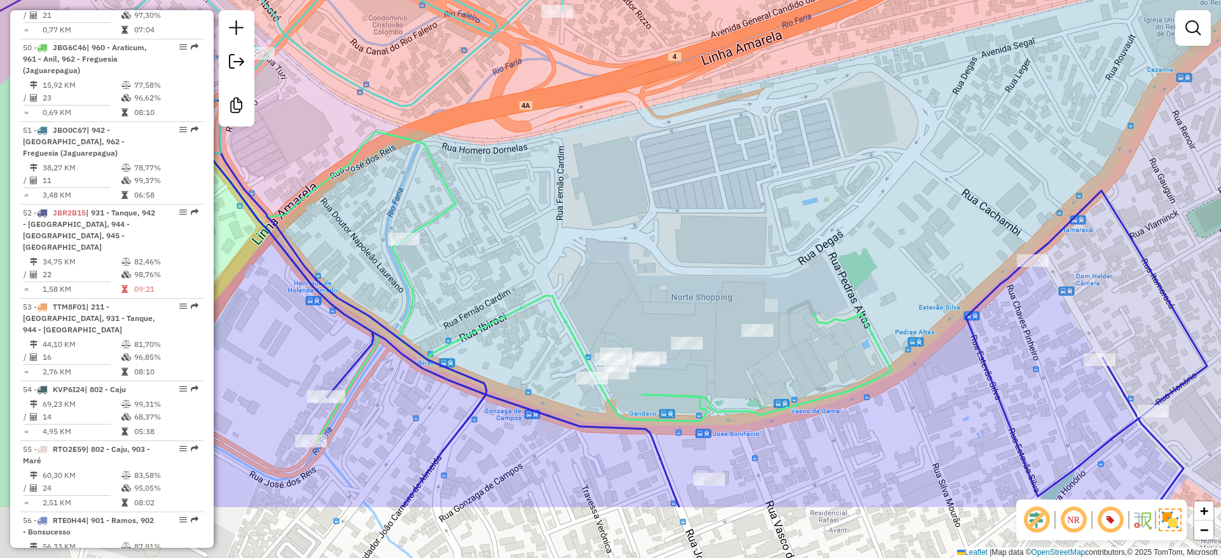
drag, startPoint x: 616, startPoint y: 312, endPoint x: 680, endPoint y: 231, distance: 103.2
click at [680, 231] on div "Rota 51 - Placa JBO0C67 55062036 - GARDEN BRASA Rota 67 - Placa TTM8F03 5508471…" at bounding box center [610, 279] width 1221 height 558
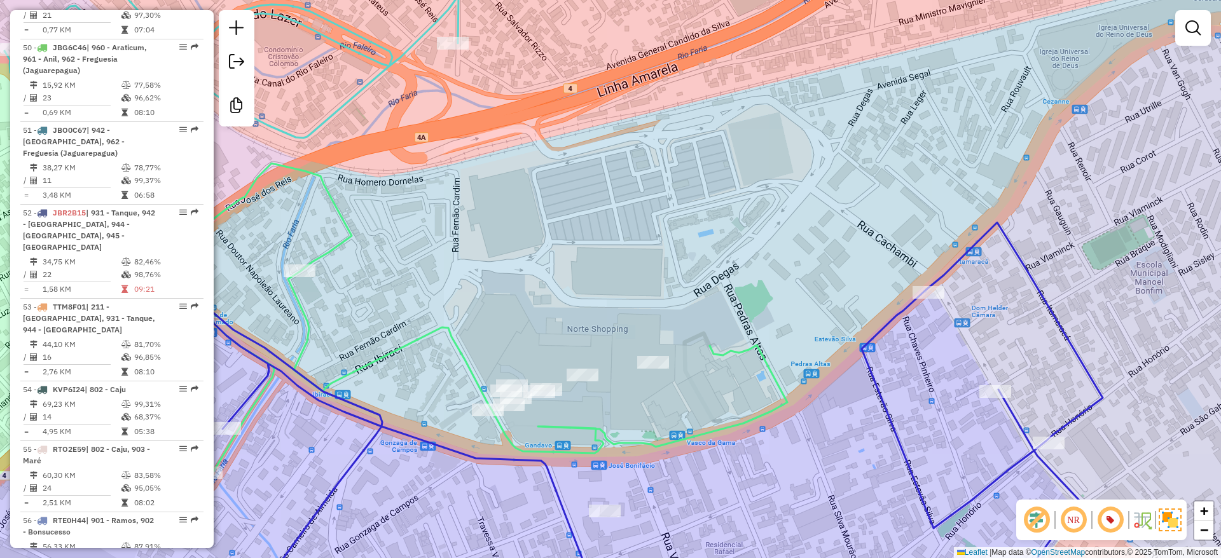
drag, startPoint x: 923, startPoint y: 360, endPoint x: 647, endPoint y: 445, distance: 288.9
click at [736, 425] on div "Rota 51 - Placa JBO0C67 55062036 - GARDEN BRASA Rota 67 - Placa TTM8F03 5508471…" at bounding box center [610, 279] width 1221 height 558
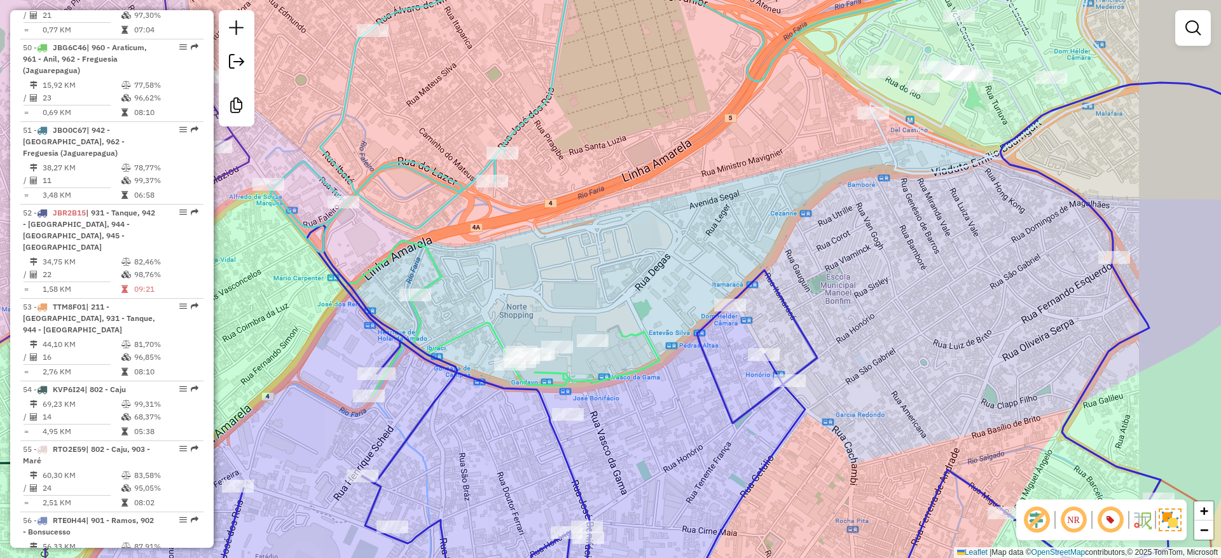
drag, startPoint x: 831, startPoint y: 199, endPoint x: 771, endPoint y: 216, distance: 62.2
click at [780, 216] on div "Rota 51 - Placa JBO0C67 55062036 - GARDEN BRASA Rota 67 - Placa TTM8F03 5508471…" at bounding box center [610, 279] width 1221 height 558
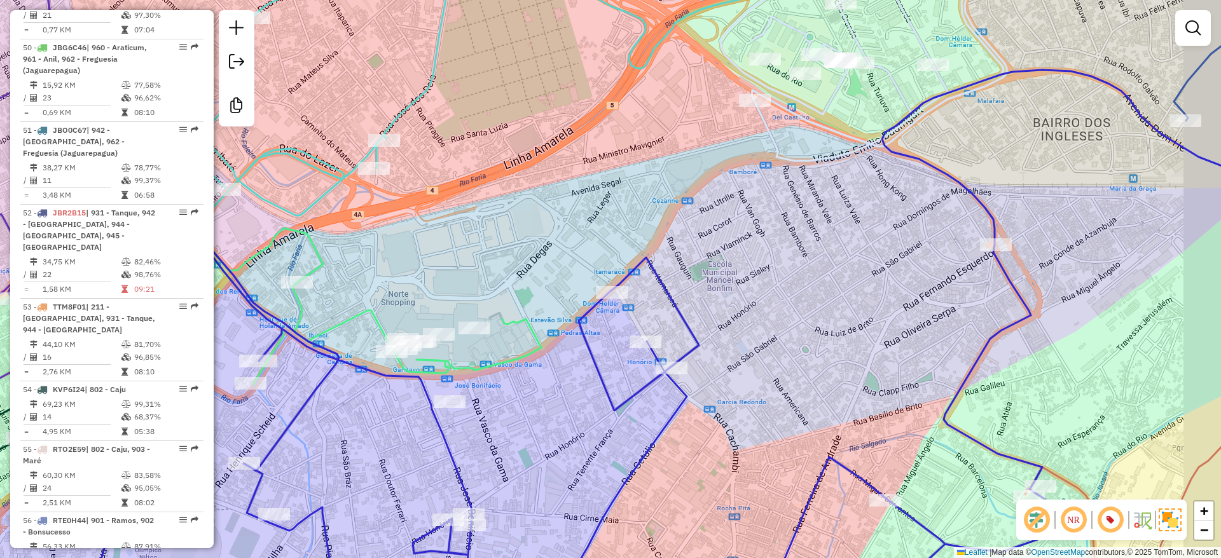
drag, startPoint x: 750, startPoint y: 262, endPoint x: 562, endPoint y: 216, distance: 194.3
click at [562, 217] on div "Rota 51 - Placa JBO0C67 55062036 - GARDEN BRASA Rota 67 - Placa TTM8F03 5508471…" at bounding box center [610, 279] width 1221 height 558
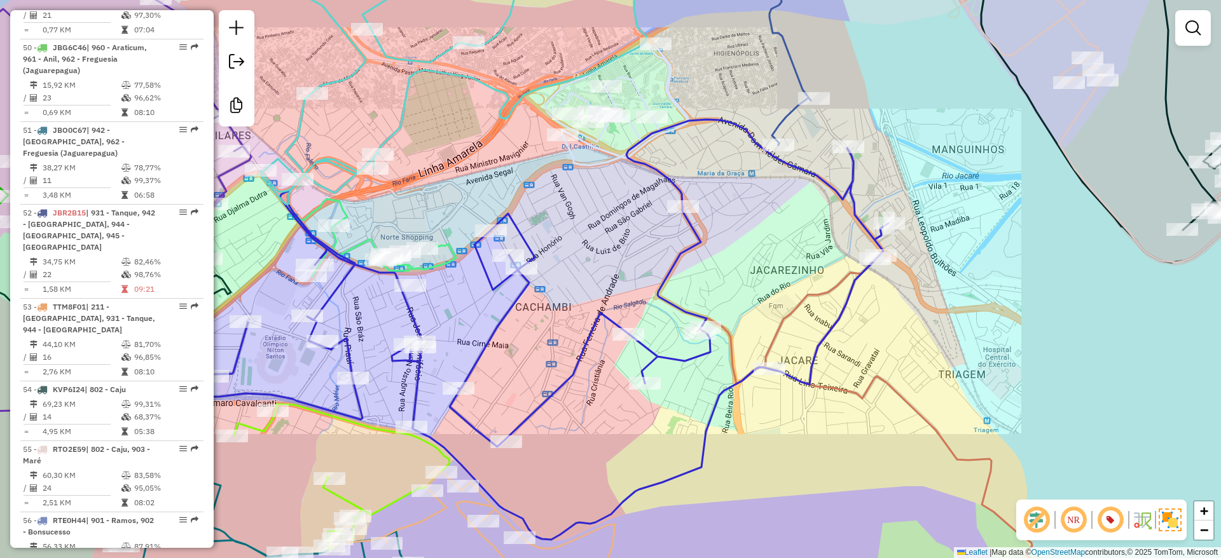
click at [584, 245] on div "Rota 51 - Placa JBO0C67 55062036 - GARDEN BRASA Rota 67 - Placa TTM8F03 5508471…" at bounding box center [610, 279] width 1221 height 558
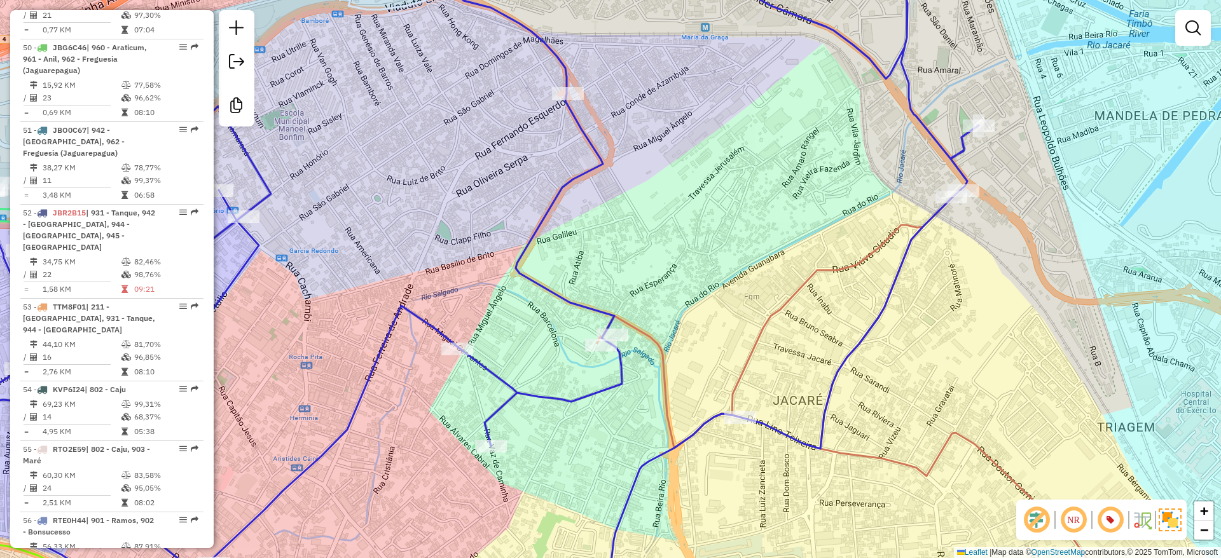
drag, startPoint x: 895, startPoint y: 156, endPoint x: 866, endPoint y: 173, distance: 34.2
click at [874, 157] on div "Rota 51 - Placa JBO0C67 55062036 - GARDEN BRASA Rota 67 - Placa TTM8F03 5508471…" at bounding box center [610, 279] width 1221 height 558
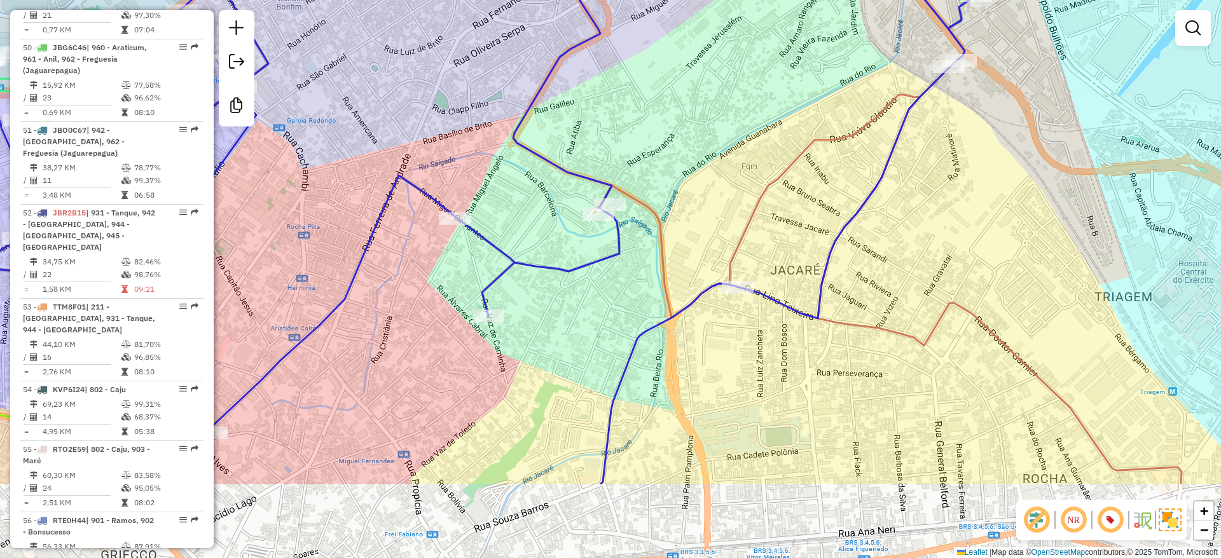
drag, startPoint x: 686, startPoint y: 329, endPoint x: 681, endPoint y: 200, distance: 129.2
click at [681, 202] on div "Rota 51 - Placa JBO0C67 55062036 - GARDEN BRASA Rota 67 - Placa TTM8F03 5508471…" at bounding box center [610, 279] width 1221 height 558
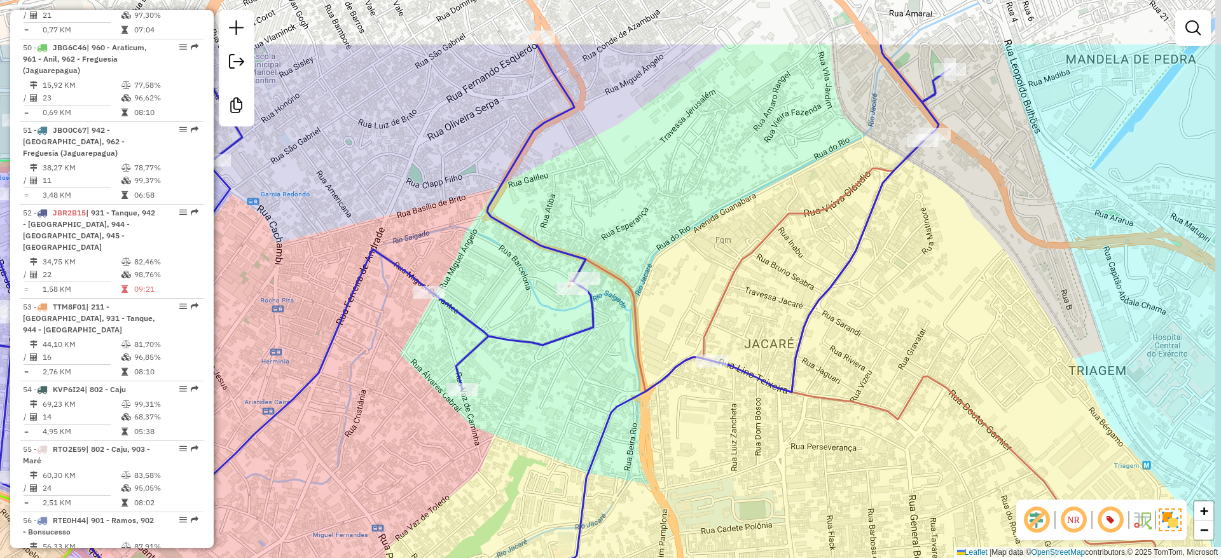
drag, startPoint x: 697, startPoint y: 176, endPoint x: 679, endPoint y: 240, distance: 67.4
click at [679, 240] on div "Rota 51 - Placa JBO0C67 55062036 - GARDEN BRASA Rota 67 - Placa TTM8F03 5508471…" at bounding box center [610, 279] width 1221 height 558
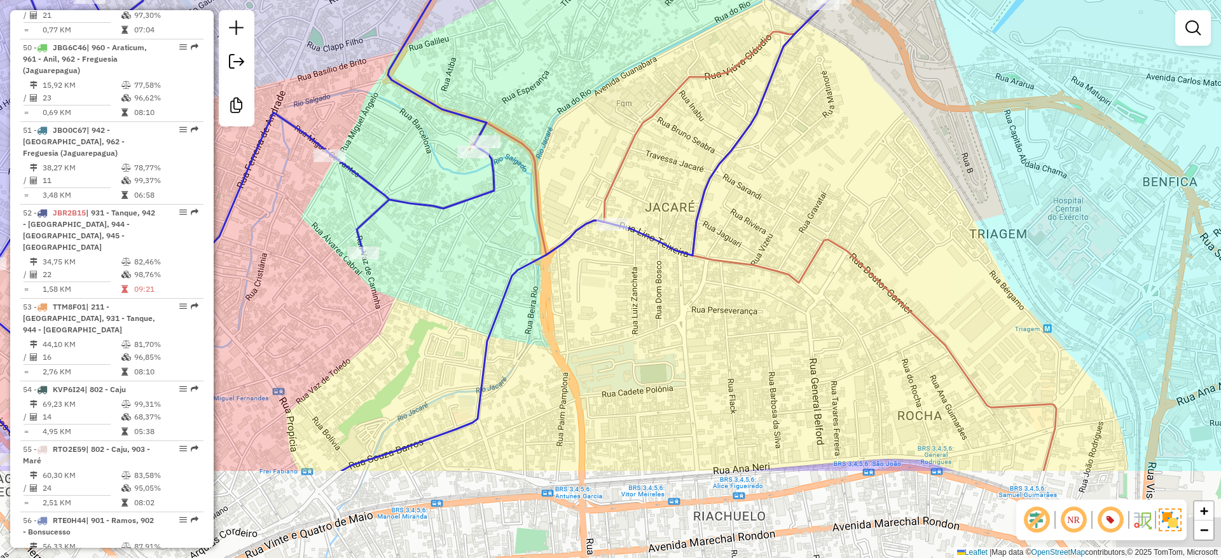
drag, startPoint x: 723, startPoint y: 183, endPoint x: 624, endPoint y: 40, distance: 174.1
click at [624, 40] on div "Rota 51 - Placa JBO0C67 55062036 - GARDEN BRASA Rota 67 - Placa TTM8F03 5508471…" at bounding box center [610, 279] width 1221 height 558
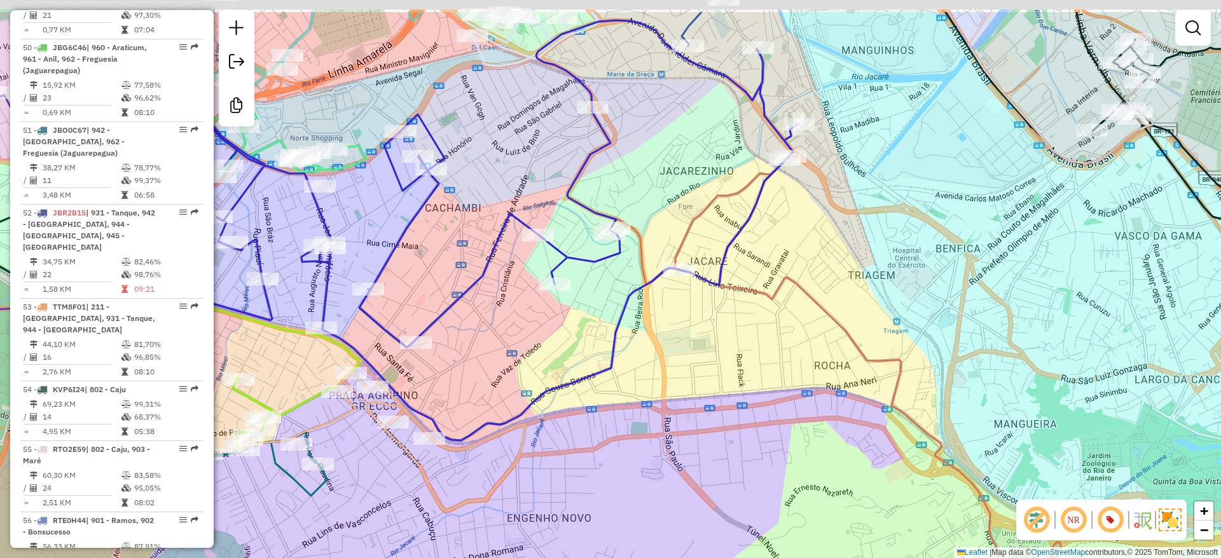
drag, startPoint x: 644, startPoint y: 172, endPoint x: 682, endPoint y: 237, distance: 76.1
click at [682, 237] on icon at bounding box center [833, 419] width 453 height 527
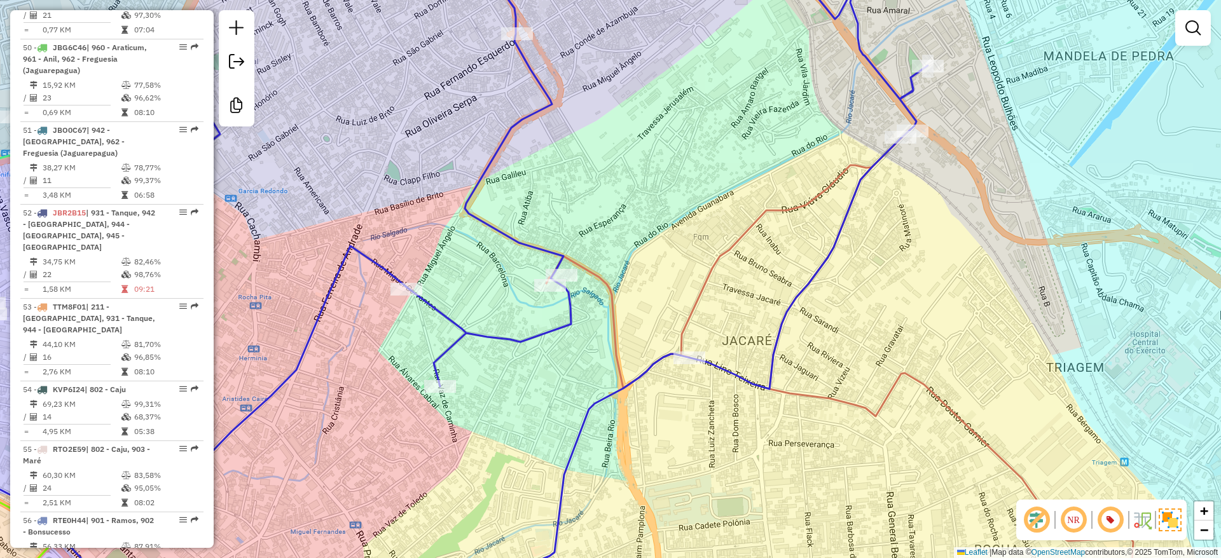
drag, startPoint x: 735, startPoint y: 392, endPoint x: 696, endPoint y: 223, distance: 173.7
click at [676, 249] on div "Rota 51 - Placa JBO0C67 55062036 - GARDEN BRASA Rota 67 - Placa TTM8F03 5508471…" at bounding box center [610, 279] width 1221 height 558
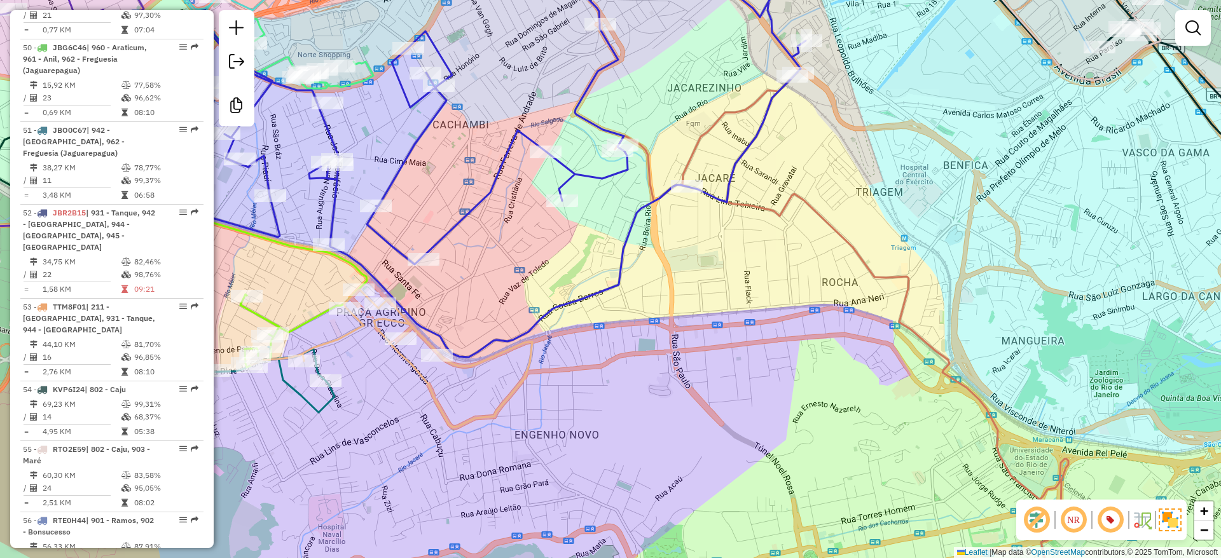
drag, startPoint x: 742, startPoint y: 163, endPoint x: 769, endPoint y: 189, distance: 37.8
click at [769, 189] on div "Rota 51 - Placa JBO0C67 55062036 - GARDEN BRASA Rota 67 - Placa TTM8F03 5508471…" at bounding box center [610, 279] width 1221 height 558
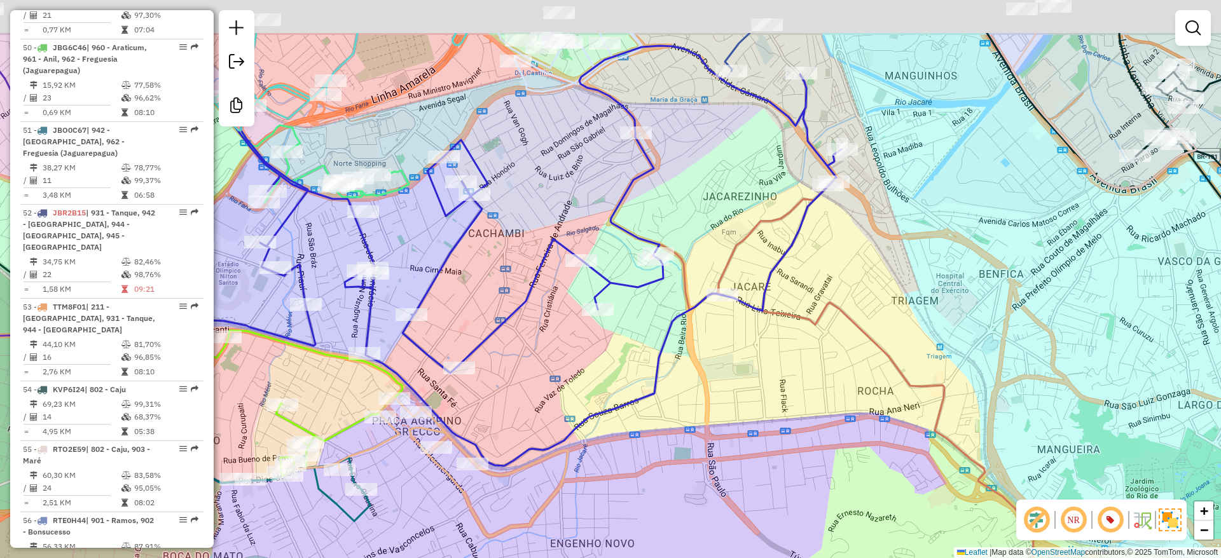
drag, startPoint x: 781, startPoint y: 240, endPoint x: 785, endPoint y: 283, distance: 42.8
click at [785, 283] on div "Rota 51 - Placa JBO0C67 55062036 - GARDEN BRASA Rota 67 - Placa TTM8F03 5508471…" at bounding box center [610, 279] width 1221 height 558
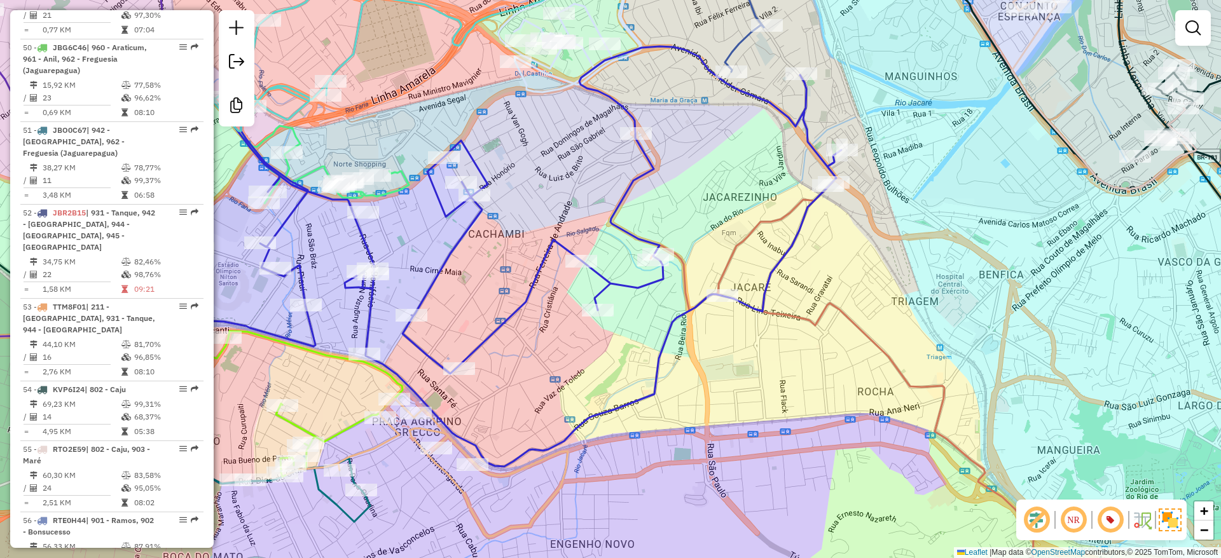
drag, startPoint x: 553, startPoint y: 304, endPoint x: 708, endPoint y: 265, distance: 159.9
click at [708, 265] on div "Rota 51 - Placa JBO0C67 55062036 - GARDEN BRASA Rota 67 - Placa TTM8F03 5508471…" at bounding box center [610, 279] width 1221 height 558
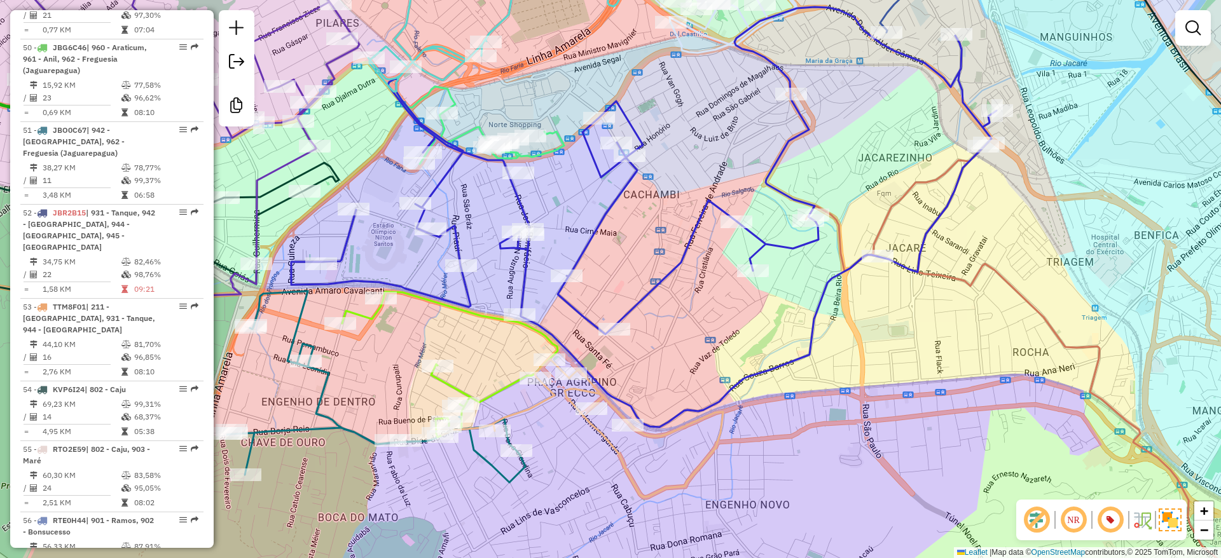
drag, startPoint x: 663, startPoint y: 231, endPoint x: 732, endPoint y: 160, distance: 99.4
click at [731, 160] on div "Rota 51 - Placa JBO0C67 55062036 - GARDEN BRASA Rota 67 - Placa TTM8F03 5508471…" at bounding box center [610, 279] width 1221 height 558
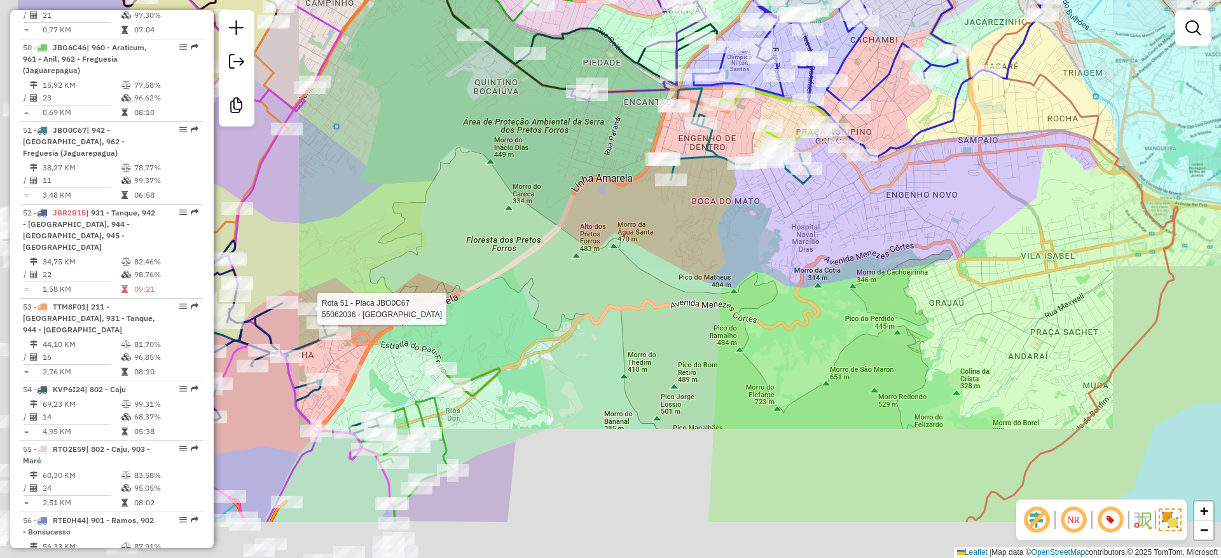
drag, startPoint x: 713, startPoint y: 230, endPoint x: 772, endPoint y: 191, distance: 70.4
click at [769, 192] on div "Rota 51 - Placa JBO0C67 55062036 - GARDEN BRASA Rota 67 - Placa TTM8F03 5508471…" at bounding box center [610, 279] width 1221 height 558
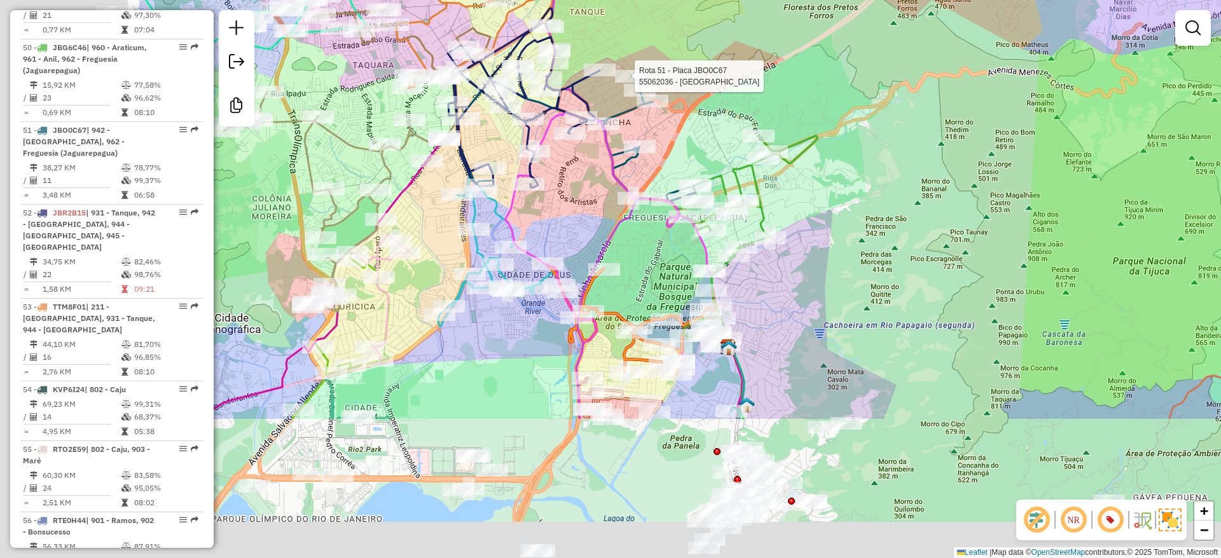
drag, startPoint x: 607, startPoint y: 352, endPoint x: 921, endPoint y: 114, distance: 394.4
click at [915, 116] on div "Rota 51 - Placa JBO0C67 55062036 - GARDEN BRASA Rota 67 - Placa TTM8F03 5508471…" at bounding box center [610, 279] width 1221 height 558
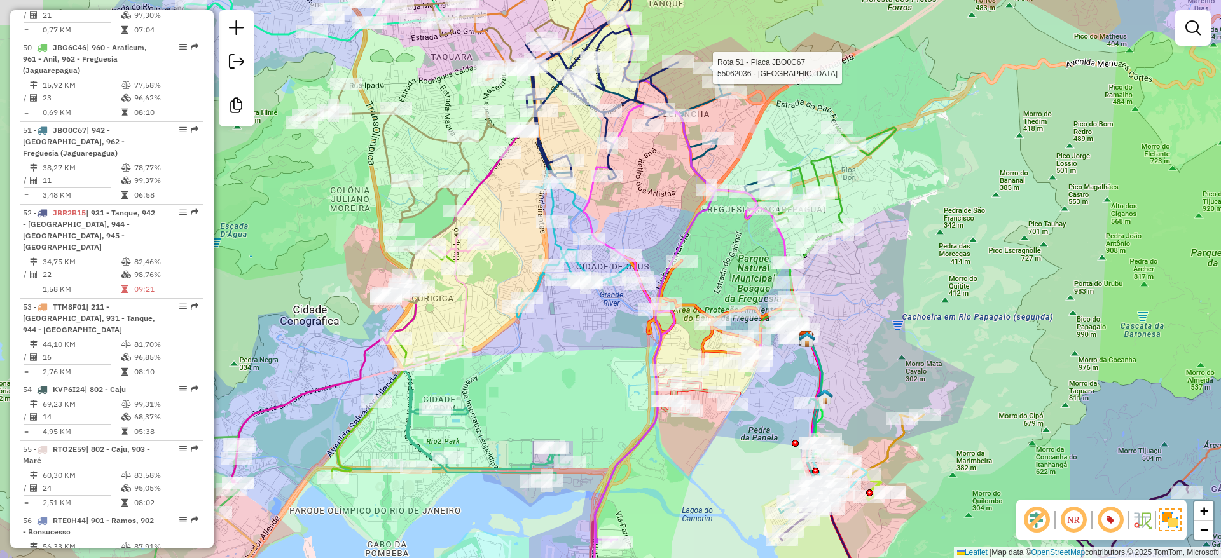
drag, startPoint x: 713, startPoint y: 120, endPoint x: 755, endPoint y: 167, distance: 64.0
click at [755, 167] on div "Rota 51 - Placa JBO0C67 55062036 - GARDEN BRASA Rota 67 - Placa TTM8F03 5508471…" at bounding box center [610, 279] width 1221 height 558
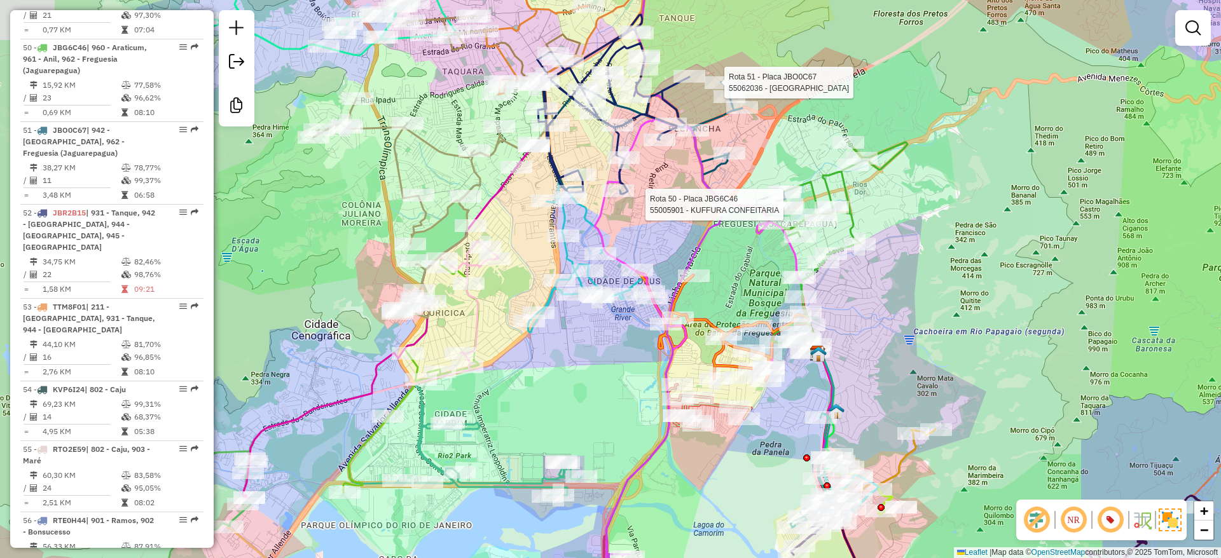
drag, startPoint x: 757, startPoint y: 167, endPoint x: 780, endPoint y: 184, distance: 28.8
click at [776, 183] on div "Rota 51 - Placa JBO0C67 55062036 - GARDEN BRASA Rota 67 - Placa TTM8F03 5508471…" at bounding box center [610, 279] width 1221 height 558
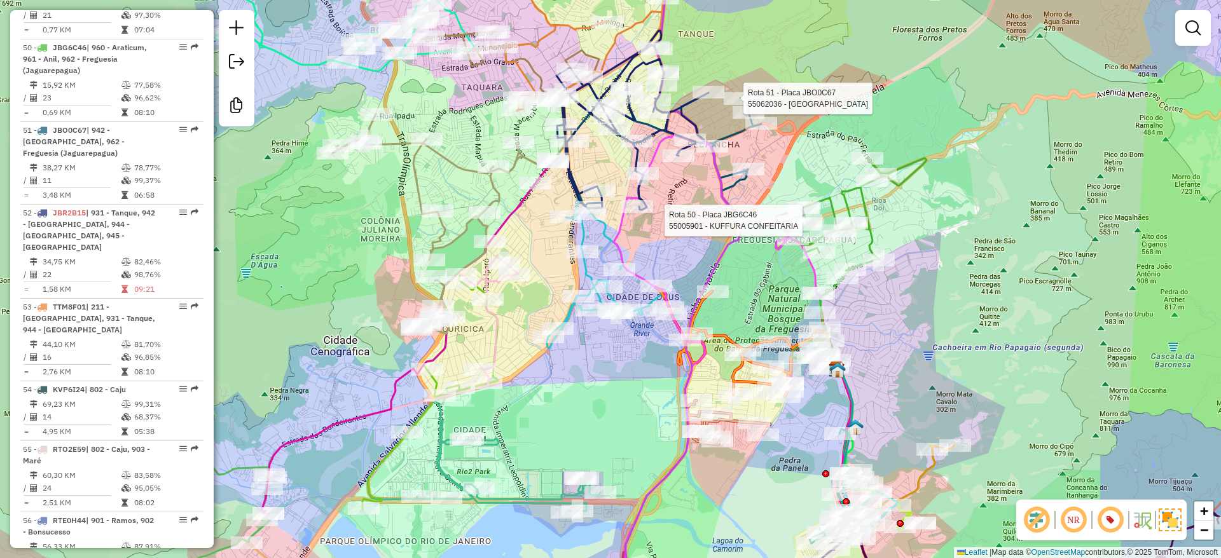
click at [854, 59] on div "Rota 51 - Placa JBO0C67 55062036 - GARDEN BRASA Rota 67 - Placa TTM8F03 5508471…" at bounding box center [610, 279] width 1221 height 558
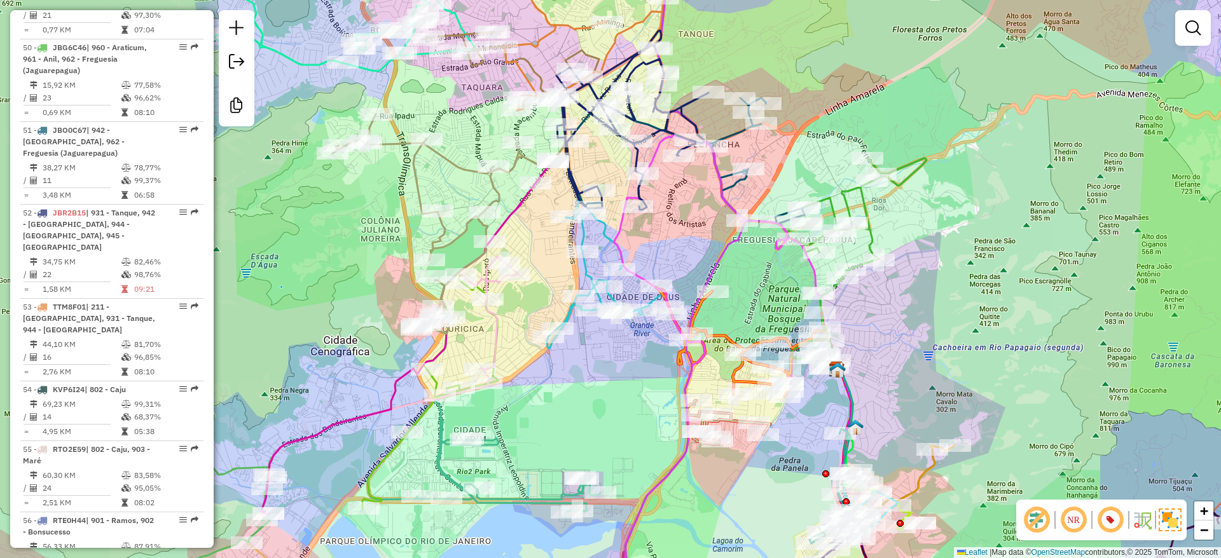
drag, startPoint x: 853, startPoint y: 59, endPoint x: 855, endPoint y: 76, distance: 17.9
click at [855, 76] on div "Janela de atendimento Grade de atendimento Capacidade Transportadoras Veículos …" at bounding box center [610, 279] width 1221 height 558
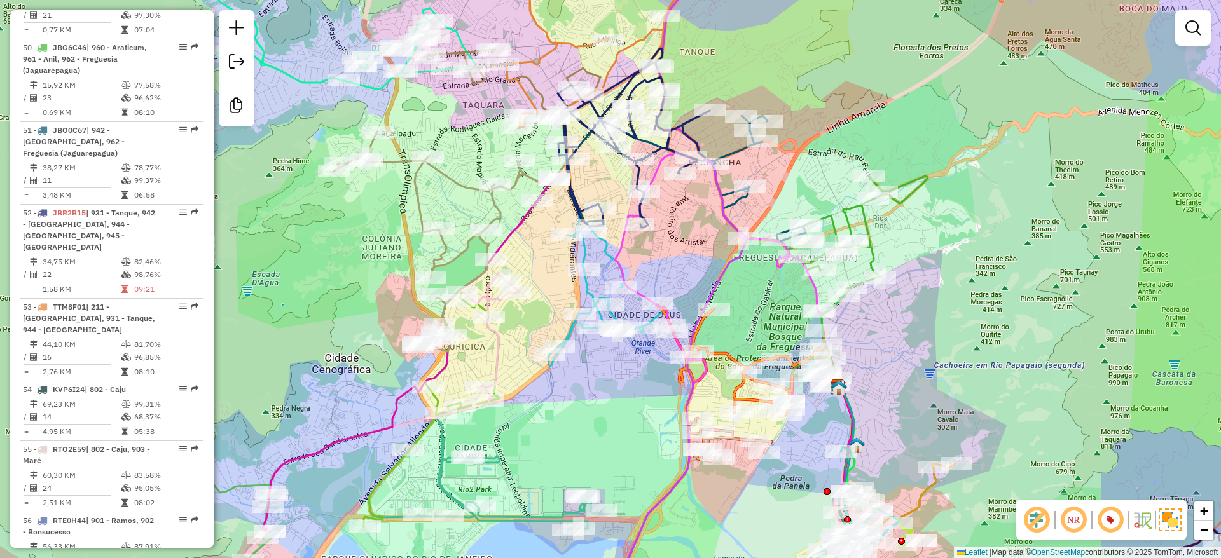
drag, startPoint x: 855, startPoint y: 76, endPoint x: 857, endPoint y: 90, distance: 14.2
click at [857, 90] on div "Janela de atendimento Grade de atendimento Capacidade Transportadoras Veículos …" at bounding box center [610, 279] width 1221 height 558
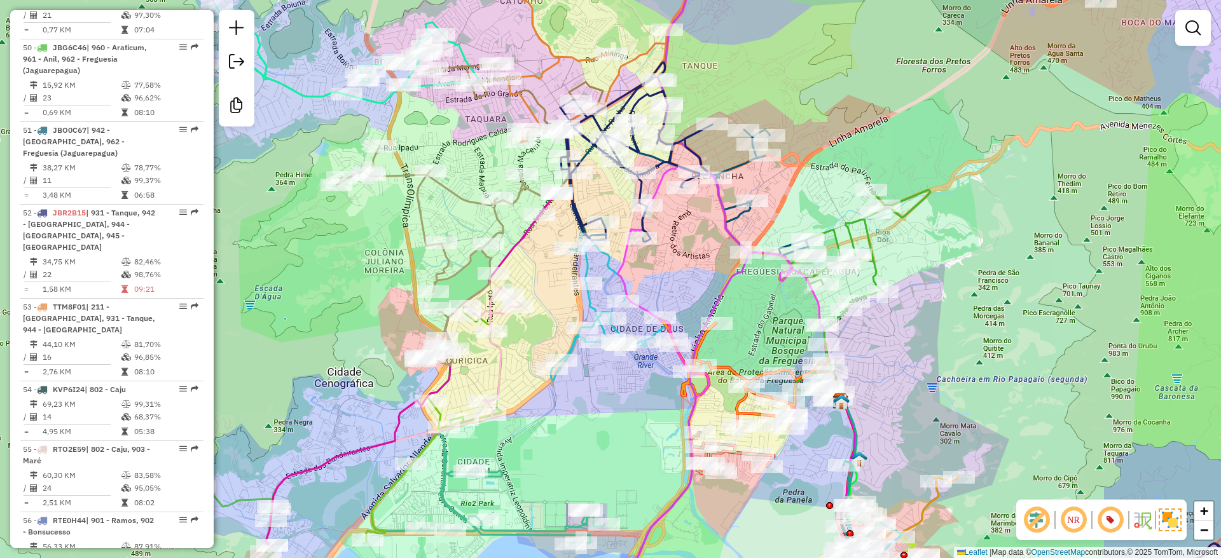
drag
click at [865, 104] on div "Janela de atendimento Grade de atendimento Capacidade Transportadoras Veículos …" at bounding box center [610, 279] width 1221 height 558
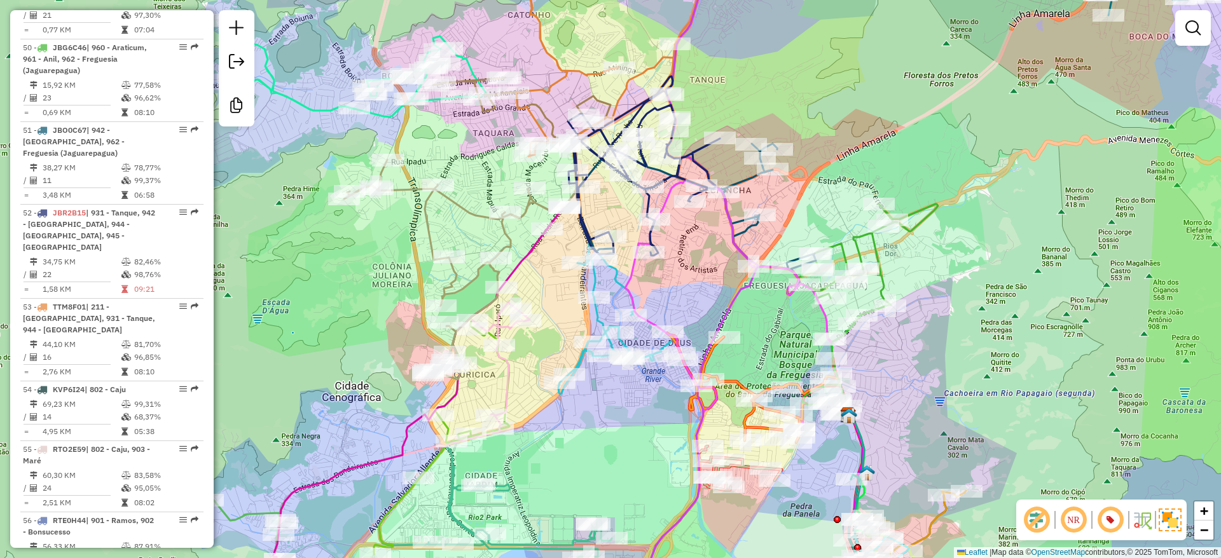
click at [869, 108] on div "Janela de atendimento Grade de atendimento Capacidade Transportadoras Veículos …" at bounding box center [610, 279] width 1221 height 558
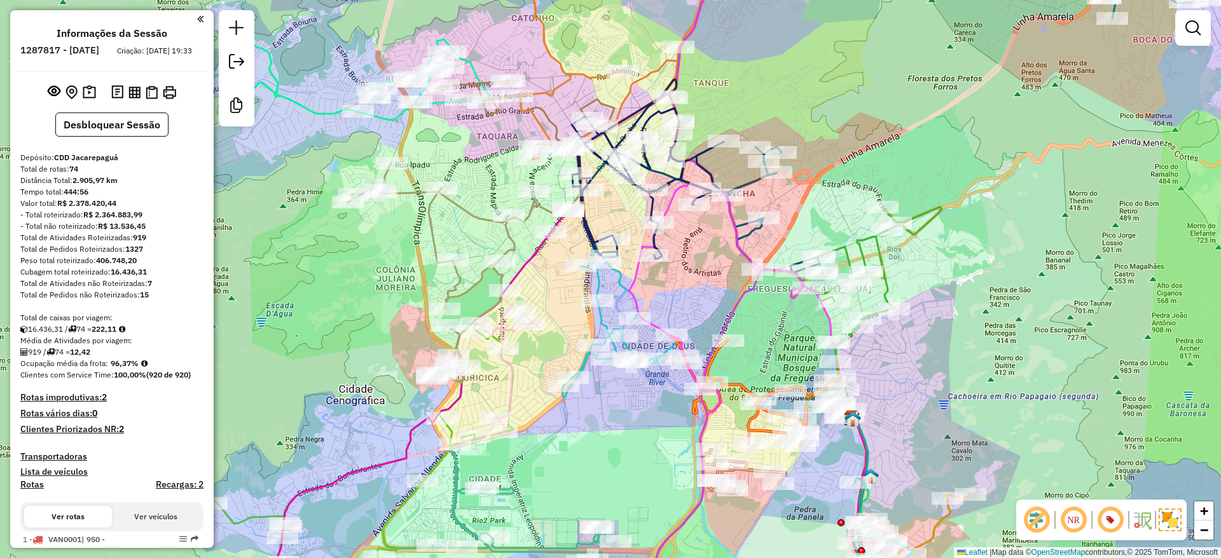
scroll to position [4257, 0]
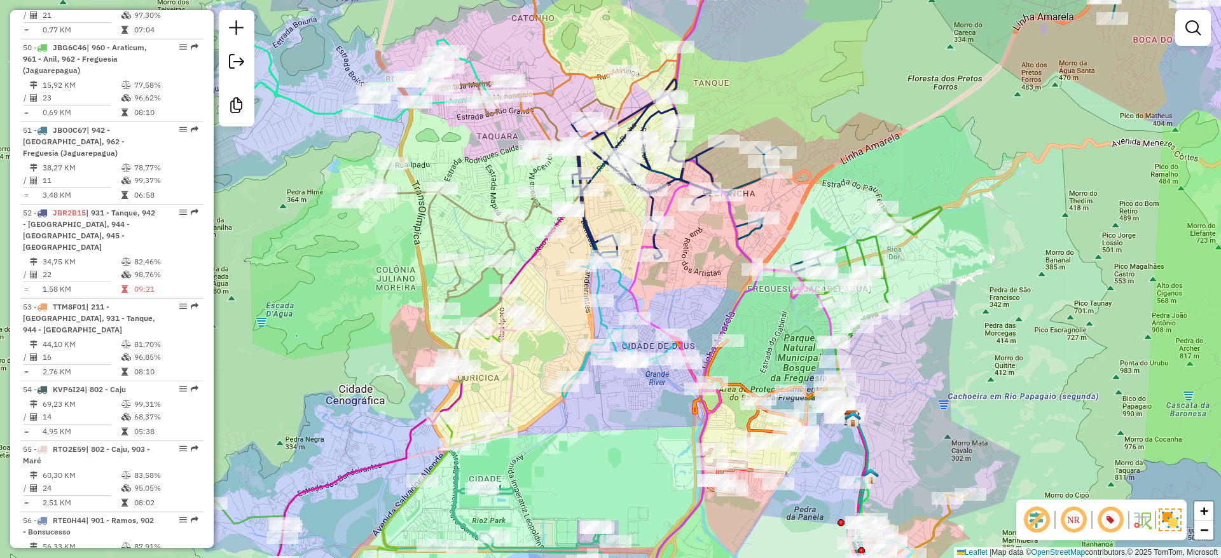
click at [1045, 165] on div "Janela de atendimento Grade de atendimento Capacidade Transportadoras Veículos …" at bounding box center [610, 279] width 1221 height 558
